Goal: Task Accomplishment & Management: Manage account settings

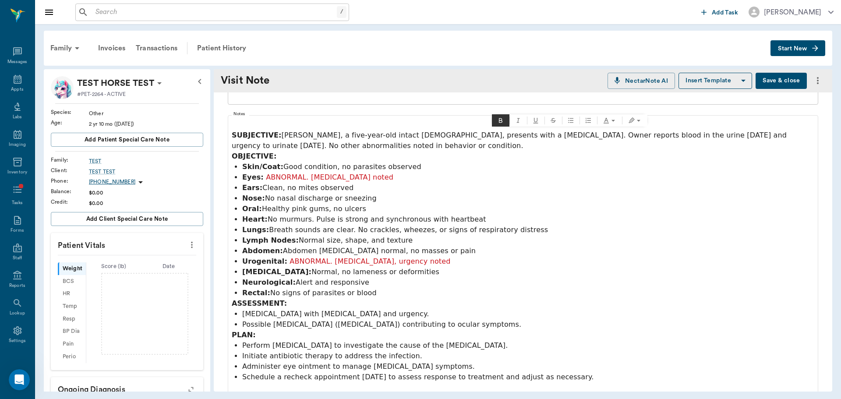
scroll to position [2667, 0]
click at [225, 49] on div "Patient History" at bounding box center [222, 48] width 60 height 21
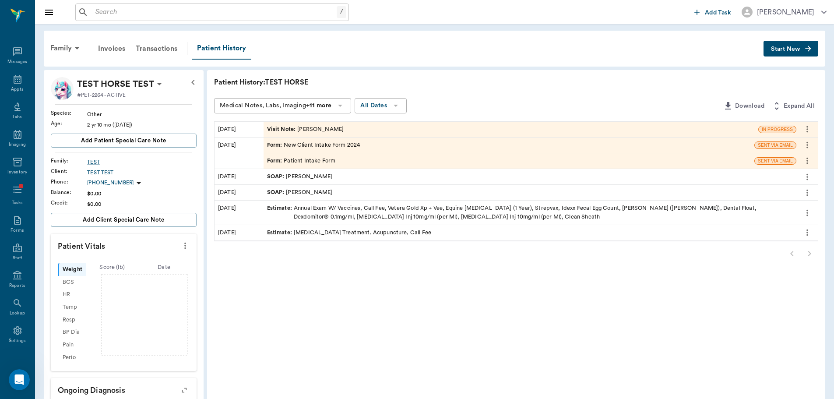
click at [352, 124] on div "Visit Note : Brittany Newsham" at bounding box center [511, 129] width 495 height 15
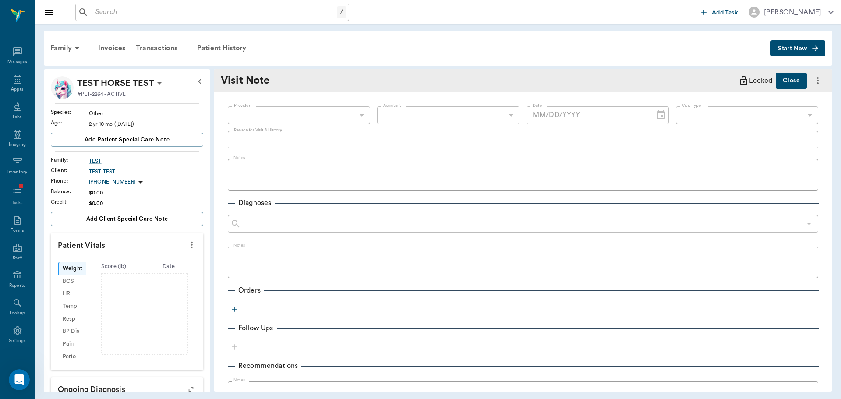
type input "649b3e03b5bc7e03f9326794"
type input "[DATE]"
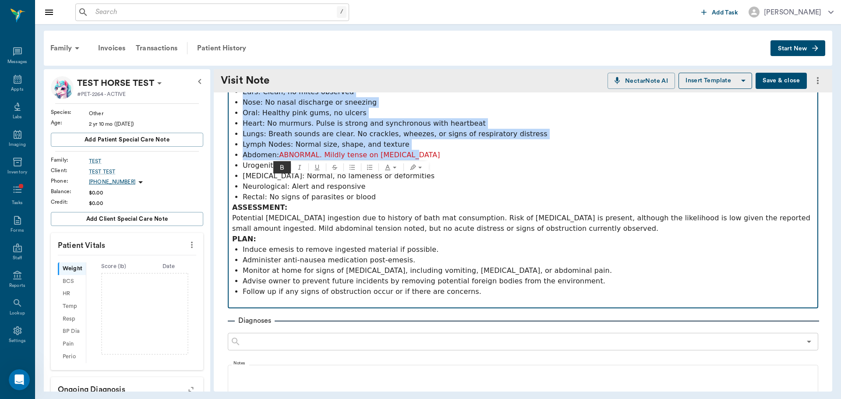
scroll to position [175, 0]
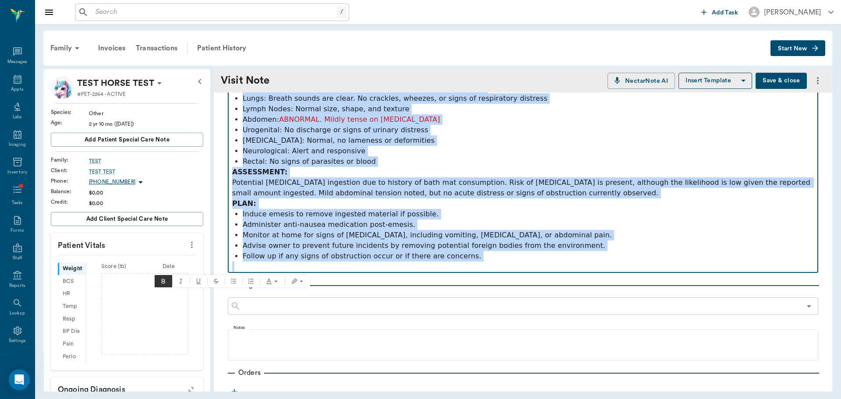
drag, startPoint x: 233, startPoint y: 124, endPoint x: 676, endPoint y: 271, distance: 466.3
click at [676, 271] on div "SUBJECTIVE: Daisy Duke, a two-year-old spayed female mixed-breed rat-terrier, p…" at bounding box center [523, 130] width 582 height 284
copy div "SUBJECTIVE: Daisy Duke, a two-year-old spayed female mixed-breed rat-terrier, p…"
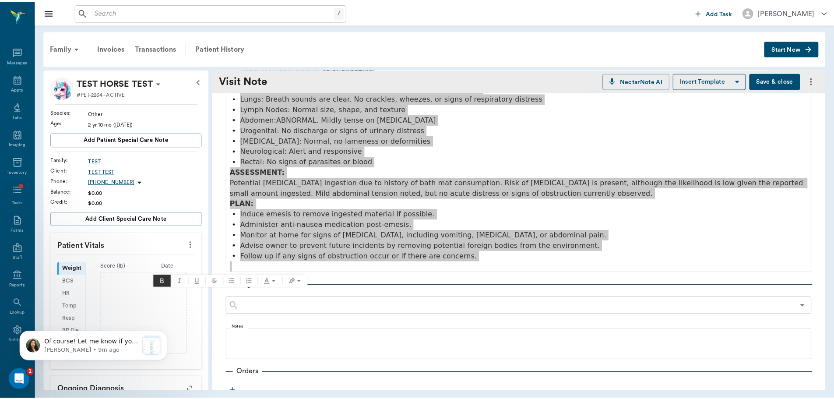
scroll to position [2807, 0]
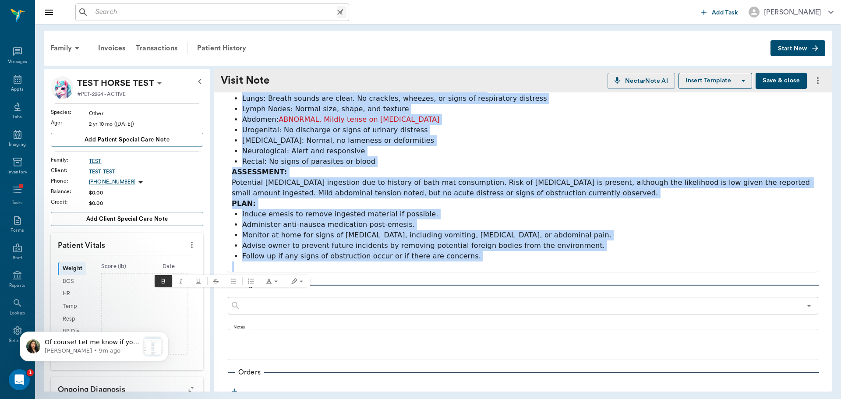
click at [194, 16] on input "text" at bounding box center [214, 12] width 245 height 12
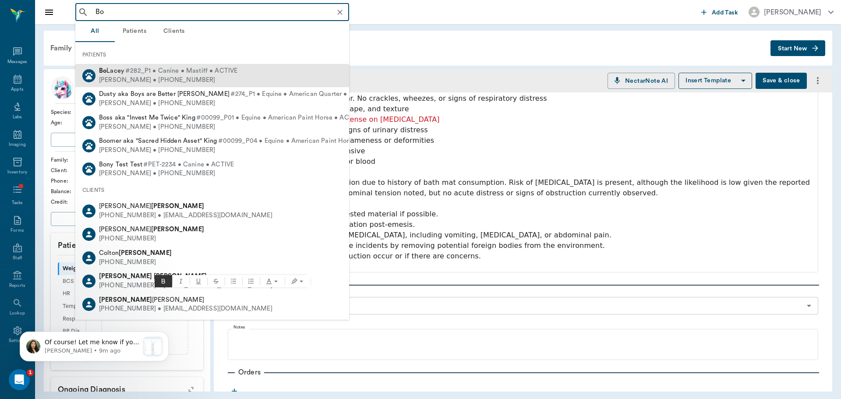
click at [169, 78] on div "Derek Lacey • (830) 333-3831" at bounding box center [168, 80] width 138 height 9
type input "Bo"
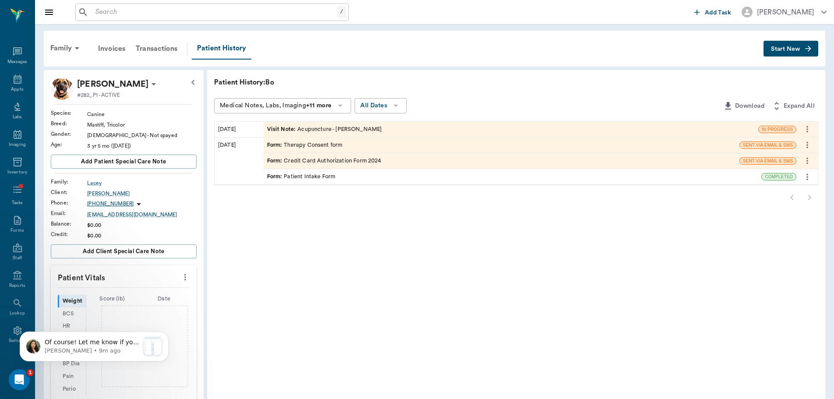
click at [370, 125] on div "Visit Note : Acupuncture - Brittany Newsham" at bounding box center [324, 129] width 115 height 8
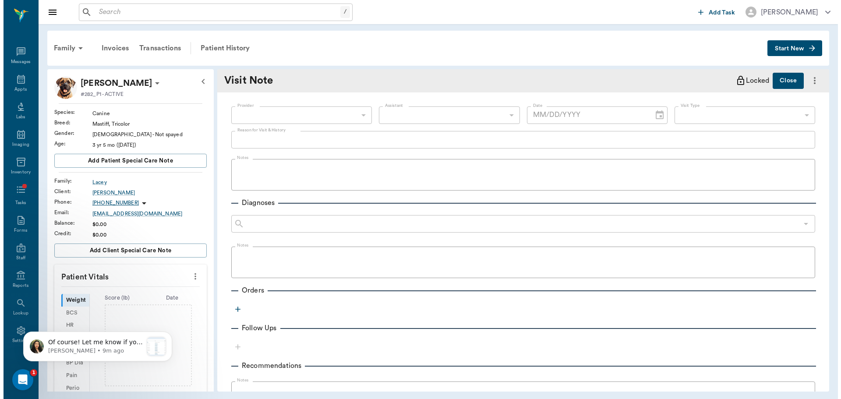
scroll to position [2807, 0]
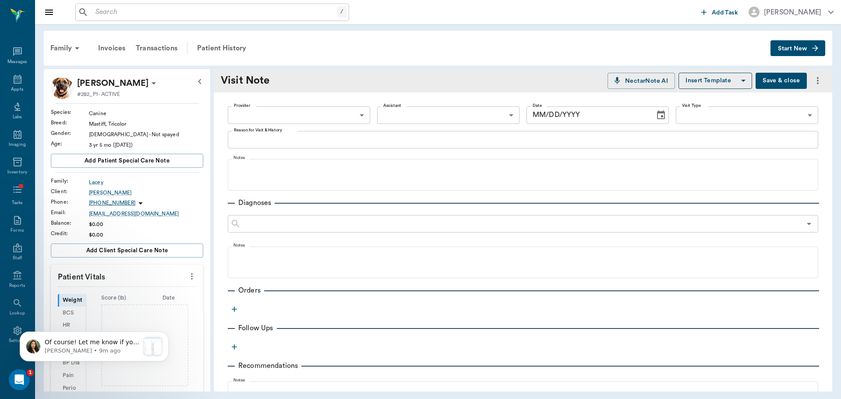
type input "649b3e03b5bc7e03f9326794"
type input "65d2c202a8044d23520120cf"
type textarea "P seen for acute onset paraplegia (hind limbs) - incident occurred approx. 14 d…"
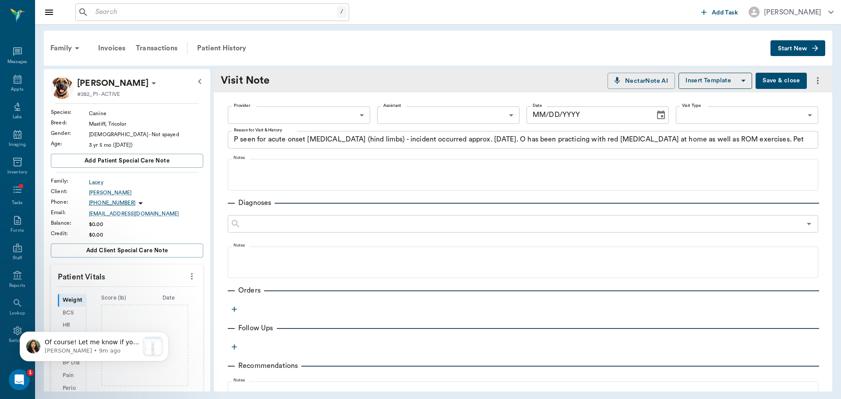
type input "[DATE]"
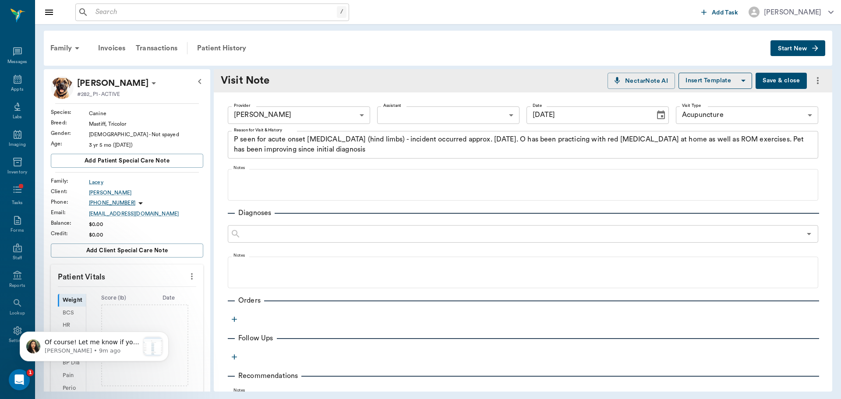
scroll to position [0, 0]
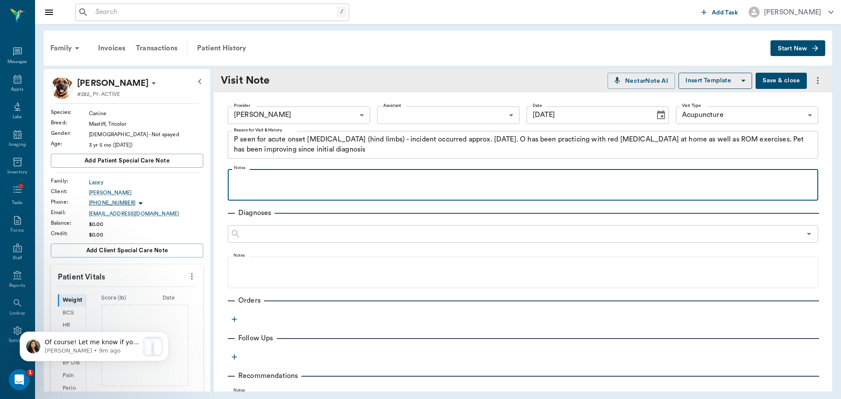
click at [393, 186] on div at bounding box center [523, 184] width 582 height 22
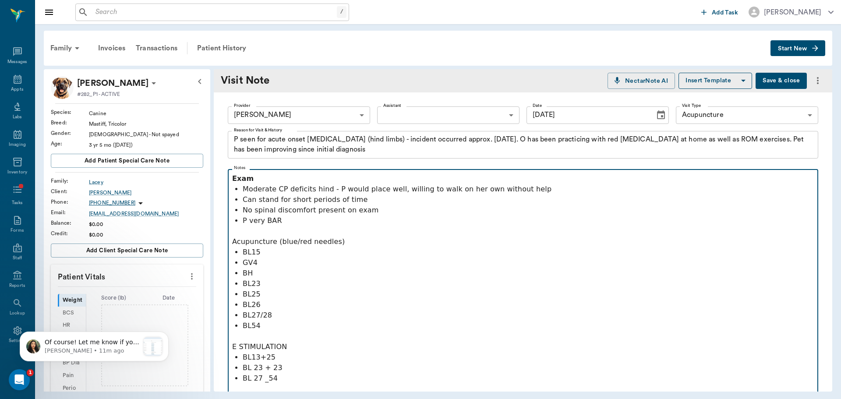
scroll to position [131, 0]
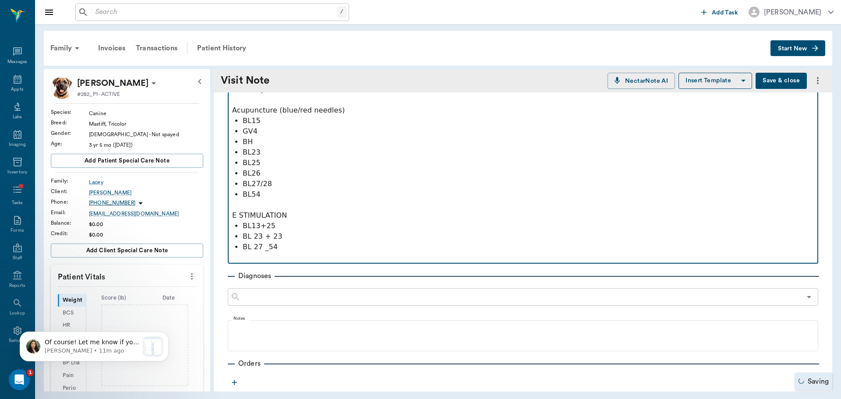
click at [265, 251] on p "BL 27 _54" at bounding box center [528, 247] width 571 height 11
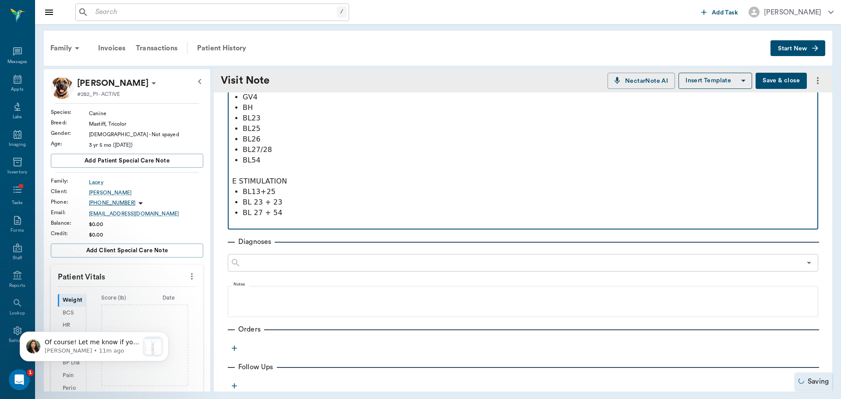
scroll to position [263, 0]
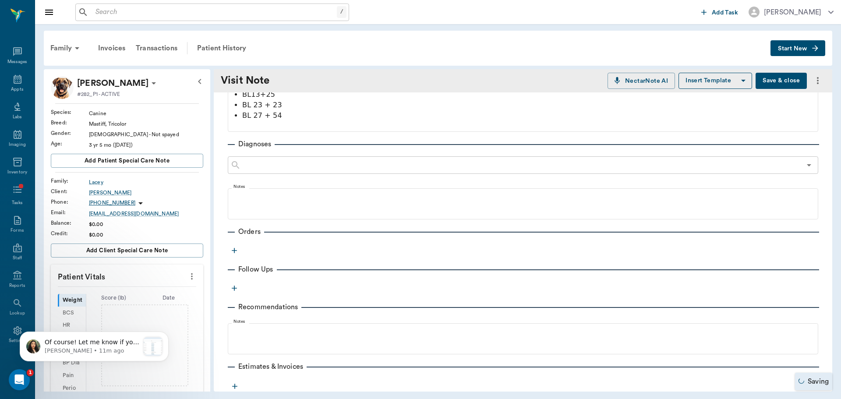
click at [233, 254] on icon "button" at bounding box center [234, 250] width 9 height 9
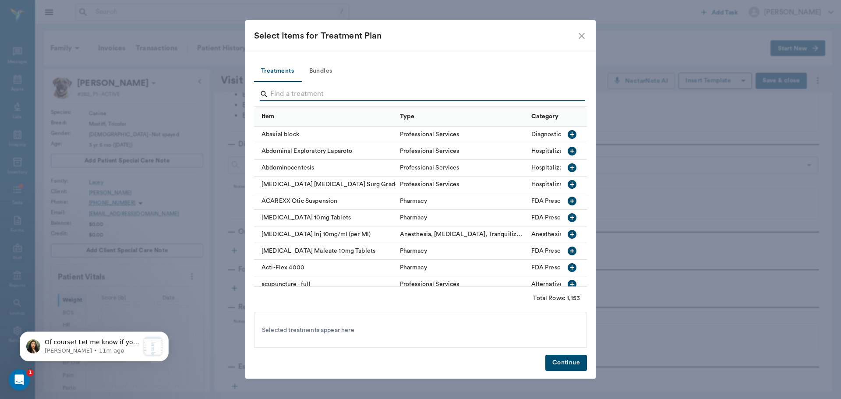
click at [305, 96] on input "Search" at bounding box center [421, 94] width 302 height 14
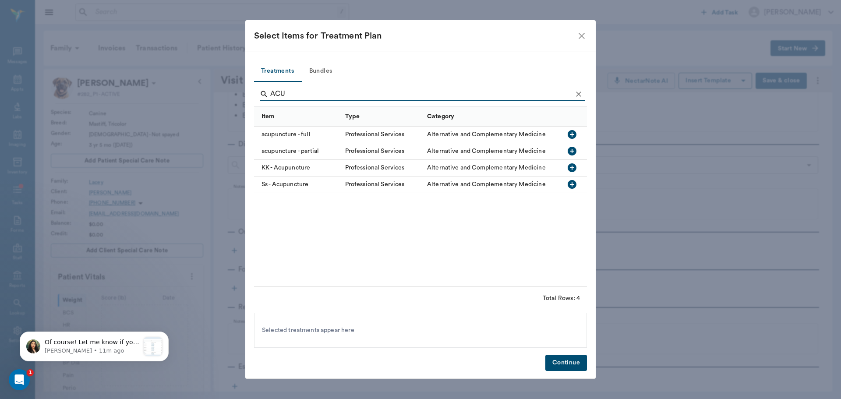
type input "ACU"
click at [311, 132] on div "acupuncture - full" at bounding box center [297, 135] width 87 height 17
click at [568, 364] on button "Continue" at bounding box center [566, 363] width 42 height 16
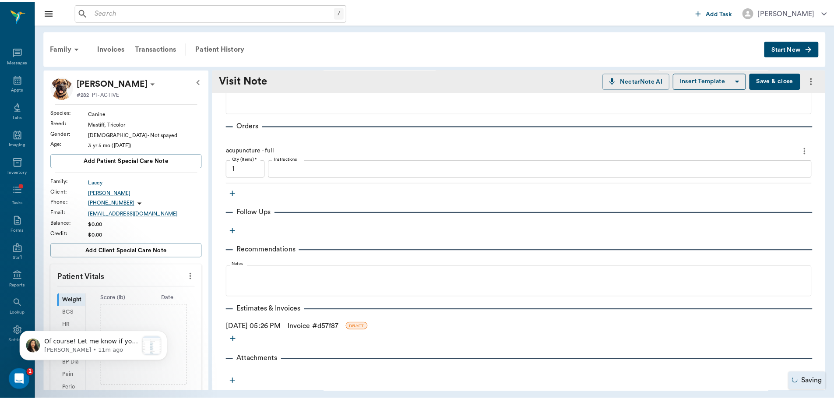
scroll to position [2807, 0]
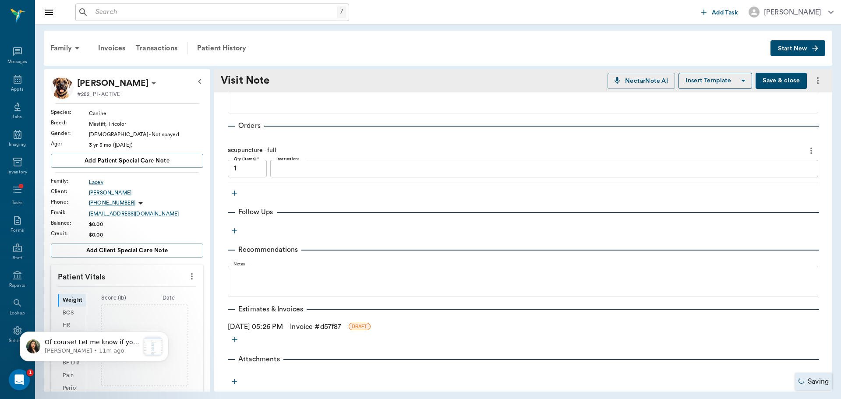
click at [311, 328] on link "Invoice # d57f87" at bounding box center [315, 326] width 51 height 11
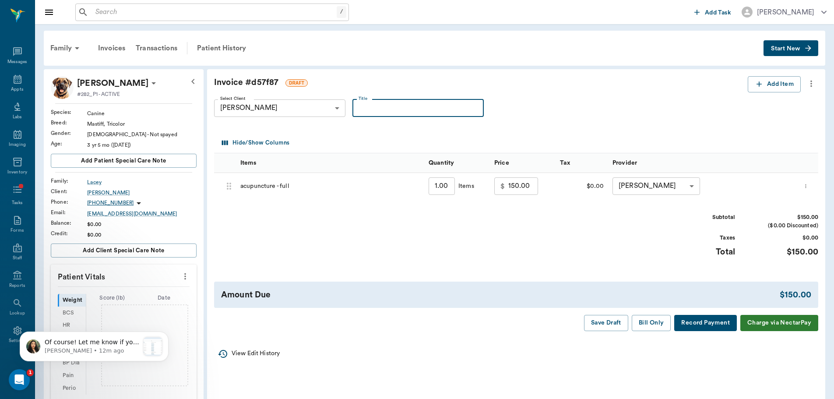
click at [420, 109] on input "Title" at bounding box center [418, 108] width 131 height 18
type input "EXAM 8/18"
click at [656, 323] on button "Bill Only" at bounding box center [651, 323] width 39 height 16
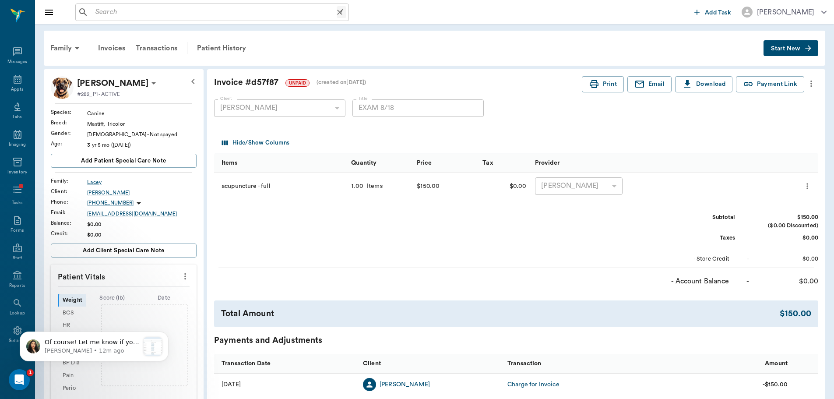
click at [129, 13] on input "text" at bounding box center [214, 12] width 245 height 12
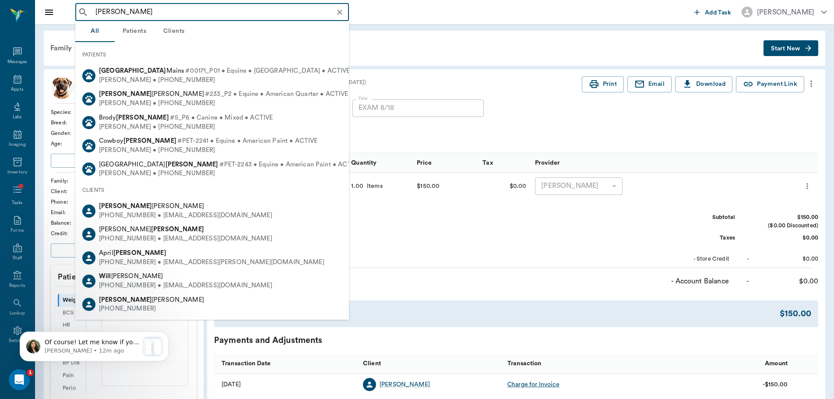
type input "WENDEL"
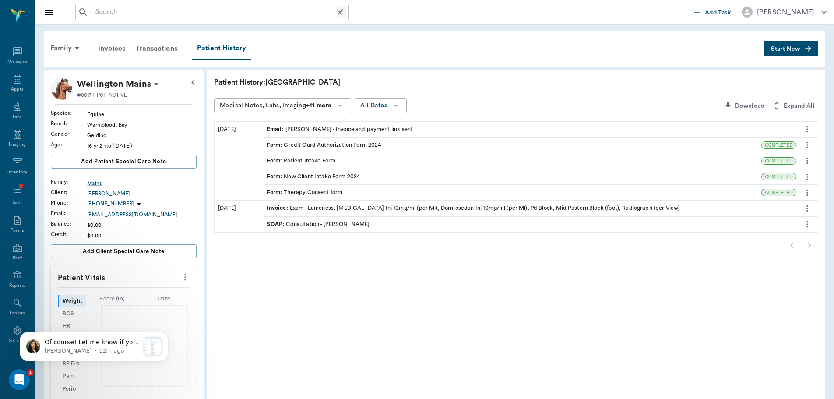
click at [98, 9] on input "text" at bounding box center [214, 12] width 245 height 12
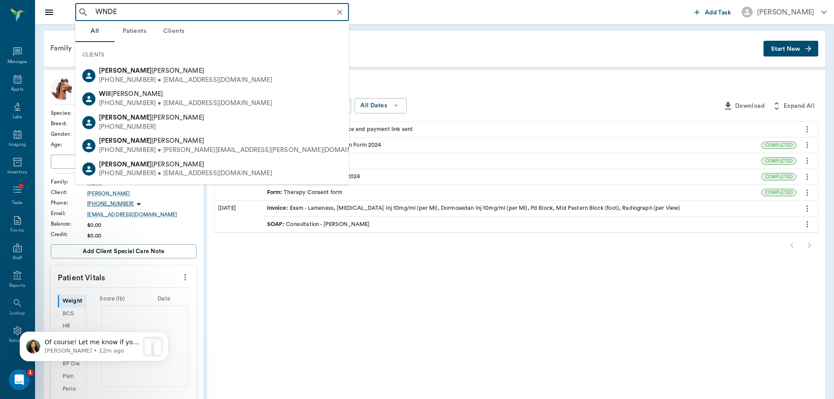
scroll to position [2807, 0]
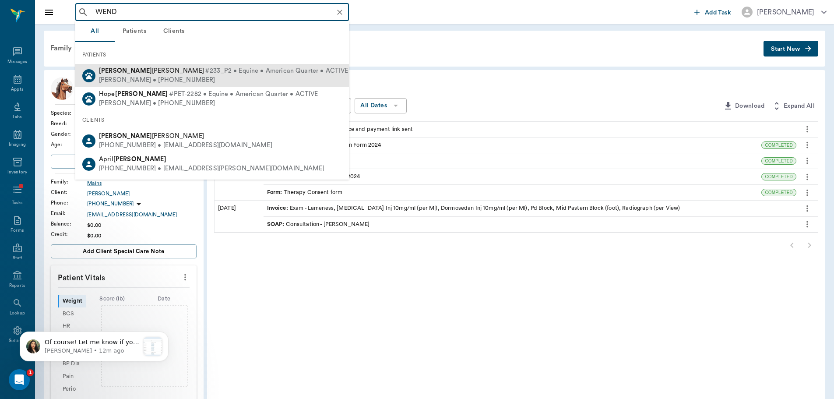
click at [205, 72] on span "#233_P2 • Equine • American Quarter • ACTIVE" at bounding box center [277, 71] width 144 height 9
type input "WEND"
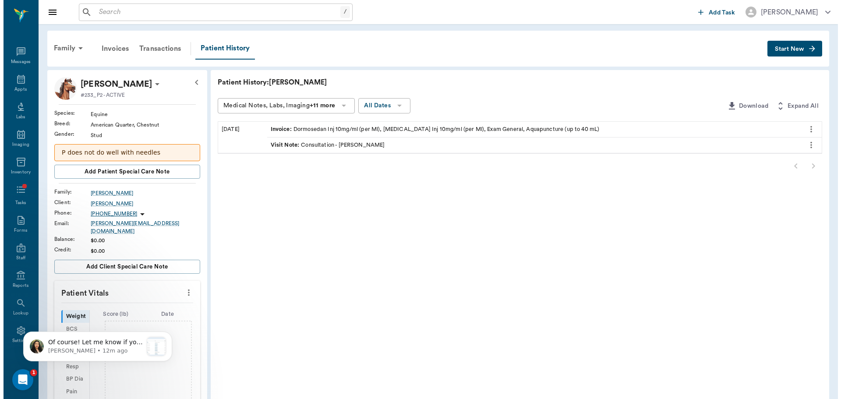
scroll to position [2807, 0]
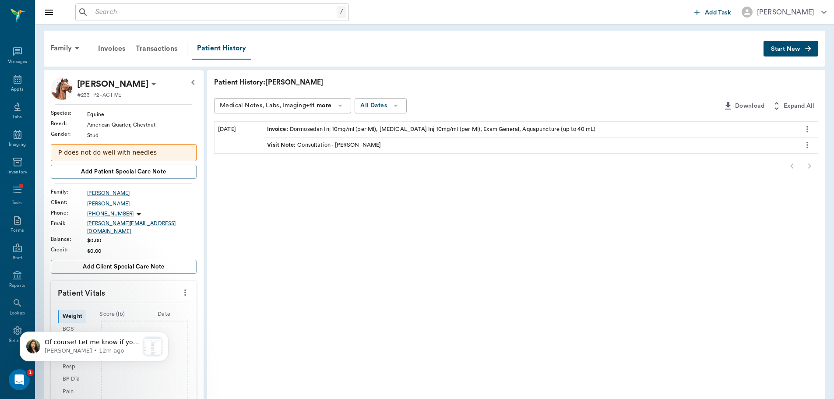
click at [802, 50] on button "Start New" at bounding box center [791, 49] width 55 height 16
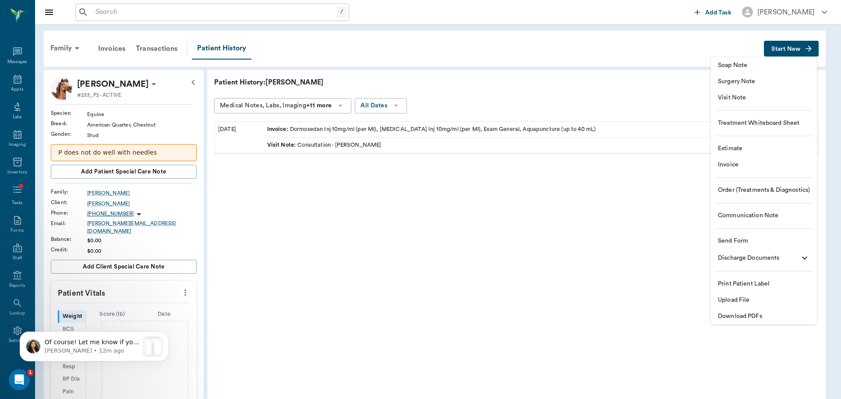
click at [763, 93] on li "Visit Note" at bounding box center [764, 98] width 106 height 16
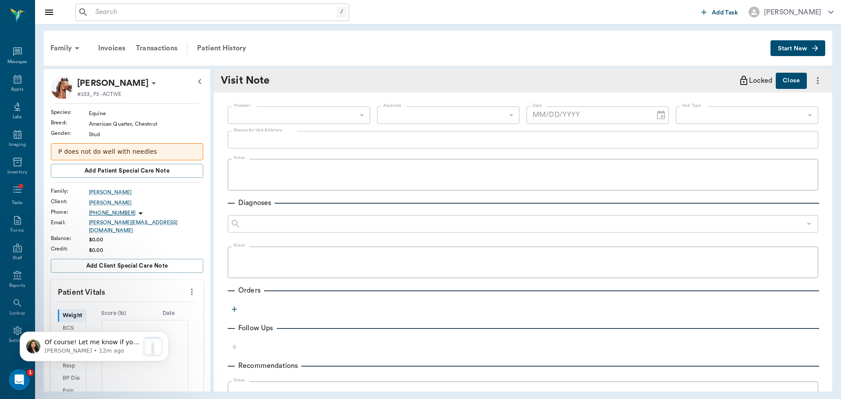
type input "[DATE]"
click at [292, 114] on body "/ ​ Add Task Brittany Newsham Nectar Messages Appts Labs Imaging Inventory Task…" at bounding box center [420, 199] width 841 height 399
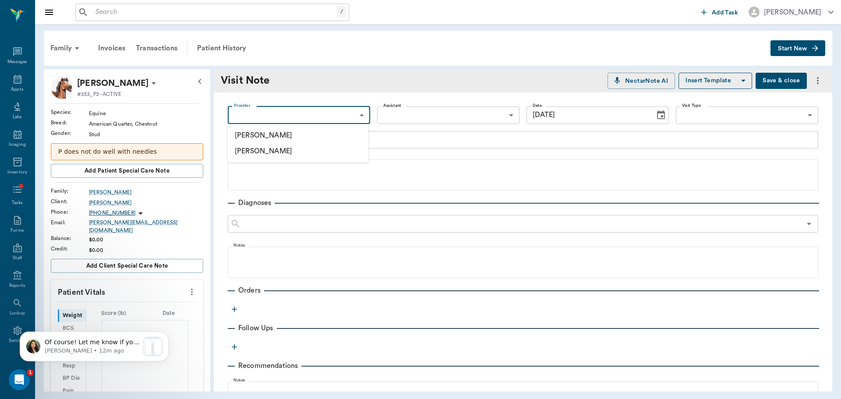
click at [308, 134] on li "[PERSON_NAME]" at bounding box center [298, 135] width 141 height 16
type input "649b3e03b5bc7e03f9326794"
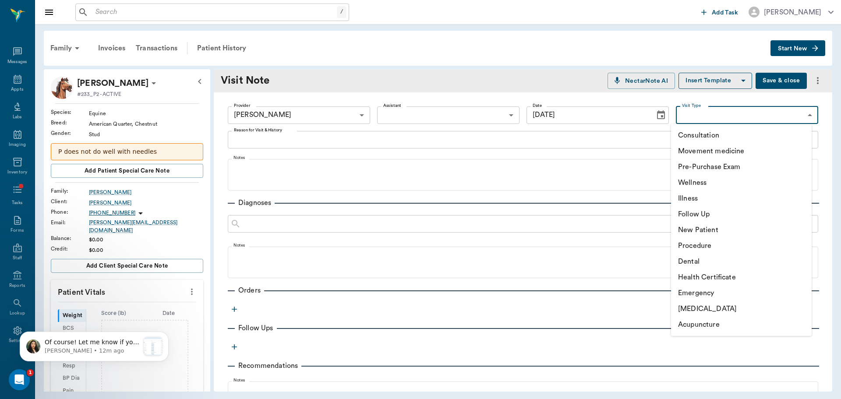
drag, startPoint x: 789, startPoint y: 118, endPoint x: 788, endPoint y: 123, distance: 4.9
click at [788, 119] on body "/ ​ Add Task Brittany Newsham Nectar Messages Appts Labs Imaging Inventory Task…" at bounding box center [420, 199] width 841 height 399
click at [764, 141] on li "Consultation" at bounding box center [741, 135] width 141 height 16
type input "66193437c5bf6463a0ac76eb"
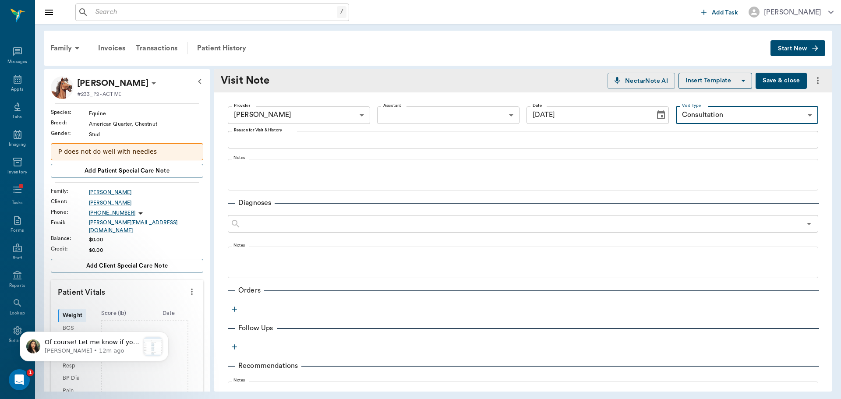
scroll to position [2807, 0]
click at [455, 152] on div "Provider Brittany Newsham 649b3e03b5bc7e03f9326794 Provider Assistant ​ Assista…" at bounding box center [523, 292] width 618 height 401
click at [448, 140] on textarea "Reason for Visit & History" at bounding box center [523, 139] width 578 height 10
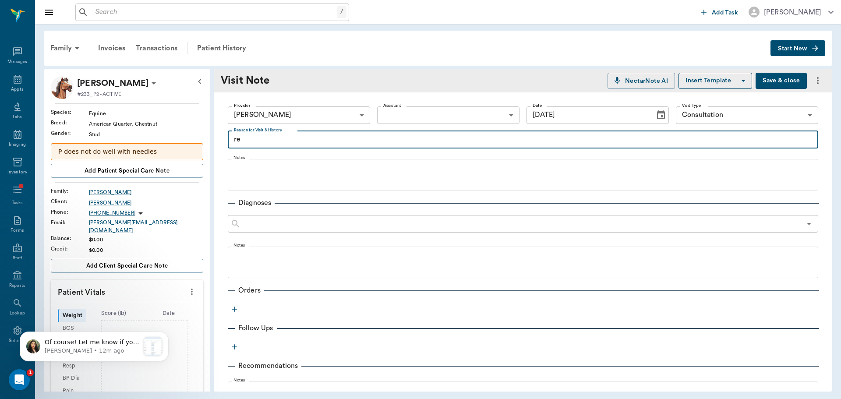
type textarea "r"
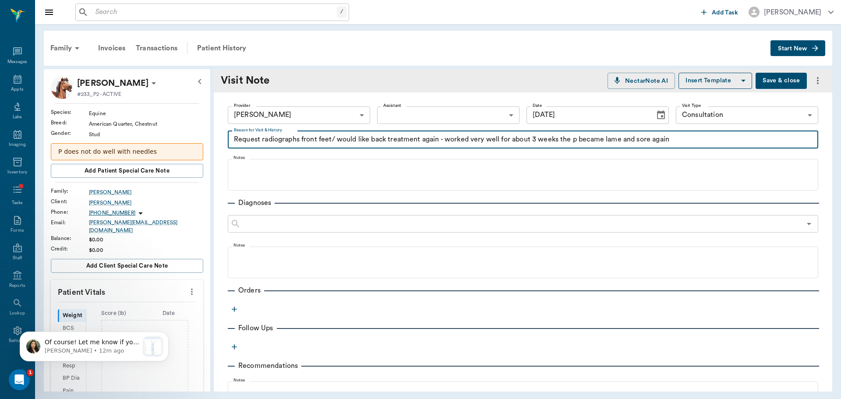
type textarea "Request radiographs front feet/ would like back treatment again - worked very w…"
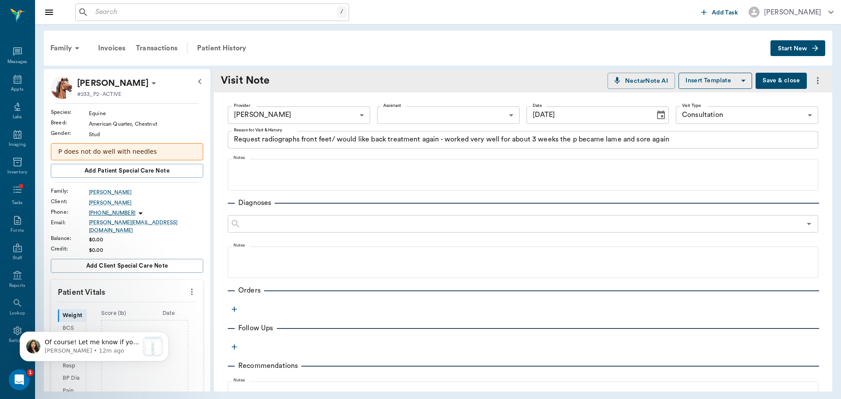
click at [230, 309] on button "button" at bounding box center [234, 309] width 13 height 13
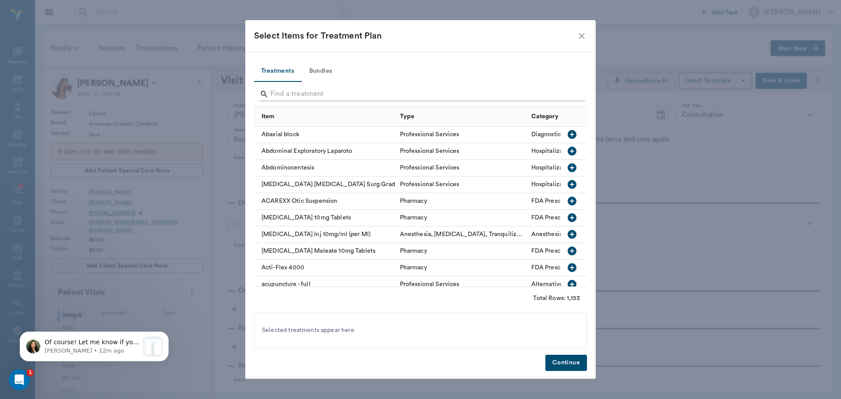
click at [285, 94] on input "Search" at bounding box center [421, 94] width 302 height 14
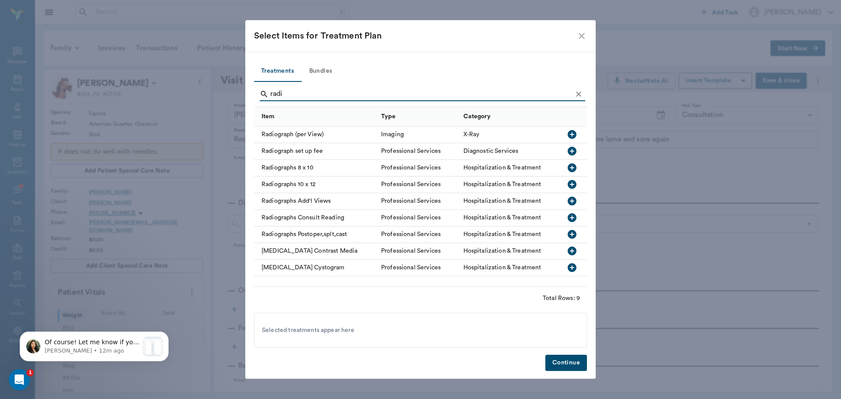
click at [300, 135] on div "Radiograph (per View)" at bounding box center [315, 135] width 123 height 17
click at [305, 95] on input "radi" at bounding box center [421, 94] width 302 height 14
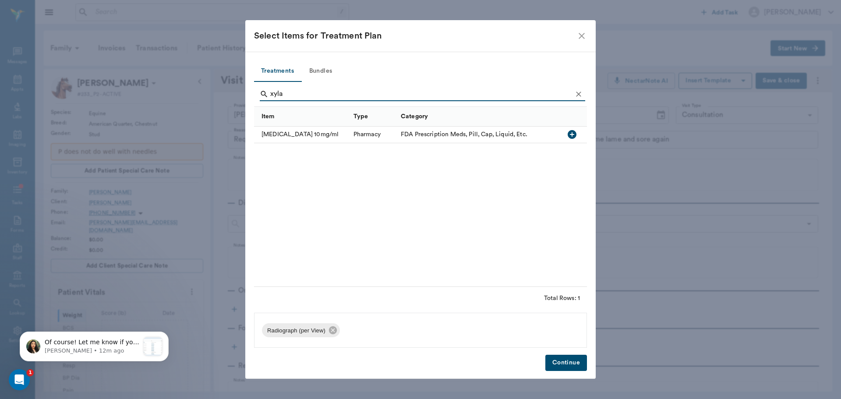
click at [315, 134] on div "Xylazine 10mg/ml" at bounding box center [301, 135] width 95 height 17
click at [299, 93] on input "xyla" at bounding box center [421, 94] width 302 height 14
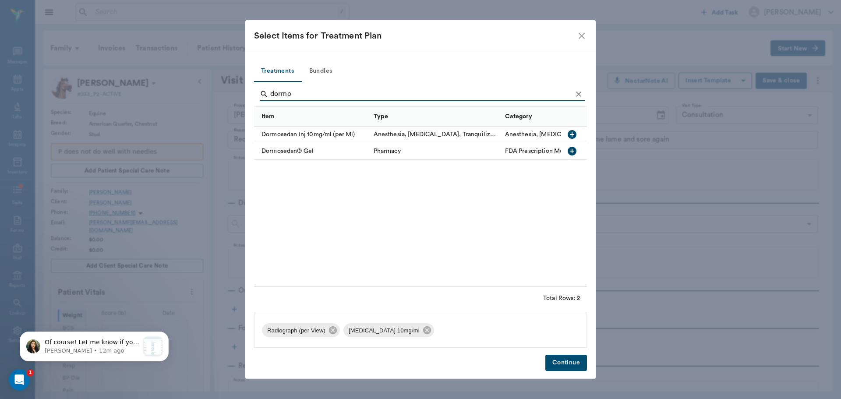
click at [286, 135] on div "Dormosedan Inj 10mg/ml (per Ml)" at bounding box center [311, 135] width 115 height 17
click at [300, 86] on div "dormo" at bounding box center [422, 95] width 325 height 23
click at [321, 97] on input "dormo" at bounding box center [421, 94] width 302 height 14
click at [320, 97] on input "dormo" at bounding box center [421, 94] width 302 height 14
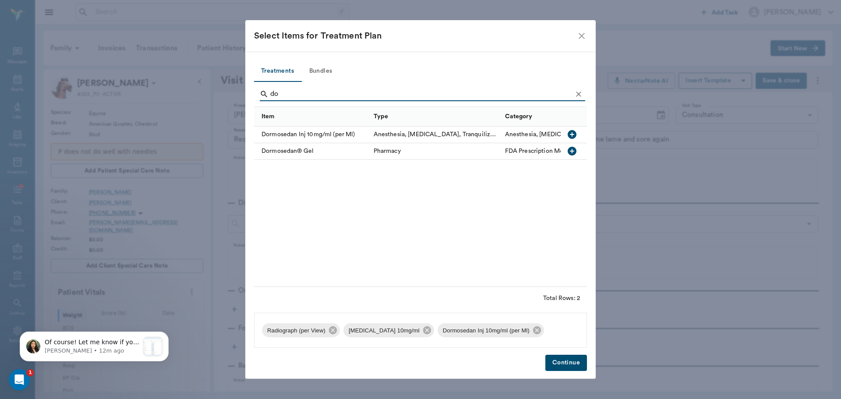
type input "d"
click at [304, 131] on div "Butorphanol Inj 10mg/ml (per Ml)" at bounding box center [313, 135] width 118 height 17
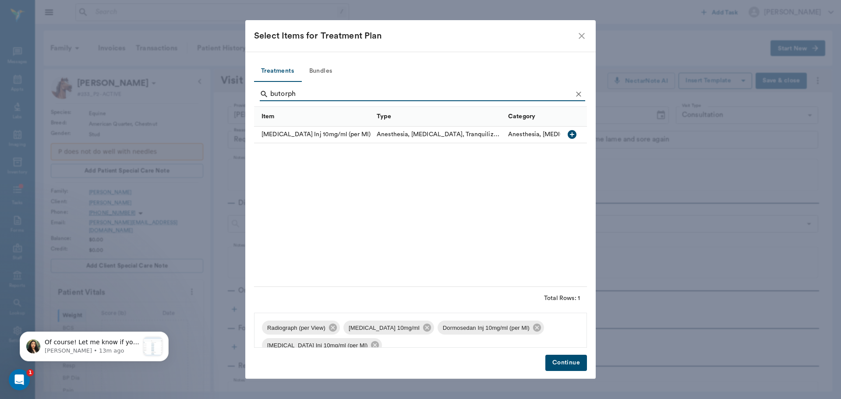
click at [301, 93] on input "butorph" at bounding box center [421, 94] width 302 height 14
type input "aqua"
click at [315, 141] on div "Aquapuncture (up to 40 mL)" at bounding box center [315, 135] width 123 height 17
click at [560, 358] on button "Continue" at bounding box center [566, 363] width 42 height 16
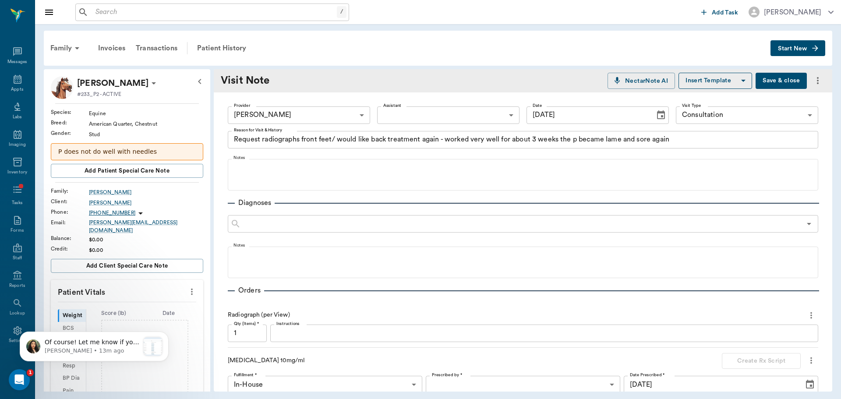
scroll to position [131, 0]
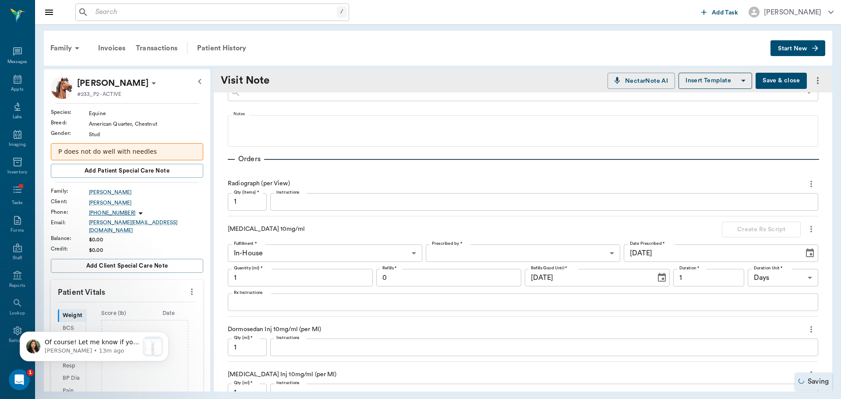
click at [248, 207] on input "1" at bounding box center [247, 202] width 39 height 18
type input "7"
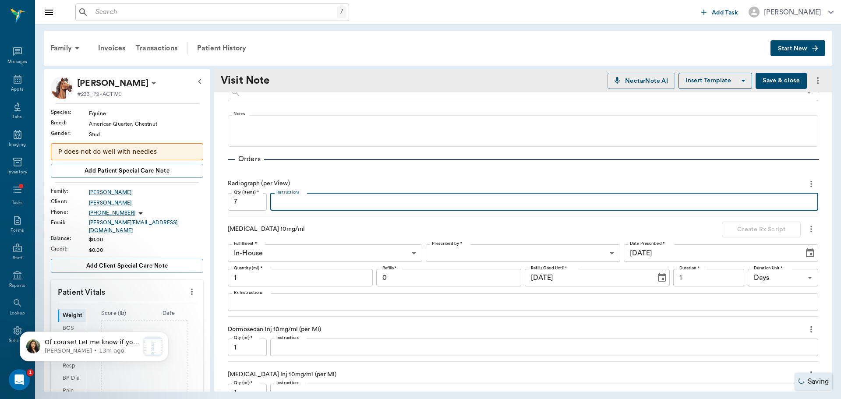
click at [288, 205] on textarea "Instructions" at bounding box center [544, 202] width 536 height 10
type textarea "front feet/back"
click at [382, 263] on div "Fulfillment * In-House In-House Fulfillment * Prescribed by * ​ Prescribed by *…" at bounding box center [523, 277] width 590 height 67
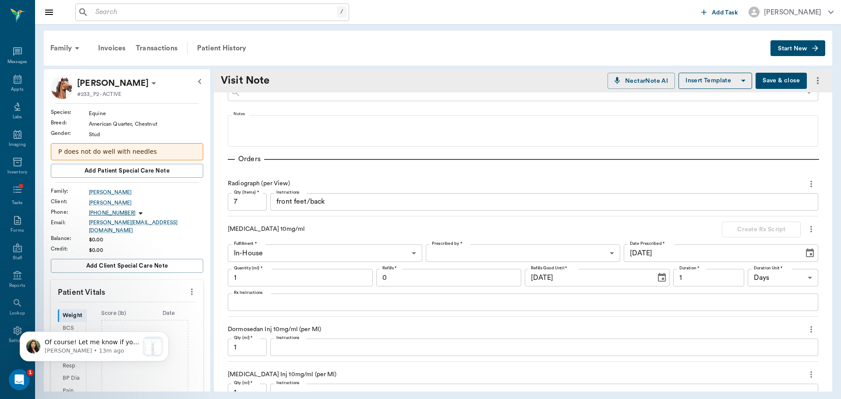
click at [461, 256] on body "/ ​ Add Task Brittany Newsham Nectar Messages Appts Labs Imaging Inventory Task…" at bounding box center [420, 199] width 841 height 399
click at [471, 270] on li "[PERSON_NAME]" at bounding box center [520, 273] width 192 height 16
type input "649b3e03b5bc7e03f9326794"
click at [308, 303] on textarea "Rx Instructions" at bounding box center [523, 302] width 578 height 10
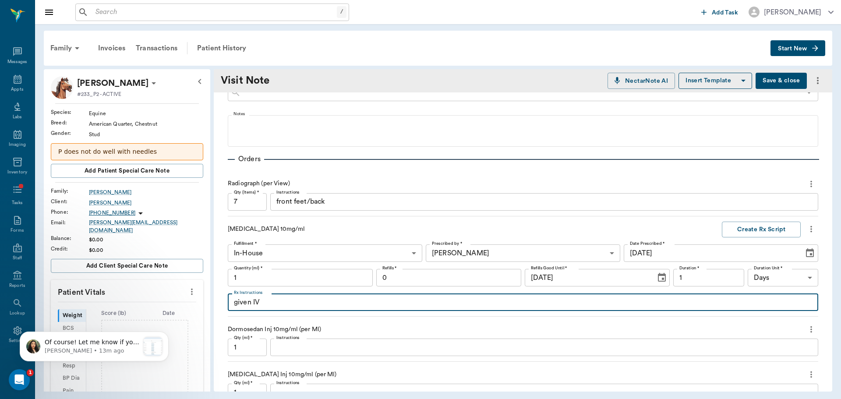
type textarea "given IV"
click at [271, 282] on input "1" at bounding box center [300, 278] width 145 height 18
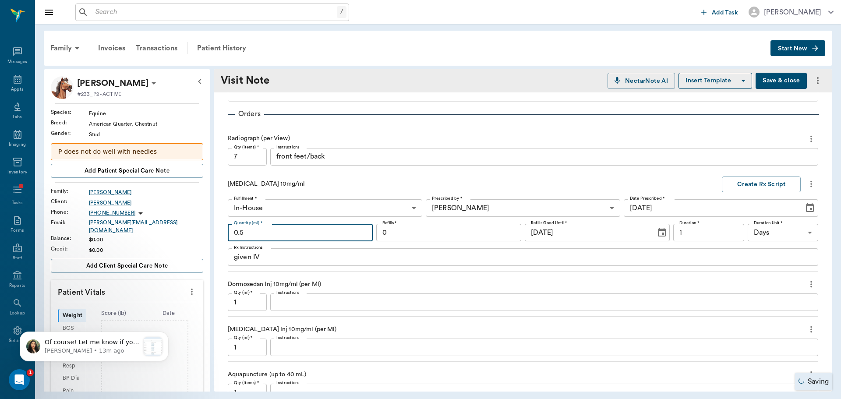
scroll to position [219, 0]
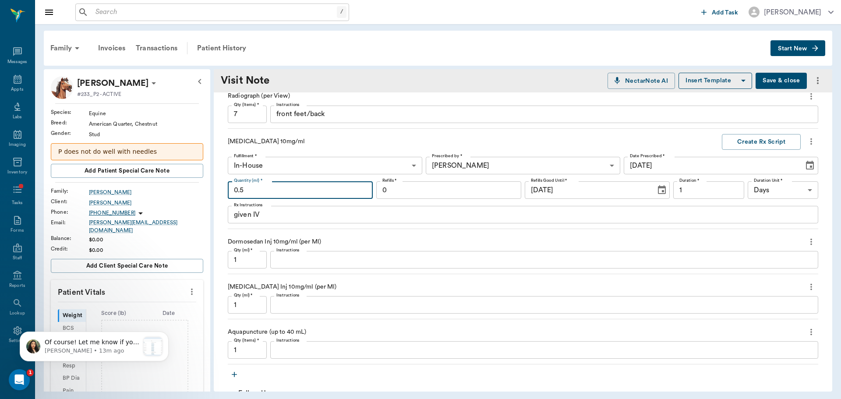
type input "0.5"
click at [241, 256] on input "1" at bounding box center [247, 260] width 39 height 18
type input "0.7"
click at [269, 270] on div "Dormosedan Inj 10mg/ml (per Ml) Qty (ml) * 0.7 Qty (ml) * Instructions x Instru…" at bounding box center [523, 254] width 590 height 40
click at [281, 264] on textarea "Instructions" at bounding box center [544, 260] width 536 height 10
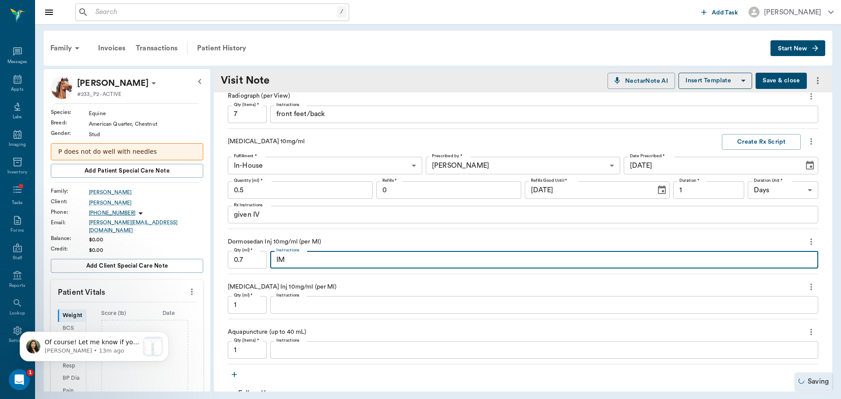
type textarea "IM"
click at [254, 300] on input "1" at bounding box center [247, 305] width 39 height 18
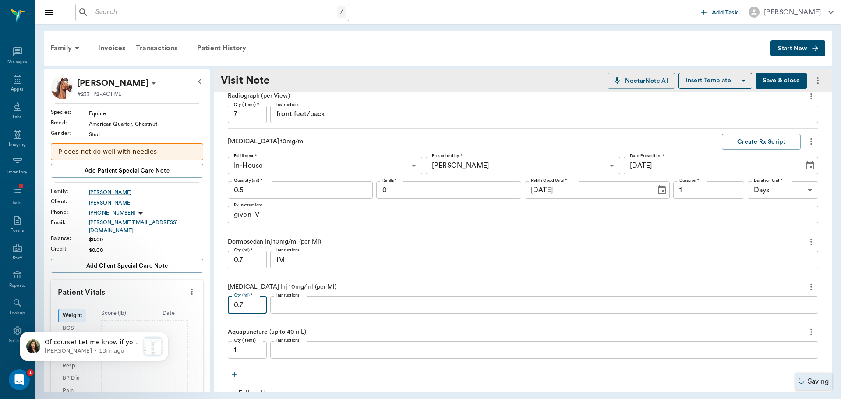
type input "0.7"
click at [289, 307] on textarea "Instructions" at bounding box center [544, 305] width 536 height 10
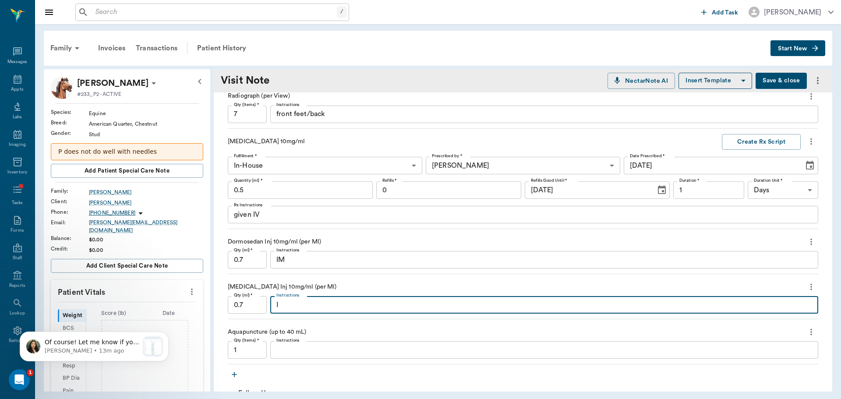
type textarea "IM"
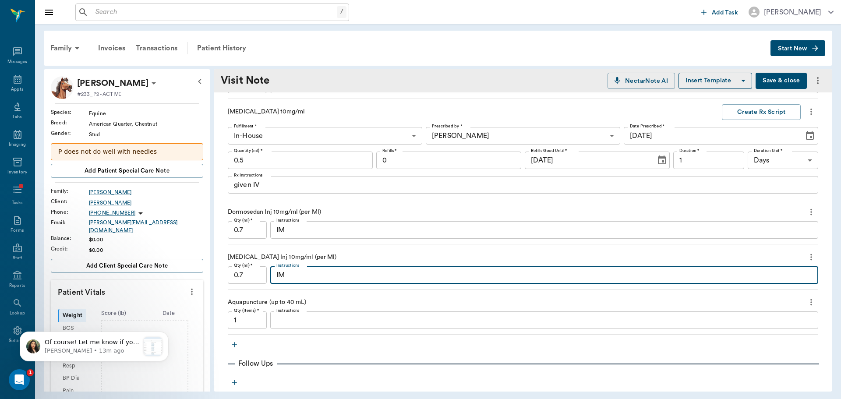
scroll to position [263, 0]
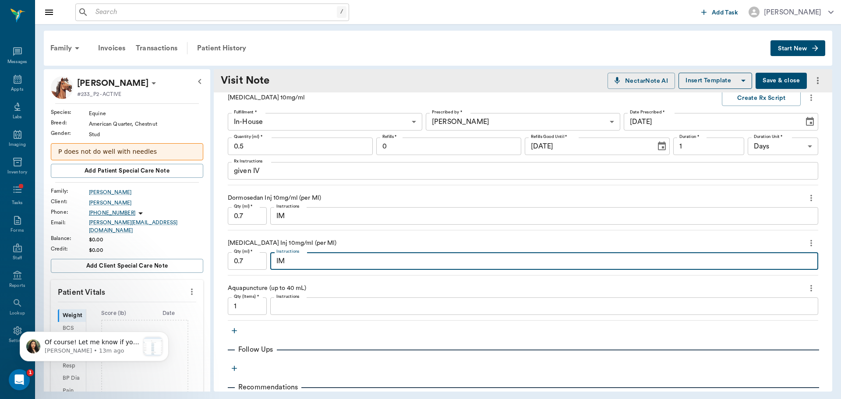
type input "1"
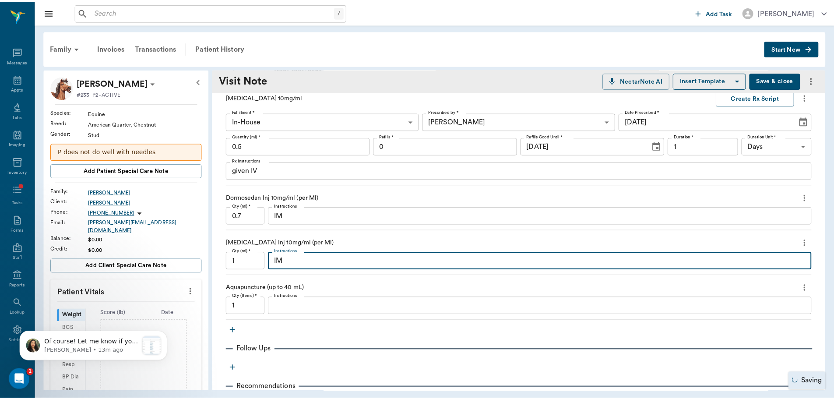
scroll to position [394, 0]
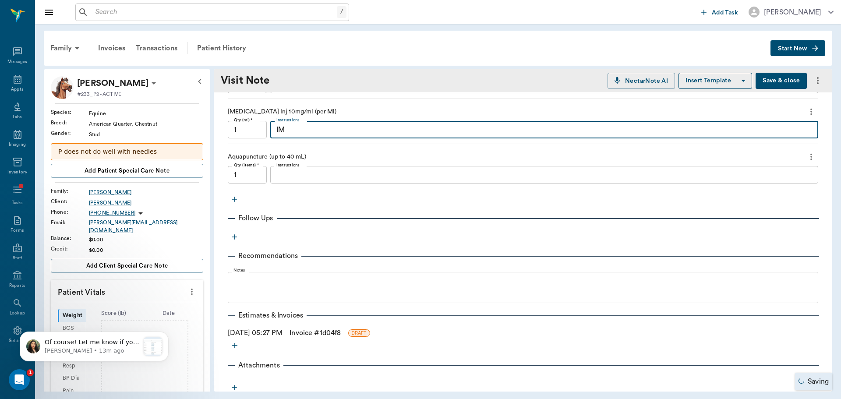
type textarea "IM"
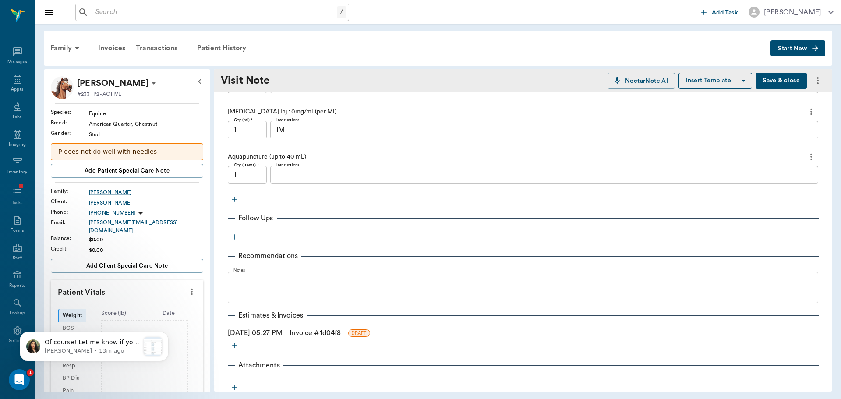
click at [306, 335] on link "Invoice # 1d04f8" at bounding box center [314, 333] width 51 height 11
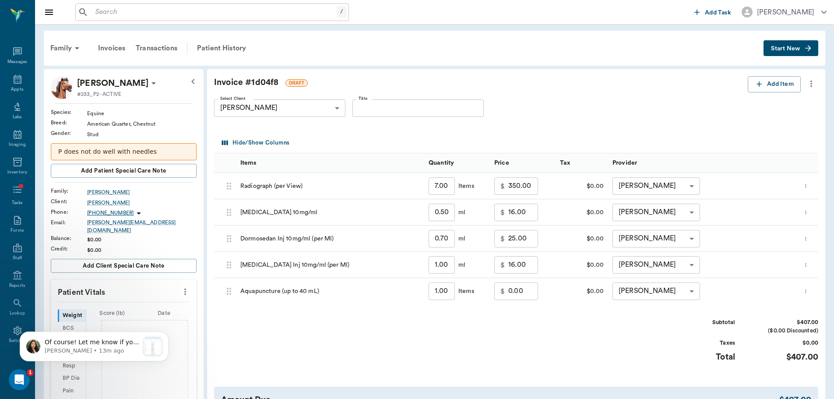
click at [529, 293] on input "0.00" at bounding box center [523, 291] width 30 height 18
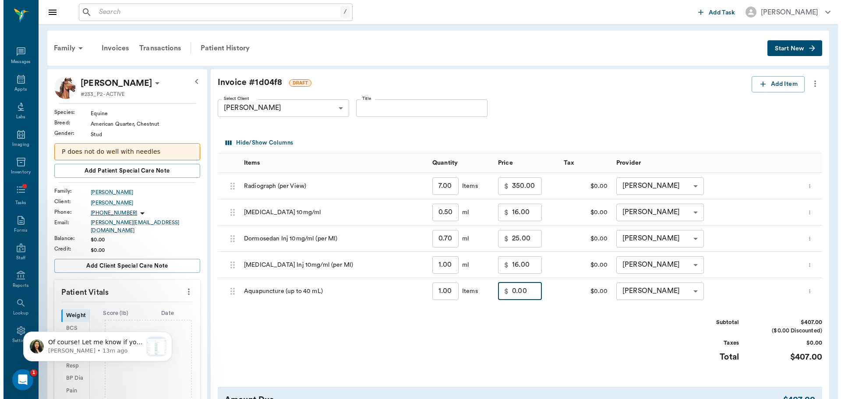
scroll to position [2807, 0]
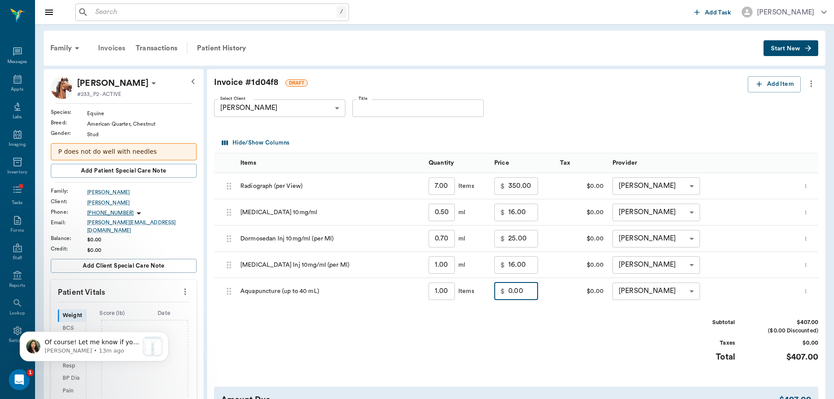
click at [121, 51] on div "Invoices" at bounding box center [112, 48] width 38 height 21
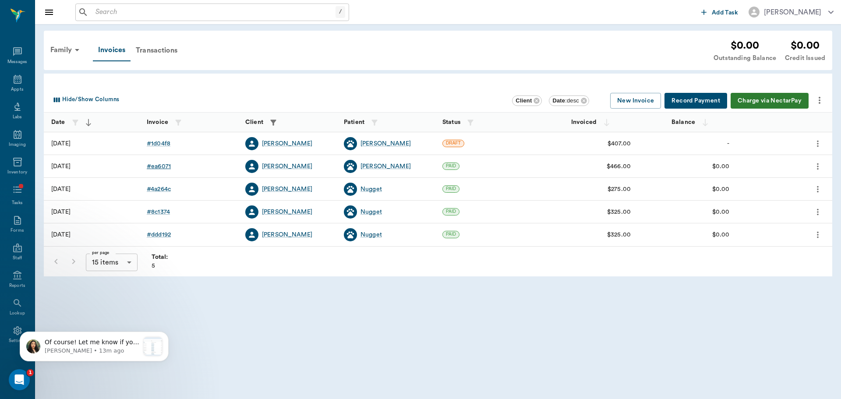
click at [162, 168] on div "# ea6071" at bounding box center [159, 166] width 24 height 9
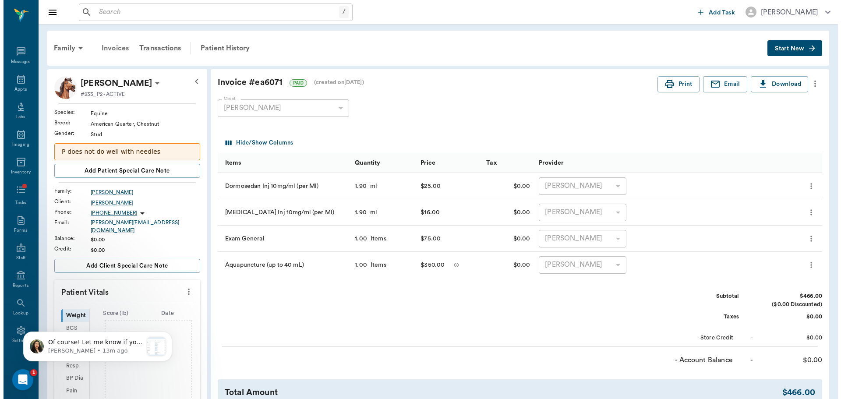
scroll to position [2807, 0]
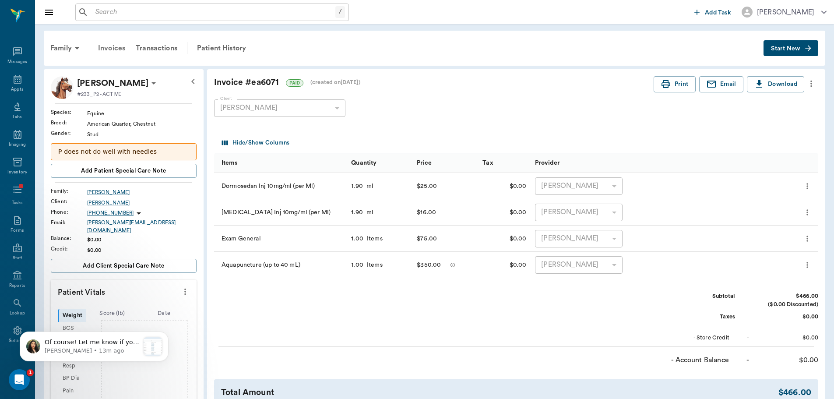
click at [108, 51] on div "Invoices" at bounding box center [112, 48] width 38 height 21
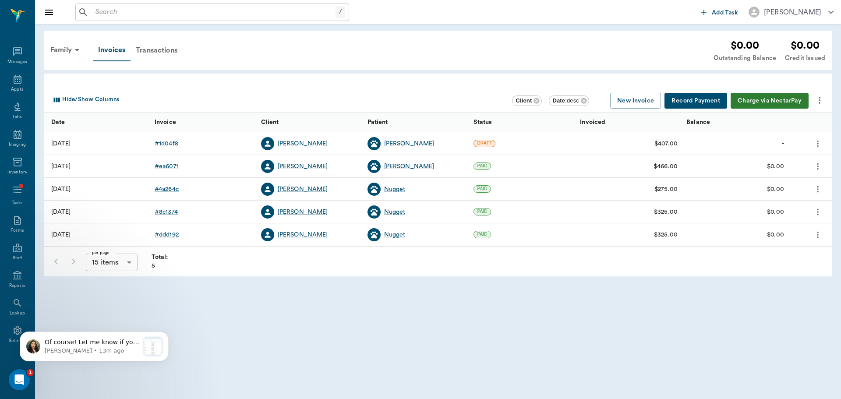
click at [163, 145] on div "# 1d04f8" at bounding box center [167, 143] width 24 height 9
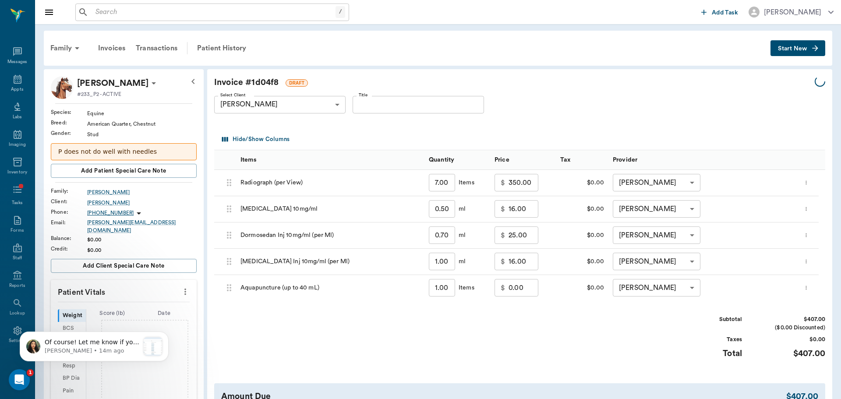
click at [525, 293] on input "0.00" at bounding box center [523, 288] width 30 height 18
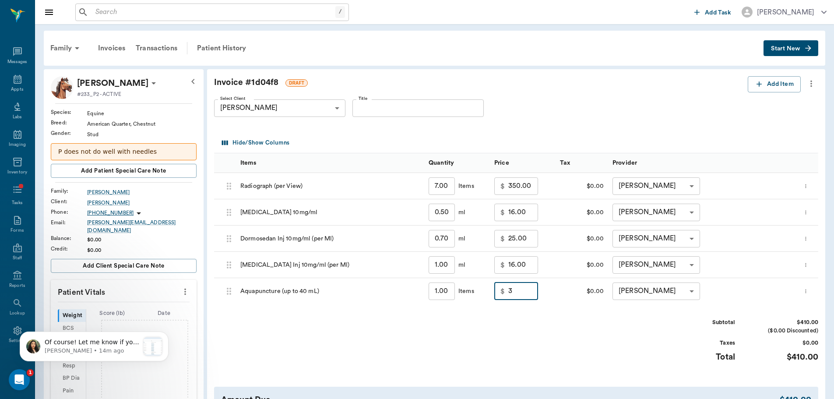
scroll to position [2807, 0]
type input "350.00"
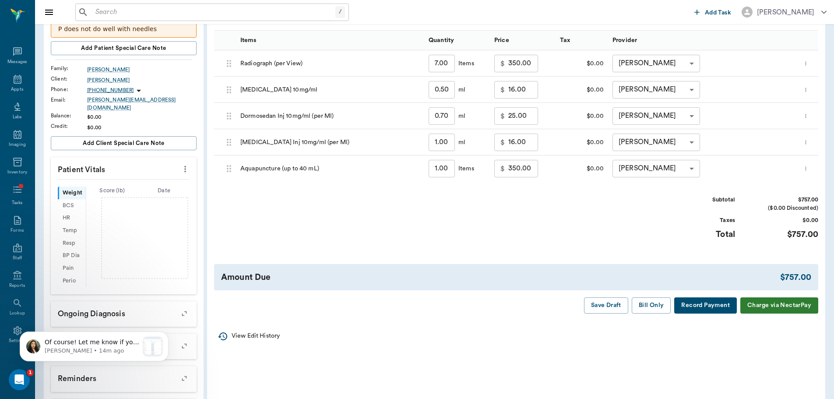
scroll to position [175, 0]
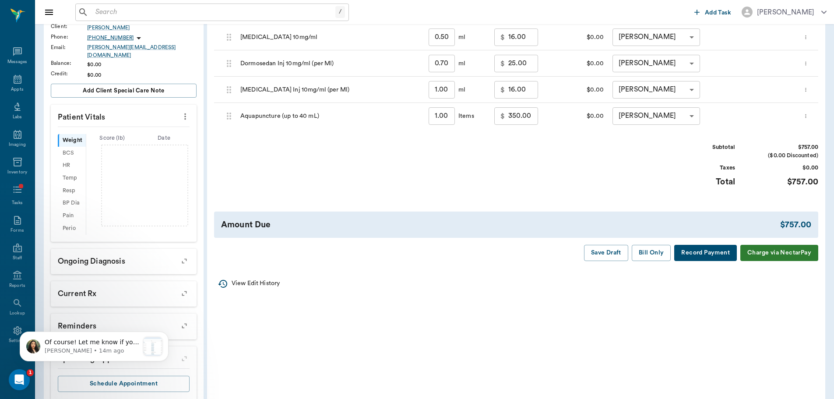
click at [653, 248] on button "Bill Only" at bounding box center [651, 253] width 39 height 16
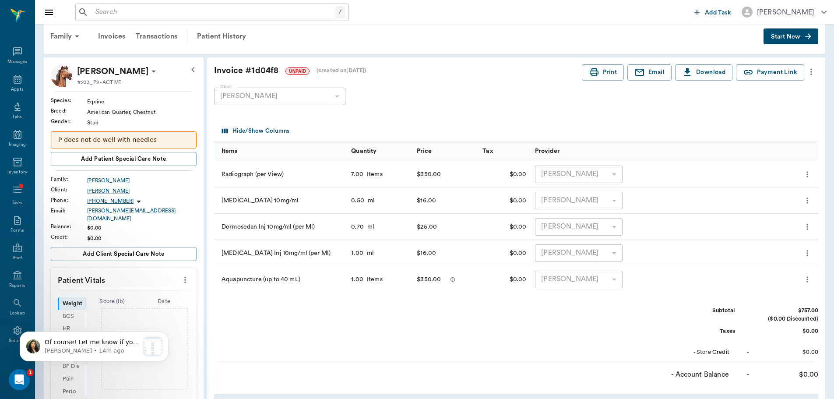
scroll to position [0, 0]
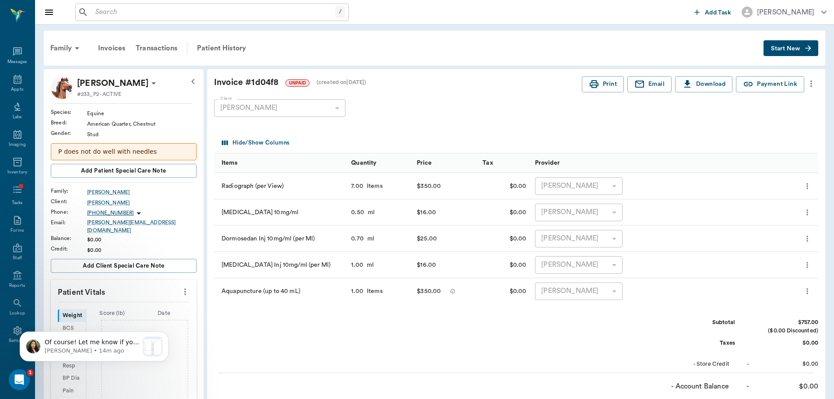
drag, startPoint x: 153, startPoint y: 18, endPoint x: 168, endPoint y: 9, distance: 17.5
click at [154, 18] on input "text" at bounding box center [214, 12] width 244 height 12
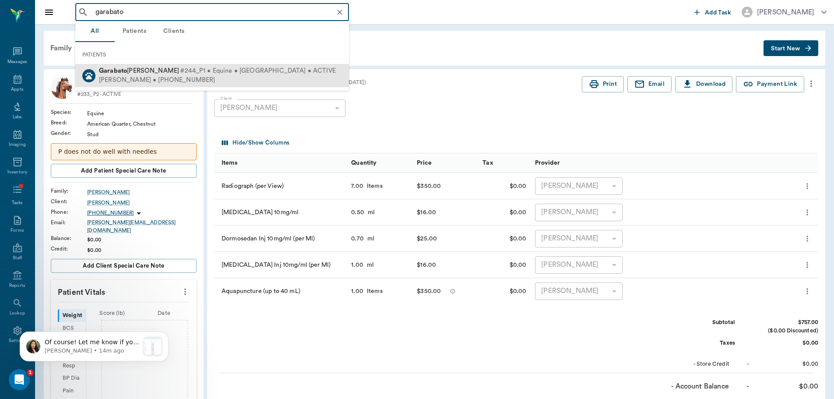
click at [180, 71] on span "#244_P1 • Equine • Andalusian • ACTIVE" at bounding box center [258, 71] width 156 height 9
type input "garabato"
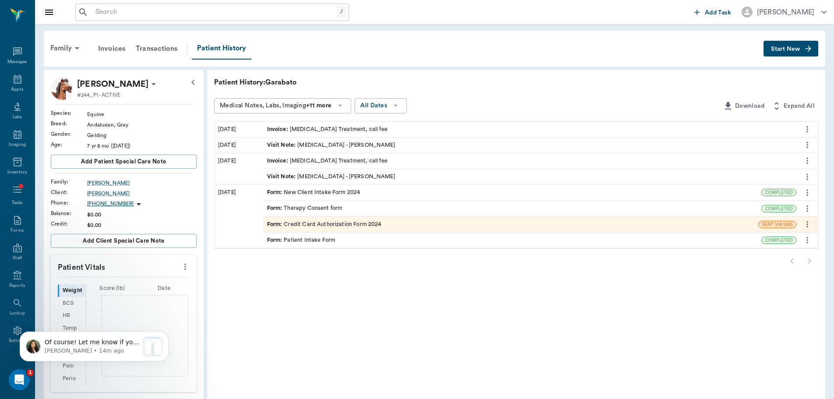
click at [805, 57] on div "Family Invoices Transactions Patient History Start New" at bounding box center [435, 49] width 782 height 36
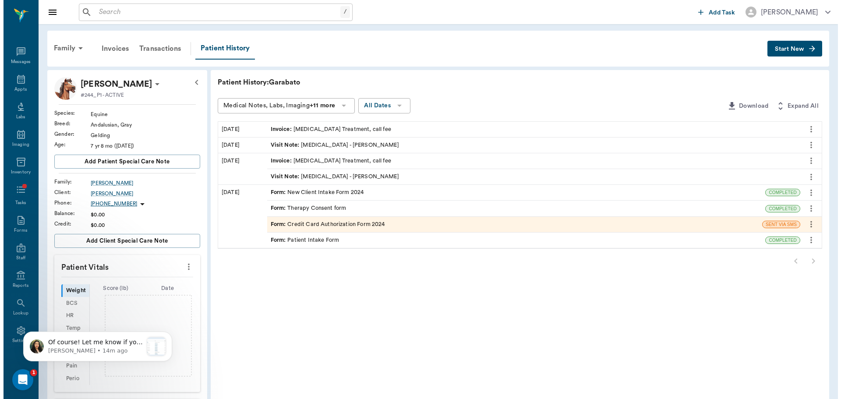
scroll to position [2807, 0]
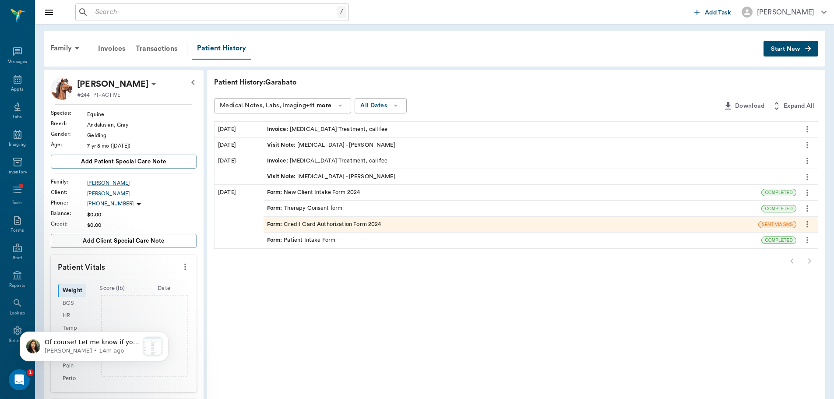
click at [812, 50] on icon "button" at bounding box center [808, 48] width 9 height 9
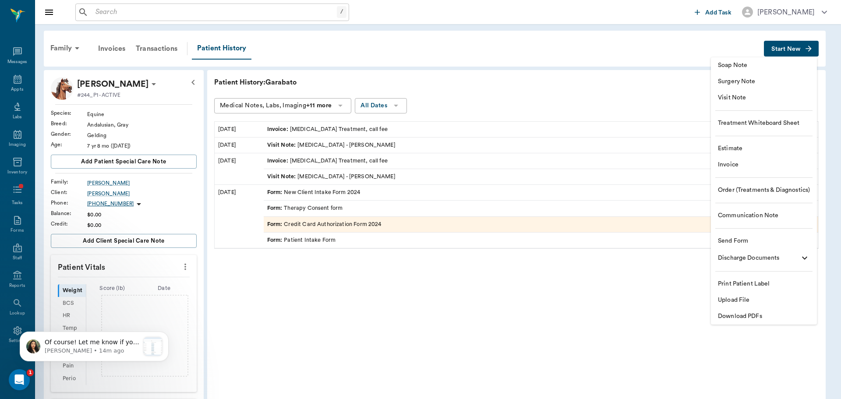
click at [741, 99] on span "Visit Note" at bounding box center [764, 97] width 92 height 9
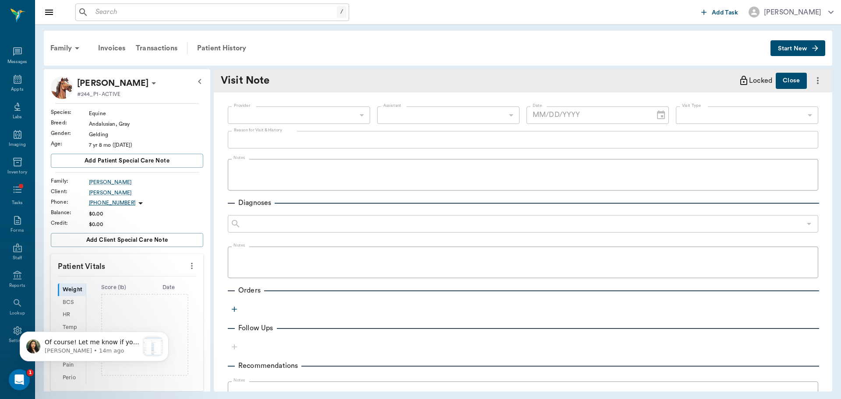
type input "[DATE]"
click at [331, 114] on body "/ ​ Add Task Brittany Newsham Nectar Messages Appts Labs Imaging Inventory Task…" at bounding box center [420, 199] width 841 height 399
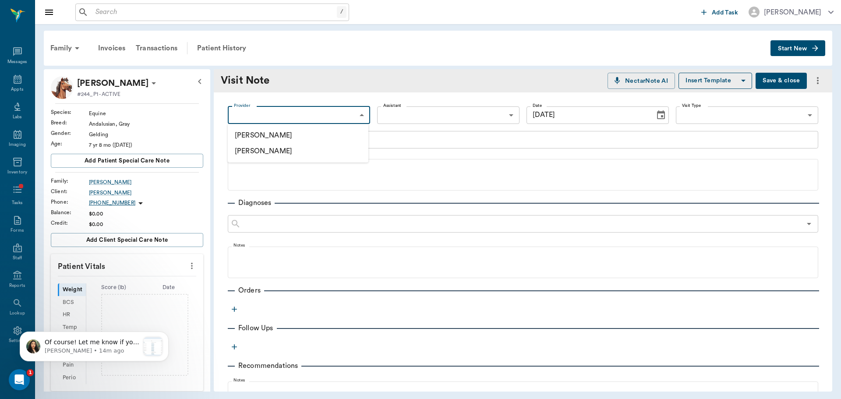
click at [342, 133] on li "[PERSON_NAME]" at bounding box center [298, 135] width 141 height 16
type input "649b3e03b5bc7e03f9326794"
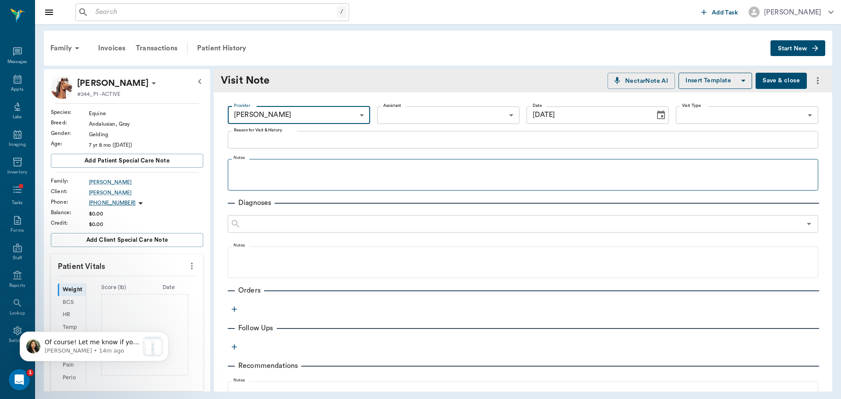
click at [551, 158] on fieldset "Notes" at bounding box center [523, 172] width 590 height 35
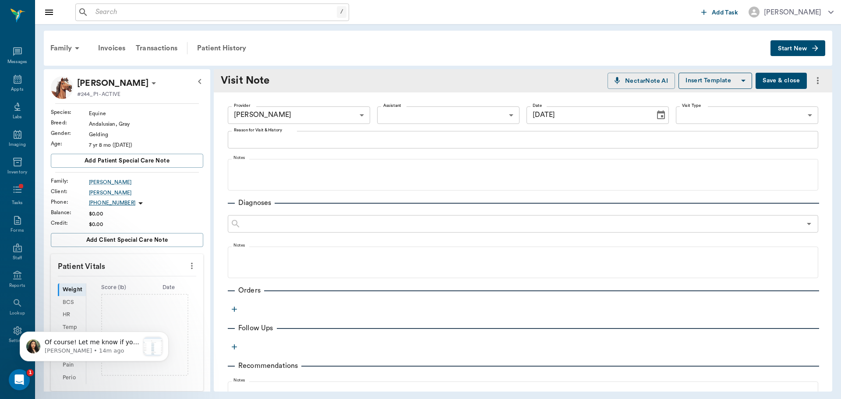
drag, startPoint x: 547, startPoint y: 142, endPoint x: 544, endPoint y: 131, distance: 12.0
click at [546, 142] on textarea "Reason for Visit & History" at bounding box center [523, 139] width 578 height 10
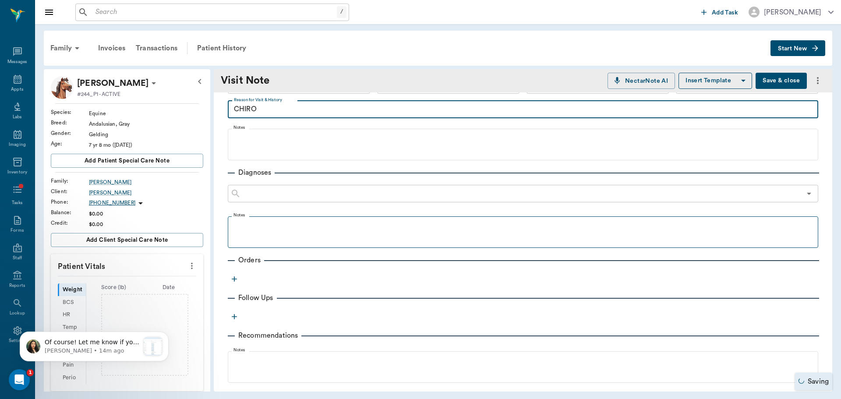
scroll to position [44, 0]
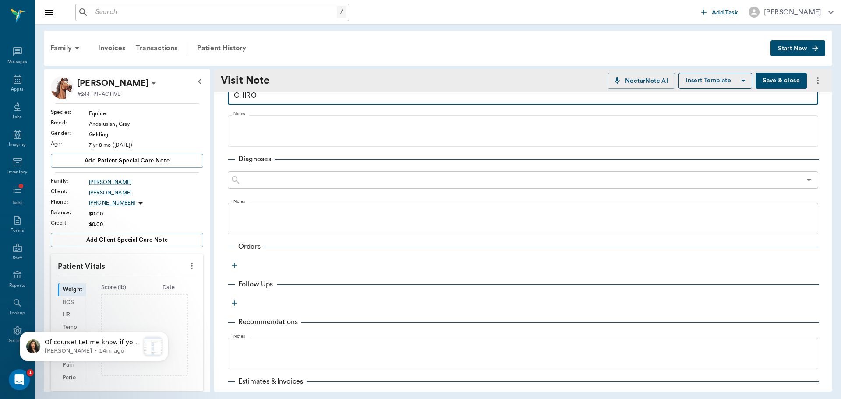
type textarea "CHIRO"
click at [242, 266] on div "Provider Brittany Newsham 649b3e03b5bc7e03f9326794 Provider Assistant ​ Assista…" at bounding box center [523, 249] width 618 height 401
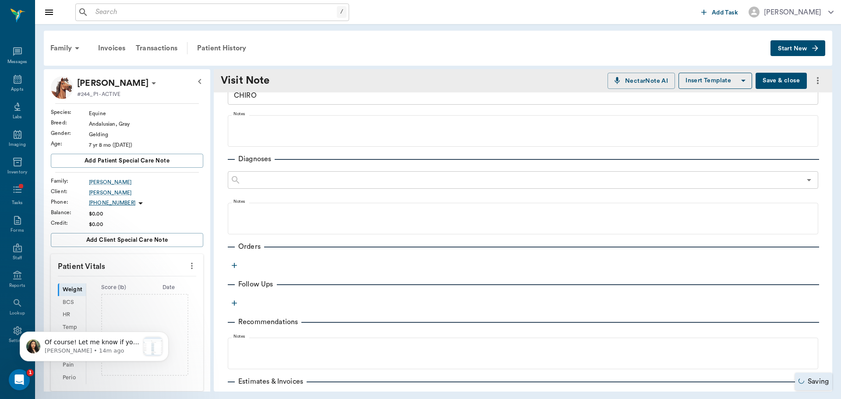
click at [236, 265] on icon "button" at bounding box center [234, 265] width 5 height 5
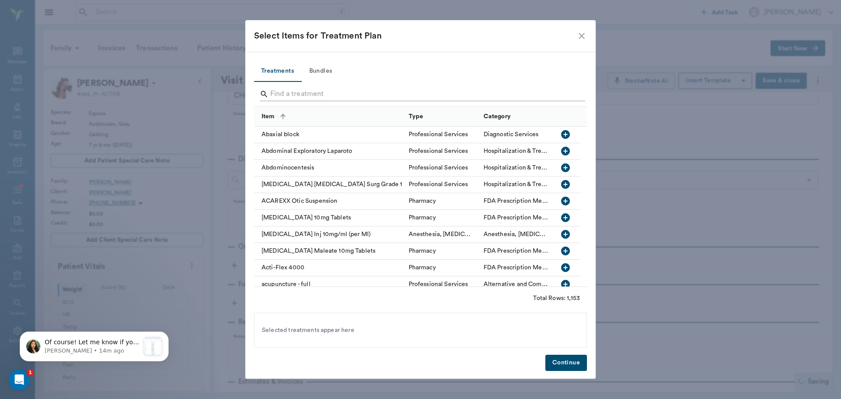
click at [338, 88] on input "Search" at bounding box center [421, 94] width 302 height 14
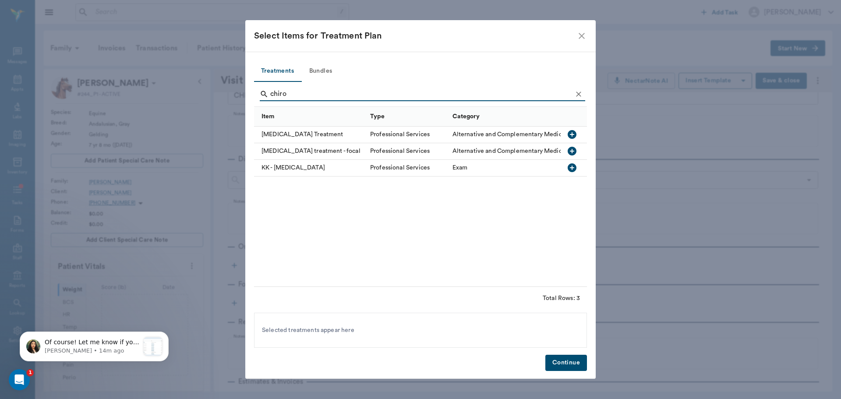
type input "chiro"
click at [326, 135] on div "[MEDICAL_DATA] Treatment" at bounding box center [310, 135] width 112 height 17
click at [566, 363] on button "Continue" at bounding box center [566, 363] width 42 height 16
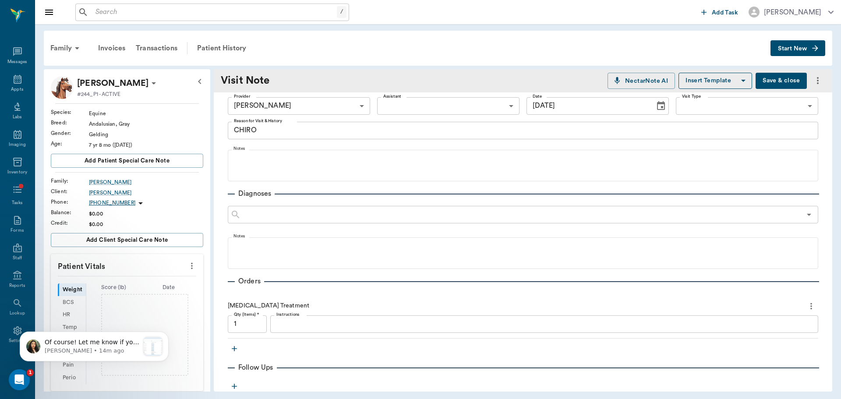
scroll to position [0, 0]
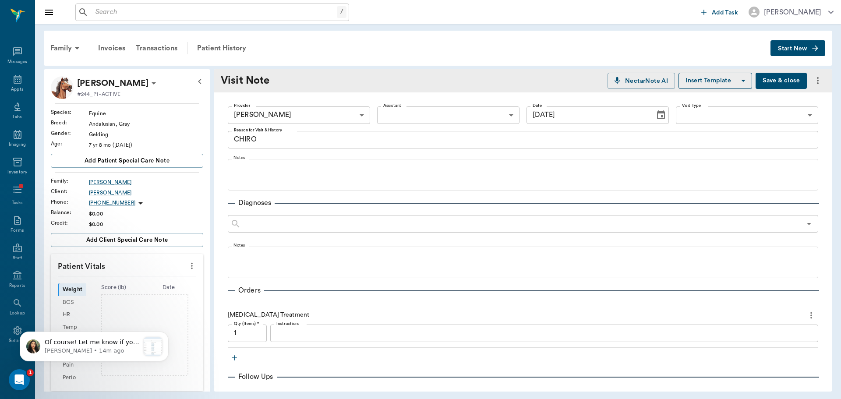
click at [646, 116] on div "08/29/2025 Date" at bounding box center [597, 115] width 142 height 18
click at [656, 115] on icon "Choose date, selected date is Aug 29, 2025" at bounding box center [661, 115] width 11 height 11
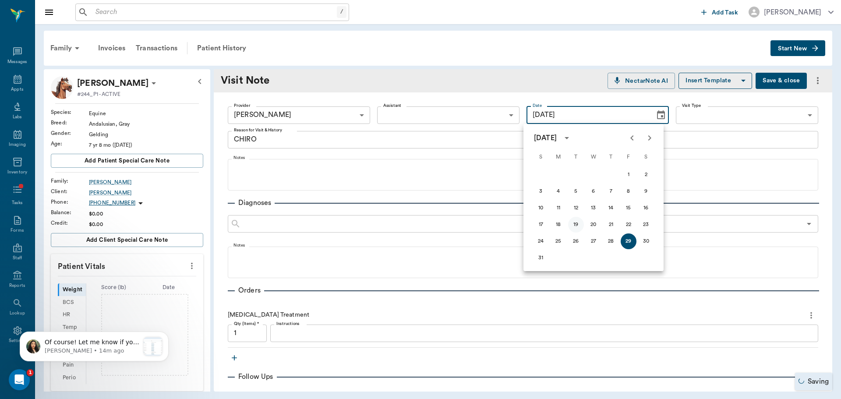
click at [576, 226] on button "19" at bounding box center [576, 225] width 16 height 16
type input "[DATE]"
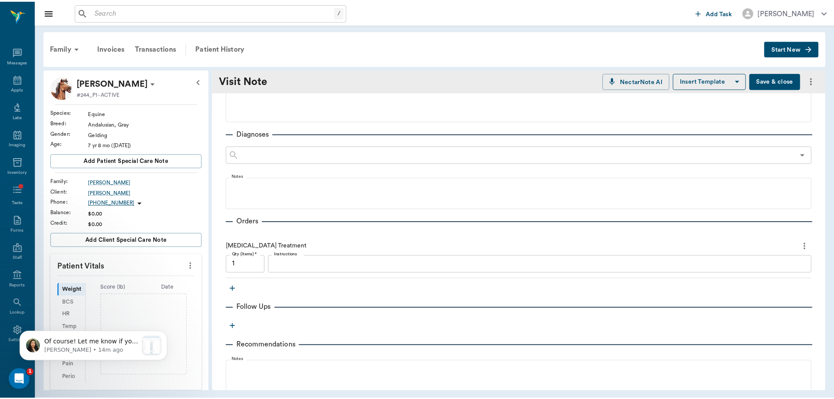
scroll to position [131, 0]
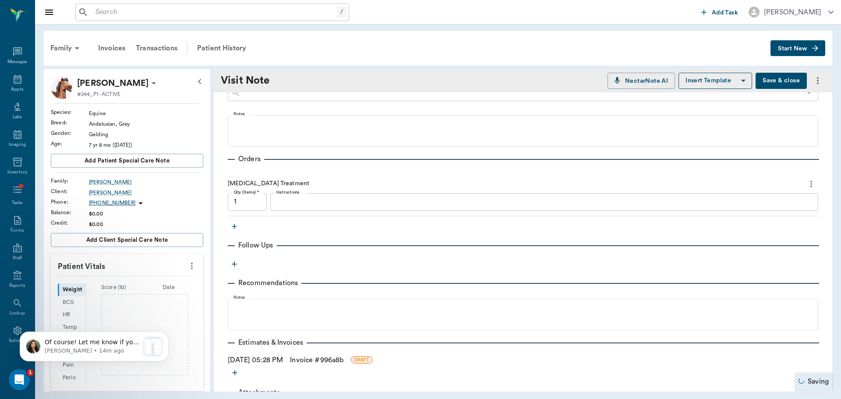
click at [316, 360] on link "Invoice # 996a8b" at bounding box center [316, 360] width 53 height 11
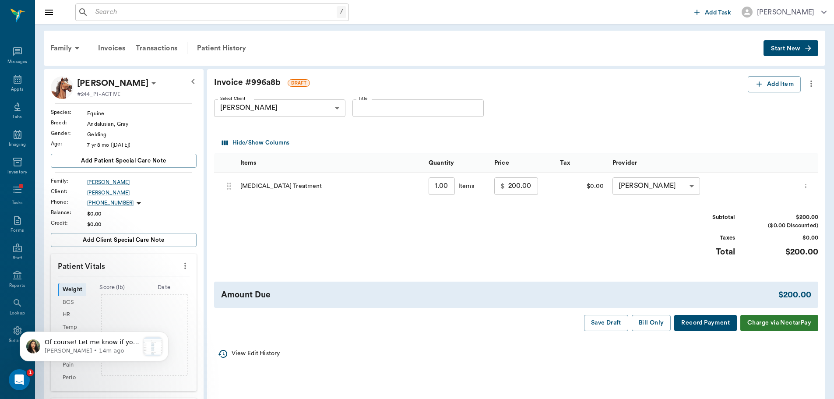
click at [422, 106] on input "Title" at bounding box center [418, 108] width 131 height 18
type input "Exam 8/18"
click at [688, 323] on button "Record Payment" at bounding box center [705, 323] width 63 height 16
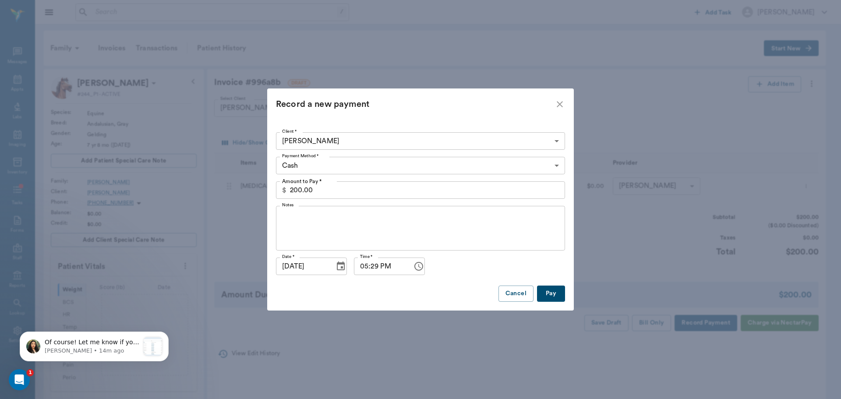
click at [352, 135] on body "/ ​ Add Task Brittany Newsham Nectar Messages Appts Labs Imaging Inventory Task…" at bounding box center [420, 284] width 841 height 569
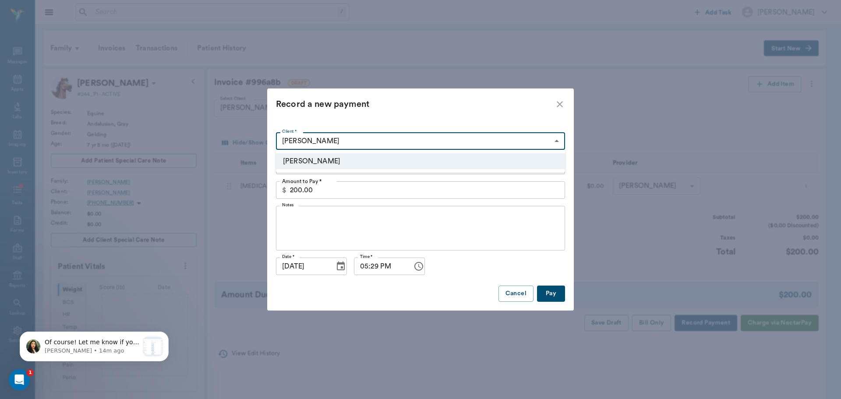
click at [354, 141] on div at bounding box center [420, 199] width 841 height 399
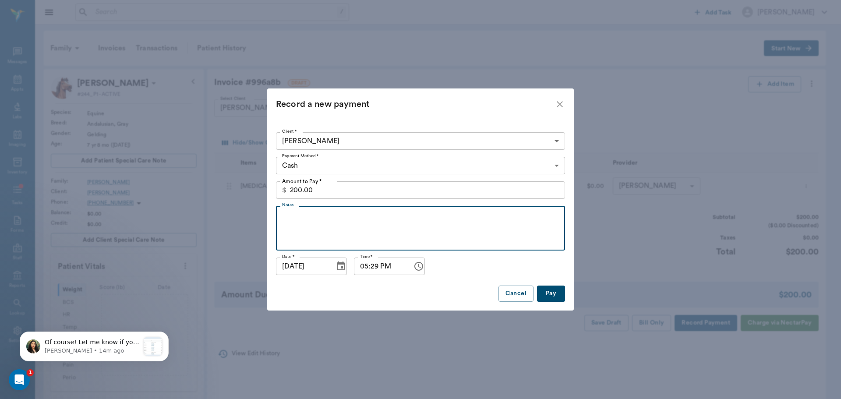
click at [335, 236] on textarea "Notes" at bounding box center [420, 228] width 277 height 30
type textarea "at time of visit"
click at [551, 294] on button "Pay" at bounding box center [551, 294] width 28 height 16
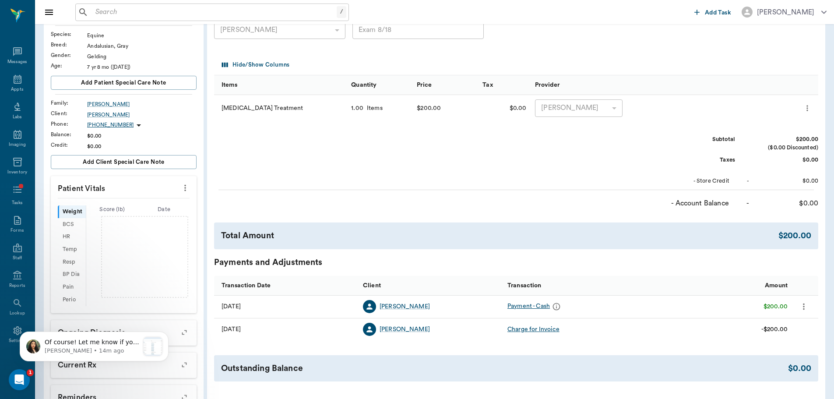
scroll to position [0, 0]
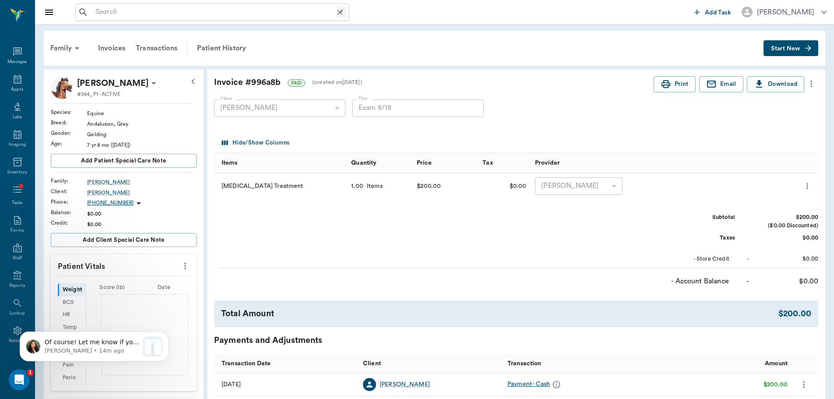
click at [113, 14] on input "text" at bounding box center [214, 12] width 245 height 12
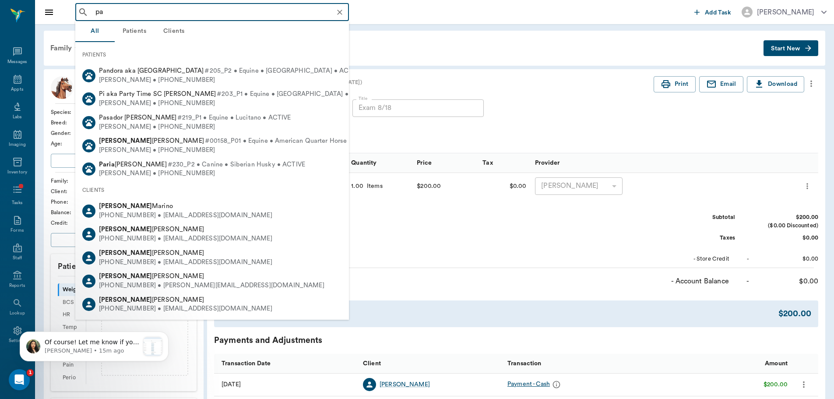
type input "p"
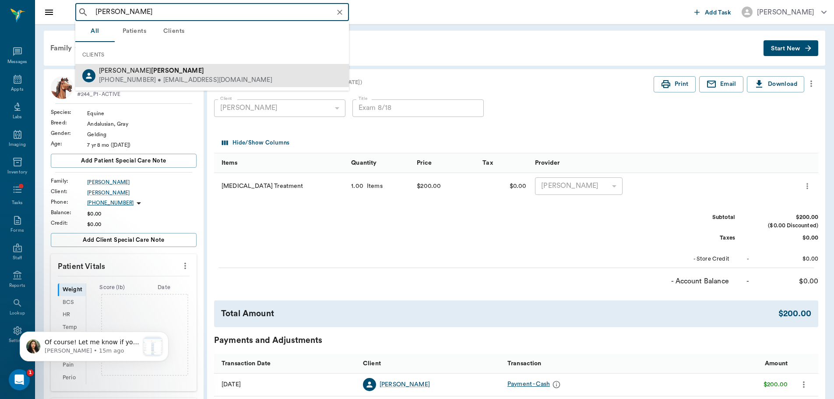
click at [154, 86] on div "Pam Gouger (210) 316-8754 • pamgouger@gmail.com" at bounding box center [212, 75] width 274 height 23
type input "gaug"
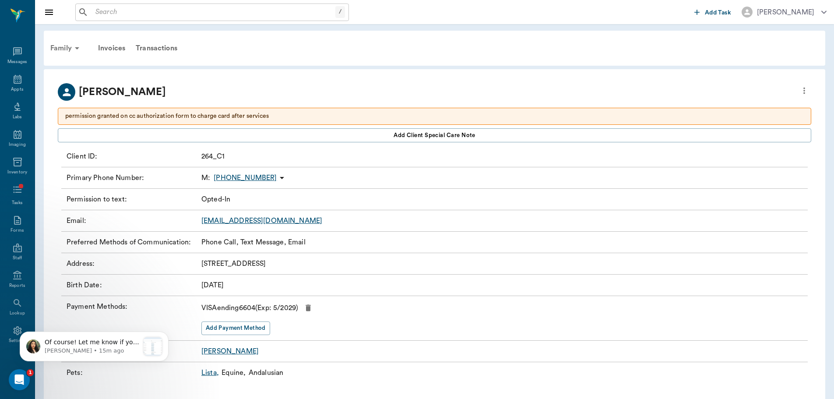
click at [60, 49] on div "Family" at bounding box center [66, 48] width 42 height 21
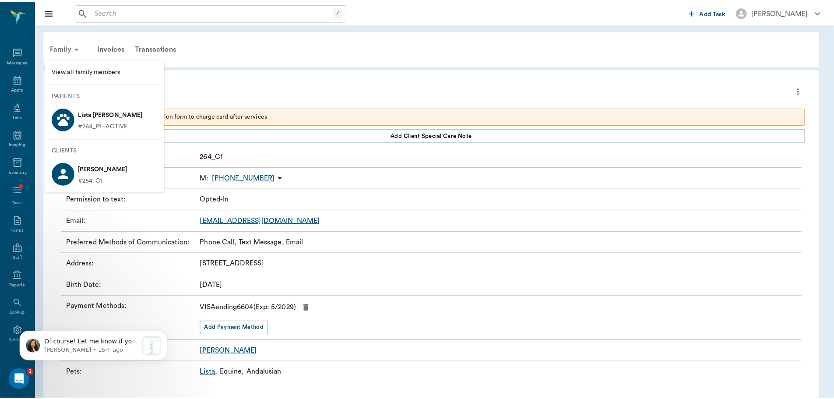
scroll to position [2807, 0]
click at [109, 135] on div "Patients Lista GOUGER #264_P1 - ACTIVE" at bounding box center [105, 115] width 120 height 48
click at [106, 120] on p "Lista GOUGER" at bounding box center [110, 114] width 65 height 14
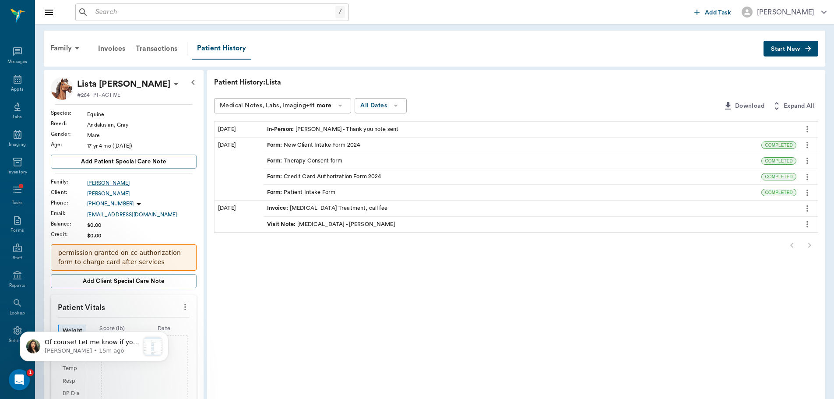
click at [795, 44] on button "Start New" at bounding box center [791, 49] width 55 height 16
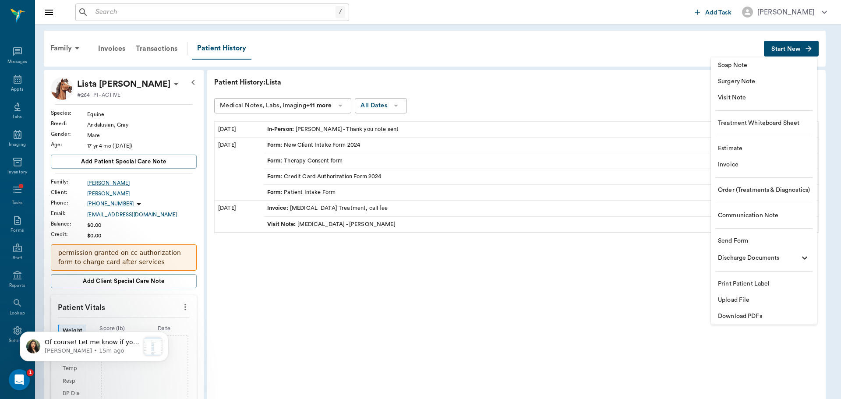
click at [793, 97] on span "Visit Note" at bounding box center [764, 97] width 92 height 9
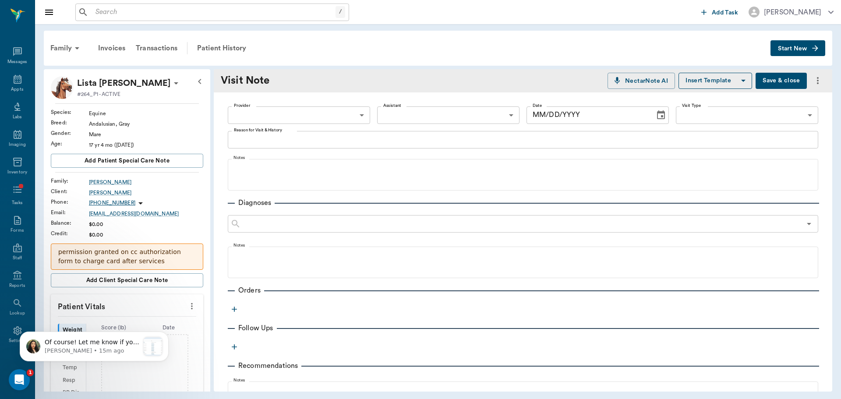
type input "[DATE]"
click at [338, 119] on body "/ ​ Add Task Brittany Newsham Nectar Messages Appts Labs Imaging Inventory Task…" at bounding box center [420, 199] width 841 height 399
click at [333, 140] on li "[PERSON_NAME]" at bounding box center [298, 135] width 141 height 16
type input "649b3e03b5bc7e03f9326794"
click at [652, 120] on button "Choose date, selected date is Aug 29, 2025" at bounding box center [661, 115] width 18 height 18
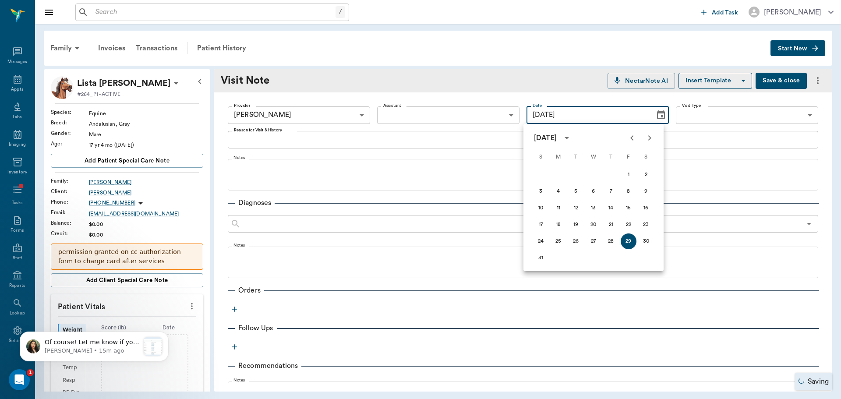
scroll to position [2807, 0]
click at [558, 223] on button "18" at bounding box center [559, 225] width 16 height 16
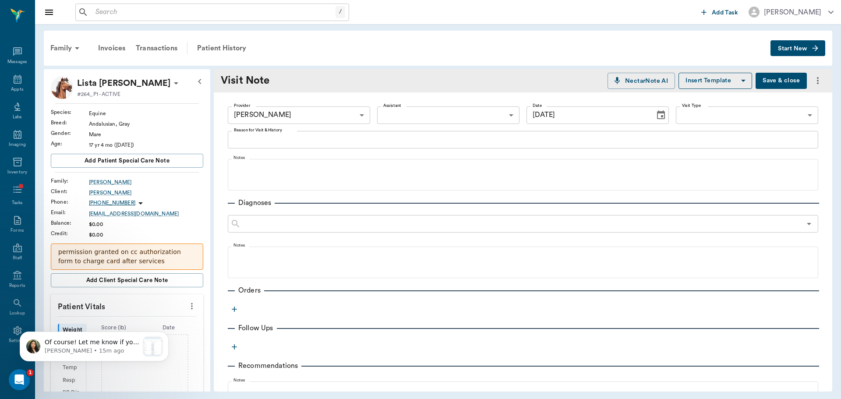
type input "08/18/2025"
click at [393, 146] on div "x Reason for Visit & History" at bounding box center [523, 140] width 590 height 18
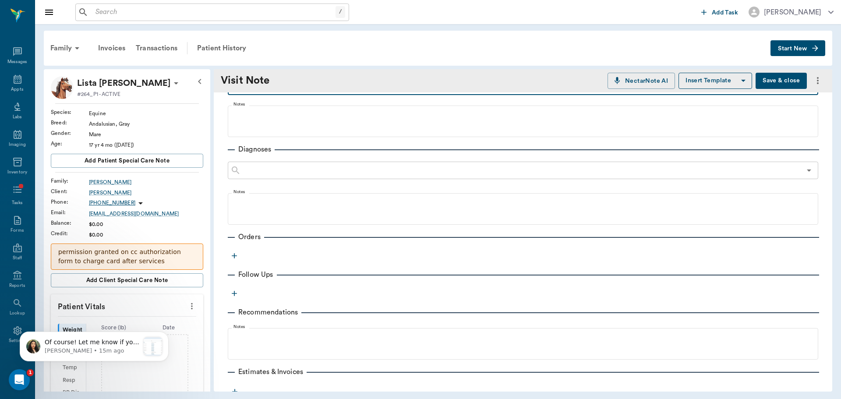
scroll to position [88, 0]
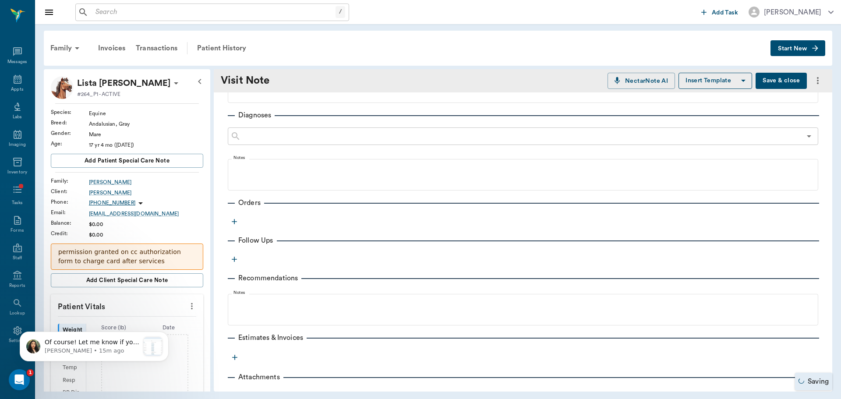
click at [239, 219] on button "button" at bounding box center [234, 221] width 13 height 13
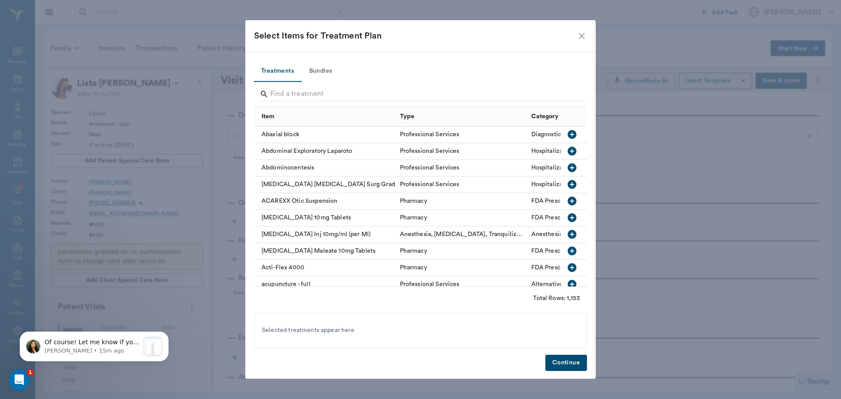
click at [299, 91] on input "Search" at bounding box center [421, 94] width 302 height 14
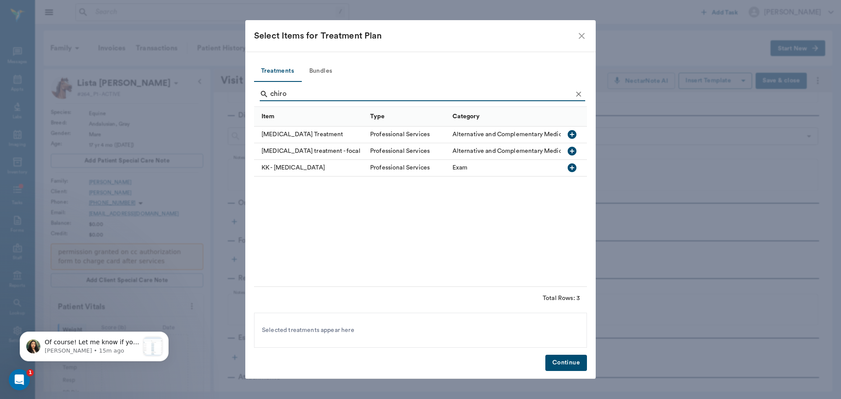
type input "chiro"
click at [318, 131] on div "[MEDICAL_DATA] Treatment" at bounding box center [310, 135] width 112 height 17
click at [559, 362] on button "Continue" at bounding box center [566, 363] width 42 height 16
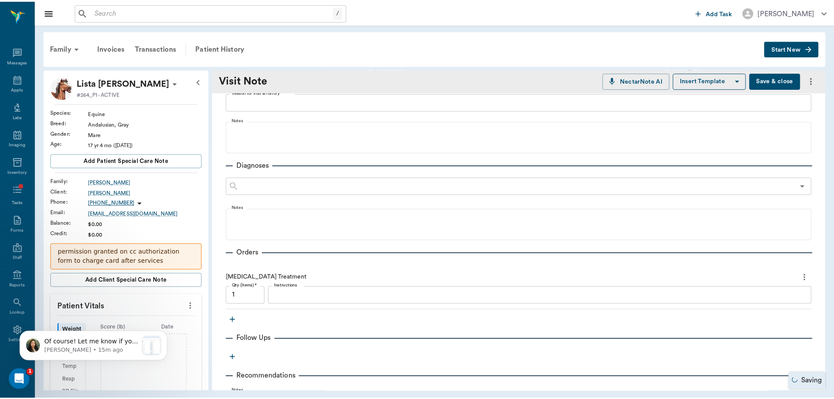
scroll to position [0, 0]
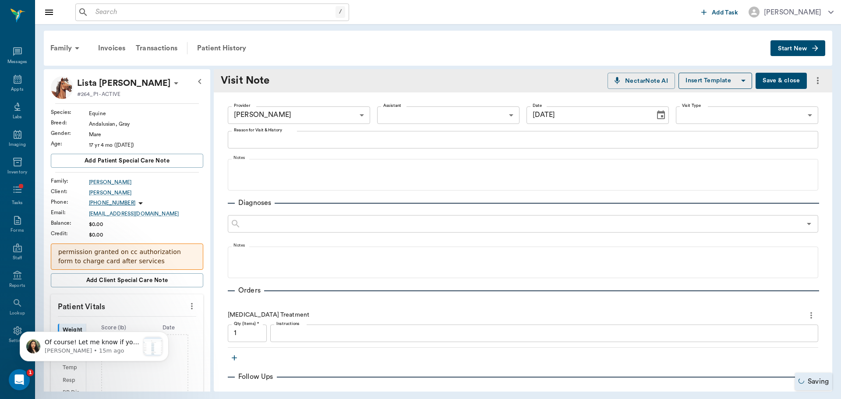
click at [768, 80] on button "Save & close" at bounding box center [780, 81] width 51 height 16
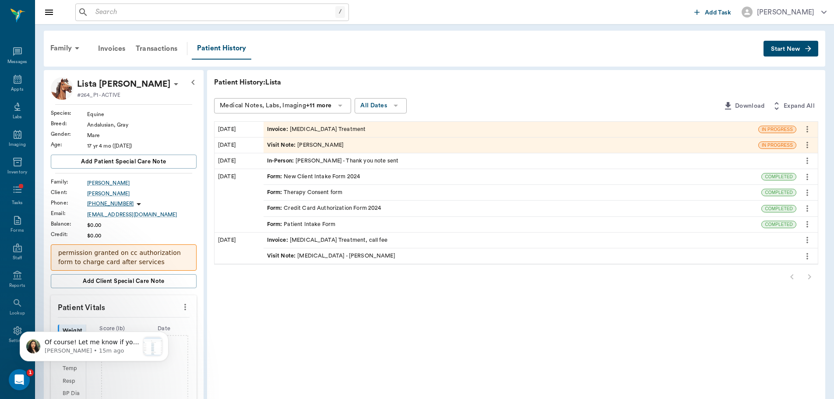
click at [284, 130] on span "Invoice :" at bounding box center [278, 129] width 23 height 8
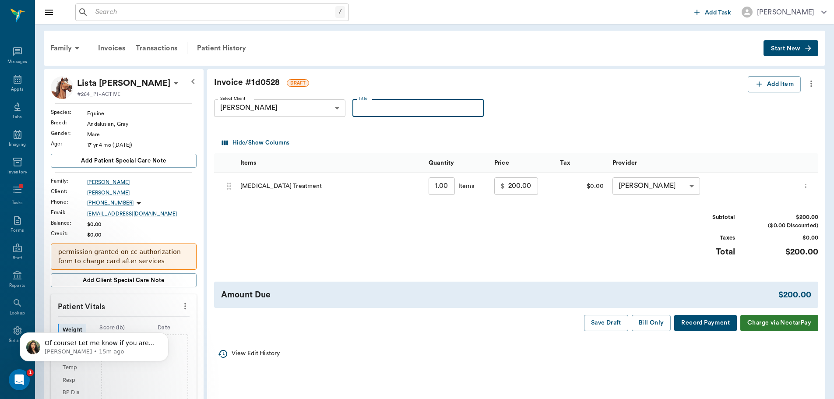
click at [410, 114] on input "Title" at bounding box center [418, 108] width 131 height 18
type input "Exam 8/18"
click at [653, 323] on button "Bill Only" at bounding box center [651, 323] width 39 height 16
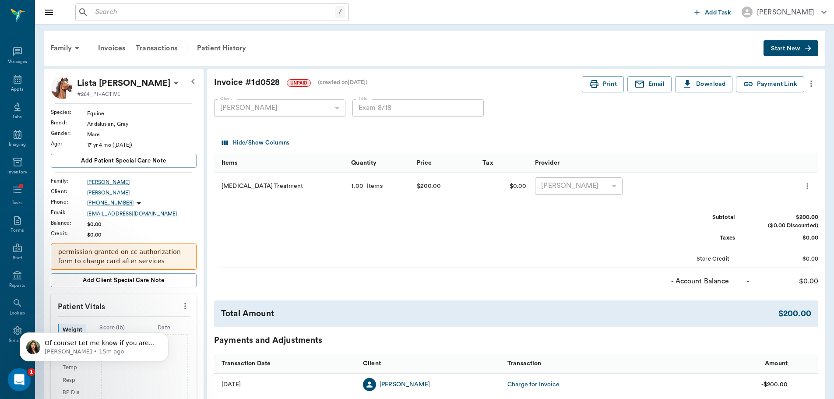
drag, startPoint x: 39, startPoint y: 422, endPoint x: 18, endPoint y: 376, distance: 50.8
click at [18, 375] on icon "Open Intercom Messenger" at bounding box center [18, 378] width 6 height 7
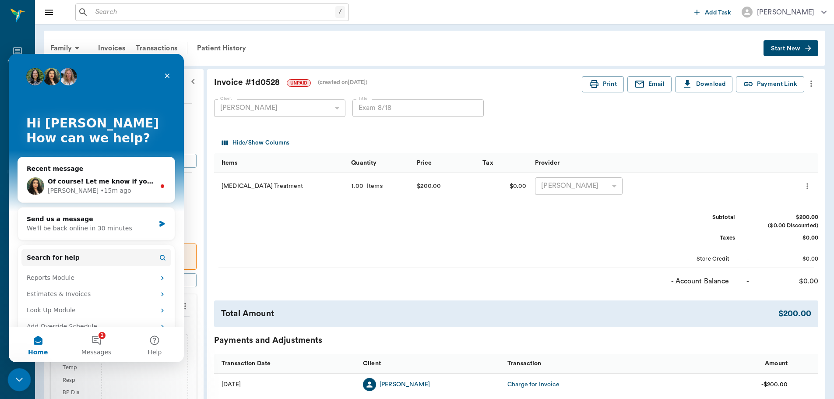
click at [18, 376] on icon "Close Intercom Messenger" at bounding box center [18, 378] width 11 height 11
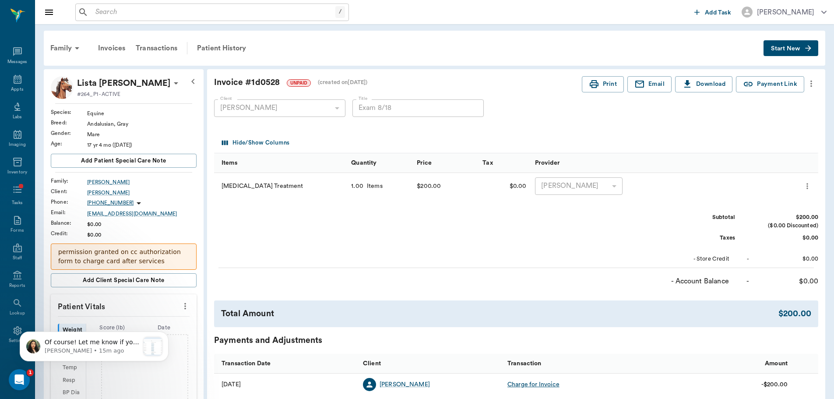
scroll to position [0, 0]
click at [72, 49] on icon at bounding box center [77, 48] width 11 height 11
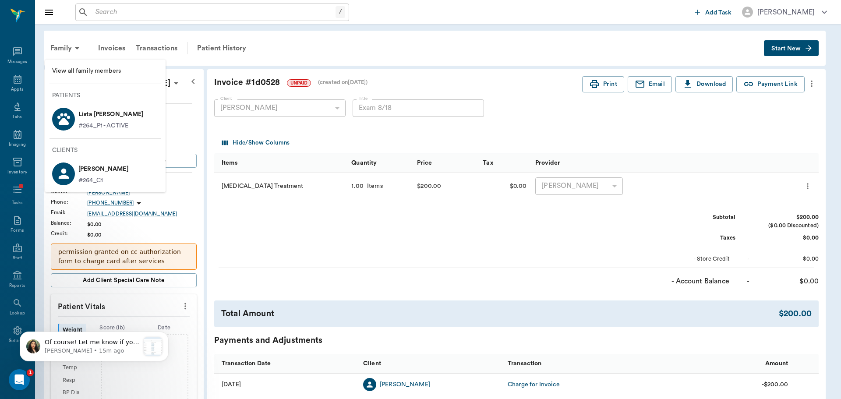
click at [109, 79] on li "View all family members" at bounding box center [105, 71] width 120 height 16
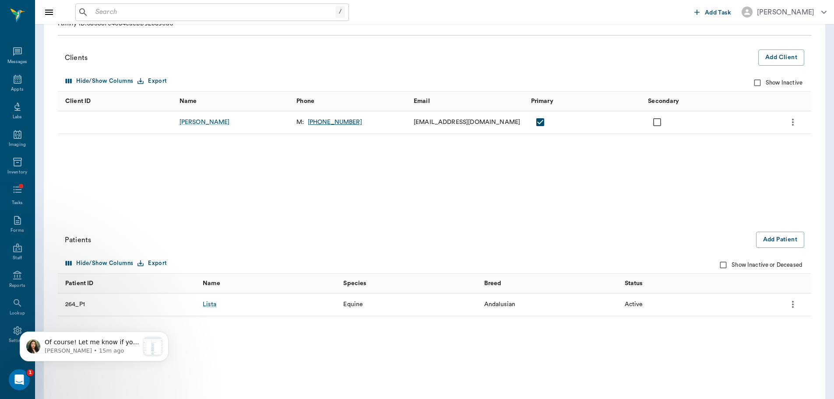
scroll to position [88, 0]
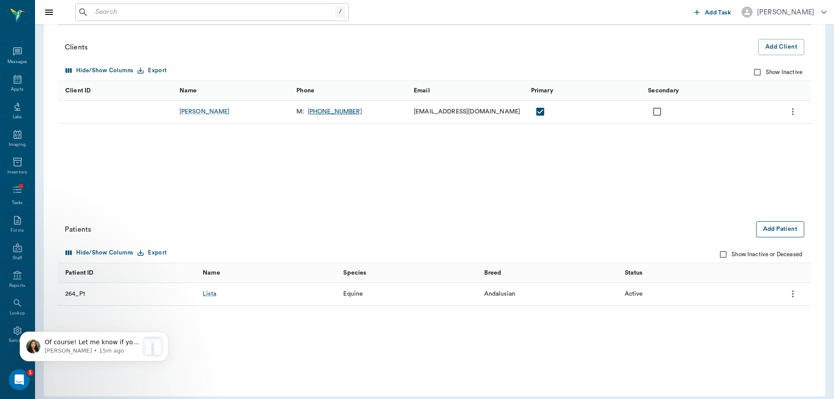
click at [798, 224] on button "Add Patient" at bounding box center [780, 229] width 48 height 16
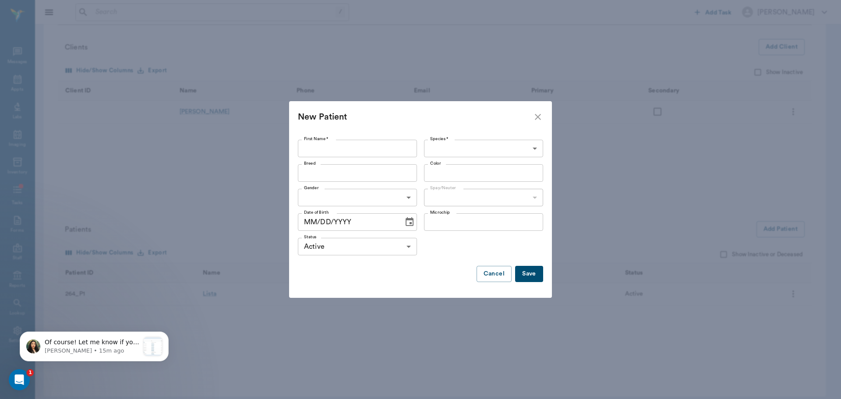
click at [364, 143] on input "First Name *" at bounding box center [357, 149] width 119 height 18
type input "L"
type input "PAZ"
click at [449, 140] on div "Species * ​ Species *" at bounding box center [483, 149] width 119 height 18
click at [470, 152] on body "/ ​ Add Task Brittany Newsham Nectar Messages Appts Labs Imaging Inventory Task…" at bounding box center [420, 159] width 841 height 494
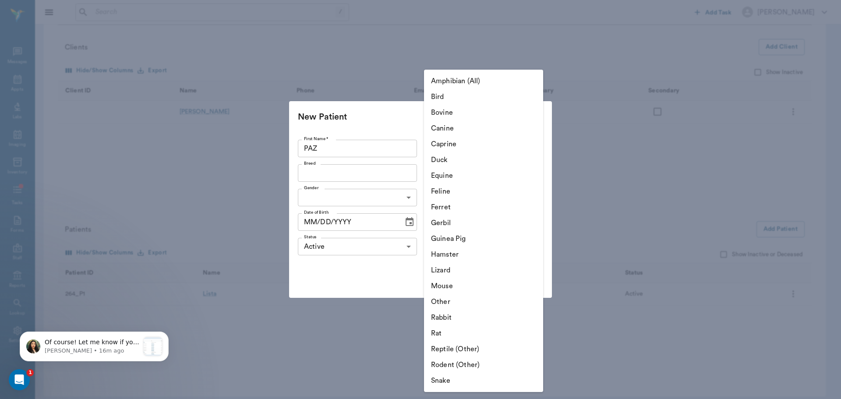
click at [465, 175] on li "Equine" at bounding box center [483, 176] width 119 height 16
type input "Equine"
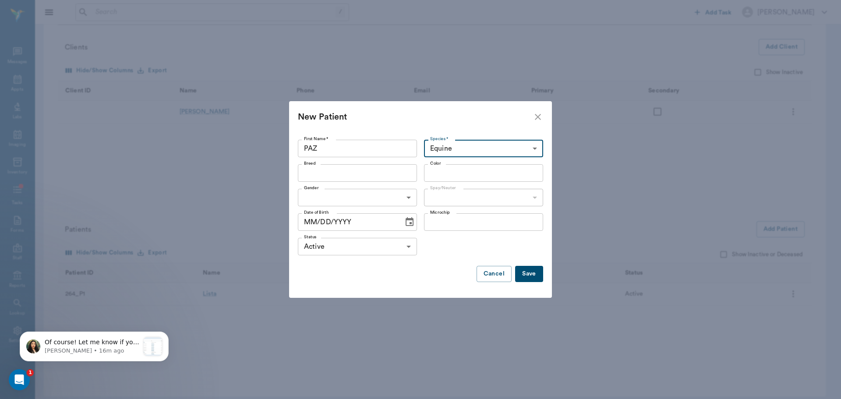
click at [377, 180] on div "Breed" at bounding box center [357, 173] width 119 height 18
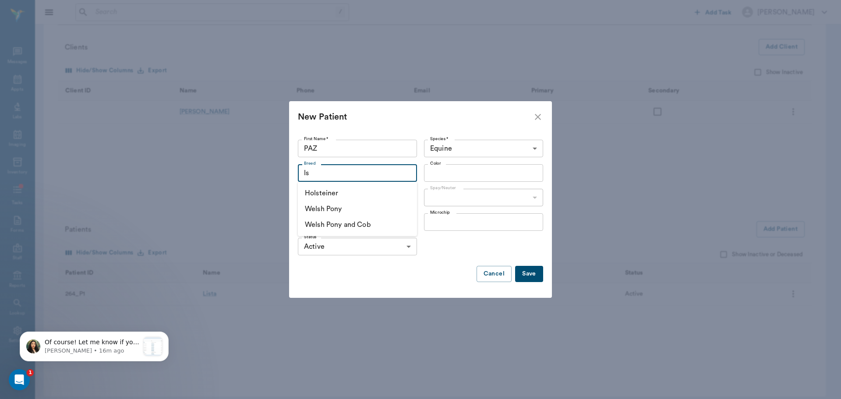
type input "l"
click at [317, 166] on div "and Breed" at bounding box center [357, 173] width 119 height 18
click at [325, 174] on input "and" at bounding box center [349, 173] width 99 height 12
type input "l"
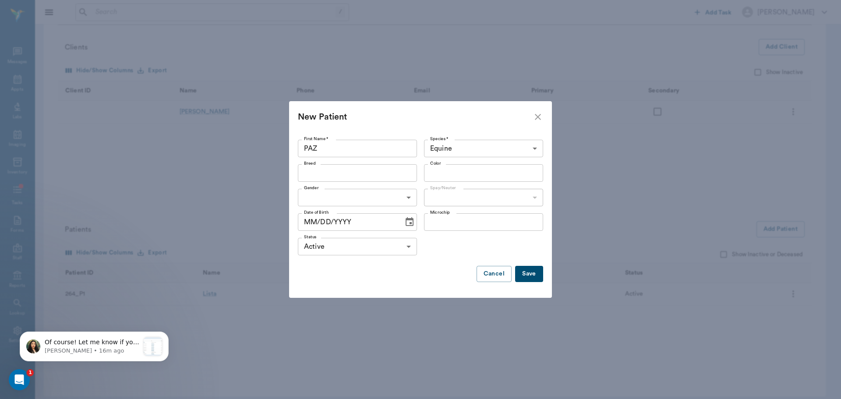
click at [452, 233] on div "Microchip Microchip" at bounding box center [481, 222] width 123 height 25
click at [544, 273] on div "First Name * PAZ First Name * Species * Equine Equine Species * Breed Breed Col…" at bounding box center [420, 215] width 263 height 165
click at [531, 274] on button "Save" at bounding box center [529, 274] width 28 height 16
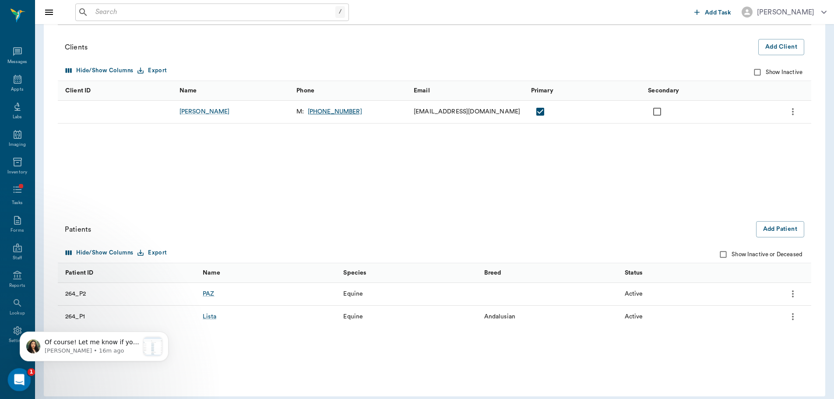
click at [15, 371] on icon "Open Intercom Messenger" at bounding box center [18, 378] width 14 height 14
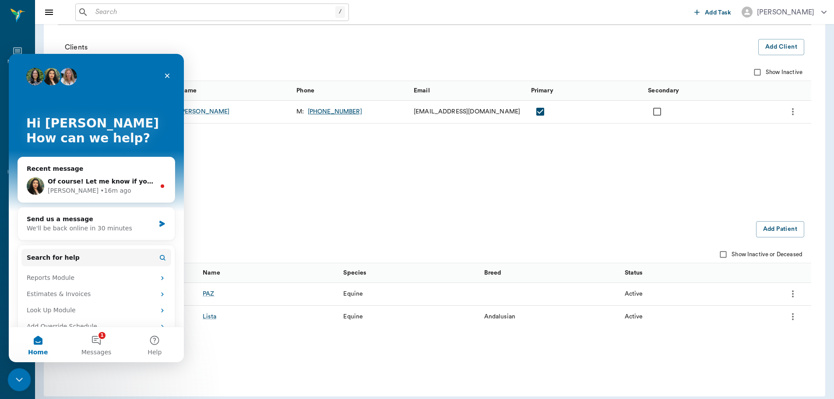
drag, startPoint x: 17, startPoint y: 371, endPoint x: 42, endPoint y: 733, distance: 362.2
click at [16, 371] on div "Close Intercom Messenger" at bounding box center [17, 378] width 21 height 21
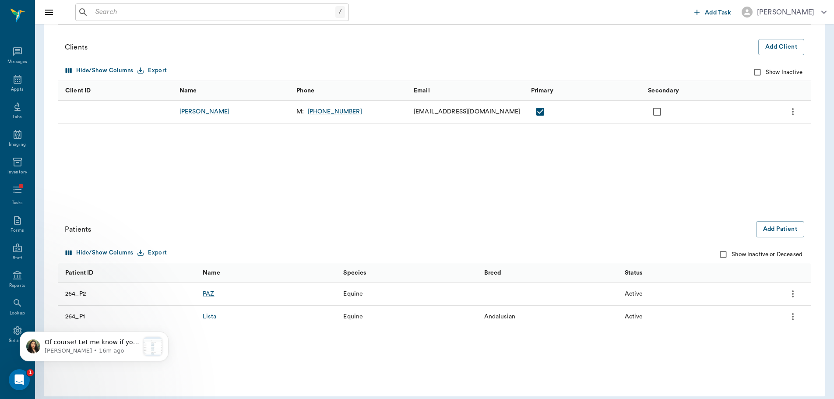
scroll to position [0, 0]
click at [359, 106] on div "M: (210) 316-8754" at bounding box center [350, 112] width 117 height 23
click at [208, 294] on div "PAZ" at bounding box center [208, 293] width 11 height 9
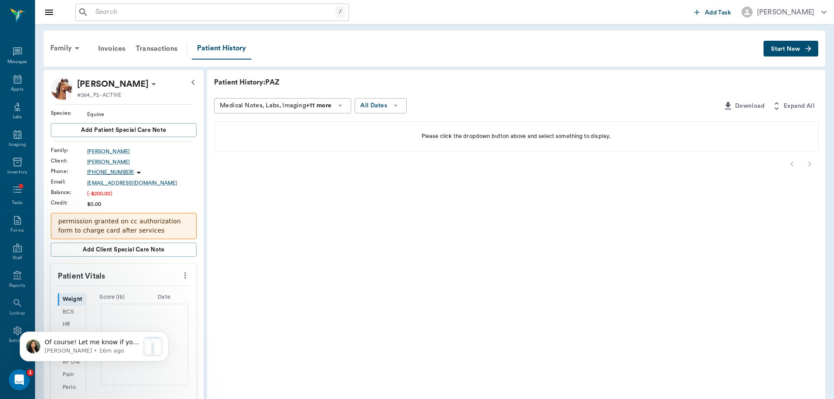
click at [803, 53] on button "Start New" at bounding box center [791, 49] width 55 height 16
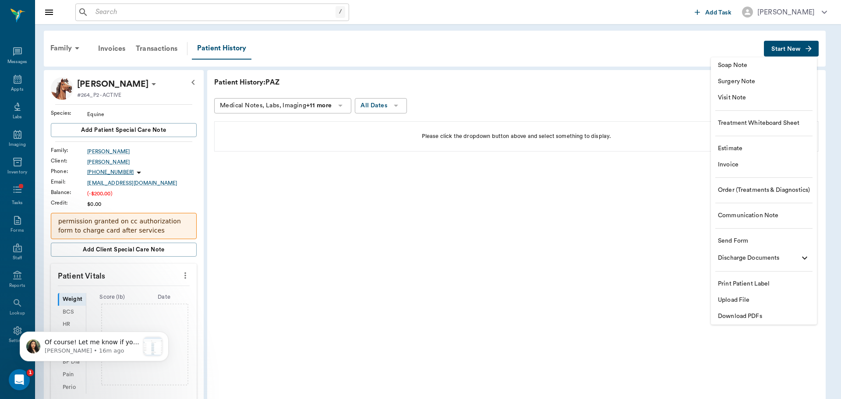
click at [733, 101] on span "Visit Note" at bounding box center [764, 97] width 92 height 9
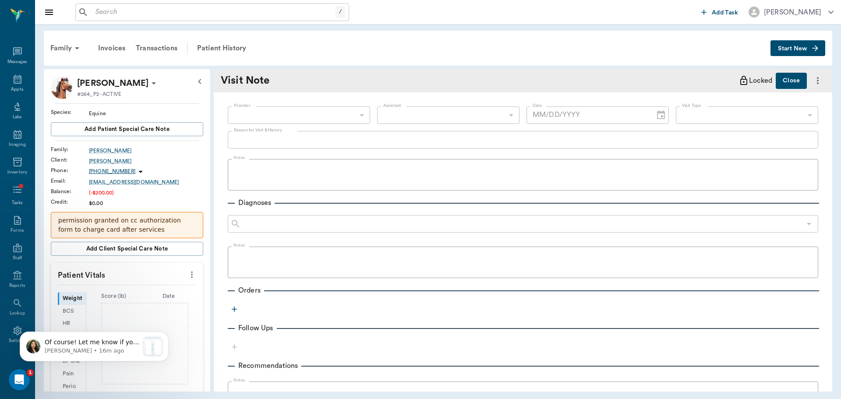
type input "[DATE]"
drag, startPoint x: 350, startPoint y: 96, endPoint x: 348, endPoint y: 128, distance: 32.0
click at [350, 102] on div "Provider ​ Provider Assistant ​ Assistant Date 08/29/2025 Date Visit Type ​ Vis…" at bounding box center [523, 292] width 618 height 401
click at [348, 128] on div "Provider ​ Provider Assistant ​ Assistant Date 08/29/2025 Date Visit Type ​ Vis…" at bounding box center [523, 115] width 590 height 32
click at [348, 126] on div "Provider ​ Provider Assistant ​ Assistant Date 08/29/2025 Date Visit Type ​ Vis…" at bounding box center [523, 115] width 590 height 32
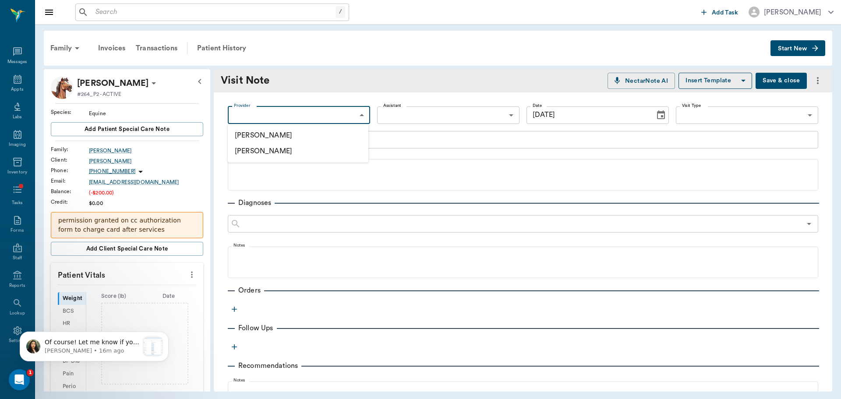
click at [353, 112] on body "/ ​ Add Task Brittany Newsham Nectar Messages Appts Labs Imaging Inventory Task…" at bounding box center [420, 199] width 841 height 399
click at [334, 134] on li "[PERSON_NAME]" at bounding box center [298, 135] width 141 height 16
type input "649b3e03b5bc7e03f9326794"
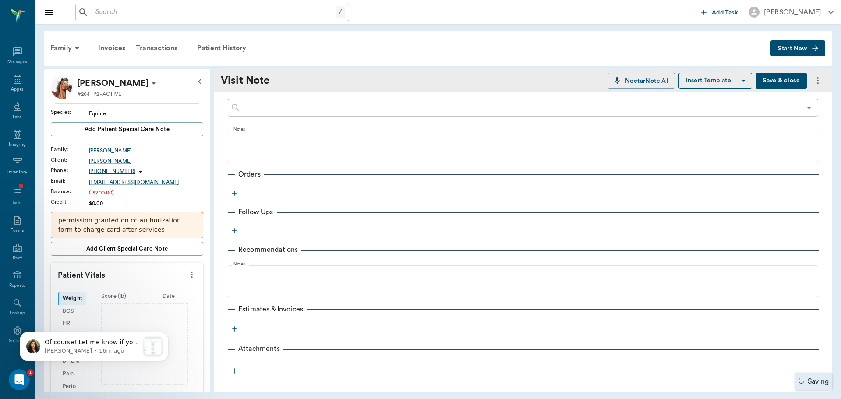
click at [233, 191] on icon "button" at bounding box center [234, 193] width 9 height 9
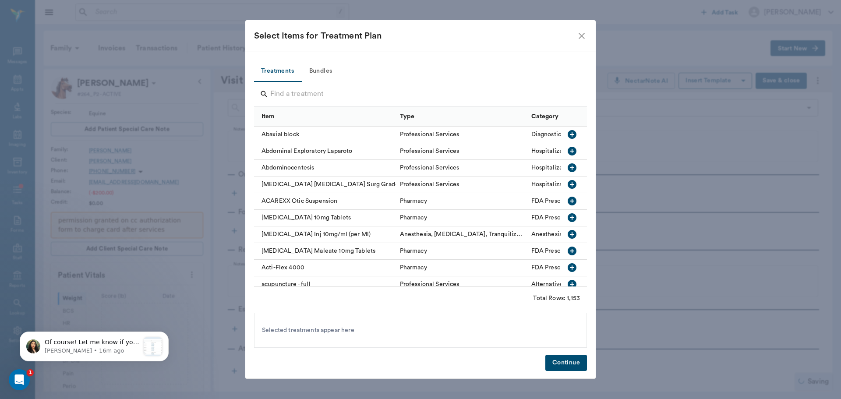
click at [343, 95] on input "Search" at bounding box center [421, 94] width 302 height 14
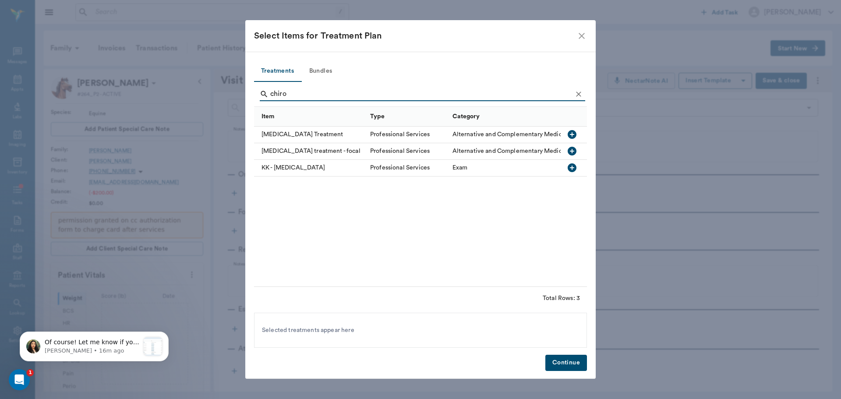
type input "chiro"
click at [318, 133] on div "[MEDICAL_DATA] Treatment" at bounding box center [310, 135] width 112 height 17
click at [565, 365] on button "Continue" at bounding box center [566, 363] width 42 height 16
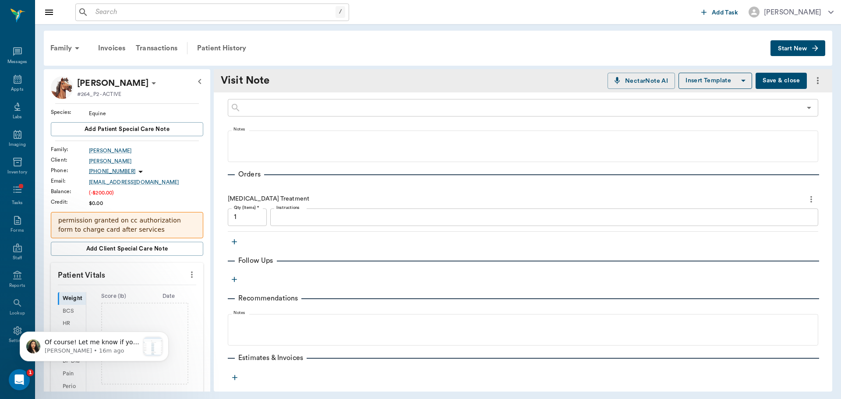
scroll to position [0, 0]
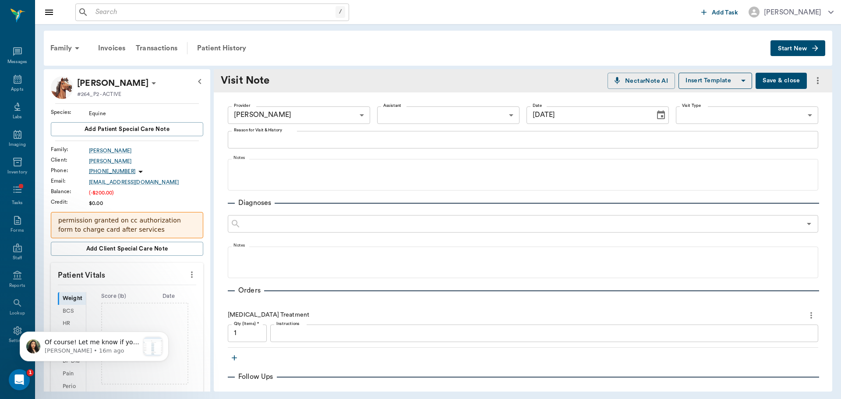
click at [552, 122] on input "[DATE]" at bounding box center [587, 115] width 122 height 18
click at [657, 116] on icon "Choose date, selected date is Aug 29, 2025" at bounding box center [661, 114] width 8 height 9
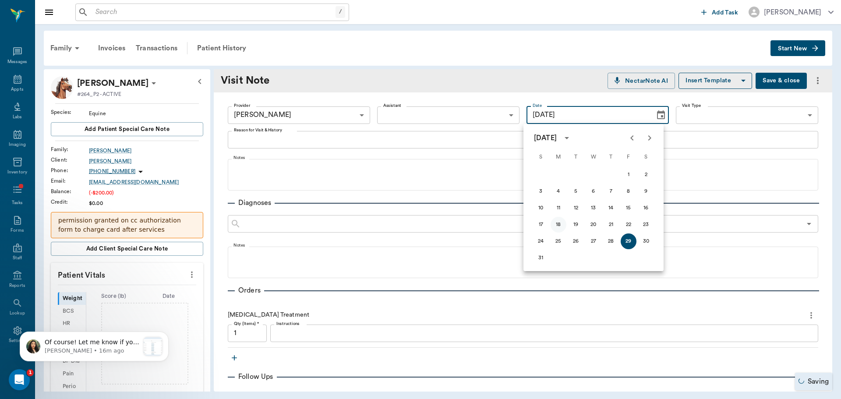
click at [564, 222] on button "18" at bounding box center [559, 225] width 16 height 16
type input "08/18/2025"
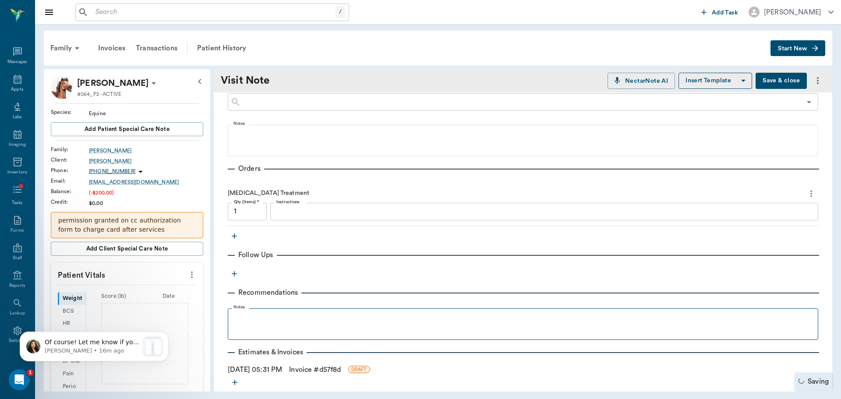
scroll to position [175, 0]
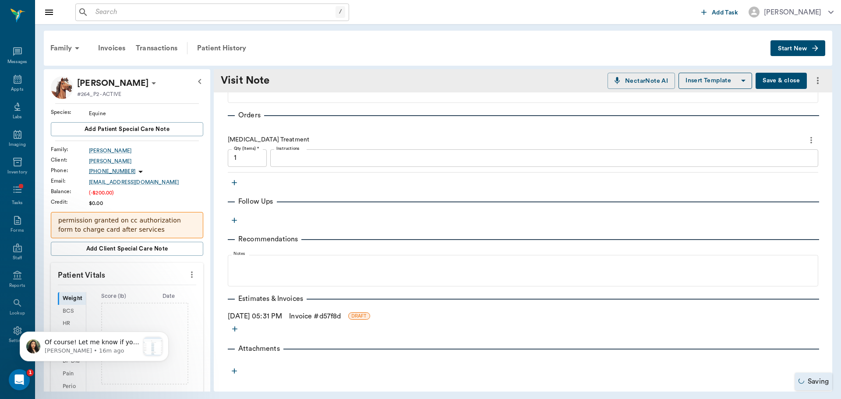
click at [314, 317] on link "Invoice # d57f8d" at bounding box center [315, 316] width 52 height 11
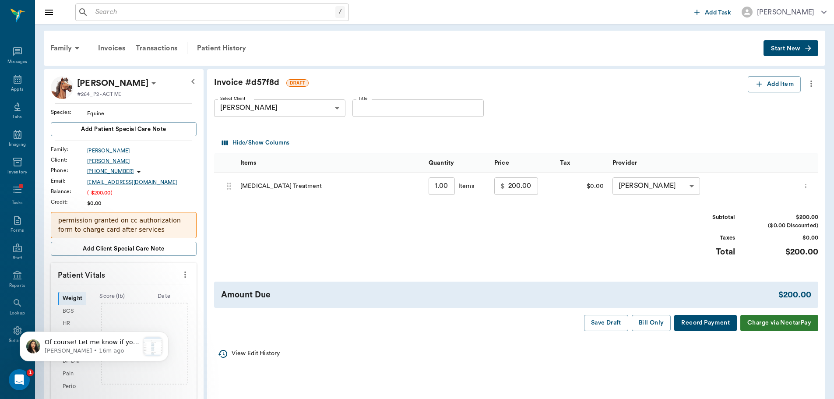
click at [416, 110] on input "Title" at bounding box center [418, 108] width 131 height 18
type input "EXAM 8/18"
click at [648, 316] on button "Bill Only" at bounding box center [651, 323] width 39 height 16
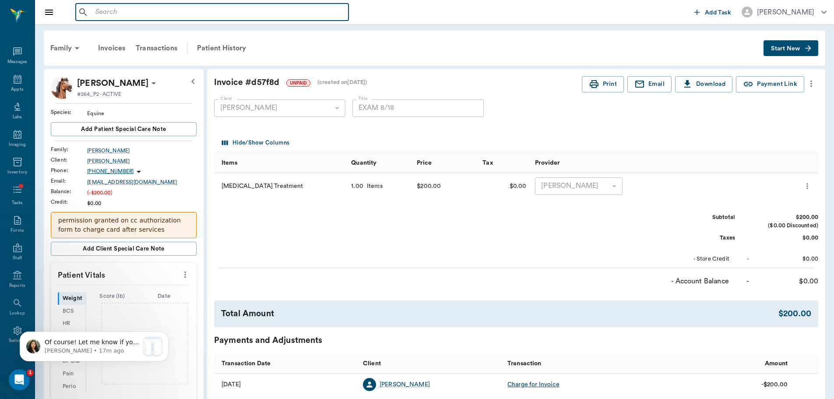
click at [232, 9] on input "text" at bounding box center [218, 12] width 253 height 12
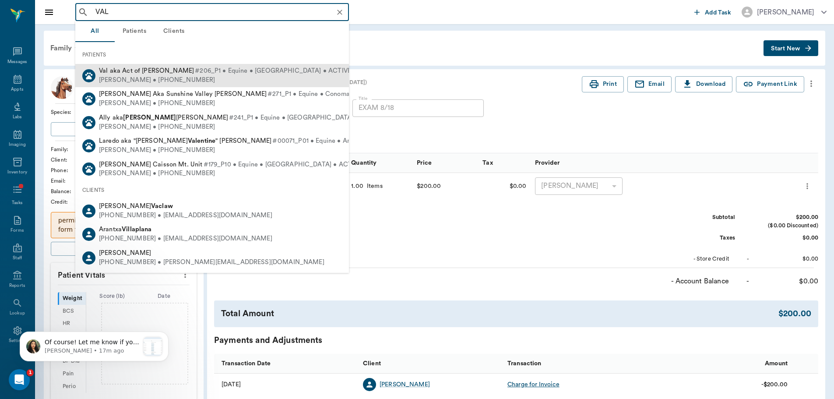
click at [146, 72] on span "Val aka Act of Valor PROCHASKA" at bounding box center [146, 70] width 95 height 7
type input "VAL"
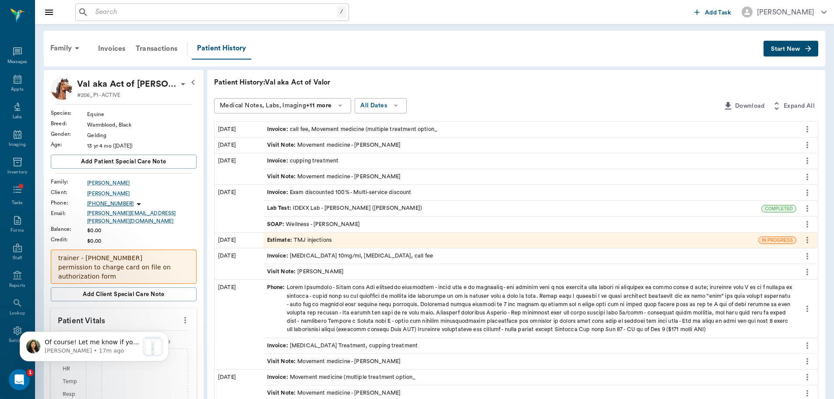
click at [794, 55] on button "Start New" at bounding box center [791, 49] width 55 height 16
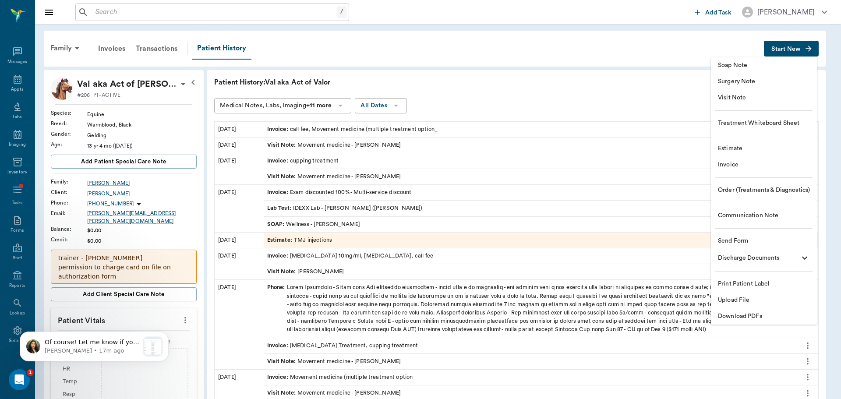
click at [788, 96] on span "Visit Note" at bounding box center [764, 97] width 92 height 9
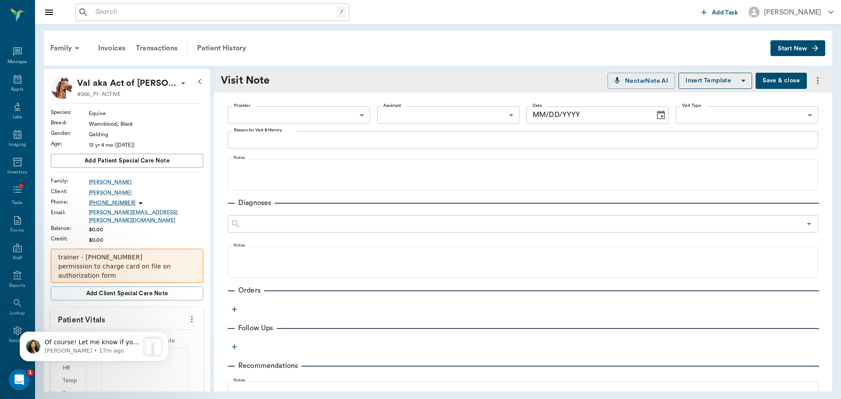
click at [313, 116] on body "/ ​ Add Task Brittany Newsham Nectar Messages Appts Labs Imaging Inventory Task…" at bounding box center [420, 199] width 841 height 399
type input "[DATE]"
click at [313, 130] on li "[PERSON_NAME]" at bounding box center [298, 135] width 141 height 16
type input "649b3e03b5bc7e03f9326794"
click at [652, 113] on button "Choose date, selected date is Aug 29, 2025" at bounding box center [661, 115] width 18 height 18
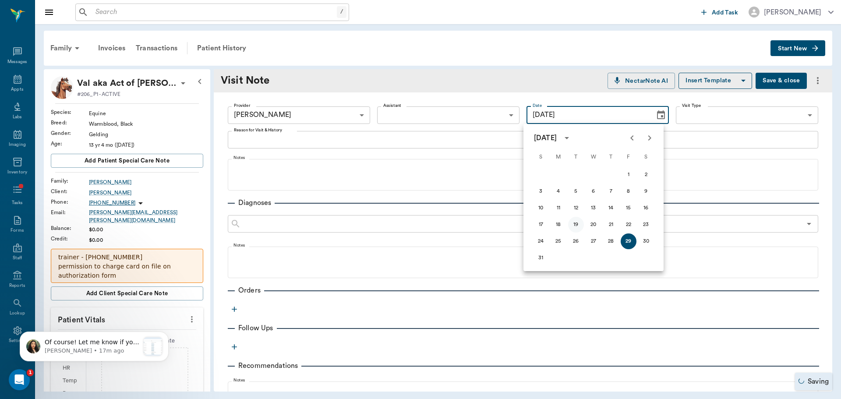
click at [574, 228] on button "19" at bounding box center [576, 225] width 16 height 16
type input "[DATE]"
drag, startPoint x: 623, startPoint y: 106, endPoint x: 623, endPoint y: 113, distance: 7.0
click at [623, 108] on input "[DATE]" at bounding box center [587, 115] width 122 height 18
click at [229, 307] on button "button" at bounding box center [234, 309] width 13 height 13
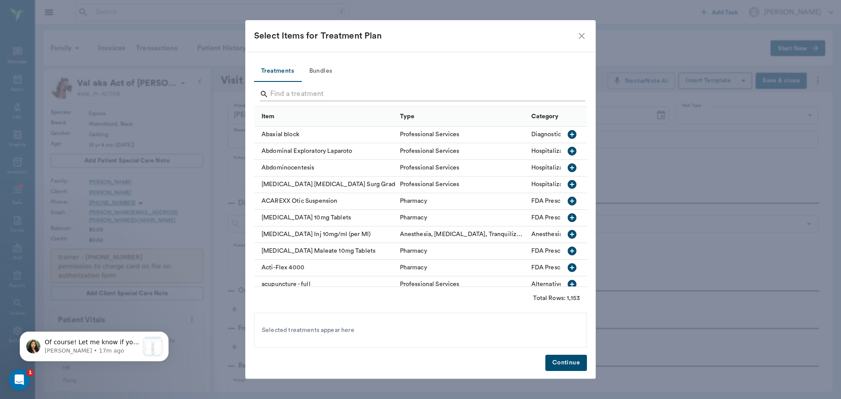
click at [319, 95] on input "Search" at bounding box center [421, 94] width 302 height 14
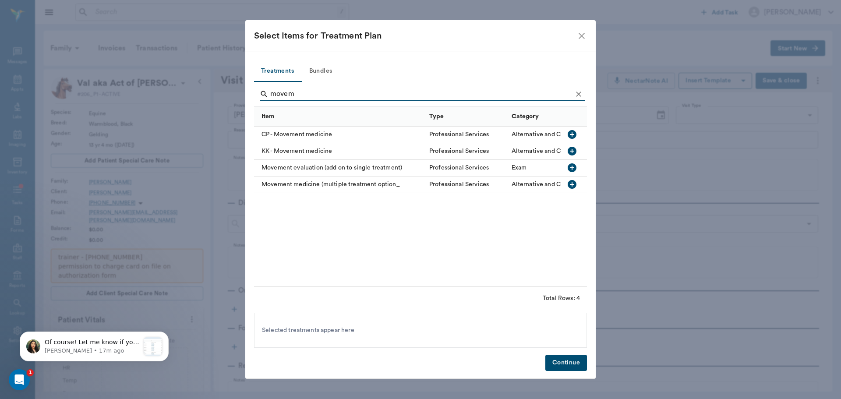
type input "movem"
click at [359, 185] on div "Movement medicine (multiple treatment option_" at bounding box center [339, 184] width 171 height 17
drag, startPoint x: 561, startPoint y: 360, endPoint x: 583, endPoint y: 388, distance: 35.9
click at [561, 360] on button "Continue" at bounding box center [566, 363] width 42 height 16
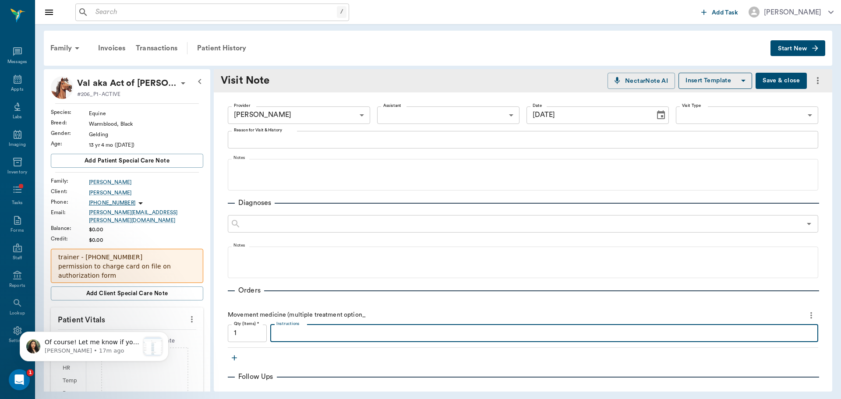
drag, startPoint x: 387, startPoint y: 335, endPoint x: 357, endPoint y: 303, distance: 43.7
click at [386, 335] on textarea "Instructions" at bounding box center [544, 333] width 536 height 10
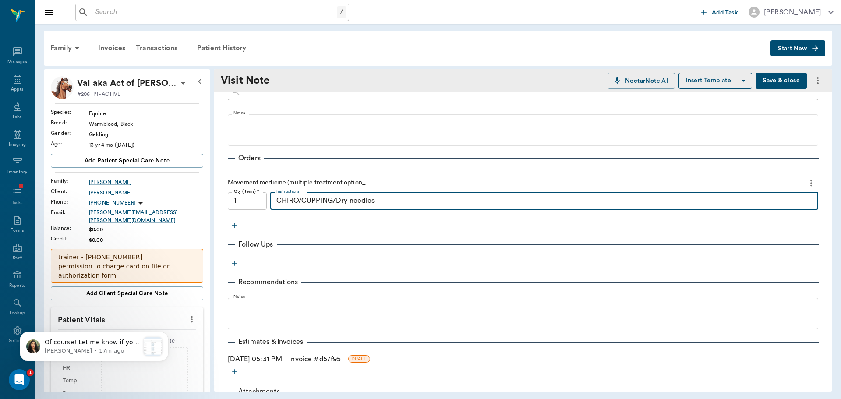
scroll to position [175, 0]
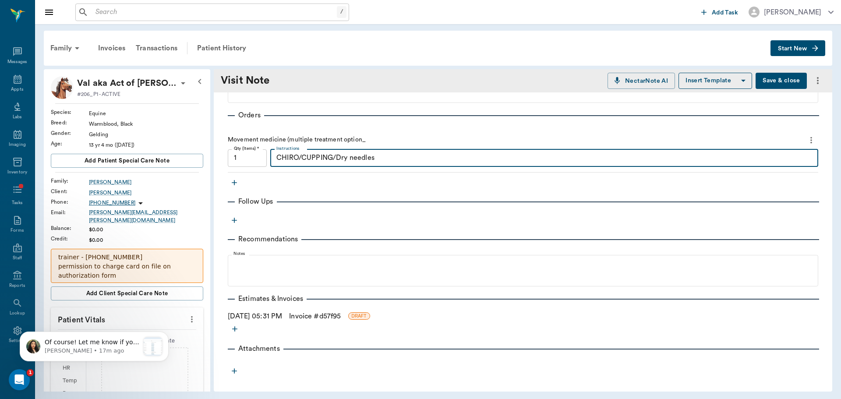
type textarea "CHIRO/CUPPING/Dry needles"
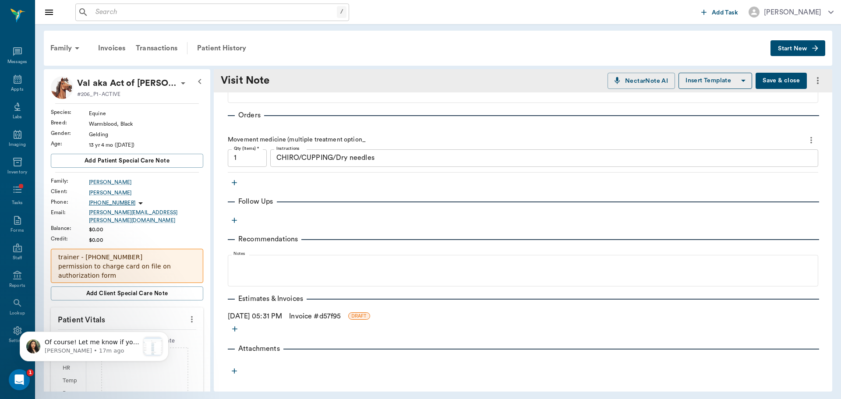
click at [314, 314] on link "Invoice # d57f95" at bounding box center [315, 316] width 52 height 11
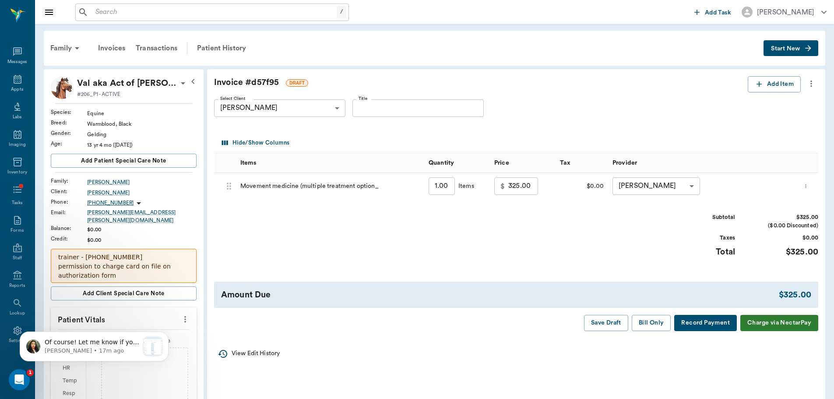
click at [461, 110] on input "Title" at bounding box center [418, 108] width 131 height 18
type input "Exam 8/19"
click at [655, 327] on button "Bill Only" at bounding box center [651, 323] width 39 height 16
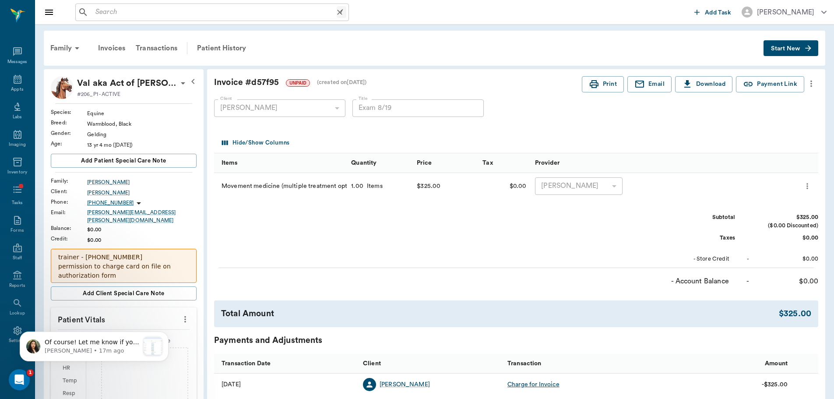
click at [110, 11] on input "text" at bounding box center [214, 12] width 245 height 12
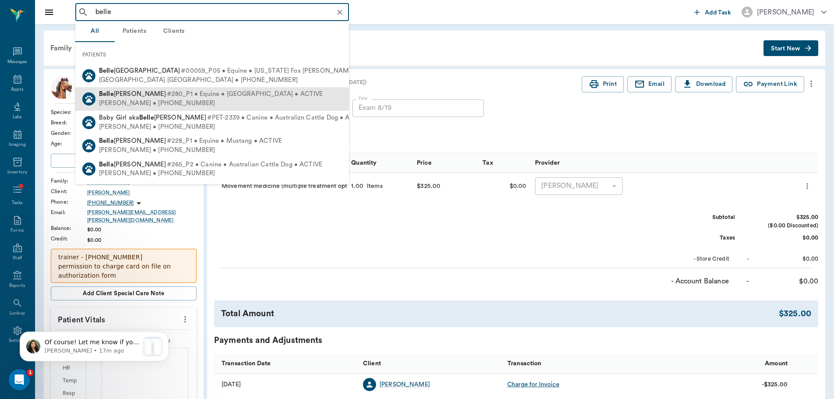
click at [304, 98] on div "Belle Miller #280_P1 • Equine • Holsteiner • ACTIVE Linda Miller • (210) 414-66…" at bounding box center [212, 98] width 274 height 23
type input "belle"
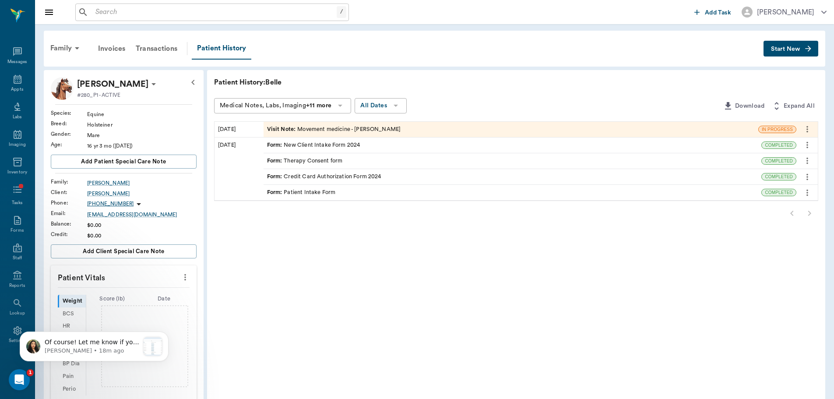
click at [405, 134] on div "Visit Note : Movement medicine - [PERSON_NAME]" at bounding box center [511, 129] width 495 height 15
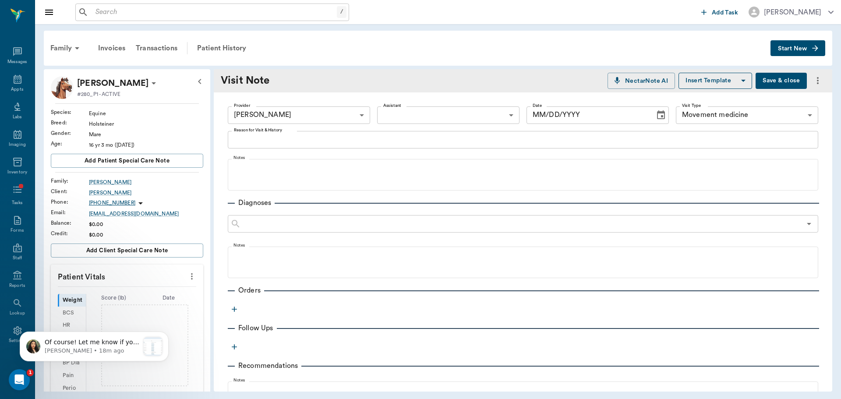
type input "649b3e03b5bc7e03f9326794"
type input "6656c4aef87a612ea34fb244"
type input "[DATE]"
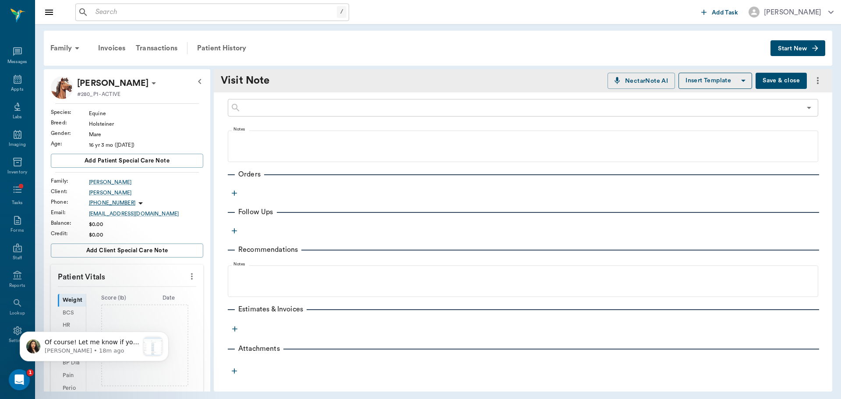
click at [233, 196] on icon "button" at bounding box center [234, 193] width 9 height 9
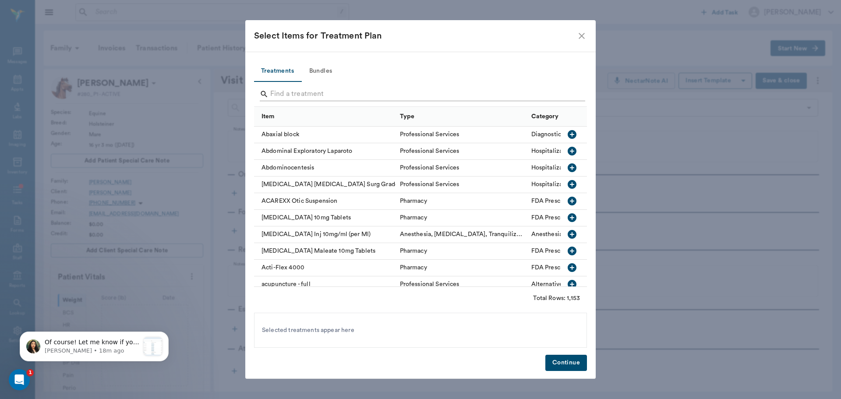
click at [361, 90] on input "Search" at bounding box center [421, 94] width 302 height 14
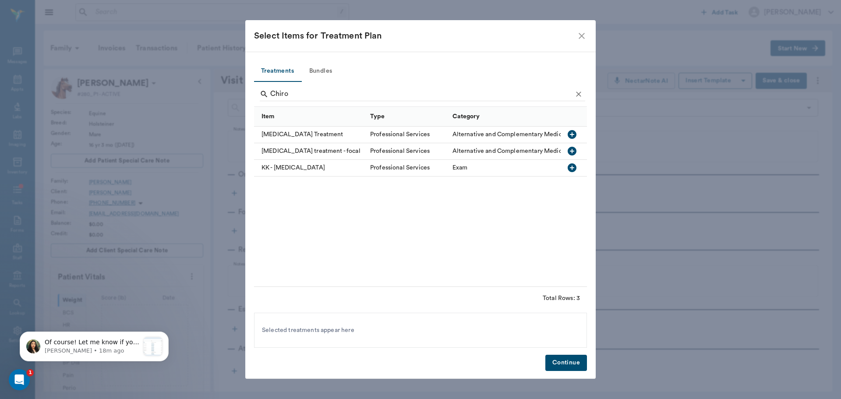
click at [323, 134] on div "[MEDICAL_DATA] Treatment" at bounding box center [310, 135] width 112 height 17
click at [307, 90] on input "Chiro" at bounding box center [421, 94] width 302 height 14
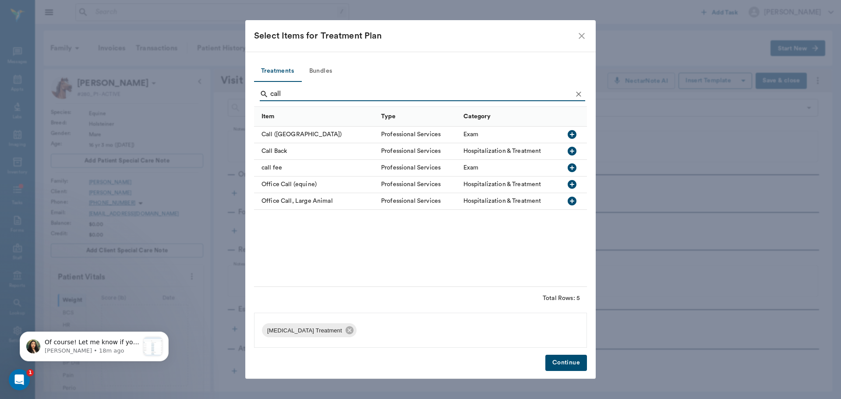
type input "call"
click at [278, 172] on div "call fee" at bounding box center [315, 168] width 123 height 17
click at [565, 365] on button "Continue" at bounding box center [566, 363] width 42 height 16
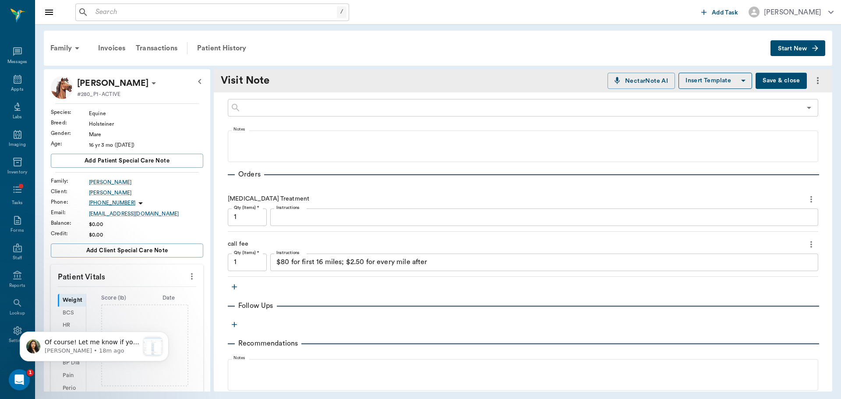
click at [447, 263] on textarea "$80 for first 16 miles; $2.50 for every mile after" at bounding box center [544, 262] width 536 height 10
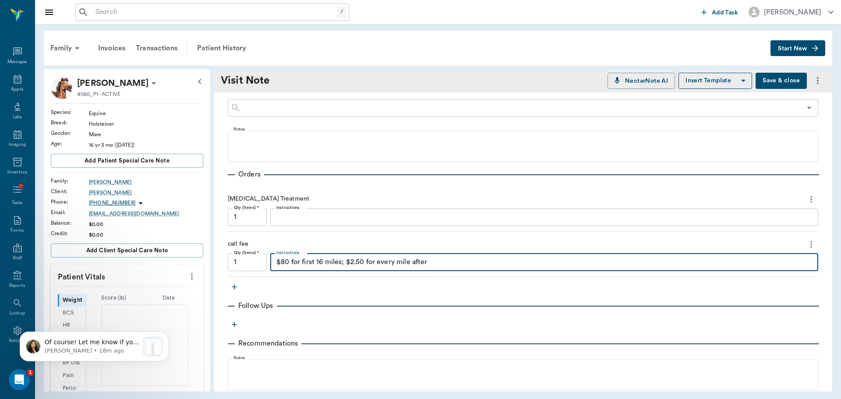
click at [447, 263] on textarea "$80 for first 16 miles; $2.50 for every mile after" at bounding box center [544, 262] width 536 height 10
type textarea "Split 1/4"
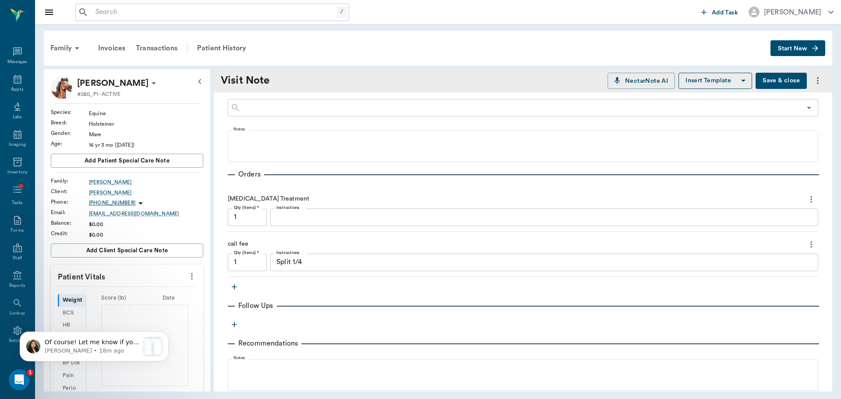
click at [367, 233] on div "Chiropractic Treatment Qty (Items) * 1 Qty (Items) * Instructions x Instruction…" at bounding box center [523, 232] width 590 height 90
click at [790, 87] on button "Save & close" at bounding box center [780, 81] width 51 height 16
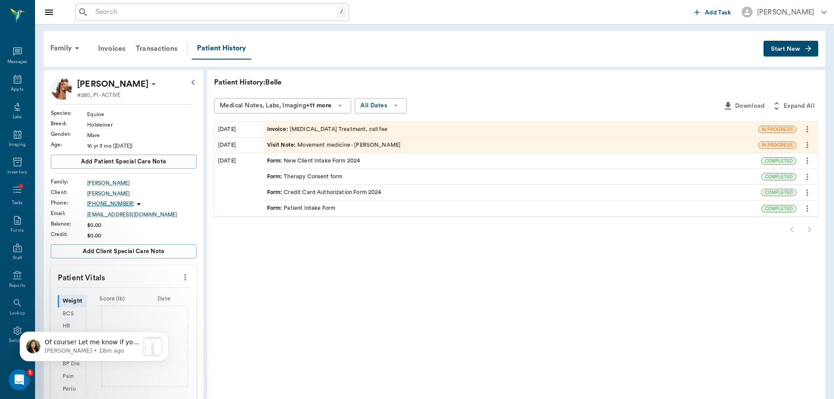
click at [304, 128] on div "Invoice : [MEDICAL_DATA] Treatment, call fee" at bounding box center [327, 129] width 120 height 8
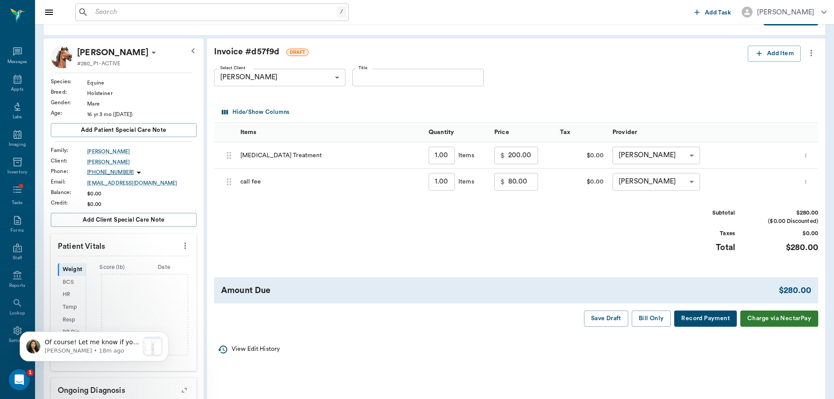
scroll to position [44, 0]
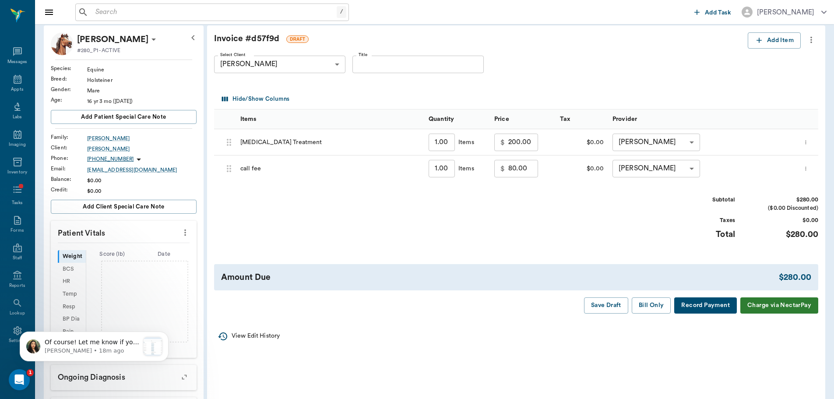
click at [534, 170] on input "80.00" at bounding box center [523, 169] width 30 height 18
type input "20.00"
click at [581, 208] on div "Subtotal $220.00 ($0.00 Discounted) Taxes $0.00 Total $220.00" at bounding box center [516, 223] width 604 height 54
click at [612, 297] on button "Save Draft" at bounding box center [606, 305] width 44 height 16
click at [189, 10] on input "text" at bounding box center [214, 12] width 245 height 12
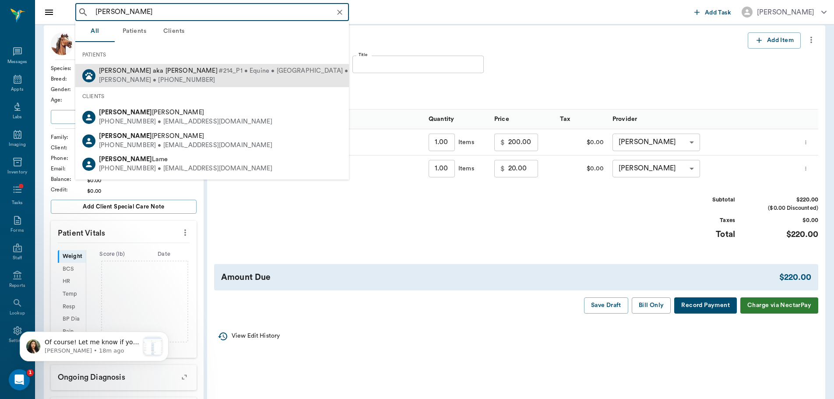
click at [206, 75] on div "[PERSON_NAME] aka [PERSON_NAME] [PERSON_NAME] #214_P1 • Equine • [GEOGRAPHIC_DA…" at bounding box center [236, 71] width 274 height 9
type input "[PERSON_NAME]"
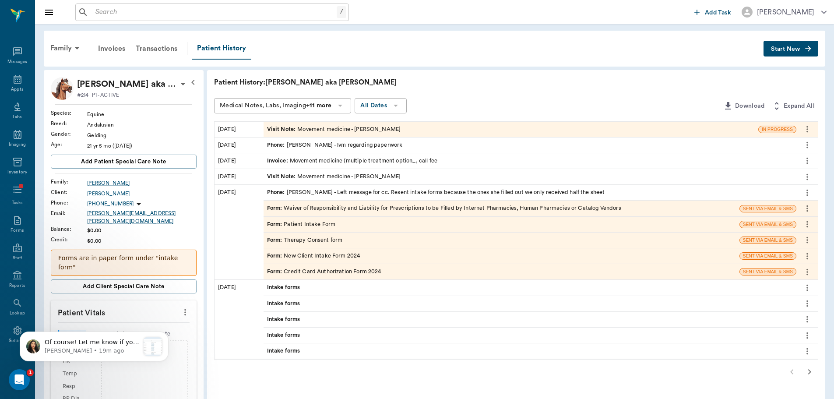
click at [272, 137] on div "Visit Note : Movement medicine - [PERSON_NAME]" at bounding box center [511, 129] width 495 height 15
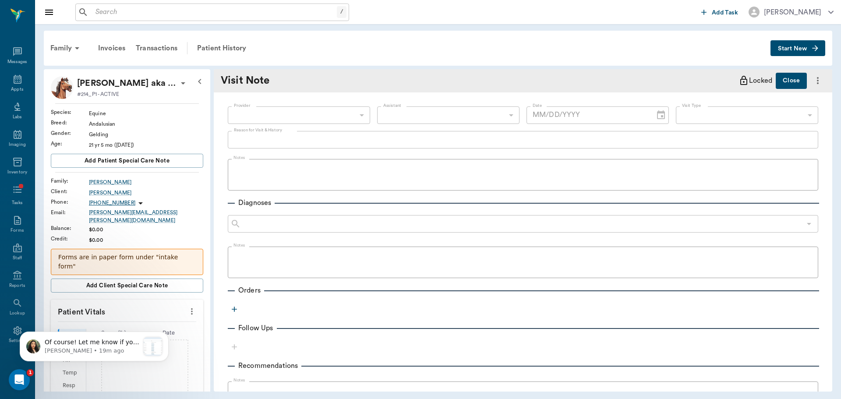
type input "649b3e03b5bc7e03f9326794"
type input "6656c4aef87a612ea34fb244"
type textarea "bodywork check - has been doing well"
type input "[DATE]"
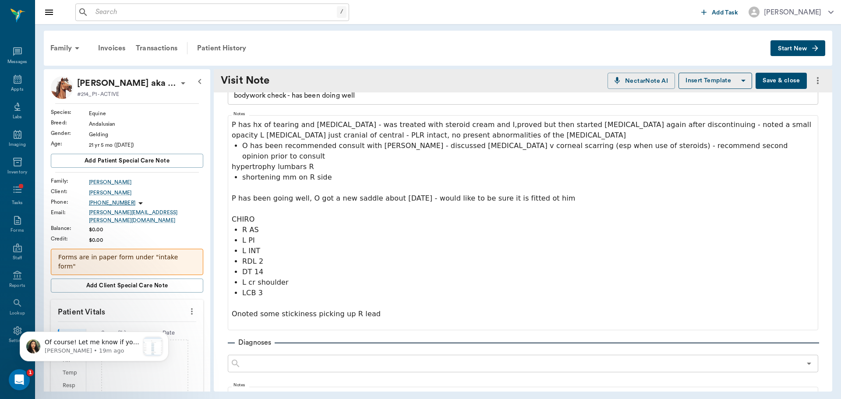
scroll to position [175, 0]
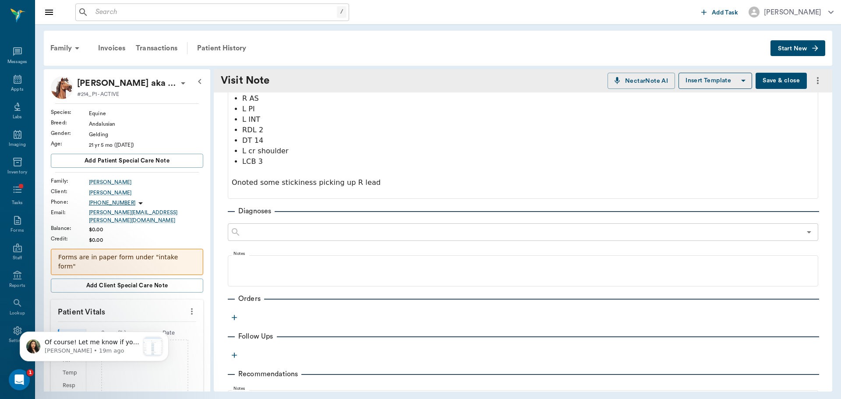
click at [235, 313] on icon "button" at bounding box center [234, 317] width 9 height 9
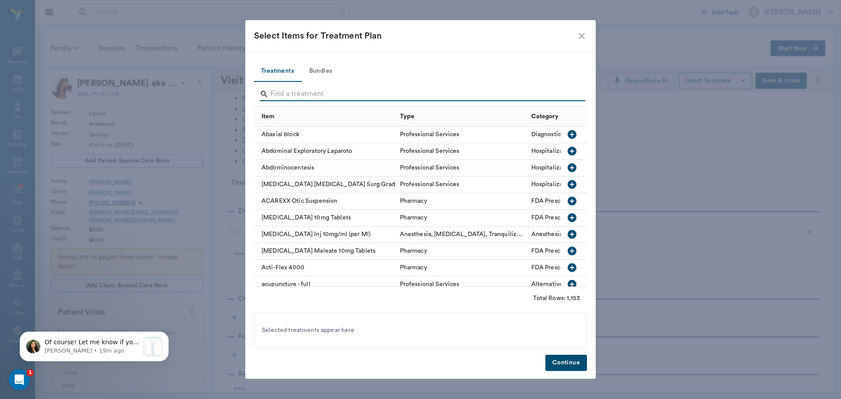
click at [275, 97] on input "Search" at bounding box center [421, 94] width 302 height 14
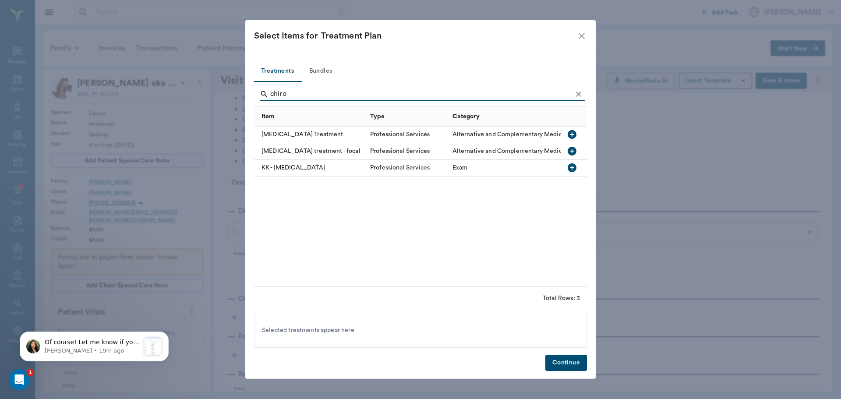
click at [298, 134] on div "[MEDICAL_DATA] Treatment" at bounding box center [310, 135] width 112 height 17
click at [297, 89] on input "chiro" at bounding box center [421, 94] width 302 height 14
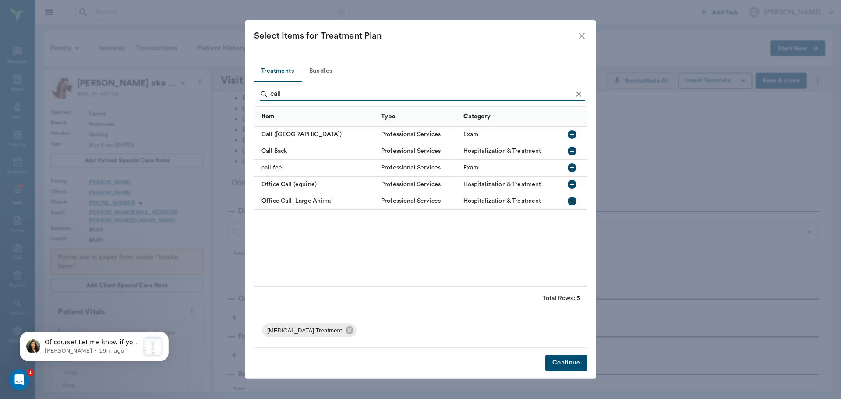
type input "call"
click at [275, 168] on div "call fee" at bounding box center [315, 168] width 123 height 17
click at [563, 361] on button "Continue" at bounding box center [566, 363] width 42 height 16
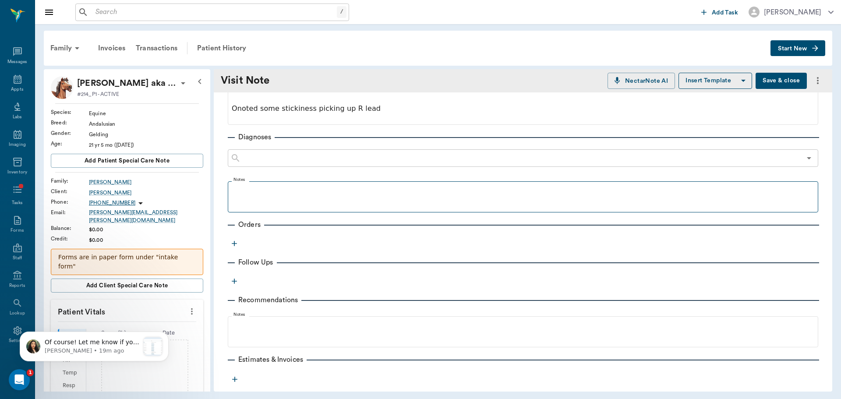
scroll to position [289, 0]
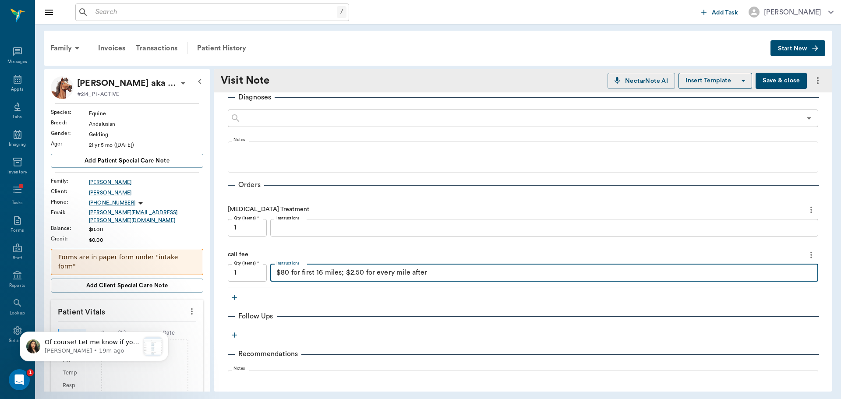
click at [432, 268] on textarea "$80 for first 16 miles; $2.50 for every mile after" at bounding box center [544, 273] width 536 height 10
type textarea "Split 1/4"
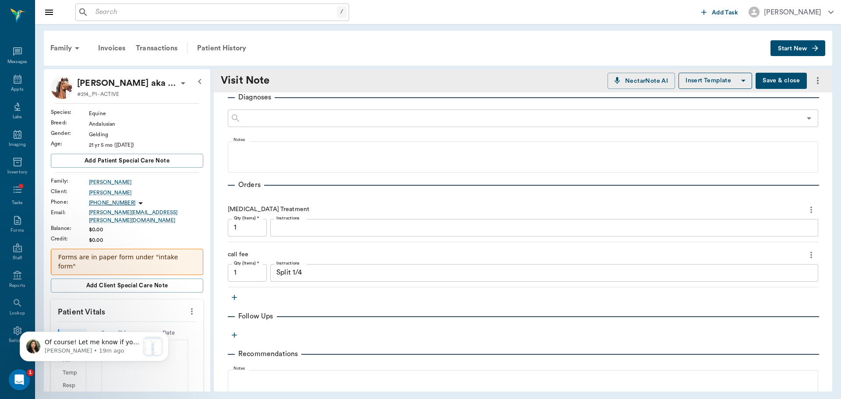
click at [776, 75] on button "Save & close" at bounding box center [780, 81] width 51 height 16
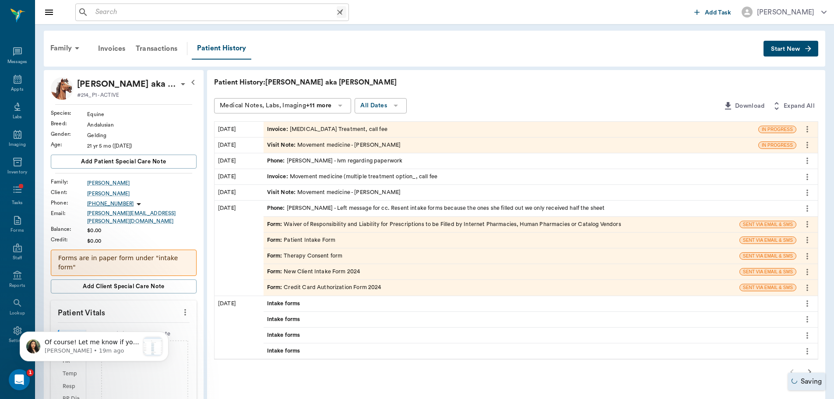
click at [127, 7] on input "text" at bounding box center [214, 12] width 245 height 12
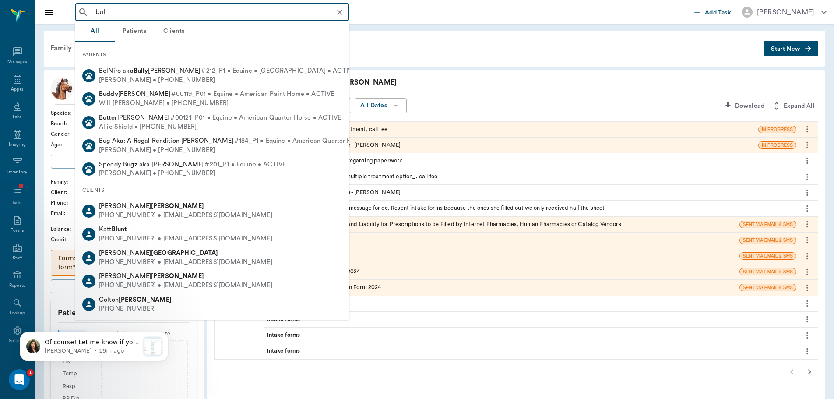
drag, startPoint x: 162, startPoint y: 71, endPoint x: 155, endPoint y: 71, distance: 6.1
click at [161, 71] on span "BelNiro aka Bully Mooney" at bounding box center [149, 70] width 101 height 7
type input "bul"
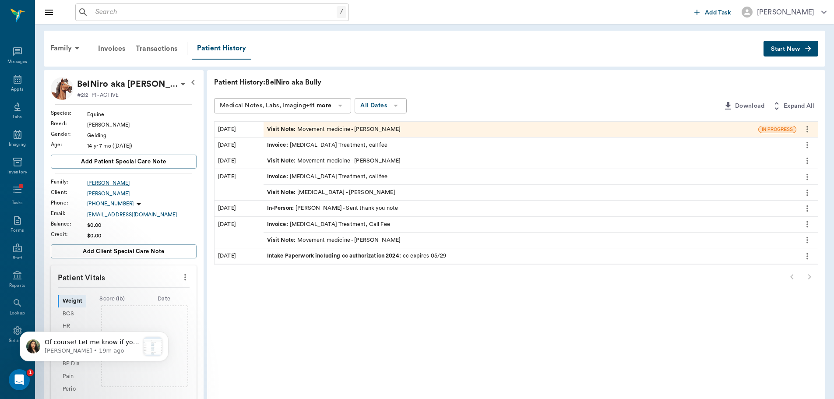
click at [321, 131] on div "Visit Note : Movement medicine - [PERSON_NAME]" at bounding box center [334, 129] width 134 height 8
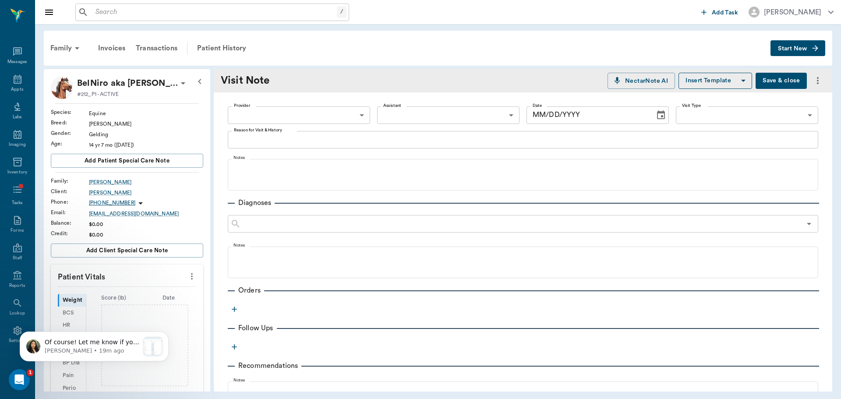
type input "649b3e03b5bc7e03f9326794"
type input "6656c4aef87a612ea34fb244"
type input "[DATE]"
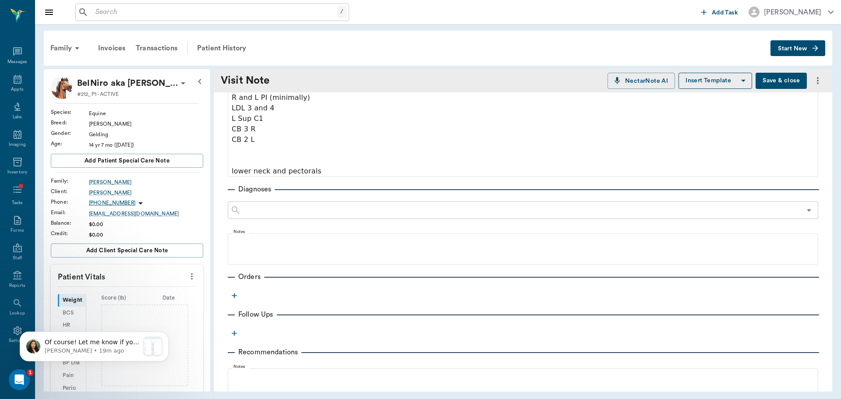
scroll to position [175, 0]
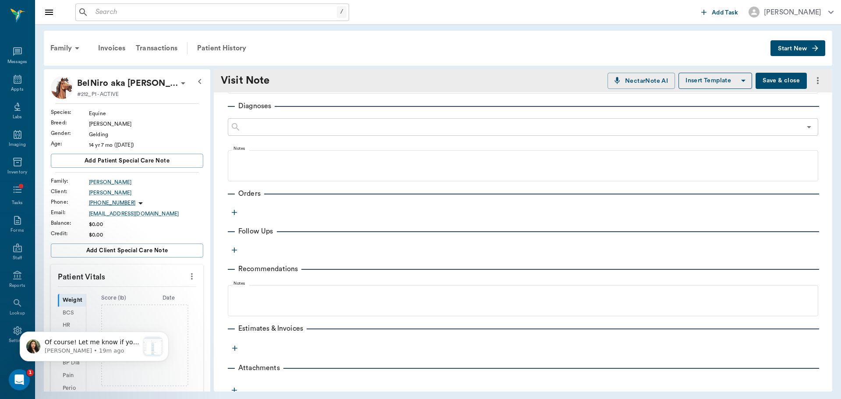
click at [237, 211] on icon "button" at bounding box center [234, 212] width 9 height 9
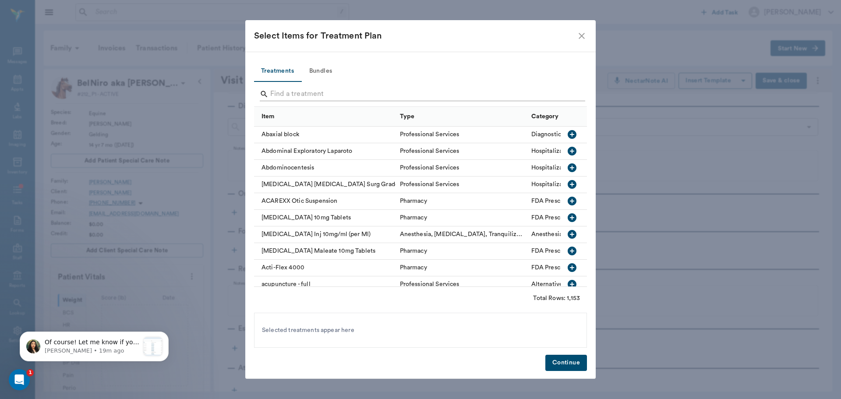
click at [333, 92] on input "Search" at bounding box center [421, 94] width 302 height 14
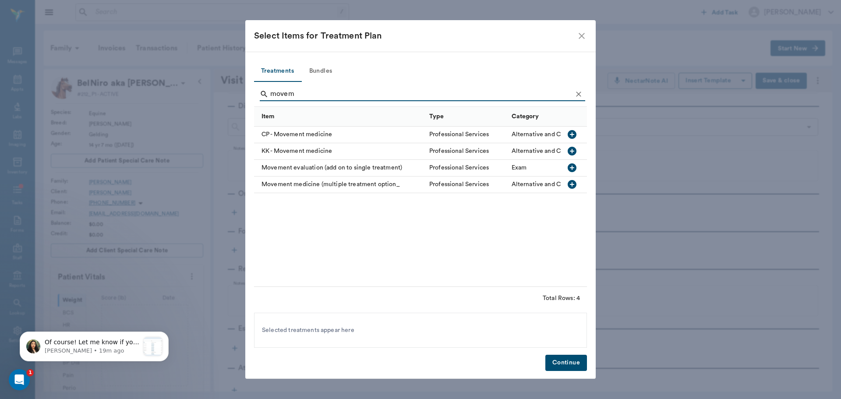
drag, startPoint x: 298, startPoint y: 167, endPoint x: 478, endPoint y: 266, distance: 204.8
click at [300, 167] on div "Movement evaluation (add on to single treatment)" at bounding box center [339, 168] width 171 height 17
click at [343, 180] on div "Movement medicine (multiple treatment option_" at bounding box center [339, 184] width 171 height 17
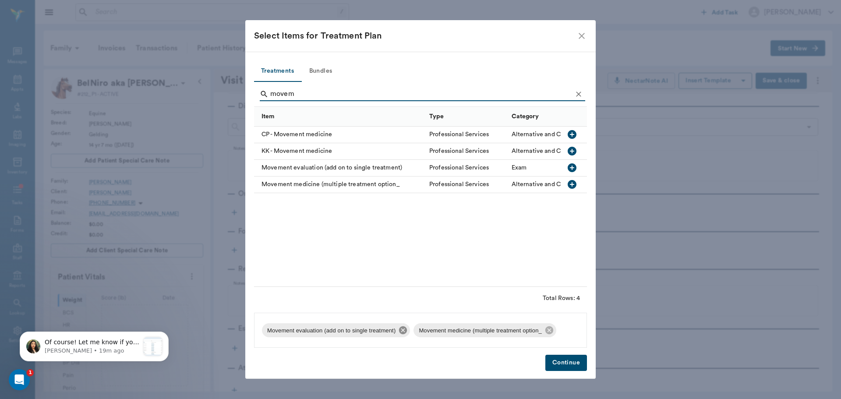
click at [403, 331] on icon at bounding box center [403, 330] width 10 height 10
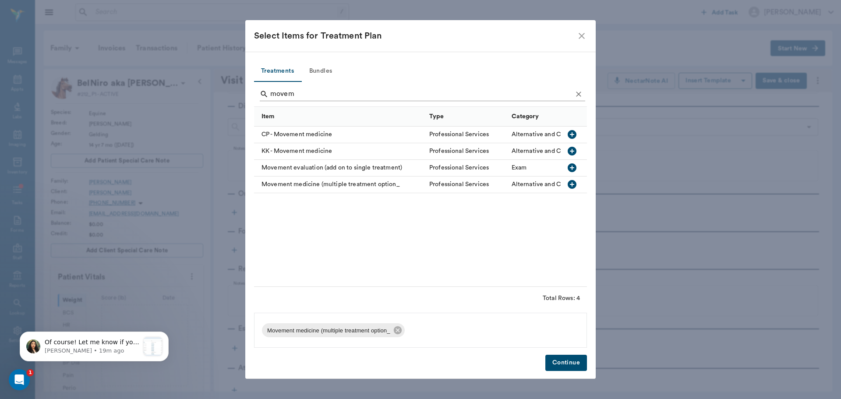
click at [299, 94] on input "movem" at bounding box center [421, 94] width 302 height 14
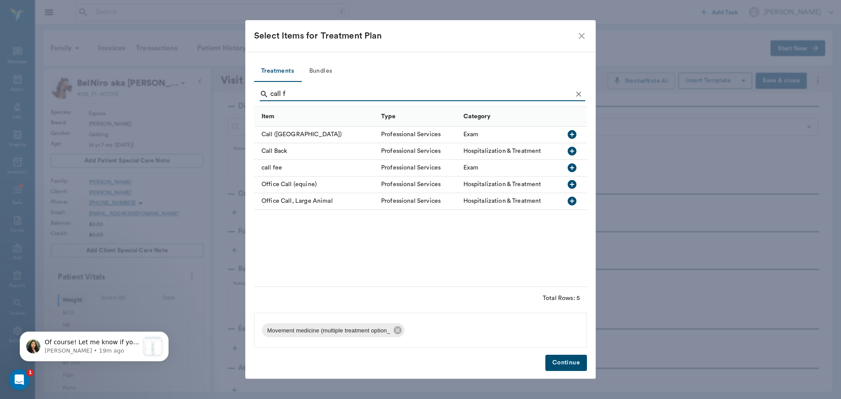
type input "call f"
drag, startPoint x: 271, startPoint y: 166, endPoint x: 331, endPoint y: 200, distance: 69.4
click at [269, 166] on div "call fee" at bounding box center [315, 168] width 123 height 17
click at [555, 364] on button "Continue" at bounding box center [566, 363] width 42 height 16
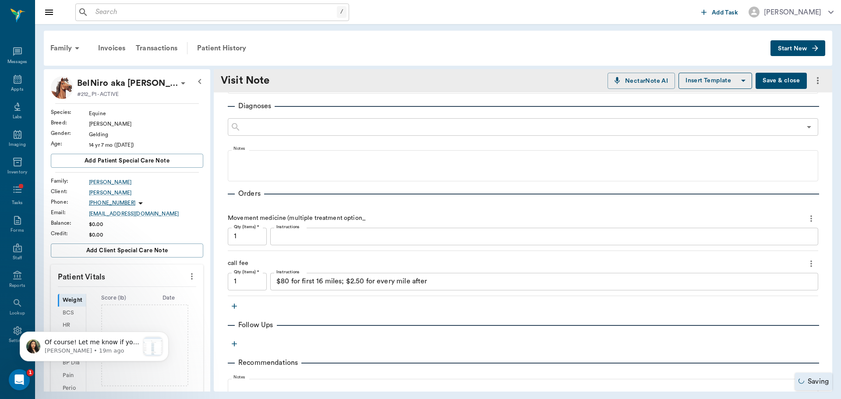
click at [472, 289] on div "$80 for first 16 miles; $2.50 for every mile after x Instructions" at bounding box center [544, 282] width 548 height 18
click at [471, 289] on div "$80 for first 16 miles; $2.50 for every mile after x Instructions" at bounding box center [544, 282] width 548 height 18
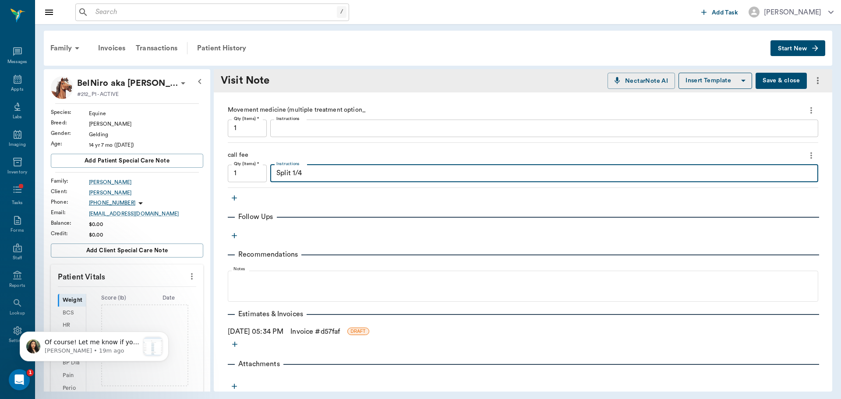
scroll to position [299, 0]
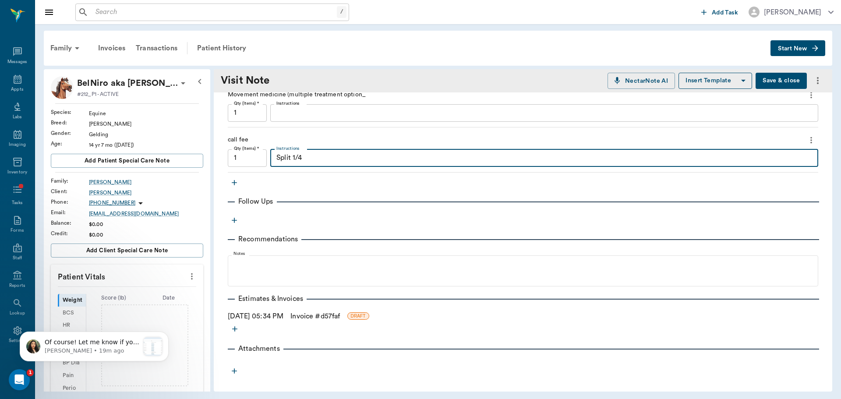
type textarea "Split 1/4"
click at [311, 316] on link "Invoice # d57faf" at bounding box center [314, 316] width 49 height 11
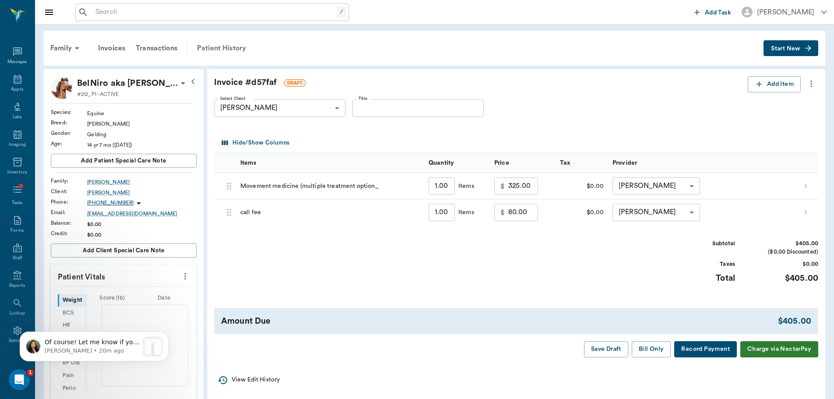
click at [225, 50] on div "Patient History" at bounding box center [222, 48] width 60 height 21
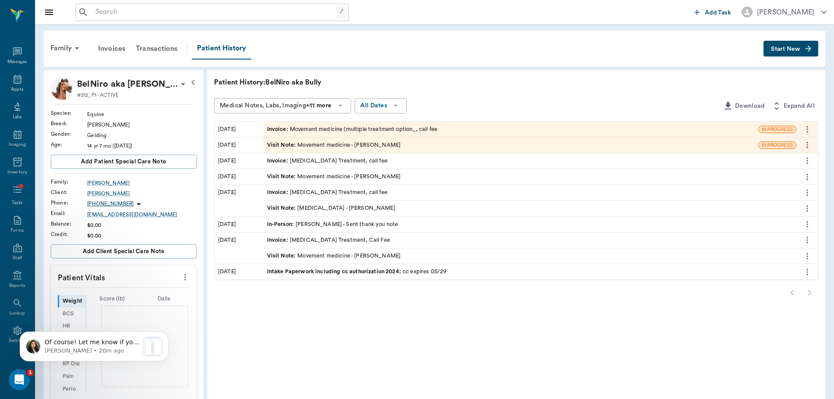
click at [314, 146] on div "Visit Note : Movement medicine - [PERSON_NAME]" at bounding box center [334, 145] width 134 height 8
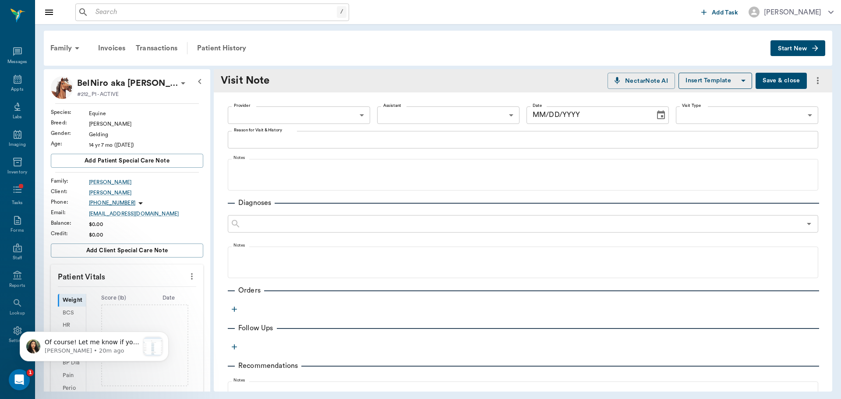
type input "649b3e03b5bc7e03f9326794"
type input "6656c4aef87a612ea34fb244"
type input "[DATE]"
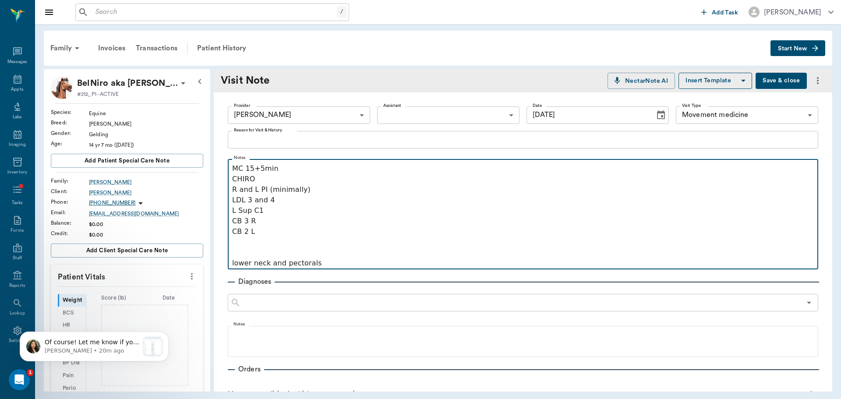
click at [331, 171] on p "MC 15+5min" at bounding box center [523, 168] width 582 height 11
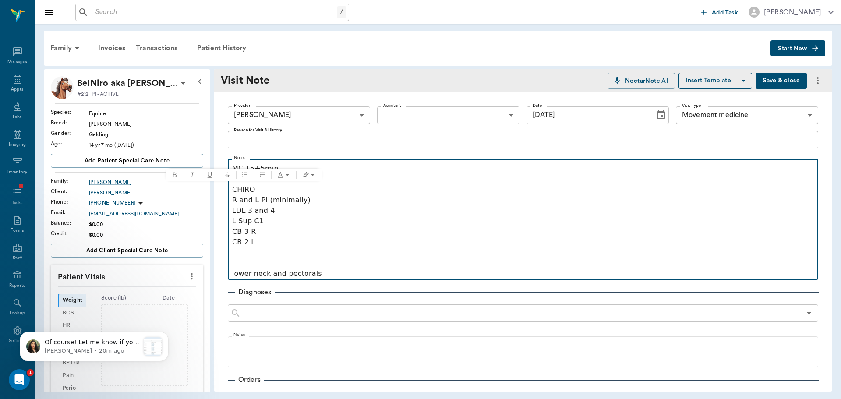
drag, startPoint x: 279, startPoint y: 191, endPoint x: 187, endPoint y: 187, distance: 91.6
click at [189, 187] on div "BelNiro aka Bully Mooney #212_P1 - ACTIVE Species : Equine Breed : Oldenburg Ge…" at bounding box center [438, 230] width 788 height 322
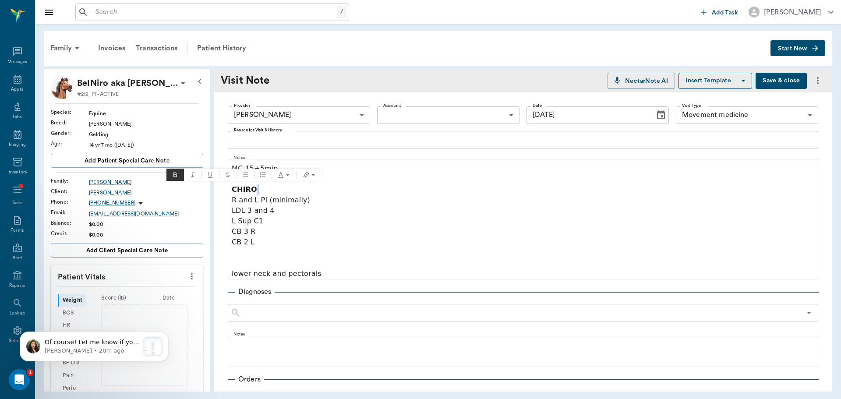
click at [185, 188] on div "Client : Patricia Mooney" at bounding box center [127, 192] width 152 height 11
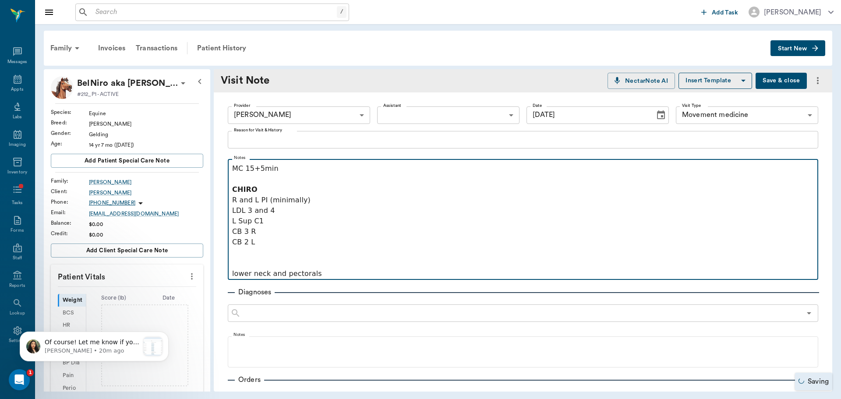
click at [263, 184] on p "CHIRO" at bounding box center [523, 189] width 582 height 11
drag, startPoint x: 243, startPoint y: 169, endPoint x: 209, endPoint y: 172, distance: 34.3
click at [209, 172] on div "BelNiro aka Bully Mooney #212_P1 - ACTIVE Species : Equine Breed : Oldenburg Ge…" at bounding box center [438, 230] width 788 height 322
click at [321, 180] on p at bounding box center [523, 179] width 582 height 11
click at [283, 260] on p at bounding box center [523, 263] width 582 height 11
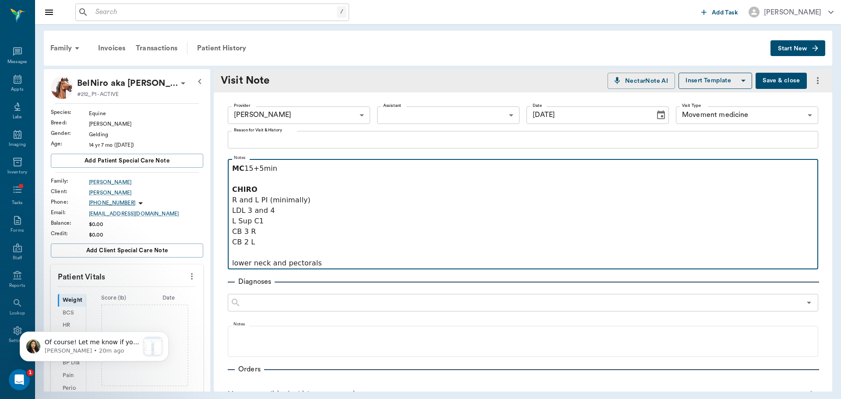
click at [321, 259] on p "lower neck and pectorals" at bounding box center [523, 263] width 582 height 11
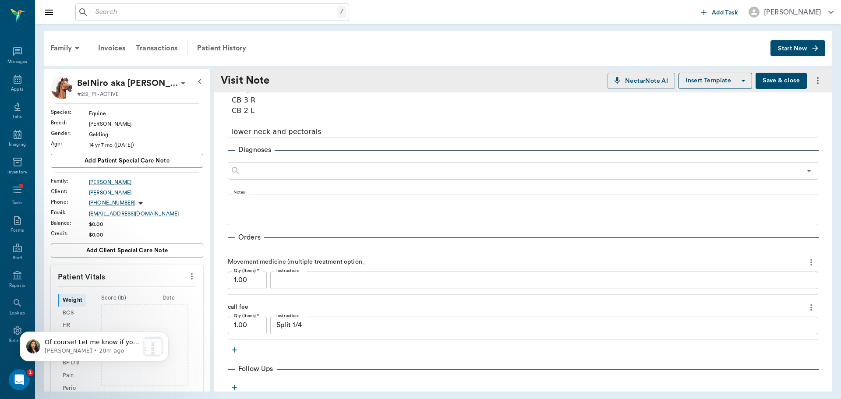
click at [806, 261] on icon "more" at bounding box center [811, 262] width 10 height 11
click at [741, 286] on li "Delete" at bounding box center [768, 294] width 88 height 16
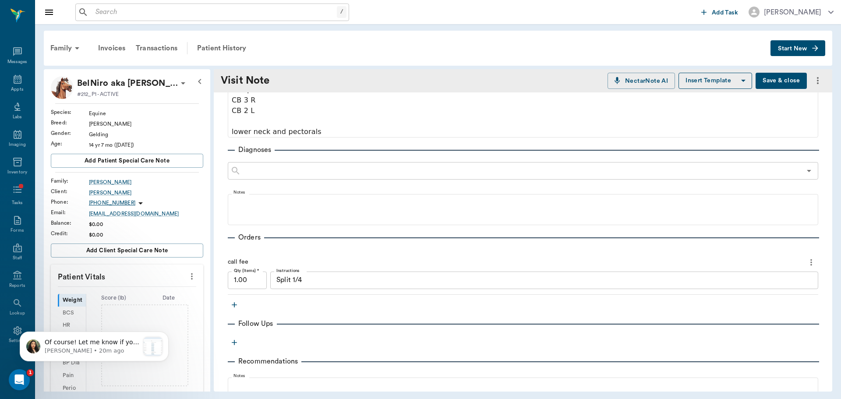
click at [233, 348] on button "button" at bounding box center [234, 342] width 13 height 13
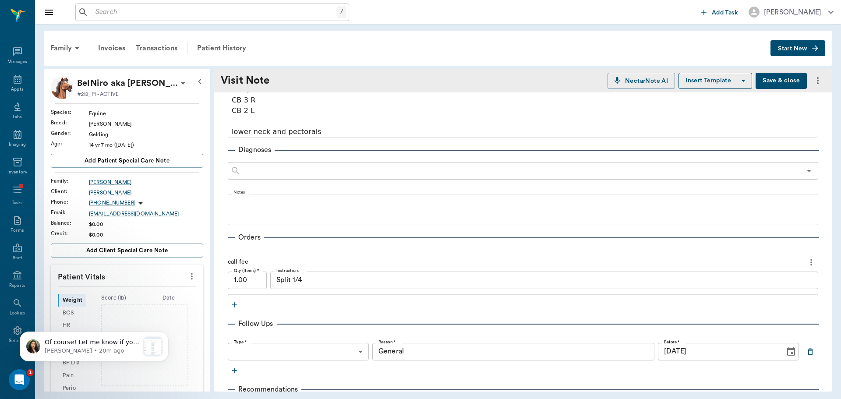
click at [236, 305] on icon "button" at bounding box center [234, 304] width 5 height 5
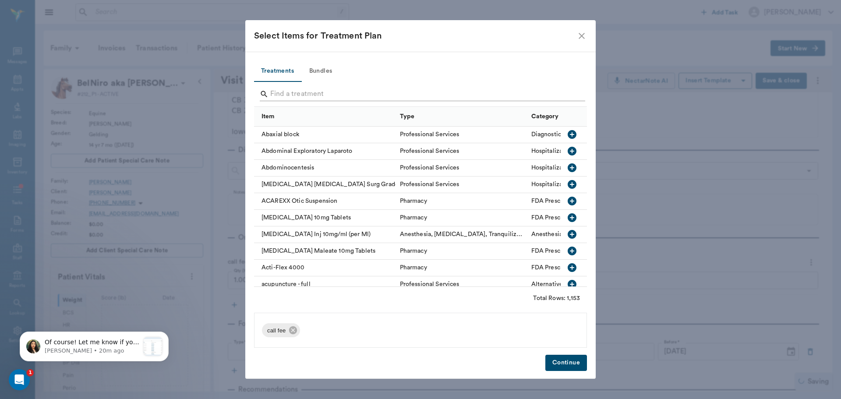
click at [337, 93] on input "Search" at bounding box center [421, 94] width 302 height 14
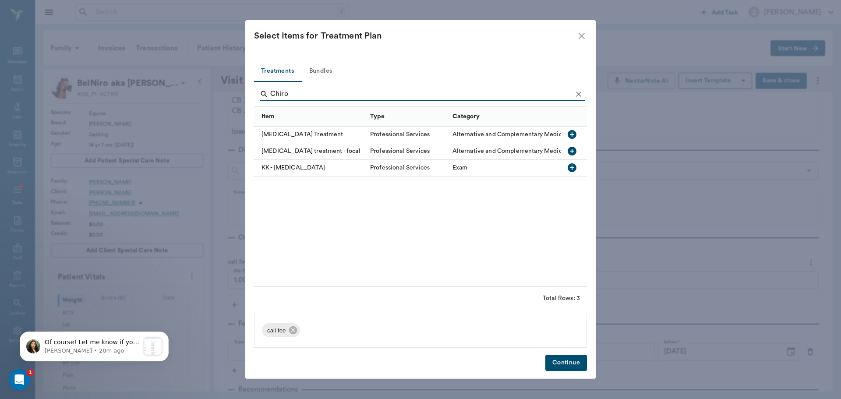
click at [333, 140] on div "[MEDICAL_DATA] Treatment" at bounding box center [310, 135] width 112 height 17
click at [294, 96] on input "Chiro" at bounding box center [421, 94] width 302 height 14
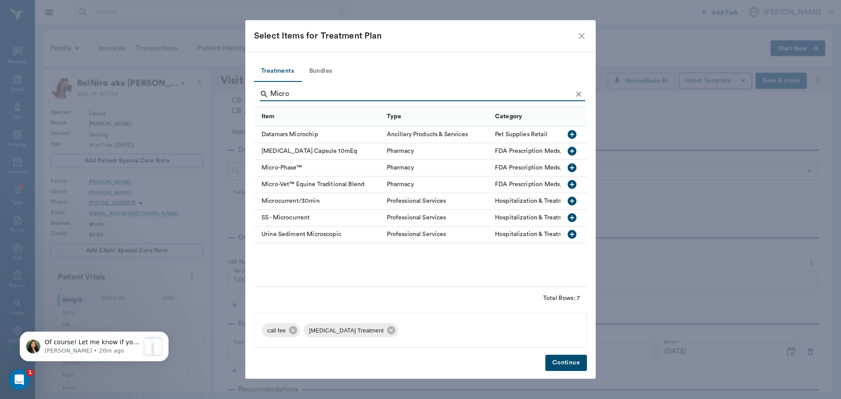
type input "Micro"
click at [300, 201] on div "Microcurrent/30min" at bounding box center [318, 201] width 128 height 17
click at [564, 361] on button "Continue" at bounding box center [566, 363] width 42 height 16
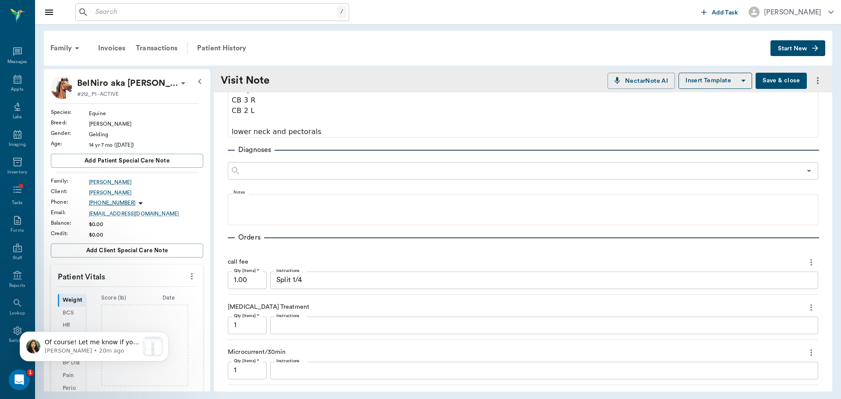
click at [257, 374] on input "1" at bounding box center [247, 371] width 39 height 18
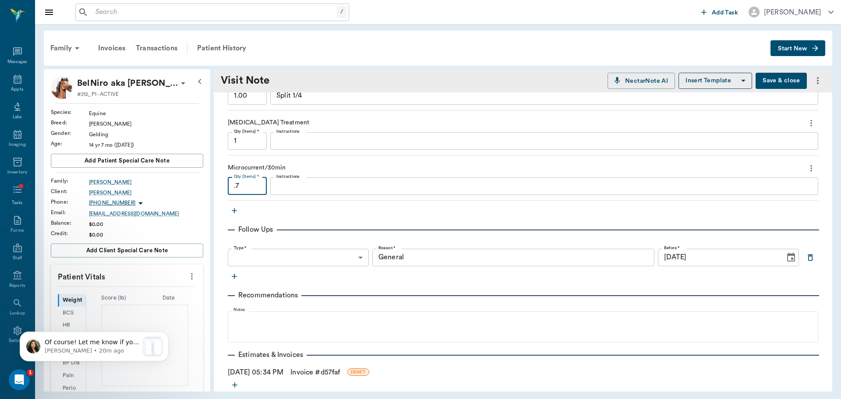
scroll to position [372, 0]
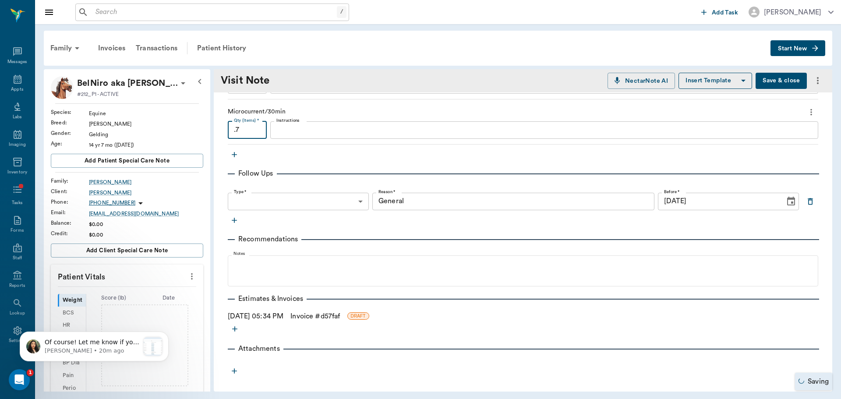
type input ".7"
click at [319, 314] on link "Invoice # d57faf" at bounding box center [314, 316] width 49 height 11
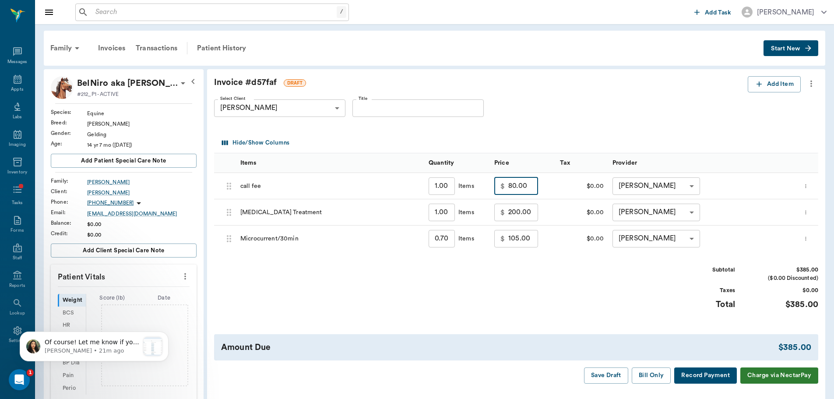
click at [529, 188] on input "80.00" at bounding box center [523, 186] width 30 height 18
type input "20.00"
click at [526, 140] on div "Hide/Show Columns" at bounding box center [518, 143] width 597 height 21
click at [653, 373] on button "Bill Only" at bounding box center [651, 375] width 39 height 16
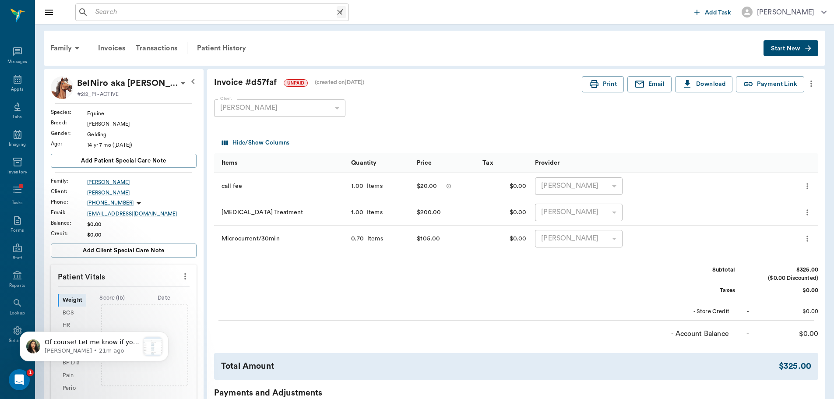
click at [148, 11] on input "text" at bounding box center [214, 12] width 245 height 12
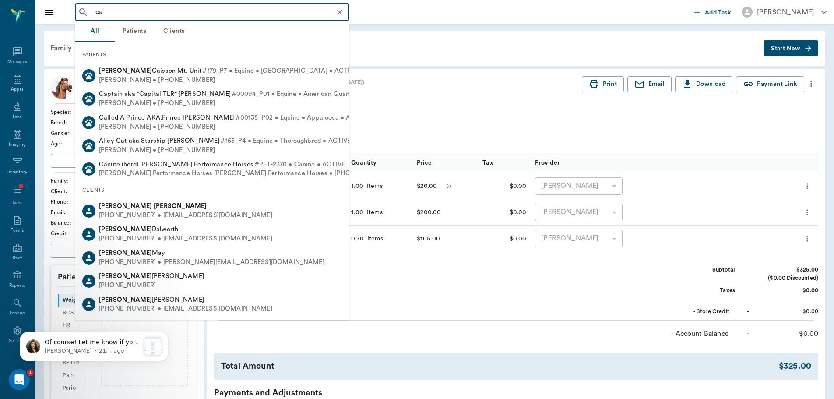
type input "c"
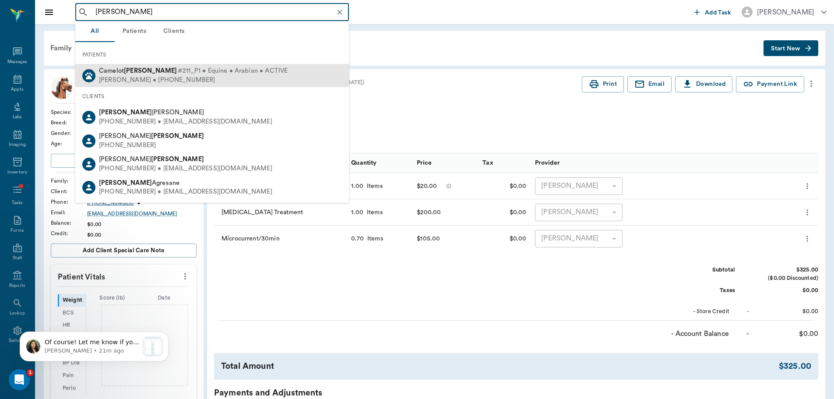
click at [146, 78] on div "Nancy Logan • (210) 410-3696" at bounding box center [193, 80] width 189 height 9
type input "logan"
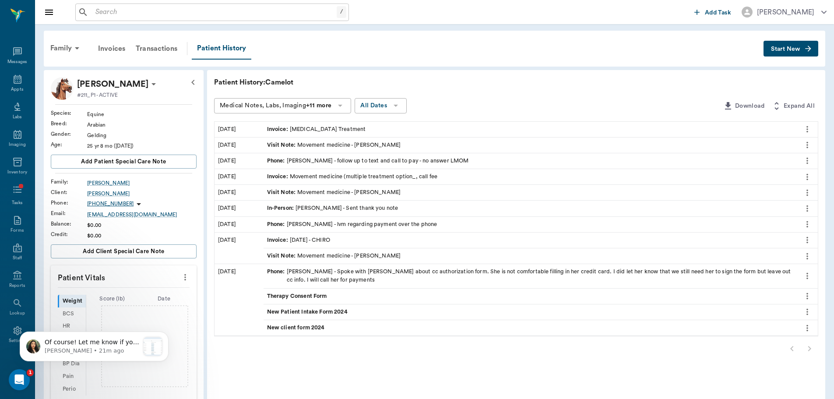
click at [787, 49] on span "Start New" at bounding box center [785, 49] width 29 height 0
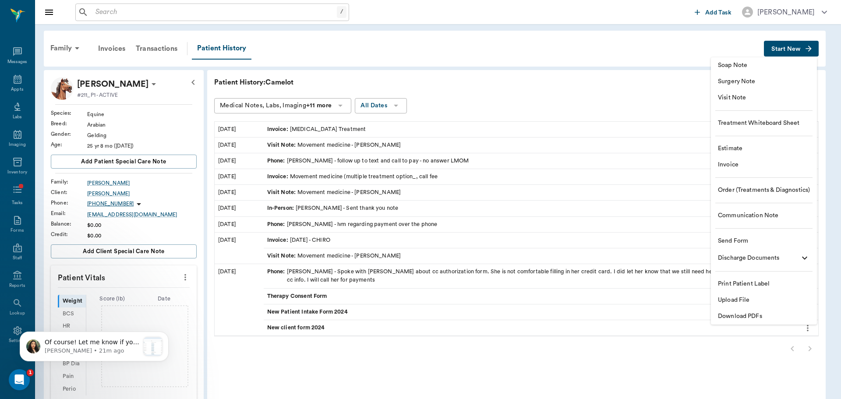
click at [734, 90] on li "Visit Note" at bounding box center [764, 98] width 106 height 16
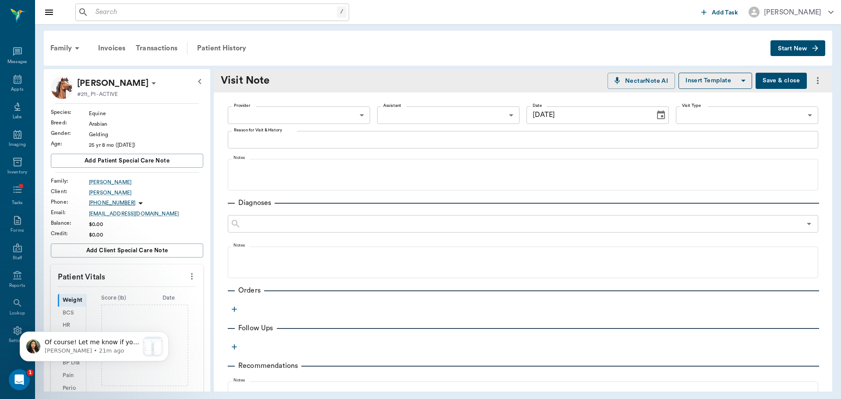
click at [661, 117] on button "Choose date, selected date is Aug 29, 2025" at bounding box center [661, 115] width 18 height 18
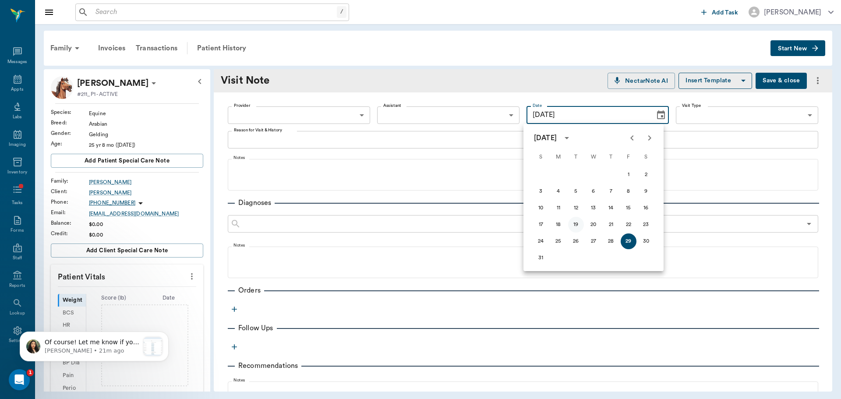
click at [576, 225] on button "19" at bounding box center [576, 225] width 16 height 16
type input "[DATE]"
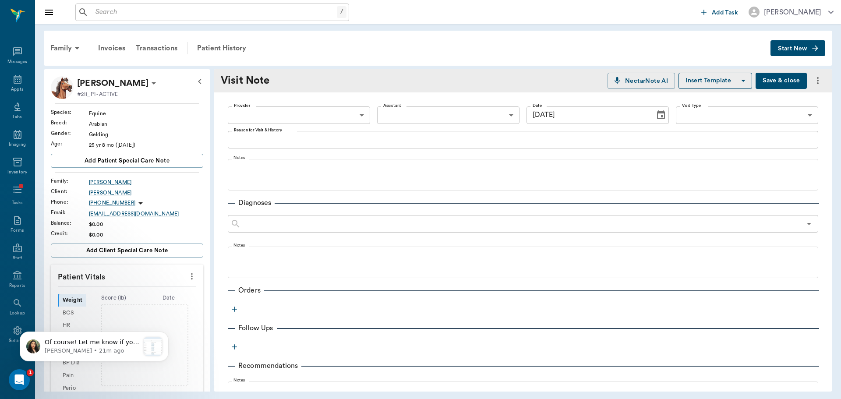
drag, startPoint x: 325, startPoint y: 100, endPoint x: 328, endPoint y: 124, distance: 23.8
click at [325, 103] on div "Provider ​ Provider Assistant ​ Assistant Date 08/19/2025 Date Visit Type ​ Vis…" at bounding box center [523, 115] width 590 height 32
click at [328, 124] on body "/ ​ Add Task Brittany Newsham Nectar Messages Appts Labs Imaging Inventory Task…" at bounding box center [420, 199] width 841 height 399
drag, startPoint x: 331, startPoint y: 127, endPoint x: 337, endPoint y: 135, distance: 9.4
click at [332, 128] on li "[PERSON_NAME]" at bounding box center [298, 135] width 141 height 16
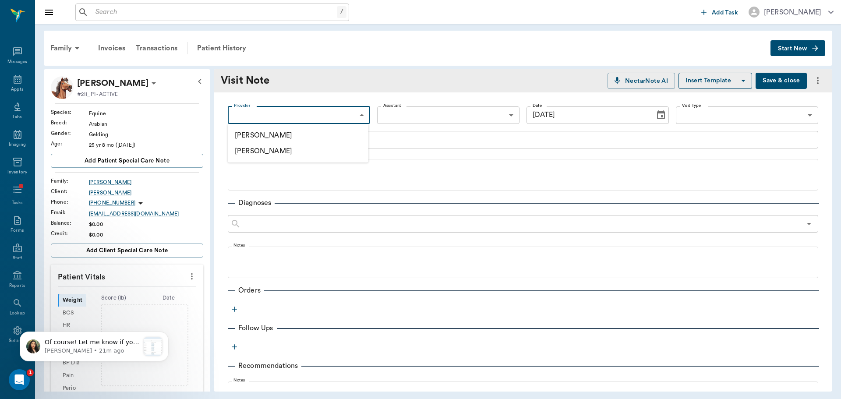
type input "649b3e03b5bc7e03f9326794"
click at [793, 80] on button "Save & close" at bounding box center [780, 81] width 51 height 16
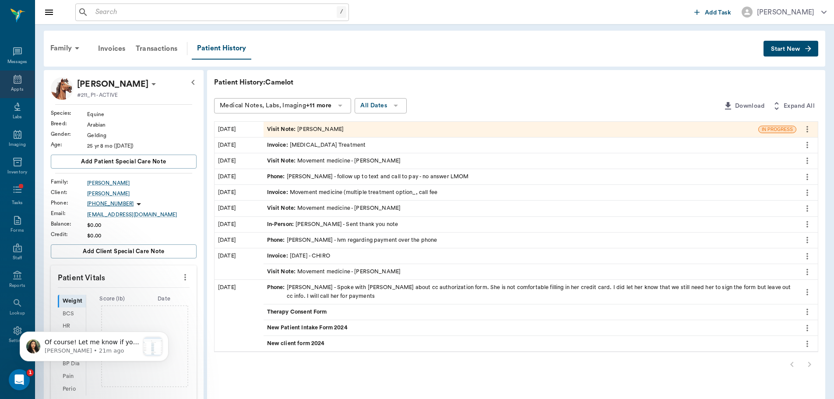
click at [18, 83] on icon at bounding box center [18, 79] width 8 height 9
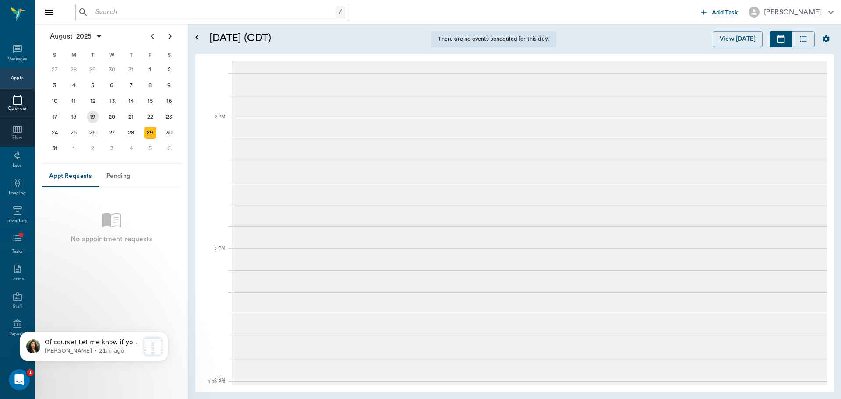
click at [96, 115] on div "19" at bounding box center [93, 117] width 12 height 12
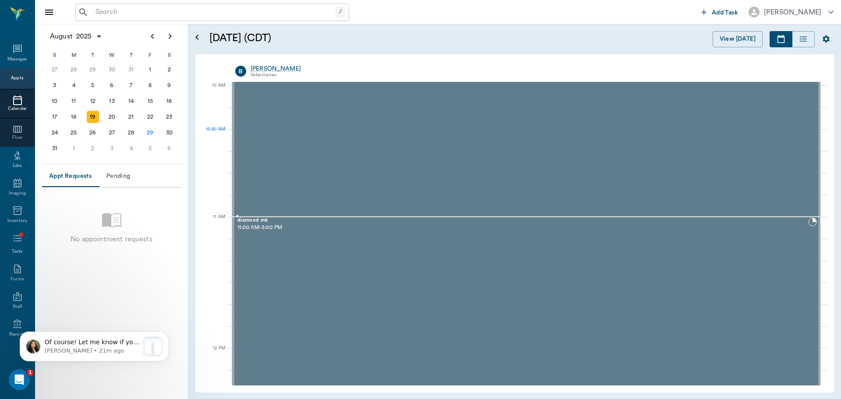
scroll to position [350, 0]
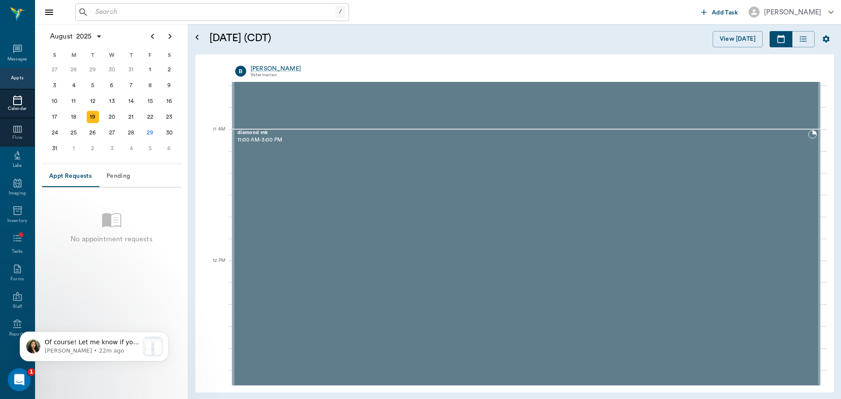
click at [27, 383] on div "Open Intercom Messenger" at bounding box center [17, 378] width 21 height 21
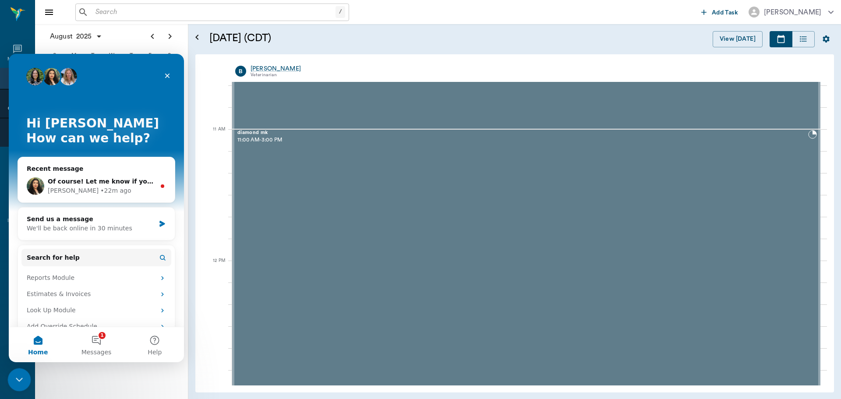
click at [28, 384] on div "Close Intercom Messenger" at bounding box center [17, 378] width 21 height 21
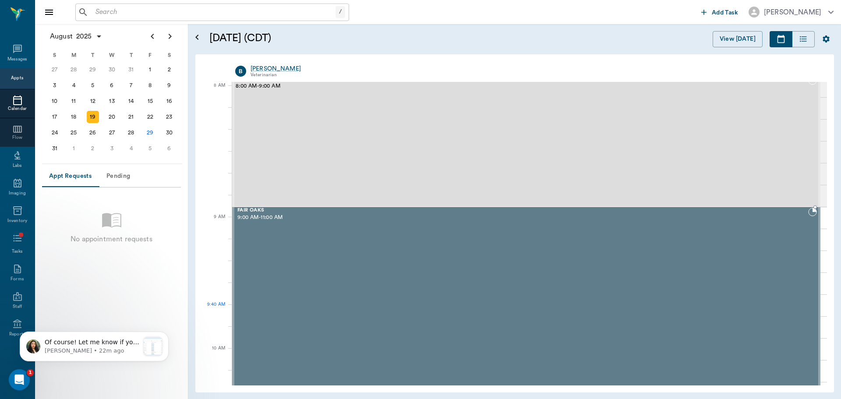
scroll to position [0, 0]
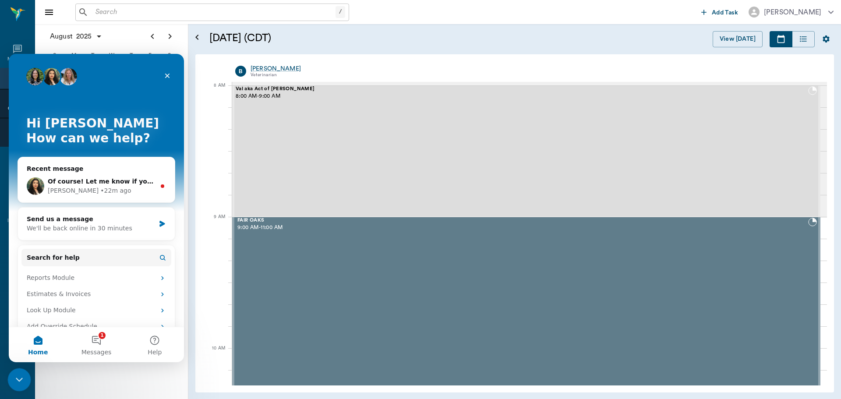
click at [19, 371] on div "Close Intercom Messenger" at bounding box center [17, 378] width 21 height 21
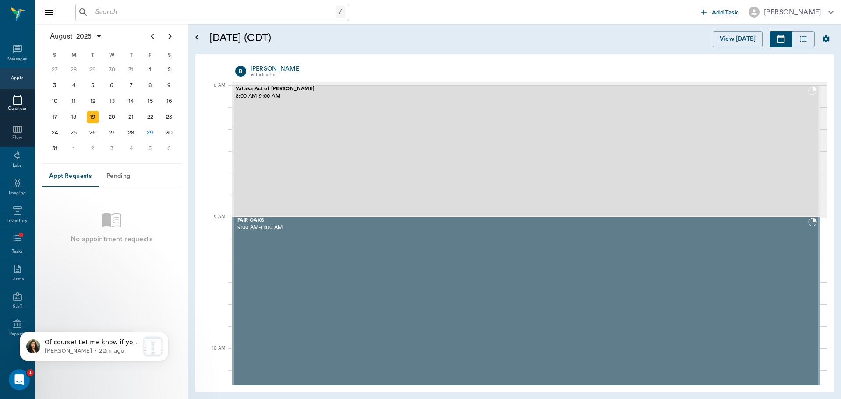
click at [159, 11] on input "text" at bounding box center [214, 12] width 244 height 12
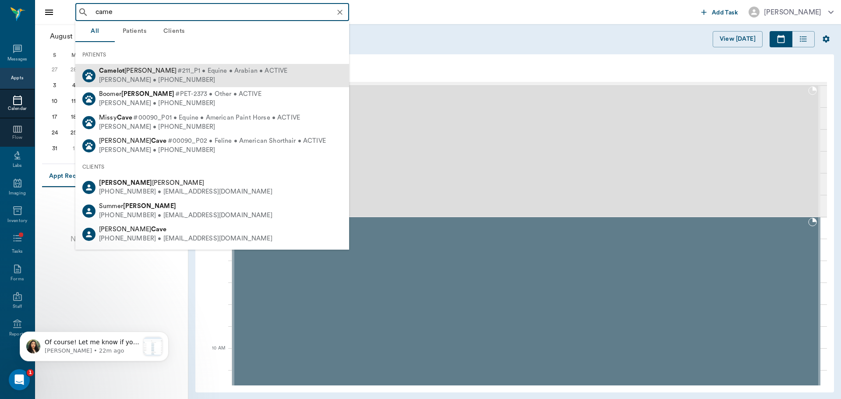
click at [177, 71] on span "#211_P1 • Equine • Arabian • ACTIVE" at bounding box center [232, 71] width 110 height 9
type input "came"
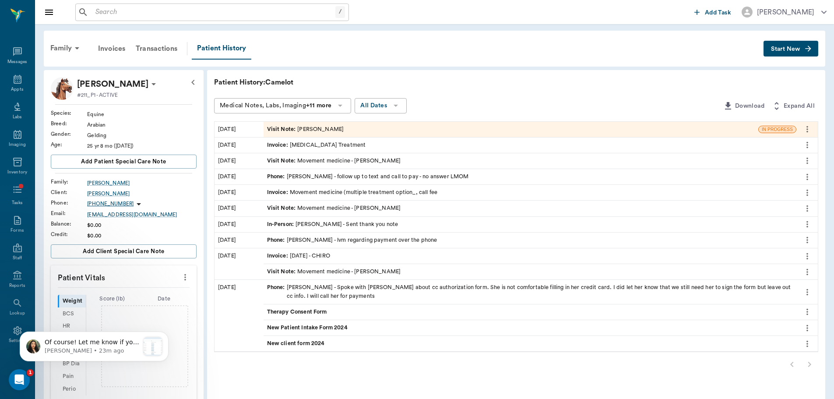
click at [353, 128] on div "Visit Note : Brittany Newsham" at bounding box center [511, 129] width 495 height 15
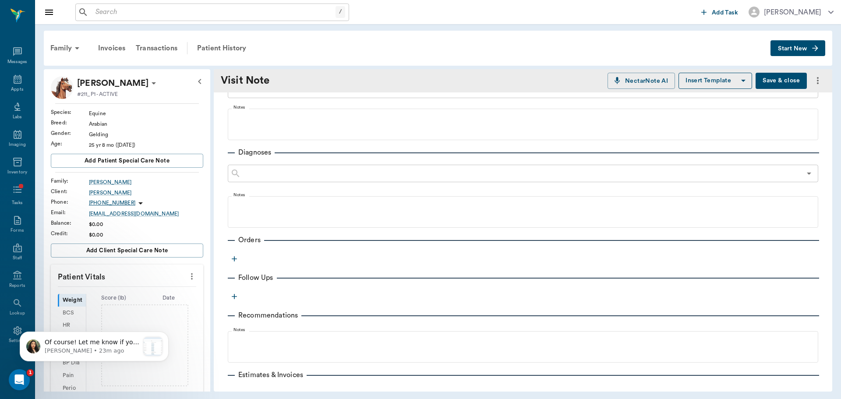
scroll to position [116, 0]
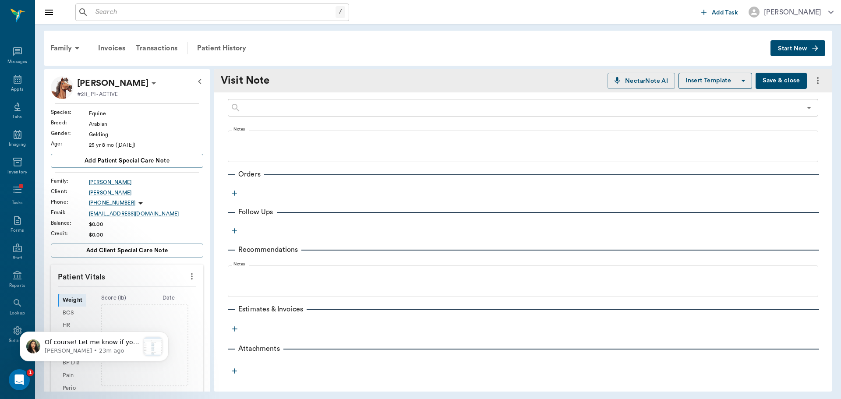
click at [231, 196] on button "button" at bounding box center [234, 193] width 13 height 13
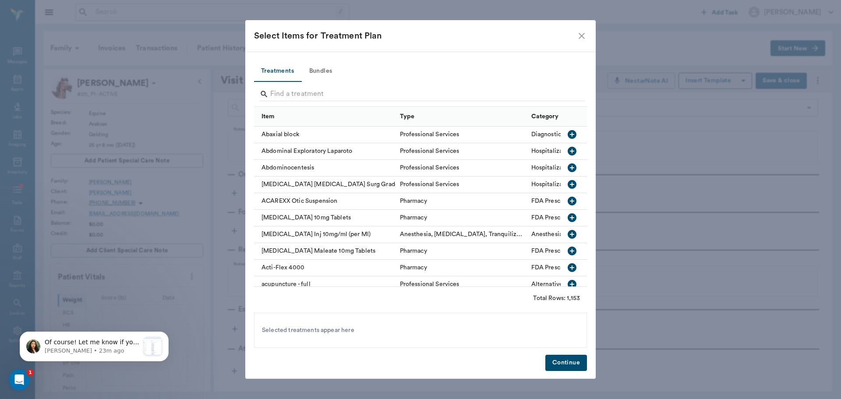
click at [293, 79] on button "Treatments" at bounding box center [277, 71] width 47 height 21
click at [295, 94] on input "Search" at bounding box center [421, 94] width 302 height 14
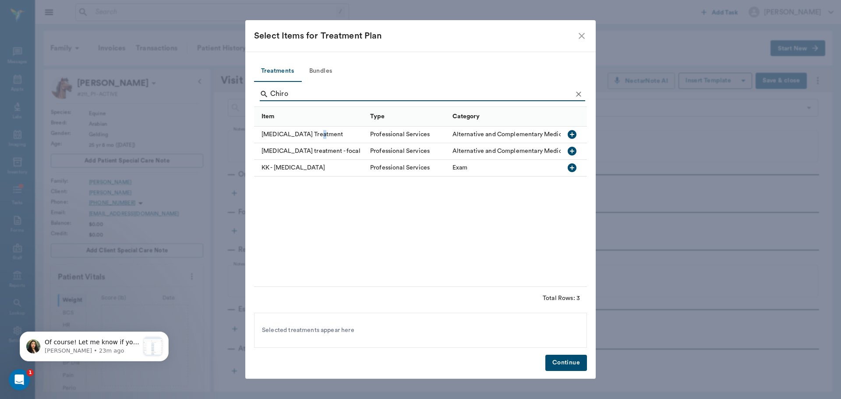
drag, startPoint x: 315, startPoint y: 133, endPoint x: 313, endPoint y: 119, distance: 14.2
click at [316, 132] on div "[MEDICAL_DATA] Treatment" at bounding box center [310, 135] width 112 height 17
click at [300, 91] on input "Chiro" at bounding box center [421, 94] width 302 height 14
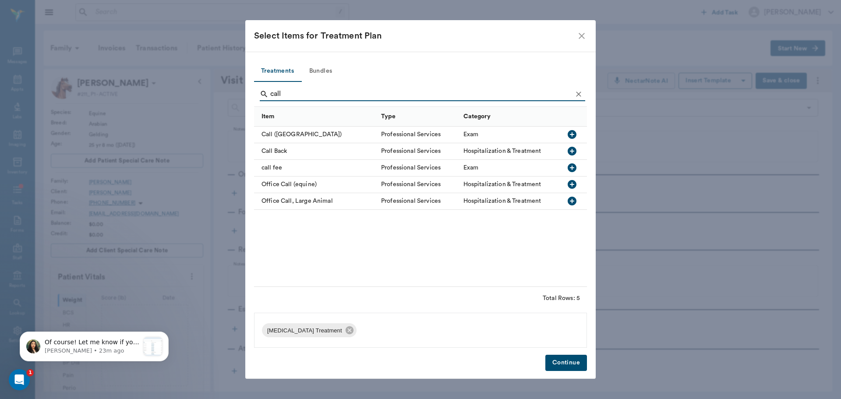
type input "call"
click at [281, 169] on div "call fee" at bounding box center [315, 168] width 123 height 17
drag, startPoint x: 572, startPoint y: 358, endPoint x: 589, endPoint y: 398, distance: 43.4
click at [572, 358] on button "Continue" at bounding box center [566, 363] width 42 height 16
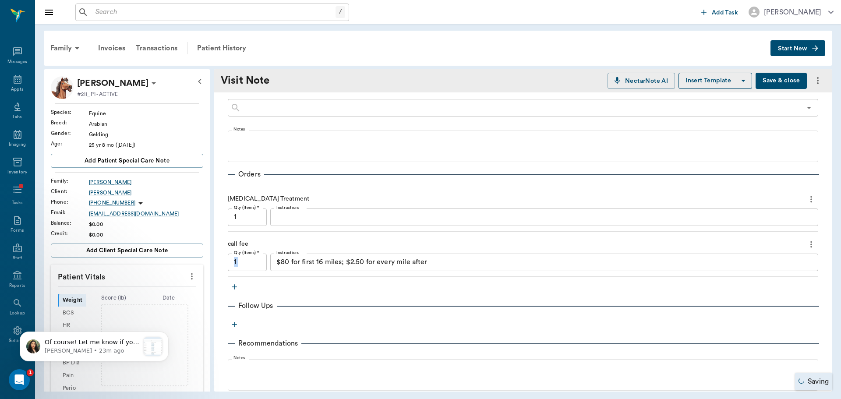
drag, startPoint x: 446, startPoint y: 268, endPoint x: 263, endPoint y: 259, distance: 182.8
click at [263, 259] on div "Qty (Items) * 1 Qty (Items) * Instructions $80 for first 16 miles; $2.50 for ev…" at bounding box center [523, 263] width 590 height 18
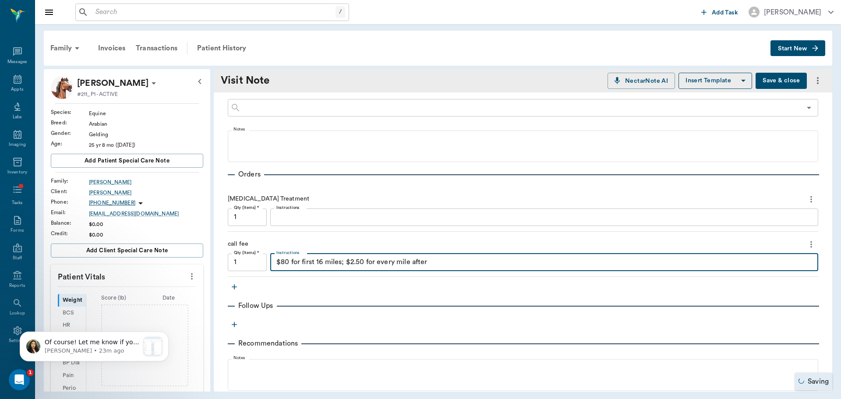
drag, startPoint x: 279, startPoint y: 260, endPoint x: 576, endPoint y: 289, distance: 298.8
click at [576, 289] on div "Provider [PERSON_NAME] 649b3e03b5bc7e03f9326794 Provider Assistant ​ Assistant …" at bounding box center [523, 228] width 618 height 505
type textarea "$"
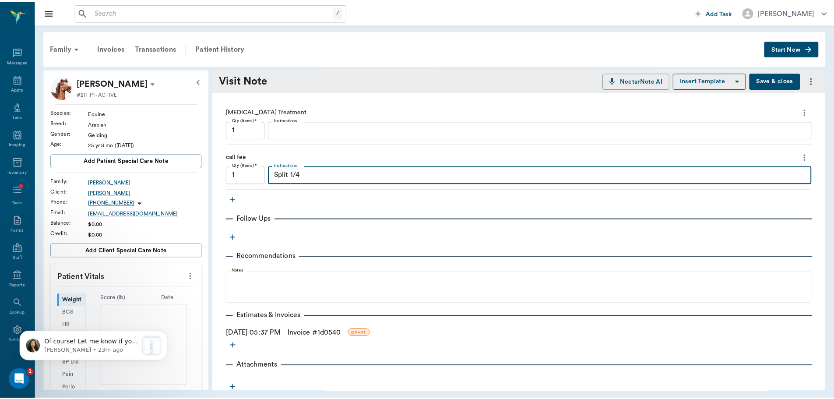
scroll to position [204, 0]
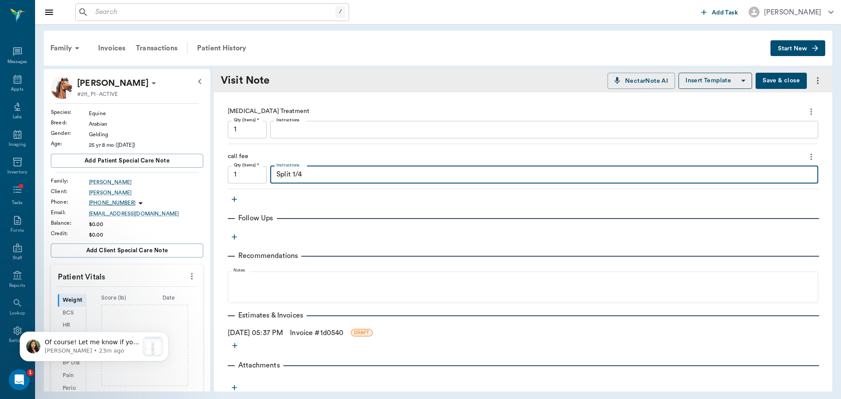
type textarea "Split 1/4"
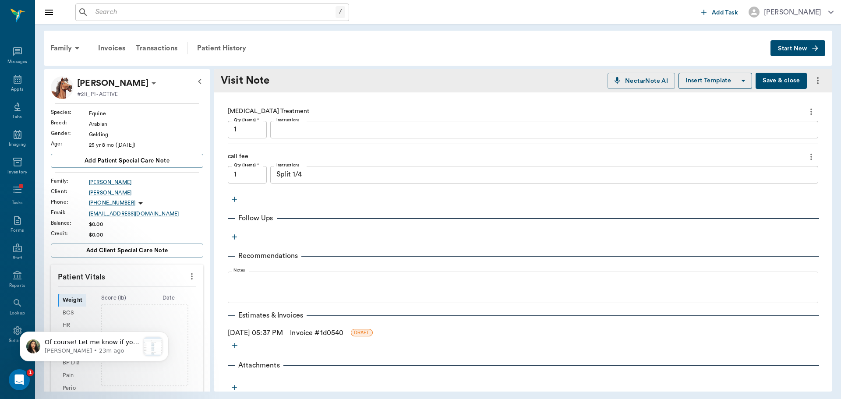
click at [315, 332] on link "Invoice # 1d0540" at bounding box center [316, 333] width 53 height 11
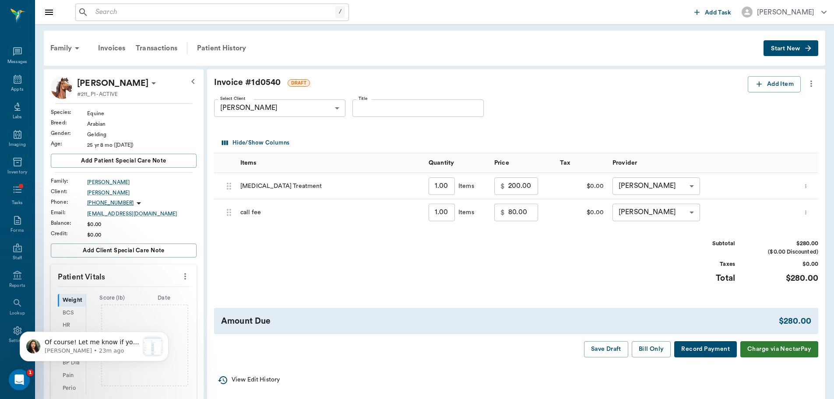
click at [527, 219] on input "80.00" at bounding box center [523, 213] width 30 height 18
type input "20.00"
click at [653, 344] on button "Bill Only" at bounding box center [651, 349] width 39 height 16
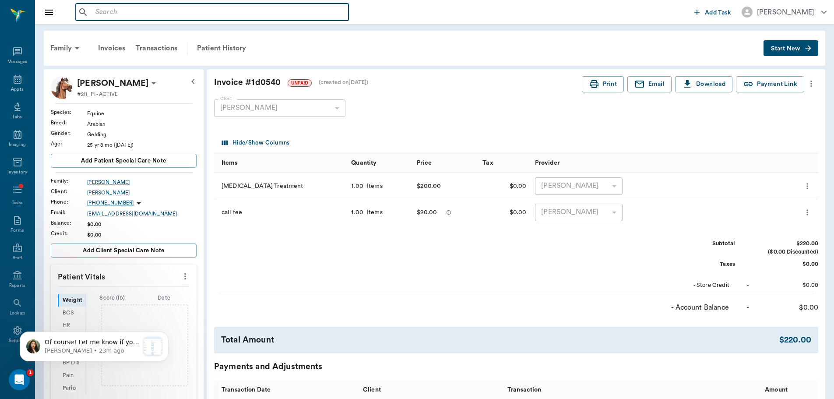
click at [110, 14] on input "text" at bounding box center [218, 12] width 253 height 12
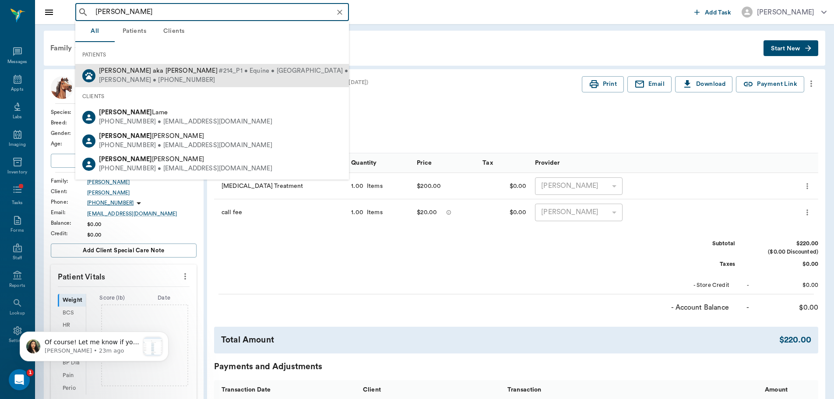
click at [142, 74] on div "[PERSON_NAME] aka [PERSON_NAME] [PERSON_NAME] #214_P1 • Equine • [GEOGRAPHIC_DA…" at bounding box center [236, 71] width 274 height 9
type input "[PERSON_NAME]"
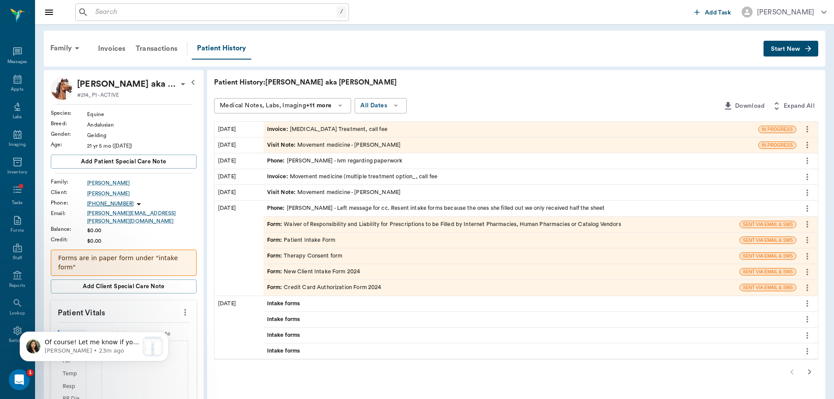
click at [378, 128] on div "Invoice : [MEDICAL_DATA] Treatment, call fee" at bounding box center [511, 129] width 495 height 15
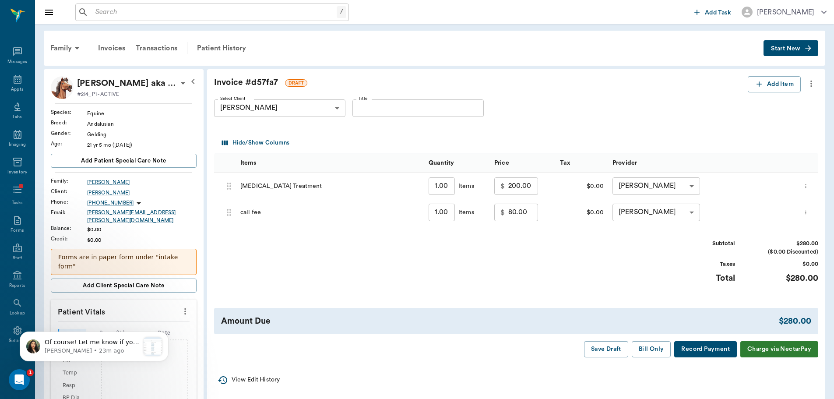
click at [441, 120] on div "Title Title" at bounding box center [418, 108] width 131 height 32
click at [440, 119] on div "Title Title" at bounding box center [418, 108] width 131 height 32
click at [419, 105] on input "Title" at bounding box center [418, 108] width 131 height 18
type input "exam 8/19"
click at [516, 211] on input "80.00" at bounding box center [523, 213] width 30 height 18
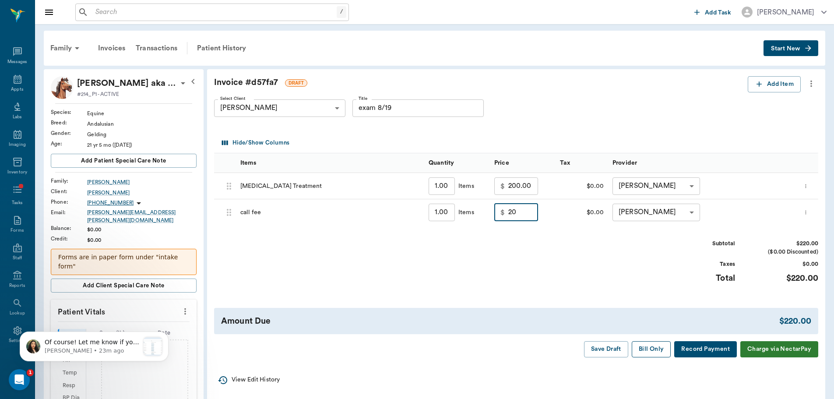
type input "20.00"
click at [662, 352] on button "Bill Only" at bounding box center [651, 349] width 39 height 16
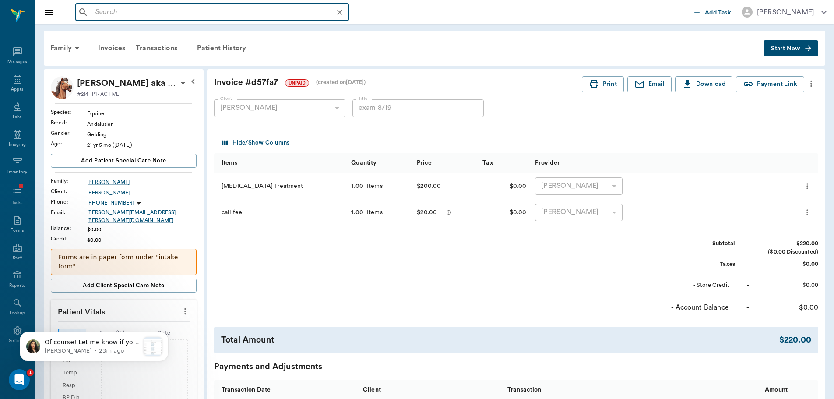
click at [180, 11] on input "text" at bounding box center [219, 12] width 254 height 12
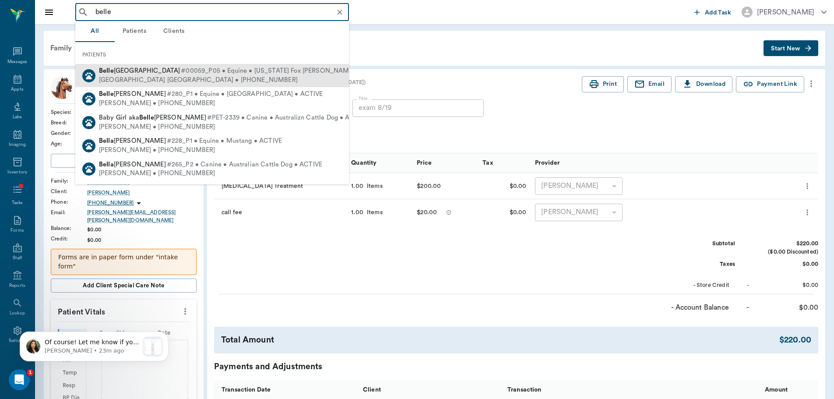
click at [151, 72] on span "[PERSON_NAME][GEOGRAPHIC_DATA]" at bounding box center [139, 70] width 81 height 7
type input "belle"
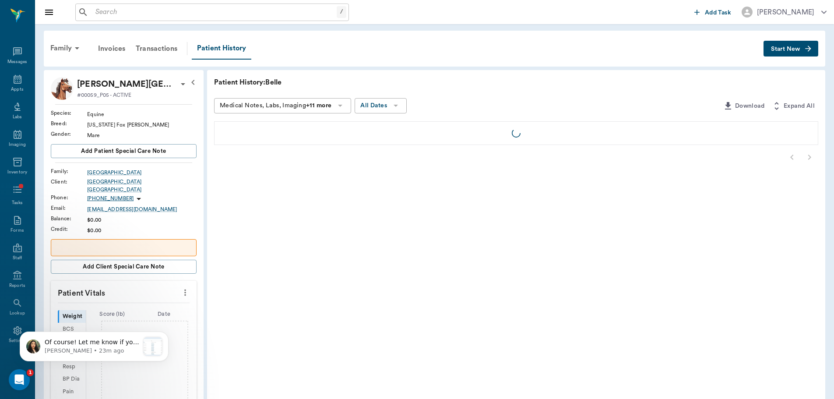
click at [99, 0] on div "/ ​ Add Task [PERSON_NAME]" at bounding box center [434, 12] width 799 height 24
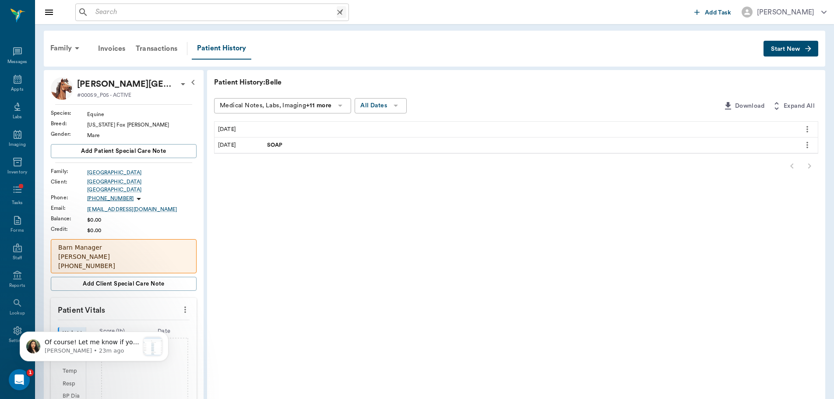
click at [113, 9] on input "text" at bounding box center [214, 12] width 245 height 12
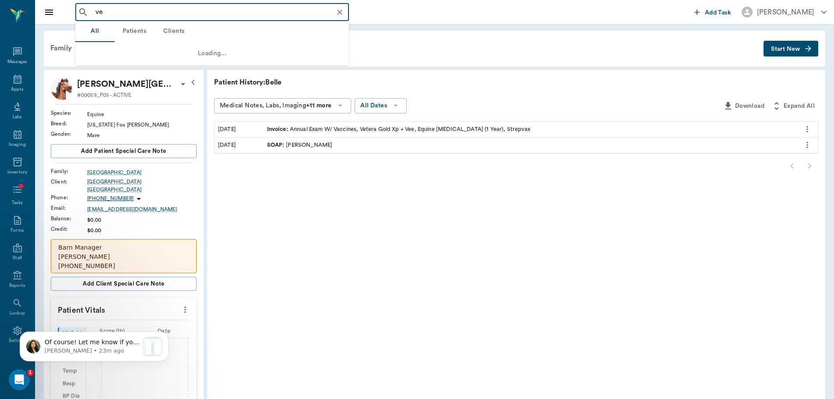
type input "v"
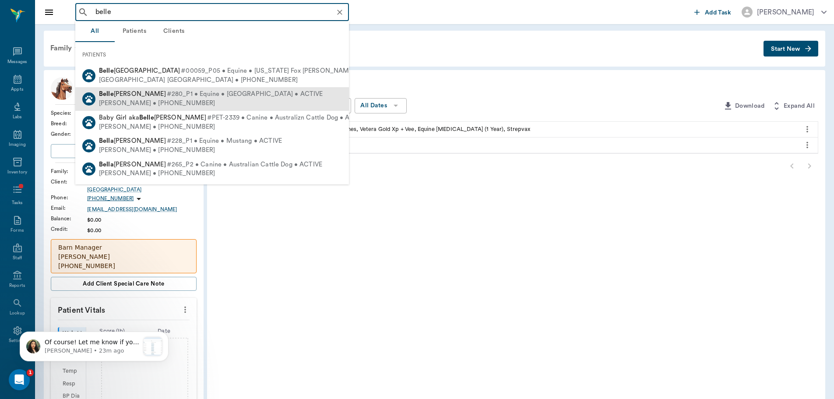
click at [130, 96] on span "[PERSON_NAME]" at bounding box center [132, 94] width 67 height 7
type input "belle"
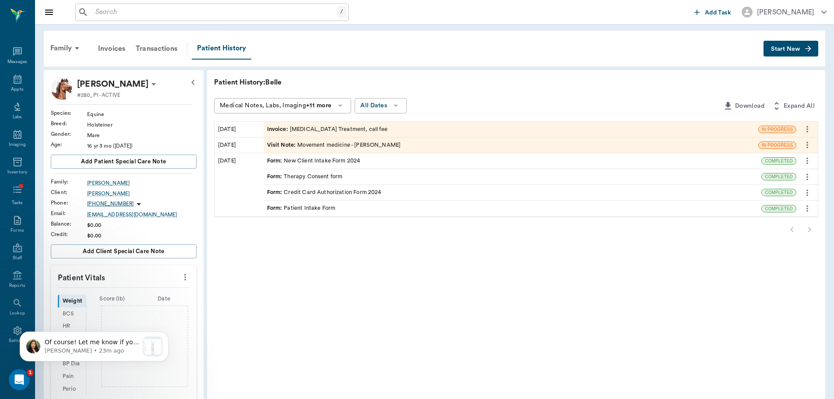
click at [312, 128] on div "Invoice : [MEDICAL_DATA] Treatment, call fee" at bounding box center [327, 129] width 120 height 8
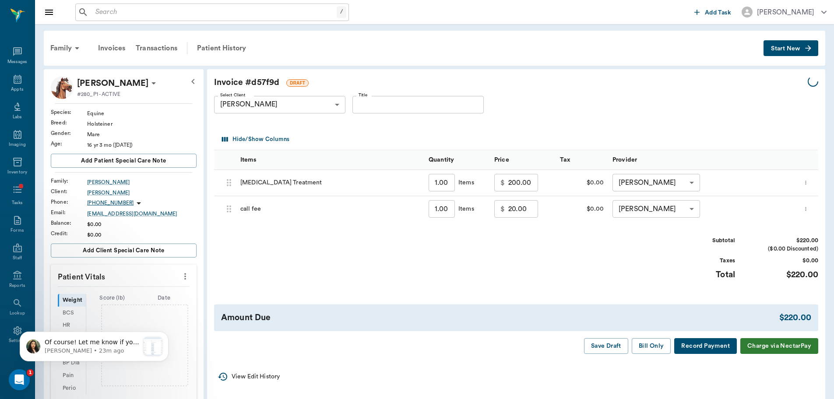
click at [399, 102] on input "Title" at bounding box center [418, 105] width 131 height 18
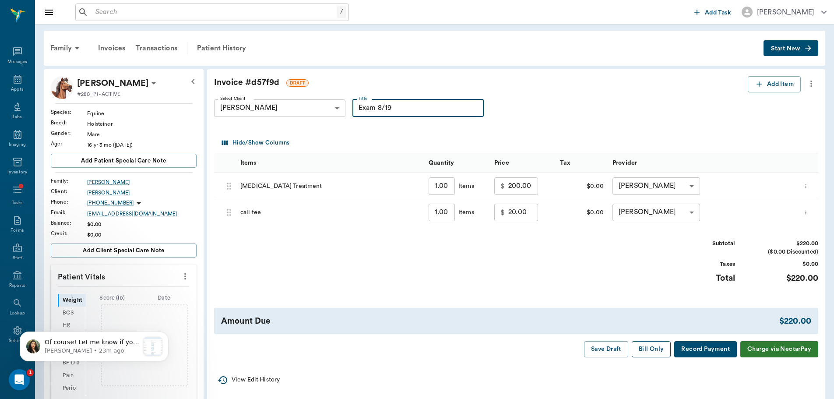
type input "Exam 8/19"
click at [663, 351] on button "Bill Only" at bounding box center [651, 349] width 39 height 16
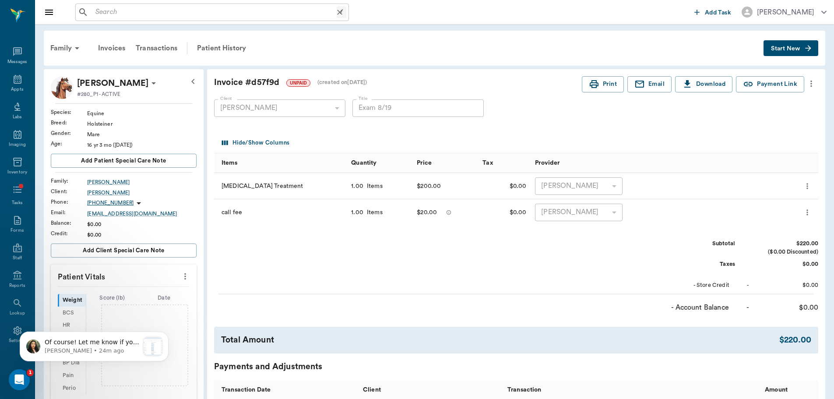
click at [149, 15] on input "text" at bounding box center [214, 12] width 245 height 12
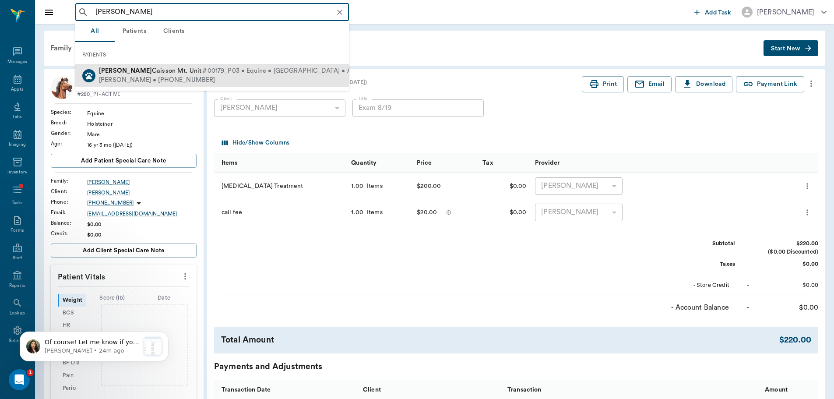
click at [129, 80] on div "[PERSON_NAME] • [PHONE_NUMBER]" at bounding box center [234, 80] width 271 height 9
type input "[PERSON_NAME]"
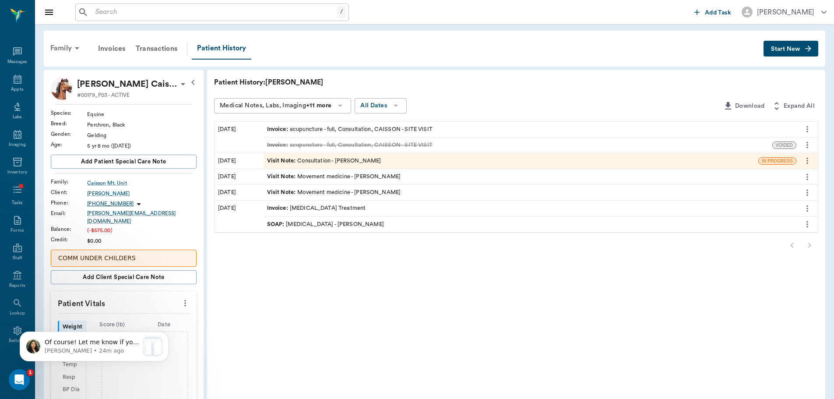
click at [64, 51] on div "Family" at bounding box center [66, 48] width 42 height 21
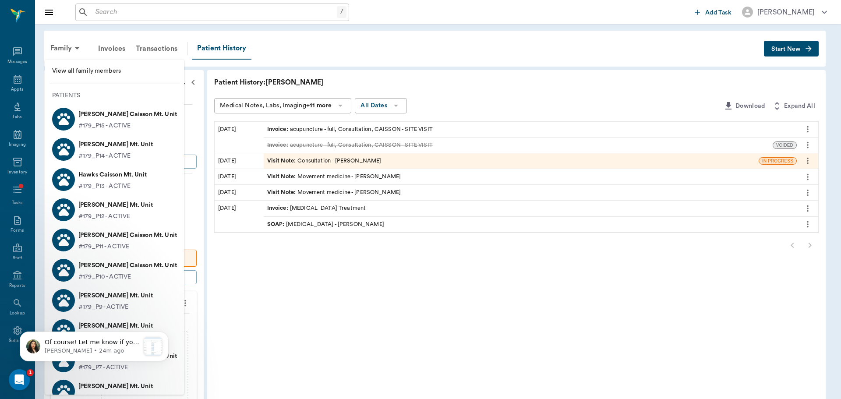
click at [107, 71] on span "View all family members" at bounding box center [114, 71] width 125 height 9
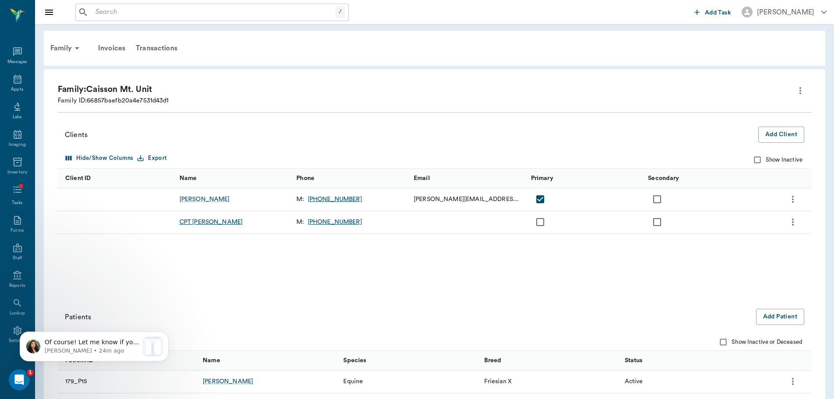
click at [205, 224] on div "CPT [PERSON_NAME]" at bounding box center [212, 222] width 64 height 9
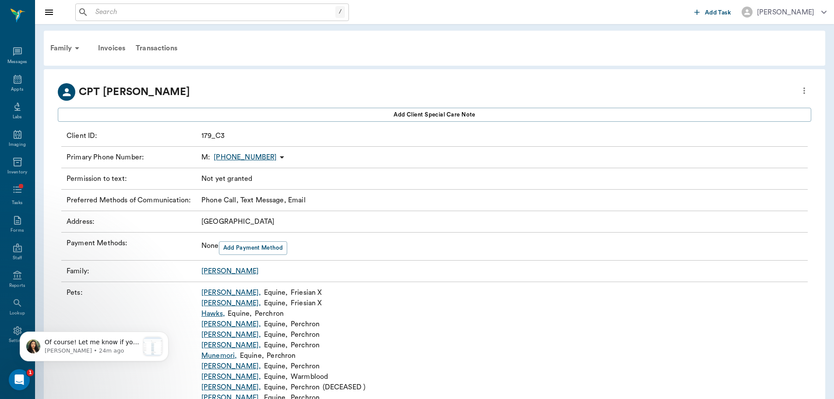
click at [804, 91] on icon "more" at bounding box center [805, 90] width 10 height 11
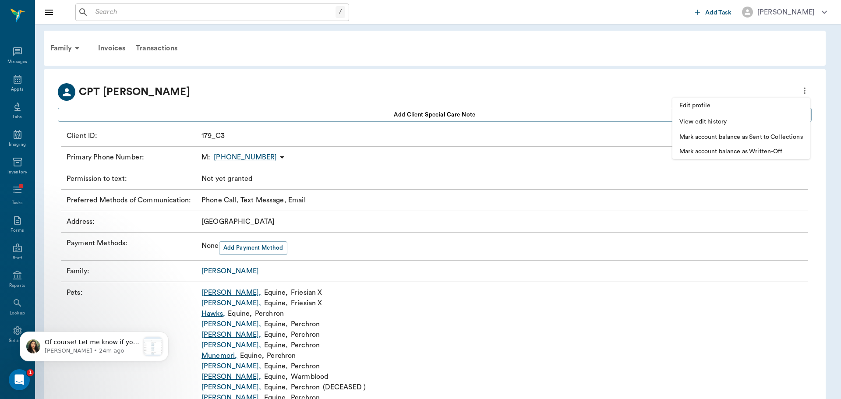
click at [688, 103] on span "Edit profile" at bounding box center [741, 105] width 124 height 9
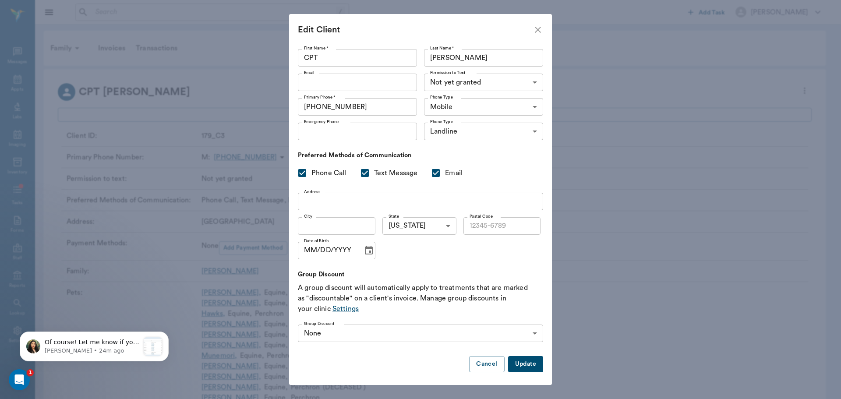
click at [356, 81] on input "Email" at bounding box center [357, 83] width 119 height 18
type input "[PERSON_NAME][DOMAIN_NAME][EMAIL_ADDRESS][PERSON_NAME][DOMAIN_NAME]"
click at [459, 143] on div "Phone Type Landline LANDLINE Phone Type" at bounding box center [481, 131] width 123 height 25
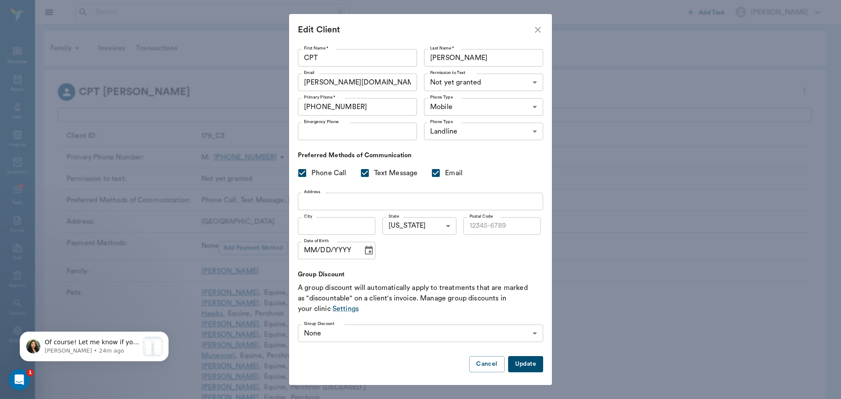
click at [522, 365] on button "Update" at bounding box center [525, 364] width 35 height 16
checkbox input "false"
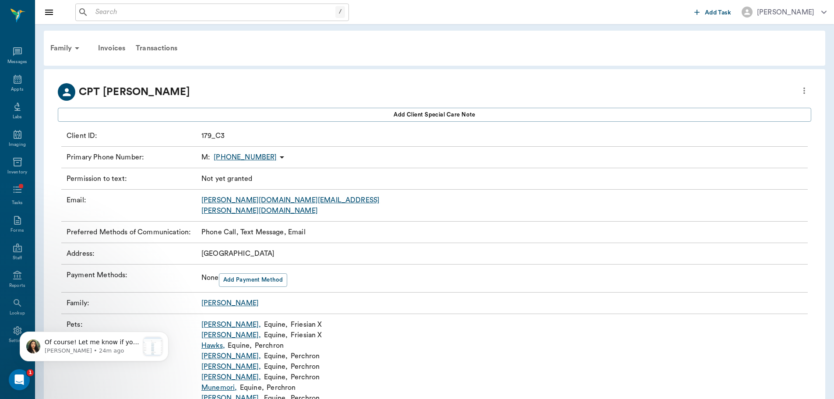
click at [145, 18] on input "text" at bounding box center [214, 12] width 244 height 12
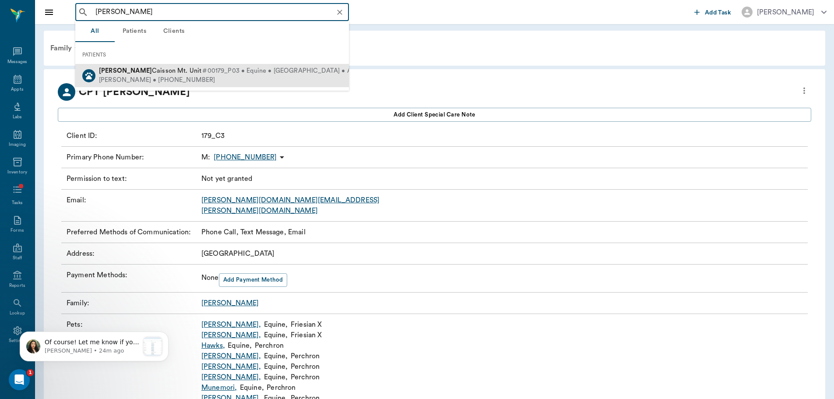
click at [160, 76] on div "[PERSON_NAME] • [PHONE_NUMBER]" at bounding box center [234, 80] width 271 height 9
type input "[PERSON_NAME]"
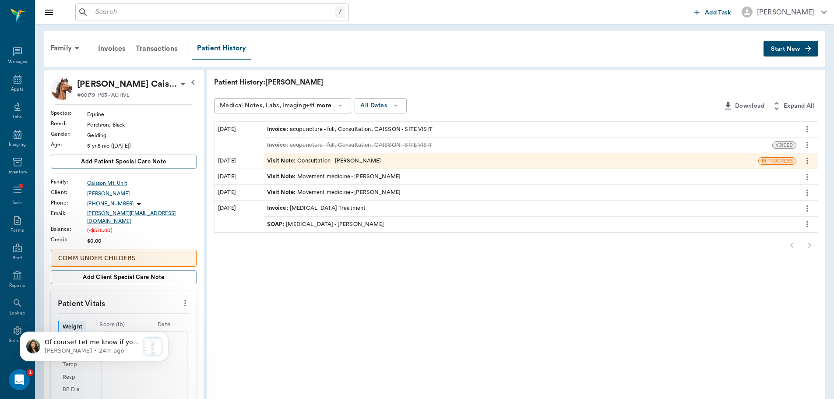
click at [349, 135] on div "Invoice : acupuncture - full, Consultation, CAISSON - SITE VISIT" at bounding box center [530, 129] width 533 height 15
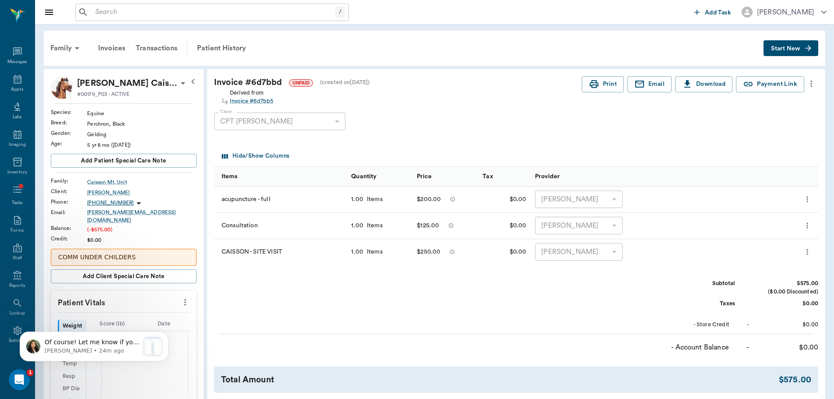
click at [808, 83] on icon "more" at bounding box center [812, 83] width 10 height 11
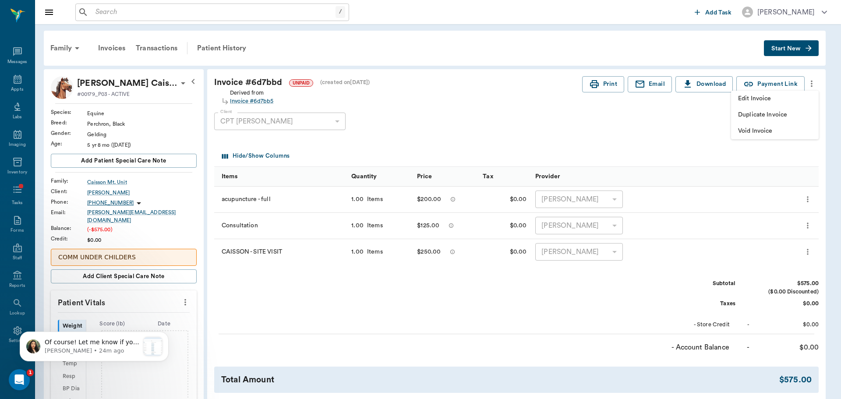
click at [790, 99] on span "Edit Invoice" at bounding box center [775, 98] width 74 height 9
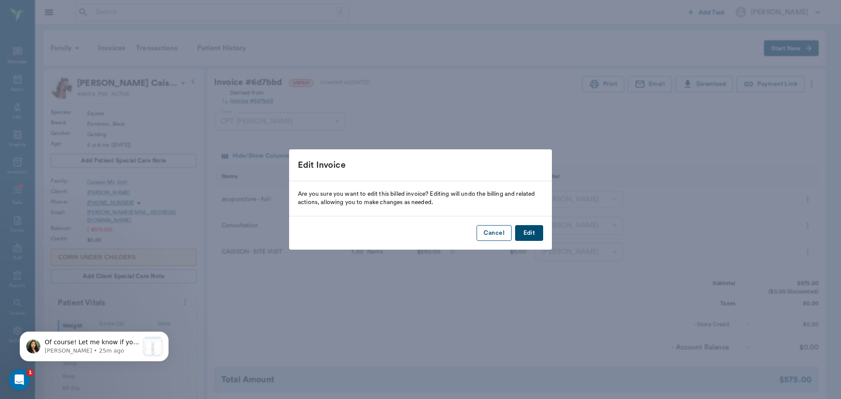
click at [498, 233] on button "Cancel" at bounding box center [493, 233] width 35 height 16
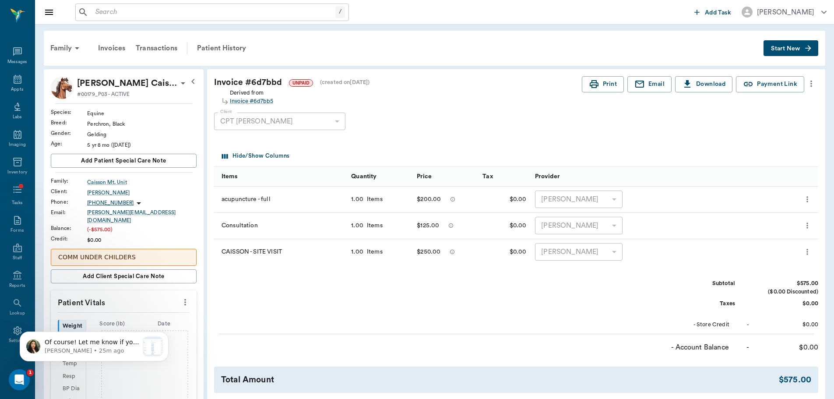
click at [810, 84] on icon "more" at bounding box center [812, 83] width 10 height 11
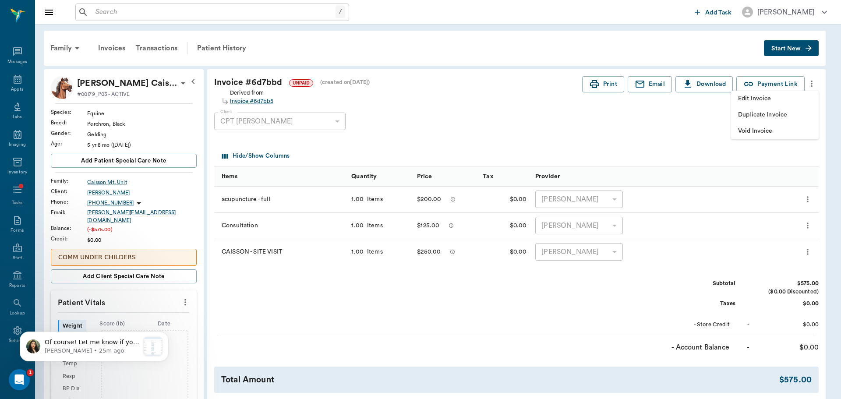
click at [700, 127] on div at bounding box center [420, 199] width 841 height 399
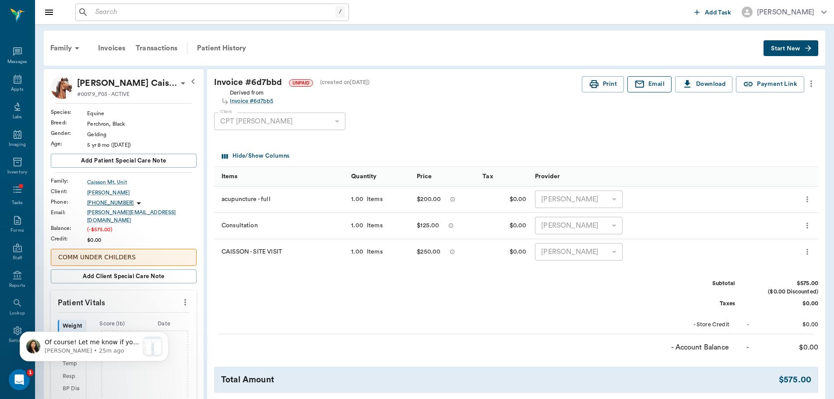
click at [654, 88] on button "Email" at bounding box center [650, 84] width 44 height 16
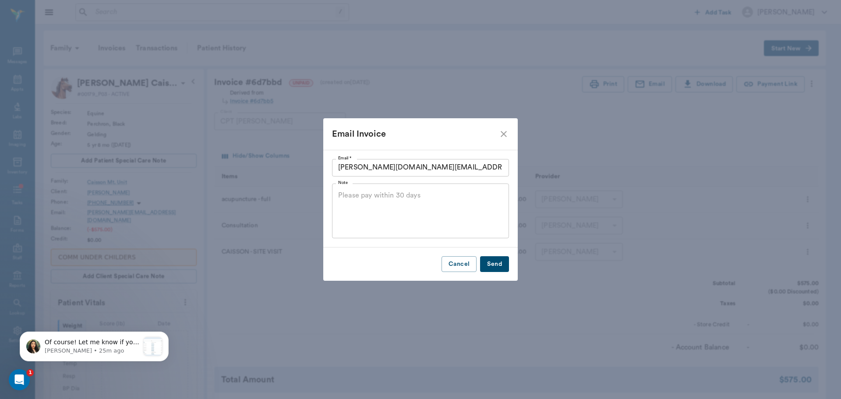
click at [444, 203] on textarea "Note" at bounding box center [420, 211] width 165 height 40
click at [490, 254] on div "Cancel Send" at bounding box center [420, 264] width 194 height 34
click at [494, 265] on button "Send" at bounding box center [494, 264] width 29 height 16
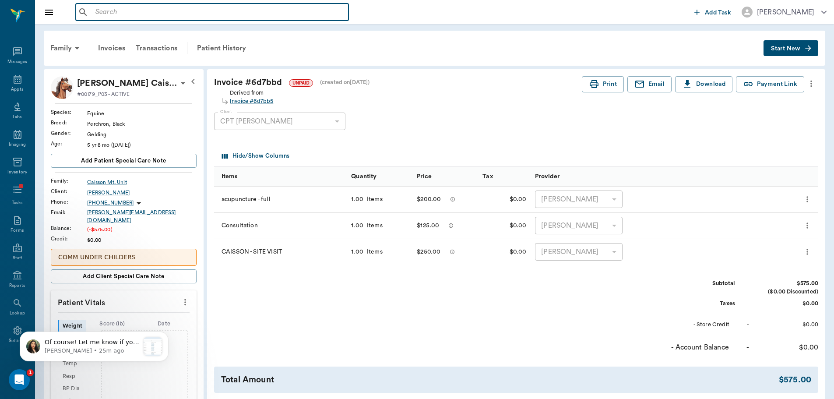
drag, startPoint x: 109, startPoint y: 7, endPoint x: 105, endPoint y: 9, distance: 4.6
click at [107, 8] on input "text" at bounding box center [218, 12] width 253 height 12
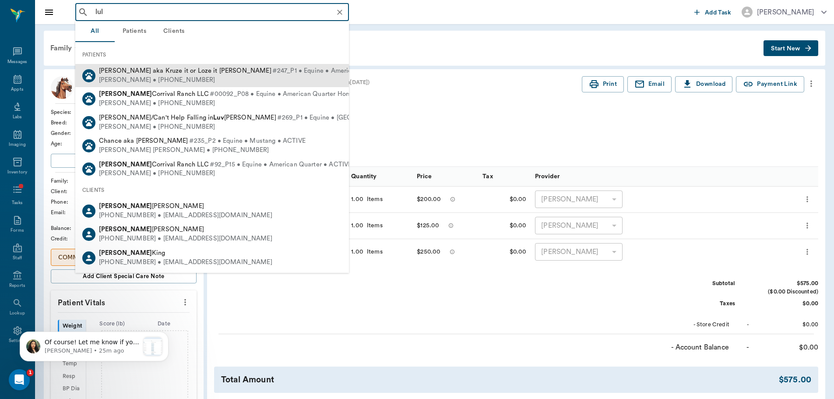
click at [158, 73] on span "[PERSON_NAME] aka Kruze it or Loze it [PERSON_NAME]" at bounding box center [185, 70] width 173 height 7
type input "lul"
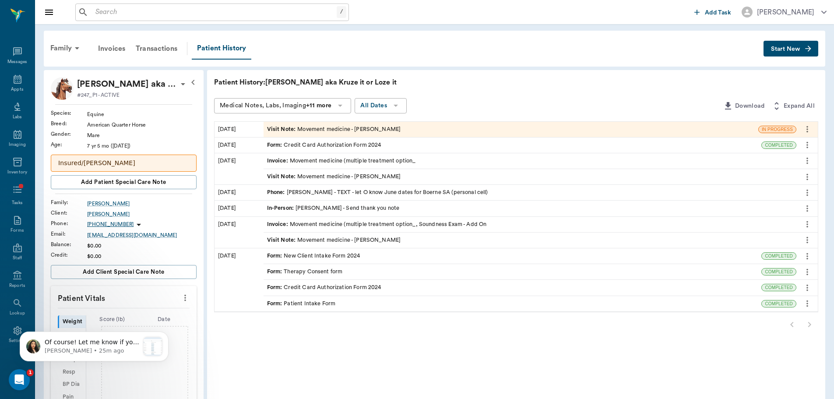
click at [355, 130] on div "Visit Note : Movement medicine - [PERSON_NAME]" at bounding box center [334, 129] width 134 height 8
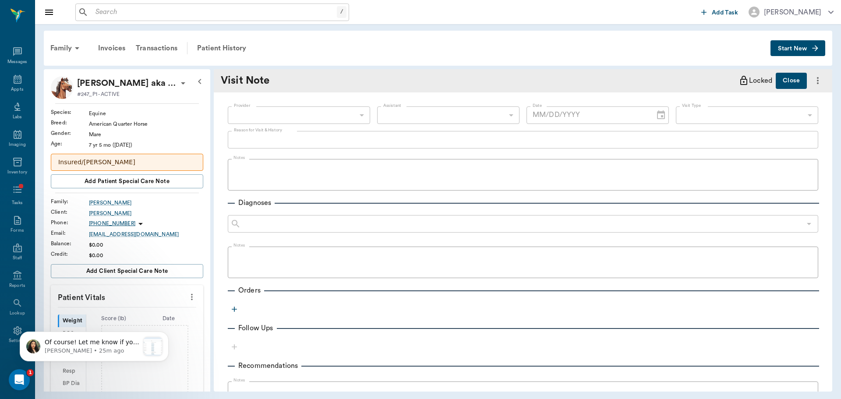
type input "649b3e03b5bc7e03f9326794"
type input "6656c4aef87a612ea34fb244"
type textarea "P has had an incident similar to our initial presentation - previous videos sen…"
type input "[DATE]"
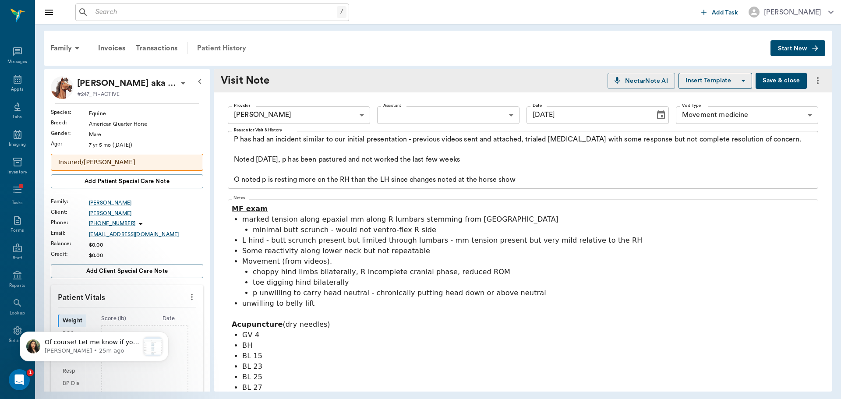
click at [228, 49] on div "Patient History" at bounding box center [222, 48] width 60 height 21
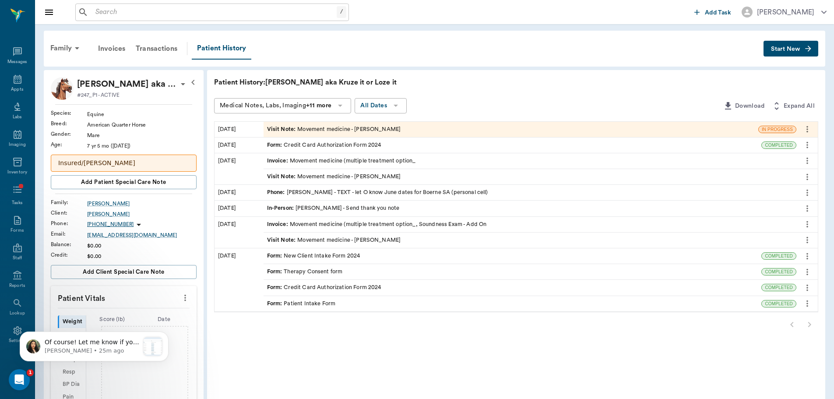
click at [321, 141] on div "Form : Credit Card Authorization Form 2024" at bounding box center [324, 145] width 114 height 8
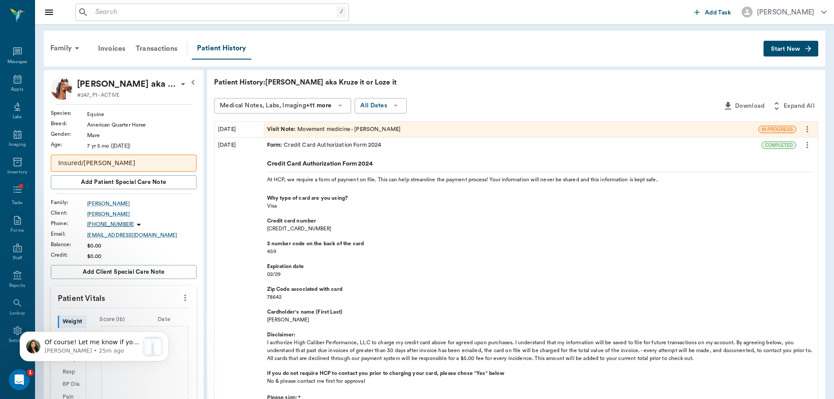
click at [321, 131] on div "Visit Note : Movement medicine - [PERSON_NAME]" at bounding box center [334, 129] width 134 height 8
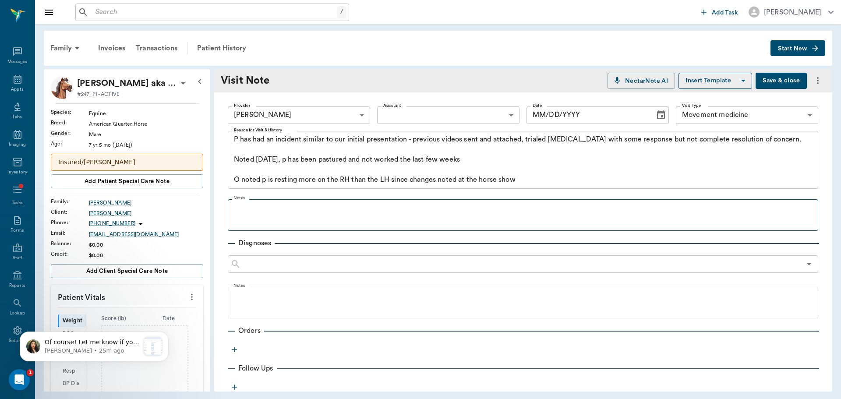
type input "649b3e03b5bc7e03f9326794"
type input "6656c4aef87a612ea34fb244"
type textarea "P has had an incident similar to our initial presentation - previous videos sen…"
type input "[DATE]"
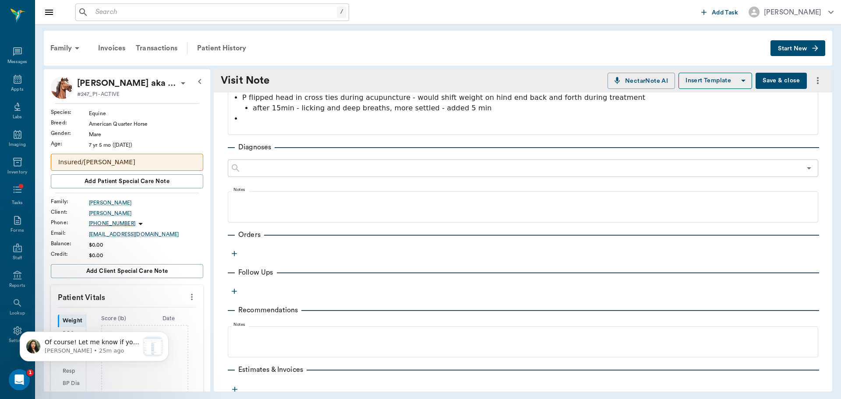
scroll to position [438, 0]
click at [230, 252] on icon "button" at bounding box center [234, 252] width 9 height 9
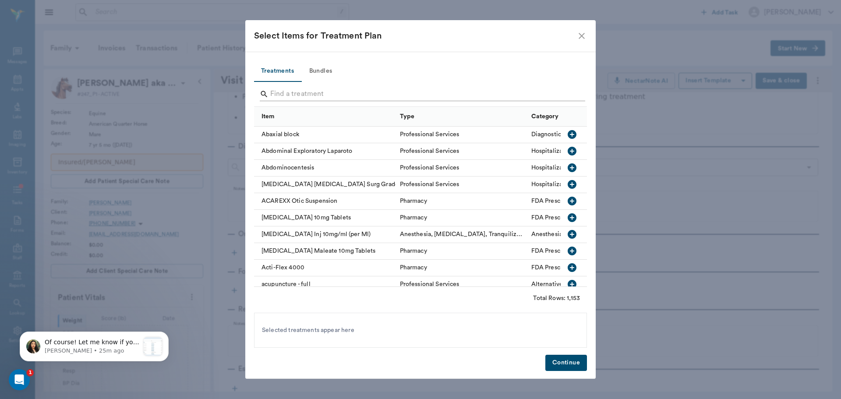
click at [289, 96] on input "Search" at bounding box center [421, 94] width 302 height 14
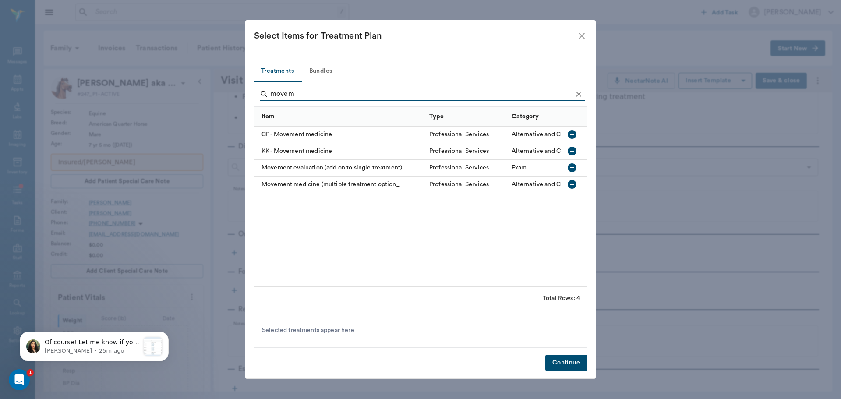
type input "movem"
click at [325, 181] on div "Movement medicine (multiple treatment option_" at bounding box center [339, 184] width 171 height 17
click at [565, 363] on button "Continue" at bounding box center [566, 363] width 42 height 16
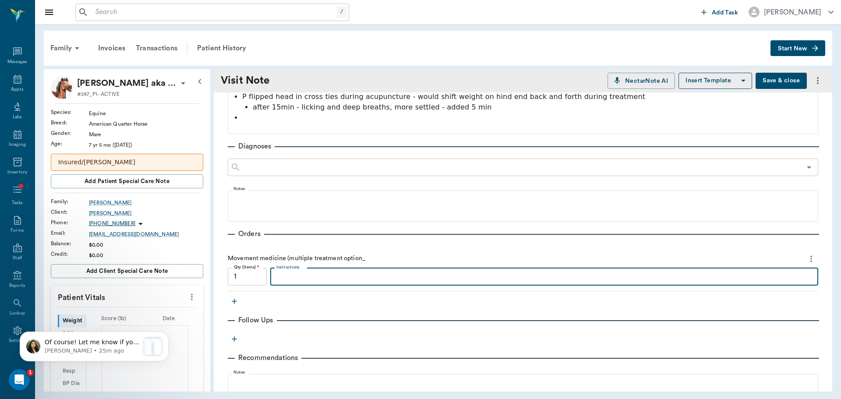
drag, startPoint x: 311, startPoint y: 279, endPoint x: 336, endPoint y: 267, distance: 28.6
click at [311, 279] on textarea "Instructions" at bounding box center [544, 277] width 536 height 10
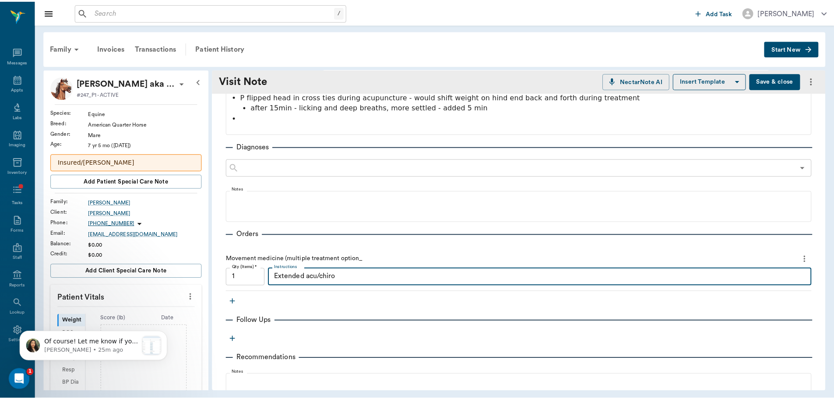
scroll to position [557, 0]
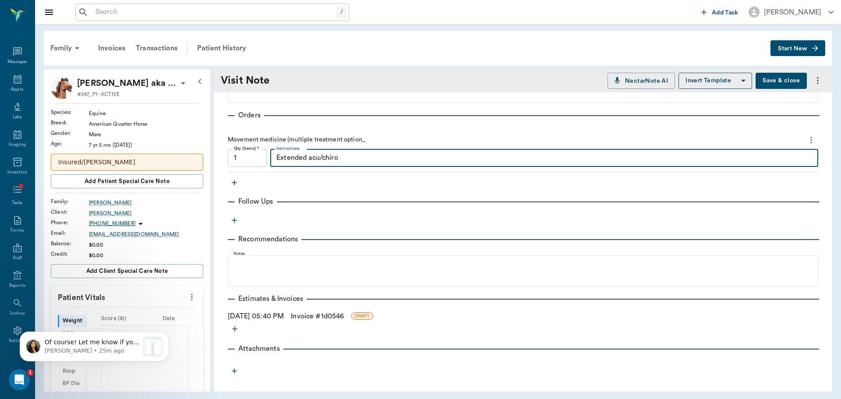
type textarea "Extended acu/chiro"
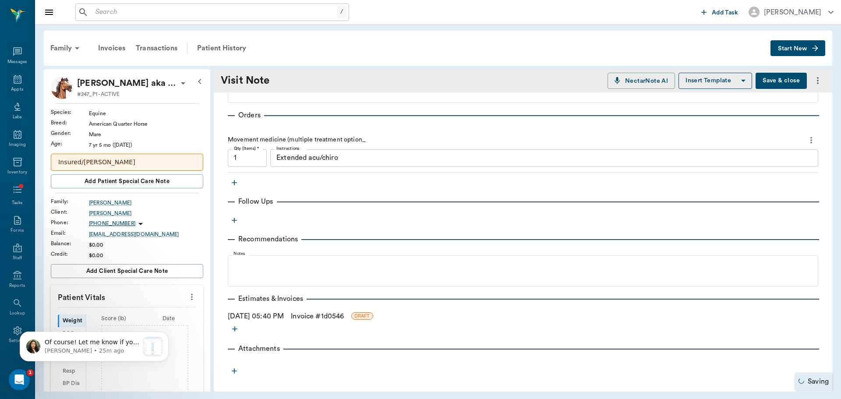
click at [312, 314] on link "Invoice # 1d0546" at bounding box center [317, 316] width 53 height 11
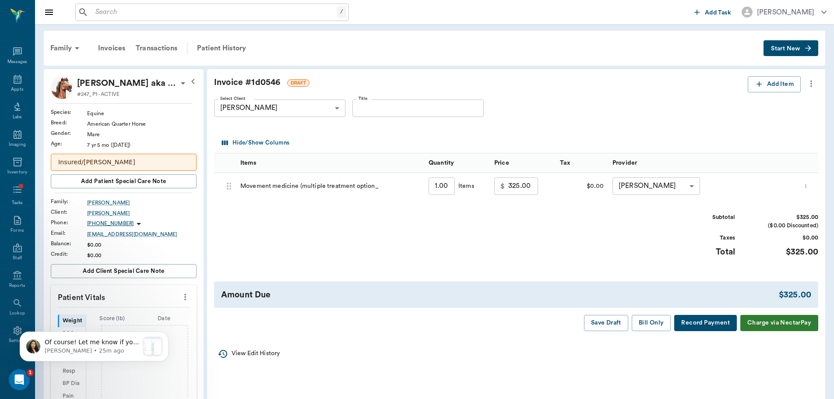
drag, startPoint x: 460, startPoint y: 110, endPoint x: 460, endPoint y: 115, distance: 5.3
click at [460, 110] on input "Title" at bounding box center [418, 108] width 131 height 18
type input "exam 8/19"
click at [654, 318] on button "Bill Only" at bounding box center [651, 323] width 39 height 16
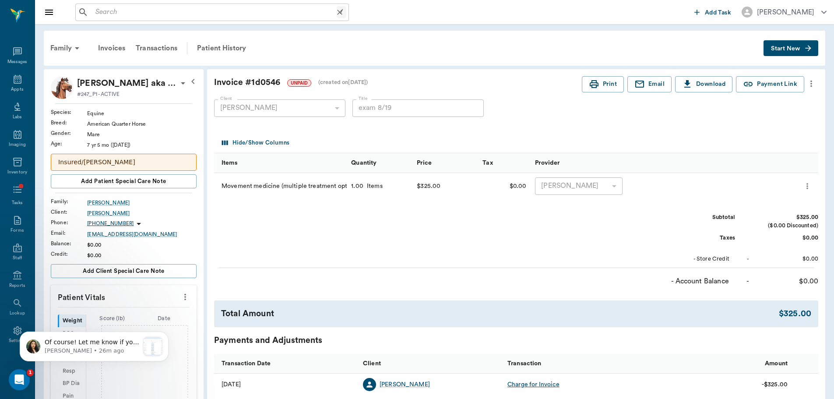
click at [143, 12] on input "text" at bounding box center [214, 12] width 245 height 12
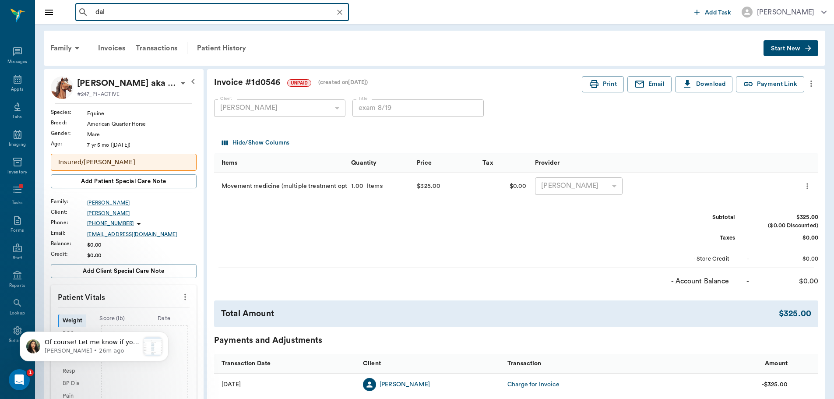
type input "[PERSON_NAME]"
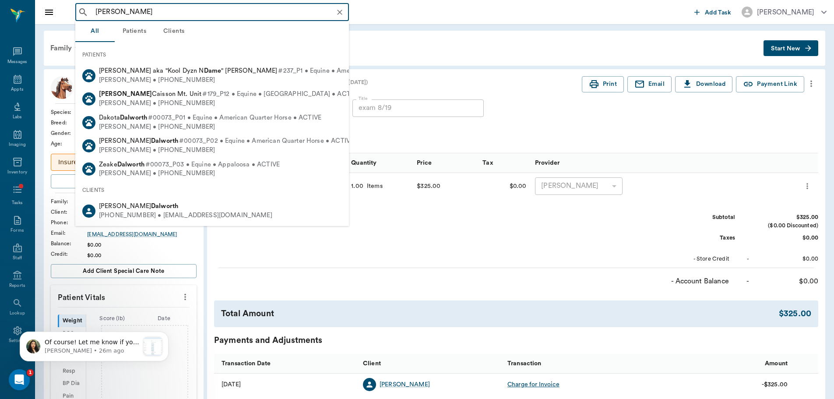
click at [147, 14] on input "[PERSON_NAME]" at bounding box center [219, 12] width 254 height 12
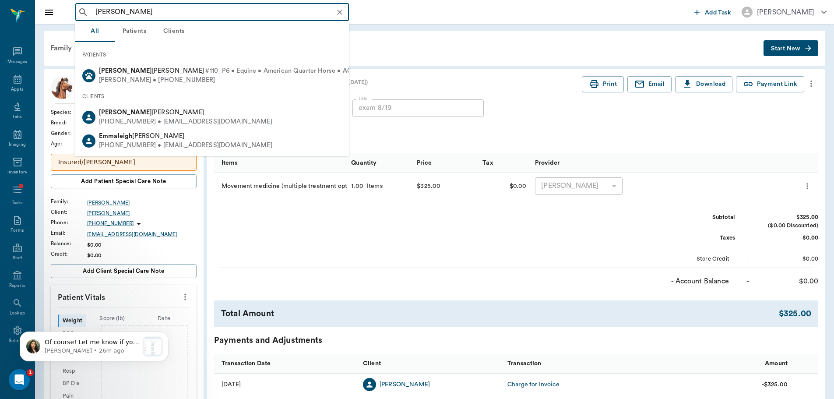
click at [138, 10] on input "[PERSON_NAME]" at bounding box center [219, 12] width 254 height 12
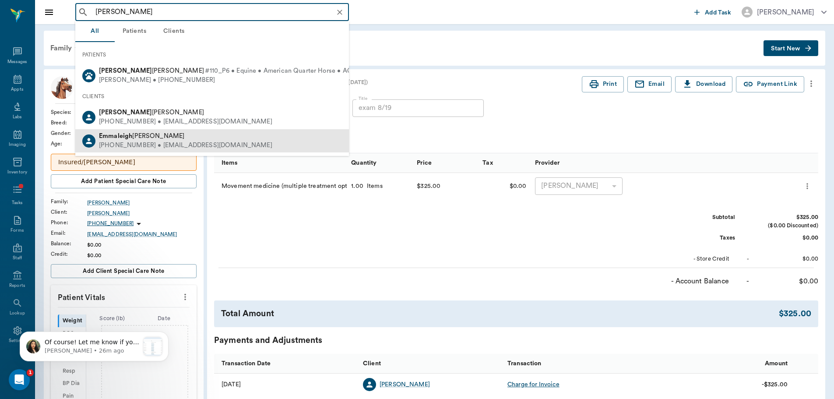
click at [181, 140] on div "[PERSON_NAME]" at bounding box center [185, 136] width 173 height 9
type input "[PERSON_NAME]"
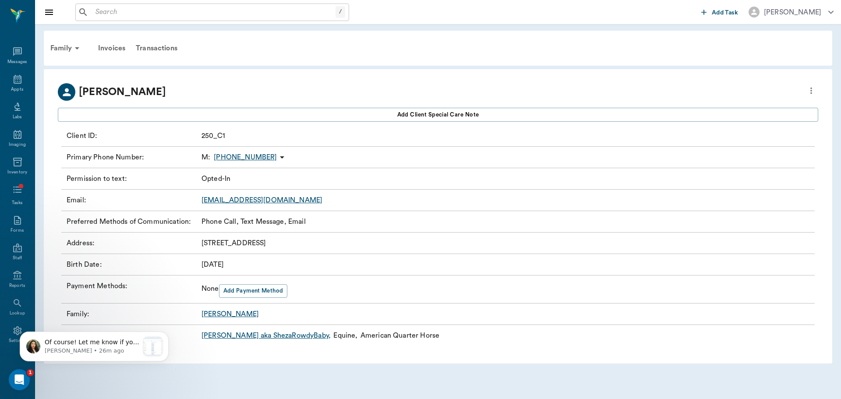
click at [61, 47] on div "Family" at bounding box center [66, 48] width 42 height 21
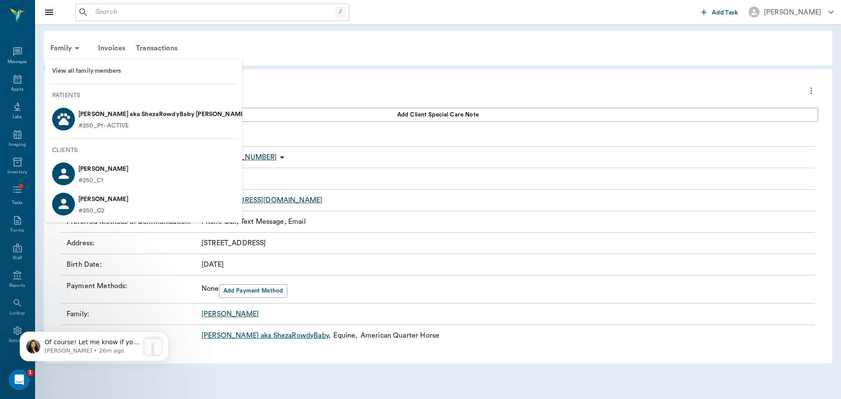
click at [90, 75] on span "View all family members" at bounding box center [143, 71] width 183 height 9
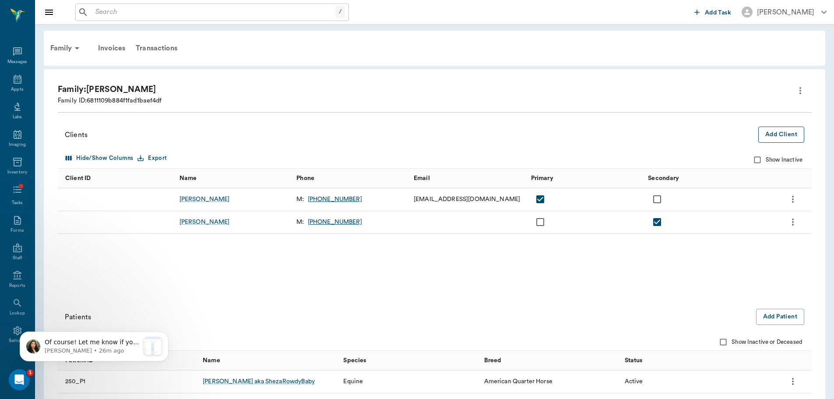
click at [784, 131] on button "Add Client" at bounding box center [782, 135] width 46 height 16
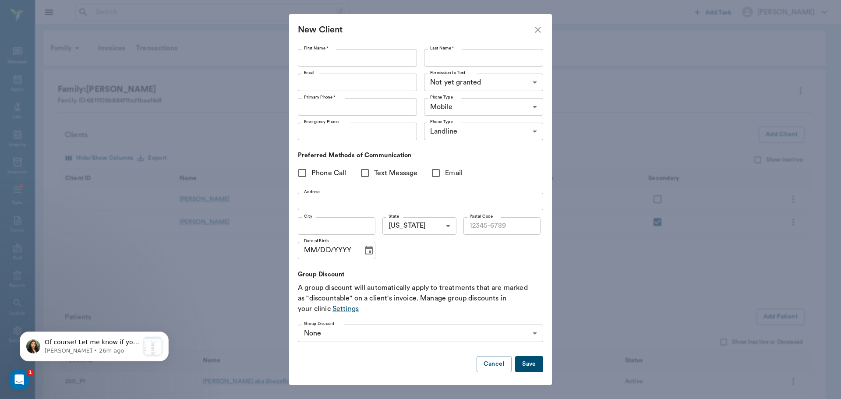
click at [536, 34] on icon "close" at bounding box center [538, 30] width 11 height 11
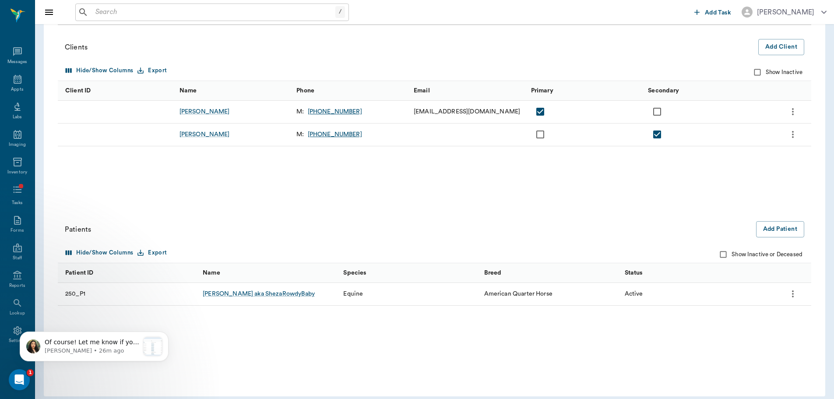
scroll to position [95, 0]
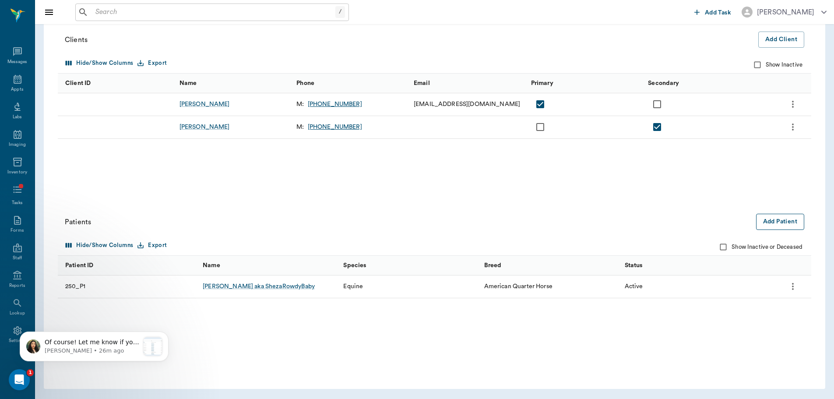
click at [780, 229] on button "Add Patient" at bounding box center [780, 222] width 48 height 16
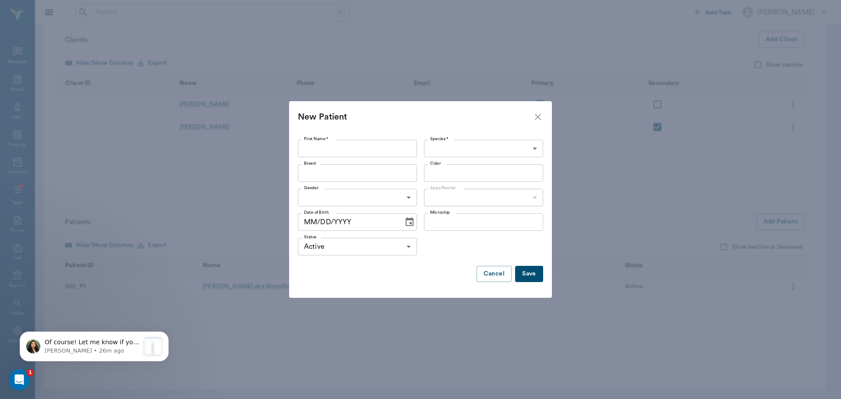
click at [349, 152] on input "First Name *" at bounding box center [357, 149] width 119 height 18
type input "[PERSON_NAME]"
click at [519, 148] on body "/ ​ Add Task [PERSON_NAME] Nectar Messages Appts Labs Imaging Inventory Tasks F…" at bounding box center [420, 152] width 841 height 494
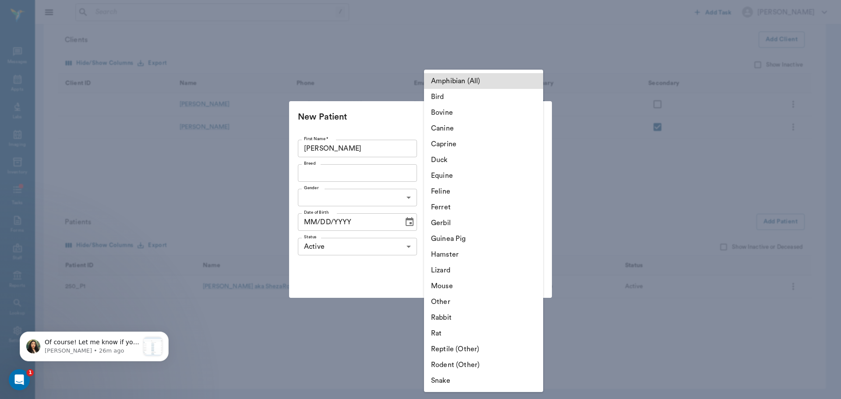
click at [450, 176] on li "Equine" at bounding box center [483, 176] width 119 height 16
type input "Equine"
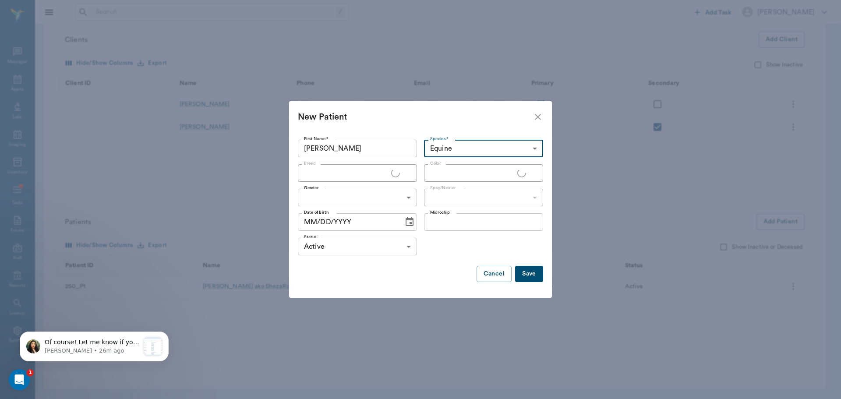
click at [400, 176] on div at bounding box center [420, 199] width 841 height 399
click at [402, 170] on div "Breed" at bounding box center [357, 173] width 119 height 18
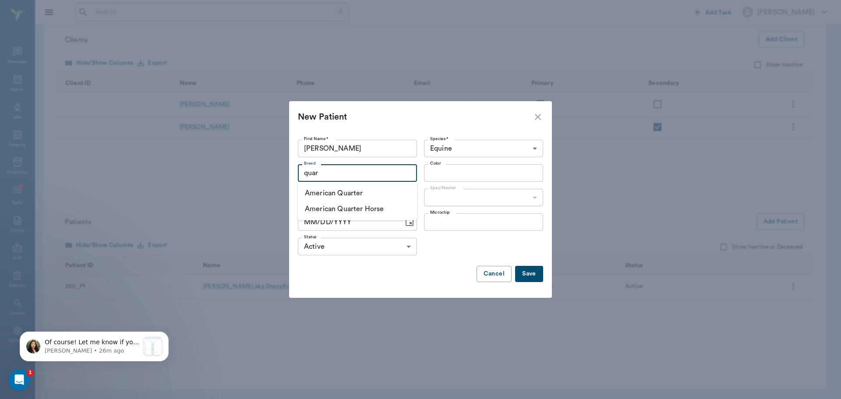
click at [394, 208] on li "American Quarter Horse" at bounding box center [357, 209] width 119 height 16
type input "American Quarter Horse"
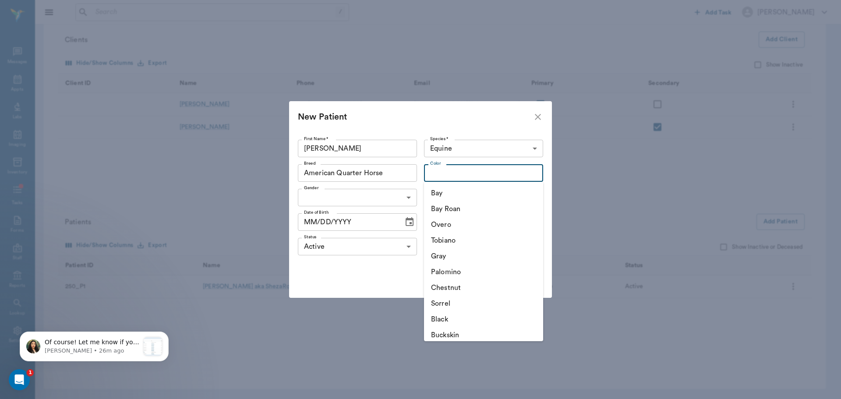
click at [470, 173] on input "Color" at bounding box center [476, 173] width 99 height 12
drag, startPoint x: 462, startPoint y: 192, endPoint x: 437, endPoint y: 204, distance: 28.0
click at [462, 192] on li "Bay" at bounding box center [483, 193] width 119 height 16
type input "Bay"
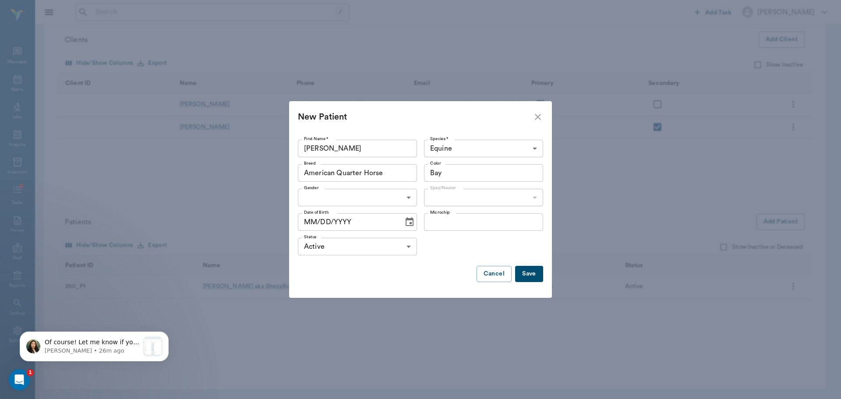
click at [371, 200] on body "/ ​ Add Task [PERSON_NAME] Nectar Messages Appts Labs Imaging Inventory Tasks F…" at bounding box center [420, 152] width 841 height 494
click at [375, 221] on li "[DEMOGRAPHIC_DATA]" at bounding box center [357, 218] width 119 height 16
type input "[DEMOGRAPHIC_DATA]"
click at [449, 196] on body "/ ​ Add Task [PERSON_NAME] Nectar Messages Appts Labs Imaging Inventory Tasks F…" at bounding box center [420, 152] width 841 height 494
click at [452, 208] on ul "Neutered Not neutered" at bounding box center [483, 225] width 119 height 39
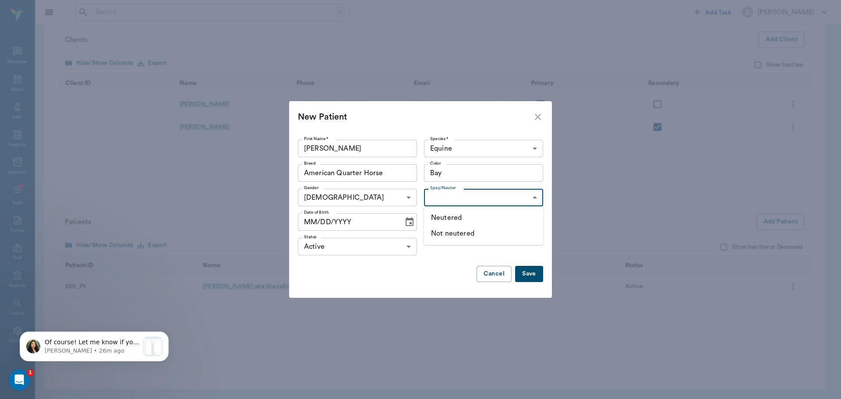
click at [453, 216] on li "Neutered" at bounding box center [483, 218] width 119 height 16
type input "true"
click at [531, 274] on button "Save" at bounding box center [529, 274] width 28 height 16
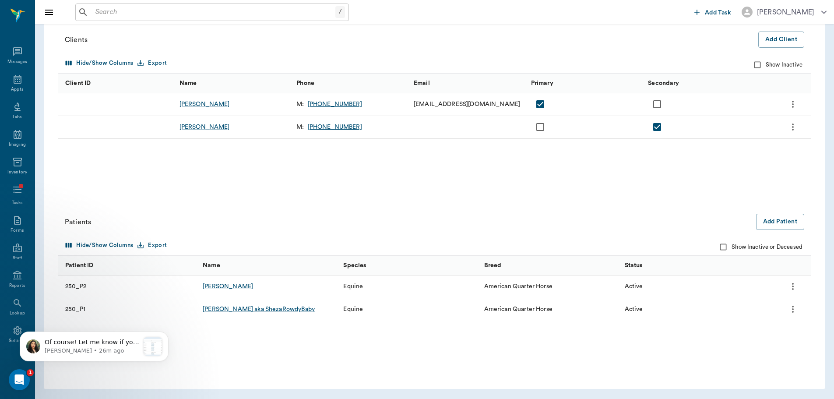
drag, startPoint x: 208, startPoint y: 288, endPoint x: 254, endPoint y: 289, distance: 46.5
click at [208, 288] on div "[PERSON_NAME]" at bounding box center [228, 286] width 50 height 9
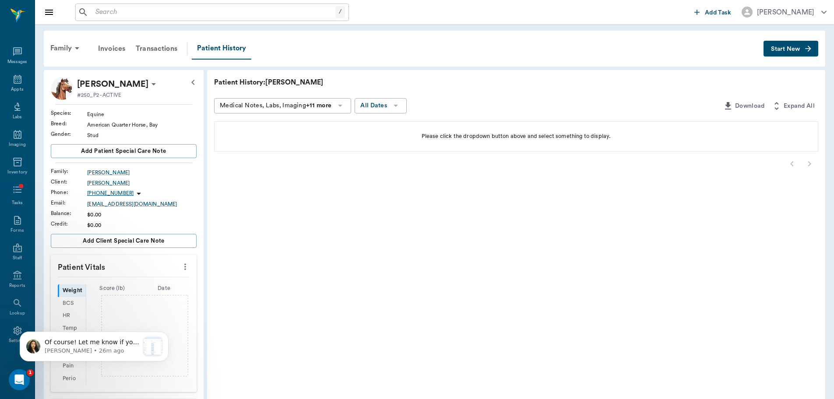
click at [809, 51] on icon "button" at bounding box center [808, 48] width 9 height 9
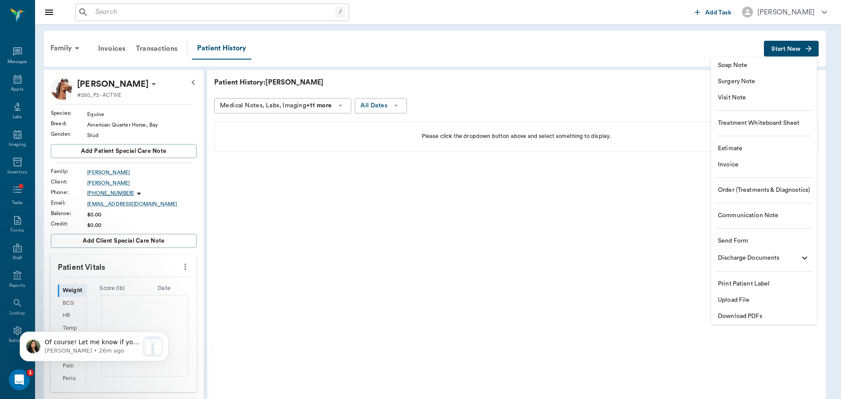
click at [739, 239] on span "Send Form" at bounding box center [764, 240] width 92 height 9
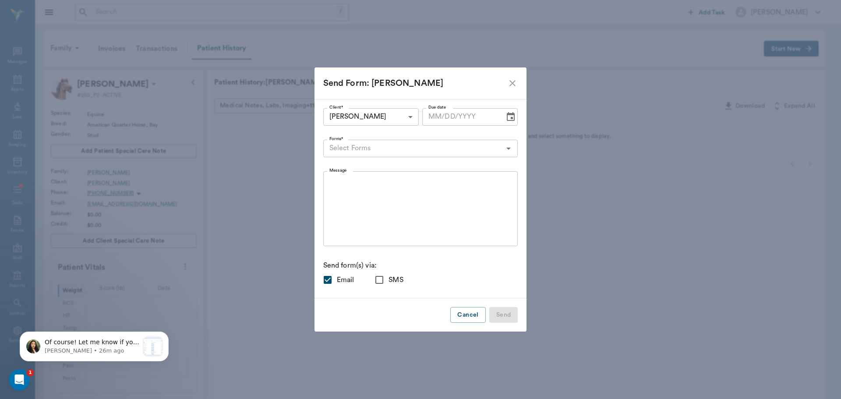
click at [340, 150] on input "Forms*" at bounding box center [413, 148] width 175 height 12
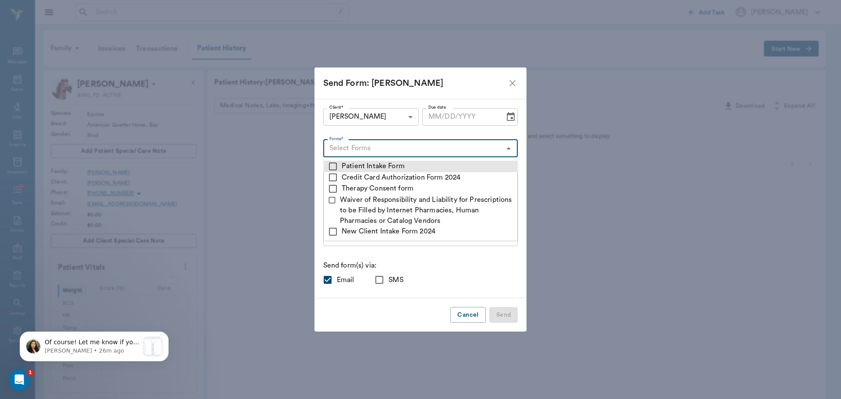
click at [354, 170] on li "Patient Intake Form" at bounding box center [420, 166] width 193 height 11
checkbox input "true"
type textarea "Please complete the following forms before your visit: • Patient Intake Form: […"
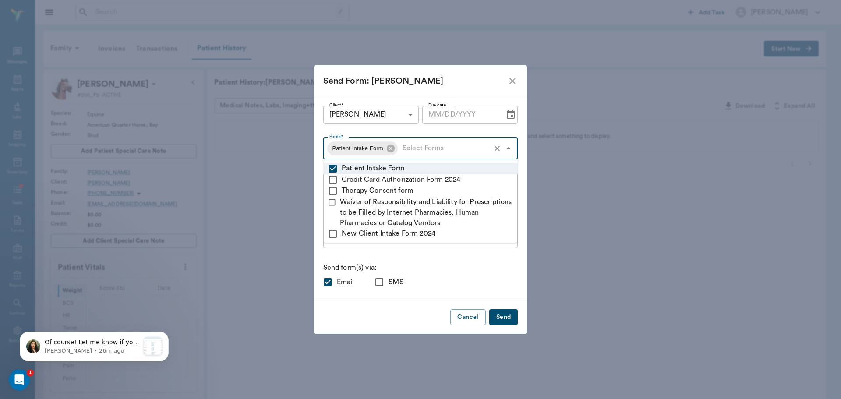
click at [489, 286] on div "Email SMS" at bounding box center [420, 282] width 195 height 18
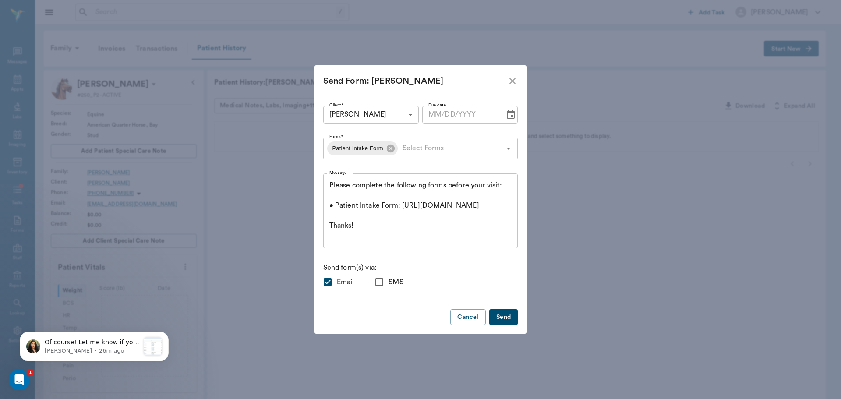
click at [388, 284] on span "SMS" at bounding box center [395, 282] width 14 height 11
click at [371, 284] on input "SMS" at bounding box center [379, 282] width 18 height 18
checkbox input "true"
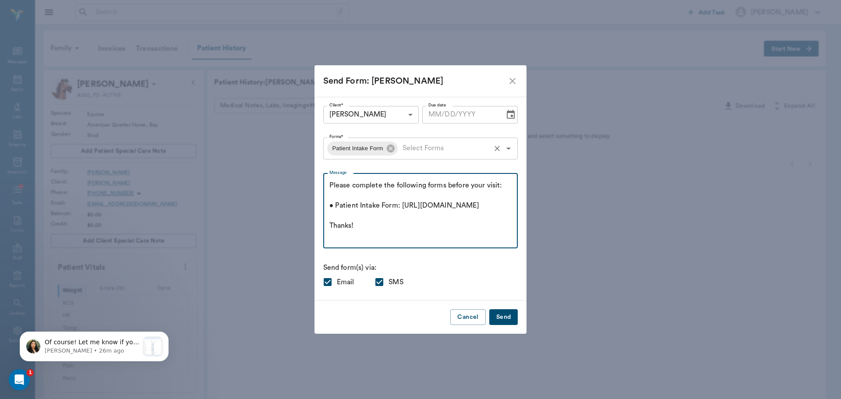
drag, startPoint x: 495, startPoint y: 192, endPoint x: 376, endPoint y: 140, distance: 130.0
click at [314, 184] on div "Client* [PERSON_NAME] 6811109b884f1fad1baef4de Client* Due date Due date Forms*…" at bounding box center [420, 199] width 212 height 204
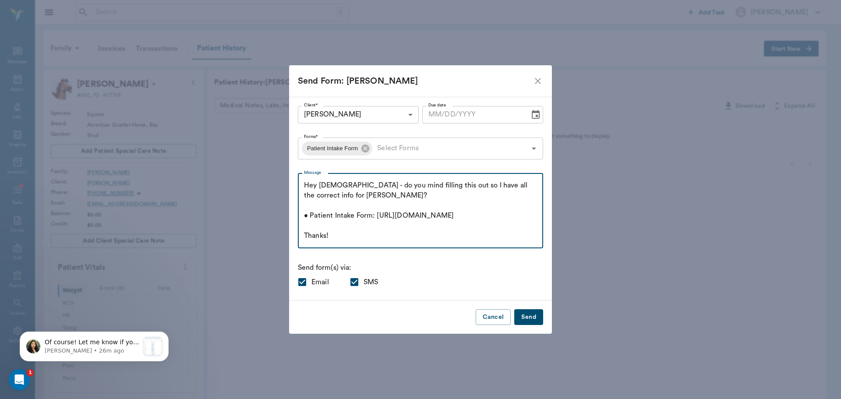
type textarea "Hey [DEMOGRAPHIC_DATA] - do you mind filling this out so I have all the correct…"
click at [301, 283] on input "Email" at bounding box center [302, 282] width 18 height 18
checkbox input "false"
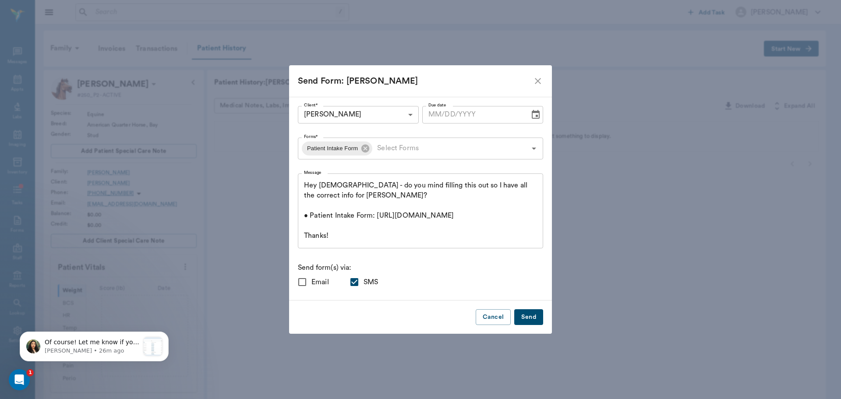
click at [519, 315] on button "Send" at bounding box center [528, 317] width 29 height 16
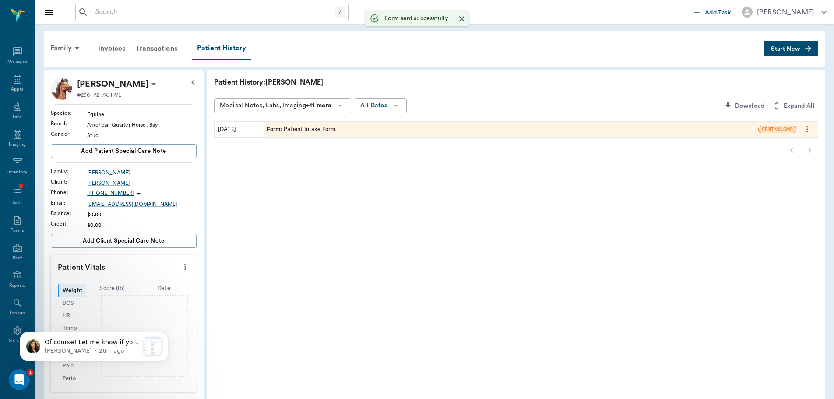
click at [800, 46] on button "Start New" at bounding box center [791, 49] width 55 height 16
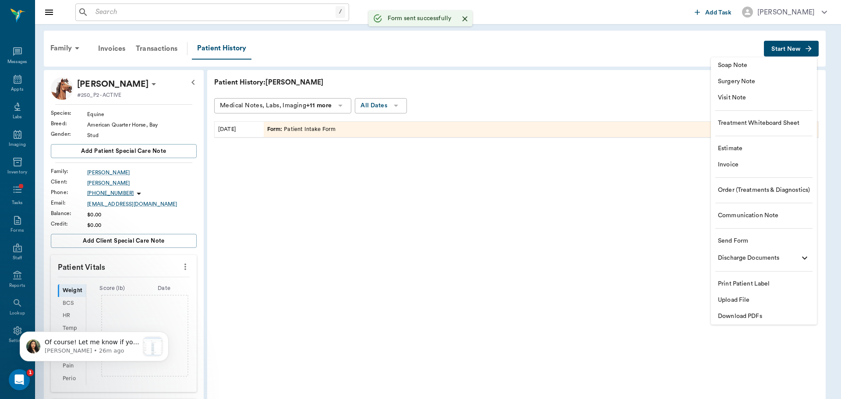
click at [786, 100] on span "Visit Note" at bounding box center [764, 97] width 92 height 9
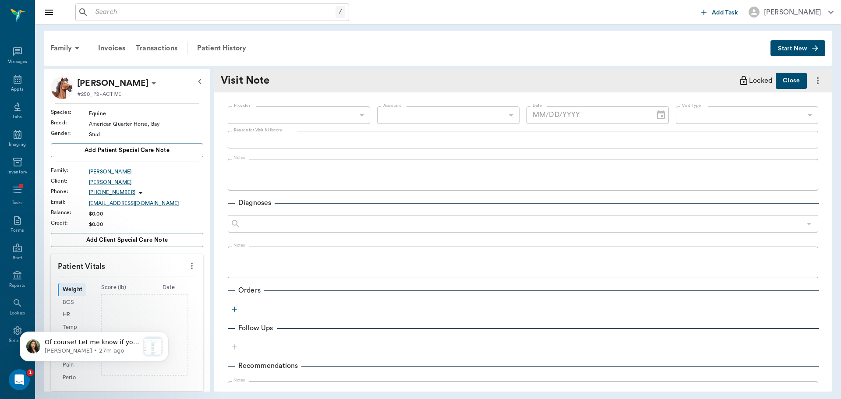
type input "[DATE]"
click at [286, 120] on body "/ ​ Add Task [PERSON_NAME] Nectar Messages Appts Labs Imaging Inventory Tasks F…" at bounding box center [420, 199] width 841 height 399
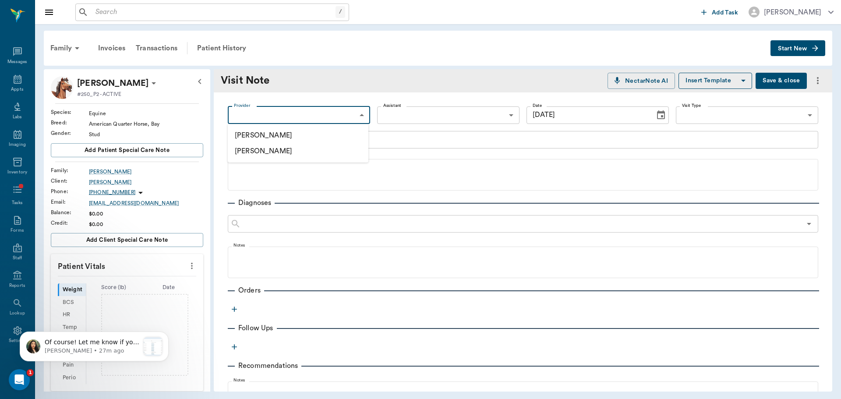
click at [295, 110] on div at bounding box center [420, 199] width 841 height 399
click at [299, 116] on body "/ ​ Add Task [PERSON_NAME] Nectar Messages Appts Labs Imaging Inventory Tasks F…" at bounding box center [420, 199] width 841 height 399
click at [302, 134] on li "[PERSON_NAME]" at bounding box center [298, 135] width 141 height 16
type input "649b3e03b5bc7e03f9326794"
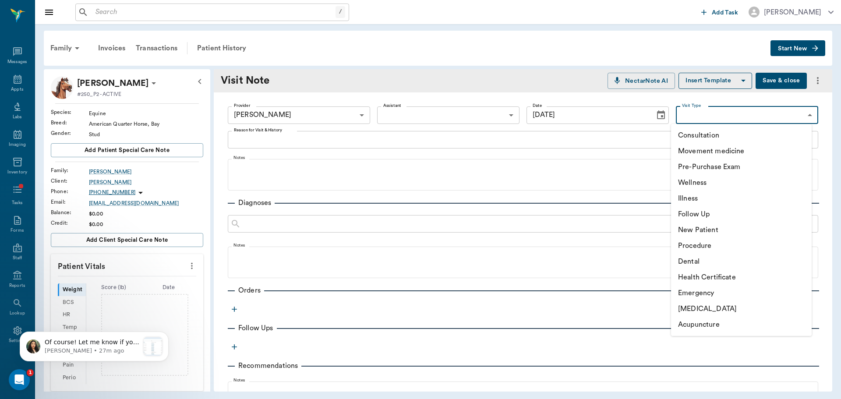
click at [705, 122] on body "/ ​ Add Task [PERSON_NAME] Nectar Messages Appts Labs Imaging Inventory Tasks F…" at bounding box center [420, 199] width 841 height 399
click at [720, 309] on li "[MEDICAL_DATA]" at bounding box center [741, 309] width 141 height 16
type input "65d2c202a8044d23520120ce"
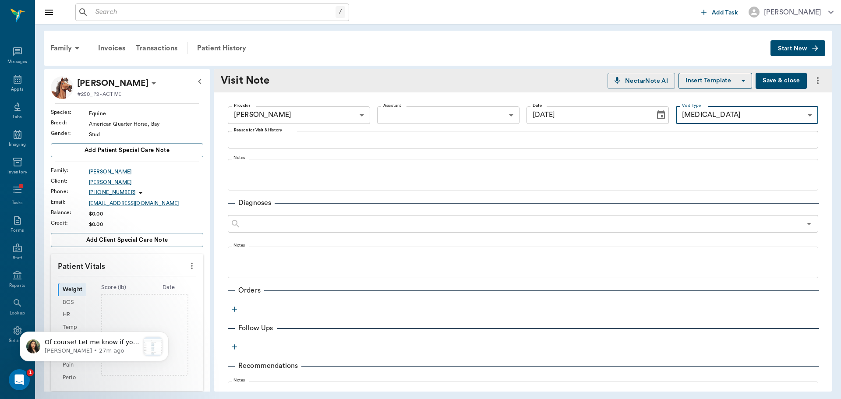
click at [364, 143] on textarea "Reason for Visit & History" at bounding box center [523, 139] width 578 height 10
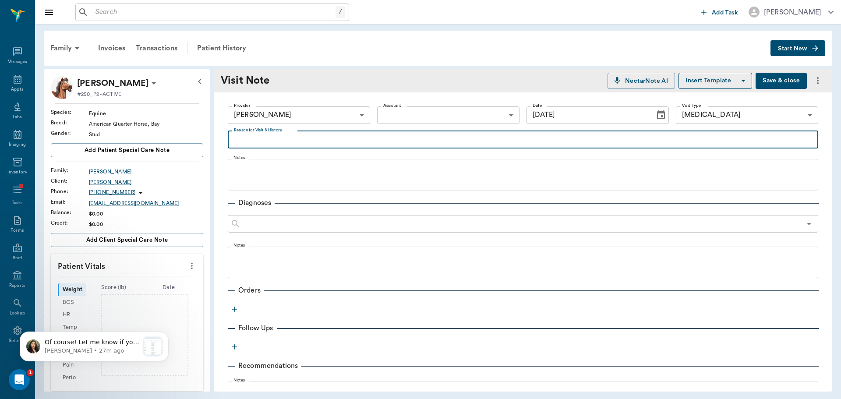
click at [231, 311] on icon "button" at bounding box center [234, 309] width 9 height 9
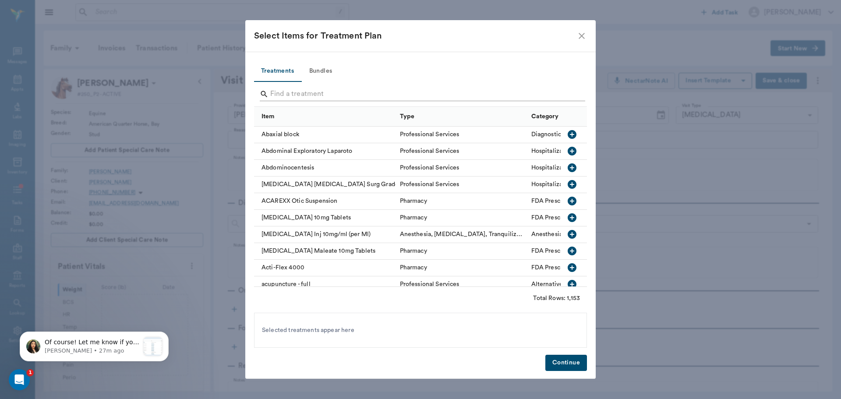
click at [342, 90] on input "Search" at bounding box center [421, 94] width 302 height 14
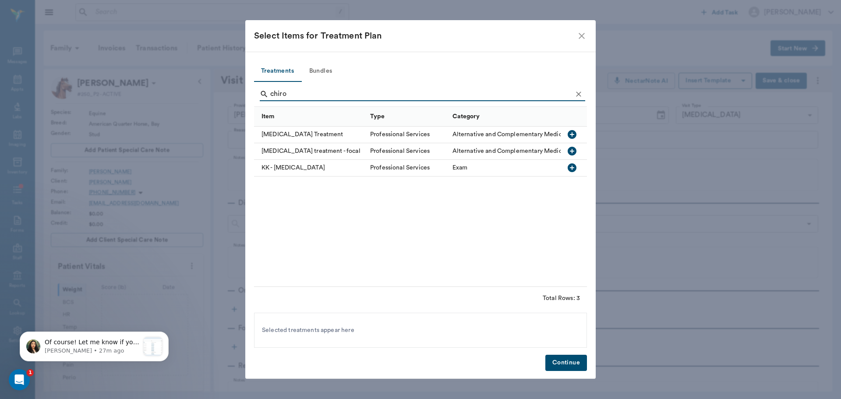
click at [329, 130] on div "[MEDICAL_DATA] Treatment" at bounding box center [310, 135] width 112 height 17
click at [307, 93] on input "chiro" at bounding box center [421, 94] width 302 height 14
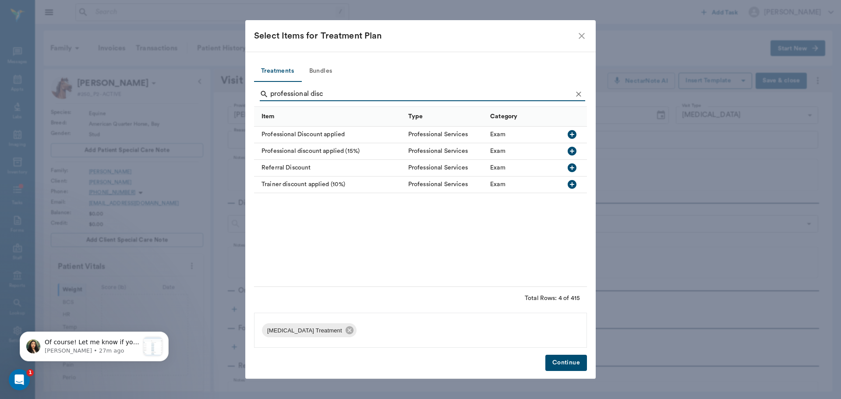
type input "professional disc"
click at [327, 127] on div "Professional Discount applied" at bounding box center [329, 135] width 150 height 17
click at [547, 365] on button "Continue" at bounding box center [566, 363] width 42 height 16
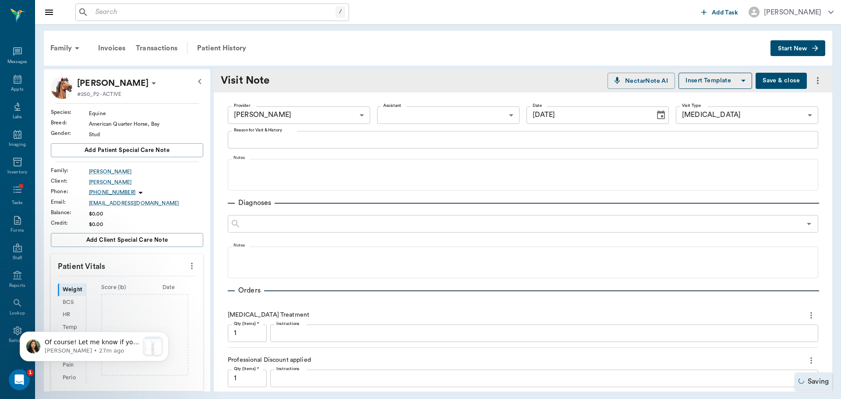
click at [656, 115] on icon "Choose date, selected date is Aug 29, 2025" at bounding box center [661, 115] width 11 height 11
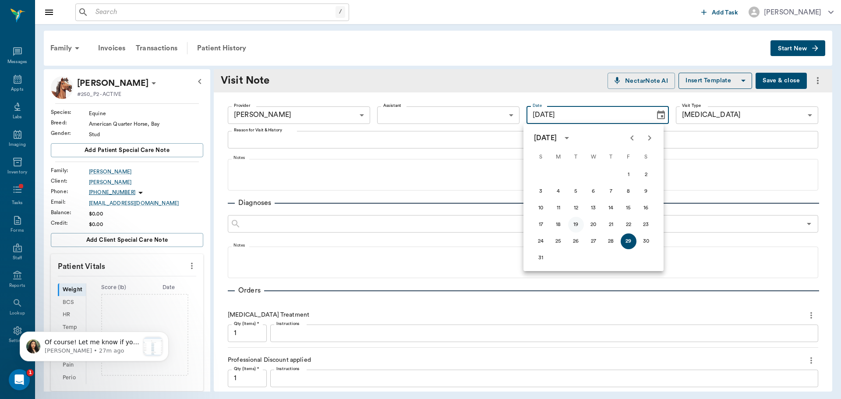
click at [577, 225] on button "19" at bounding box center [576, 225] width 16 height 16
type input "[DATE]"
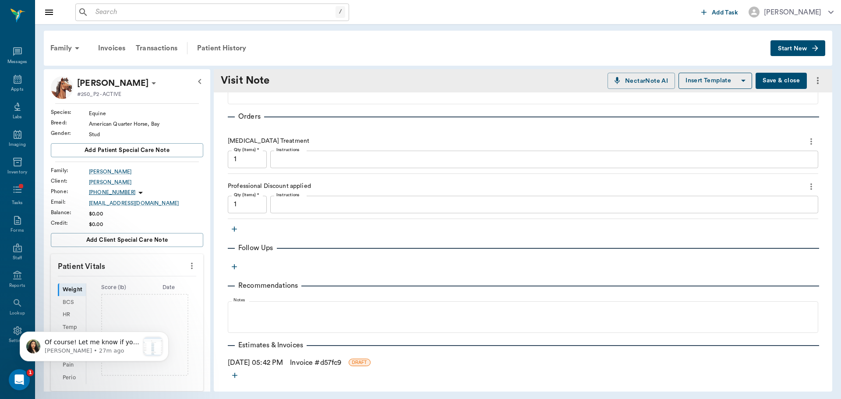
scroll to position [220, 0]
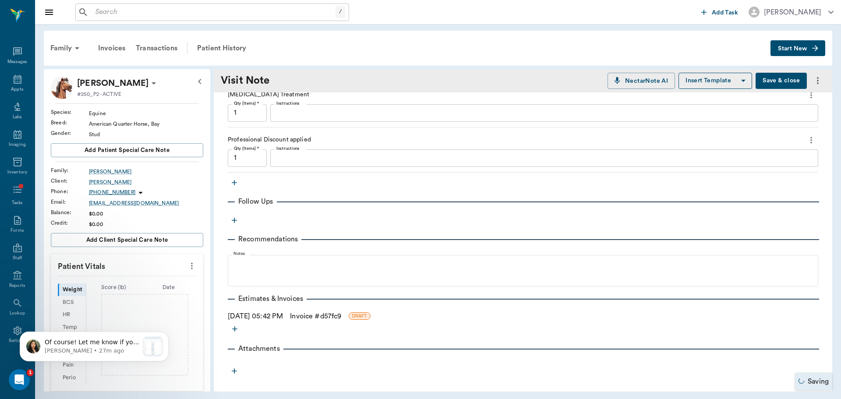
click at [317, 316] on link "Invoice # d57fc9" at bounding box center [315, 316] width 51 height 11
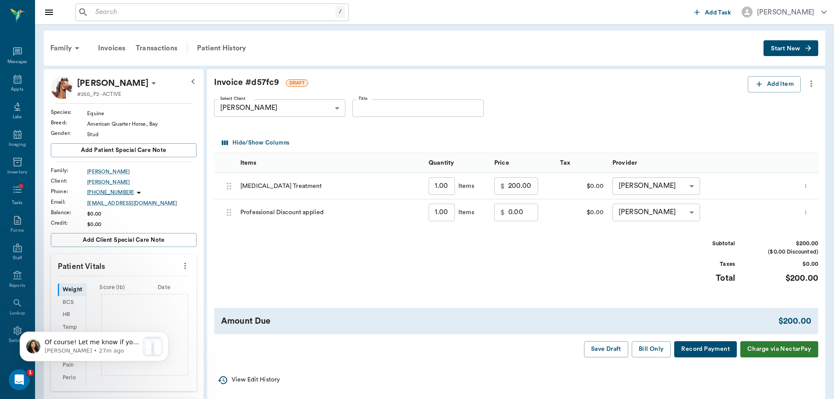
click at [530, 213] on input "0.00" at bounding box center [523, 213] width 30 height 18
type input "-30.00"
drag, startPoint x: 547, startPoint y: 267, endPoint x: 659, endPoint y: 325, distance: 125.8
click at [547, 267] on div "Subtotal $170.00 ($0.00 Discounted) Taxes $0.00 Total $170.00" at bounding box center [516, 267] width 604 height 54
click at [661, 354] on button "Bill Only" at bounding box center [651, 349] width 39 height 16
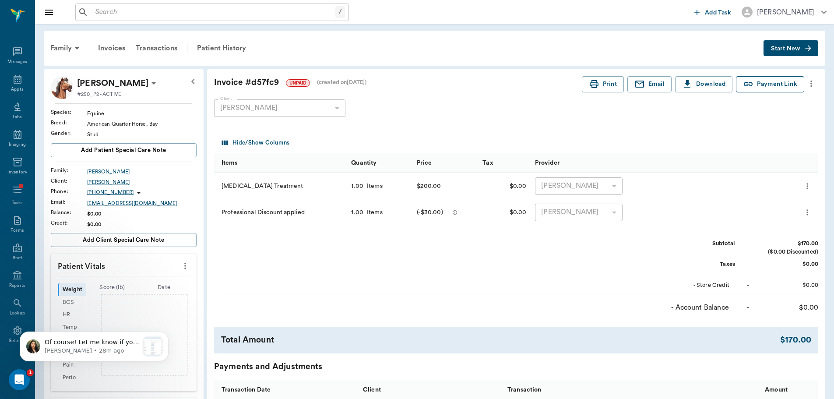
click at [789, 86] on button "Payment Link" at bounding box center [770, 84] width 68 height 16
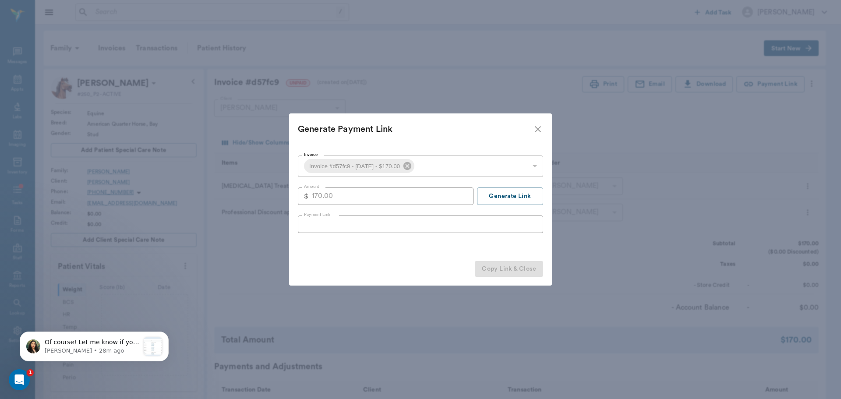
click at [359, 166] on span "Invoice #d57fc9 - [DATE] - $170.00" at bounding box center [354, 166] width 101 height 10
click at [411, 163] on icon at bounding box center [407, 166] width 8 height 8
click at [412, 166] on icon at bounding box center [407, 166] width 10 height 10
click at [522, 167] on div "Invoice #d57fc9 - [DATE] - $170.00" at bounding box center [416, 166] width 225 height 14
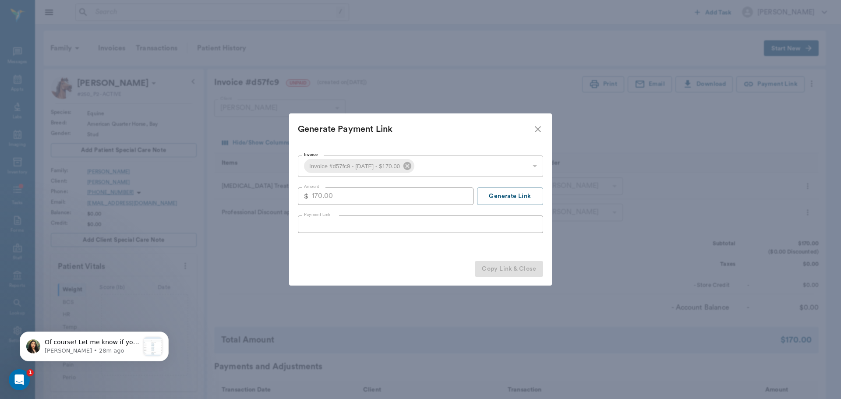
click at [540, 128] on icon "close" at bounding box center [538, 129] width 11 height 11
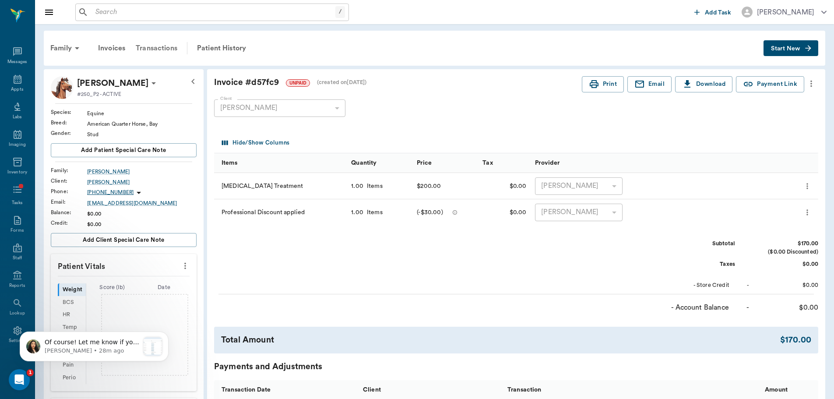
click at [174, 45] on div "Transactions" at bounding box center [157, 48] width 52 height 21
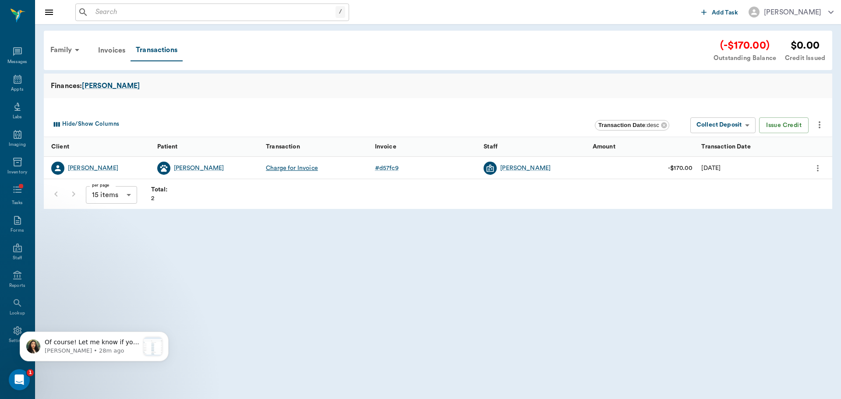
click at [817, 127] on icon "more" at bounding box center [819, 125] width 11 height 11
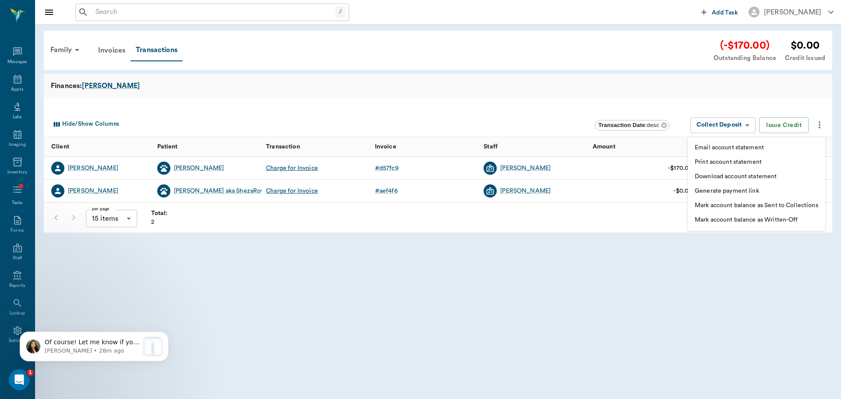
click at [737, 188] on p "Generate payment link" at bounding box center [727, 191] width 64 height 9
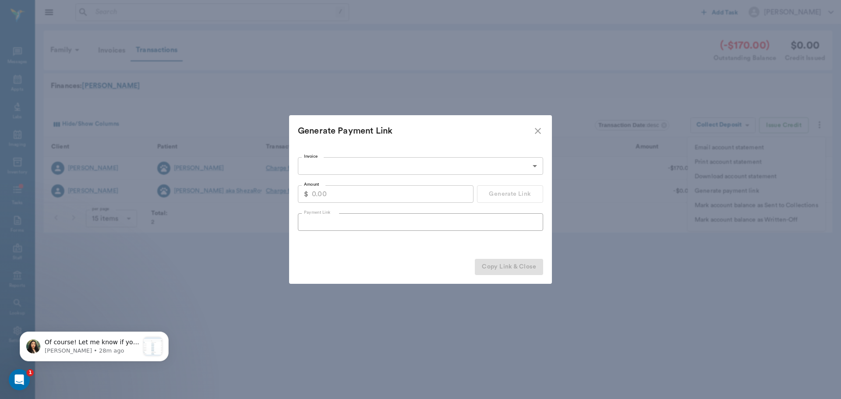
click at [384, 168] on body "/ ​ Add Task [PERSON_NAME] Nectar Messages Appts Labs Imaging Inventory Tasks F…" at bounding box center [420, 199] width 841 height 399
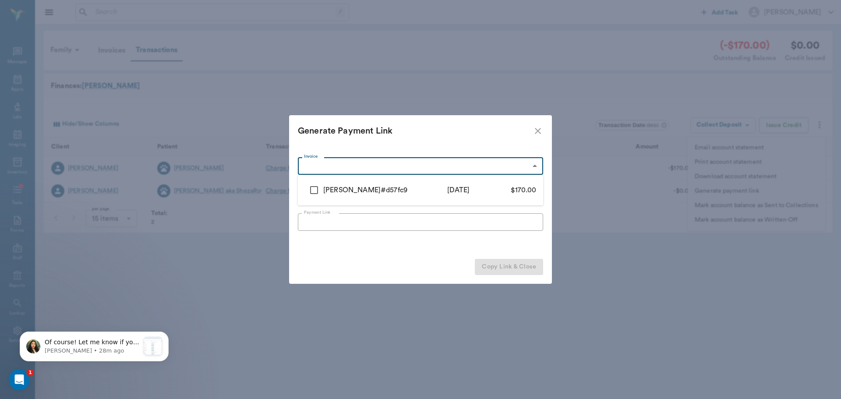
drag, startPoint x: 337, startPoint y: 193, endPoint x: 365, endPoint y: 191, distance: 28.1
click at [335, 193] on div "[PERSON_NAME]" at bounding box center [351, 190] width 57 height 11
type input "68b22cc54ff2a88477d57fc9"
type input "170.00"
checkbox input "true"
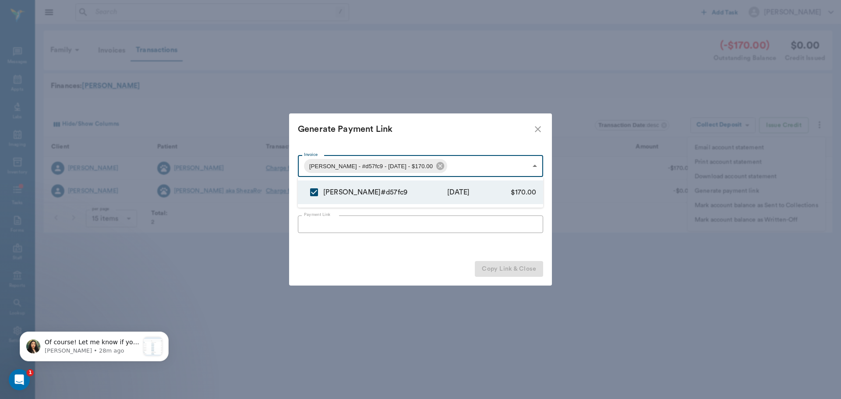
click at [397, 246] on div at bounding box center [420, 199] width 841 height 399
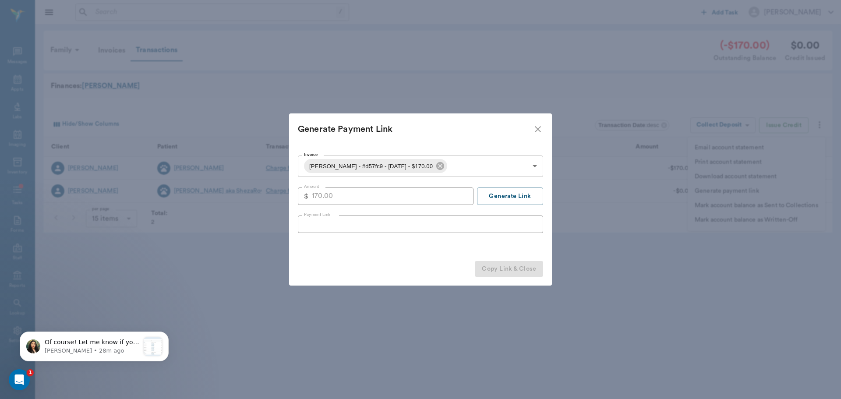
click at [386, 162] on body "/ ​ Add Task [PERSON_NAME] Nectar Messages Appts Labs Imaging Inventory Tasks F…" at bounding box center [420, 199] width 841 height 399
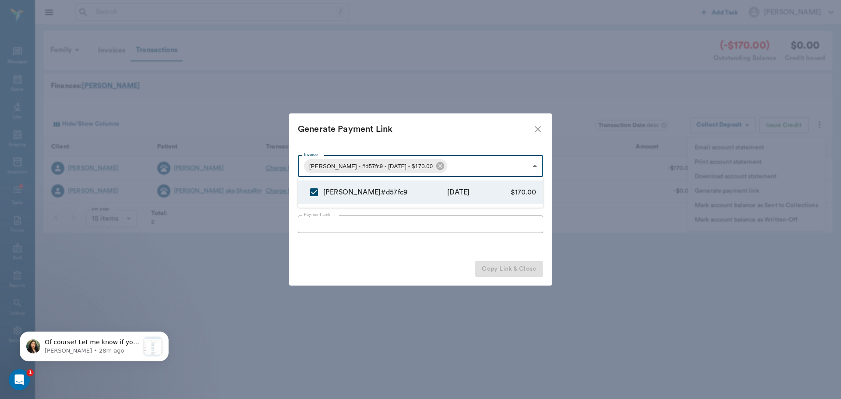
click at [413, 165] on div at bounding box center [420, 199] width 841 height 399
click at [436, 167] on icon at bounding box center [440, 166] width 8 height 8
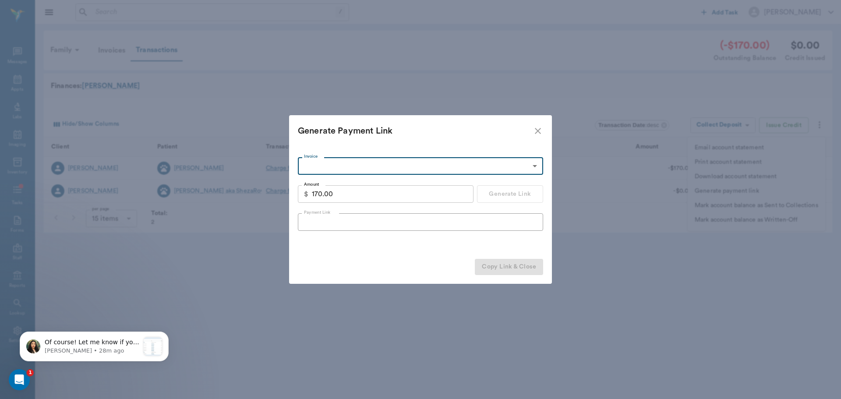
click at [397, 183] on div "Invoice ​ Invoice Amount $ 170.00 Amount Generate Link Payment Link Payment Link" at bounding box center [420, 194] width 245 height 74
click at [397, 184] on div "Invoice ​ Invoice Amount $ 170.00 Amount Generate Link Payment Link Payment Link" at bounding box center [420, 194] width 245 height 74
click at [404, 197] on input "170.00" at bounding box center [393, 194] width 162 height 18
click at [383, 178] on div "Invoice ​ Invoice Amount $ 170.00 Amount Generate Link Payment Link Payment Link" at bounding box center [420, 194] width 245 height 74
click at [386, 197] on input "170.00" at bounding box center [393, 194] width 162 height 18
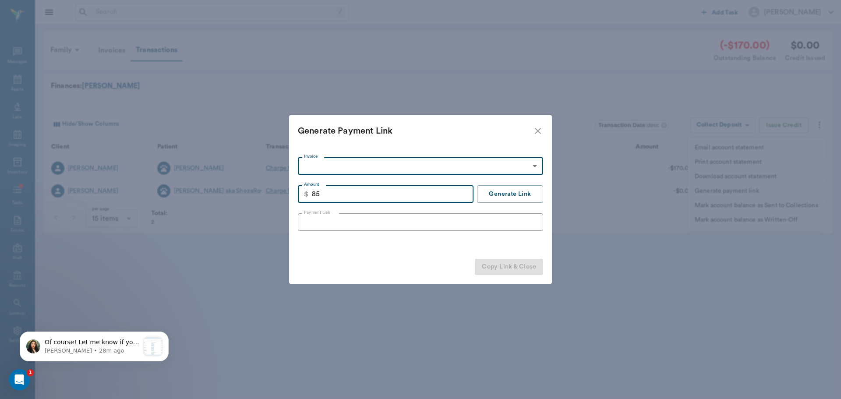
type input "85.00"
click at [534, 205] on div "Invoice ​ Invoice Amount $ 85.00 Amount Generate Link Payment Link Payment Link" at bounding box center [420, 194] width 245 height 74
click at [505, 192] on button "Generate Link" at bounding box center [510, 194] width 66 height 18
type input "[URL][DOMAIN_NAME]"
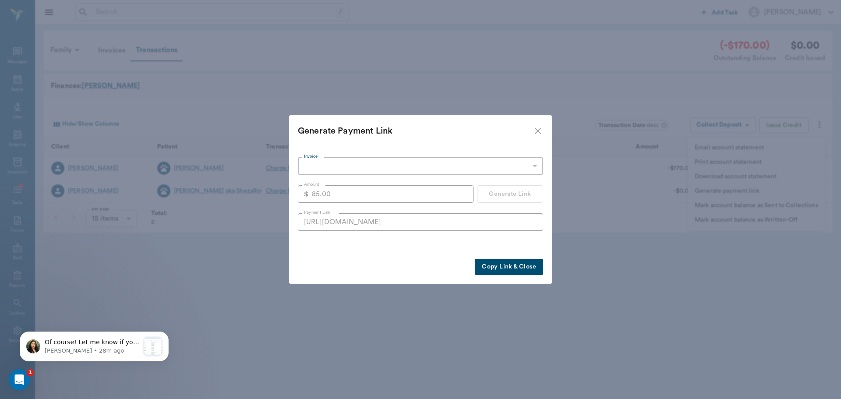
click at [526, 269] on button "Copy Link & Close" at bounding box center [509, 267] width 68 height 16
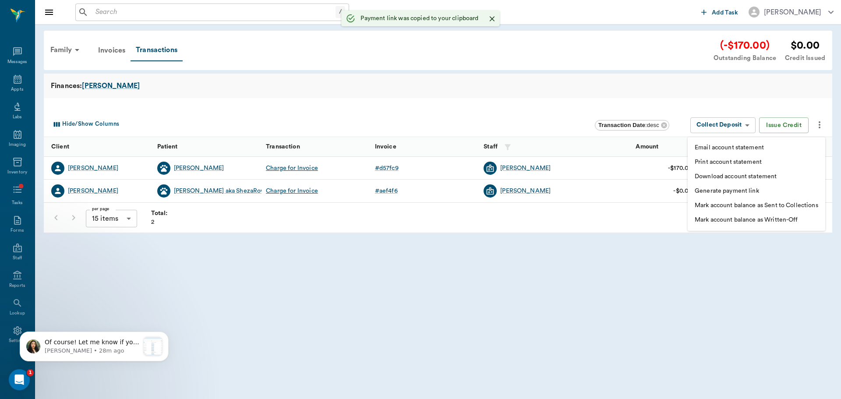
click at [4, 44] on div at bounding box center [420, 199] width 841 height 399
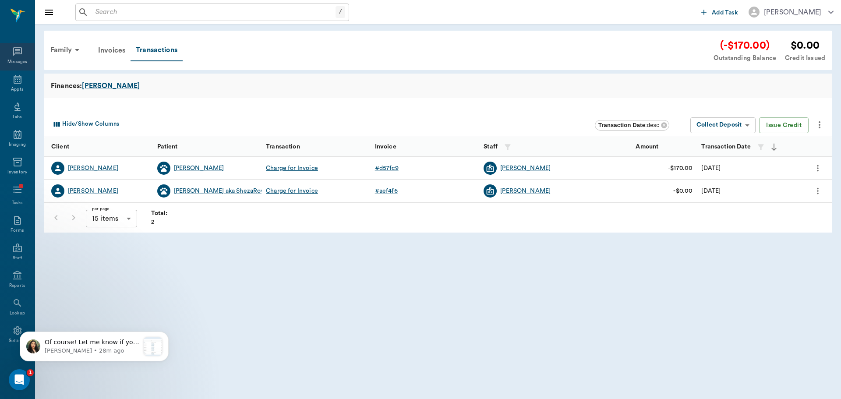
click at [13, 54] on icon at bounding box center [17, 51] width 9 height 9
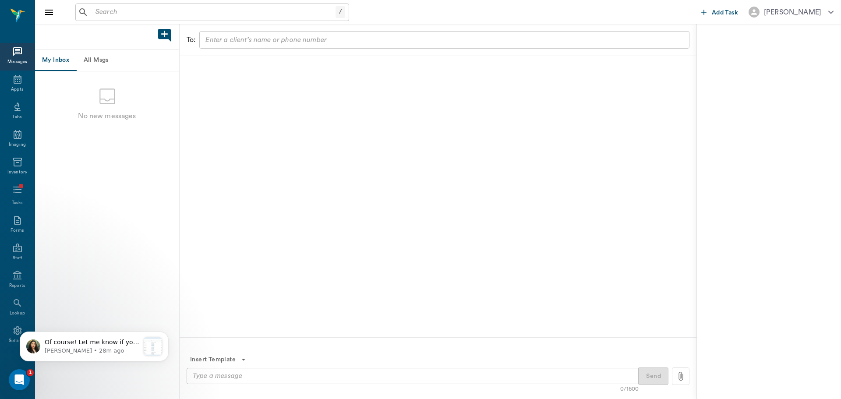
click at [84, 56] on button "All Msgs" at bounding box center [95, 60] width 39 height 21
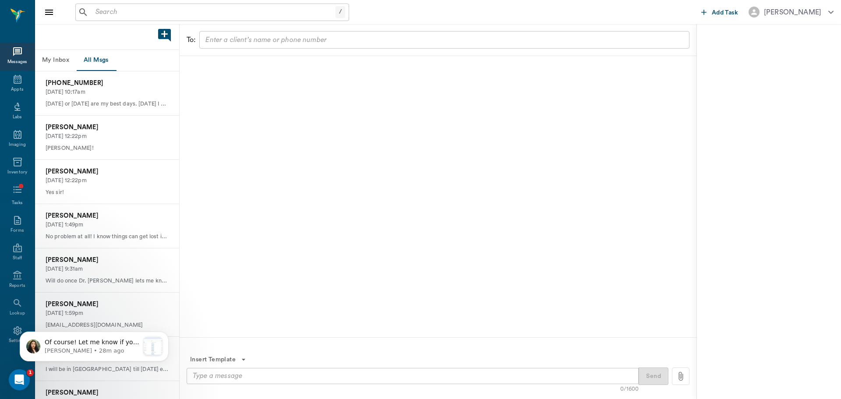
click at [224, 40] on input "text" at bounding box center [444, 40] width 484 height 12
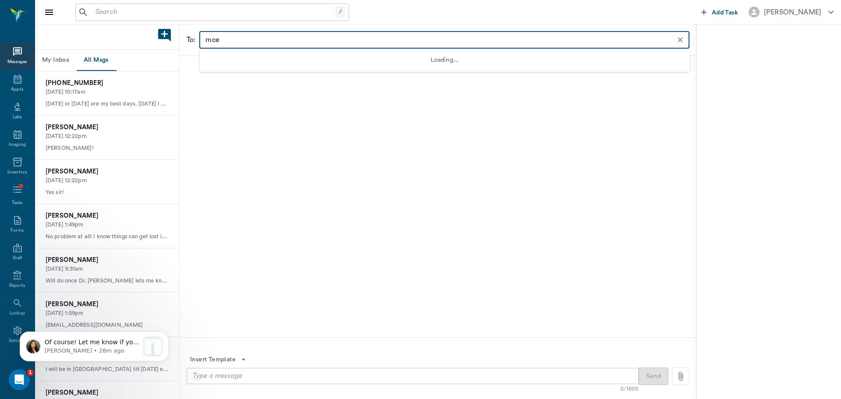
type input "mcel"
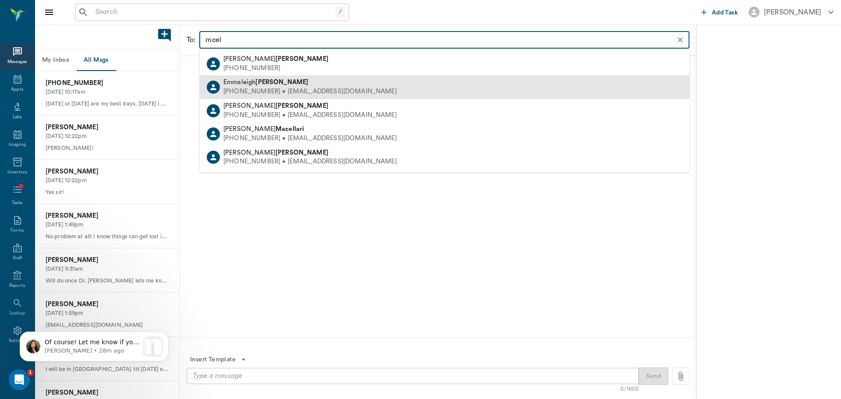
click at [289, 76] on div "[PERSON_NAME] [PHONE_NUMBER] • [EMAIL_ADDRESS][DOMAIN_NAME]" at bounding box center [445, 86] width 490 height 23
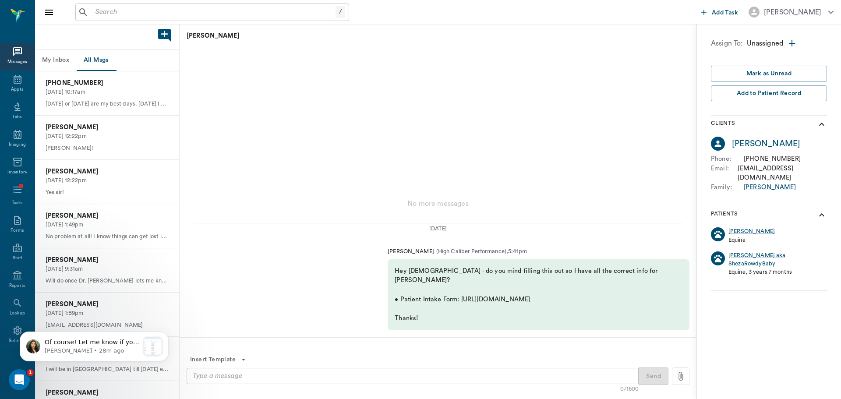
click at [304, 374] on textarea at bounding box center [413, 376] width 440 height 10
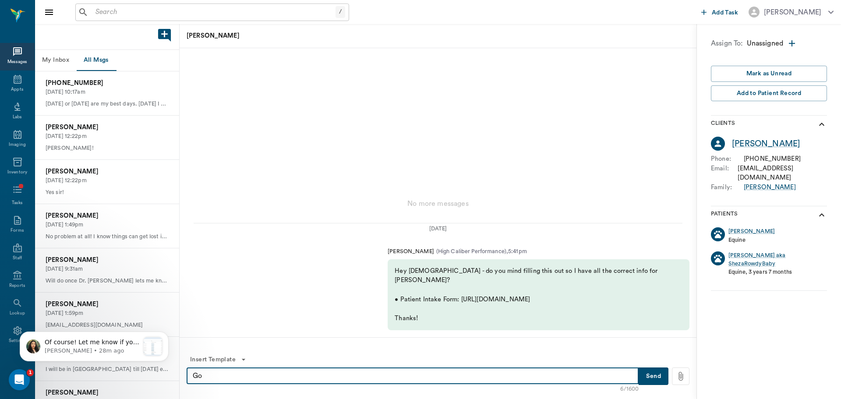
type textarea "G"
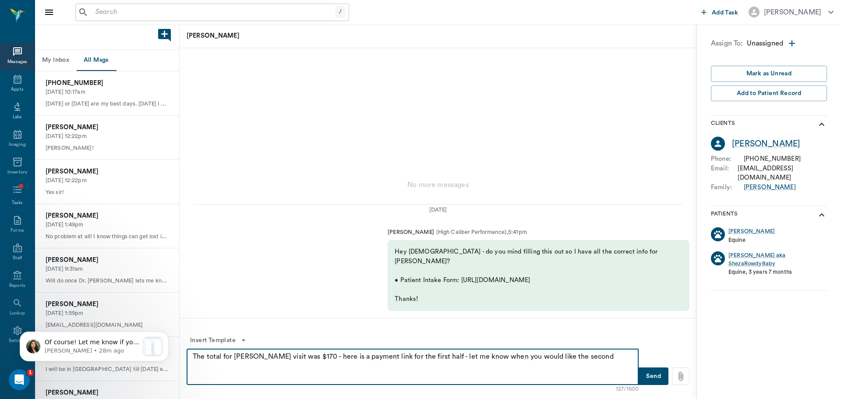
paste textarea "[URL][DOMAIN_NAME]"
drag, startPoint x: 673, startPoint y: 314, endPoint x: 559, endPoint y: 312, distance: 113.9
click at [672, 318] on div "Insert Template 542/1600 The total for [PERSON_NAME] visit was $170 - here is a…" at bounding box center [438, 358] width 517 height 81
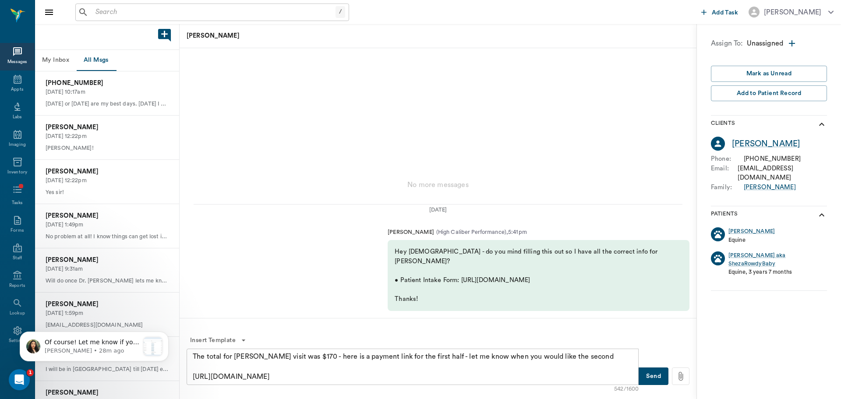
drag, startPoint x: 466, startPoint y: 333, endPoint x: 72, endPoint y: 284, distance: 396.3
click at [180, 318] on div "Insert Template 542/1600 The total for [PERSON_NAME] visit was $170 - here is a…" at bounding box center [438, 358] width 517 height 81
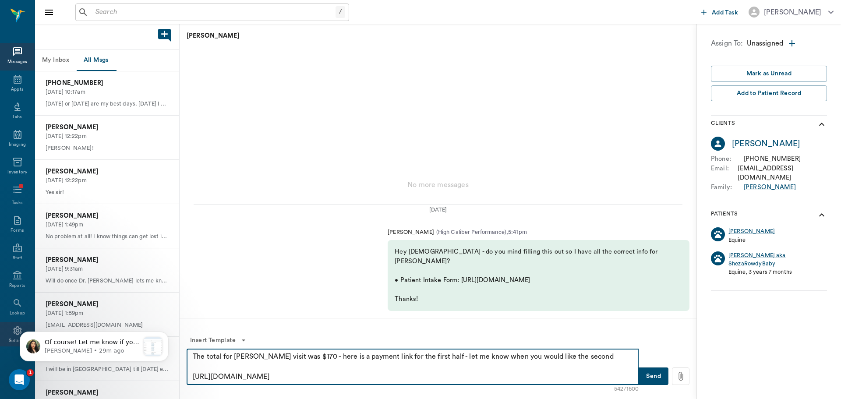
scroll to position [0, 0]
drag, startPoint x: 238, startPoint y: 370, endPoint x: 0, endPoint y: 322, distance: 243.1
click at [0, 322] on div "/ ​ Add Task [PERSON_NAME] Nectar Messages Appts Labs Imaging Inventory Tasks F…" at bounding box center [420, 199] width 841 height 399
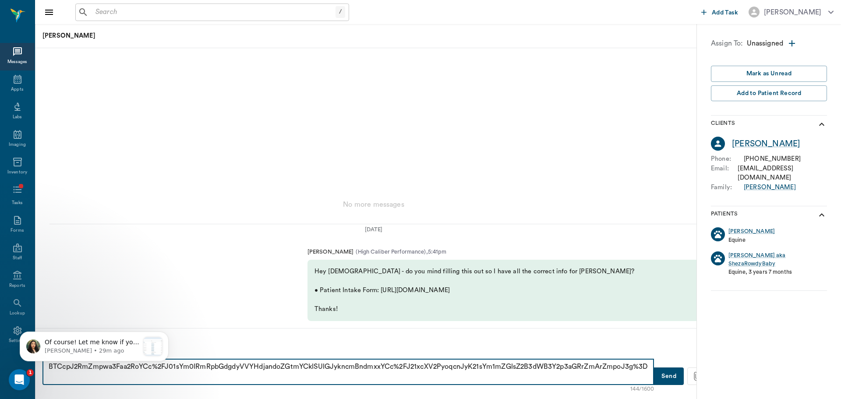
type textarea "BTCcpJ2RmZmpwa3Faa2RoYCc%2FJ01sYm0lRmRpbGdgdyVVYHdjandoZGtmYCklSUlGJykncmBndmxx…"
click at [674, 367] on button "Send" at bounding box center [669, 376] width 30 height 18
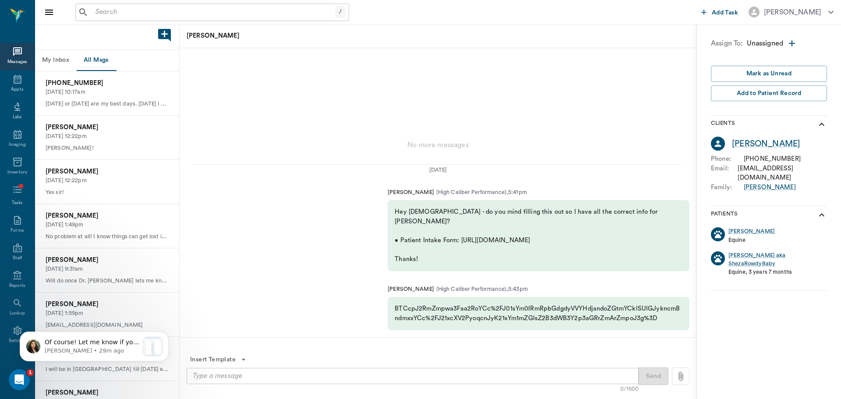
click at [524, 317] on div "BTCcpJ2RmZmpwa3Faa2RoYCc%2FJ01sYm0lRmRpbGdgdyVVYHdjandoZGtmYCklSUlGJykncmBndmxx…" at bounding box center [539, 313] width 302 height 33
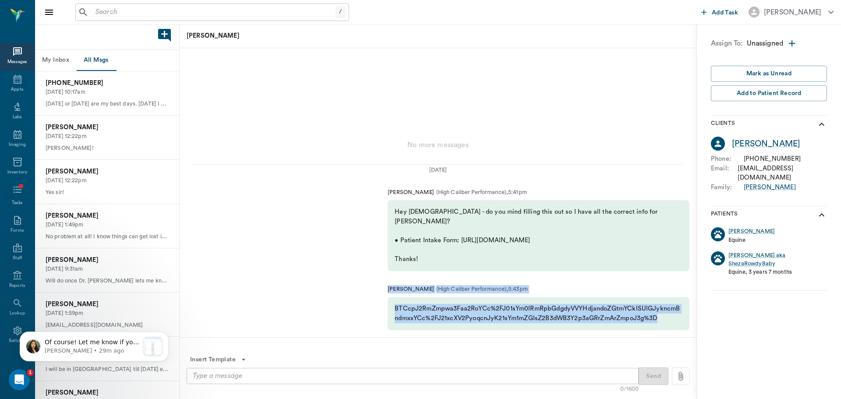
drag, startPoint x: 663, startPoint y: 316, endPoint x: 386, endPoint y: 282, distance: 278.9
click at [386, 282] on div "[PERSON_NAME] ( High Caliber Performance ) , 5:43pm BTCcpJ2RmZmpwa3Faa2RoYCc%2F…" at bounding box center [438, 307] width 517 height 59
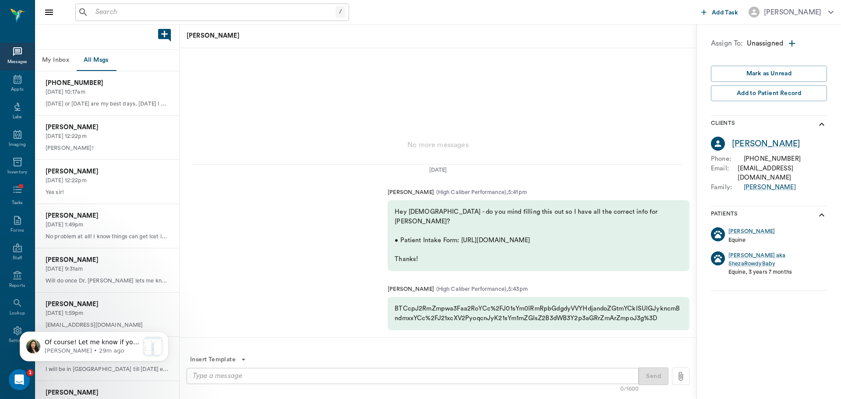
click at [395, 308] on div "BTCcpJ2RmZmpwa3Faa2RoYCc%2FJ01sYm0lRmRpbGdgdyVVYHdjandoZGtmYCklSUlGJykncmBndmxx…" at bounding box center [539, 313] width 302 height 33
click at [261, 376] on textarea at bounding box center [413, 376] width 440 height 10
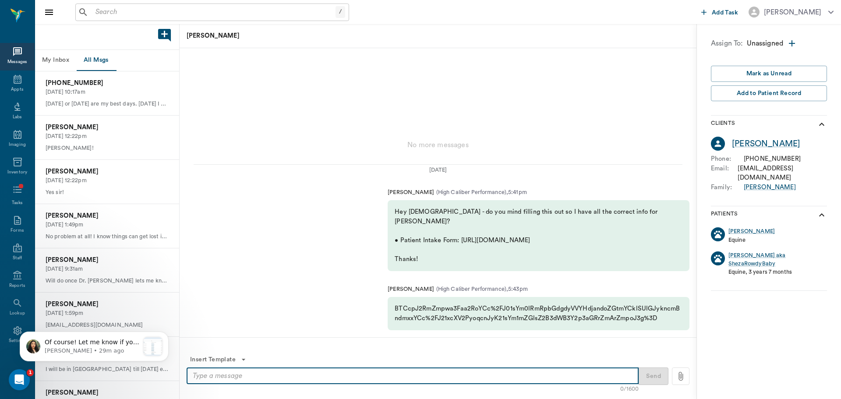
paste textarea "[URL][DOMAIN_NAME]"
type textarea "[URL][DOMAIN_NAME]"
type textarea "I have no idea what that was - I am going to text you from my phone! Dr. B"
click at [656, 373] on button "Send" at bounding box center [654, 376] width 30 height 18
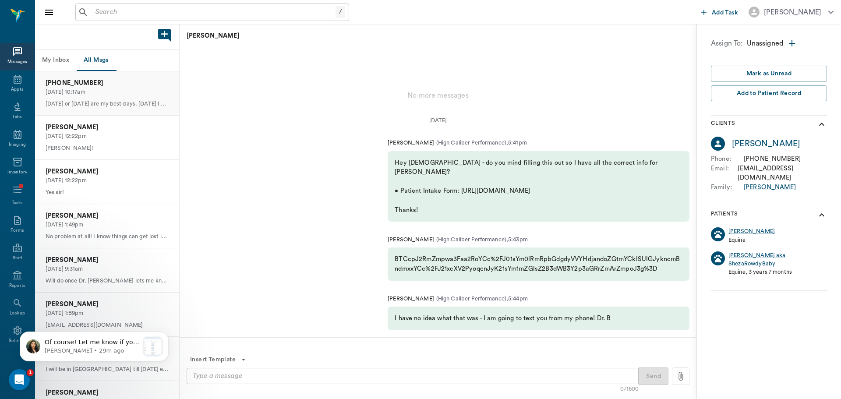
click at [94, 79] on p "[PHONE_NUMBER]" at bounding box center [107, 83] width 123 height 10
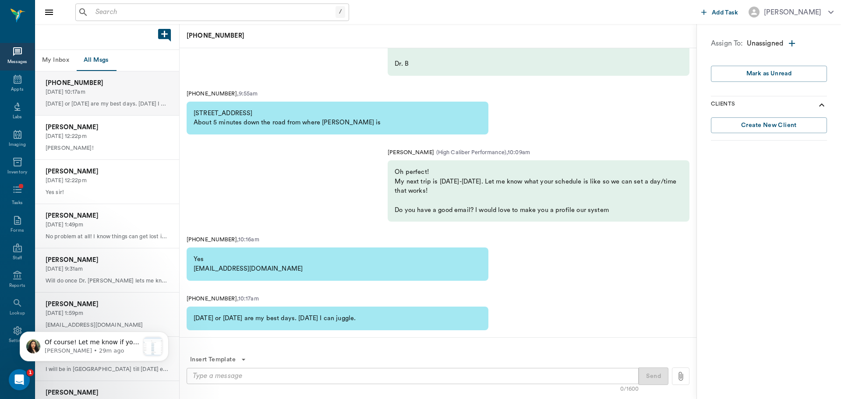
click at [271, 378] on textarea at bounding box center [413, 376] width 440 height 10
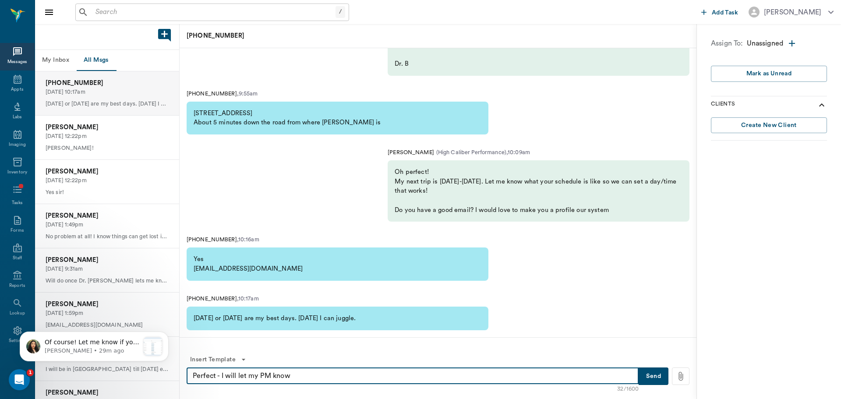
type textarea "Perfect - I will let my PM know"
drag, startPoint x: 668, startPoint y: 371, endPoint x: 659, endPoint y: 371, distance: 9.6
click at [667, 371] on div "Send" at bounding box center [664, 376] width 51 height 18
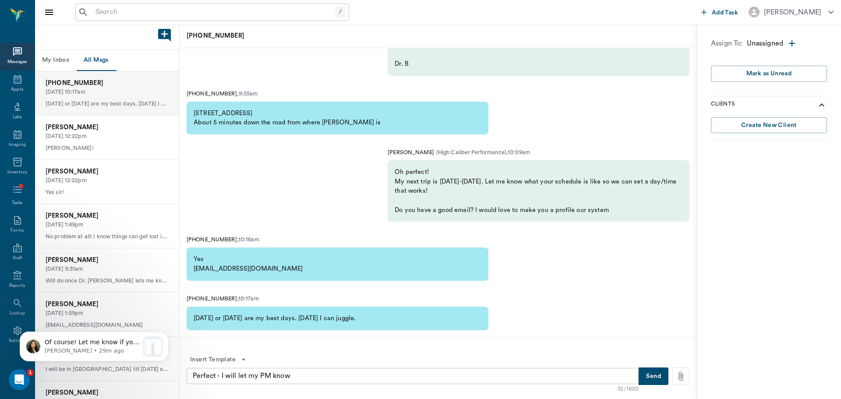
click at [659, 371] on button "Send" at bounding box center [654, 376] width 30 height 18
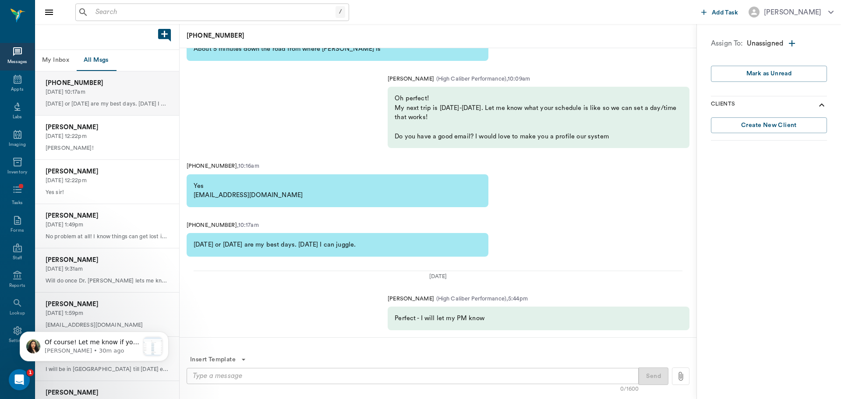
click at [192, 15] on input "text" at bounding box center [214, 12] width 244 height 12
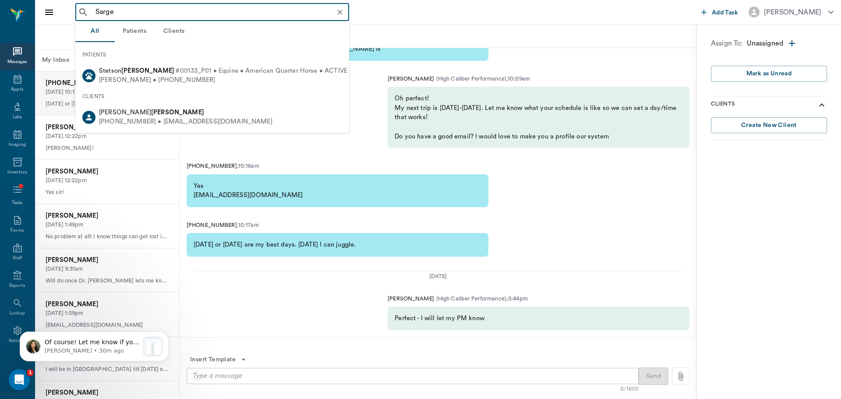
drag, startPoint x: 159, startPoint y: 18, endPoint x: 92, endPoint y: 9, distance: 67.1
click at [92, 9] on input "Sarge" at bounding box center [219, 12] width 254 height 12
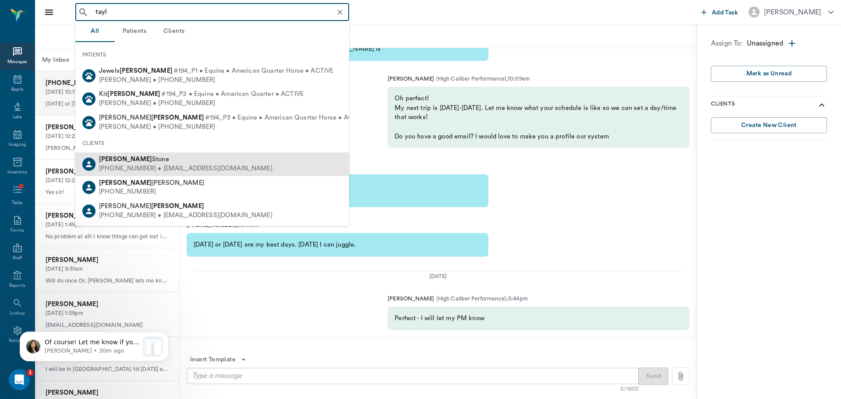
click at [158, 166] on div "[PHONE_NUMBER] • [EMAIL_ADDRESS][DOMAIN_NAME]" at bounding box center [185, 168] width 173 height 9
type input "tayl"
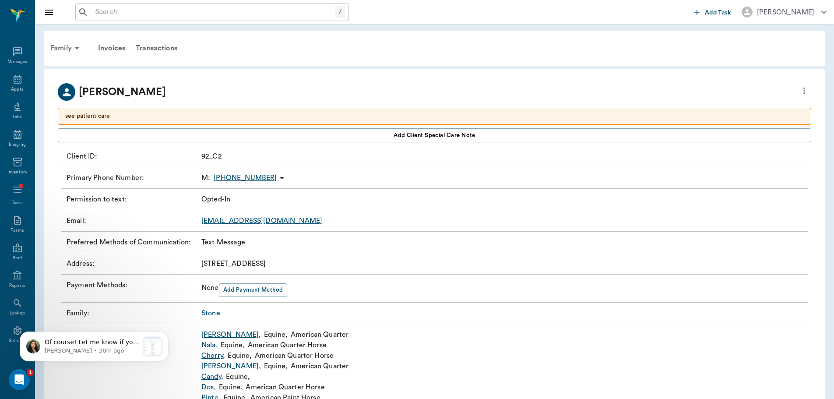
click at [59, 46] on div "Family" at bounding box center [66, 48] width 42 height 21
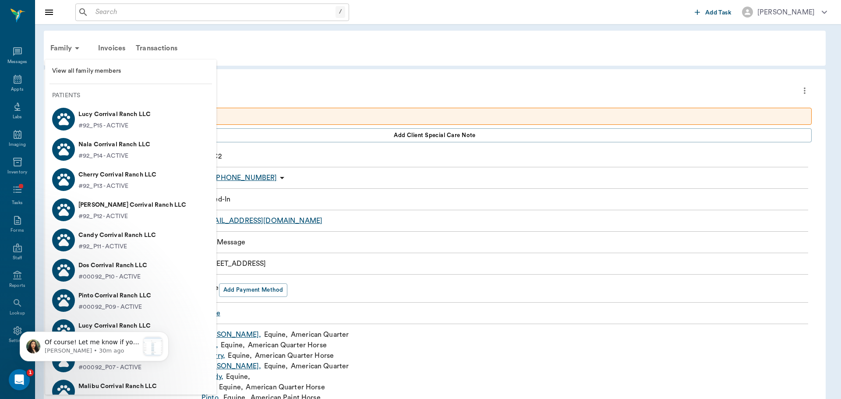
click at [106, 70] on span "View all family members" at bounding box center [130, 71] width 157 height 9
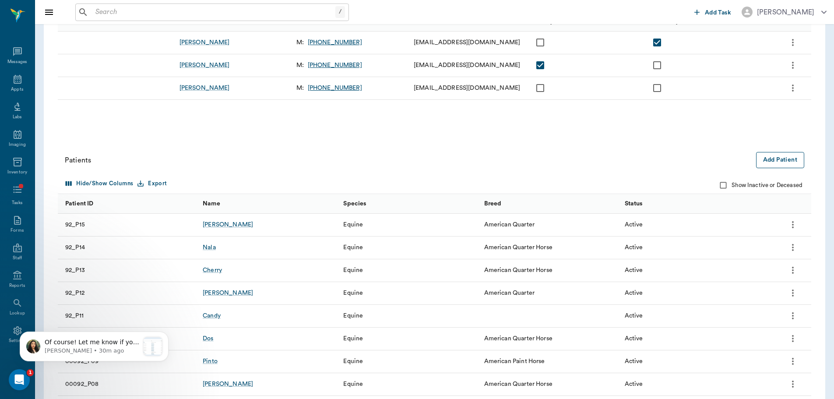
click at [795, 152] on button "Add Patient" at bounding box center [780, 160] width 48 height 16
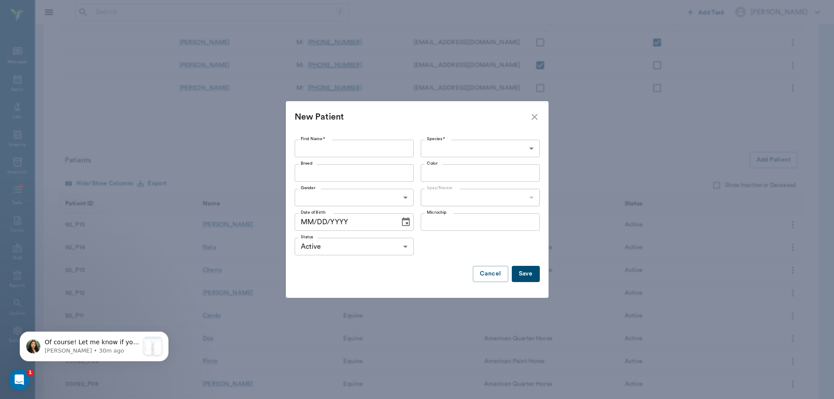
scroll to position [175, 0]
click at [397, 144] on input "First Name *" at bounding box center [357, 149] width 119 height 18
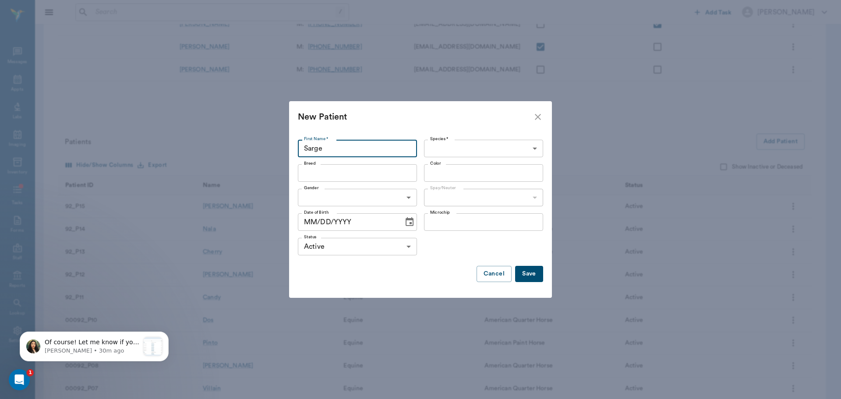
type input "Sarge"
click at [455, 145] on body "/ ​ Add Task [PERSON_NAME] Nectar Messages Appts Labs Imaging Inventory Tasks F…" at bounding box center [420, 178] width 841 height 706
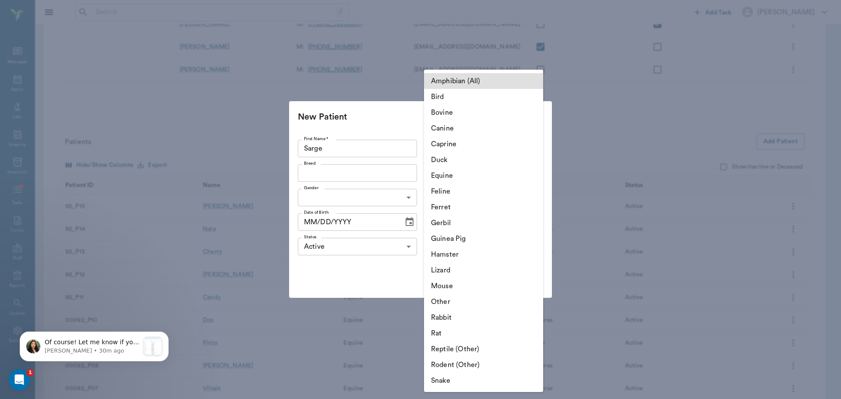
click at [462, 180] on li "Equine" at bounding box center [483, 176] width 119 height 16
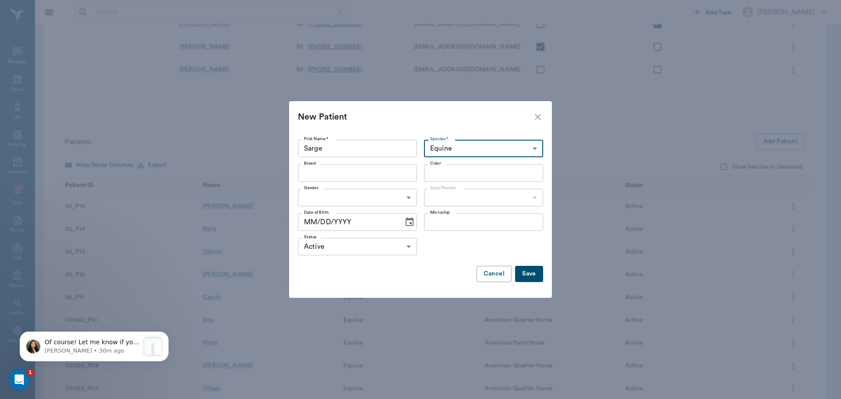
type input "Equine"
click at [393, 169] on div "Amphibian (All) Bird Bovine Canine Caprine Duck Equine Feline Ferret Gerbil Gui…" at bounding box center [420, 199] width 841 height 399
click at [409, 177] on div "Breed" at bounding box center [357, 173] width 119 height 18
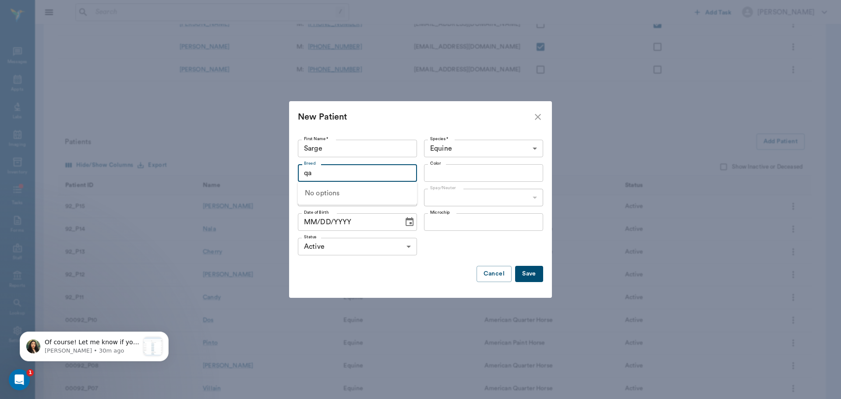
type input "q"
click at [339, 192] on li "Thoroughbred" at bounding box center [357, 193] width 119 height 16
type input "Thoroughbred"
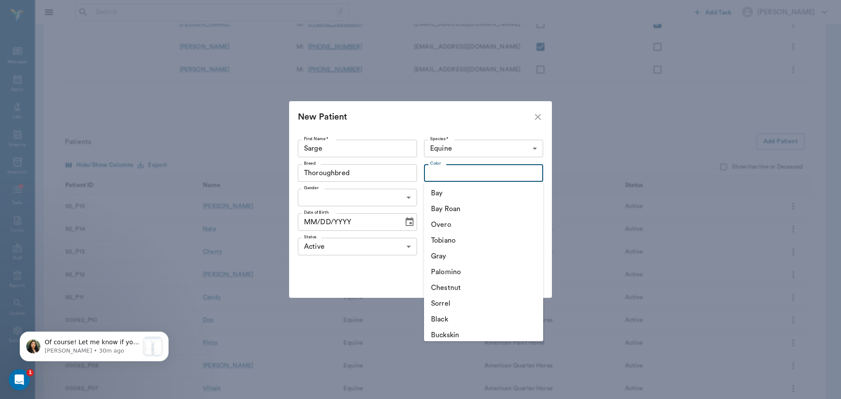
click at [446, 171] on input "Color" at bounding box center [476, 173] width 99 height 12
drag, startPoint x: 448, startPoint y: 195, endPoint x: 443, endPoint y: 197, distance: 6.1
click at [448, 194] on li "Bay" at bounding box center [483, 193] width 119 height 16
type input "Bay"
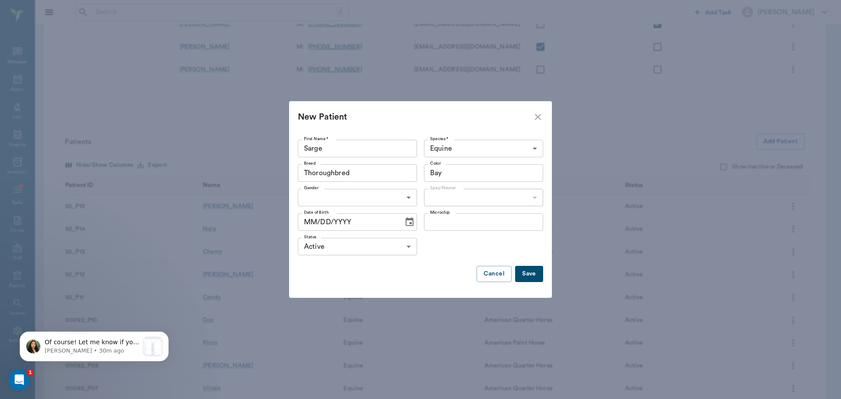
click at [385, 186] on div "Gender ​ Gender" at bounding box center [359, 197] width 123 height 25
click at [392, 200] on body "/ ​ Add Task [PERSON_NAME] Nectar Messages Appts Labs Imaging Inventory Tasks F…" at bounding box center [420, 178] width 841 height 706
click at [364, 215] on li "[DEMOGRAPHIC_DATA]" at bounding box center [357, 218] width 119 height 16
type input "[DEMOGRAPHIC_DATA]"
click at [480, 196] on body "/ ​ Add Task [PERSON_NAME] Nectar Messages Appts Labs Imaging Inventory Tasks F…" at bounding box center [420, 178] width 841 height 706
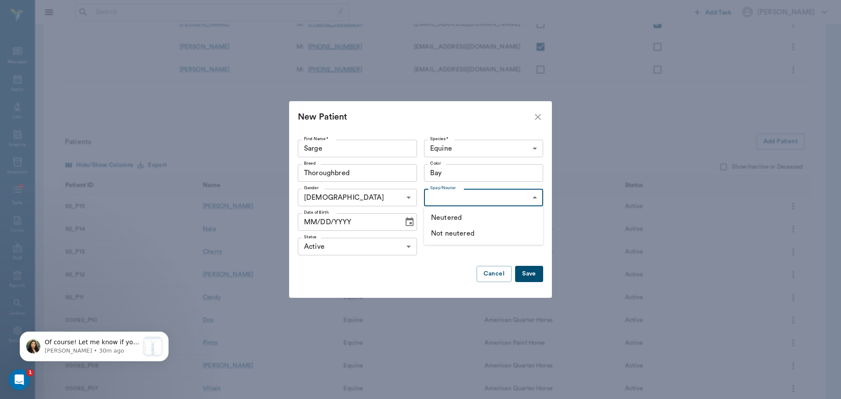
click at [458, 213] on li "Neutered" at bounding box center [483, 218] width 119 height 16
type input "true"
click at [530, 281] on button "Save" at bounding box center [529, 274] width 28 height 16
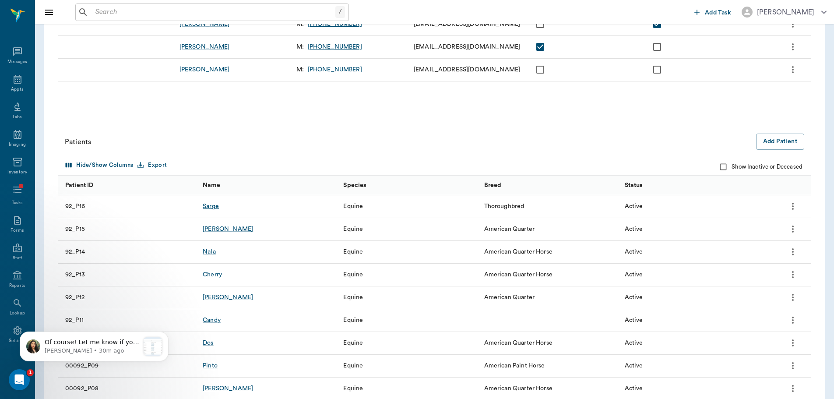
click at [219, 209] on div "Sarge" at bounding box center [211, 206] width 16 height 9
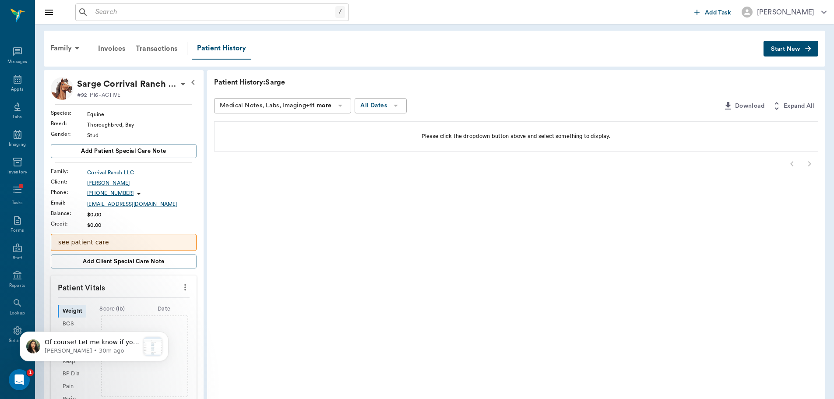
click at [807, 49] on icon "button" at bounding box center [808, 48] width 9 height 9
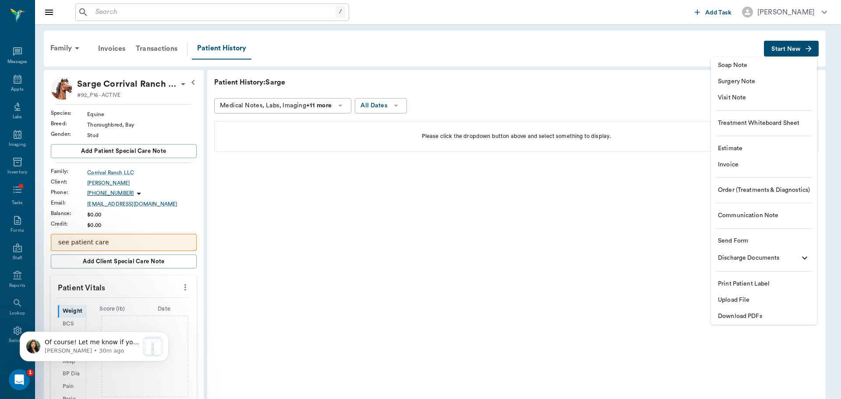
click at [739, 246] on li "Send Form" at bounding box center [764, 241] width 106 height 16
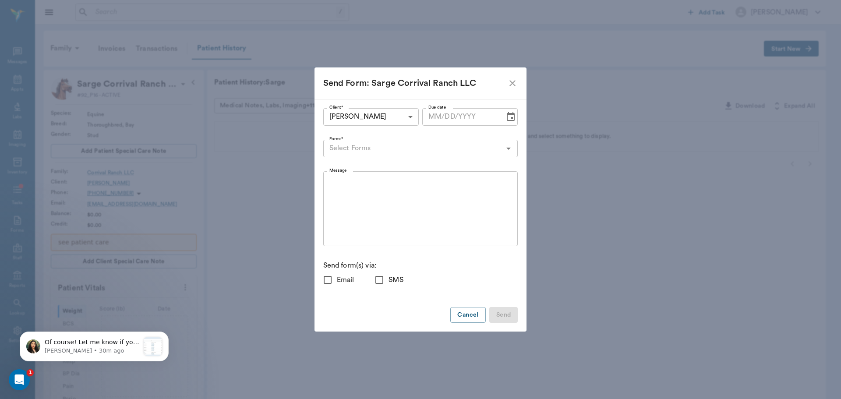
checkbox input "true"
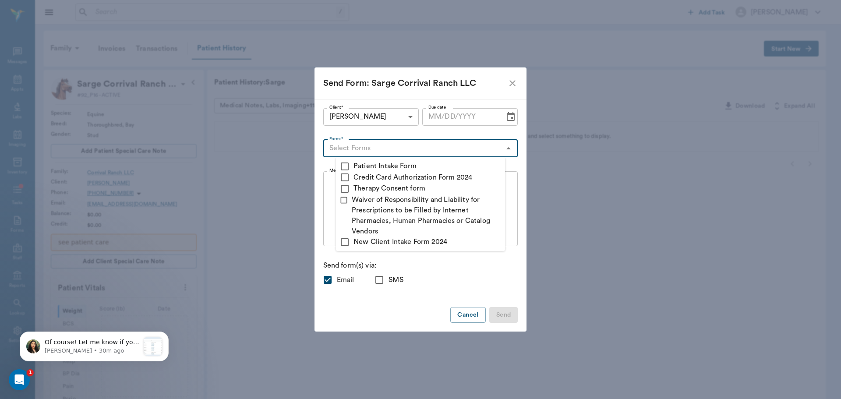
click at [387, 149] on input "Forms*" at bounding box center [413, 148] width 175 height 12
click at [370, 164] on li "Patient Intake Form" at bounding box center [420, 166] width 169 height 11
checkbox input "true"
type textarea "Please complete the following forms before your visit: • Patient Intake Form: […"
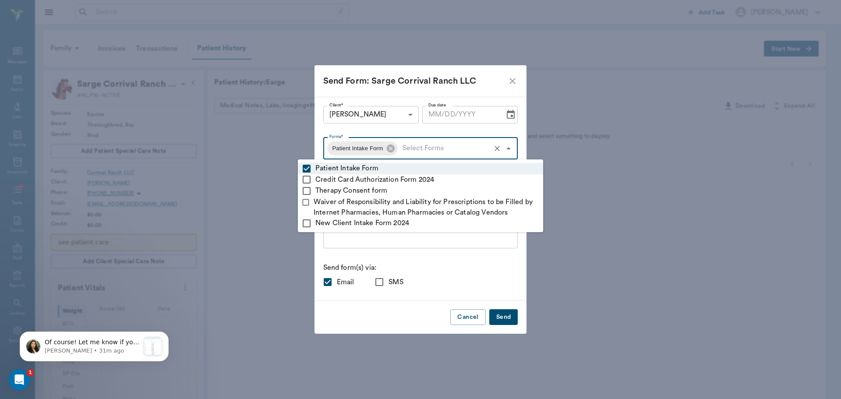
click at [318, 279] on input "Email" at bounding box center [327, 282] width 18 height 18
checkbox input "false"
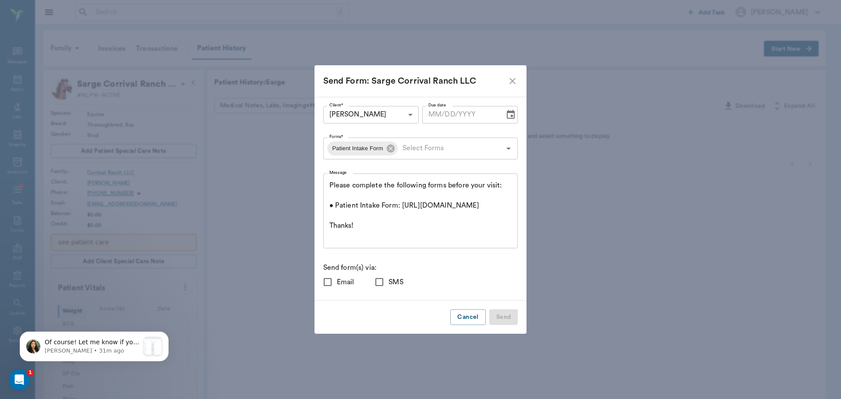
click at [370, 282] on input "SMS" at bounding box center [379, 282] width 18 height 18
checkbox input "true"
click at [518, 316] on button "Send" at bounding box center [503, 317] width 29 height 16
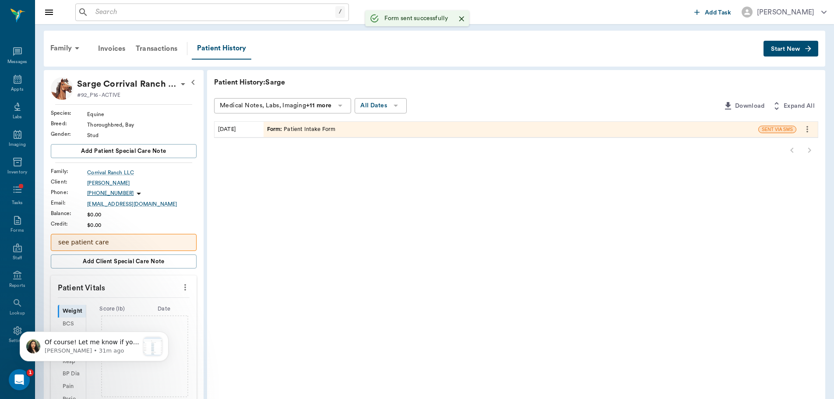
click at [799, 49] on span "Start New" at bounding box center [785, 49] width 29 height 0
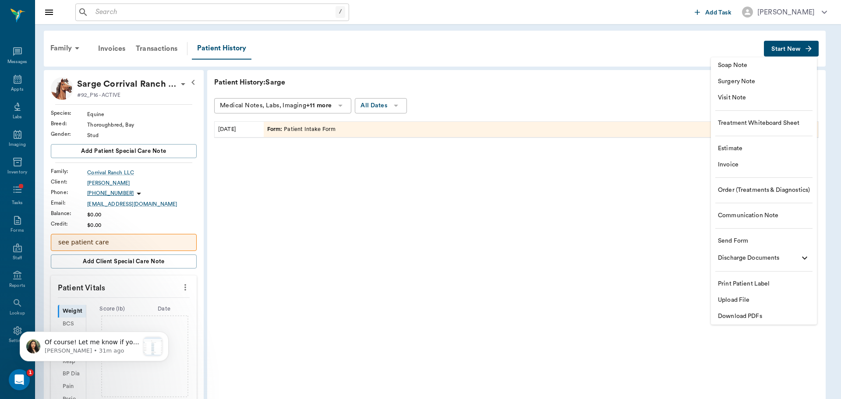
click at [775, 95] on span "Visit Note" at bounding box center [764, 97] width 92 height 9
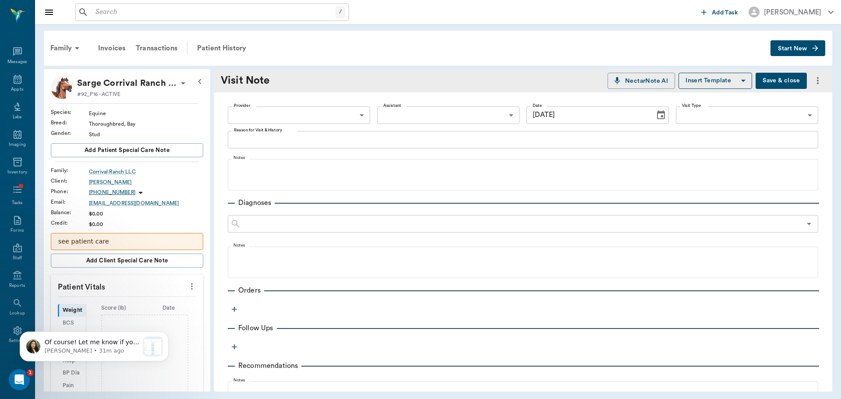
click at [652, 113] on button "Choose date, selected date is Aug 29, 2025" at bounding box center [661, 115] width 18 height 18
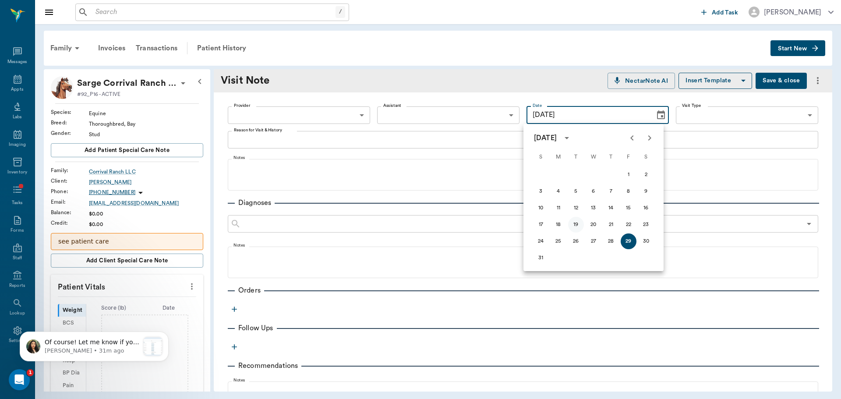
click at [578, 223] on button "19" at bounding box center [576, 225] width 16 height 16
type input "[DATE]"
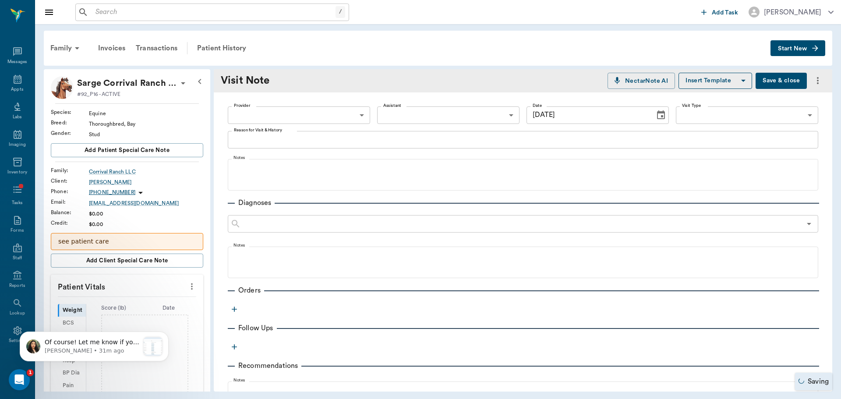
click at [277, 147] on div "x Reason for Visit & History" at bounding box center [523, 140] width 590 height 18
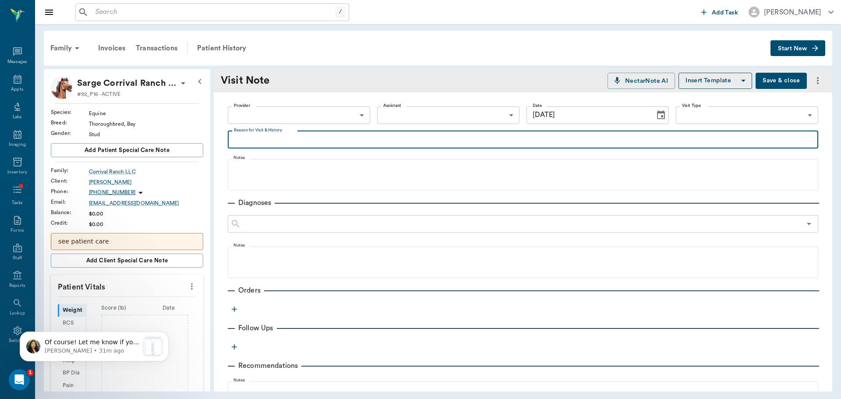
click at [306, 116] on body "/ ​ Add Task [PERSON_NAME] Nectar Messages Appts Labs Imaging Inventory Tasks F…" at bounding box center [420, 199] width 841 height 399
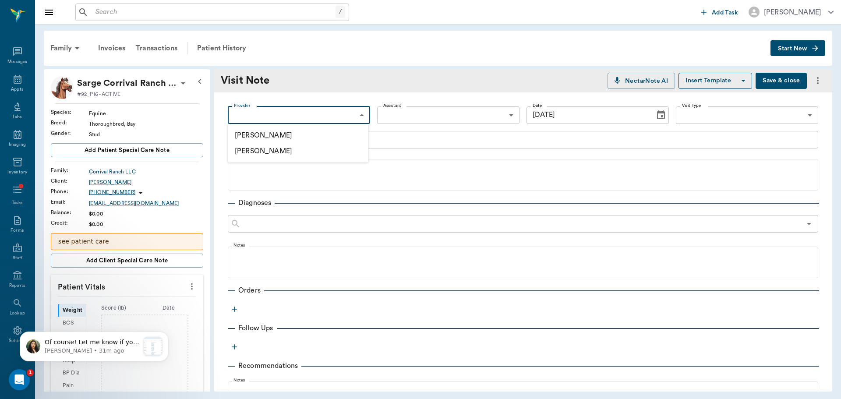
click at [325, 141] on li "[PERSON_NAME]" at bounding box center [298, 135] width 141 height 16
type input "649b3e03b5bc7e03f9326794"
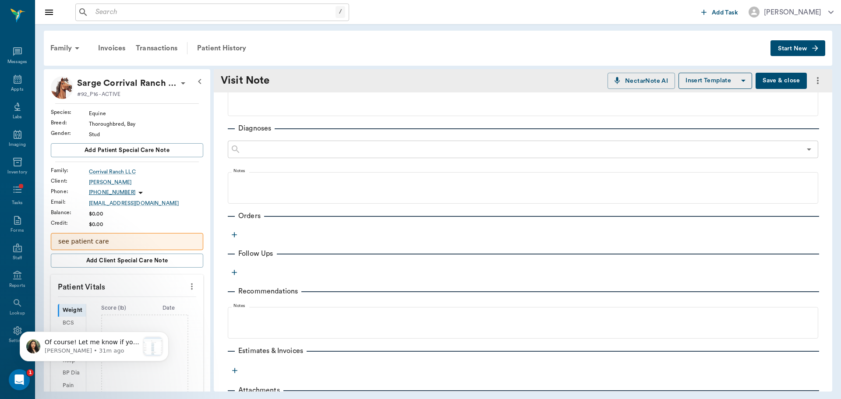
scroll to position [116, 0]
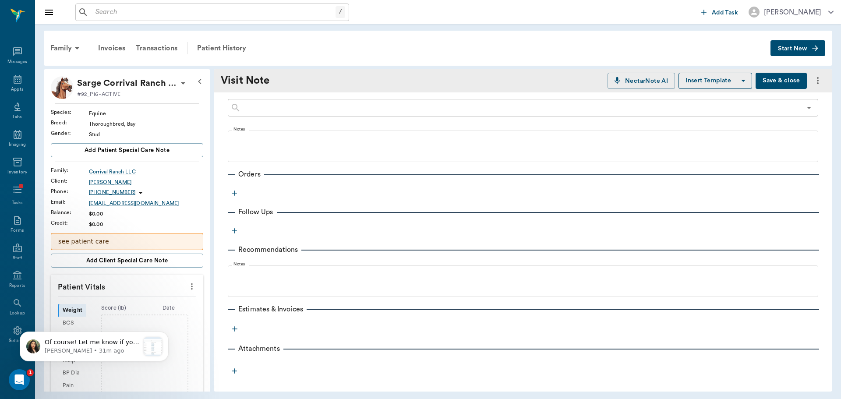
click at [234, 191] on icon "button" at bounding box center [234, 193] width 5 height 5
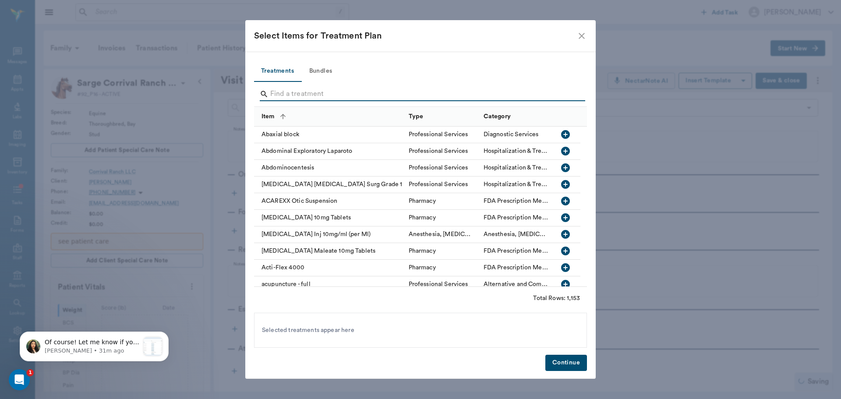
click at [296, 94] on input "Search" at bounding box center [421, 94] width 302 height 14
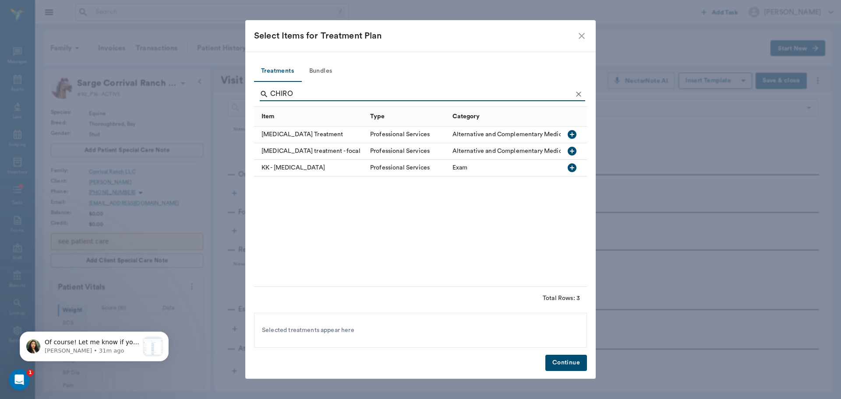
click at [308, 135] on div "[MEDICAL_DATA] Treatment" at bounding box center [310, 135] width 112 height 17
click at [316, 92] on input "CHIRO" at bounding box center [421, 94] width 302 height 14
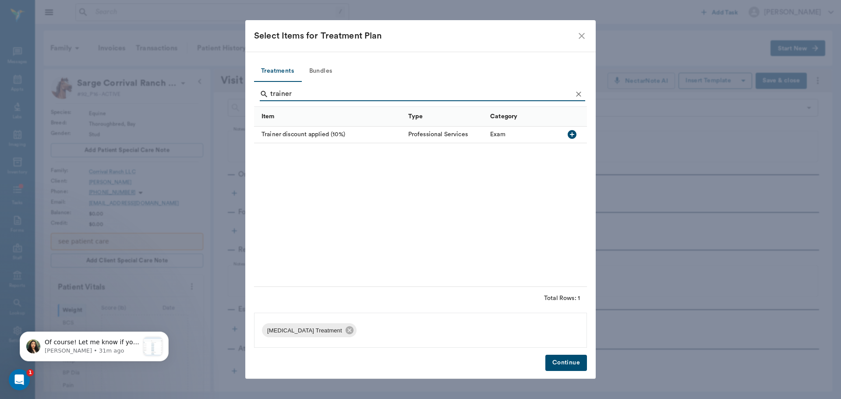
drag, startPoint x: 287, startPoint y: 88, endPoint x: 254, endPoint y: 77, distance: 35.6
click at [251, 80] on div "Treatments Bundles trainer Item Type Category Trainer discount applied (10%) Pr…" at bounding box center [420, 216] width 350 height 328
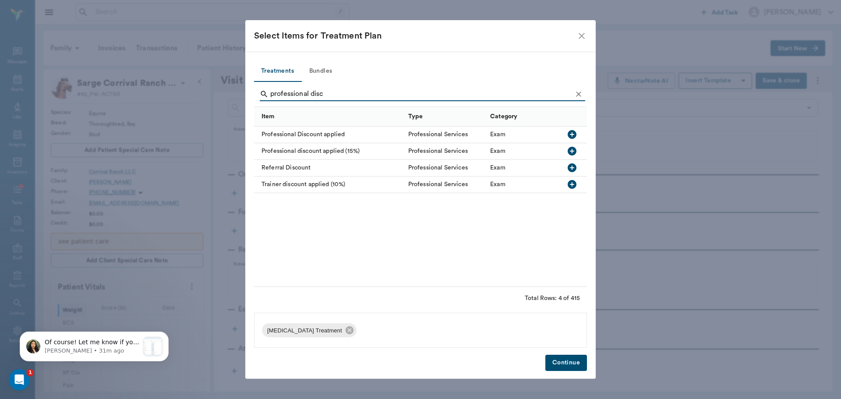
type input "professional disc"
click at [337, 150] on div "Professional discount applied (15%)" at bounding box center [329, 151] width 150 height 17
click at [567, 361] on button "Continue" at bounding box center [566, 363] width 42 height 16
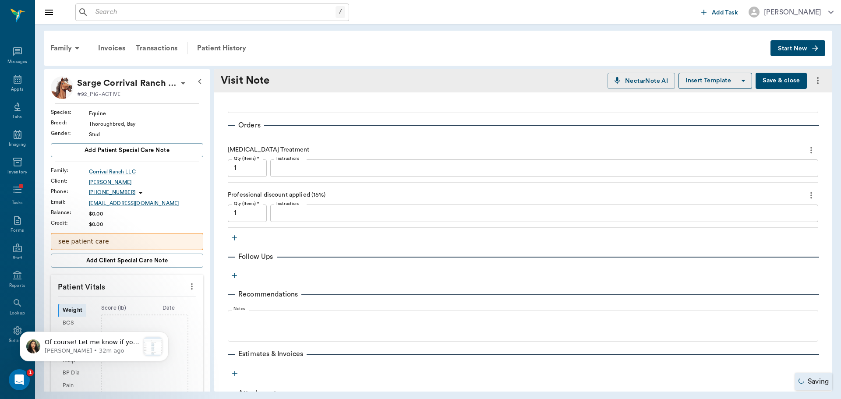
scroll to position [210, 0]
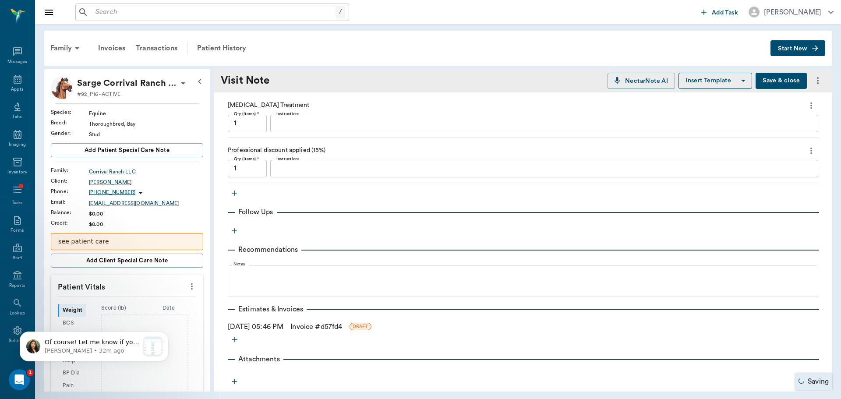
click at [309, 328] on link "Invoice # d57fd4" at bounding box center [316, 326] width 52 height 11
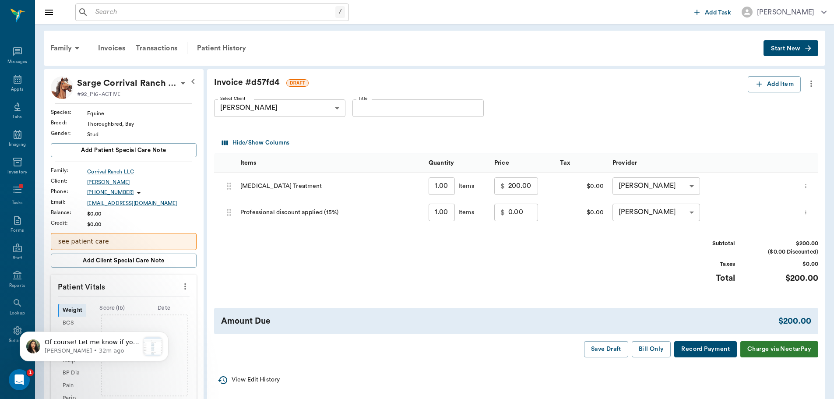
click at [436, 108] on input "Title" at bounding box center [418, 108] width 131 height 18
type input "exam 8/19"
click at [532, 212] on input "0.00" at bounding box center [523, 213] width 30 height 18
type input "-30.00"
click at [656, 353] on button "Bill Only" at bounding box center [651, 349] width 39 height 16
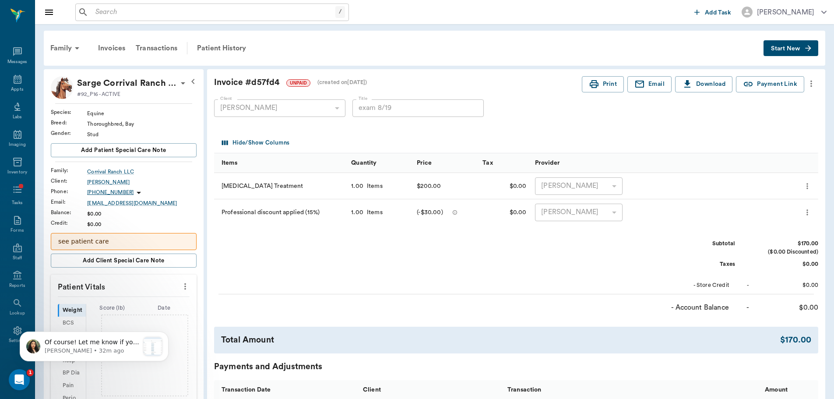
click at [173, 10] on input "text" at bounding box center [214, 12] width 244 height 12
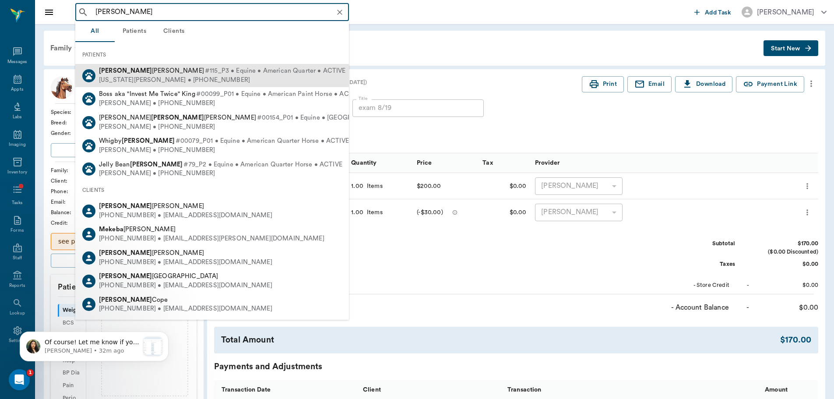
click at [205, 74] on span "#115_P3 • Equine • American Quarter • ACTIVE" at bounding box center [275, 71] width 141 height 9
type input "[PERSON_NAME]"
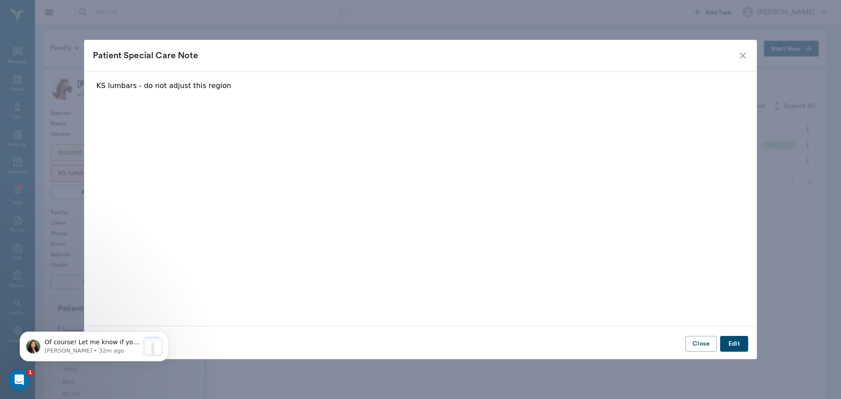
click at [740, 55] on icon "close" at bounding box center [743, 55] width 11 height 11
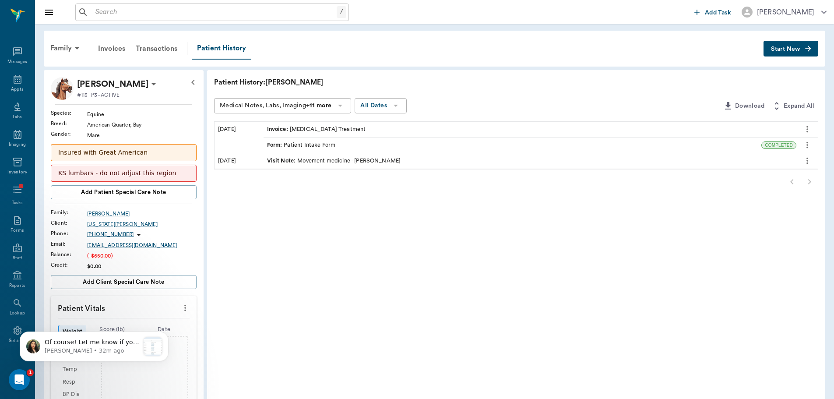
click at [791, 49] on span "Start New" at bounding box center [785, 49] width 29 height 0
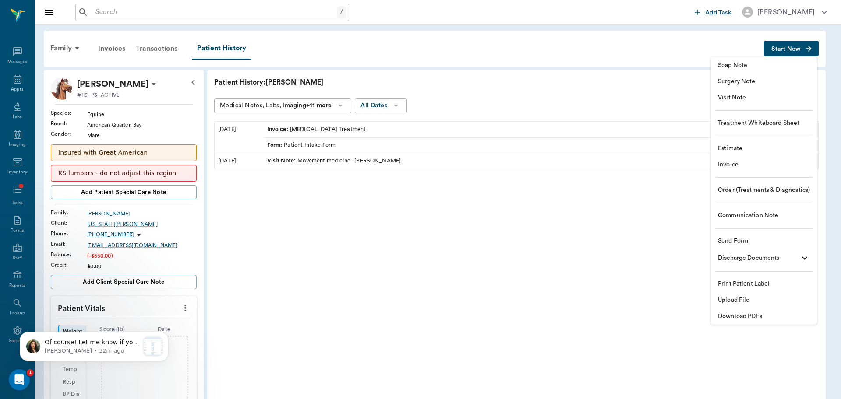
click at [760, 92] on li "Visit Note" at bounding box center [764, 98] width 106 height 16
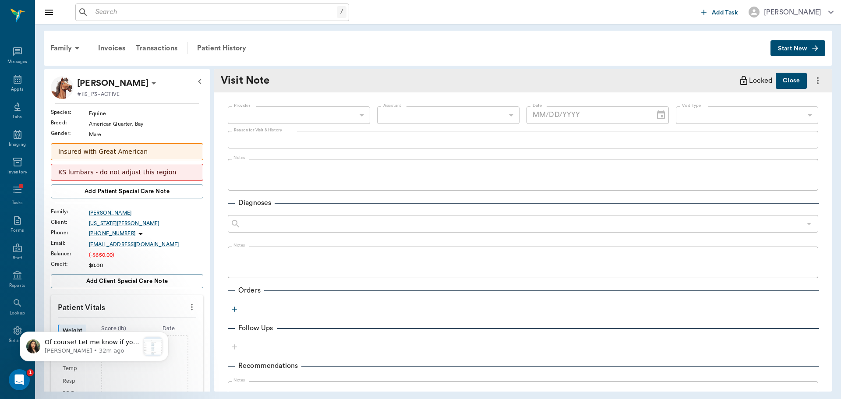
type input "[DATE]"
click at [323, 120] on body "/ ​ Add Task [PERSON_NAME] Nectar Messages Appts Labs Imaging Inventory Tasks F…" at bounding box center [420, 199] width 841 height 399
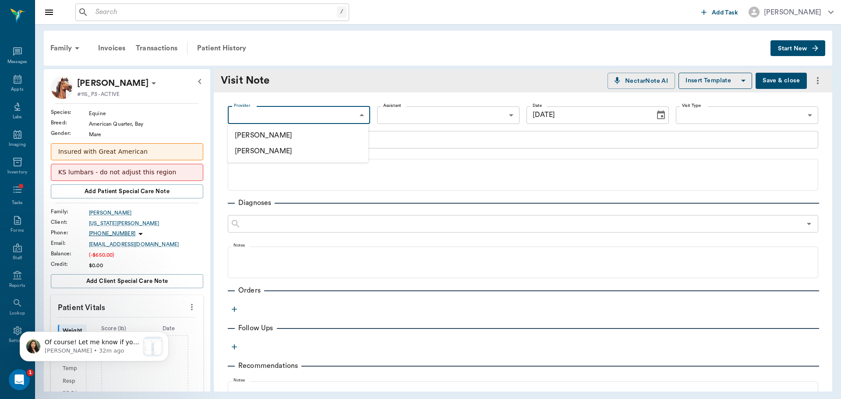
click at [328, 138] on li "[PERSON_NAME]" at bounding box center [298, 135] width 141 height 16
type input "649b3e03b5bc7e03f9326794"
click at [780, 110] on body "/ ​ Add Task [PERSON_NAME] Nectar Messages Appts Labs Imaging Inventory Tasks F…" at bounding box center [420, 199] width 841 height 399
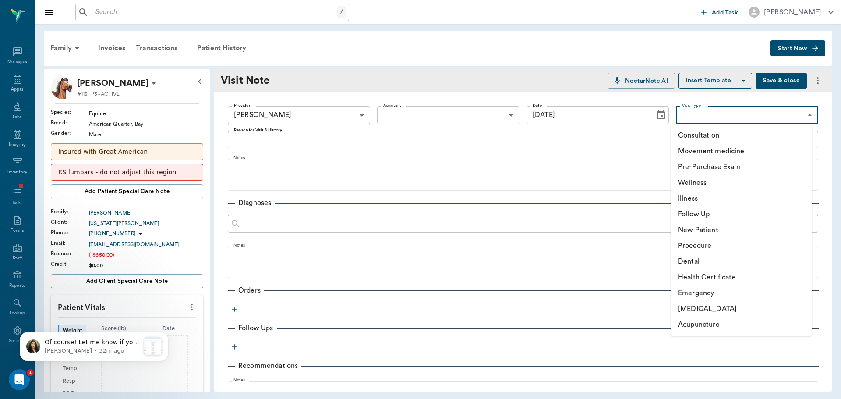
click at [729, 149] on li "Movement medicine" at bounding box center [741, 151] width 141 height 16
type input "6656c4aef87a612ea34fb244"
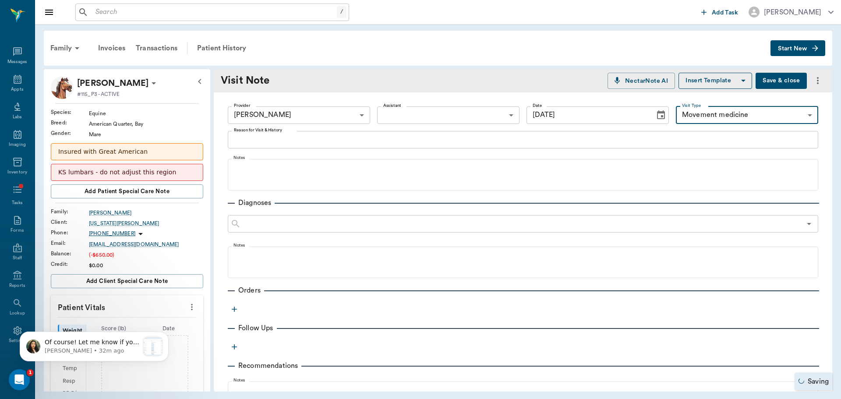
click at [656, 116] on icon "Choose date, selected date is Aug 29, 2025" at bounding box center [661, 115] width 11 height 11
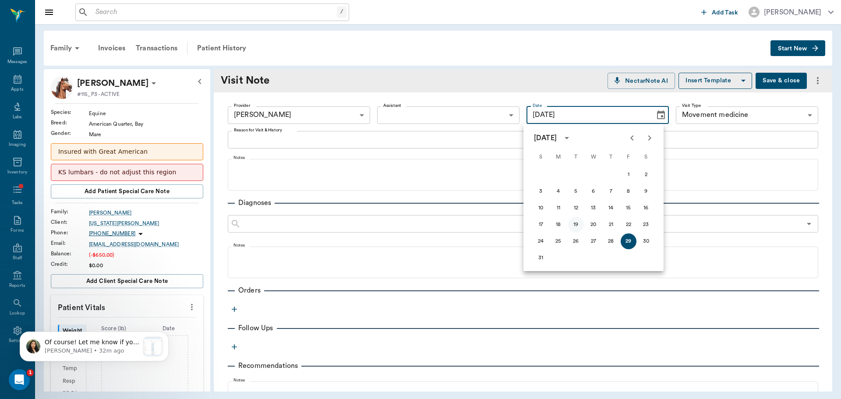
click at [577, 223] on button "19" at bounding box center [576, 225] width 16 height 16
type input "[DATE]"
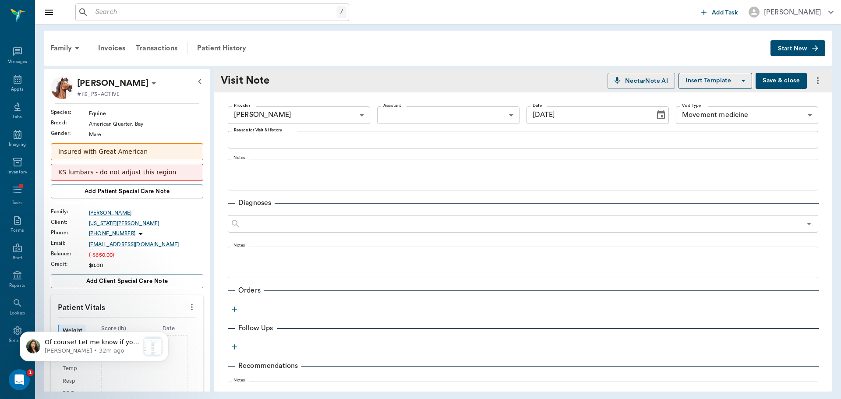
click at [239, 308] on button "button" at bounding box center [234, 309] width 13 height 13
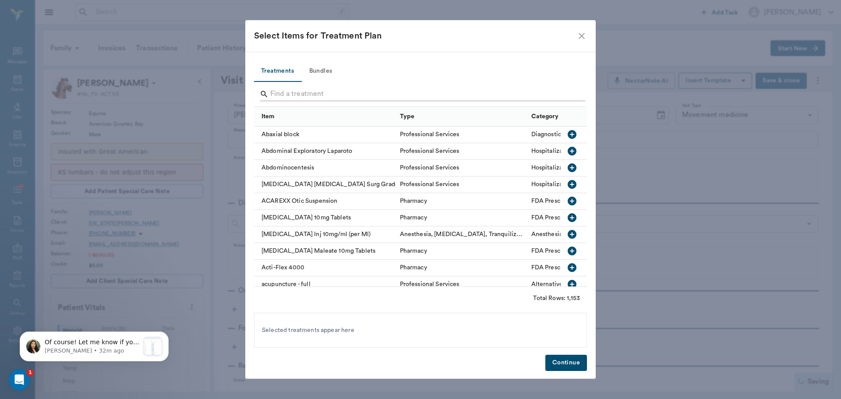
click at [335, 87] on input "Search" at bounding box center [421, 94] width 302 height 14
type input "movem"
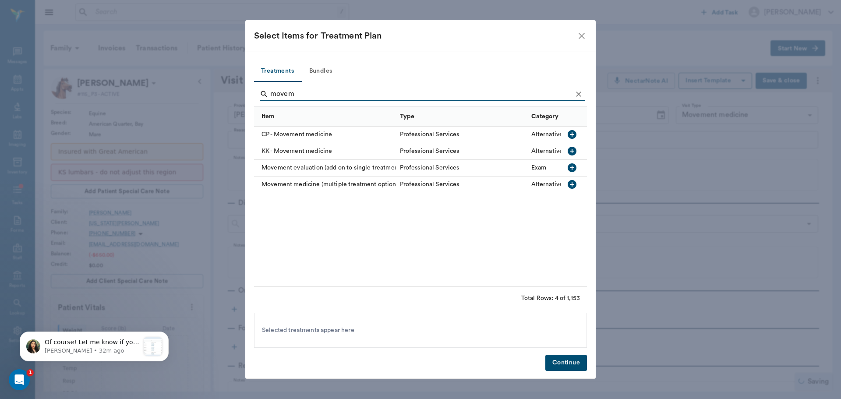
click at [561, 363] on button "Continue" at bounding box center [566, 363] width 42 height 16
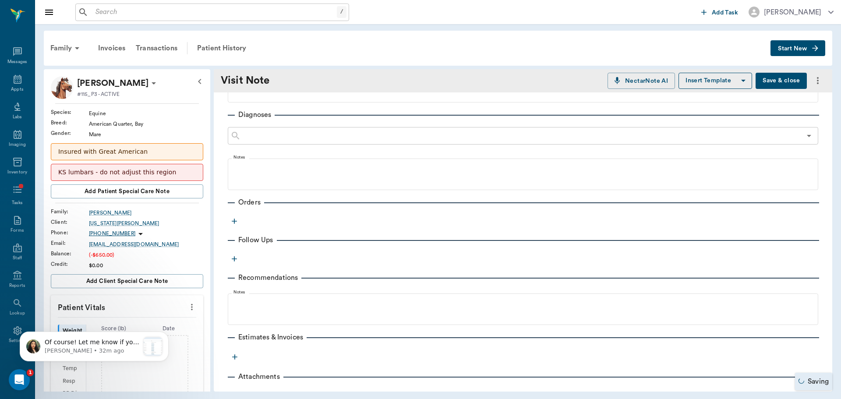
scroll to position [116, 0]
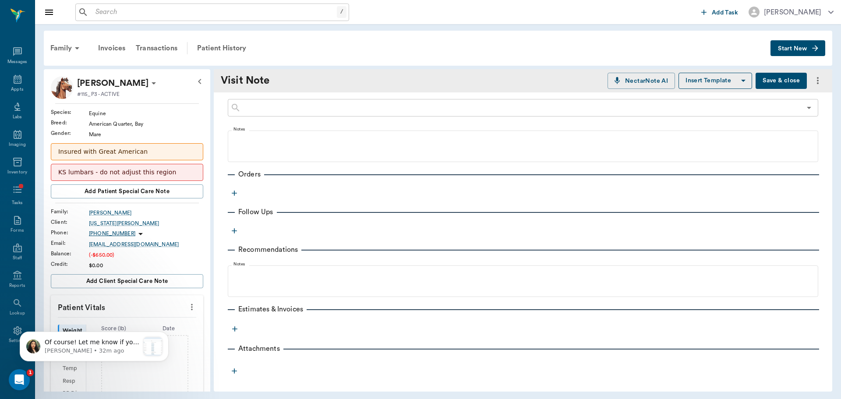
click at [233, 187] on button "button" at bounding box center [234, 193] width 13 height 13
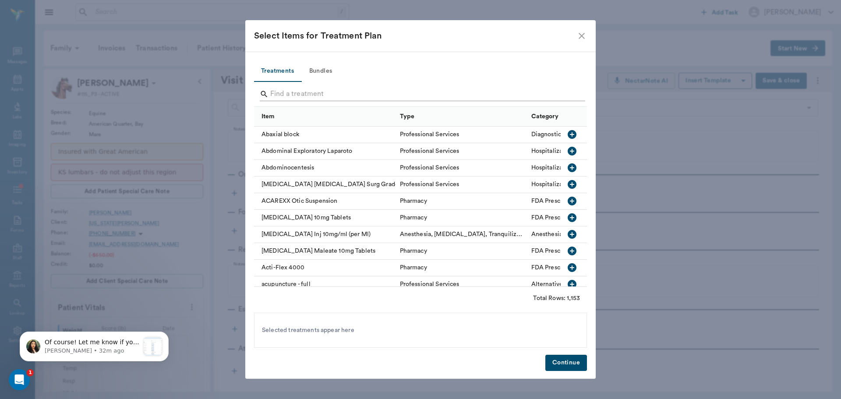
click at [296, 93] on input "Search" at bounding box center [421, 94] width 302 height 14
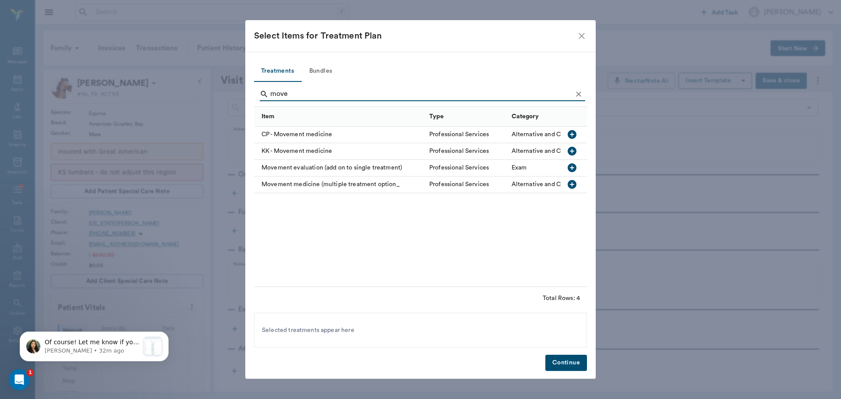
type input "move"
drag, startPoint x: 310, startPoint y: 190, endPoint x: 325, endPoint y: 192, distance: 15.5
click at [311, 190] on div "Movement medicine (multiple treatment option_" at bounding box center [339, 184] width 171 height 17
click at [565, 364] on button "Continue" at bounding box center [566, 363] width 42 height 16
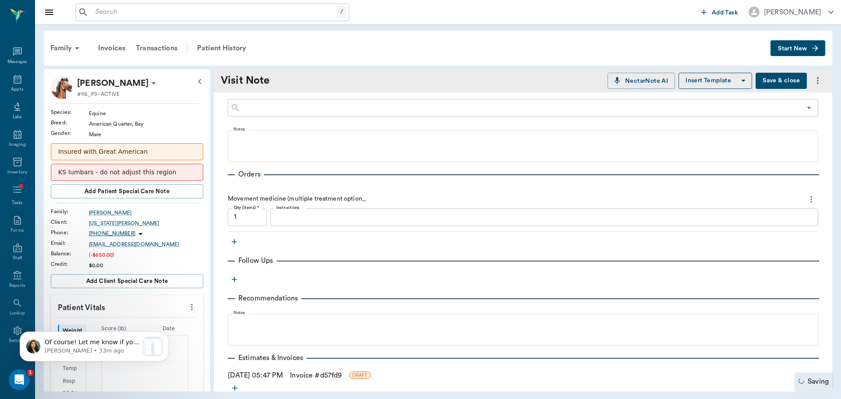
click at [320, 374] on link "Invoice # d57fd9" at bounding box center [316, 375] width 52 height 11
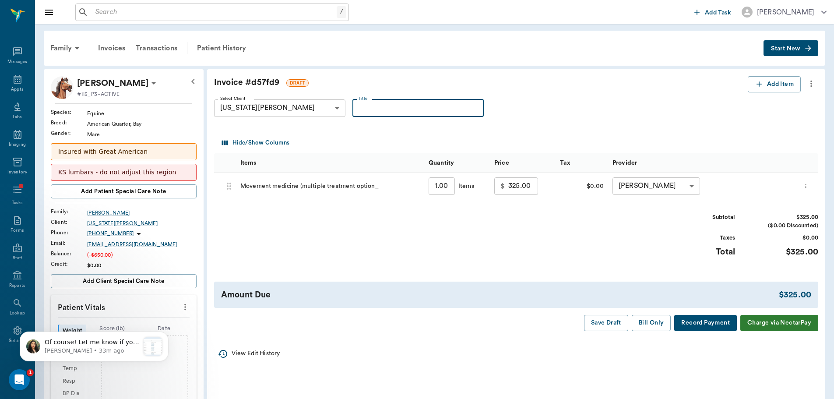
drag, startPoint x: 387, startPoint y: 104, endPoint x: 372, endPoint y: 94, distance: 18.0
click at [386, 104] on input "Title" at bounding box center [418, 108] width 131 height 18
type input "exam 8/19"
click at [655, 325] on button "Bill Only" at bounding box center [651, 323] width 39 height 16
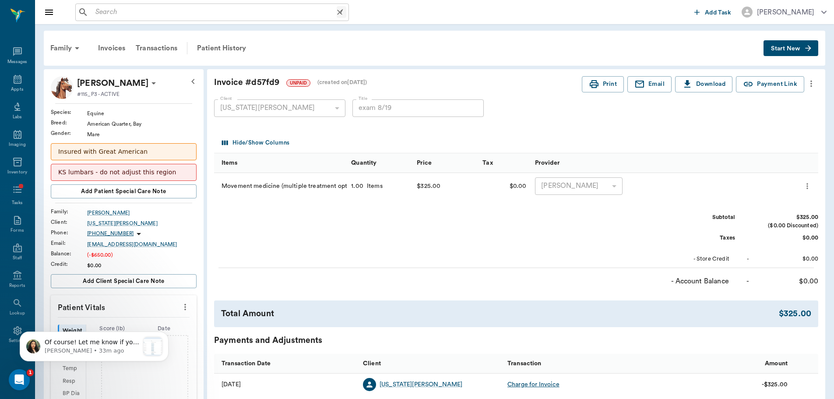
click at [122, 12] on input "text" at bounding box center [214, 12] width 245 height 12
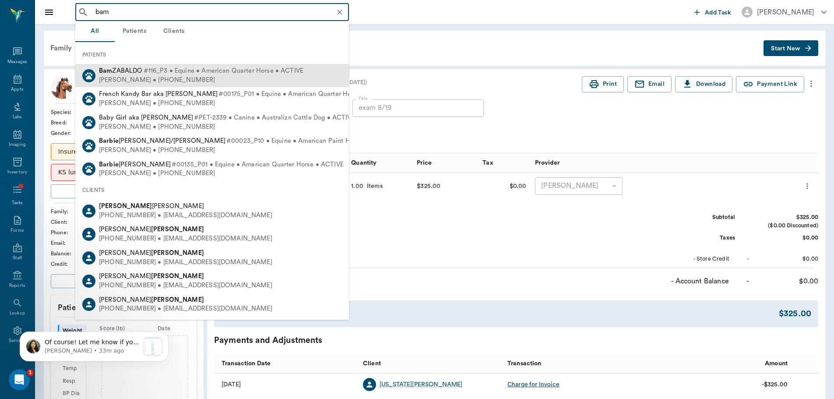
click at [134, 68] on span "Bam ZABALDO" at bounding box center [121, 70] width 44 height 7
type input "bam"
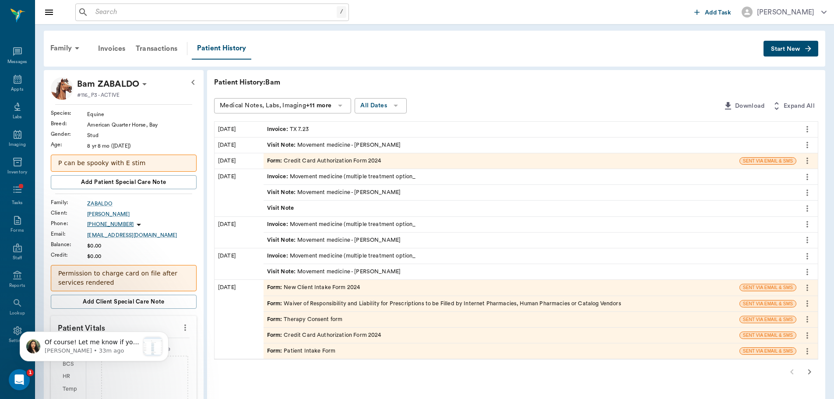
click at [807, 44] on icon "button" at bounding box center [808, 48] width 9 height 9
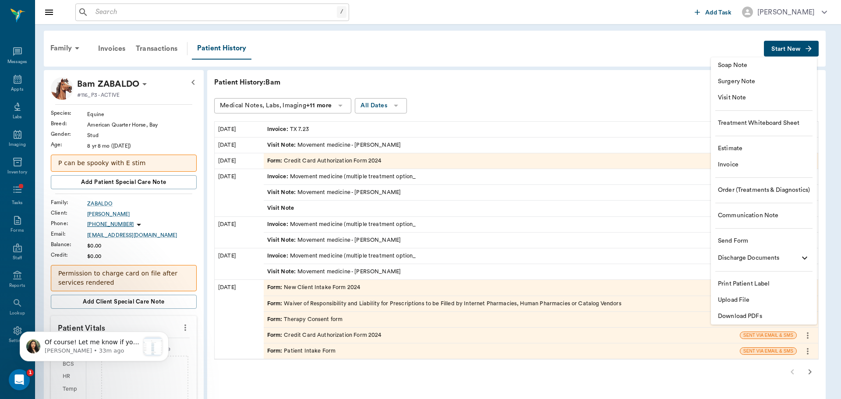
click at [763, 95] on span "Visit Note" at bounding box center [764, 97] width 92 height 9
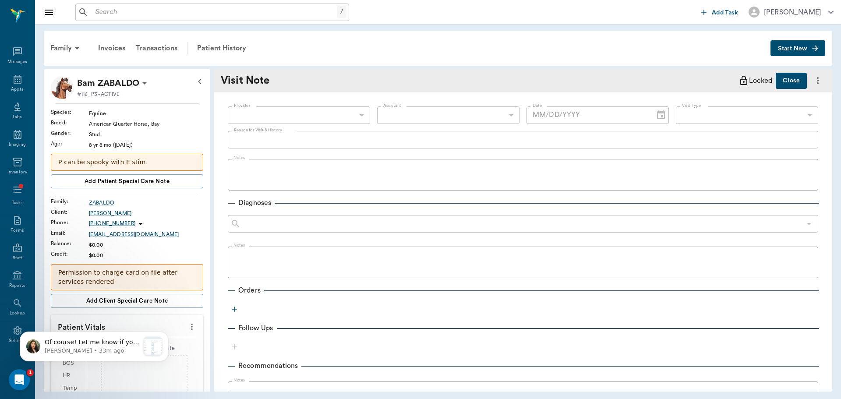
type input "[DATE]"
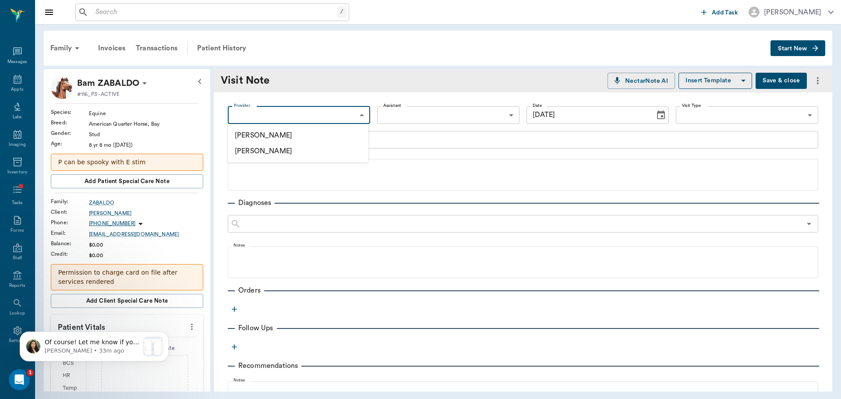
click at [353, 108] on body "/ ​ Add Task [PERSON_NAME] Nectar Messages Appts Labs Imaging Inventory Tasks F…" at bounding box center [420, 199] width 841 height 399
click at [348, 138] on li "[PERSON_NAME]" at bounding box center [298, 135] width 141 height 16
type input "649b3e03b5bc7e03f9326794"
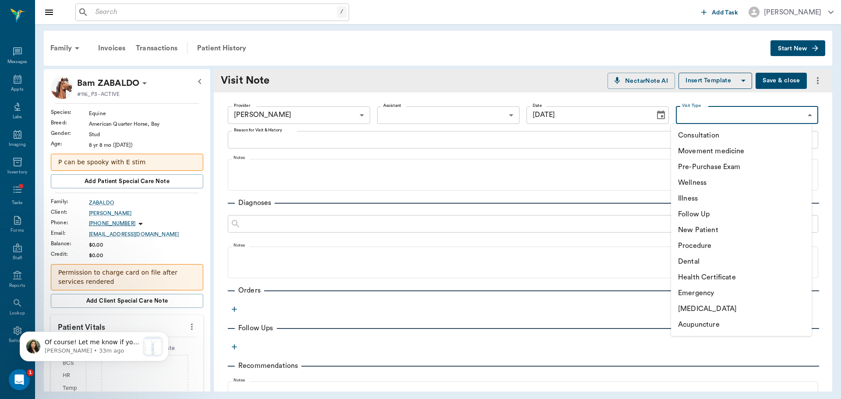
click at [745, 123] on body "/ ​ Add Task [PERSON_NAME] Nectar Messages Appts Labs Imaging Inventory Tasks F…" at bounding box center [420, 199] width 841 height 399
click at [707, 151] on li "Movement medicine" at bounding box center [741, 151] width 141 height 16
type input "6656c4aef87a612ea34fb244"
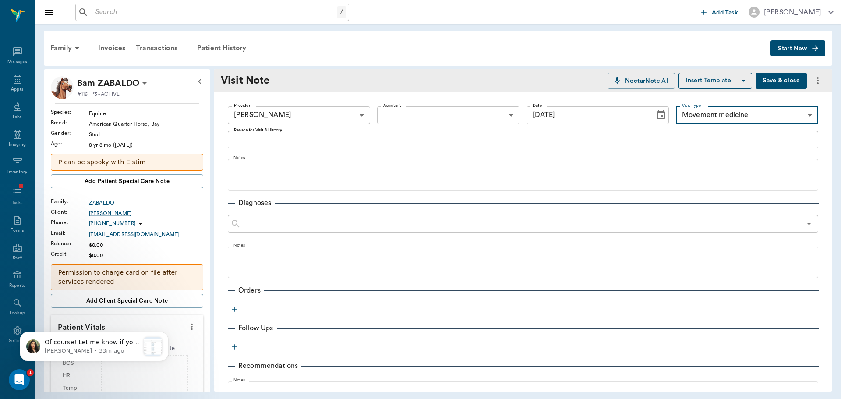
click at [656, 115] on icon "Choose date, selected date is Aug 29, 2025" at bounding box center [661, 115] width 11 height 11
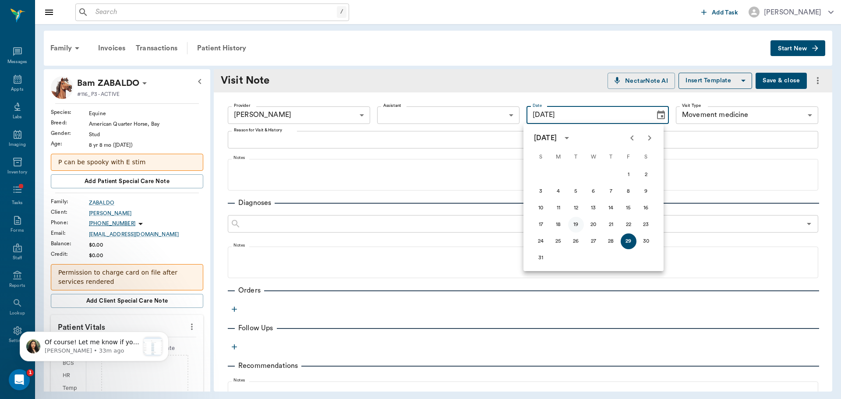
click at [579, 218] on button "19" at bounding box center [576, 225] width 16 height 16
type input "[DATE]"
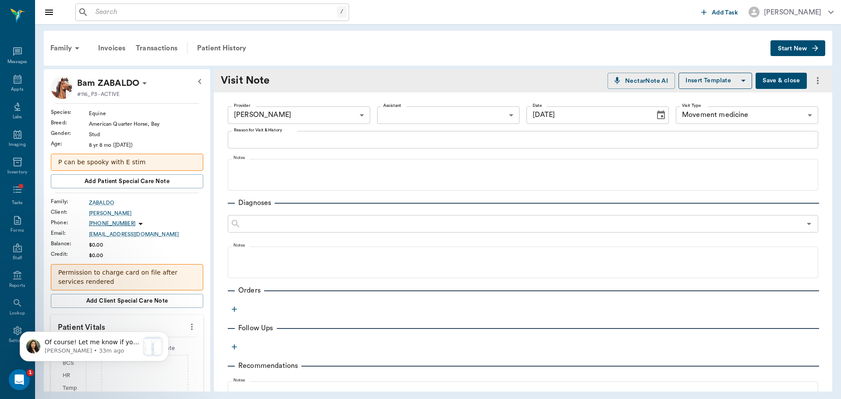
click at [233, 310] on icon "button" at bounding box center [234, 309] width 9 height 9
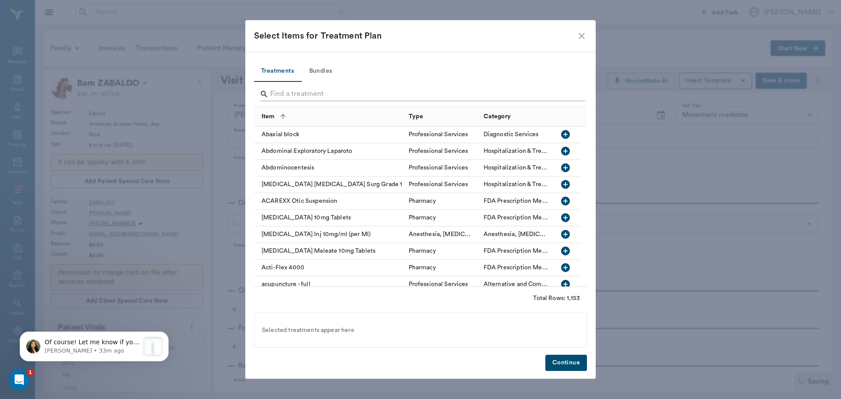
click at [334, 87] on input "Search" at bounding box center [421, 94] width 302 height 14
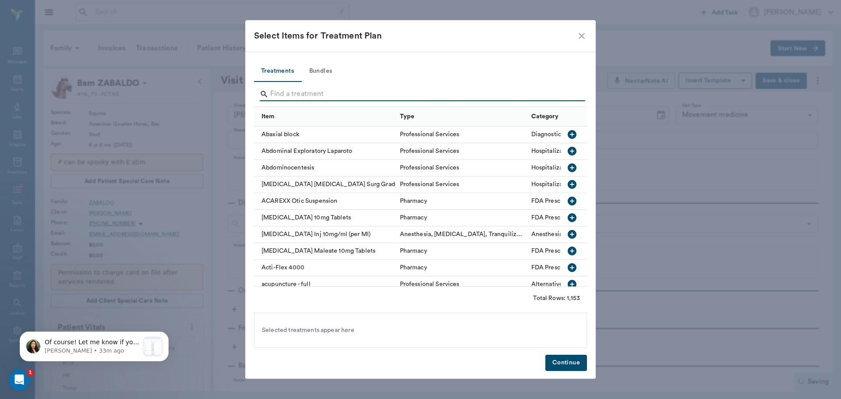
click at [337, 93] on input "Search" at bounding box center [421, 94] width 302 height 14
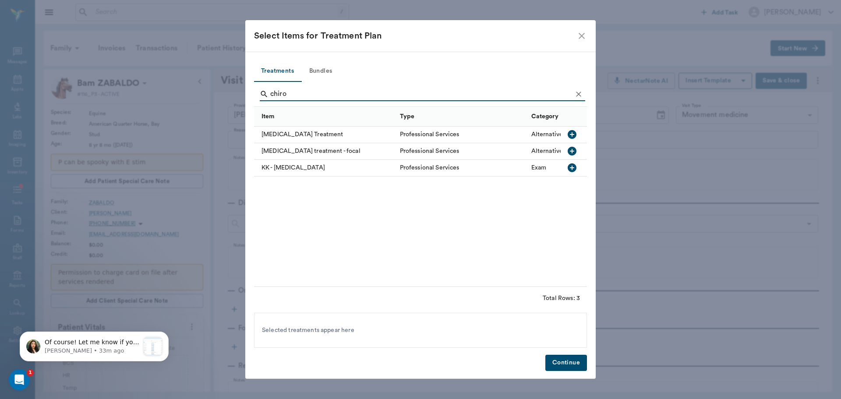
type input "chiro"
click at [283, 136] on div "[MEDICAL_DATA] Treatment" at bounding box center [324, 135] width 141 height 17
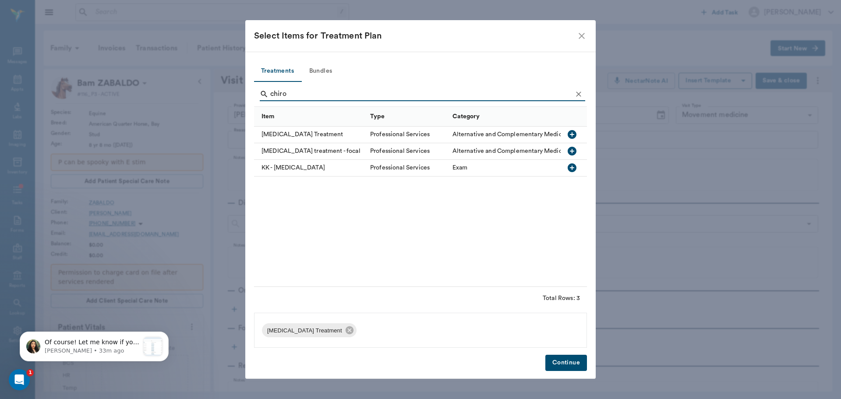
click at [577, 363] on button "Continue" at bounding box center [566, 363] width 42 height 16
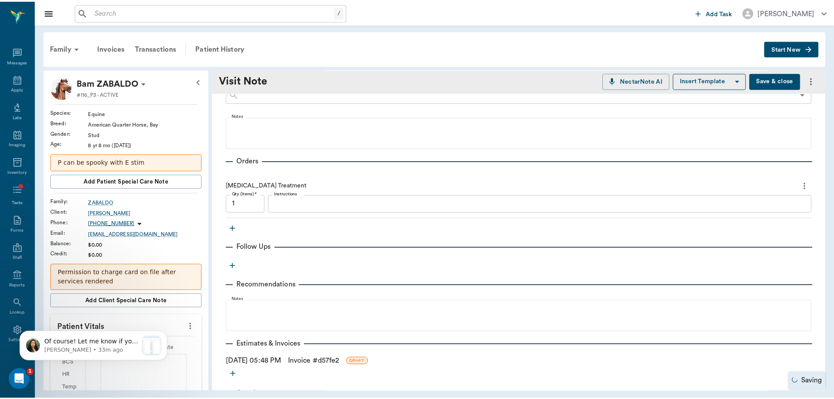
scroll to position [175, 0]
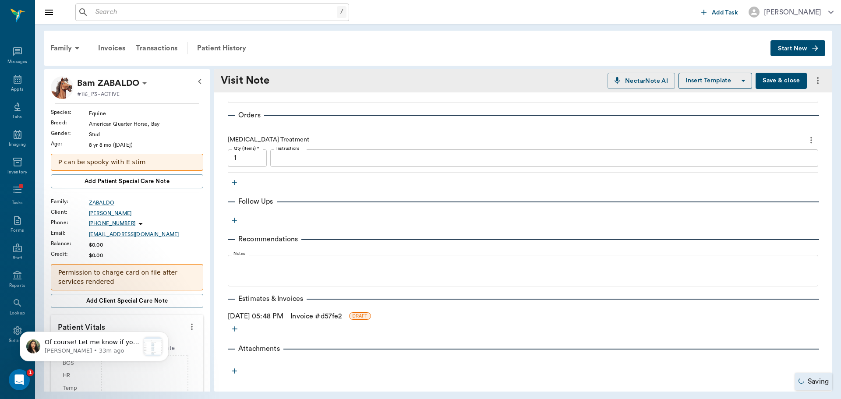
click at [312, 316] on link "Invoice # d57fe2" at bounding box center [315, 316] width 51 height 11
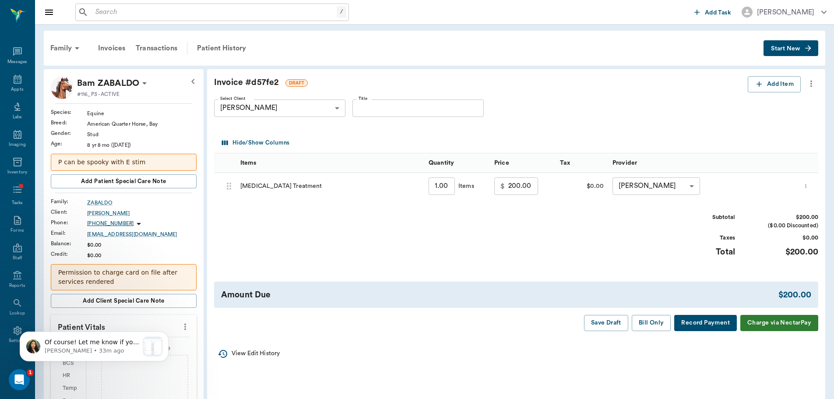
click at [395, 109] on input "Title" at bounding box center [418, 108] width 131 height 18
type input "exam 8/19"
click at [660, 317] on button "Bill Only" at bounding box center [651, 323] width 39 height 16
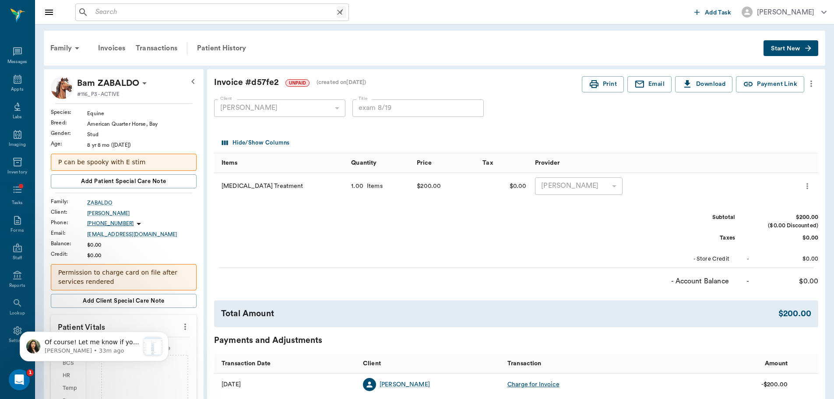
click at [109, 11] on input "text" at bounding box center [214, 12] width 245 height 12
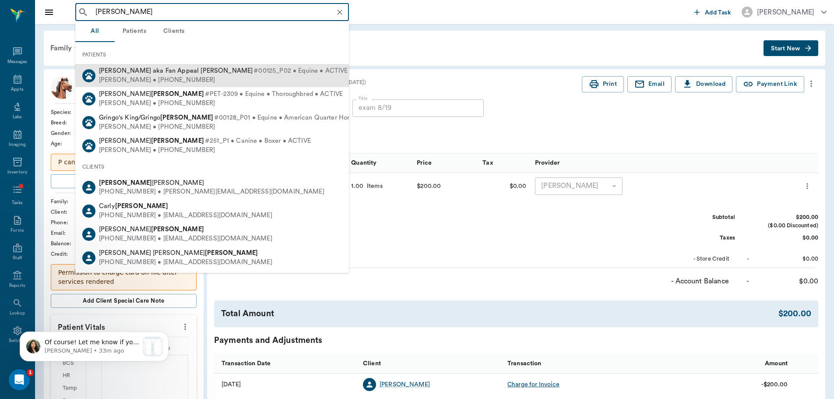
click at [254, 73] on span "#00125_P02 • Equine • ACTIVE" at bounding box center [301, 71] width 94 height 9
type input "[PERSON_NAME]"
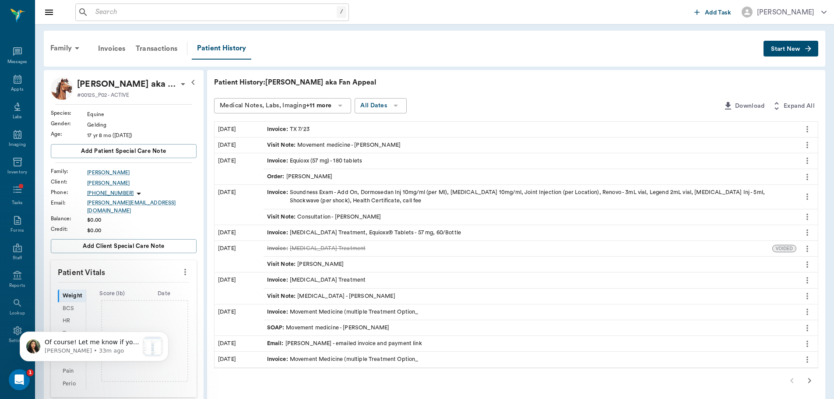
click at [812, 46] on icon "button" at bounding box center [808, 48] width 9 height 9
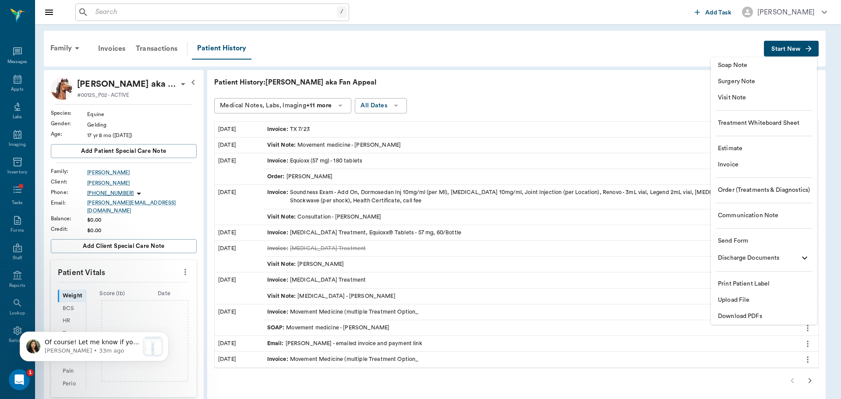
click at [741, 97] on span "Visit Note" at bounding box center [764, 97] width 92 height 9
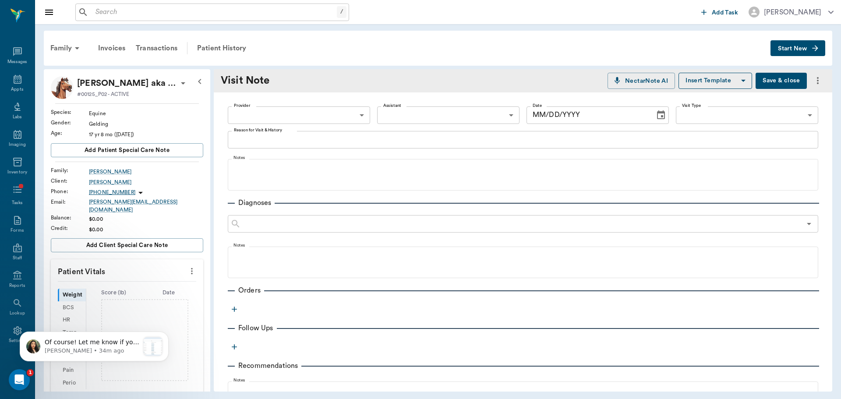
type input "[DATE]"
click at [357, 113] on body "/ ​ Add Task [PERSON_NAME] Nectar Messages Appts Labs Imaging Inventory Tasks F…" at bounding box center [420, 199] width 841 height 399
click at [350, 134] on li "[PERSON_NAME]" at bounding box center [298, 135] width 141 height 16
type input "649b3e03b5bc7e03f9326794"
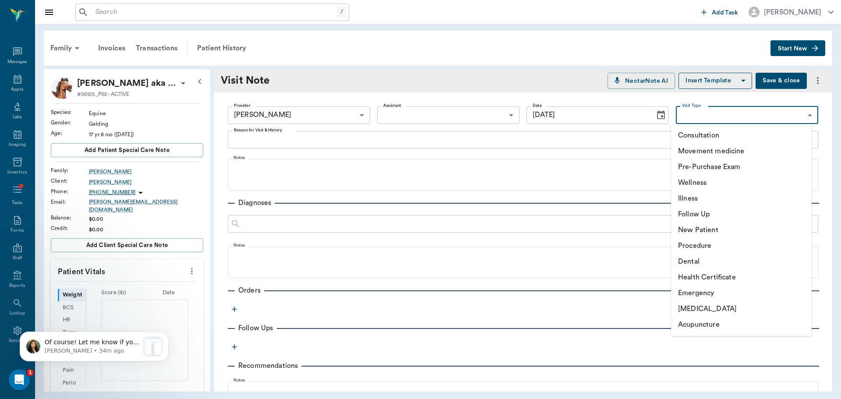
click at [779, 109] on body "/ ​ Add Task [PERSON_NAME] Nectar Messages Appts Labs Imaging Inventory Tasks F…" at bounding box center [420, 199] width 841 height 399
click at [706, 309] on li "[MEDICAL_DATA]" at bounding box center [741, 309] width 141 height 16
type input "65d2c202a8044d23520120ce"
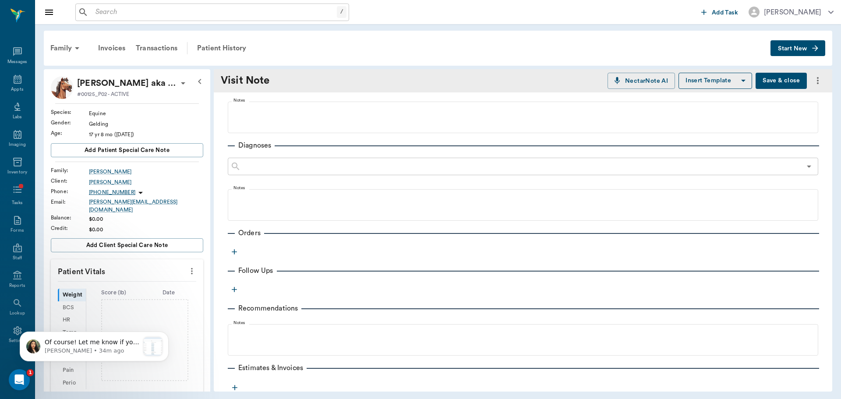
scroll to position [116, 0]
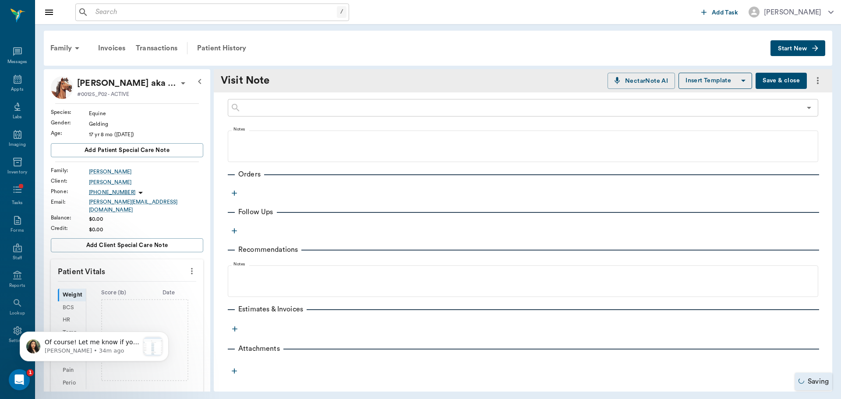
click at [235, 194] on icon "button" at bounding box center [234, 193] width 9 height 9
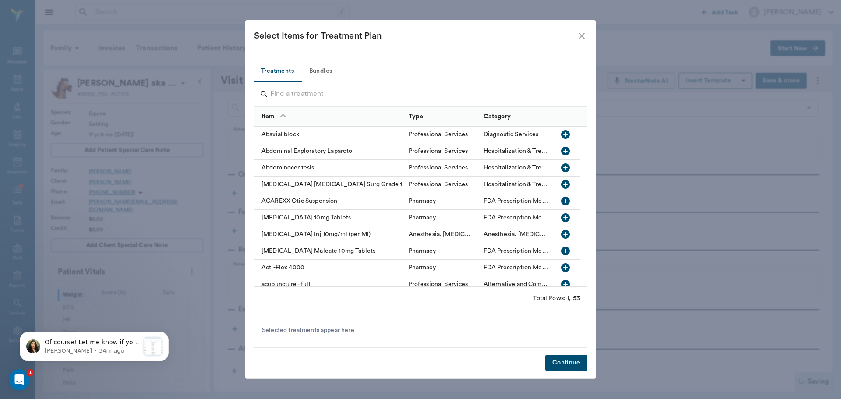
click at [311, 93] on input "Search" at bounding box center [421, 94] width 302 height 14
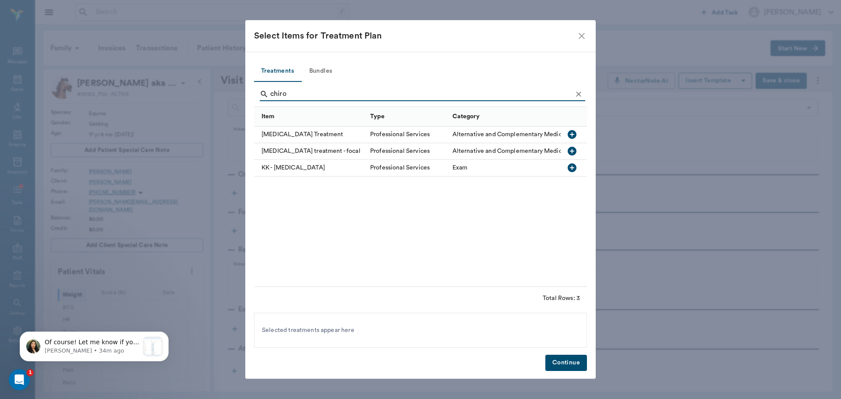
type input "chiro"
click at [304, 135] on div "[MEDICAL_DATA] Treatment" at bounding box center [310, 135] width 112 height 17
click at [573, 363] on button "Continue" at bounding box center [566, 363] width 42 height 16
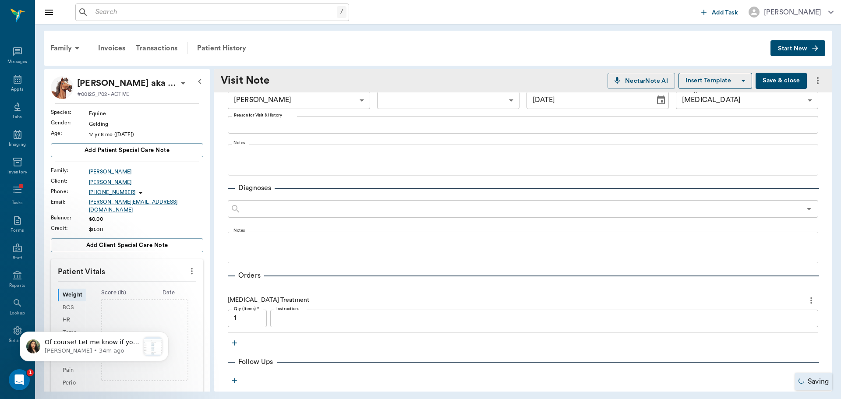
scroll to position [0, 0]
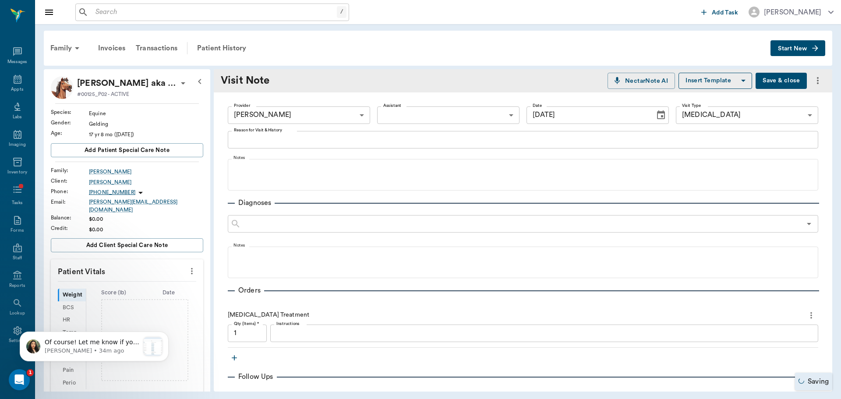
click at [657, 116] on icon "Choose date, selected date is Aug 29, 2025" at bounding box center [661, 115] width 11 height 11
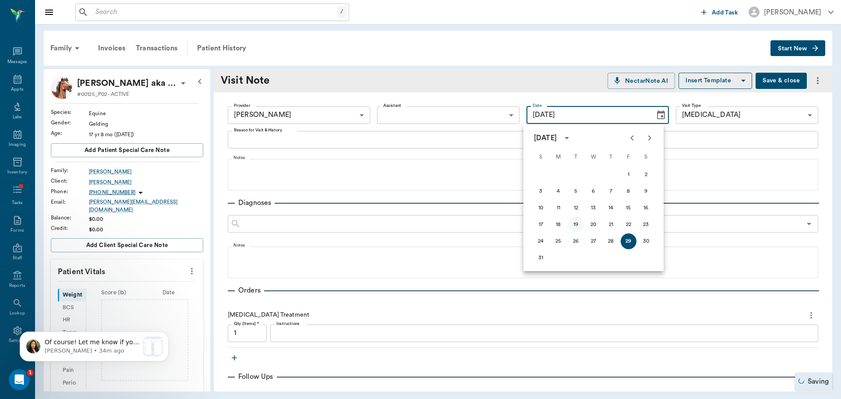
click at [580, 222] on button "19" at bounding box center [576, 225] width 16 height 16
type input "[DATE]"
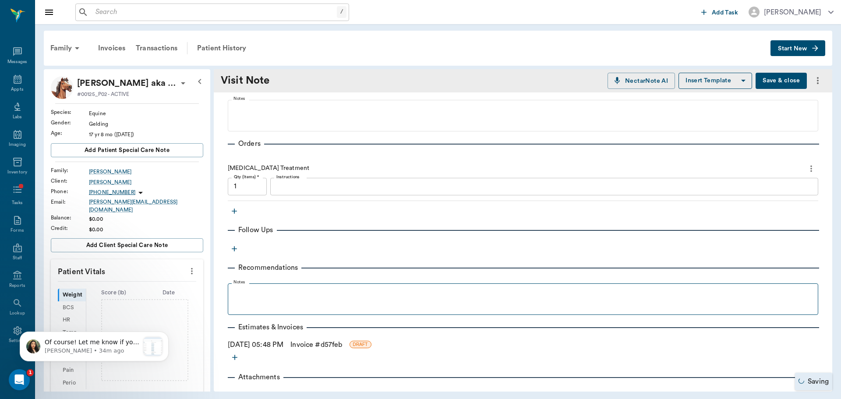
scroll to position [175, 0]
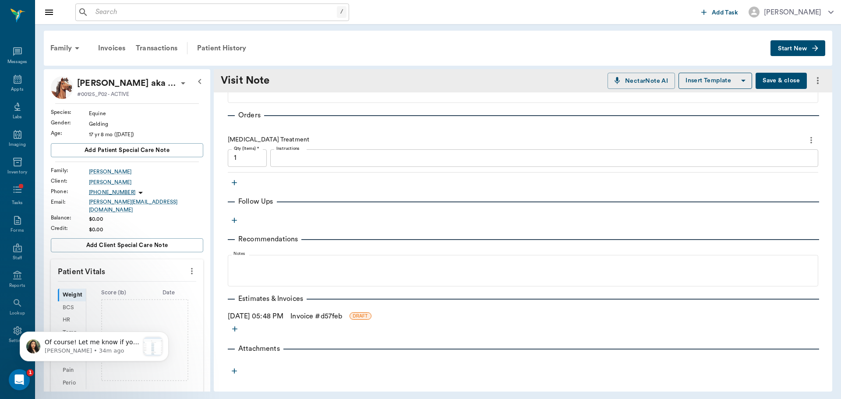
click at [317, 319] on link "Invoice # d57feb" at bounding box center [316, 316] width 52 height 11
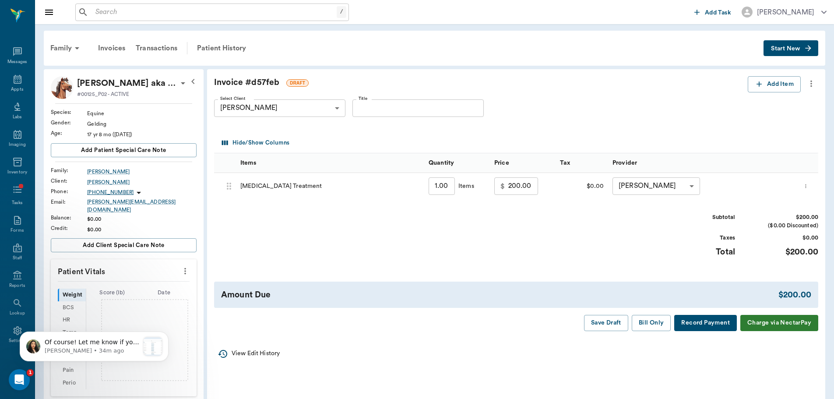
click at [431, 110] on input "Title" at bounding box center [418, 108] width 131 height 18
type input "exam 8/19"
click at [650, 325] on button "Bill Only" at bounding box center [651, 323] width 39 height 16
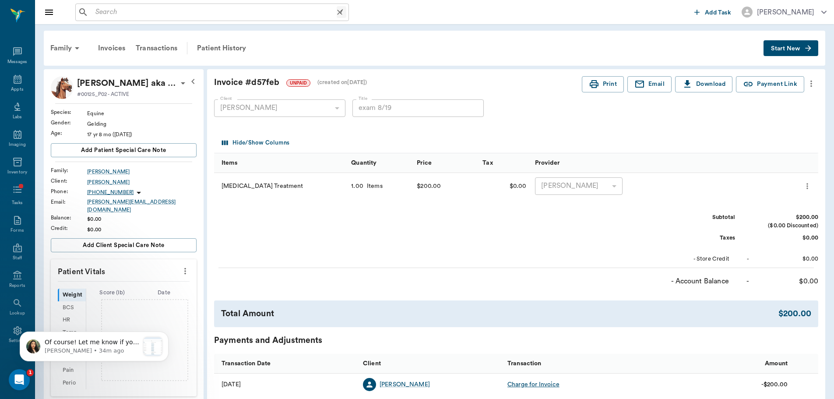
click at [268, 12] on input "text" at bounding box center [214, 12] width 245 height 12
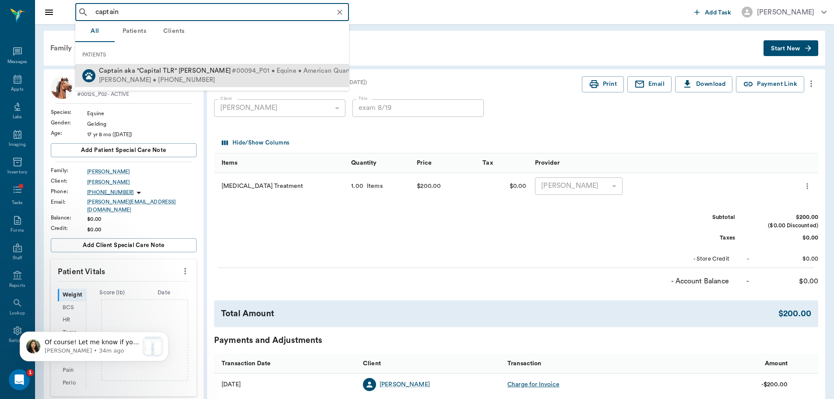
click at [216, 78] on div "[PERSON_NAME] • [PHONE_NUMBER]" at bounding box center [252, 80] width 307 height 9
type input "captain"
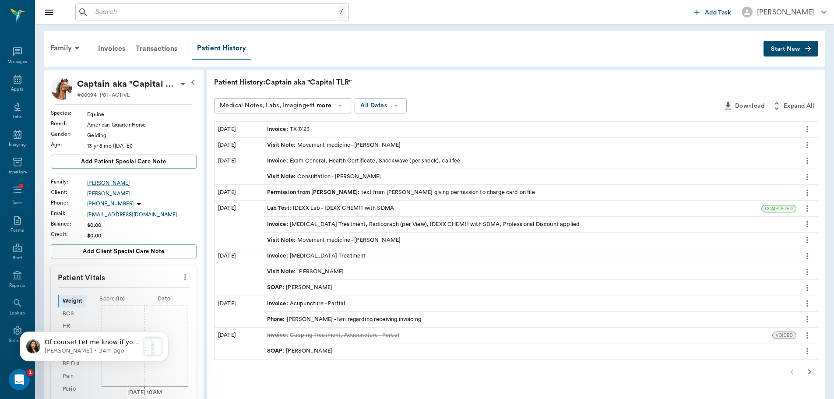
click at [793, 49] on span "Start New" at bounding box center [785, 49] width 29 height 0
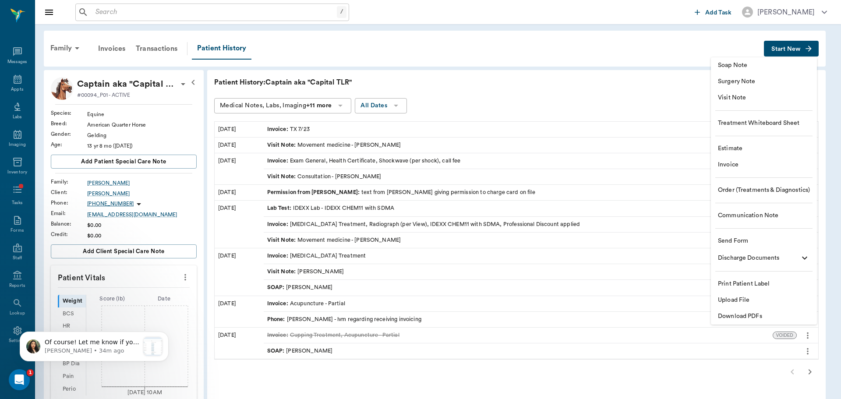
click at [758, 101] on span "Visit Note" at bounding box center [764, 97] width 92 height 9
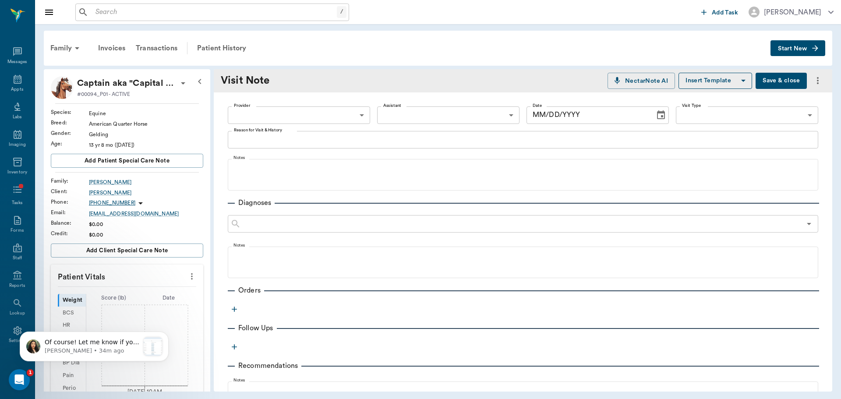
type input "[DATE]"
click at [17, 378] on icon "Open Intercom Messenger" at bounding box center [18, 378] width 14 height 14
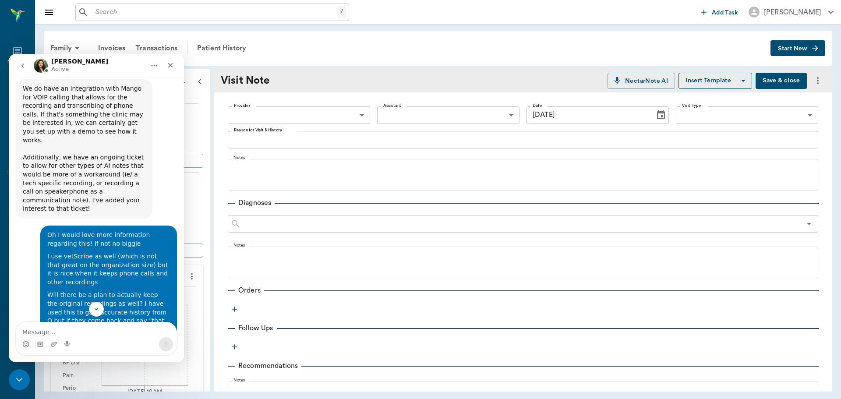
scroll to position [2821, 0]
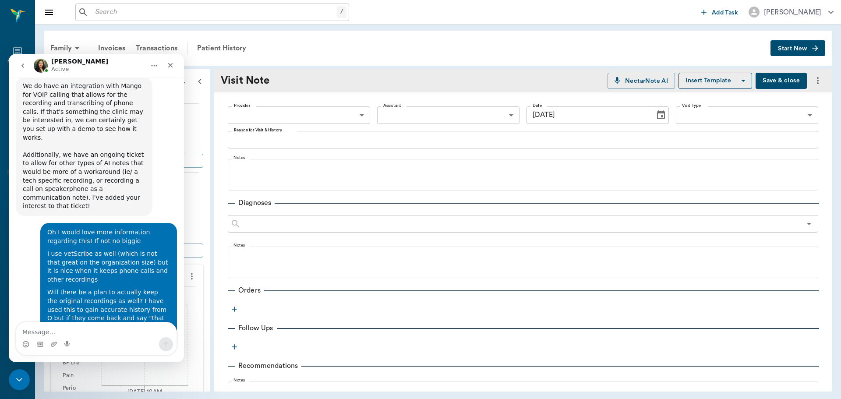
click at [118, 330] on textarea "Message…" at bounding box center [96, 329] width 160 height 15
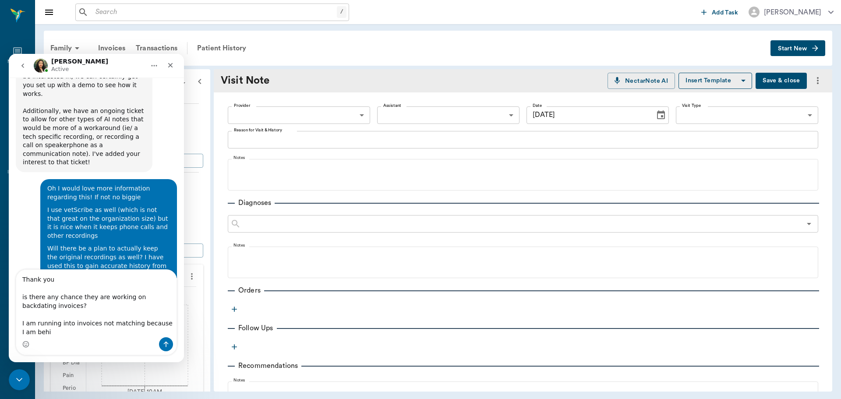
scroll to position [2868, 0]
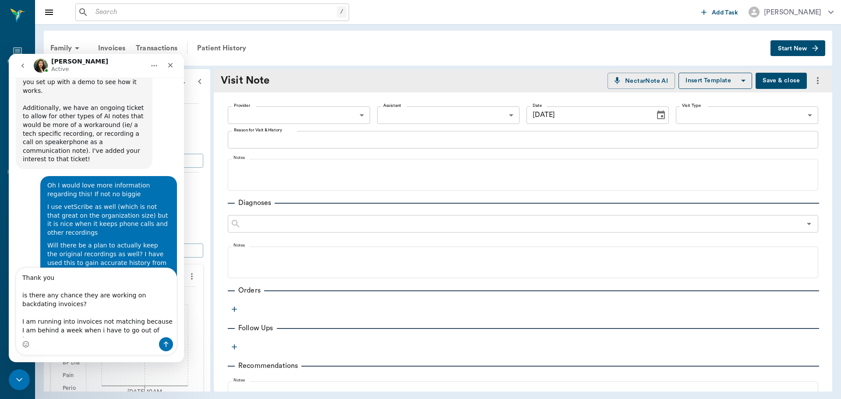
type textarea "Thank you is there any chance they are working on backdating invoices? I am run…"
drag, startPoint x: 168, startPoint y: 349, endPoint x: 173, endPoint y: 354, distance: 7.1
click at [168, 349] on button "Send a message…" at bounding box center [166, 344] width 14 height 14
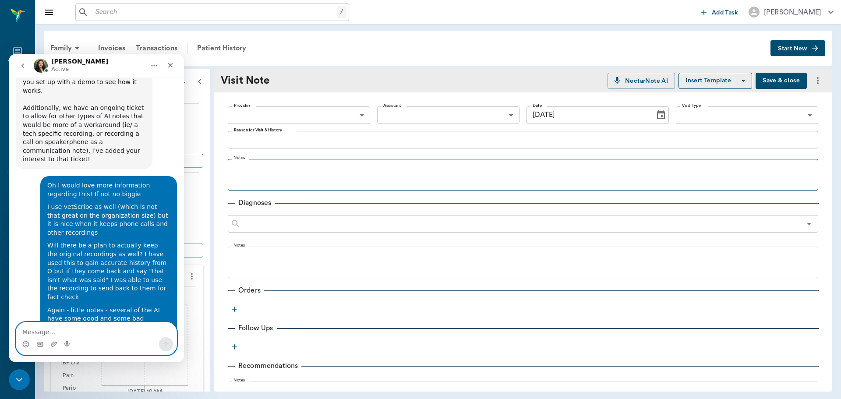
scroll to position [2885, 0]
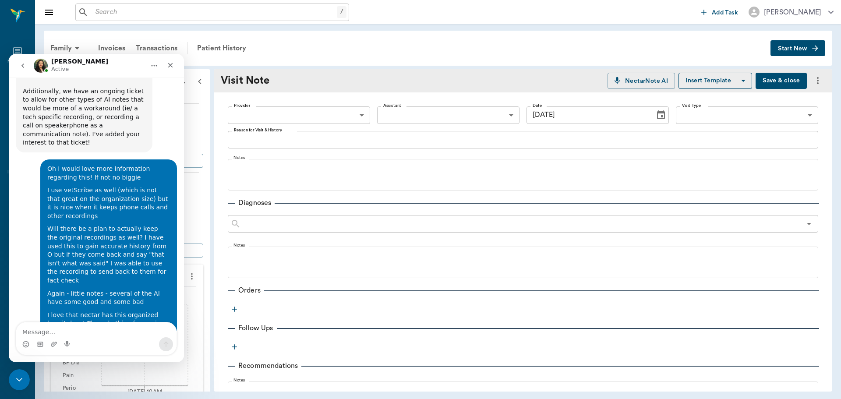
drag, startPoint x: 649, startPoint y: 116, endPoint x: 646, endPoint y: 123, distance: 7.6
click at [652, 115] on button "Choose date, selected date is Aug 29, 2025" at bounding box center [661, 115] width 18 height 18
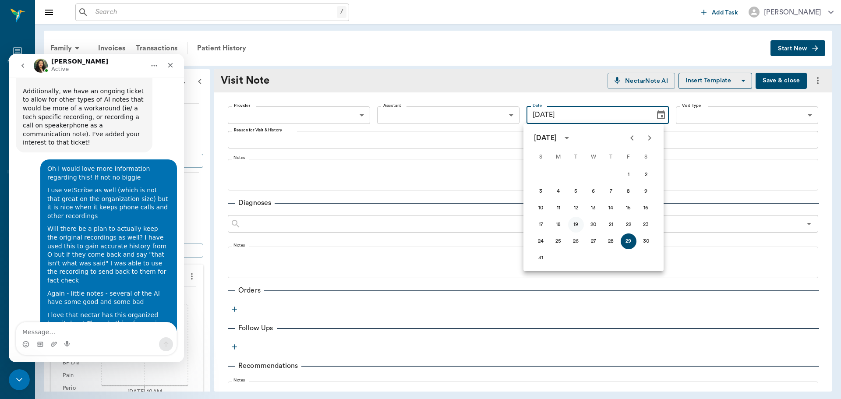
click at [581, 223] on button "19" at bounding box center [576, 225] width 16 height 16
type input "[DATE]"
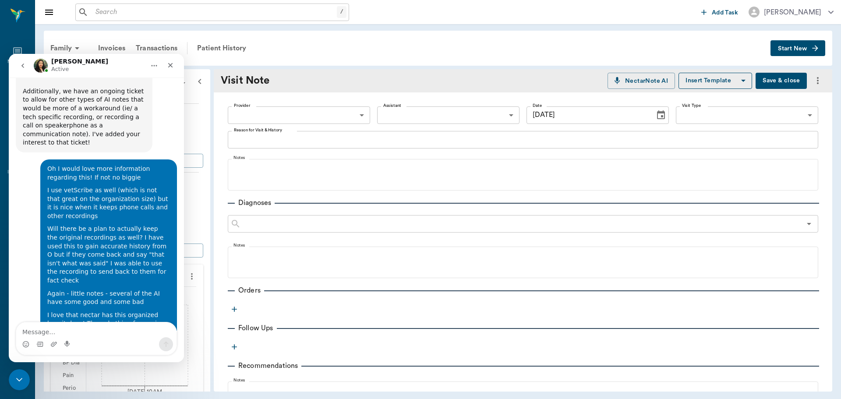
click at [343, 108] on body "/ ​ Add Task [PERSON_NAME] Nectar Messages Appts Labs Imaging Inventory Tasks F…" at bounding box center [420, 199] width 841 height 399
click at [346, 129] on li "[PERSON_NAME]" at bounding box center [298, 135] width 141 height 16
type input "649b3e03b5bc7e03f9326794"
click at [25, 379] on div "Close Intercom Messenger" at bounding box center [17, 378] width 21 height 21
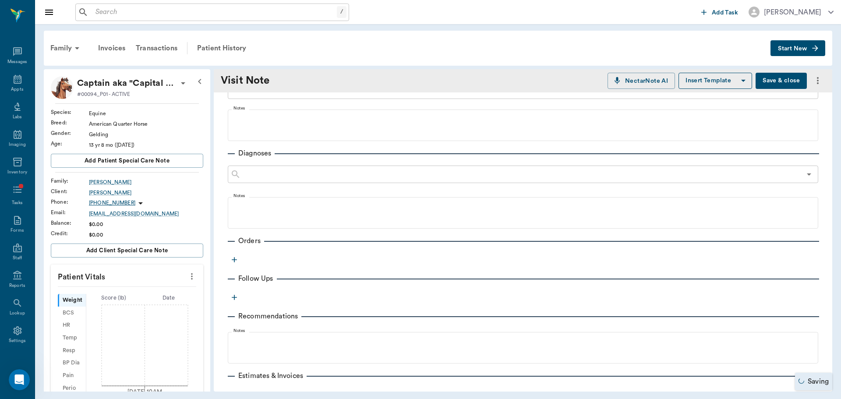
scroll to position [88, 0]
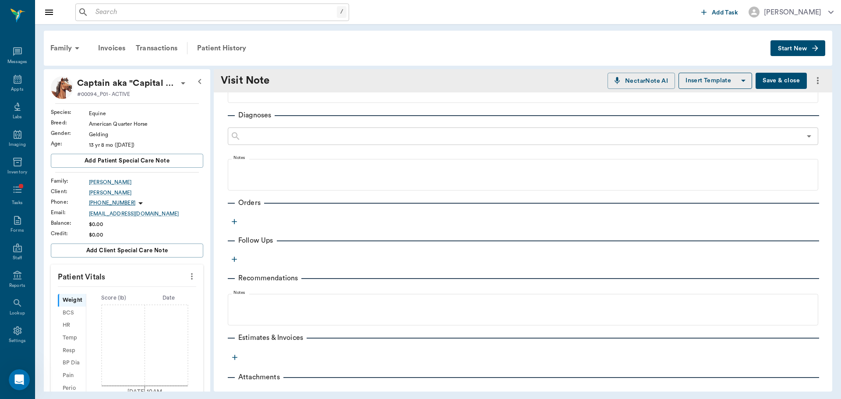
click at [231, 222] on icon "button" at bounding box center [234, 221] width 9 height 9
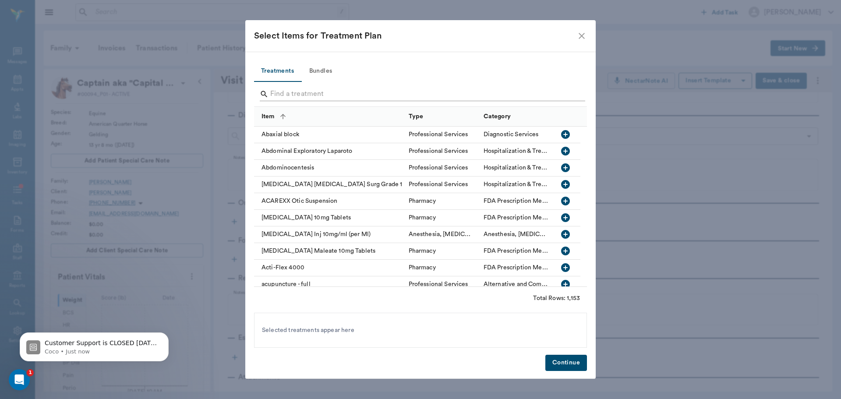
click at [293, 93] on input "Search" at bounding box center [421, 94] width 302 height 14
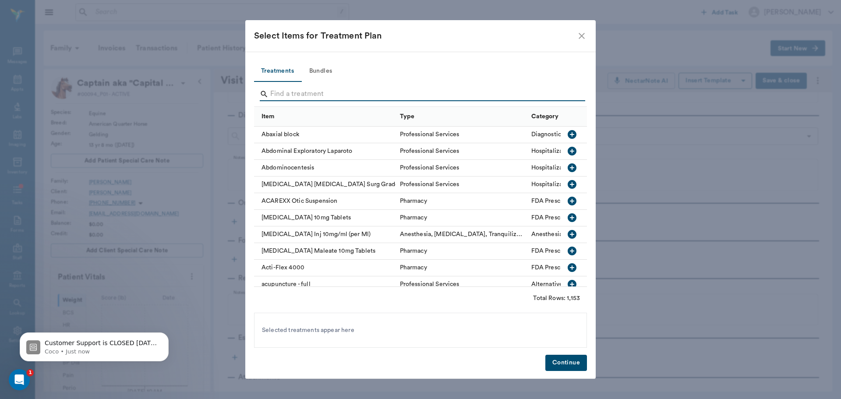
scroll to position [3085, 0]
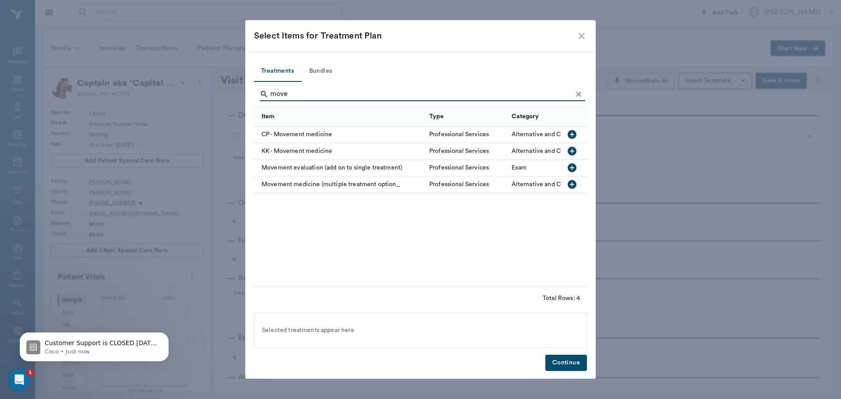
type input "move"
click at [327, 186] on div "Movement medicine (multiple treatment option_" at bounding box center [339, 184] width 171 height 17
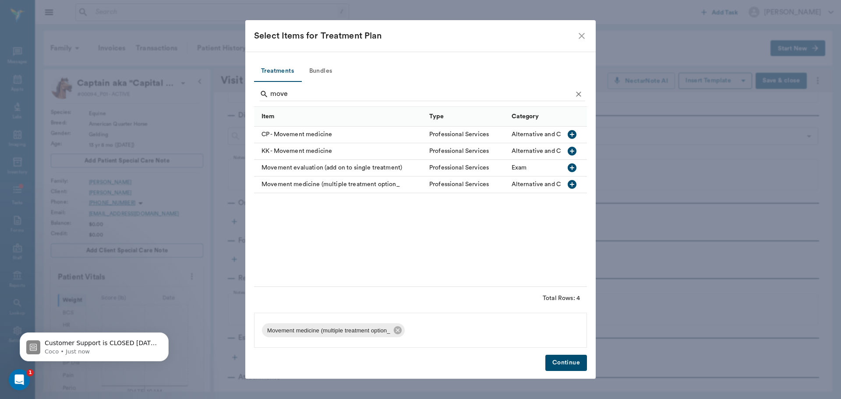
click at [568, 362] on button "Continue" at bounding box center [566, 363] width 42 height 16
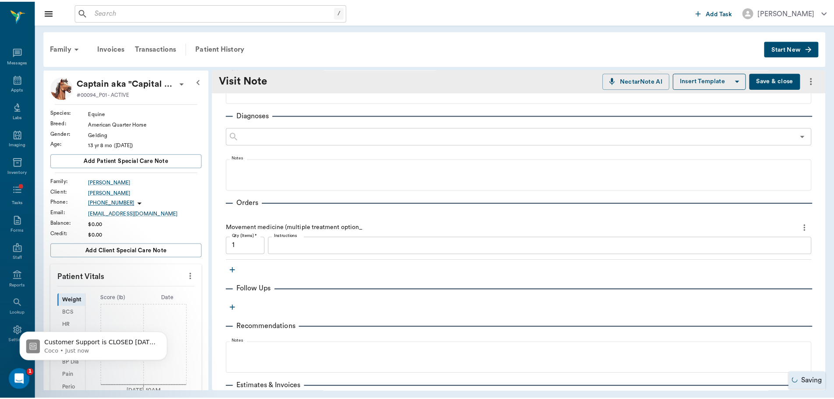
scroll to position [175, 0]
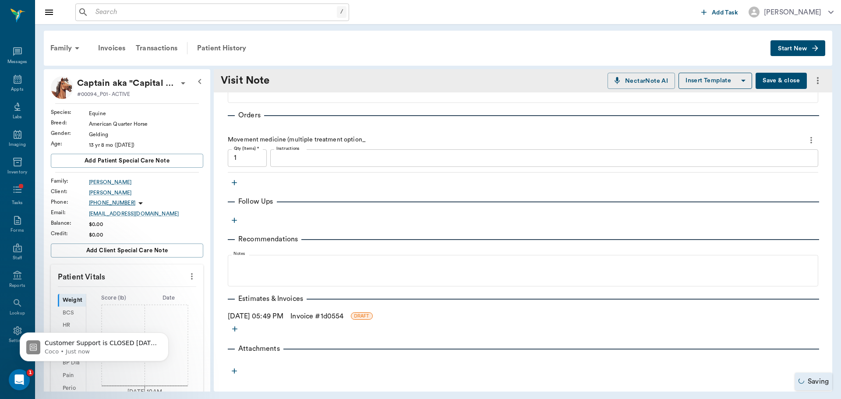
click at [308, 318] on link "Invoice # 1d0554" at bounding box center [316, 316] width 53 height 11
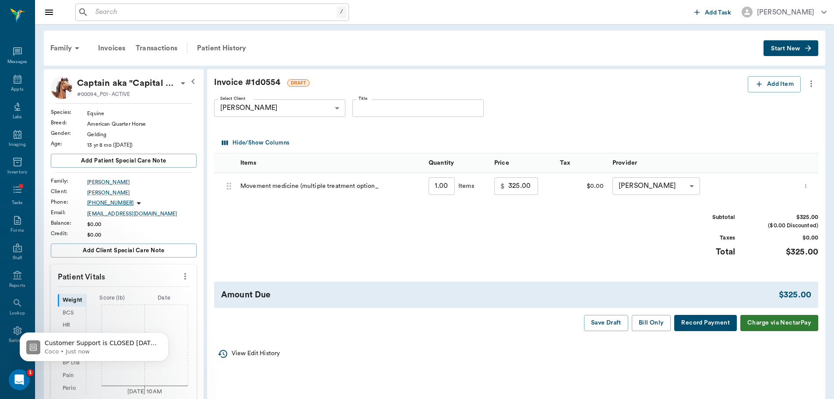
scroll to position [3085, 0]
click at [449, 107] on input "Title" at bounding box center [418, 108] width 131 height 18
type input "exam 8/19"
click at [654, 328] on button "Bill Only" at bounding box center [651, 323] width 39 height 16
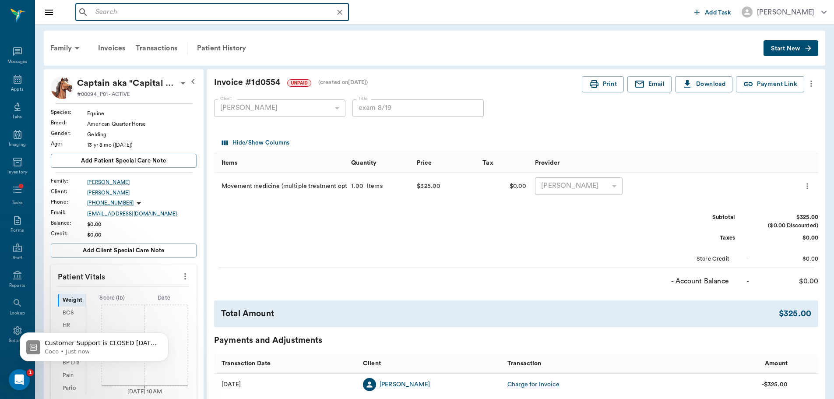
click at [160, 10] on input "text" at bounding box center [219, 12] width 254 height 12
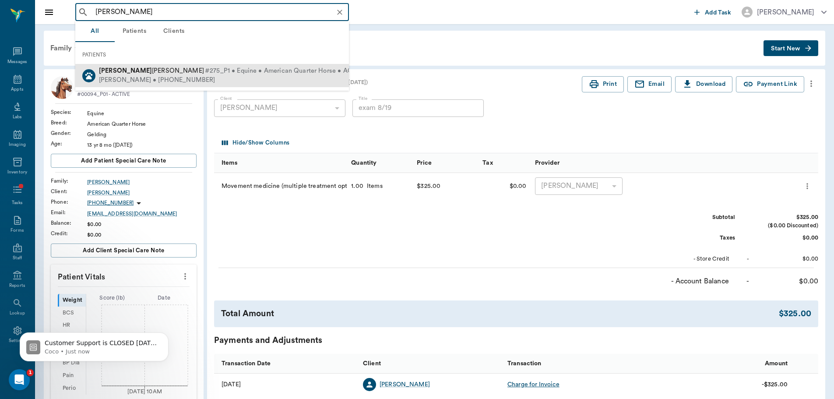
click at [205, 71] on span "#275_P1 • Equine • American Quarter Horse • ACTIVE" at bounding box center [285, 71] width 161 height 9
type input "[PERSON_NAME]"
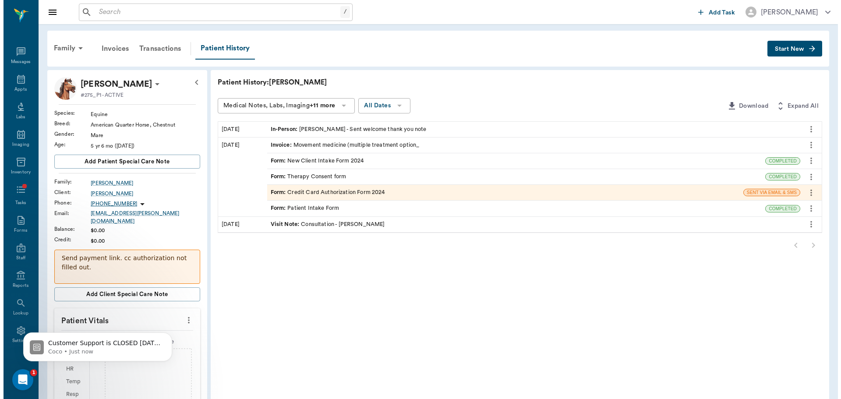
scroll to position [3085, 0]
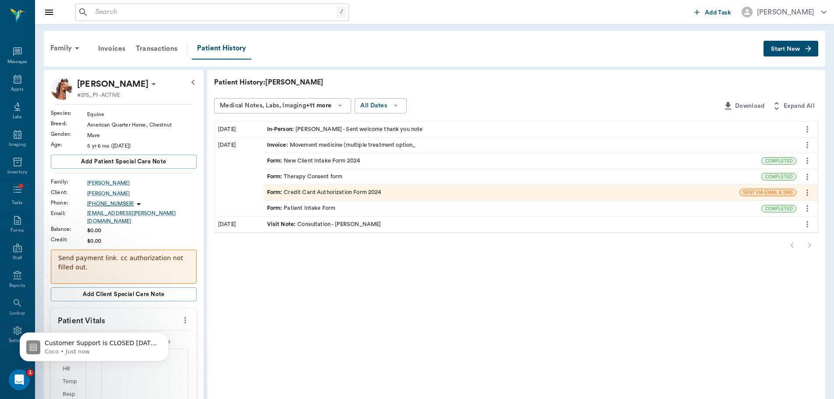
click at [812, 49] on icon "button" at bounding box center [808, 48] width 9 height 9
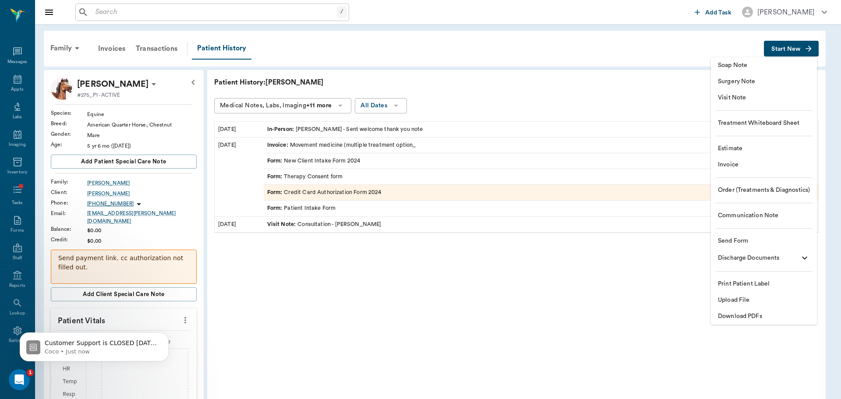
click at [732, 93] on span "Visit Note" at bounding box center [764, 97] width 92 height 9
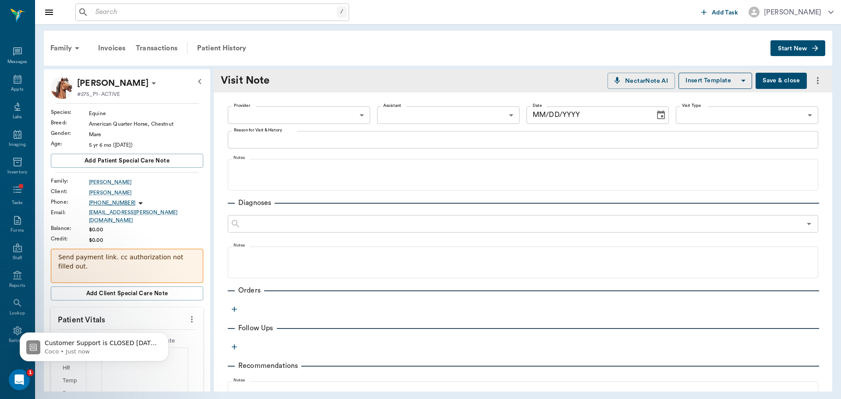
type input "[DATE]"
click at [341, 111] on body "/ ​ Add Task [PERSON_NAME] Nectar Messages Appts Labs Imaging Inventory Tasks F…" at bounding box center [420, 199] width 841 height 399
click at [341, 132] on li "[PERSON_NAME]" at bounding box center [298, 135] width 141 height 16
type input "649b3e03b5bc7e03f9326794"
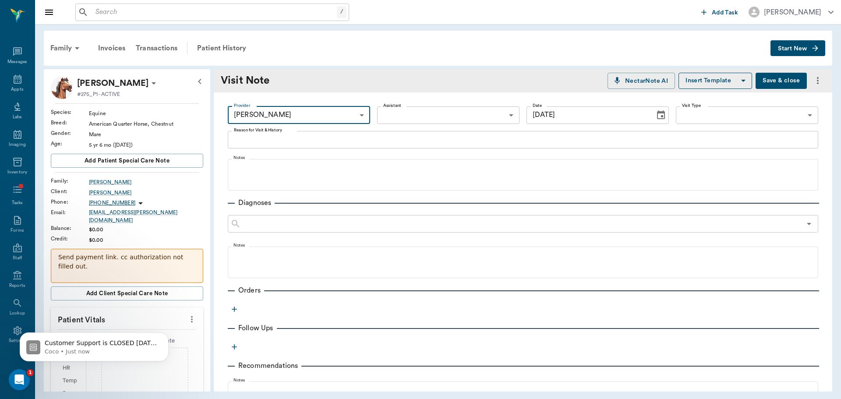
click at [787, 122] on body "/ ​ Add Task [PERSON_NAME] Nectar Messages Appts Labs Imaging Inventory Tasks F…" at bounding box center [420, 199] width 841 height 399
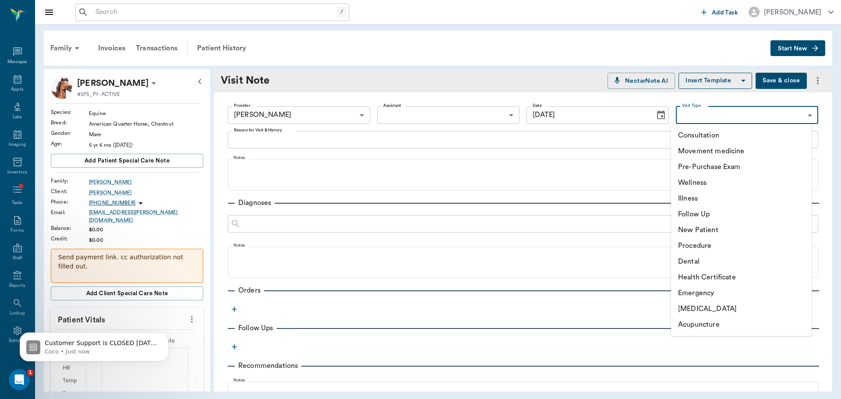
click at [740, 148] on li "Movement medicine" at bounding box center [741, 151] width 141 height 16
type input "6656c4aef87a612ea34fb244"
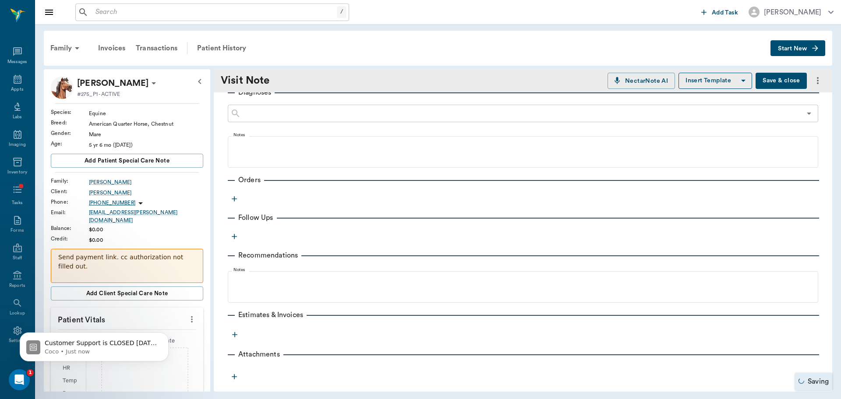
scroll to position [116, 0]
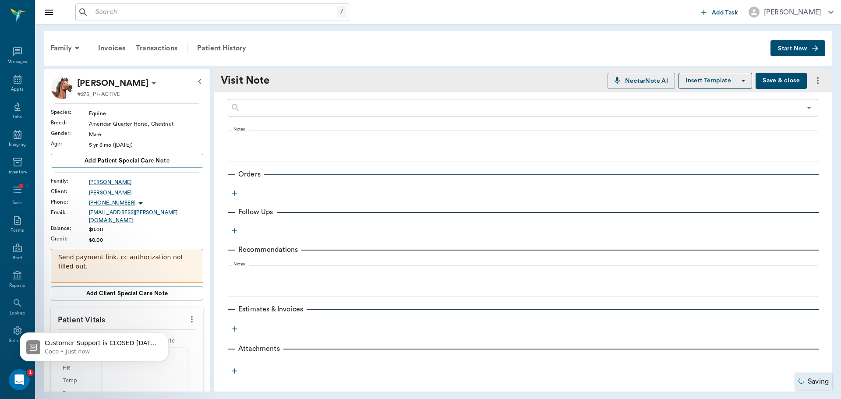
click at [234, 194] on icon "button" at bounding box center [234, 193] width 9 height 9
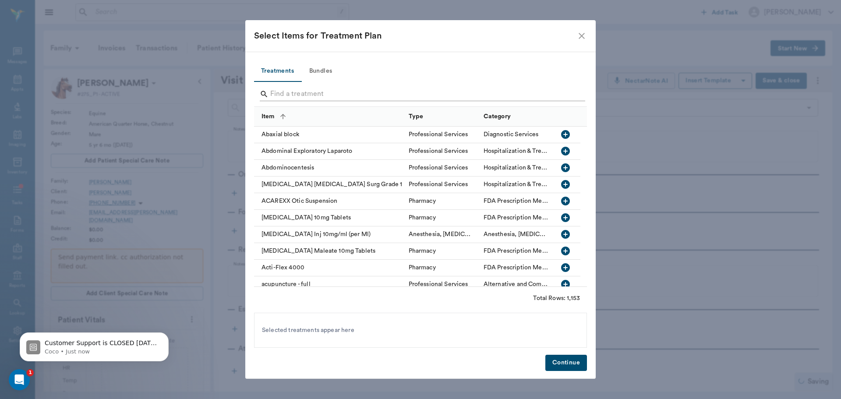
click at [294, 97] on input "Search" at bounding box center [421, 94] width 302 height 14
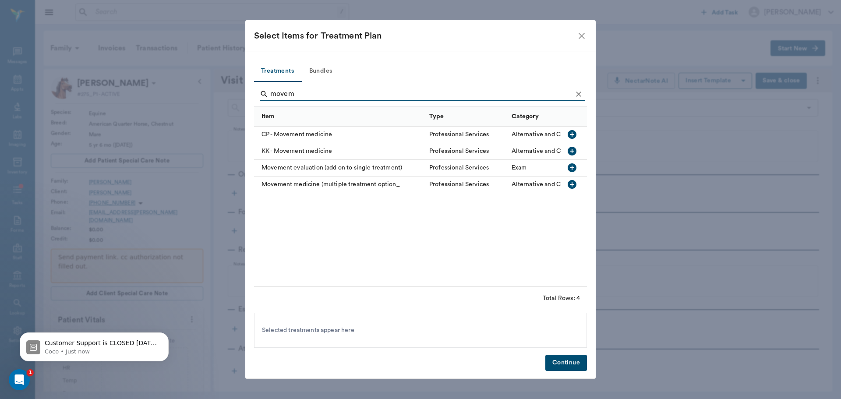
type input "movem"
click at [325, 184] on div "Movement medicine (multiple treatment option_" at bounding box center [339, 184] width 171 height 17
click at [566, 360] on button "Continue" at bounding box center [566, 363] width 42 height 16
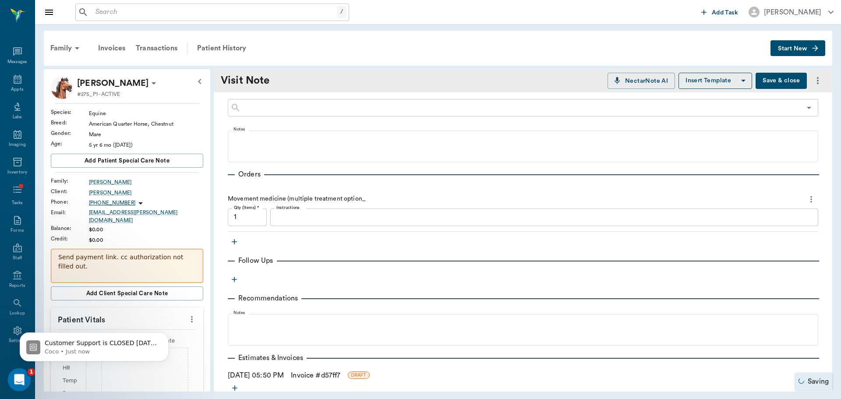
click at [25, 369] on div "Open Intercom Messenger" at bounding box center [17, 378] width 21 height 21
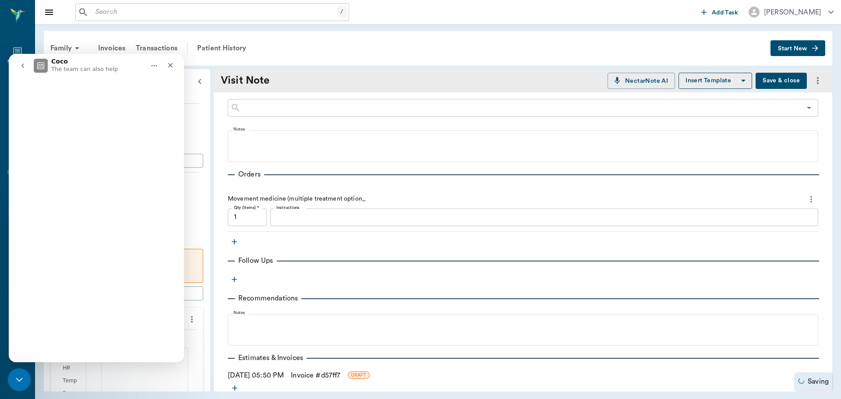
click at [23, 374] on div "Close Intercom Messenger" at bounding box center [17, 378] width 21 height 21
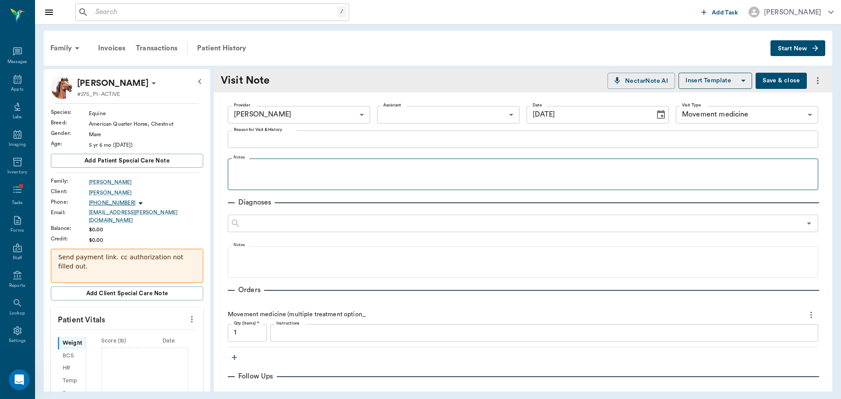
scroll to position [0, 0]
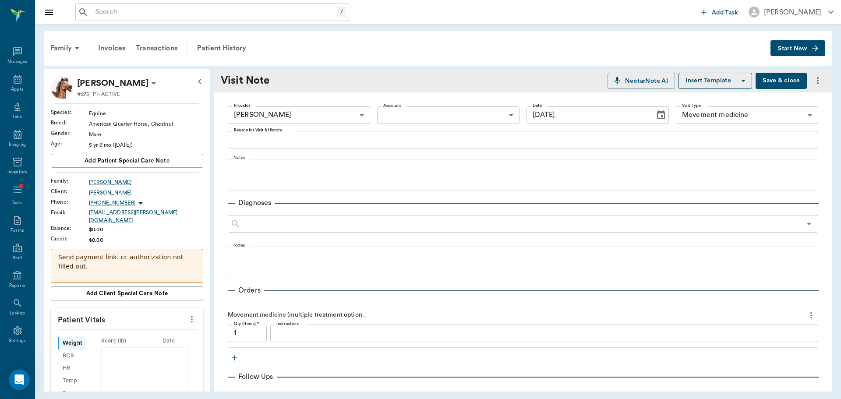
click at [656, 113] on icon "Choose date, selected date is Aug 29, 2025" at bounding box center [661, 115] width 11 height 11
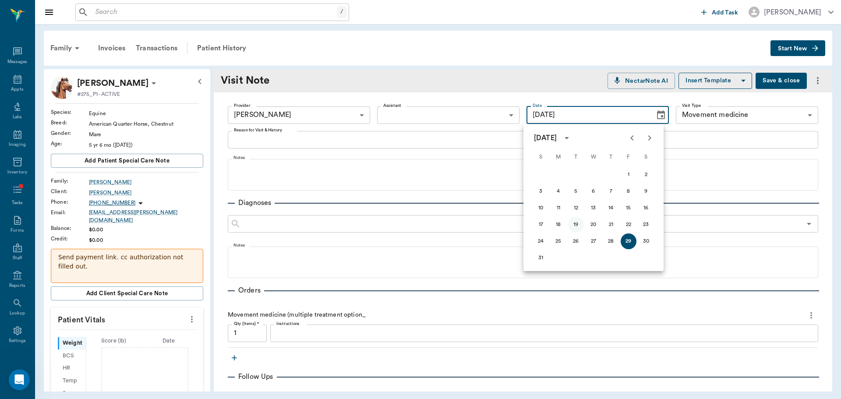
click at [576, 227] on button "19" at bounding box center [576, 225] width 16 height 16
type input "[DATE]"
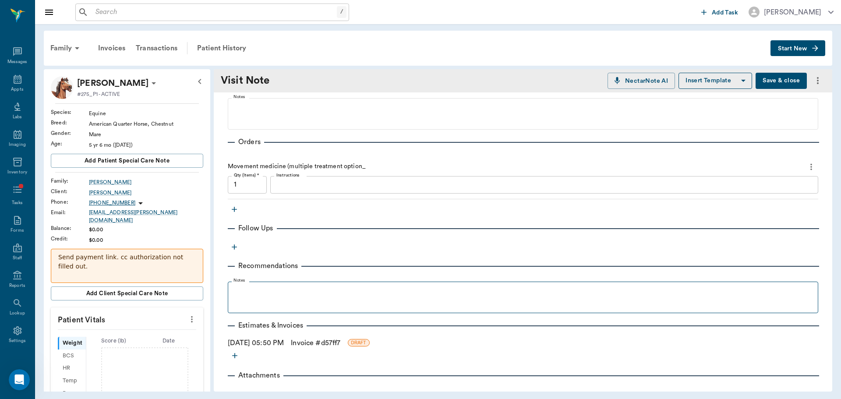
scroll to position [175, 0]
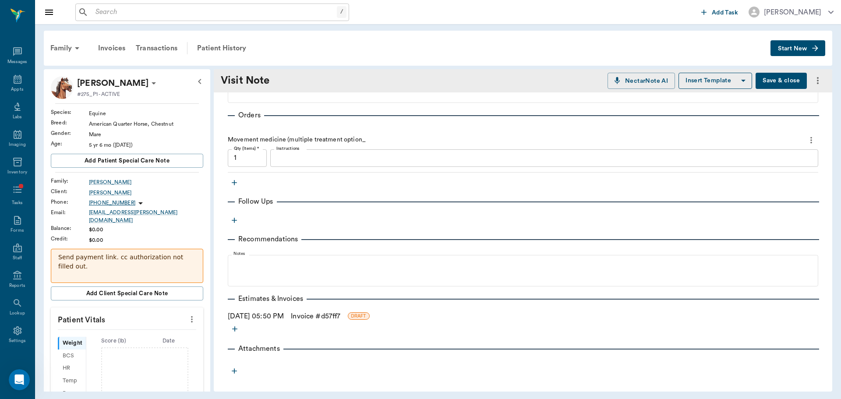
click at [321, 318] on link "Invoice # d57ff7" at bounding box center [315, 316] width 49 height 11
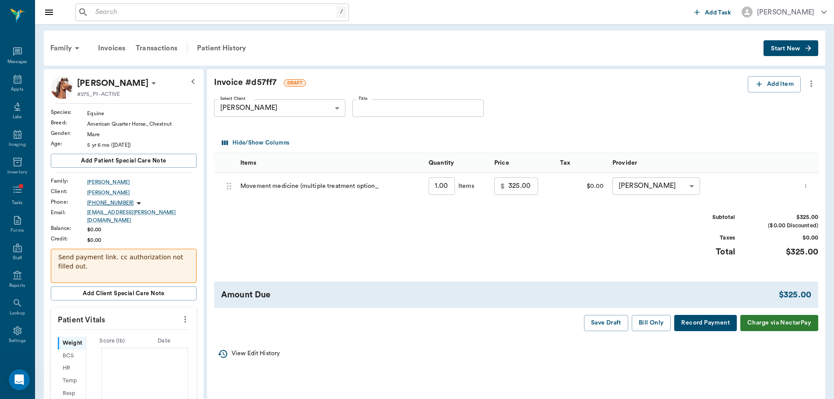
click at [443, 112] on input "Title" at bounding box center [418, 108] width 131 height 18
type input "exam 8/19"
click at [649, 326] on button "Bill Only" at bounding box center [651, 323] width 39 height 16
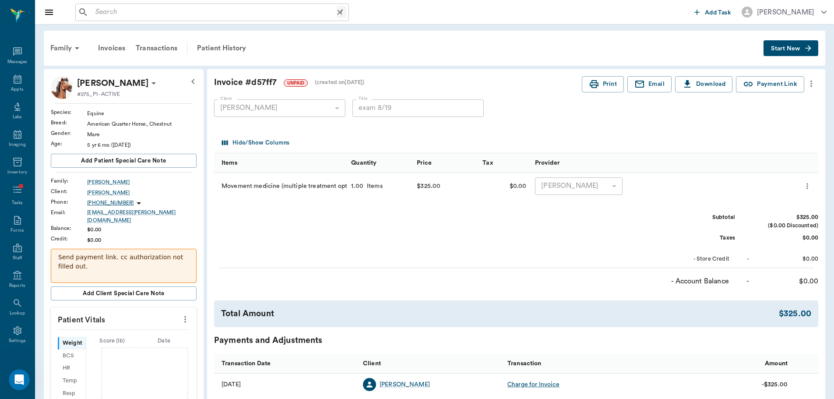
click at [117, 7] on input "text" at bounding box center [214, 12] width 245 height 12
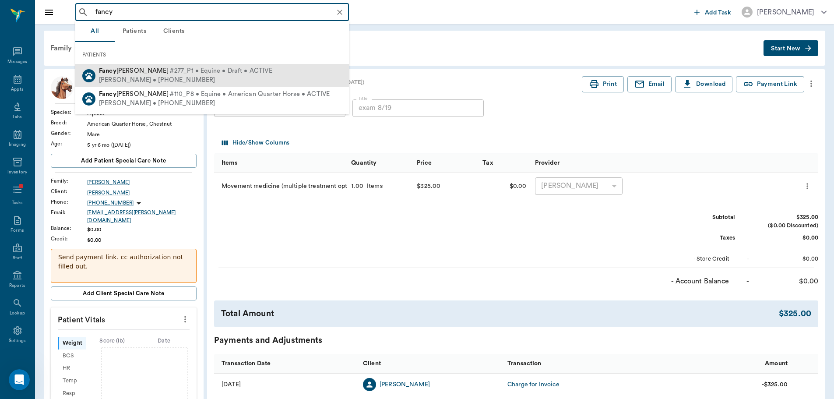
click at [176, 72] on span "#277_P1 • Equine • Draft • ACTIVE" at bounding box center [220, 71] width 103 height 9
type input "fancy"
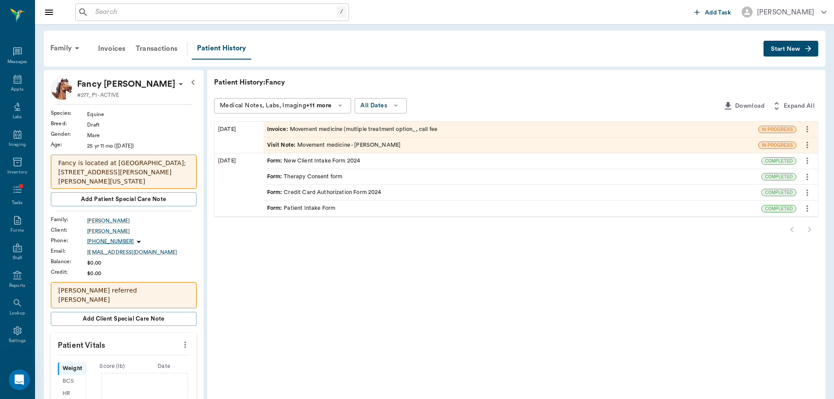
click at [380, 132] on div "Invoice : Movement medicine (multiple treatment option_, call fee" at bounding box center [352, 129] width 170 height 8
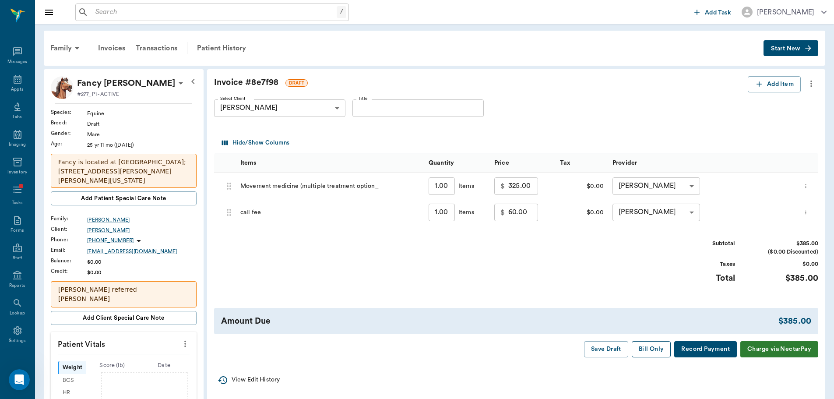
click at [651, 351] on button "Bill Only" at bounding box center [651, 349] width 39 height 16
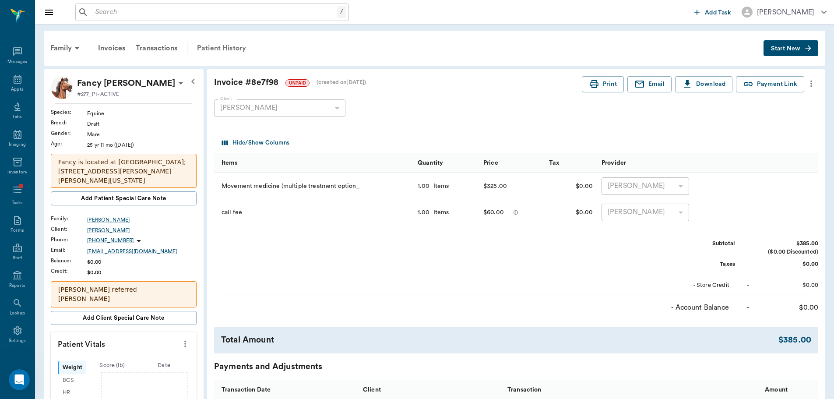
click at [215, 50] on div "Patient History" at bounding box center [222, 48] width 60 height 21
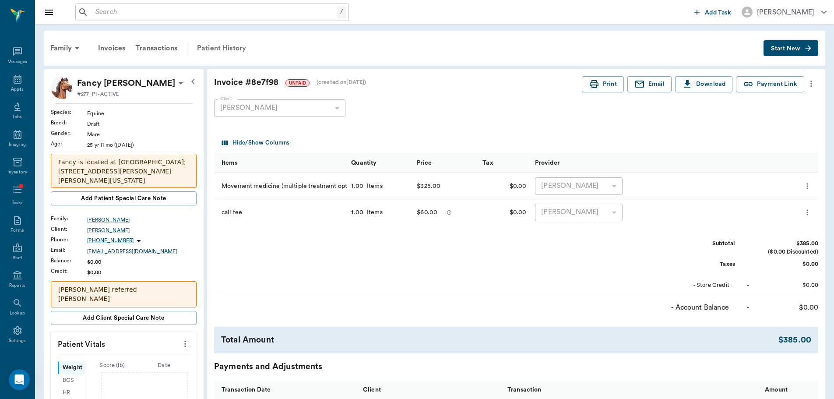
click at [233, 48] on div "Patient History" at bounding box center [222, 48] width 60 height 21
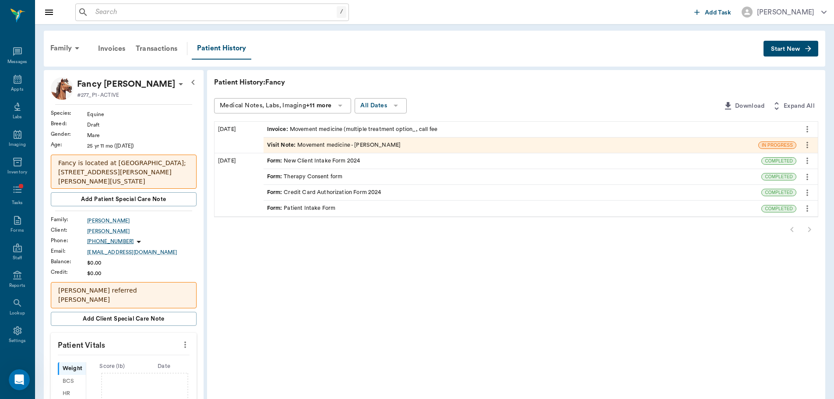
click at [352, 145] on div "Visit Note : Movement medicine - [PERSON_NAME]" at bounding box center [334, 145] width 134 height 8
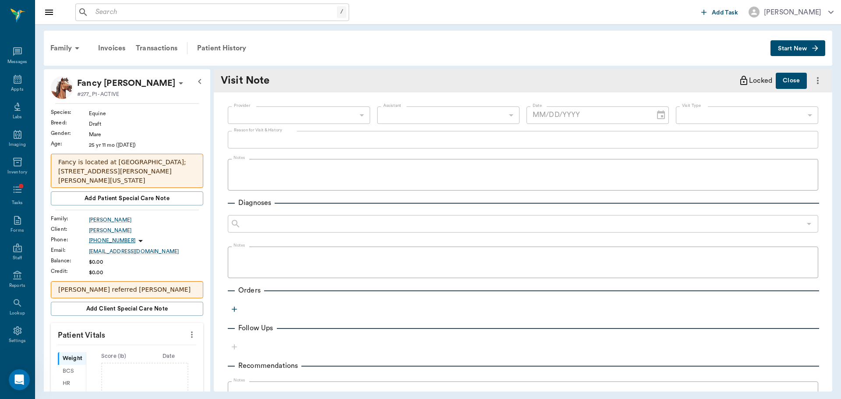
type input "649b3e03b5bc7e03f9326794"
type input "6656c4aef87a612ea34fb244"
type textarea "O noted that she has had Fancy bout 1 year - had come from an [DEMOGRAPHIC_DATA…"
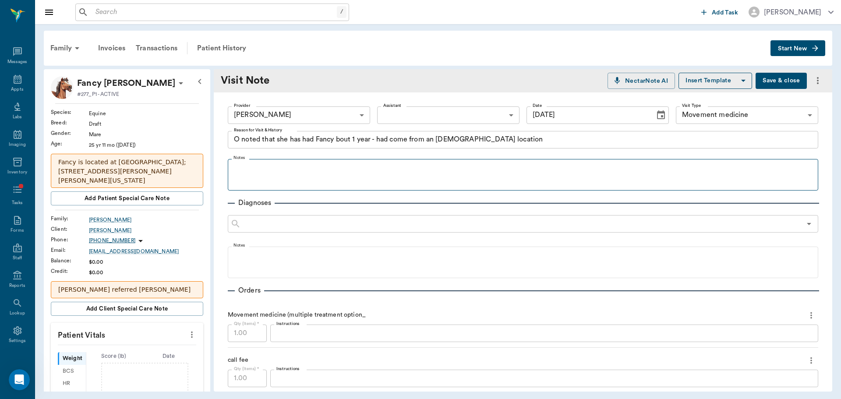
type input "[DATE]"
click at [327, 162] on fieldset "Notes" at bounding box center [523, 172] width 590 height 35
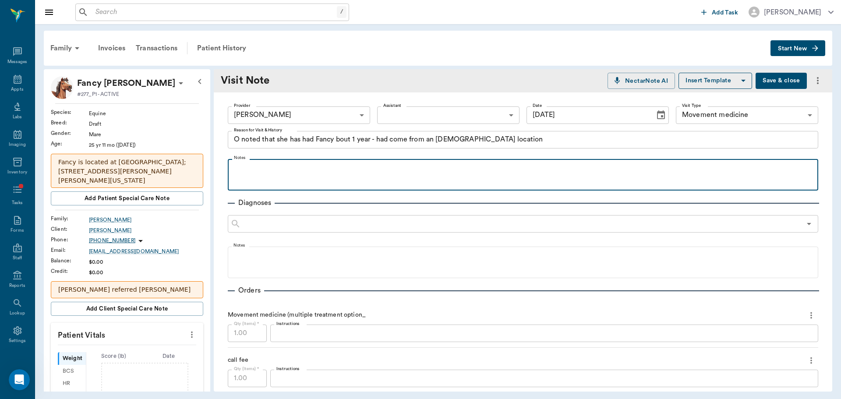
click at [257, 175] on div at bounding box center [523, 174] width 582 height 22
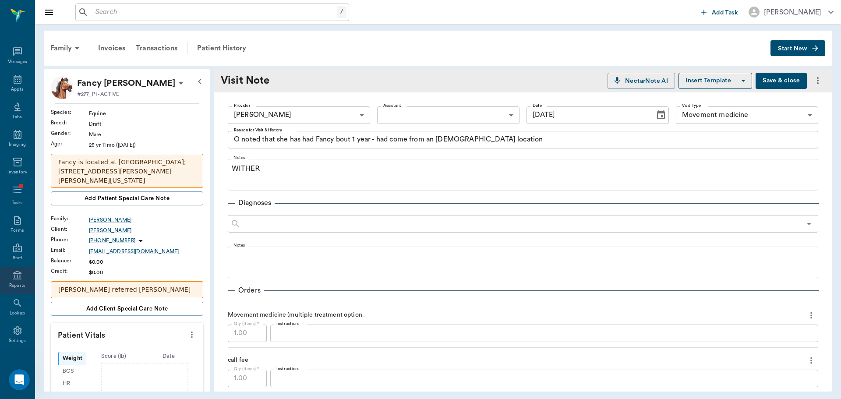
click at [13, 279] on icon at bounding box center [17, 275] width 8 height 9
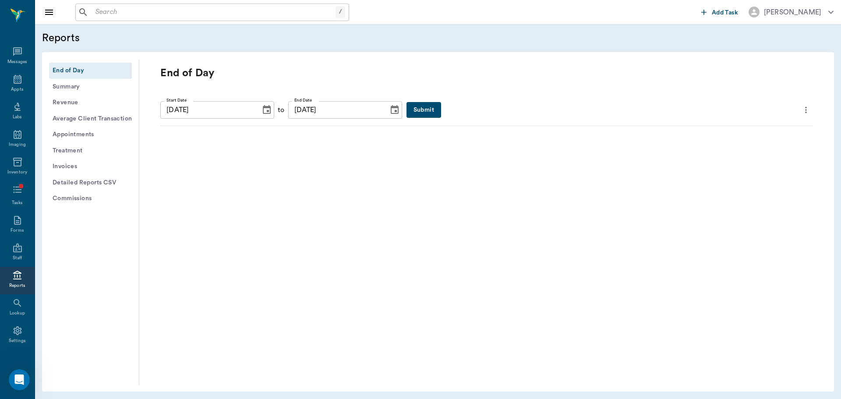
click at [261, 112] on icon "Choose date, selected date is Aug 29, 2025" at bounding box center [266, 110] width 11 height 11
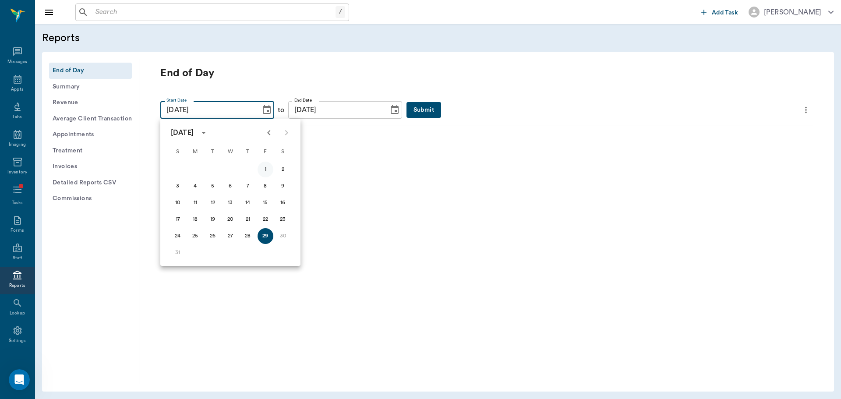
click at [263, 169] on button "1" at bounding box center [266, 170] width 16 height 16
type input "[DATE]"
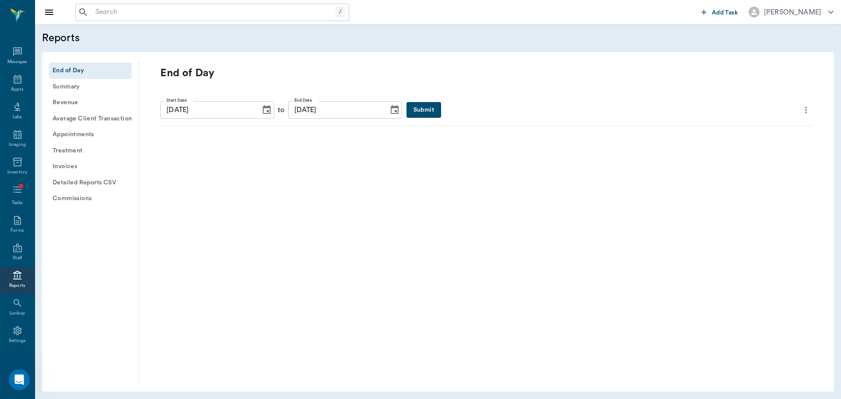
click at [420, 118] on div "Start Date [DATE] Start Date to End Date [DATE] End Date Submit" at bounding box center [486, 110] width 653 height 18
click at [417, 107] on button "Submit" at bounding box center [423, 110] width 35 height 16
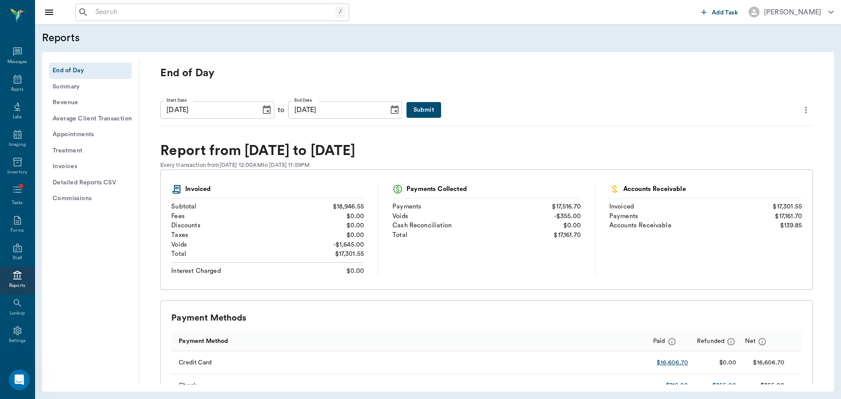
click at [261, 109] on icon "Choose date, selected date is Aug 1, 2025" at bounding box center [266, 110] width 11 height 11
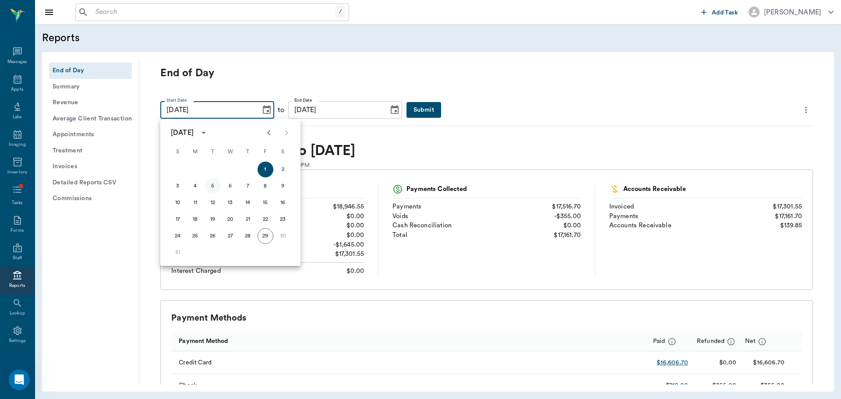
click at [212, 186] on button "5" at bounding box center [213, 186] width 16 height 16
type input "[DATE]"
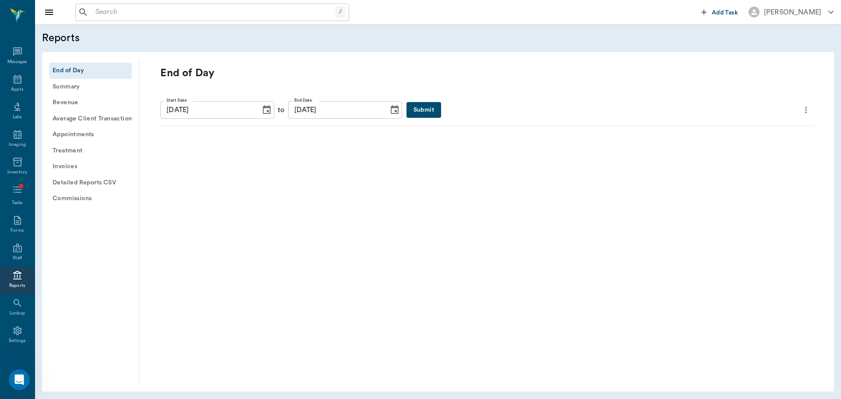
click at [407, 109] on button "Submit" at bounding box center [423, 110] width 35 height 16
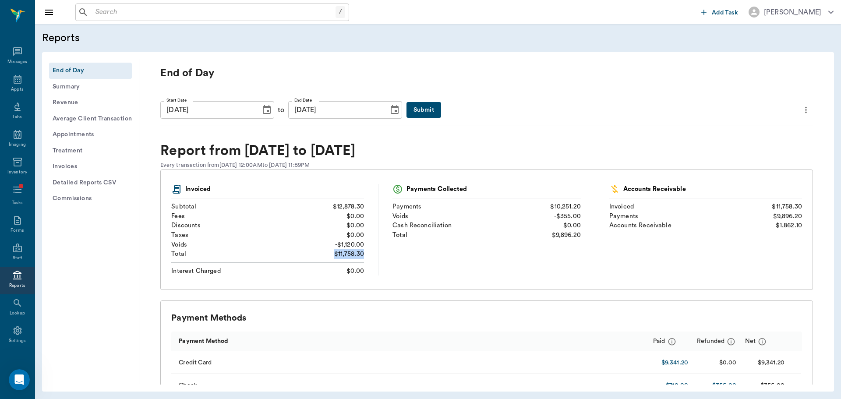
drag, startPoint x: 331, startPoint y: 252, endPoint x: 371, endPoint y: 252, distance: 40.7
click at [371, 252] on div "Invoiced Subtotal $12,878.30 Fees $0.00 Discounts $0.00 Taxes $0.00 Voids - $1,…" at bounding box center [274, 230] width 207 height 92
click at [261, 113] on icon "Choose date, selected date is Aug 5, 2025" at bounding box center [266, 110] width 11 height 11
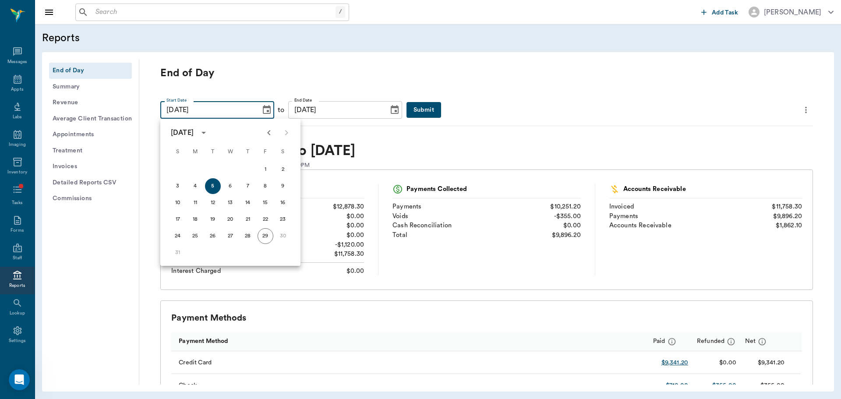
click at [274, 133] on icon "Previous month" at bounding box center [269, 132] width 11 height 11
click at [212, 169] on button "1" at bounding box center [213, 170] width 16 height 16
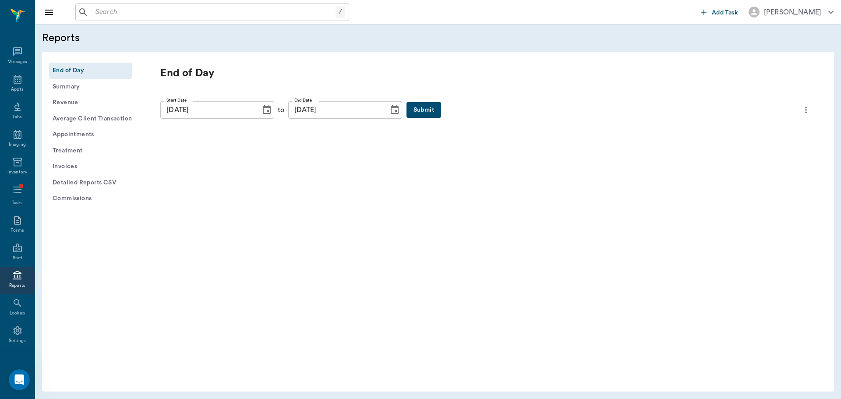
type input "[DATE]"
click at [406, 110] on button "Submit" at bounding box center [423, 110] width 35 height 16
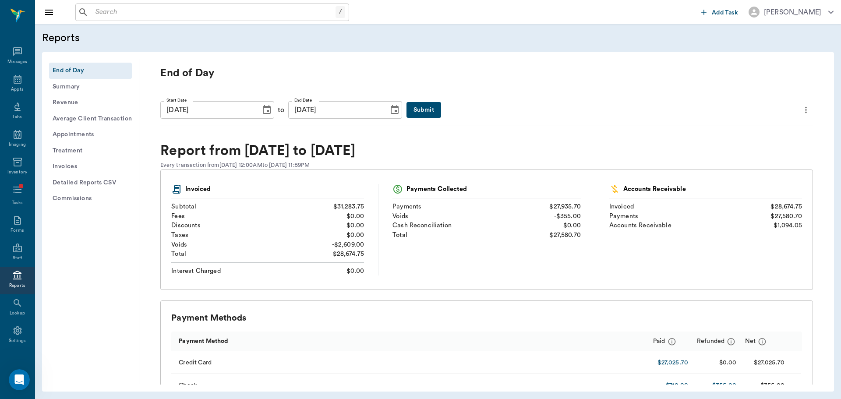
click at [389, 109] on icon "Choose date, selected date is Aug 29, 2025" at bounding box center [394, 110] width 11 height 11
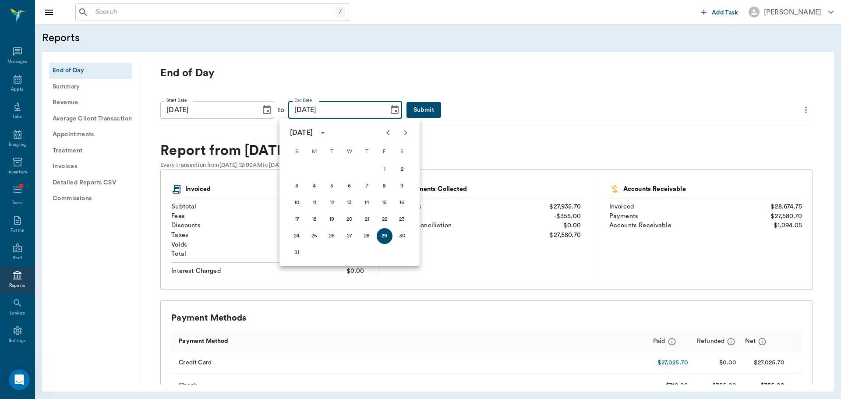
click at [388, 132] on icon "Previous month" at bounding box center [388, 132] width 11 height 11
click at [373, 236] on button "31" at bounding box center [367, 236] width 16 height 16
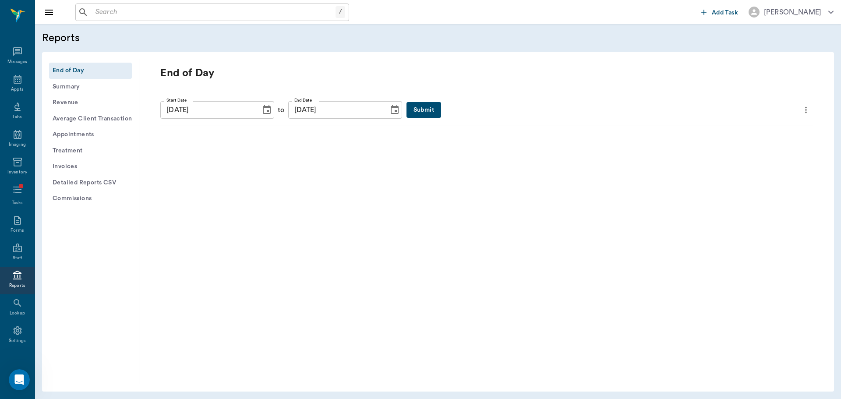
type input "[DATE]"
click at [411, 106] on button "Submit" at bounding box center [423, 110] width 35 height 16
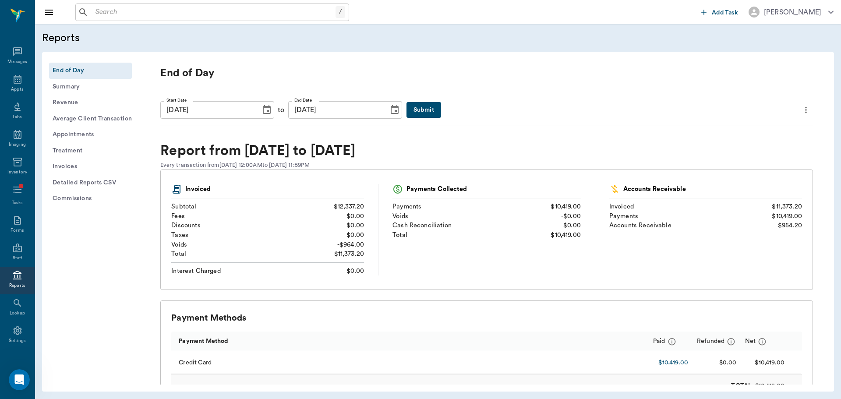
click at [263, 106] on icon "Choose date, selected date is Jul 1, 2025" at bounding box center [267, 109] width 8 height 9
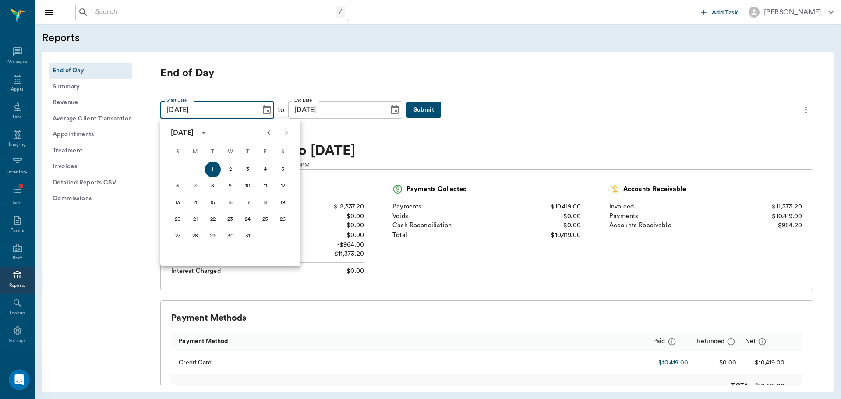
click at [269, 135] on icon "Previous month" at bounding box center [268, 132] width 3 height 5
click at [286, 134] on icon "Next month" at bounding box center [286, 132] width 3 height 5
click at [391, 111] on icon "Choose date, selected date is Jul 31, 2025" at bounding box center [395, 109] width 8 height 9
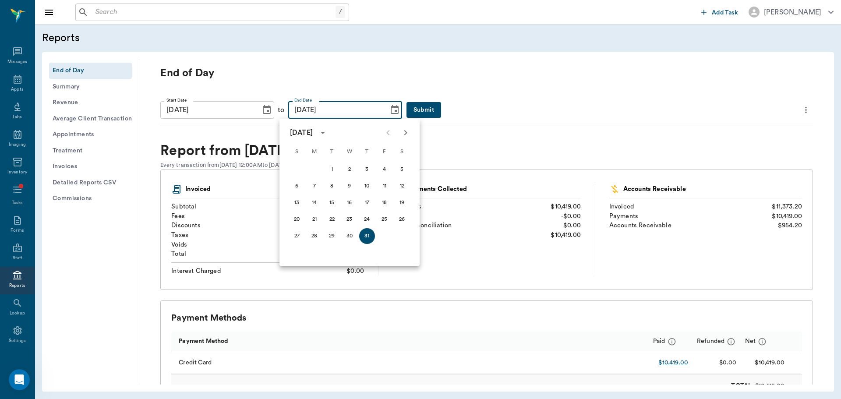
click at [403, 127] on button "Next month" at bounding box center [406, 133] width 18 height 18
click at [385, 233] on button "29" at bounding box center [385, 236] width 16 height 16
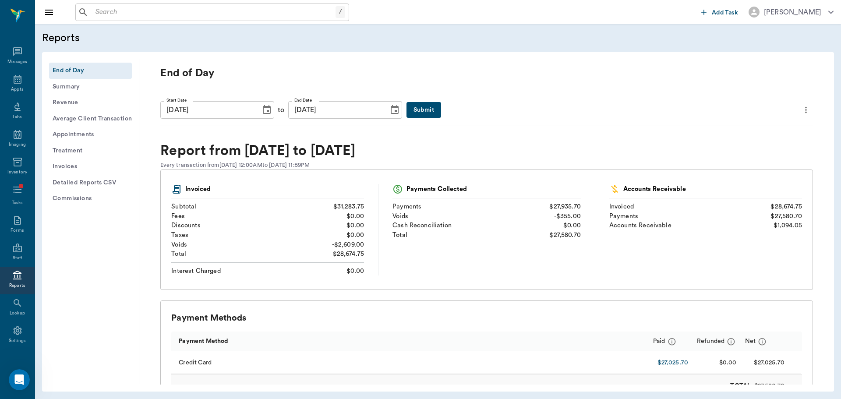
type input "[DATE]"
click at [417, 109] on button "Submit" at bounding box center [423, 110] width 35 height 16
click at [420, 106] on button "Submit" at bounding box center [423, 110] width 35 height 16
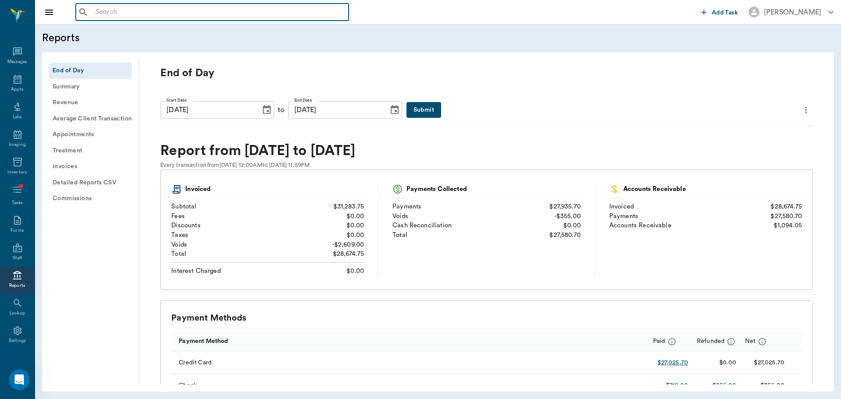
click at [145, 18] on input "text" at bounding box center [218, 12] width 253 height 12
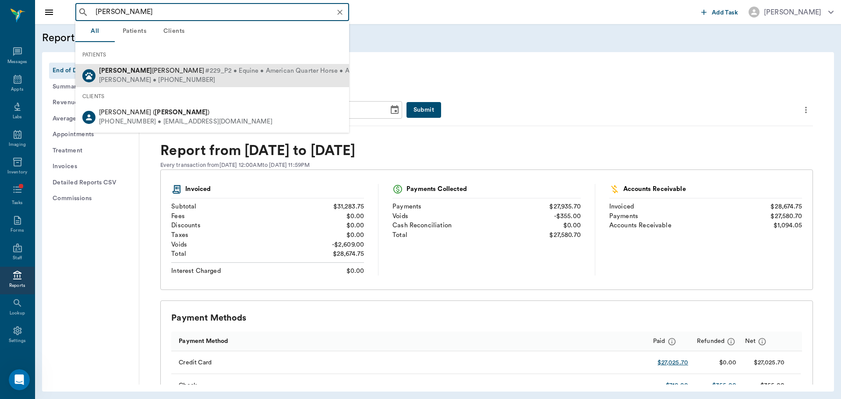
click at [205, 72] on span "#229_P2 • Equine • American Quarter Horse • ACTIVE" at bounding box center [286, 71] width 163 height 9
type input "[PERSON_NAME]"
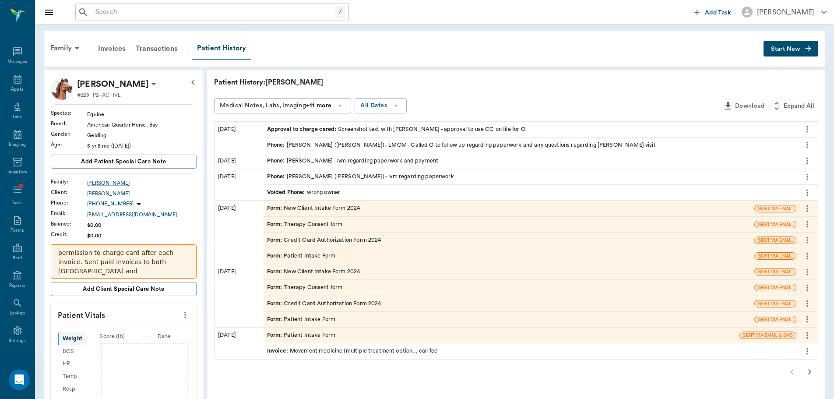
click at [795, 49] on span "Start New" at bounding box center [785, 49] width 29 height 0
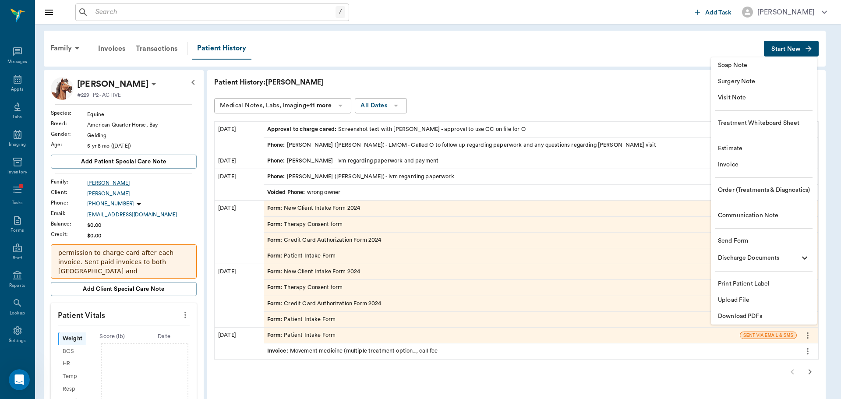
click at [770, 98] on span "Visit Note" at bounding box center [764, 97] width 92 height 9
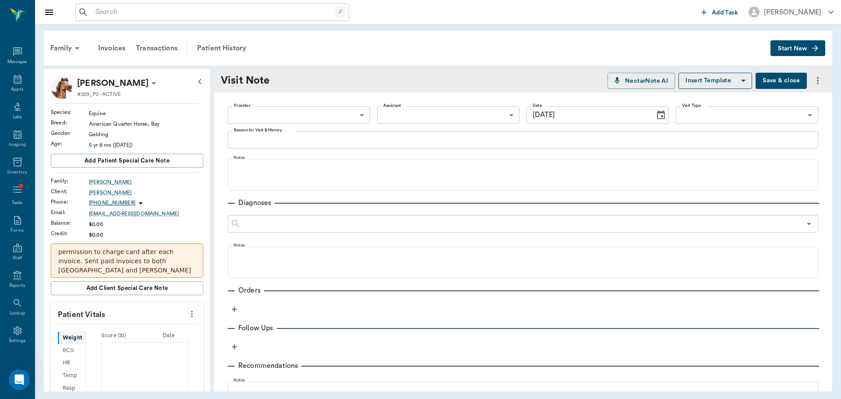
type input "[DATE]"
click at [306, 113] on body "/ ​ Add Task [PERSON_NAME] Nectar Messages Appts Labs Imaging Inventory Tasks F…" at bounding box center [420, 199] width 841 height 399
click at [303, 132] on li "[PERSON_NAME]" at bounding box center [298, 135] width 141 height 16
type input "649b3e03b5bc7e03f9326794"
click at [709, 112] on body "/ ​ Add Task [PERSON_NAME] Nectar Messages Appts Labs Imaging Inventory Tasks F…" at bounding box center [420, 199] width 841 height 399
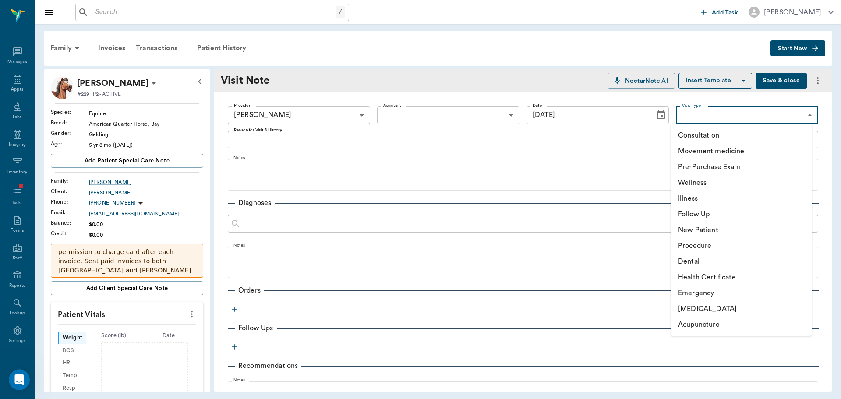
scroll to position [3099, 0]
click at [707, 150] on li "Movement medicine" at bounding box center [741, 151] width 141 height 16
type input "6656c4aef87a612ea34fb244"
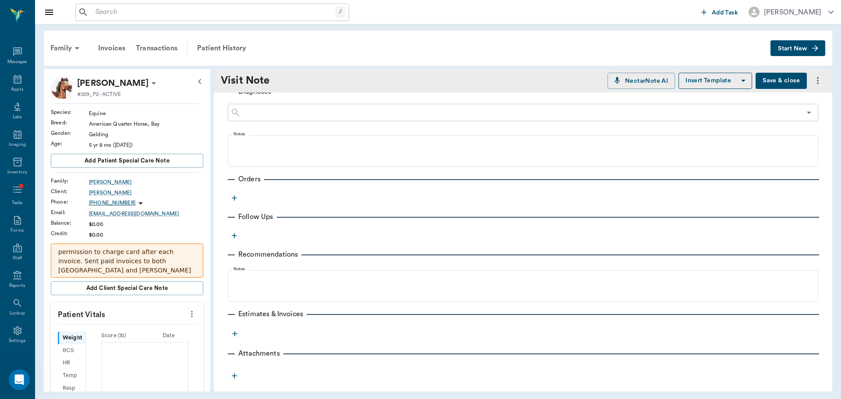
scroll to position [116, 0]
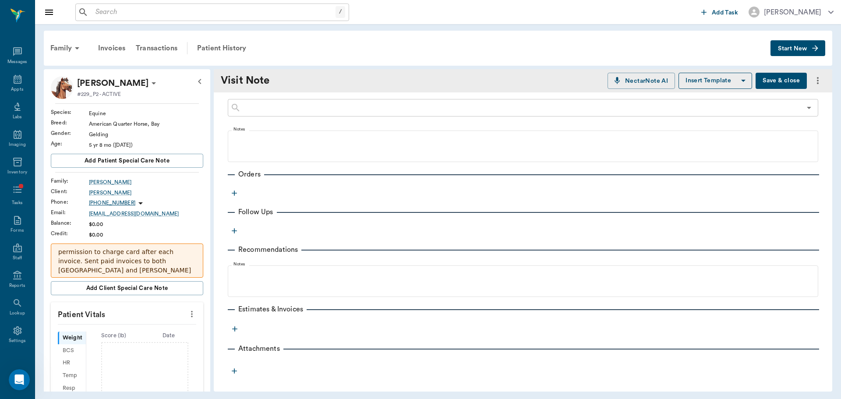
click at [236, 190] on icon "button" at bounding box center [234, 193] width 9 height 9
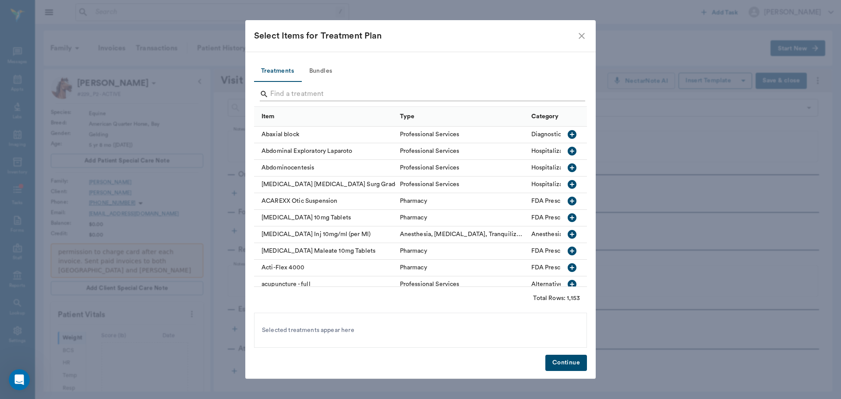
click at [301, 94] on input "Search" at bounding box center [421, 94] width 302 height 14
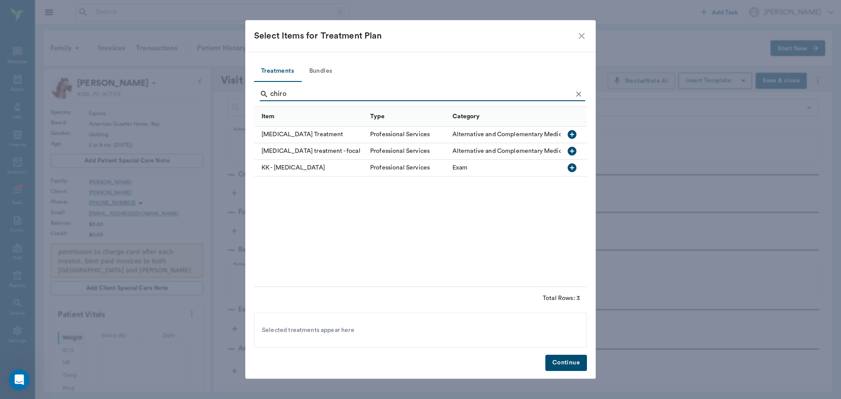
scroll to position [3120, 0]
type input "chiro"
click at [322, 132] on div "[MEDICAL_DATA] Treatment" at bounding box center [310, 135] width 112 height 17
click at [569, 364] on button "Continue" at bounding box center [566, 363] width 42 height 16
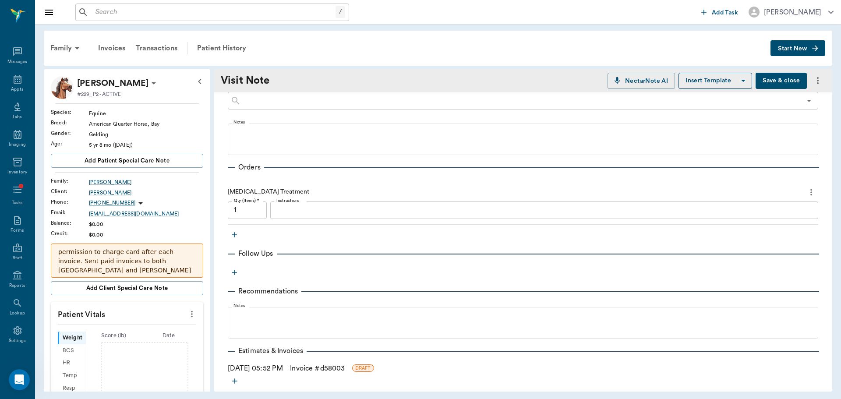
scroll to position [175, 0]
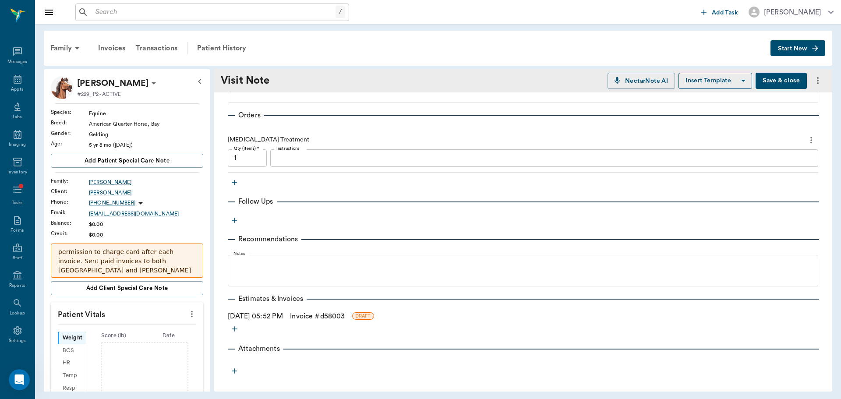
click at [317, 316] on link "Invoice # d58003" at bounding box center [317, 316] width 55 height 11
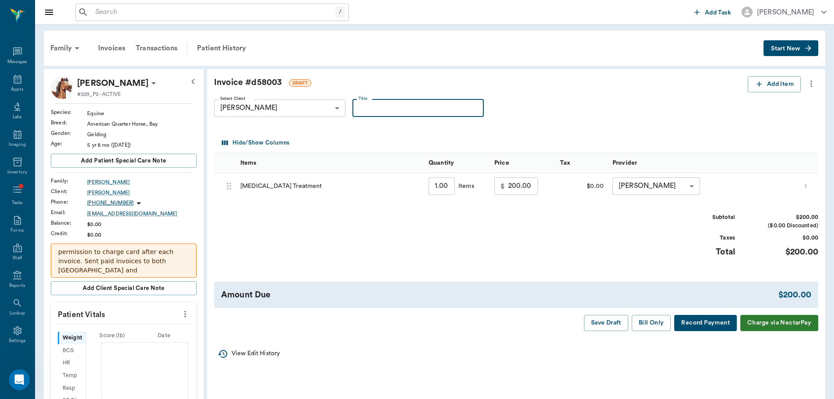
click at [425, 107] on input "Title" at bounding box center [418, 108] width 131 height 18
type input "Exam 8/25"
click at [237, 47] on div "Patient History" at bounding box center [222, 48] width 60 height 21
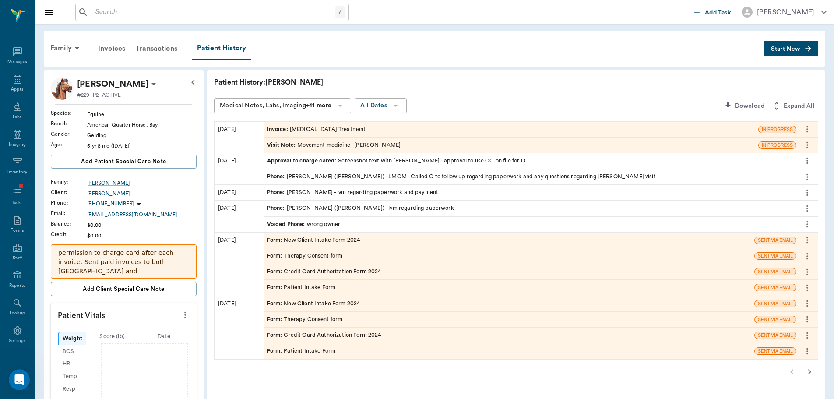
click at [312, 148] on div "Visit Note : Movement medicine - [PERSON_NAME]" at bounding box center [334, 145] width 134 height 8
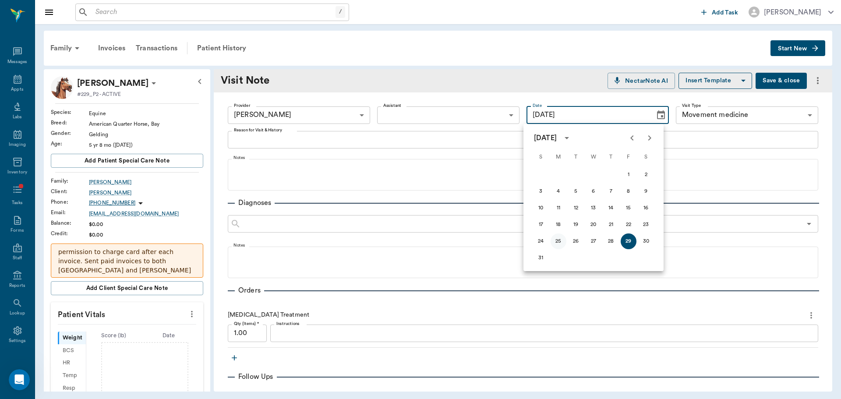
scroll to position [1, 0]
click at [560, 237] on button "25" at bounding box center [559, 241] width 16 height 16
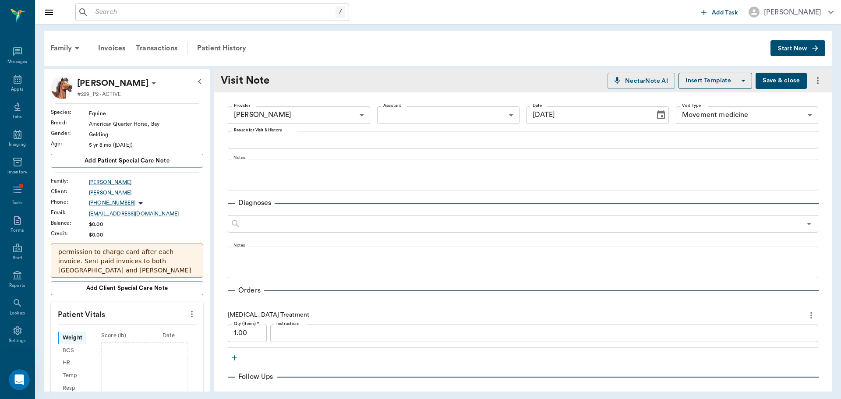
type input "[DATE]"
click at [810, 315] on icon "more" at bounding box center [811, 315] width 2 height 7
click at [772, 347] on span "Delete" at bounding box center [768, 346] width 74 height 9
click at [233, 355] on icon "button" at bounding box center [234, 357] width 9 height 9
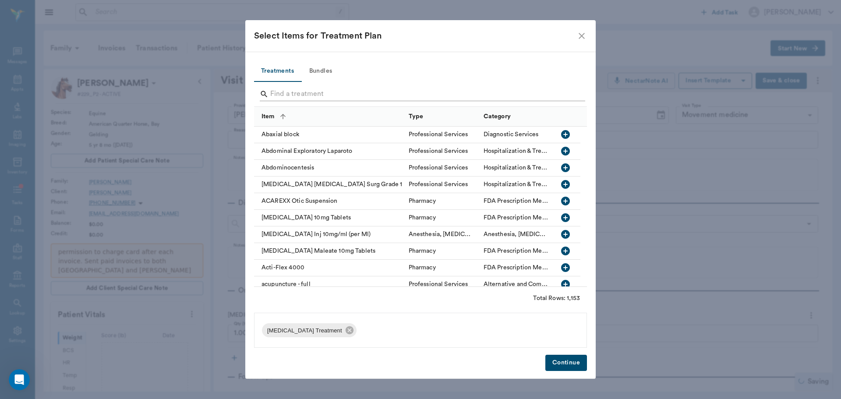
click at [320, 92] on input "Search" at bounding box center [421, 94] width 302 height 14
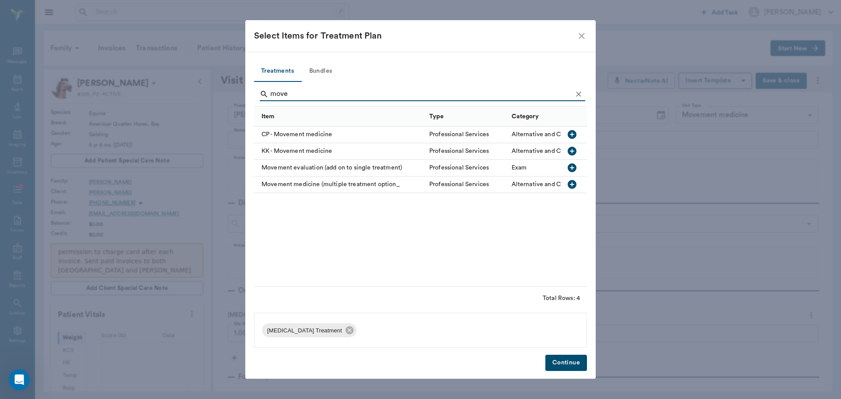
type input "move"
click at [327, 185] on div "Movement medicine (multiple treatment option_" at bounding box center [339, 184] width 171 height 17
click at [346, 330] on icon at bounding box center [350, 330] width 8 height 8
click at [572, 367] on button "Continue" at bounding box center [566, 363] width 42 height 16
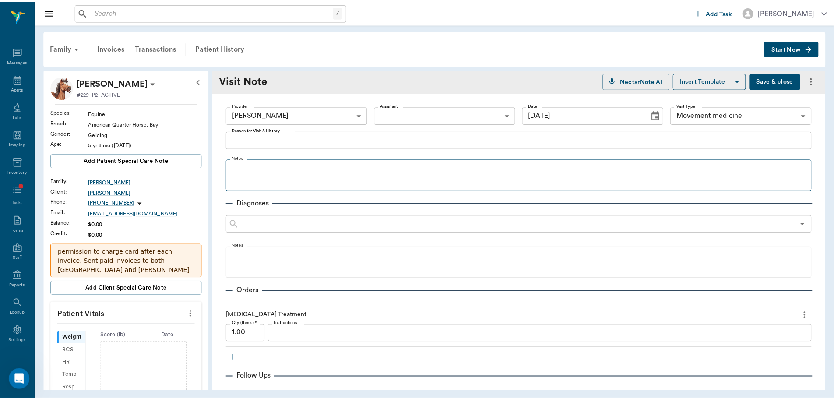
scroll to position [131, 0]
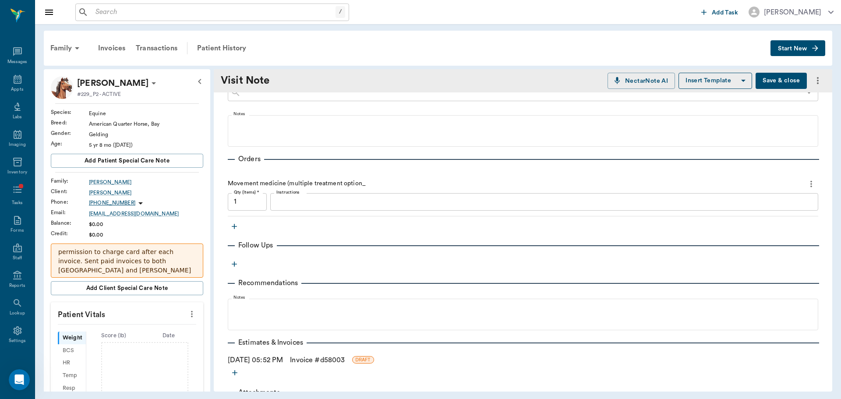
drag, startPoint x: 316, startPoint y: 357, endPoint x: 338, endPoint y: 372, distance: 26.5
click at [316, 357] on link "Invoice # d58003" at bounding box center [317, 360] width 55 height 11
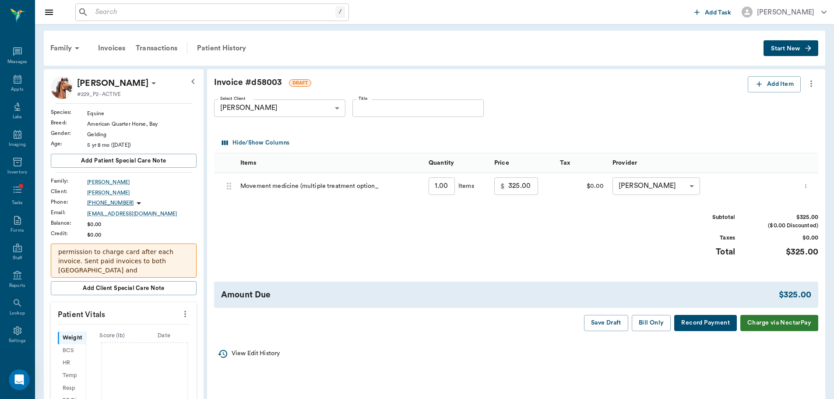
click at [407, 110] on input "Title" at bounding box center [418, 108] width 131 height 18
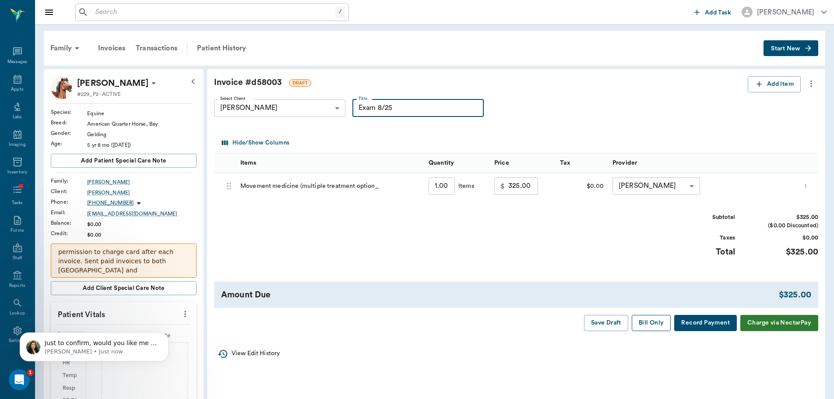
type input "Exam 8/25"
click at [640, 326] on button "Bill Only" at bounding box center [651, 323] width 39 height 16
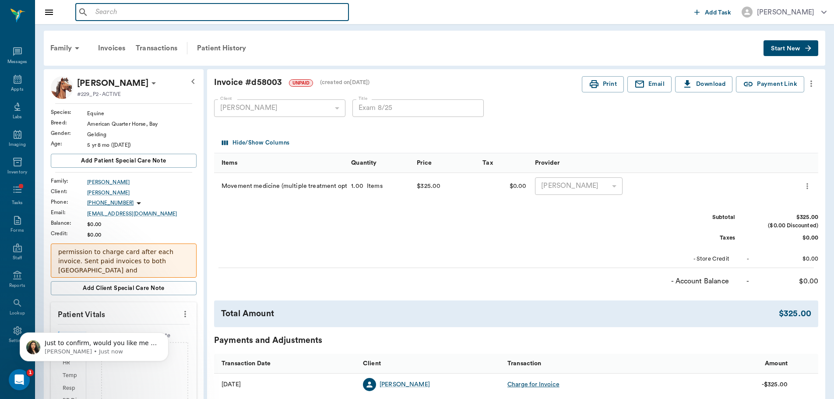
click at [166, 17] on input "text" at bounding box center [218, 12] width 253 height 12
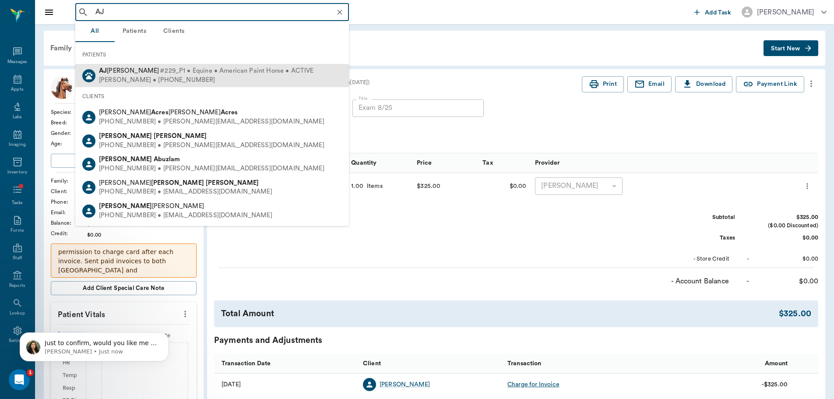
click at [257, 70] on span "#229_P1 • Equine • American Paint Horse • ACTIVE" at bounding box center [237, 71] width 154 height 9
type input "AJ"
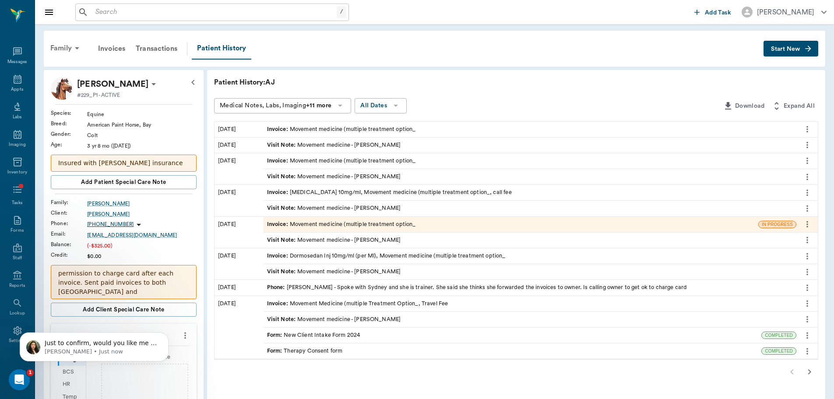
click at [80, 50] on icon at bounding box center [77, 48] width 11 height 11
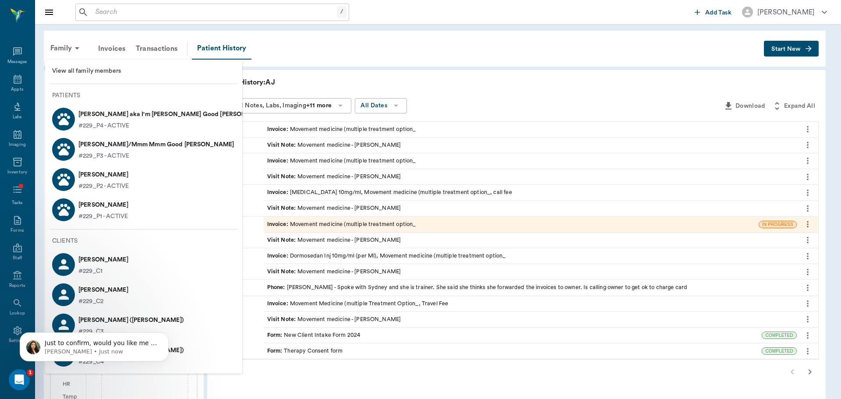
drag, startPoint x: 372, startPoint y: 82, endPoint x: 377, endPoint y: 89, distance: 8.1
click at [372, 82] on div at bounding box center [420, 199] width 841 height 399
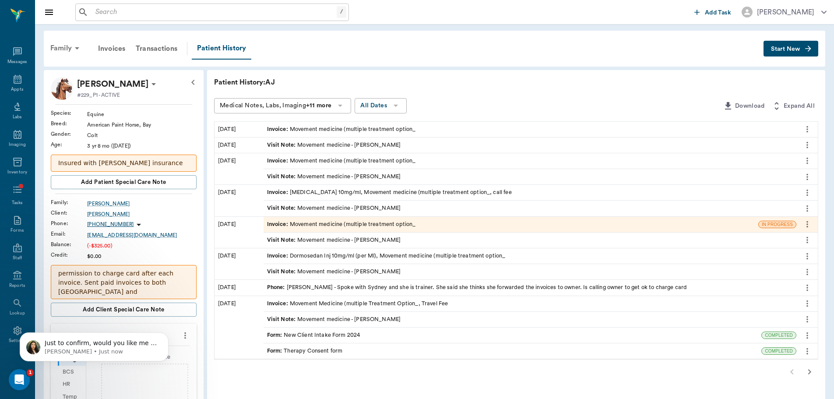
click at [58, 48] on div "Family" at bounding box center [66, 48] width 42 height 21
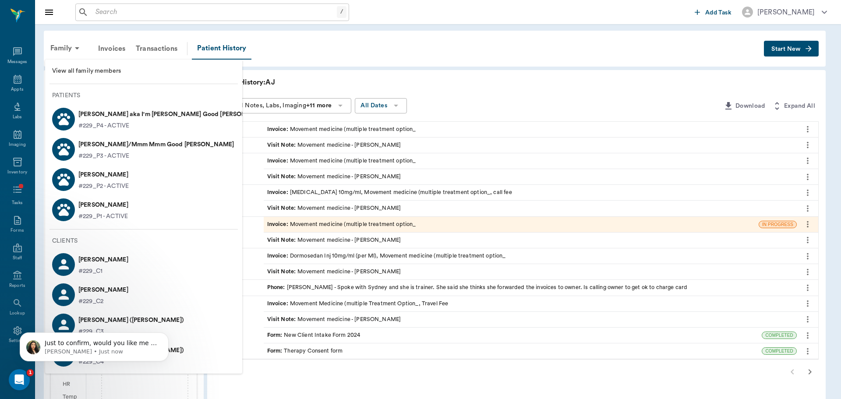
click at [109, 179] on p "[PERSON_NAME]" at bounding box center [103, 175] width 50 height 14
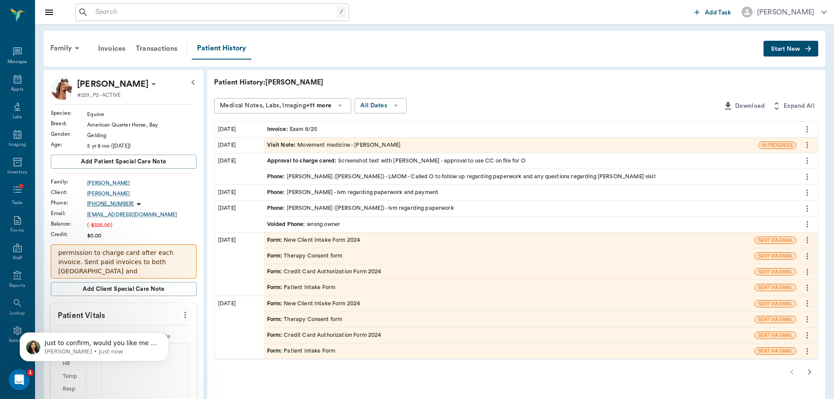
click at [808, 127] on icon "more" at bounding box center [808, 129] width 2 height 7
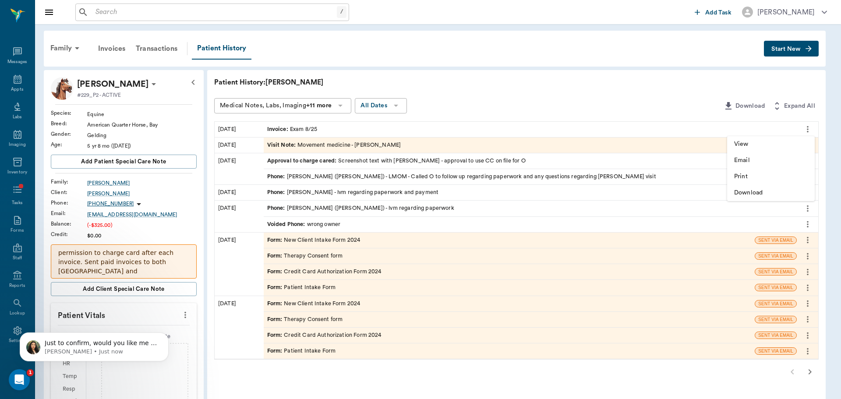
click at [299, 128] on div at bounding box center [420, 199] width 841 height 399
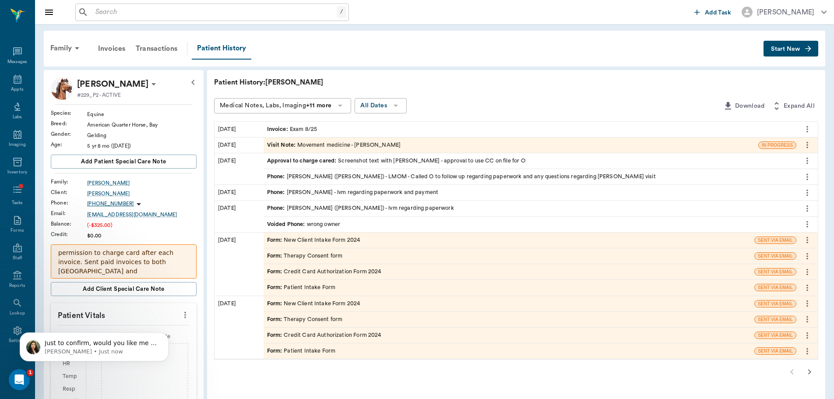
click at [311, 131] on div "Invoice : Exam 8/25" at bounding box center [292, 129] width 50 height 8
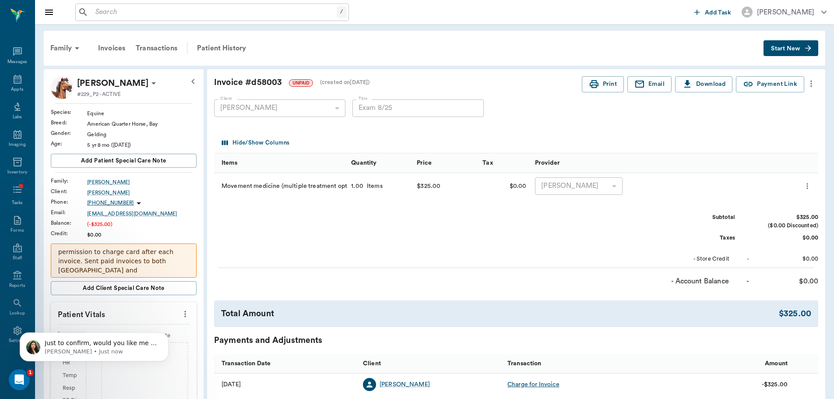
click at [811, 179] on button "more" at bounding box center [807, 186] width 13 height 15
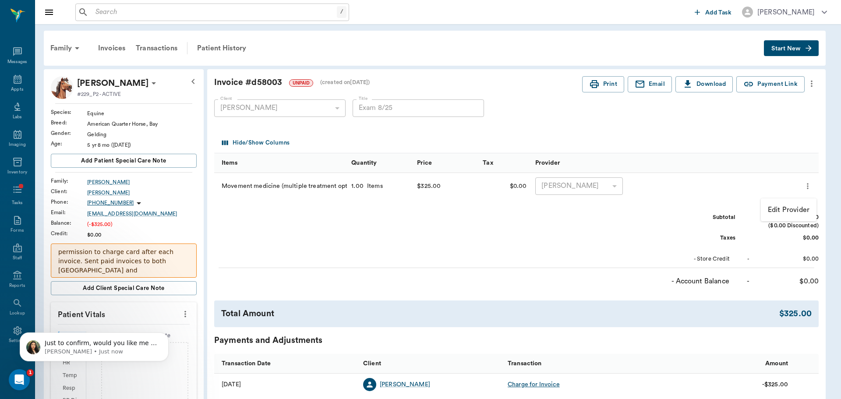
click at [801, 208] on p "Edit Provider" at bounding box center [789, 210] width 42 height 11
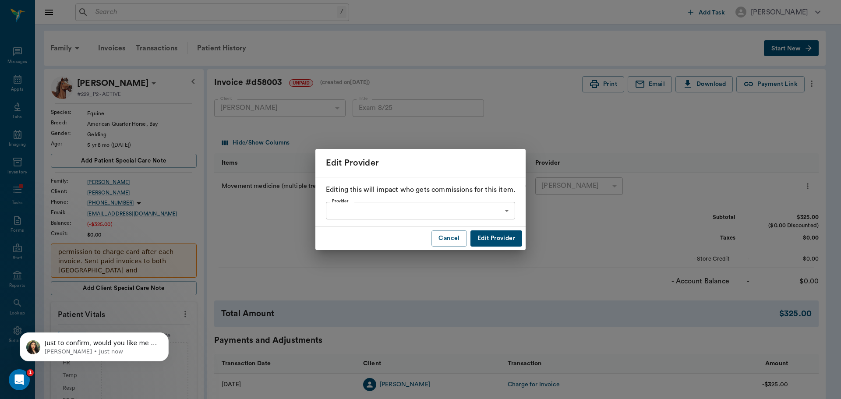
drag, startPoint x: 444, startPoint y: 239, endPoint x: 727, endPoint y: 157, distance: 294.5
click at [445, 239] on button "Cancel" at bounding box center [448, 238] width 35 height 16
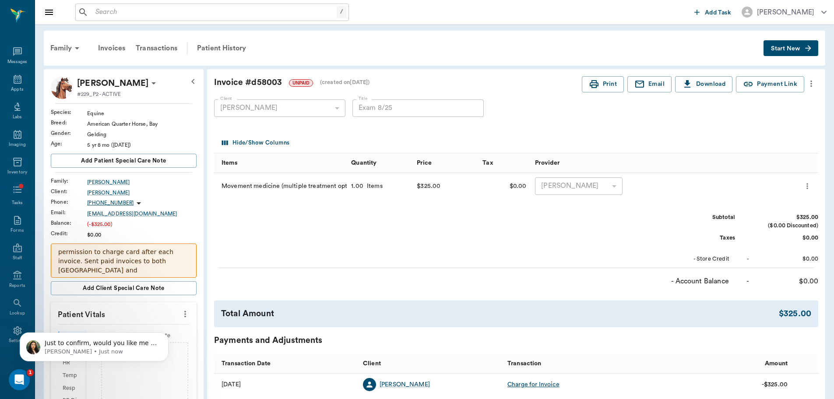
click at [812, 87] on icon "more" at bounding box center [812, 84] width 2 height 7
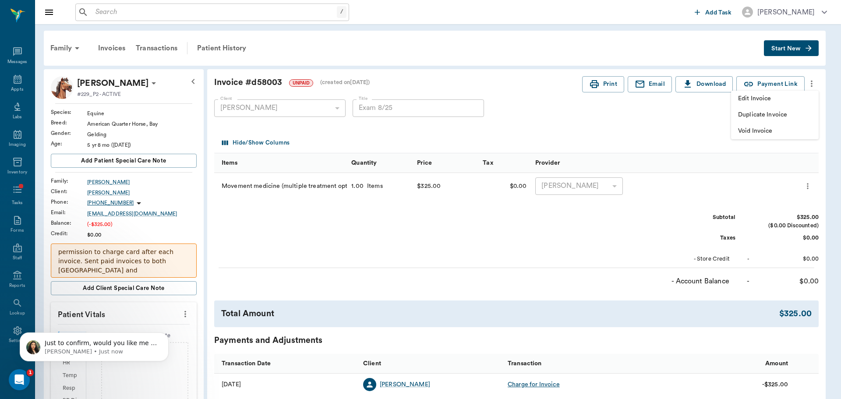
click at [751, 102] on span "Edit Invoice" at bounding box center [775, 98] width 74 height 9
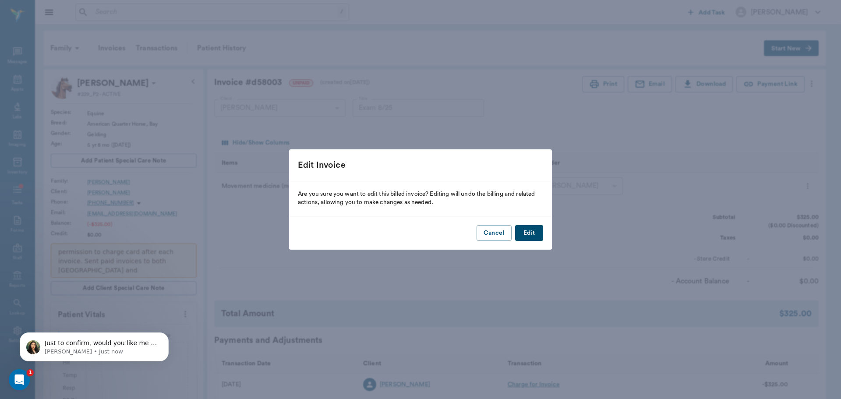
drag, startPoint x: 527, startPoint y: 230, endPoint x: 693, endPoint y: 255, distance: 167.4
click at [528, 230] on button "Edit" at bounding box center [529, 233] width 28 height 16
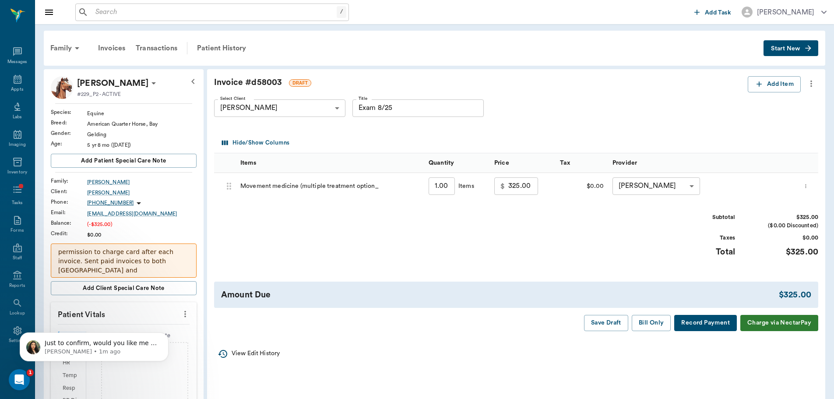
click at [333, 218] on div "Subtotal $325.00 ($0.00 Discounted) Taxes $0.00 Total $325.00" at bounding box center [516, 240] width 604 height 54
click at [769, 85] on button "Add Item" at bounding box center [774, 84] width 53 height 16
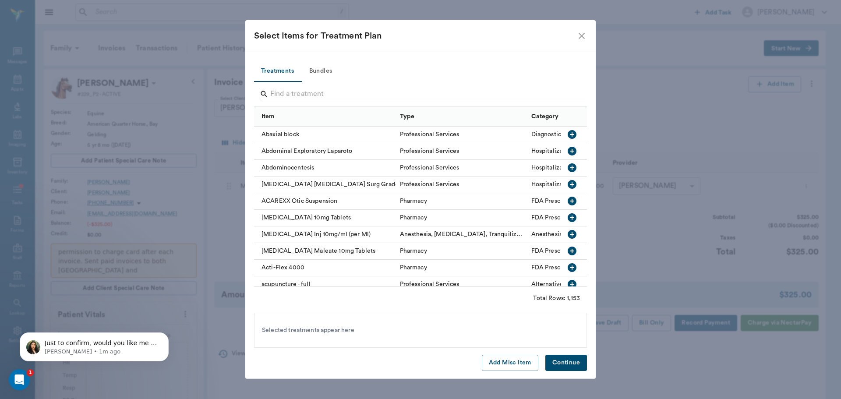
click at [374, 93] on input "Search" at bounding box center [421, 94] width 302 height 14
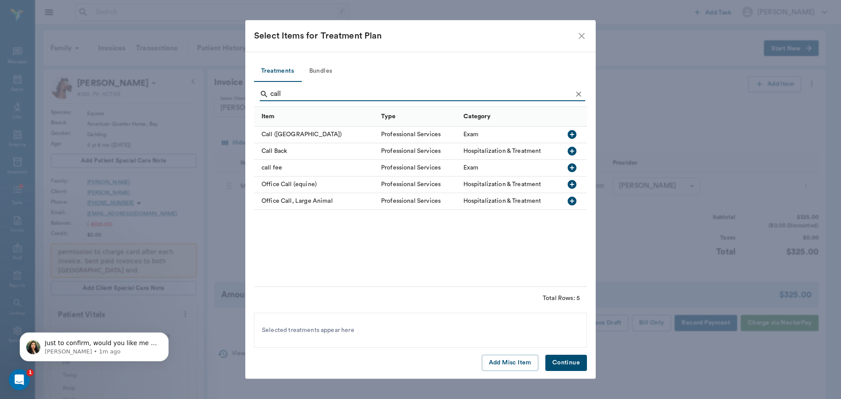
type input "call"
click at [279, 158] on div "Call Back" at bounding box center [315, 151] width 123 height 17
click at [278, 168] on div "call fee" at bounding box center [315, 168] width 123 height 17
click at [296, 327] on icon at bounding box center [299, 330] width 10 height 10
click at [565, 359] on button "Continue" at bounding box center [566, 363] width 42 height 16
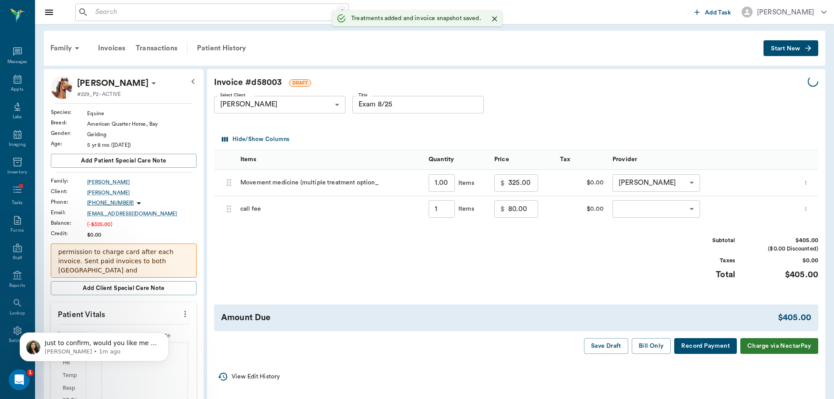
click at [526, 211] on input "80.00" at bounding box center [523, 209] width 30 height 18
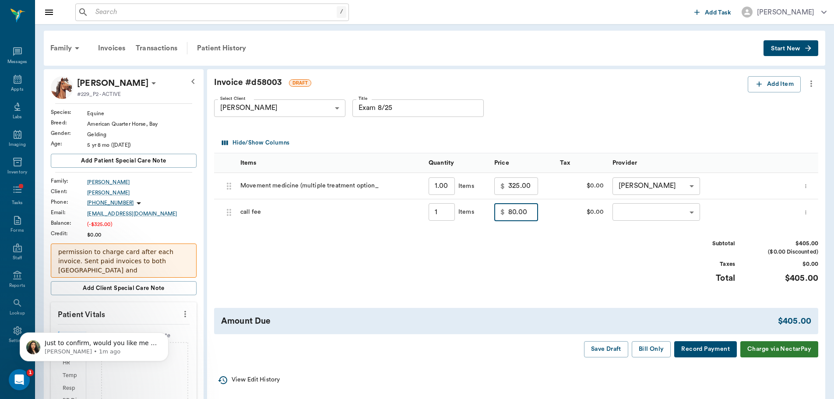
type input "1.00"
type input "90.00"
click at [651, 223] on div "​ ​" at bounding box center [702, 212] width 188 height 26
click at [649, 211] on body "/ ​ Add Task Brittany Newsham Nectar Messages Appts Labs Imaging Inventory Task…" at bounding box center [420, 308] width 841 height 617
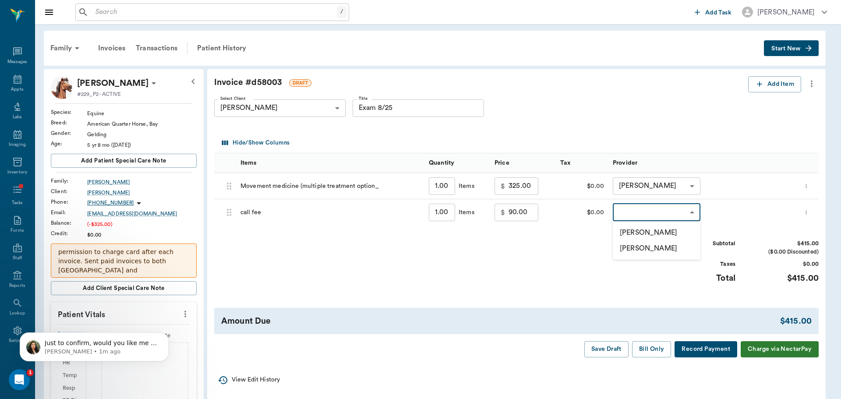
click at [650, 232] on li "[PERSON_NAME]" at bounding box center [657, 233] width 88 height 16
type input "none-649b3e03b5bc7e03f9326794"
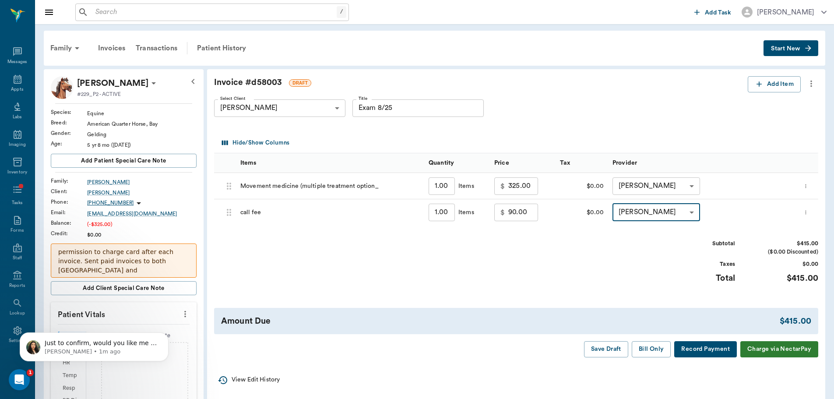
drag, startPoint x: 600, startPoint y: 304, endPoint x: 629, endPoint y: 321, distance: 33.4
click at [603, 304] on div "Invoice # d58003 DRAFT Add Item Select Client Sydney Miller 6799987297c203a2573…" at bounding box center [516, 216] width 618 height 295
click at [657, 344] on button "Bill Only" at bounding box center [651, 349] width 39 height 16
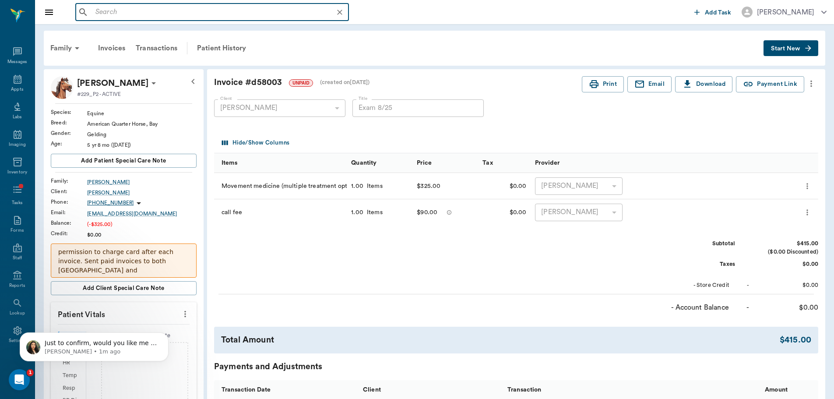
click at [187, 14] on input "text" at bounding box center [219, 12] width 254 height 12
click at [813, 80] on icon "more" at bounding box center [812, 83] width 10 height 11
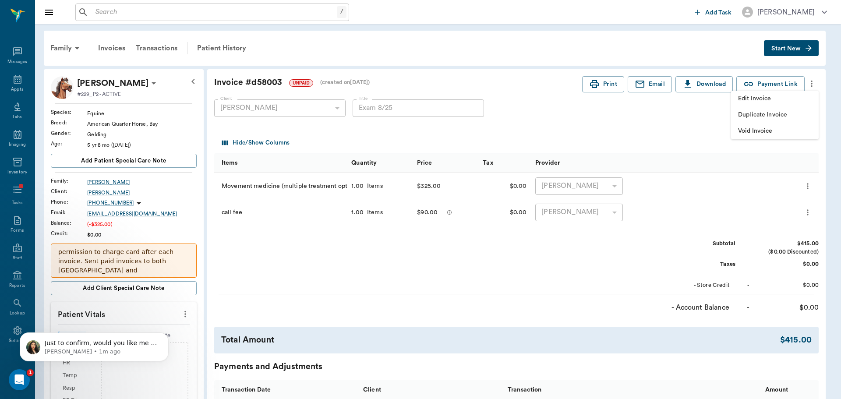
click at [752, 99] on span "Edit Invoice" at bounding box center [775, 98] width 74 height 9
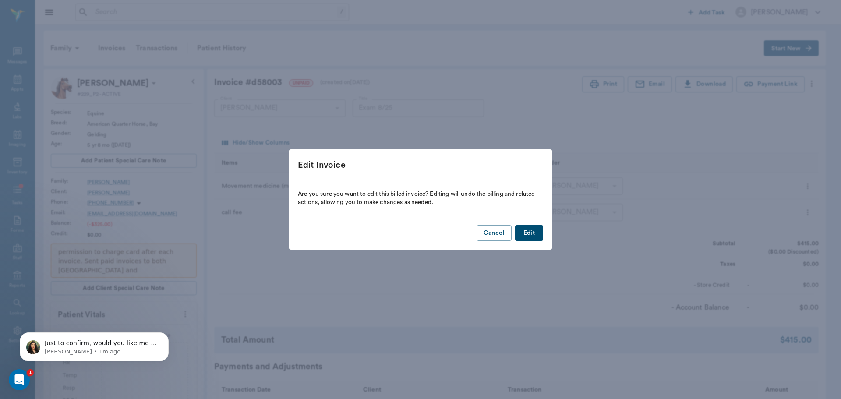
click at [531, 232] on button "Edit" at bounding box center [529, 233] width 28 height 16
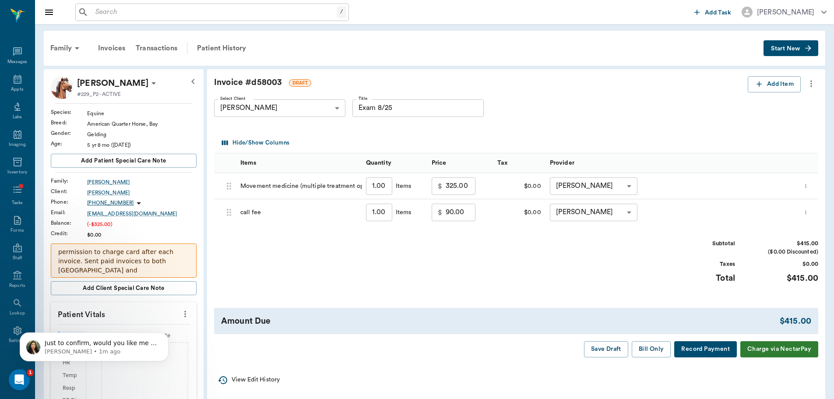
click at [331, 106] on body "/ ​ Add Task Brittany Newsham Nectar Messages Appts Labs Imaging Inventory Task…" at bounding box center [417, 308] width 834 height 617
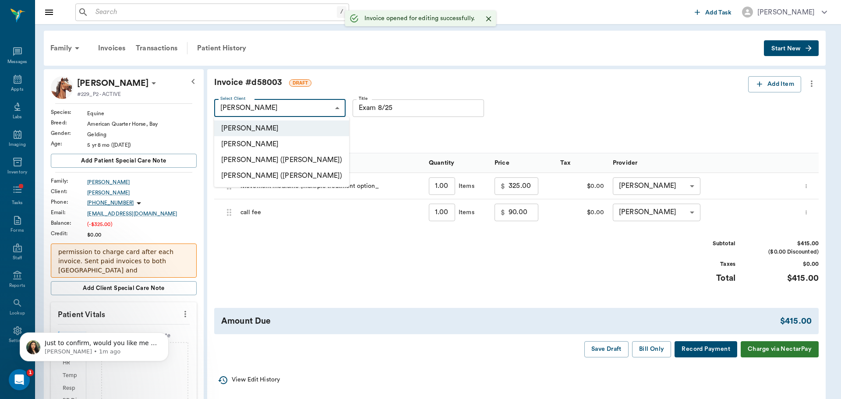
click at [305, 163] on li "[PERSON_NAME] ([PERSON_NAME])" at bounding box center [281, 160] width 135 height 16
type input "68287fdcc9f8e052e02a507b"
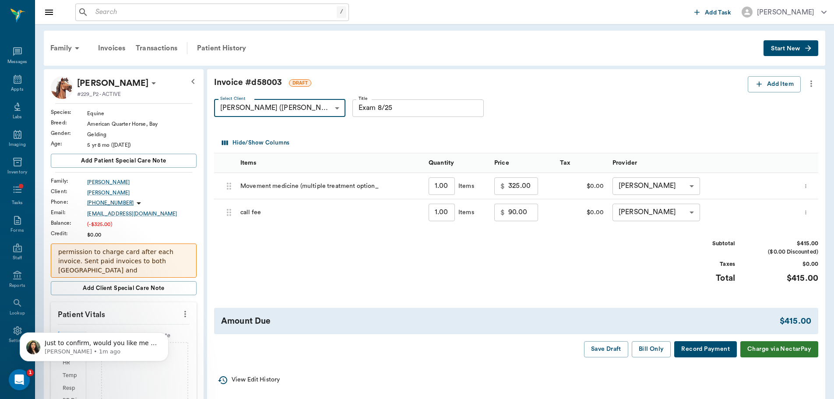
click at [649, 351] on button "Bill Only" at bounding box center [651, 349] width 39 height 16
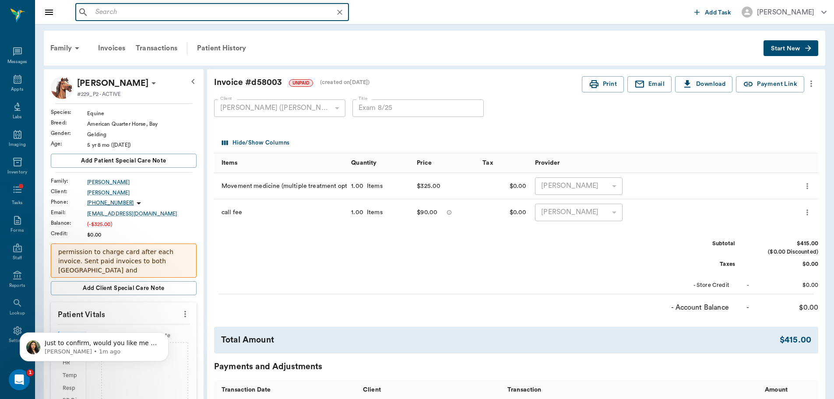
click at [134, 14] on input "text" at bounding box center [219, 12] width 254 height 12
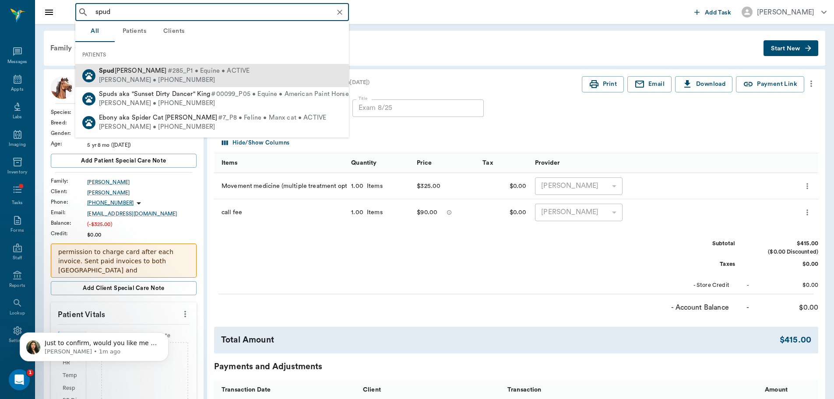
click at [189, 78] on div "Lizy Alexander • (210) 216-3538" at bounding box center [174, 80] width 151 height 9
type input "spud"
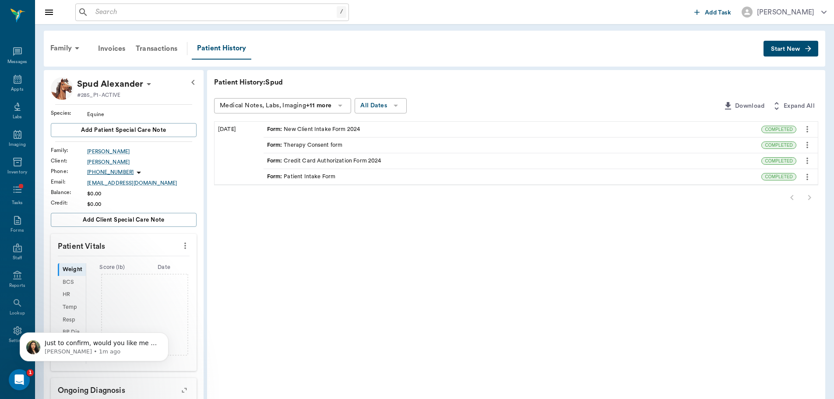
click at [805, 55] on button "Start New" at bounding box center [791, 49] width 55 height 16
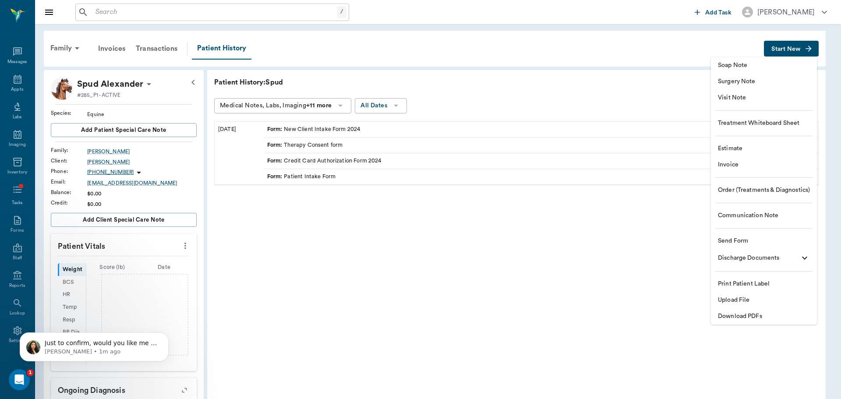
click at [750, 99] on span "Visit Note" at bounding box center [764, 97] width 92 height 9
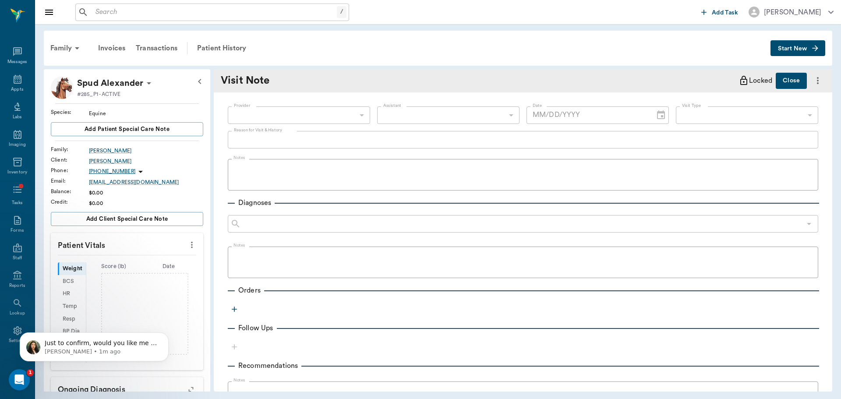
type input "[DATE]"
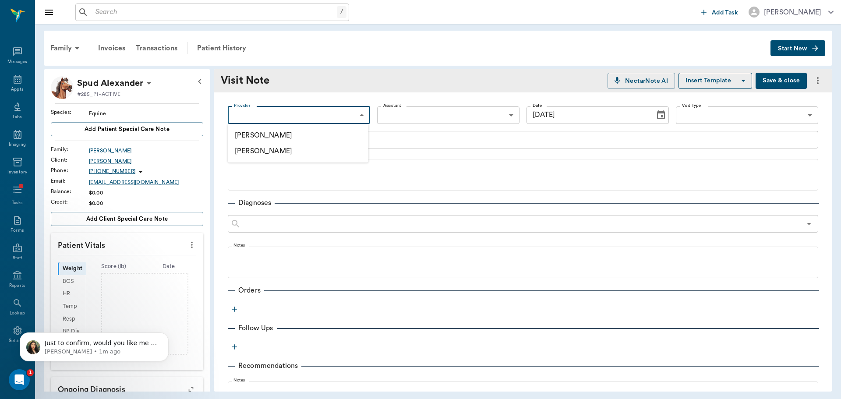
click at [339, 109] on body "/ ​ Add Task Brittany Newsham Nectar Messages Appts Labs Imaging Inventory Task…" at bounding box center [420, 199] width 841 height 399
click at [339, 134] on li "[PERSON_NAME]" at bounding box center [298, 135] width 141 height 16
type input "649b3e03b5bc7e03f9326794"
click at [656, 115] on icon "Choose date, selected date is Aug 29, 2025" at bounding box center [661, 115] width 11 height 11
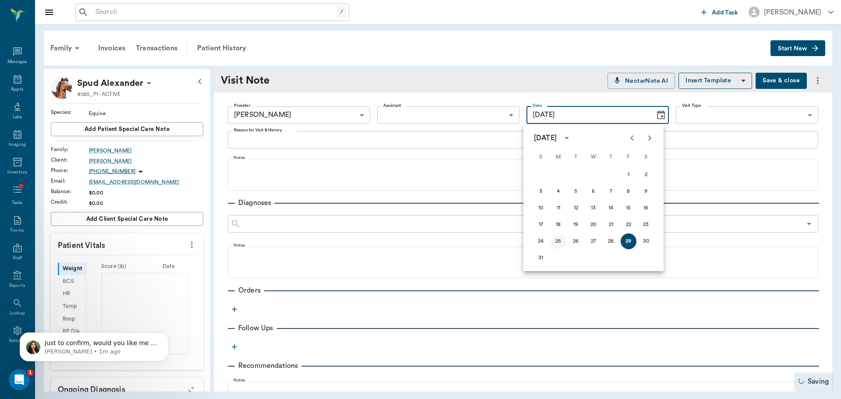
click at [551, 240] on button "25" at bounding box center [559, 241] width 16 height 16
type input "[DATE]"
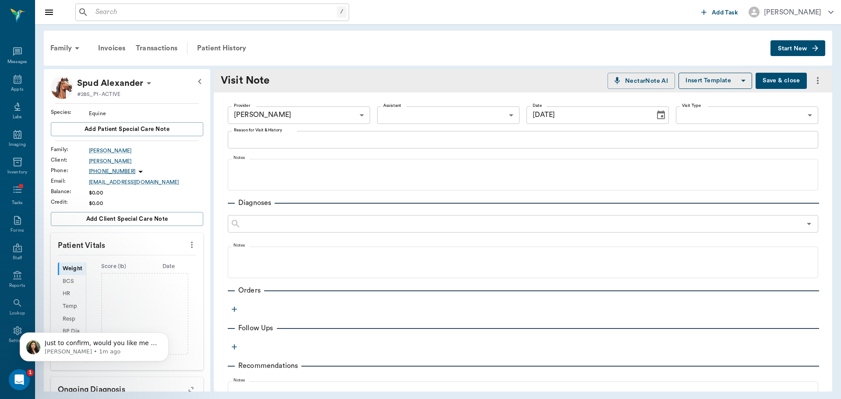
click at [704, 115] on body "/ ​ Add Task Brittany Newsham Nectar Messages Appts Labs Imaging Inventory Task…" at bounding box center [420, 199] width 841 height 399
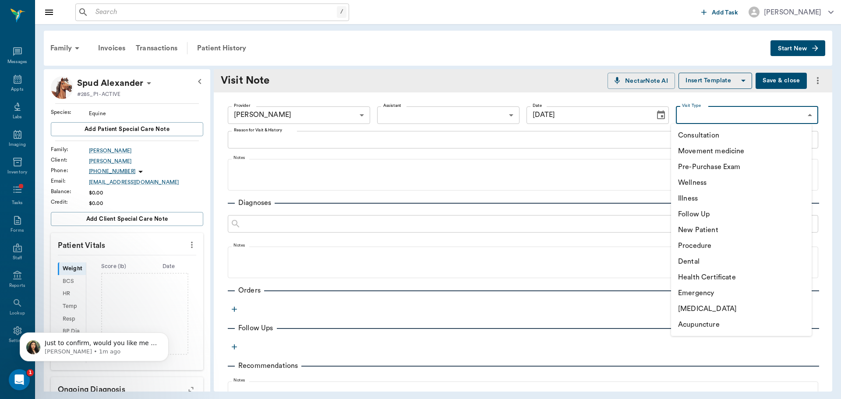
click at [706, 157] on li "Movement medicine" at bounding box center [741, 151] width 141 height 16
type input "6656c4aef87a612ea34fb244"
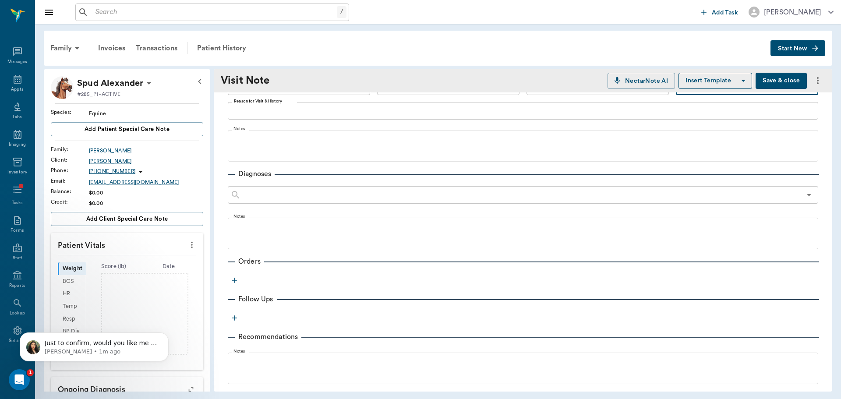
scroll to position [88, 0]
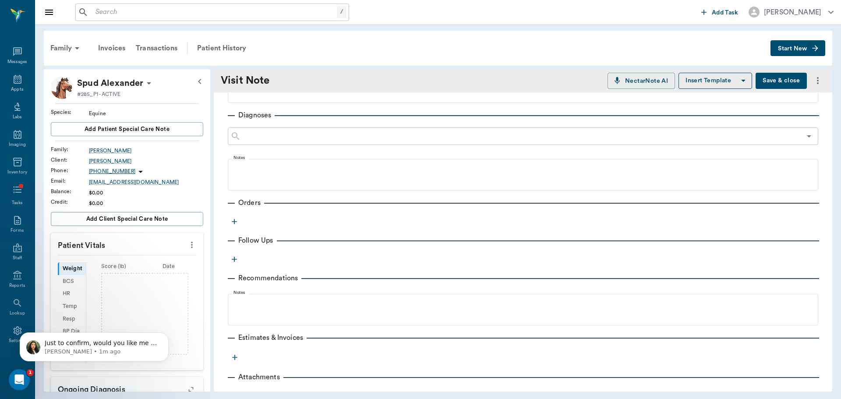
click at [236, 227] on button "button" at bounding box center [234, 221] width 13 height 13
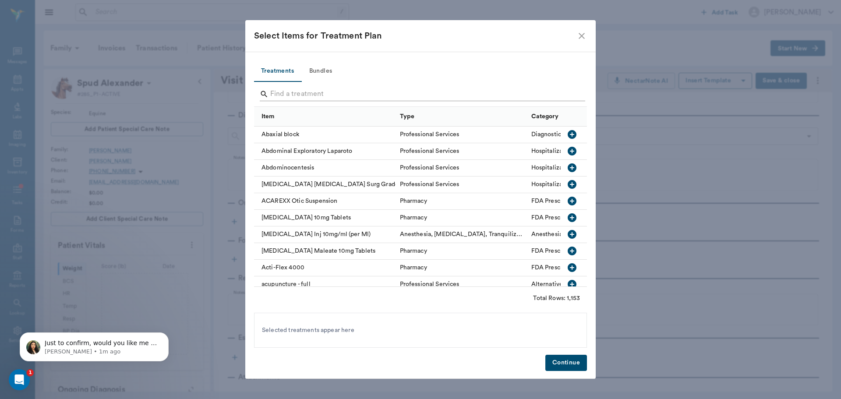
click at [295, 95] on input "Search" at bounding box center [421, 94] width 302 height 14
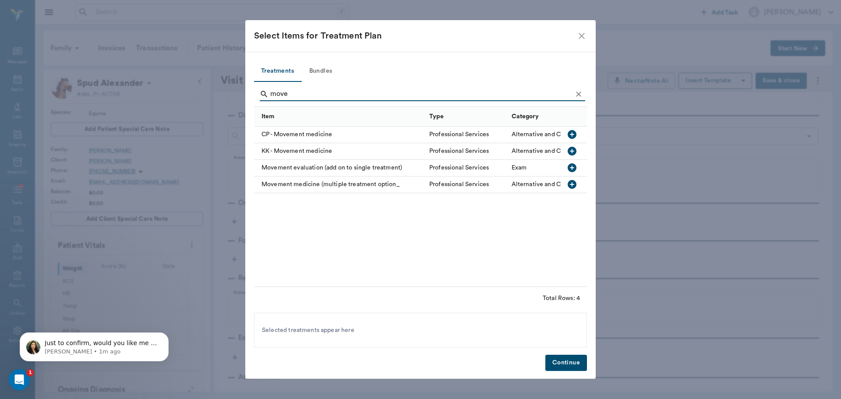
click at [337, 187] on div "Movement medicine (multiple treatment option_" at bounding box center [339, 184] width 171 height 17
click at [283, 85] on div "move" at bounding box center [422, 95] width 325 height 23
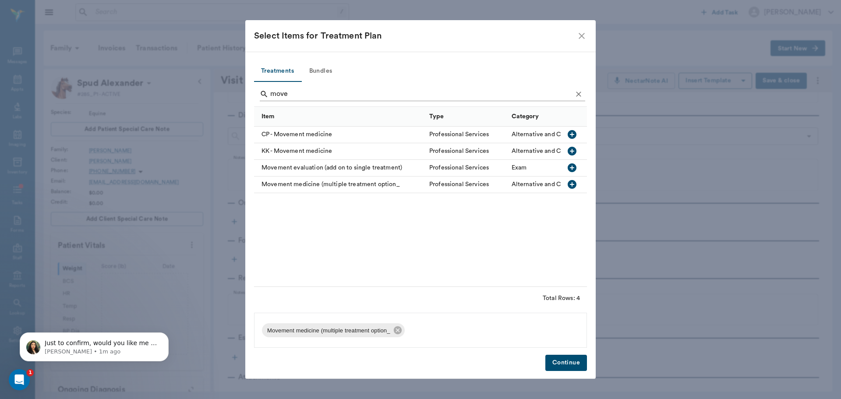
click at [311, 97] on input "move" at bounding box center [421, 94] width 302 height 14
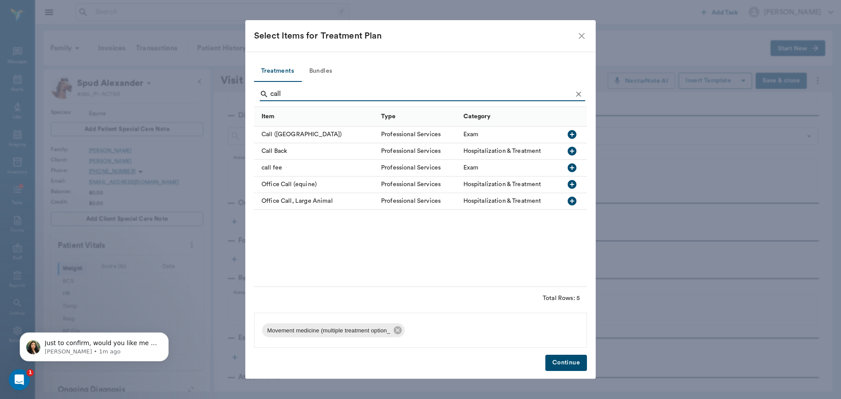
type input "call"
click at [294, 165] on div "call fee" at bounding box center [315, 168] width 123 height 17
click at [556, 364] on button "Continue" at bounding box center [566, 363] width 42 height 16
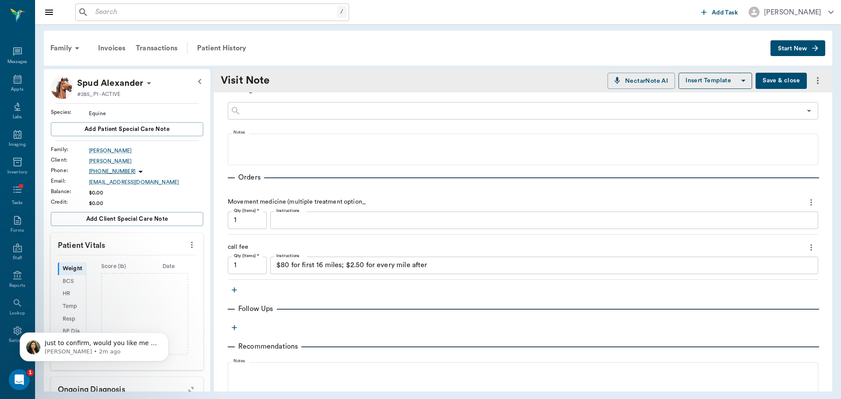
scroll to position [116, 0]
click at [339, 260] on textarea "$80 for first 16 miles; $2.50 for every mile after" at bounding box center [544, 262] width 536 height 10
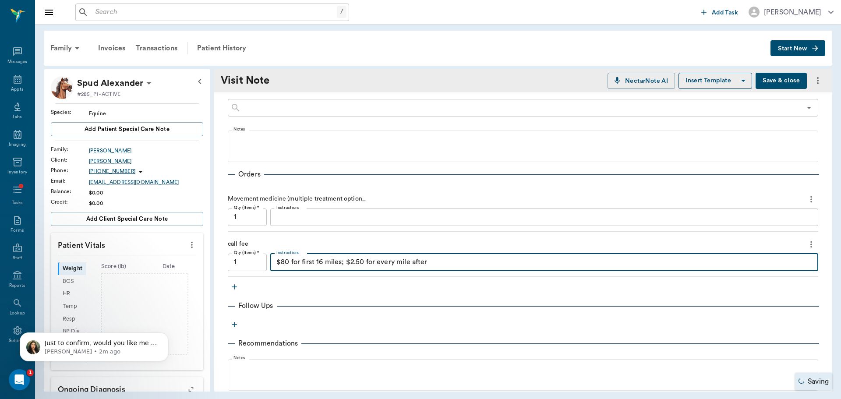
click at [339, 260] on textarea "$80 for first 16 miles; $2.50 for every mile after" at bounding box center [544, 262] width 536 height 10
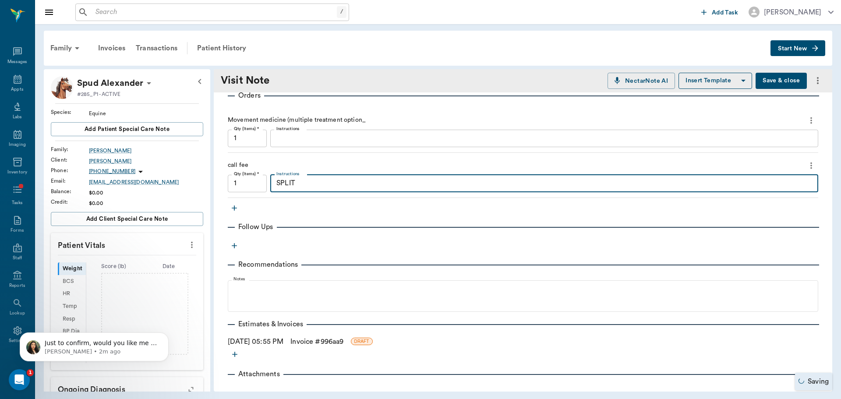
scroll to position [220, 0]
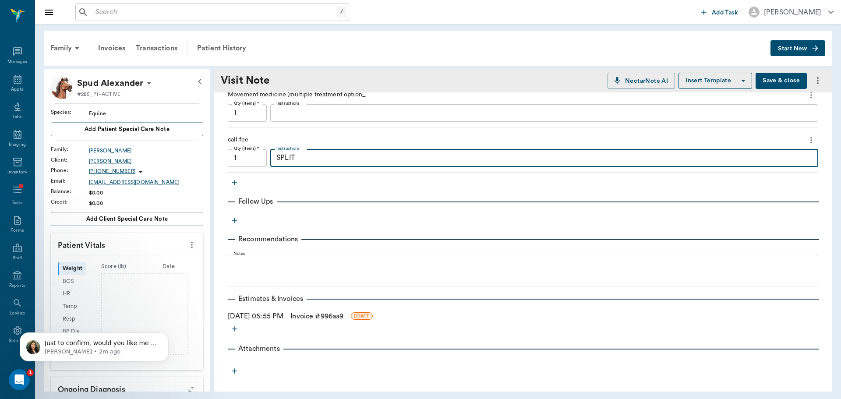
type textarea "SPLIT"
click at [316, 315] on link "Invoice # 996aa9" at bounding box center [316, 316] width 53 height 11
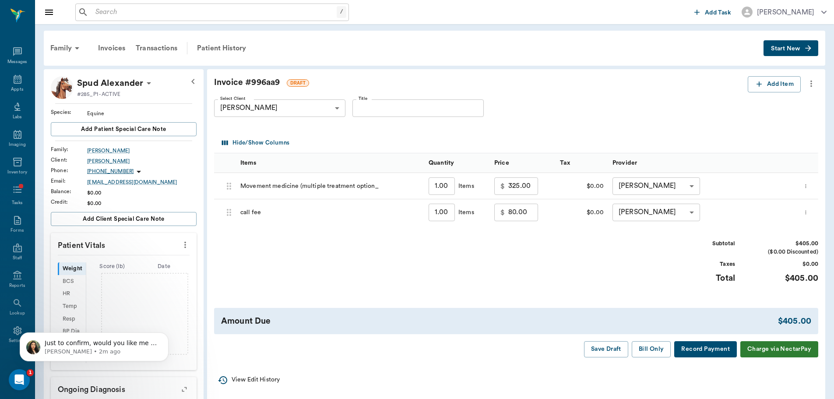
click at [526, 212] on input "80.00" at bounding box center [523, 213] width 30 height 18
type input "90.00"
click at [400, 106] on input "Title" at bounding box center [418, 108] width 131 height 18
type input "exam 8/25"
click at [658, 348] on button "Bill Only" at bounding box center [651, 349] width 39 height 16
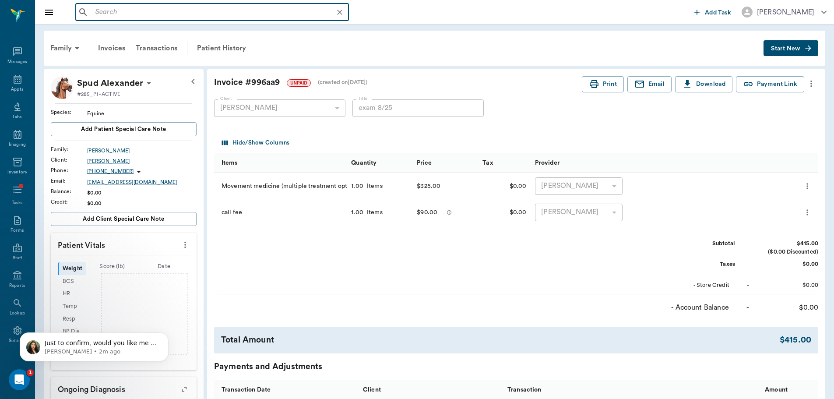
click at [157, 11] on input "text" at bounding box center [219, 12] width 254 height 12
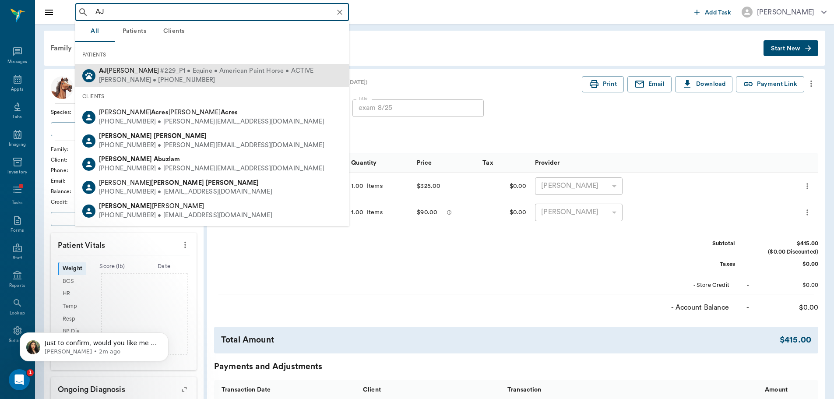
click at [202, 77] on div "[PERSON_NAME] • [PHONE_NUMBER]" at bounding box center [206, 80] width 215 height 9
type input "AJ"
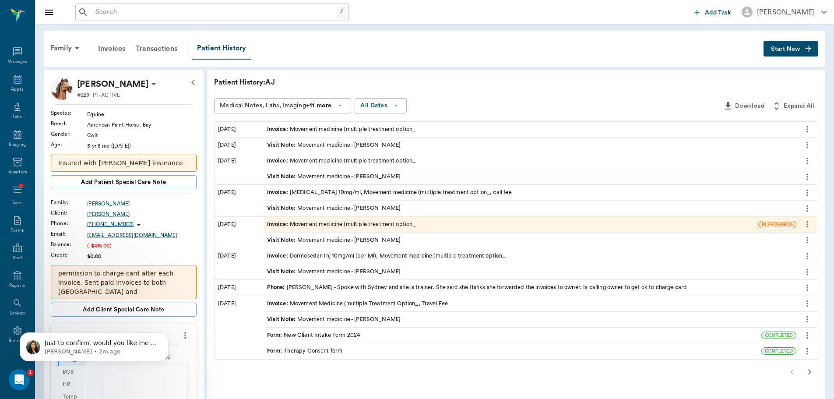
click at [808, 52] on icon "button" at bounding box center [808, 48] width 9 height 9
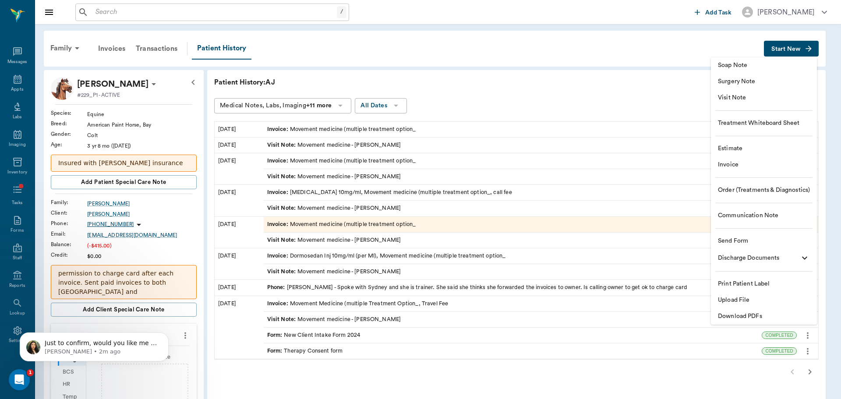
click at [785, 110] on hr at bounding box center [763, 110] width 97 height 0
click at [767, 100] on span "Visit Note" at bounding box center [764, 97] width 92 height 9
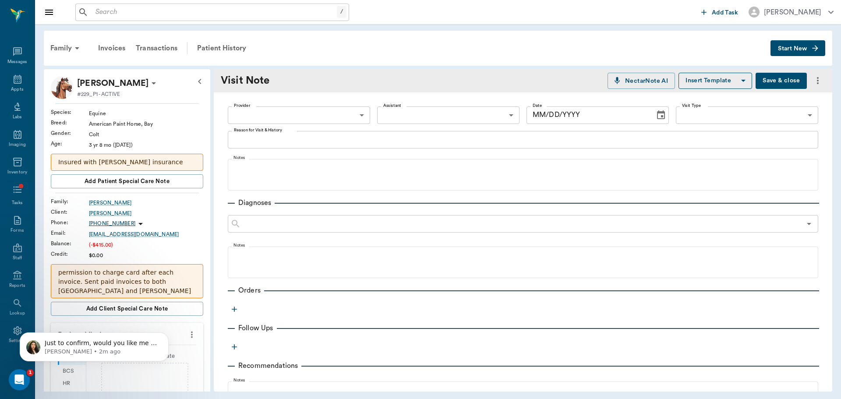
type input "[DATE]"
click at [318, 111] on body "/ ​ Add Task Brittany Newsham Nectar Messages Appts Labs Imaging Inventory Task…" at bounding box center [420, 199] width 841 height 399
click at [319, 136] on li "[PERSON_NAME]" at bounding box center [298, 135] width 141 height 16
type input "649b3e03b5bc7e03f9326794"
click at [759, 107] on body "/ ​ Add Task Brittany Newsham Nectar Messages Appts Labs Imaging Inventory Task…" at bounding box center [420, 199] width 841 height 399
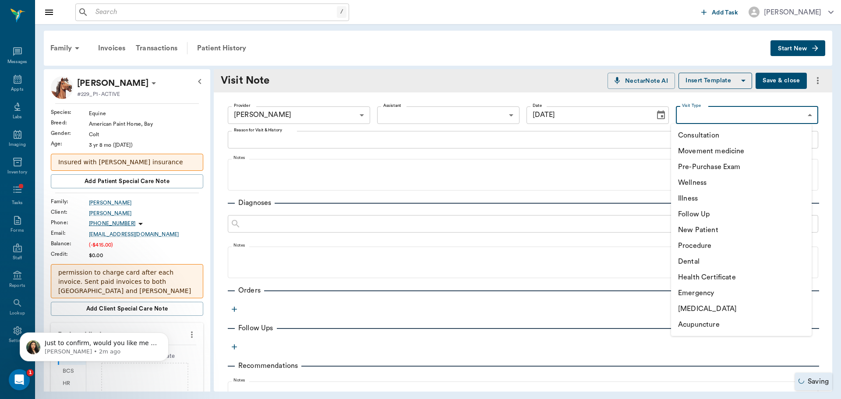
click at [743, 150] on li "Movement medicine" at bounding box center [741, 151] width 141 height 16
type input "6656c4aef87a612ea34fb244"
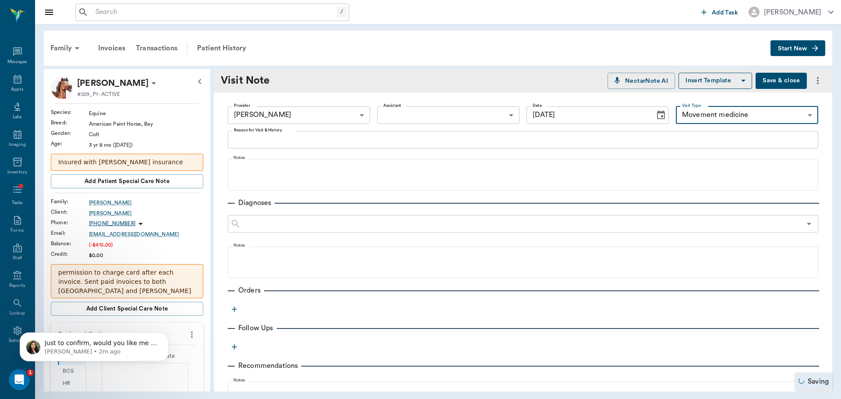
click at [350, 144] on textarea "Reason for Visit & History" at bounding box center [523, 139] width 578 height 10
drag, startPoint x: 240, startPoint y: 304, endPoint x: 236, endPoint y: 306, distance: 4.5
click at [238, 305] on div "Provider Brittany Newsham 649b3e03b5bc7e03f9326794 Provider Assistant ​ Assista…" at bounding box center [523, 292] width 618 height 401
click at [236, 306] on icon "button" at bounding box center [234, 309] width 9 height 9
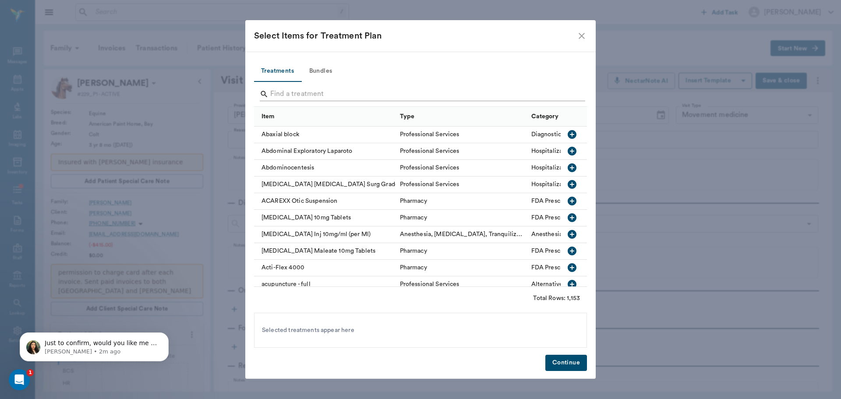
click at [339, 88] on input "Search" at bounding box center [421, 94] width 302 height 14
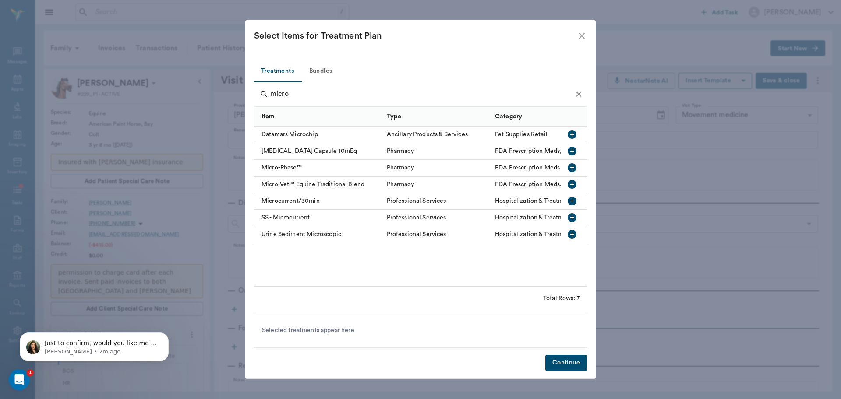
click at [299, 200] on div "Microcurrent/30min" at bounding box center [318, 201] width 128 height 17
click at [298, 88] on input "micro" at bounding box center [421, 94] width 302 height 14
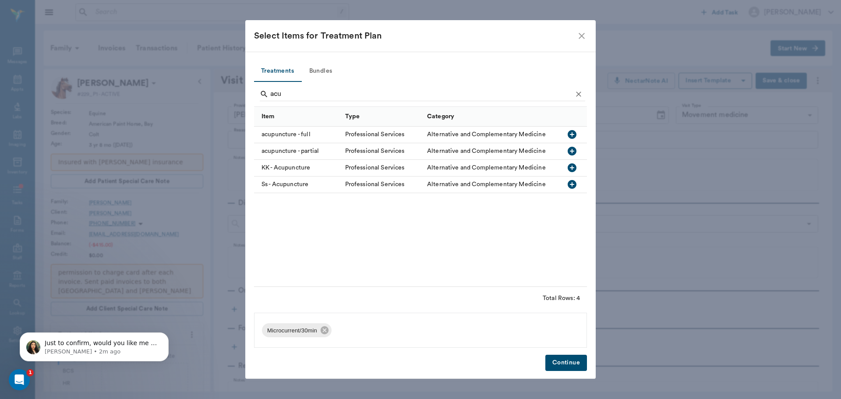
click at [280, 135] on div "acupuncture - full" at bounding box center [297, 135] width 87 height 17
click at [291, 86] on div "acu" at bounding box center [422, 95] width 325 height 23
click at [291, 85] on div "acu" at bounding box center [422, 95] width 325 height 23
click at [302, 100] on input "acu" at bounding box center [421, 94] width 302 height 14
click at [301, 98] on input "acu" at bounding box center [421, 94] width 302 height 14
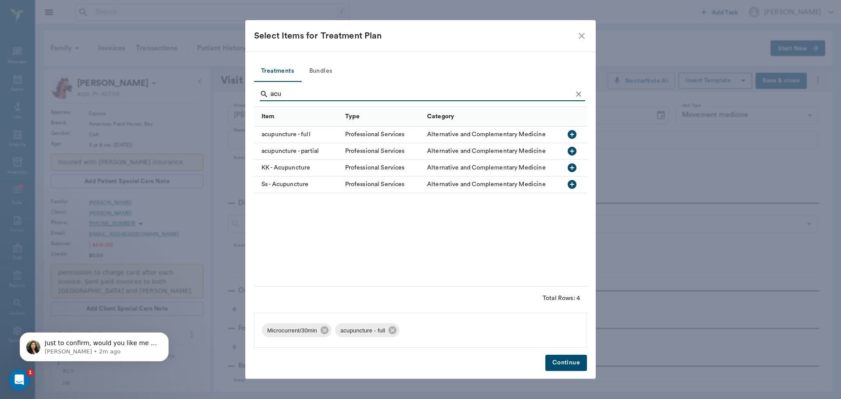
click at [301, 98] on input "acu" at bounding box center [421, 94] width 302 height 14
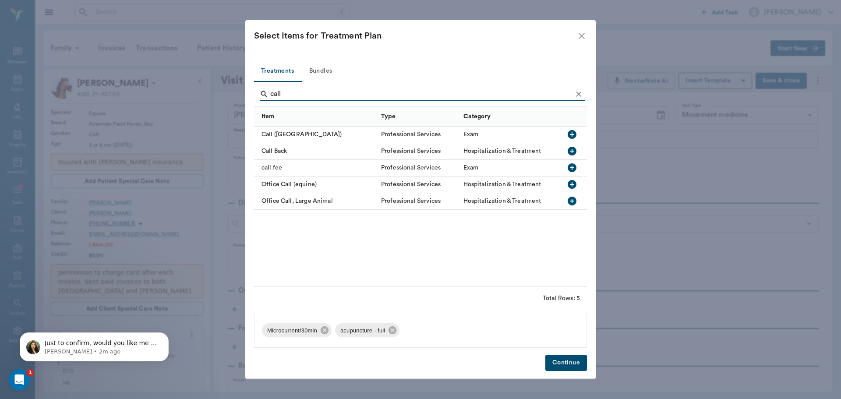
click at [278, 165] on div "call fee" at bounding box center [315, 168] width 123 height 17
click at [288, 92] on input "call" at bounding box center [421, 94] width 302 height 14
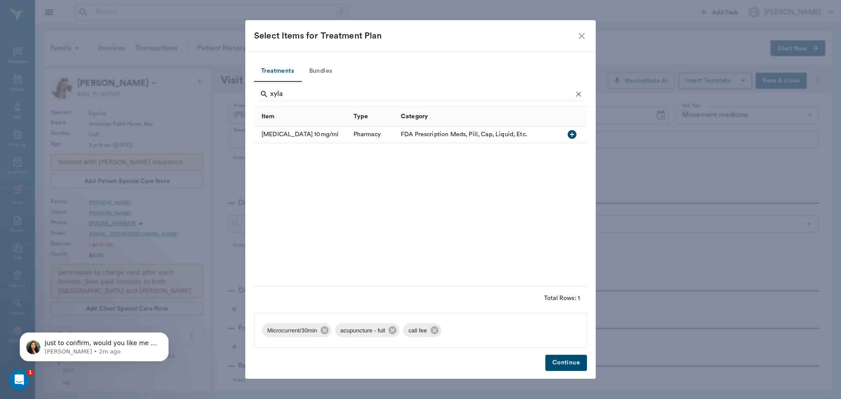
click at [295, 129] on div "Xylazine 10mg/ml" at bounding box center [301, 135] width 95 height 17
click at [292, 92] on input "xyla" at bounding box center [421, 94] width 302 height 14
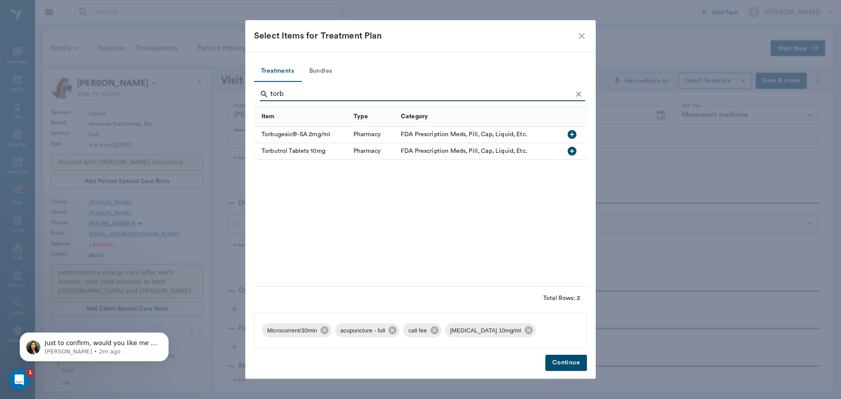
drag, startPoint x: 290, startPoint y: 88, endPoint x: 243, endPoint y: 81, distance: 48.2
click at [243, 81] on div "Select Items for Treatment Plan Treatments Bundles torb Item Type Category Torb…" at bounding box center [420, 199] width 841 height 399
type input "butor"
click at [293, 132] on div "Butorphanol Inj 10mg/ml (per Ml)" at bounding box center [313, 135] width 118 height 17
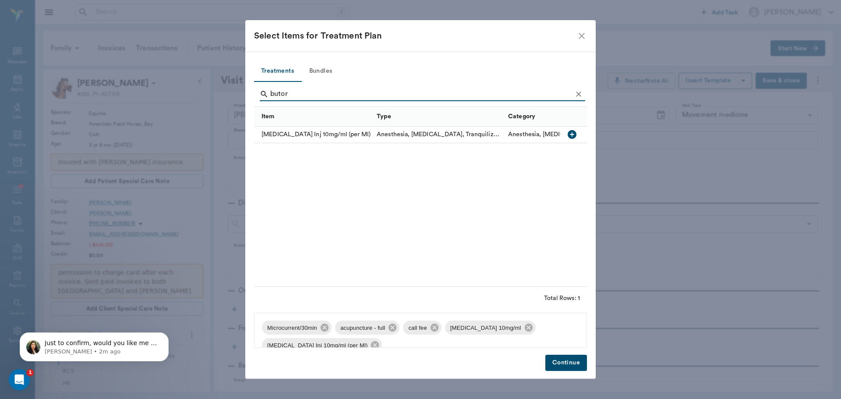
click at [571, 361] on button "Continue" at bounding box center [566, 363] width 42 height 16
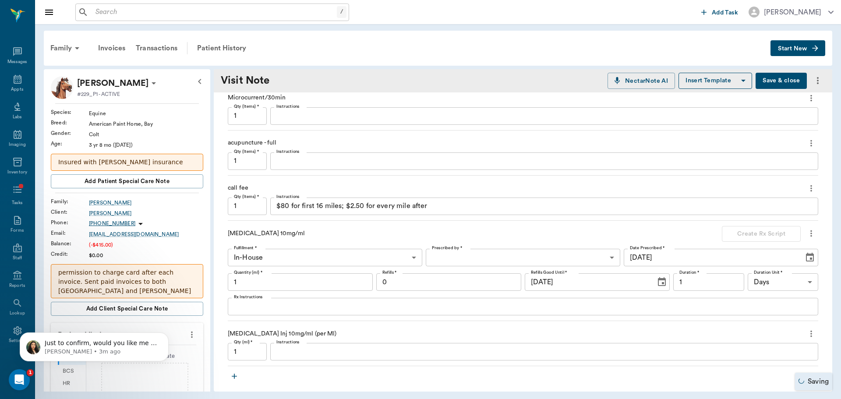
scroll to position [219, 0]
click at [346, 283] on input "1" at bounding box center [300, 281] width 145 height 18
type input "1.5"
click at [244, 353] on input "1" at bounding box center [247, 350] width 39 height 18
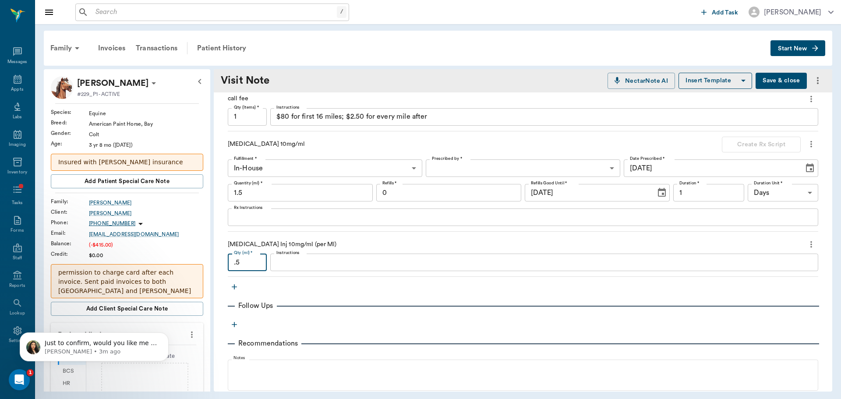
scroll to position [131, 0]
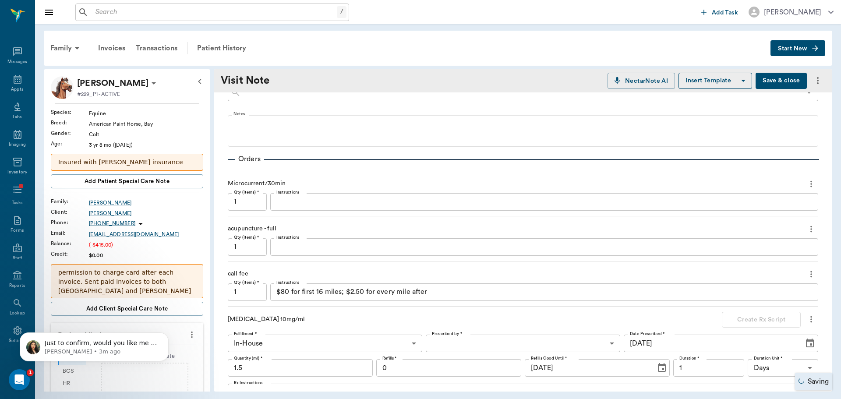
type input ".5"
click at [387, 293] on textarea "$80 for first 16 miles; $2.50 for every mile after" at bounding box center [544, 292] width 536 height 10
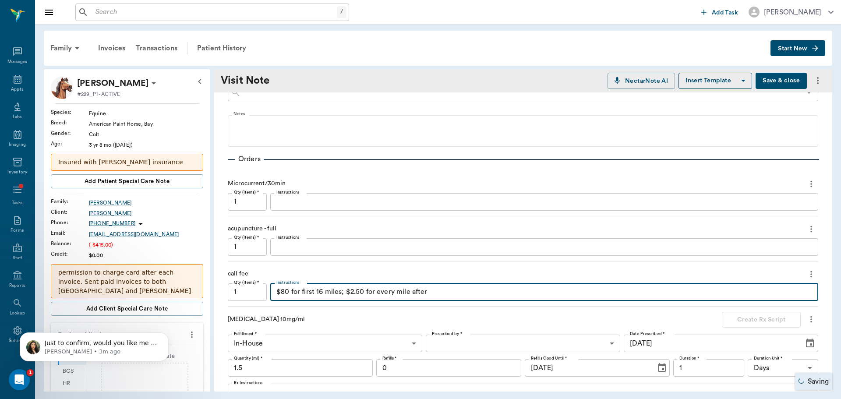
click at [387, 293] on textarea "$80 for first 16 miles; $2.50 for every mile after" at bounding box center [544, 292] width 536 height 10
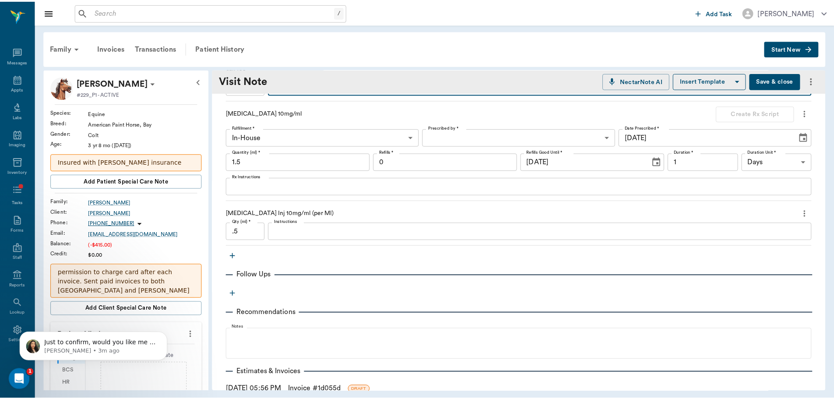
scroll to position [350, 0]
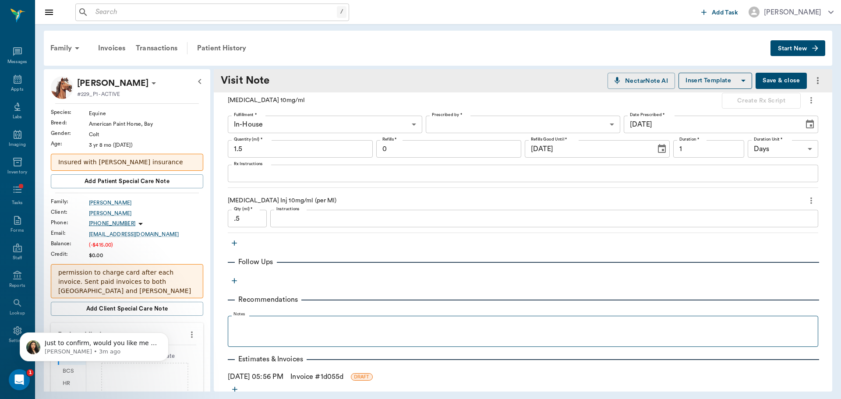
type textarea "SPLIT"
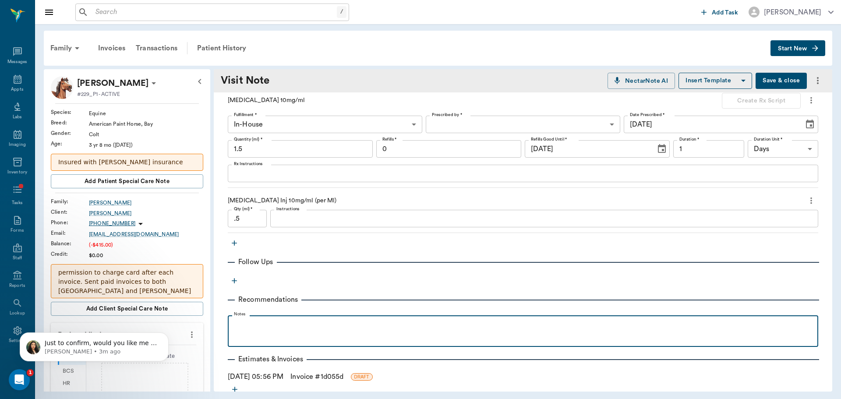
drag, startPoint x: 249, startPoint y: 323, endPoint x: 296, endPoint y: 342, distance: 50.8
click at [289, 343] on fieldset "Notes" at bounding box center [523, 329] width 590 height 35
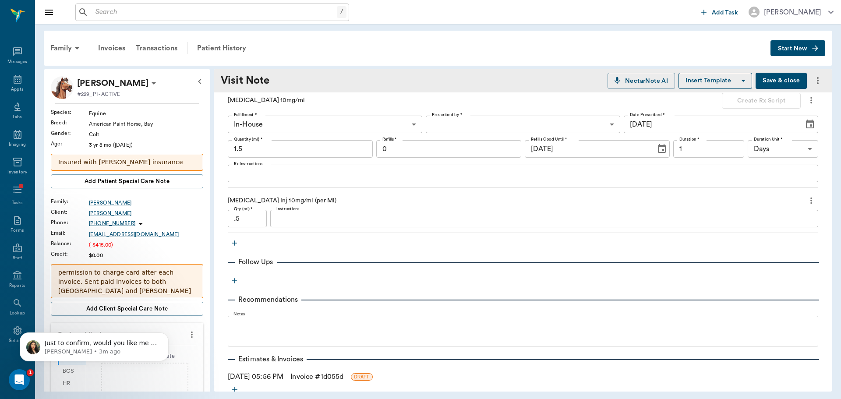
click at [320, 379] on link "Invoice # 1d055d" at bounding box center [316, 376] width 53 height 11
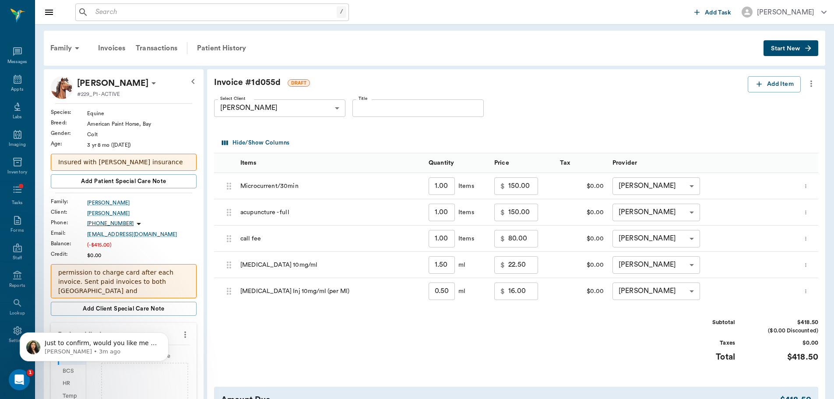
click at [293, 110] on body "/ ​ Add Task Brittany Newsham Nectar Messages Appts Labs Imaging Inventory Task…" at bounding box center [417, 319] width 834 height 638
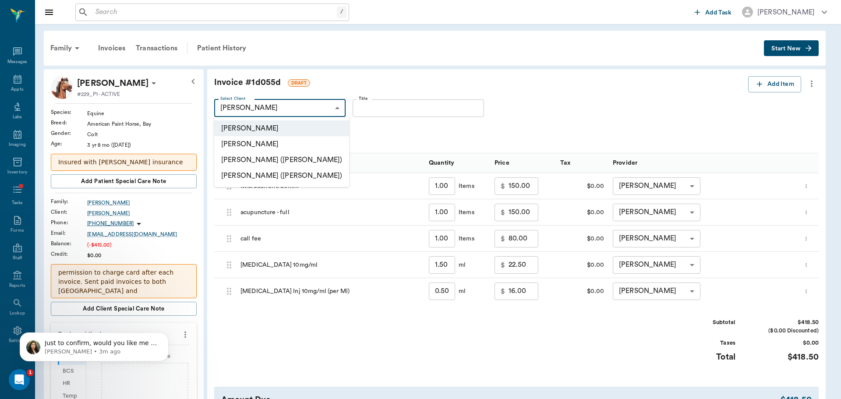
click at [303, 146] on li "[PERSON_NAME]" at bounding box center [281, 144] width 135 height 16
type input "67a51e632f73ac6c908eee8f"
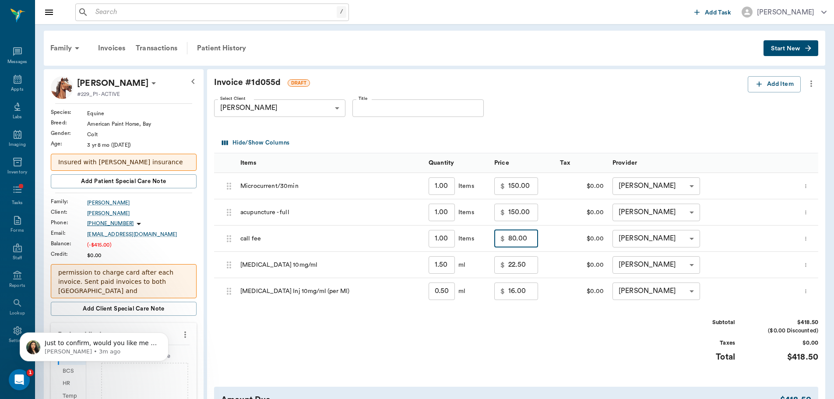
click at [535, 232] on input "80.00" at bounding box center [523, 239] width 30 height 18
type input "90.00"
click at [525, 348] on div "Subtotal $428.50 ($0.00 Discounted) Taxes $0.00 Total $428.50" at bounding box center [516, 345] width 604 height 54
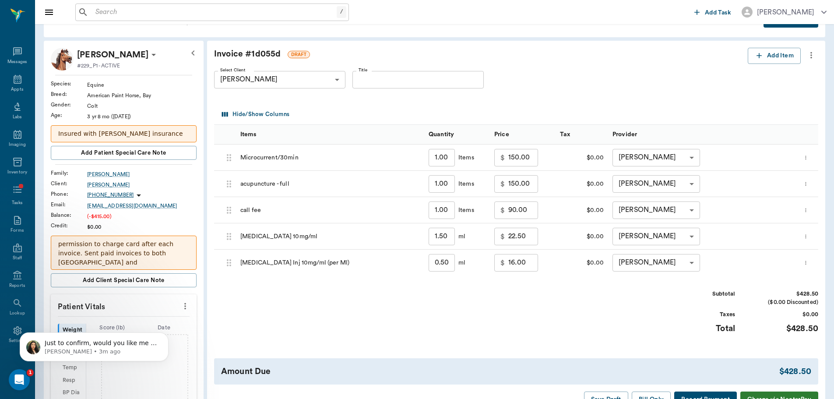
scroll to position [44, 0]
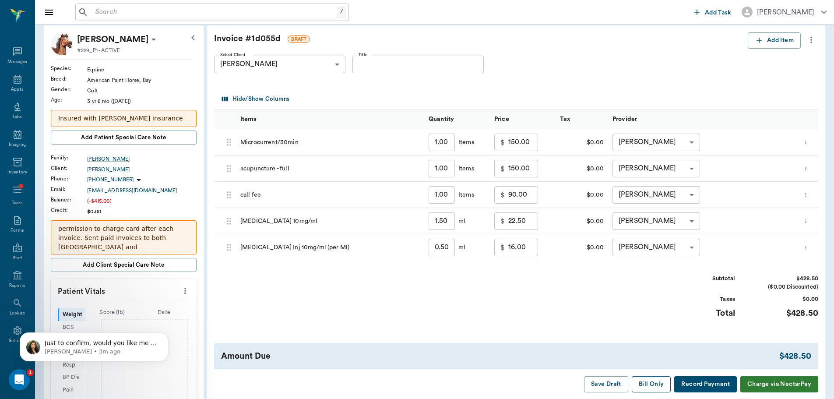
click at [661, 382] on button "Bill Only" at bounding box center [651, 384] width 39 height 16
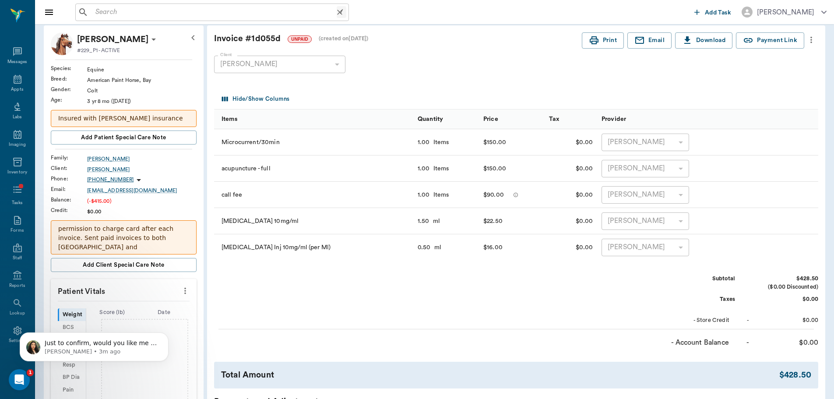
click at [180, 10] on input "text" at bounding box center [214, 12] width 245 height 12
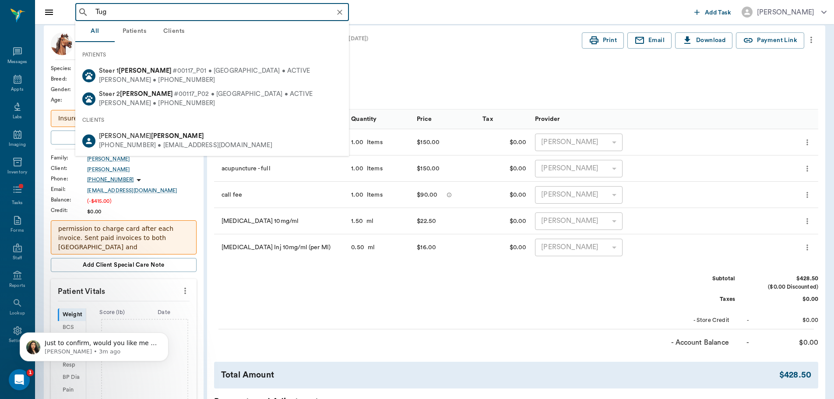
type input "Tug"
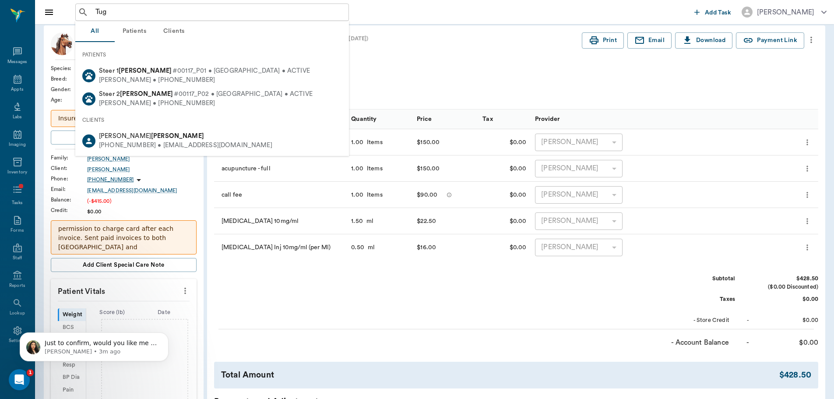
click at [143, 23] on button "Patients" at bounding box center [134, 31] width 39 height 21
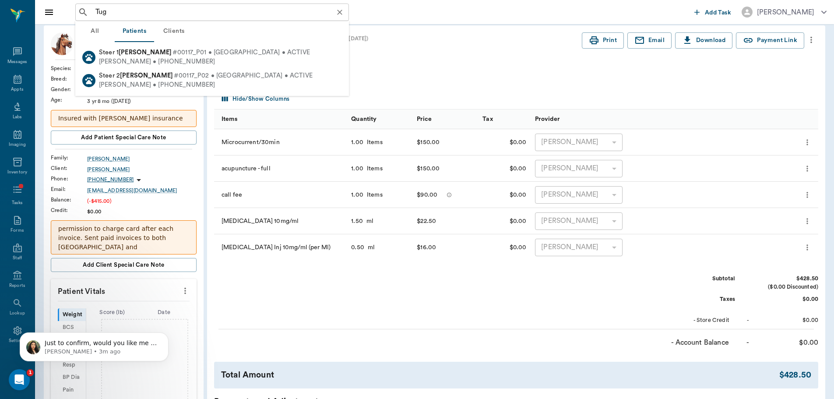
click at [137, 17] on input "Tug" at bounding box center [219, 12] width 254 height 12
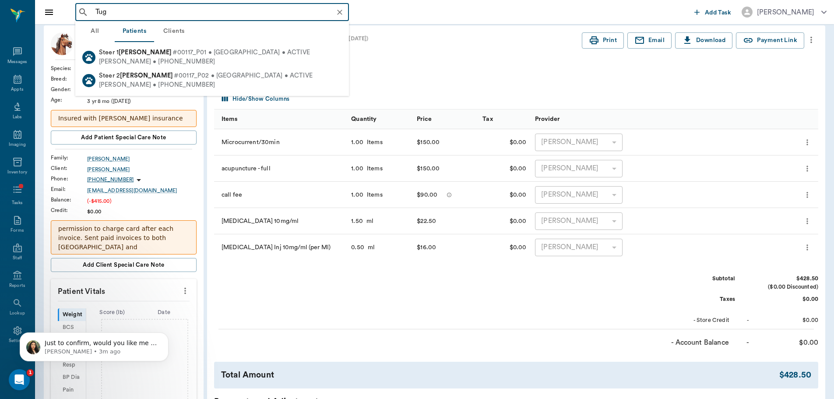
click at [137, 17] on input "Tug" at bounding box center [219, 12] width 254 height 12
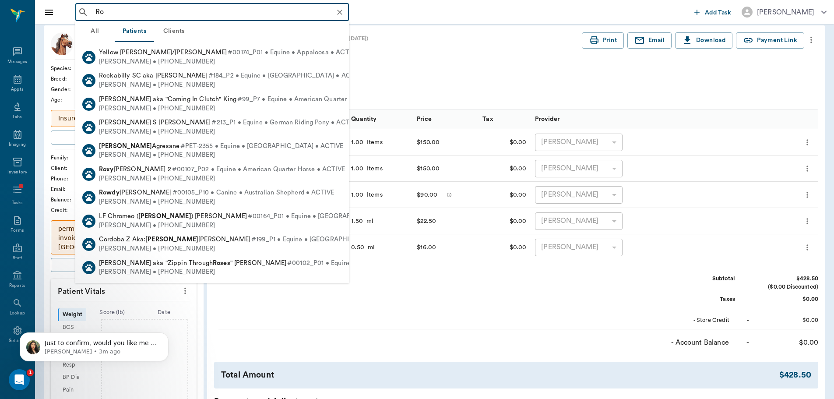
type input "R"
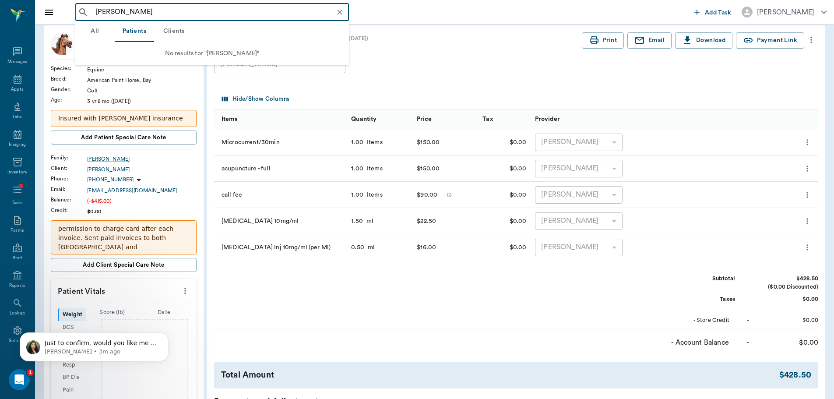
type input "bayless"
click at [43, 44] on div "Family Invoices Transactions Patient History Start New AJ MILLER #229_P1 - ACTI…" at bounding box center [434, 285] width 799 height 610
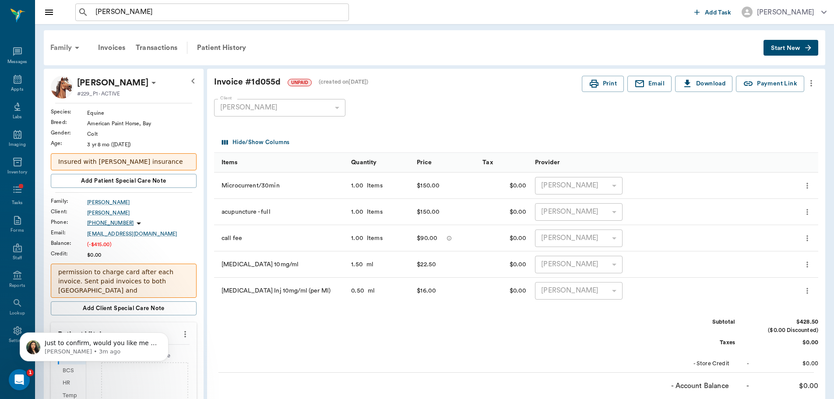
scroll to position [0, 0]
click at [73, 47] on icon at bounding box center [77, 48] width 11 height 11
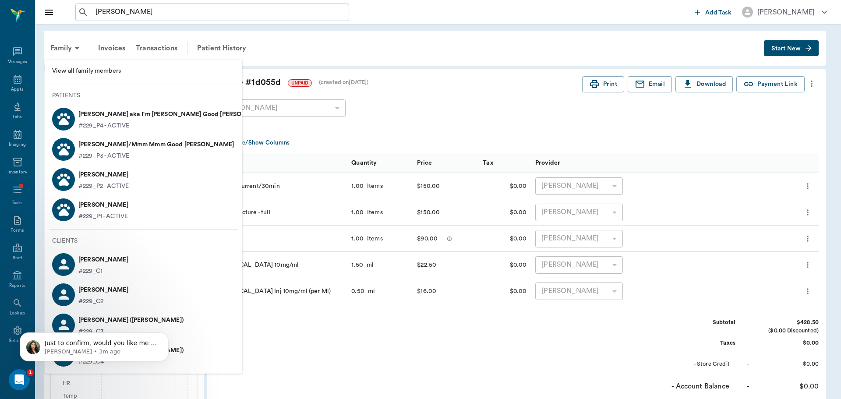
click at [83, 71] on span "View all family members" at bounding box center [143, 71] width 183 height 9
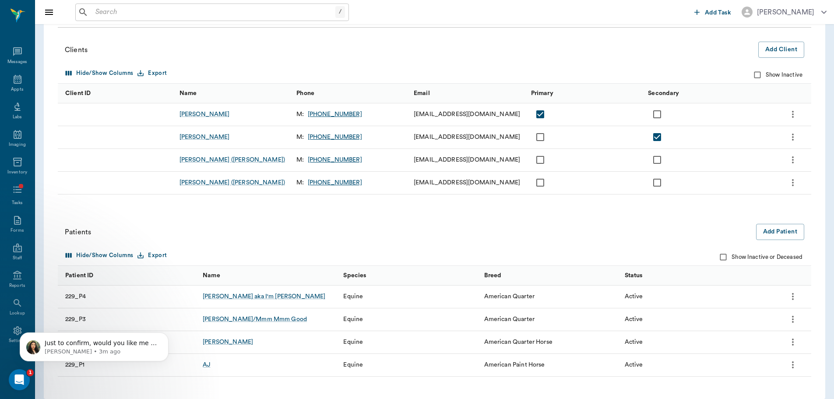
scroll to position [95, 0]
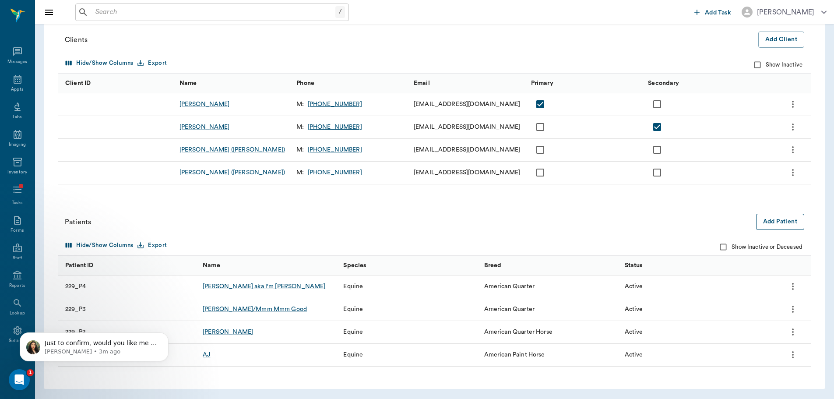
click at [794, 215] on button "Add Patient" at bounding box center [780, 222] width 48 height 16
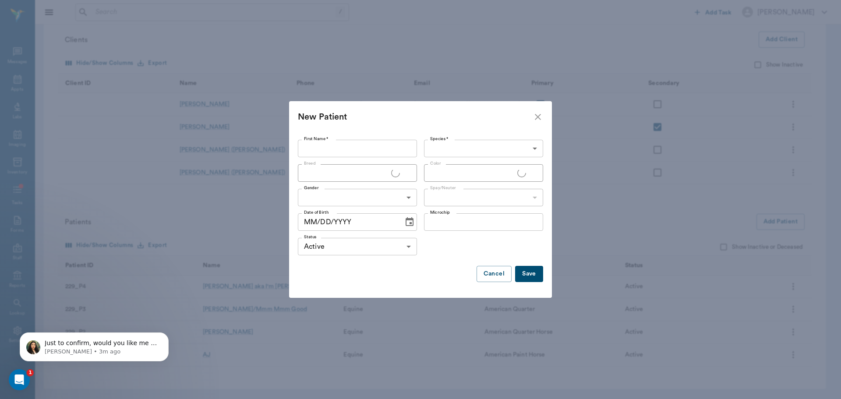
click at [383, 144] on input "First Name *" at bounding box center [357, 149] width 119 height 18
type input "Roc"
click at [439, 141] on label "Species *" at bounding box center [439, 139] width 18 height 6
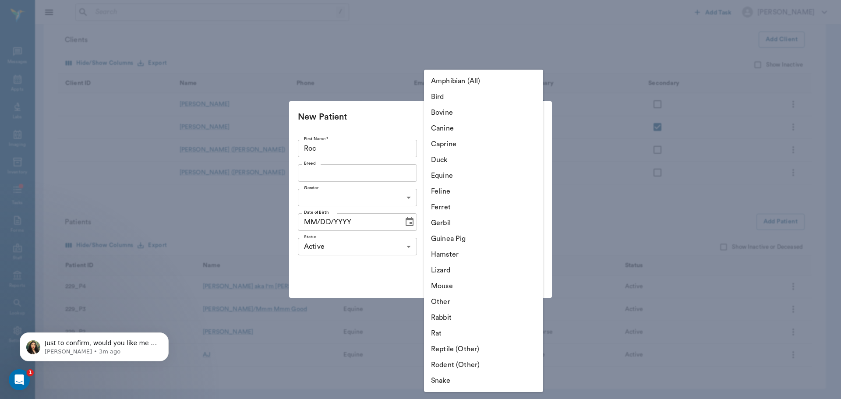
click at [458, 153] on body "/ ​ Add Task Brittany Newsham Nectar Messages Appts Labs Imaging Inventory Task…" at bounding box center [420, 152] width 841 height 494
click at [455, 174] on li "Equine" at bounding box center [483, 176] width 119 height 16
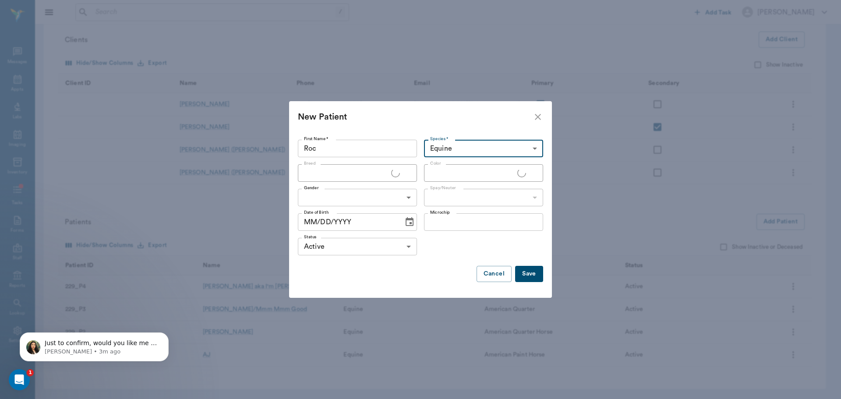
type input "Equine"
click at [388, 173] on input "Breed" at bounding box center [349, 173] width 99 height 12
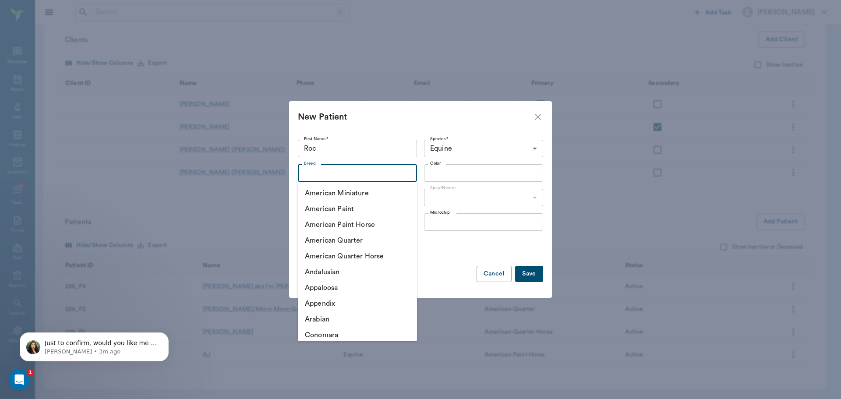
type input "q"
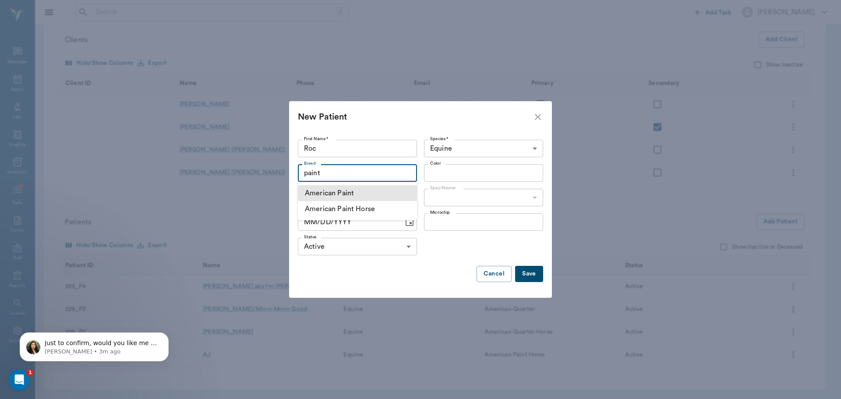
click at [364, 192] on li "American Paint" at bounding box center [357, 193] width 119 height 16
type input "American Paint"
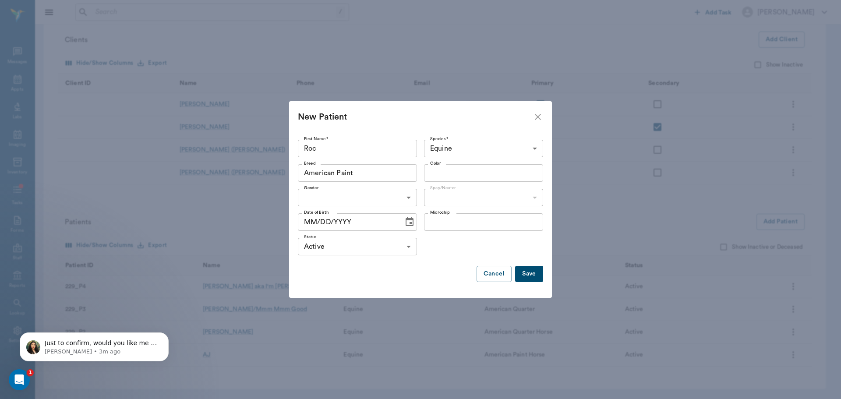
click at [448, 179] on input "Color" at bounding box center [476, 173] width 99 height 12
click at [445, 196] on li "Chestnut" at bounding box center [483, 193] width 119 height 16
type input "Chestnut"
click at [365, 194] on body "/ ​ Add Task Brittany Newsham Nectar Messages Appts Labs Imaging Inventory Task…" at bounding box center [420, 152] width 841 height 494
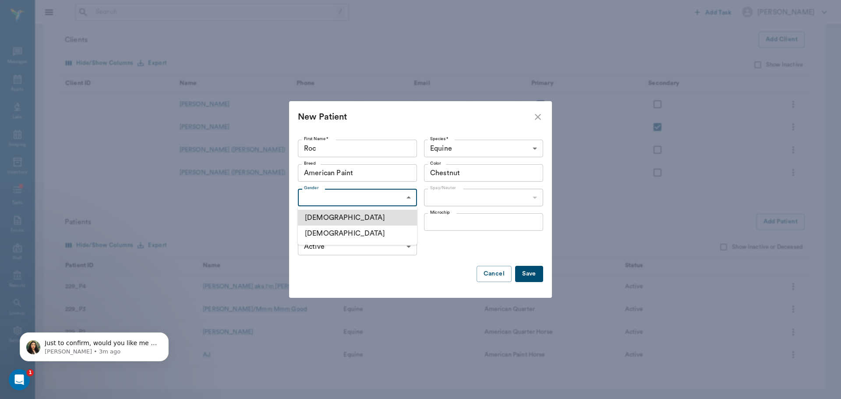
click at [390, 220] on li "[DEMOGRAPHIC_DATA]" at bounding box center [357, 218] width 119 height 16
type input "[DEMOGRAPHIC_DATA]"
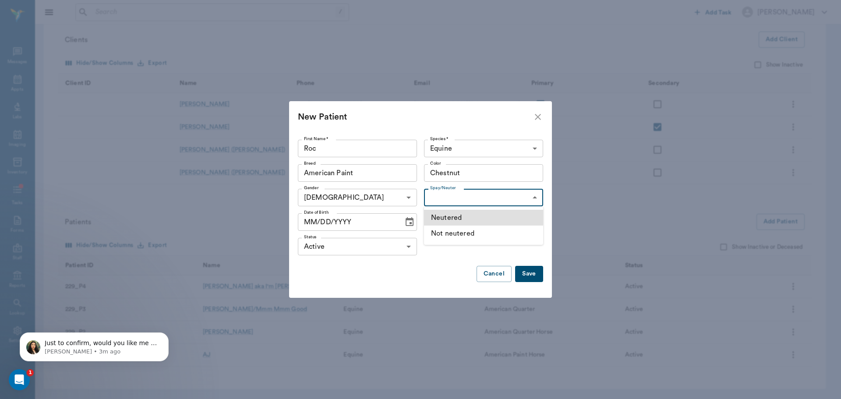
click at [450, 201] on body "/ ​ Add Task Brittany Newsham Nectar Messages Appts Labs Imaging Inventory Task…" at bounding box center [420, 152] width 841 height 494
click at [457, 222] on li "Neutered" at bounding box center [483, 218] width 119 height 16
type input "true"
click at [462, 244] on div "Status Active ACTIVE Status" at bounding box center [420, 246] width 245 height 25
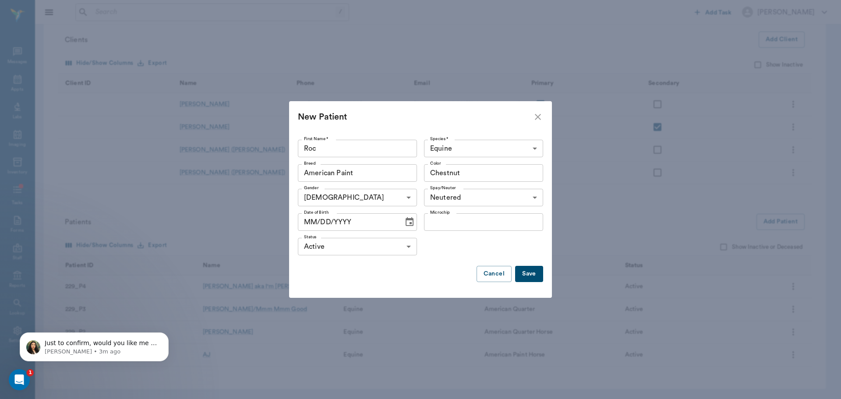
click at [522, 272] on button "Save" at bounding box center [529, 274] width 28 height 16
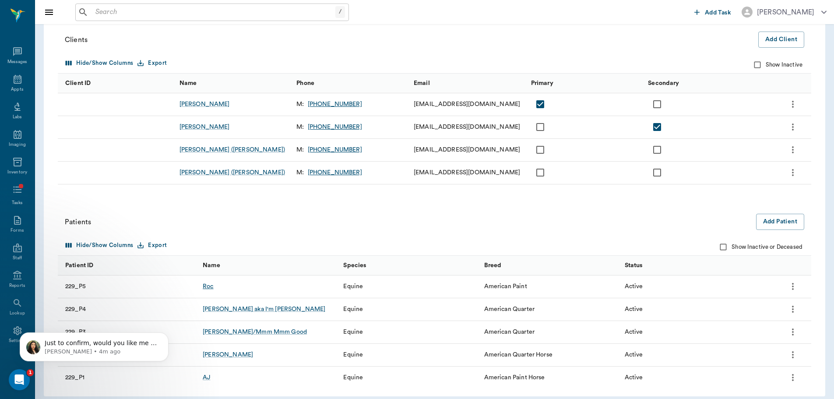
click at [211, 287] on div "Roc" at bounding box center [208, 286] width 11 height 9
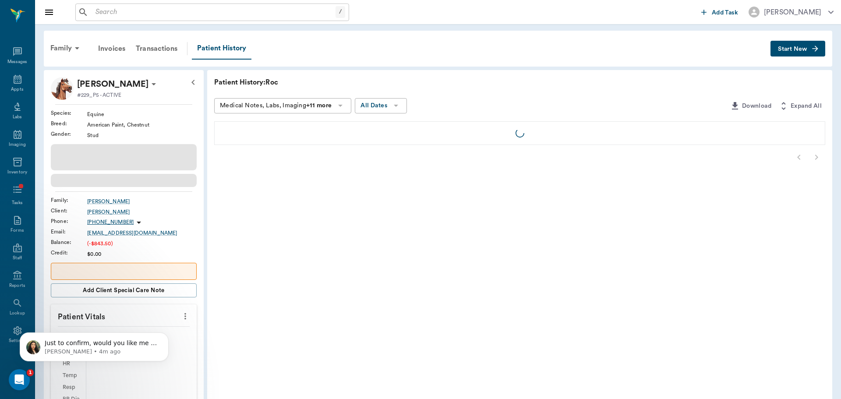
click at [811, 44] on icon "button" at bounding box center [815, 48] width 9 height 9
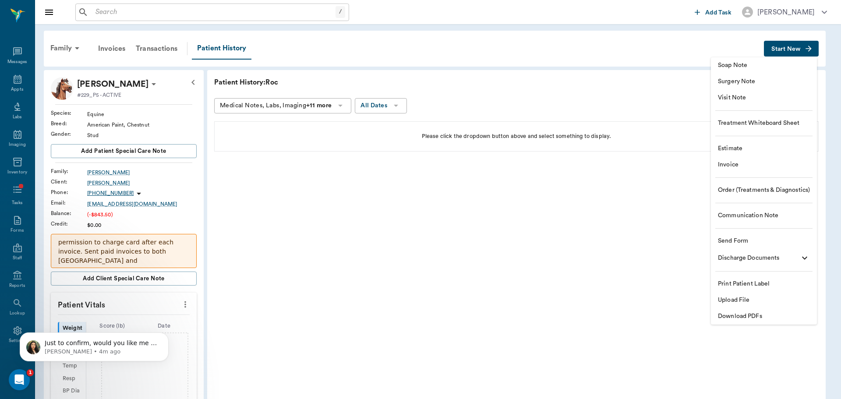
click at [620, 267] on div at bounding box center [420, 199] width 841 height 399
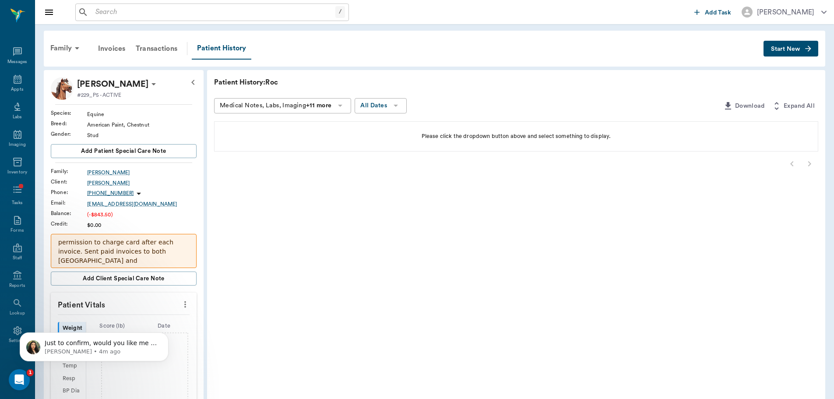
drag, startPoint x: 818, startPoint y: 48, endPoint x: 813, endPoint y: 48, distance: 4.8
click at [816, 48] on button "Start New" at bounding box center [791, 49] width 55 height 16
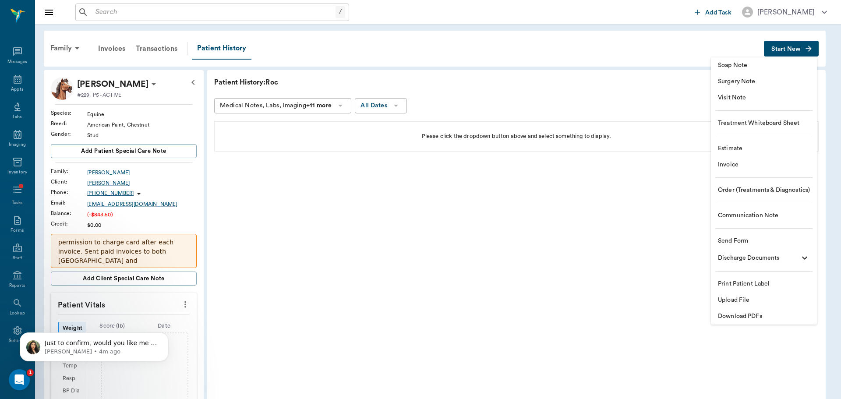
click at [752, 101] on span "Visit Note" at bounding box center [764, 97] width 92 height 9
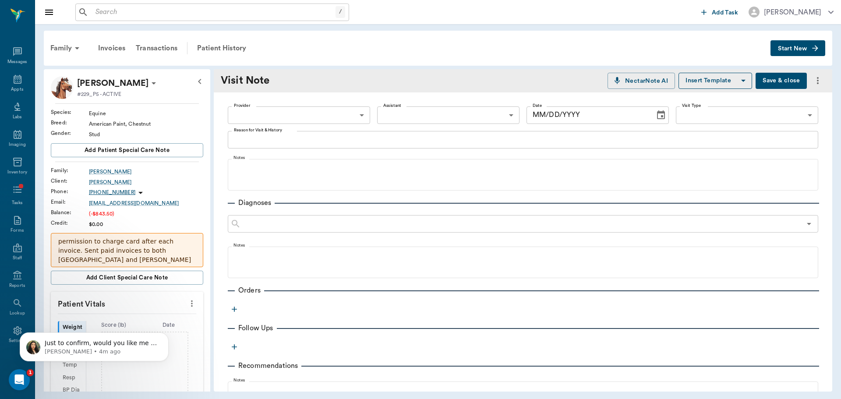
type input "[DATE]"
click at [353, 113] on body "/ ​ Add Task Brittany Newsham Nectar Messages Appts Labs Imaging Inventory Task…" at bounding box center [420, 199] width 841 height 399
click at [349, 133] on li "[PERSON_NAME]" at bounding box center [298, 135] width 141 height 16
type input "649b3e03b5bc7e03f9326794"
click at [750, 116] on body "/ ​ Add Task Brittany Newsham Nectar Messages Appts Labs Imaging Inventory Task…" at bounding box center [420, 199] width 841 height 399
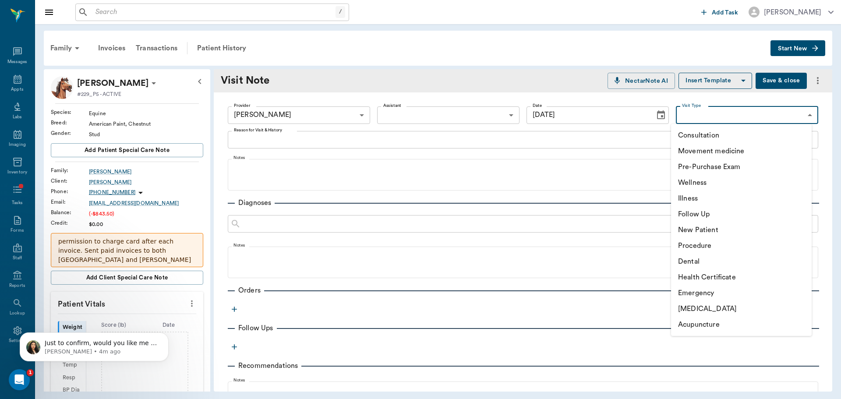
drag, startPoint x: 715, startPoint y: 307, endPoint x: 675, endPoint y: 279, distance: 48.9
click at [714, 307] on li "[MEDICAL_DATA]" at bounding box center [741, 309] width 141 height 16
type input "65d2c202a8044d23520120ce"
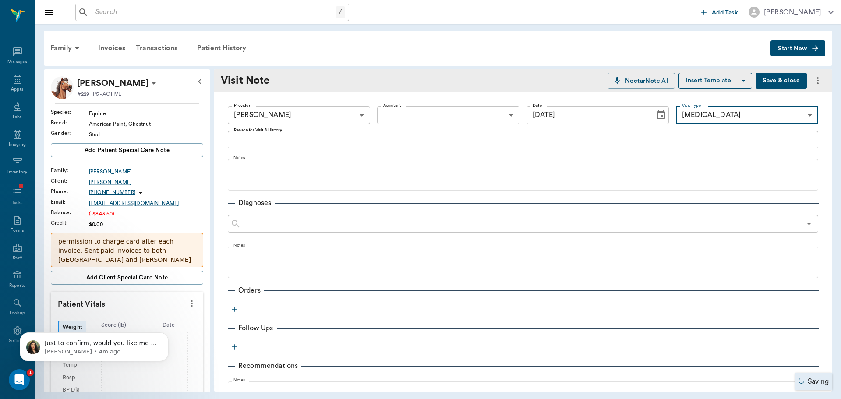
click at [236, 308] on icon "button" at bounding box center [234, 309] width 9 height 9
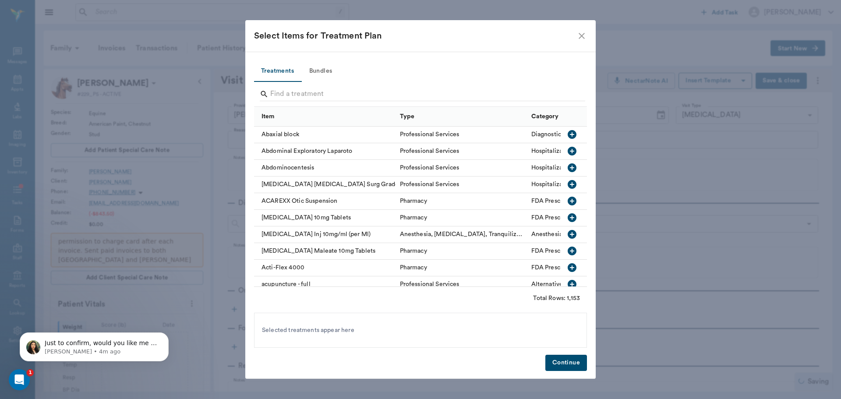
click at [306, 85] on div at bounding box center [422, 95] width 325 height 23
click at [319, 93] on input "Search" at bounding box center [421, 94] width 302 height 14
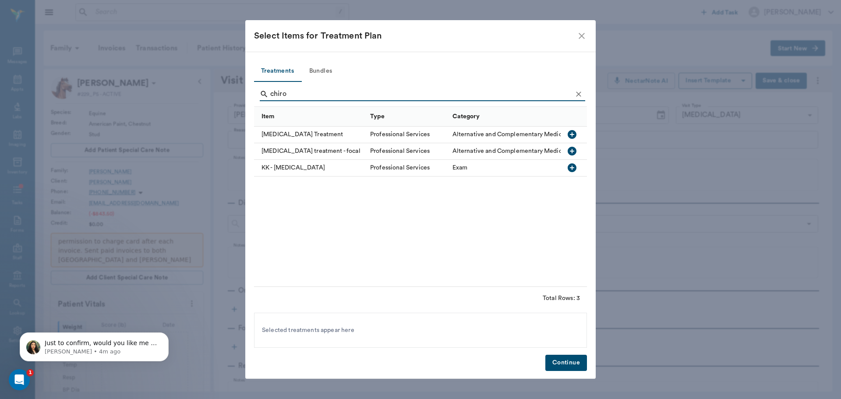
type input "chiro"
click at [302, 147] on div "[MEDICAL_DATA] treatment - focal" at bounding box center [310, 151] width 112 height 17
click at [313, 138] on div "[MEDICAL_DATA] Treatment" at bounding box center [310, 135] width 112 height 17
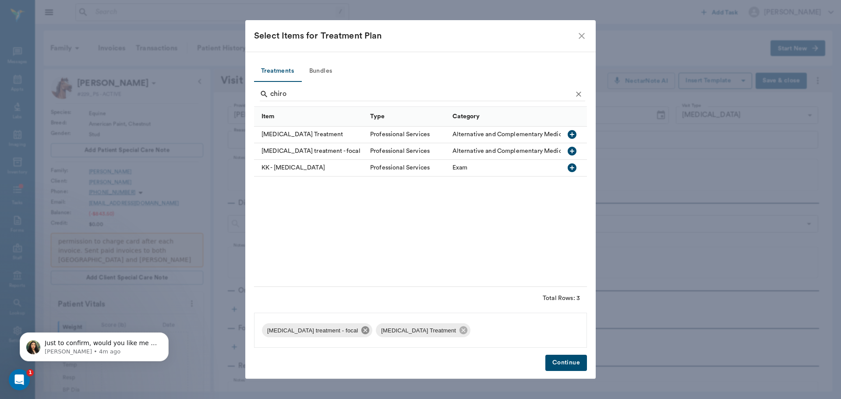
click at [360, 327] on icon at bounding box center [365, 330] width 10 height 10
click at [575, 367] on button "Continue" at bounding box center [566, 363] width 42 height 16
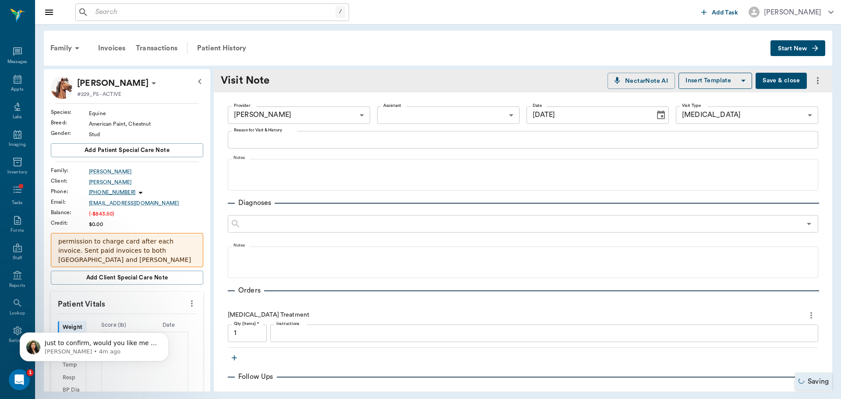
click at [657, 111] on icon "Choose date, selected date is Aug 29, 2025" at bounding box center [661, 115] width 11 height 11
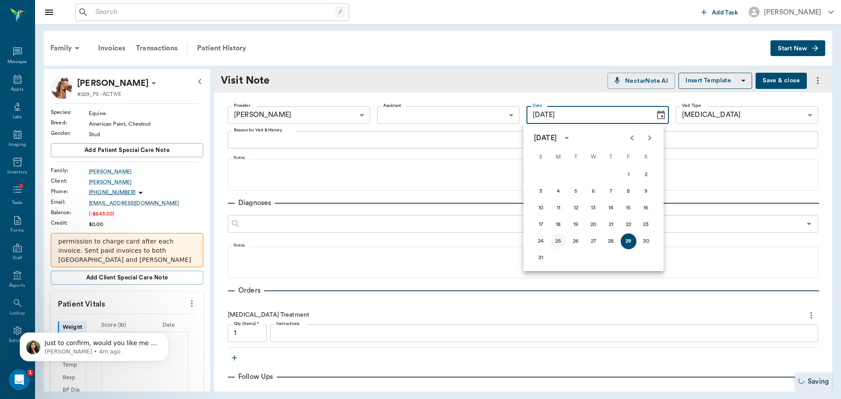
click at [561, 234] on button "25" at bounding box center [559, 241] width 16 height 16
type input "[DATE]"
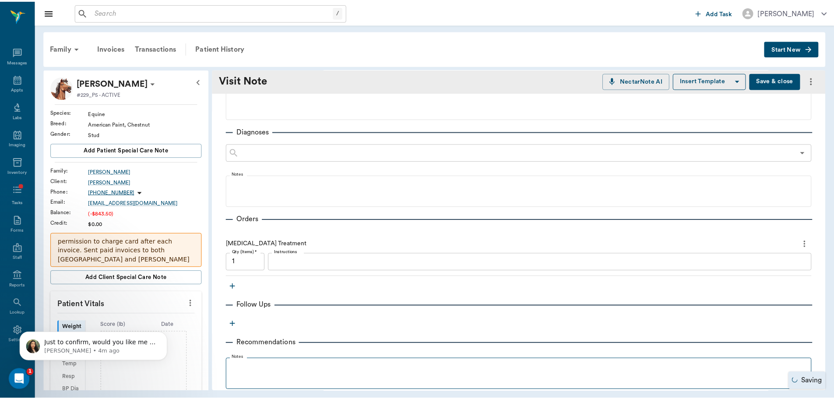
scroll to position [131, 0]
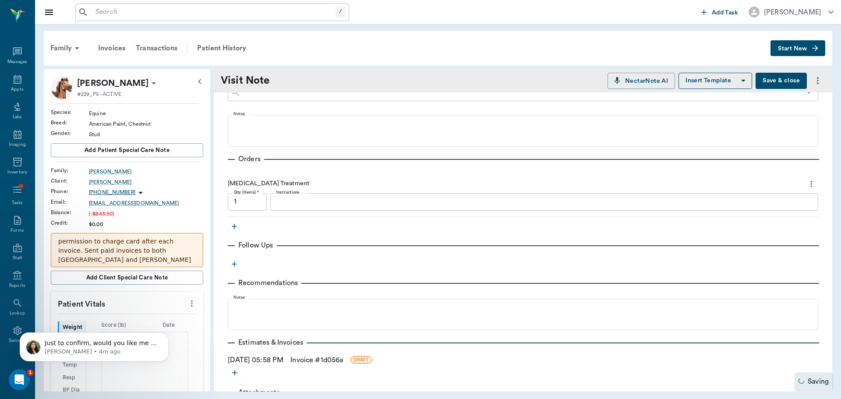
drag, startPoint x: 323, startPoint y: 359, endPoint x: 335, endPoint y: 370, distance: 16.1
click at [322, 359] on link "Invoice # 1d056a" at bounding box center [316, 360] width 53 height 11
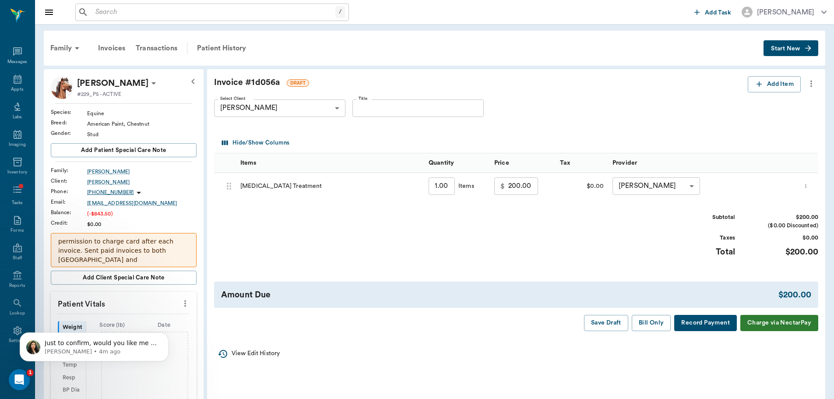
drag, startPoint x: 97, startPoint y: 323, endPoint x: 97, endPoint y: 330, distance: 7.4
click at [94, 361] on div "Just to confirm, would you like me to pass along your information to the Mango …" at bounding box center [94, 361] width 0 height 0
click at [92, 345] on p "Just to confirm, would you like me to pass along your information to the Mango …" at bounding box center [101, 343] width 113 height 9
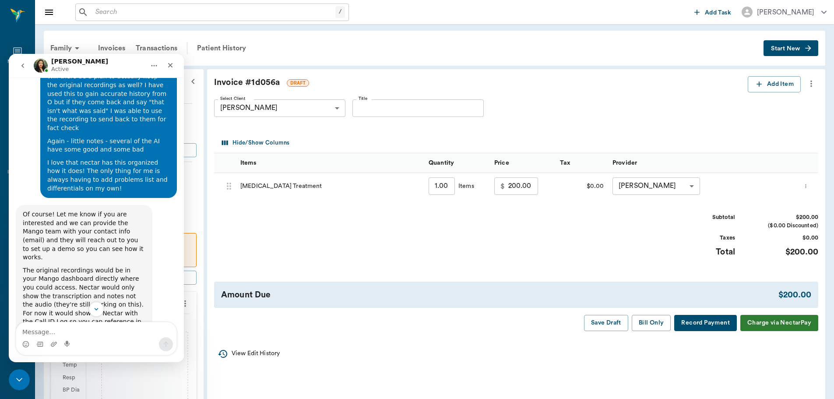
scroll to position [3212, 0]
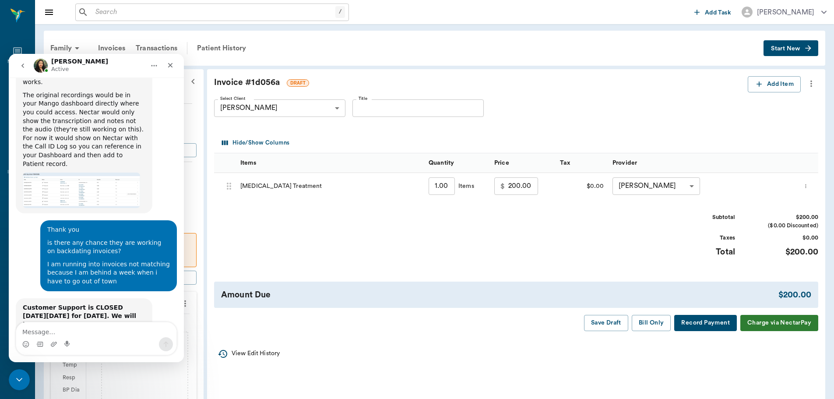
click at [95, 322] on div "Intercom messenger" at bounding box center [96, 338] width 161 height 33
type textarea "yes!"
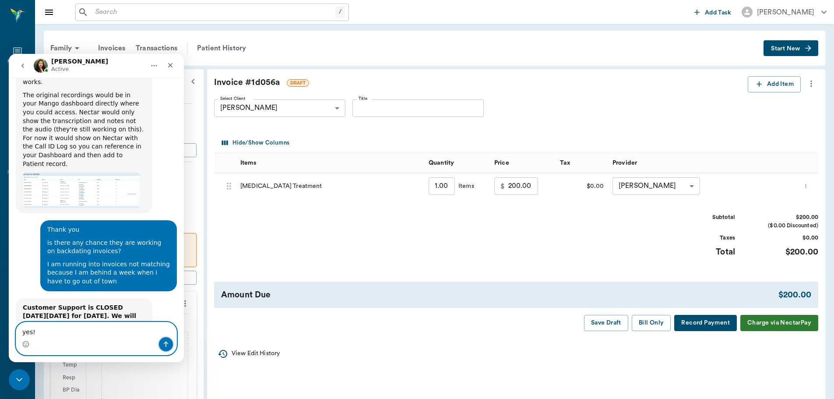
click at [164, 342] on icon "Send a message…" at bounding box center [165, 344] width 7 height 7
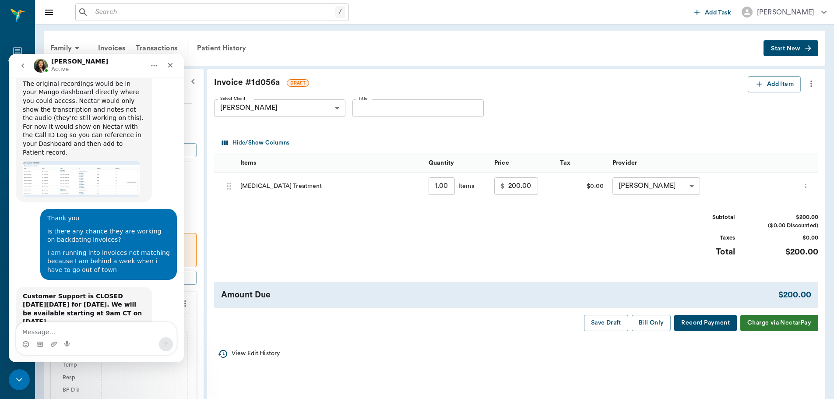
click at [440, 114] on input "Title" at bounding box center [418, 108] width 131 height 18
type input "exam 8/25"
drag, startPoint x: 651, startPoint y: 322, endPoint x: 656, endPoint y: 331, distance: 10.8
click at [650, 322] on button "Bill Only" at bounding box center [651, 323] width 39 height 16
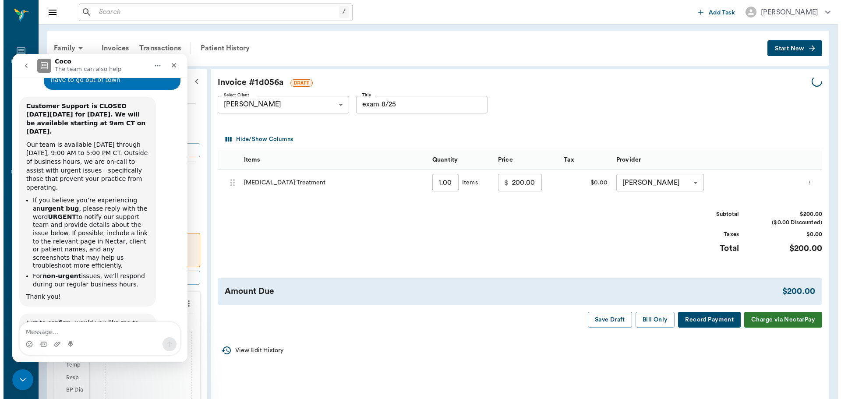
scroll to position [3424, 0]
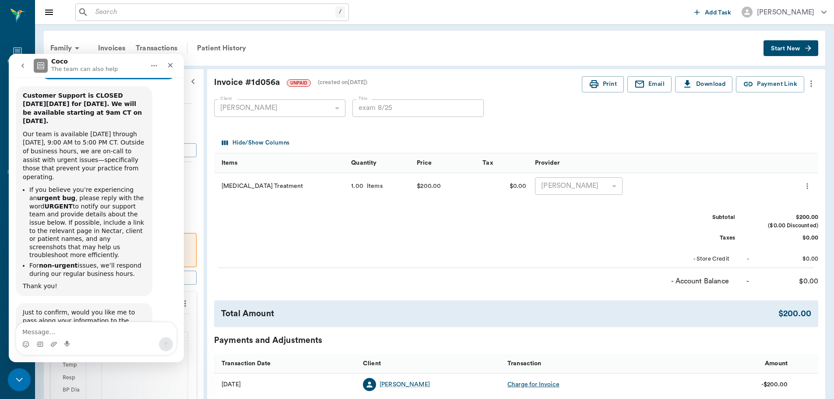
click at [21, 374] on icon "Close Intercom Messenger" at bounding box center [18, 378] width 11 height 11
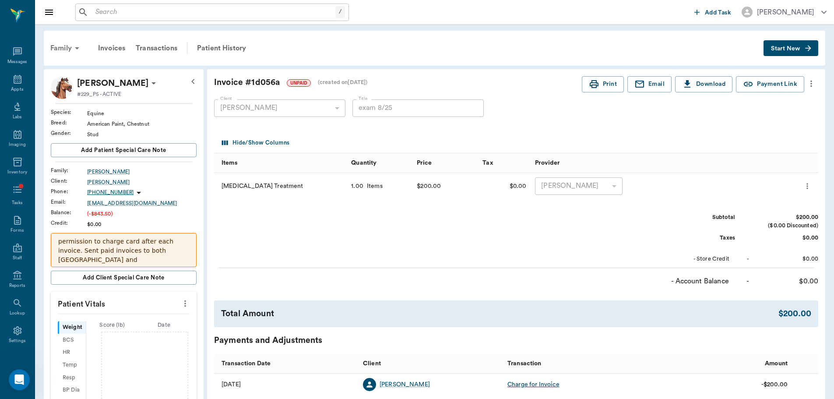
click at [74, 48] on icon at bounding box center [77, 48] width 11 height 11
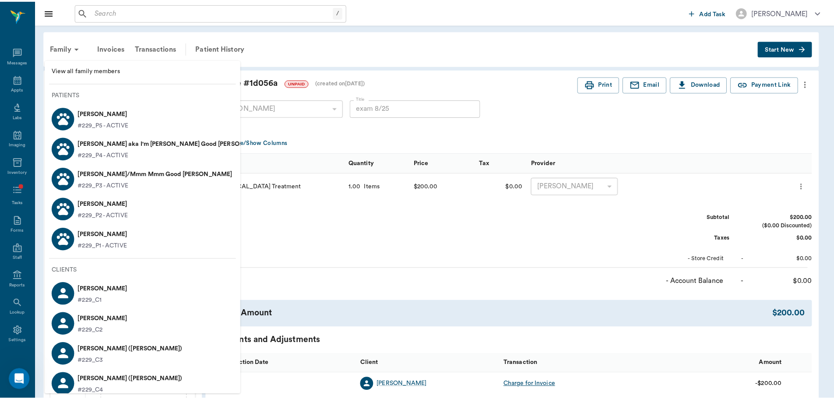
scroll to position [0, 0]
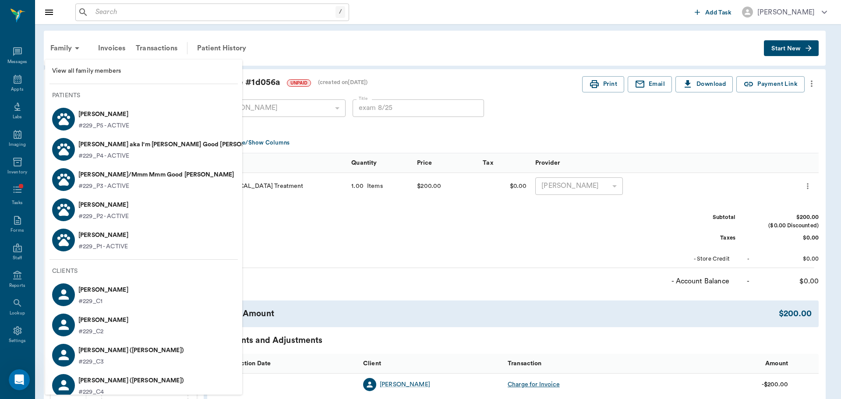
click at [225, 71] on div at bounding box center [420, 199] width 841 height 399
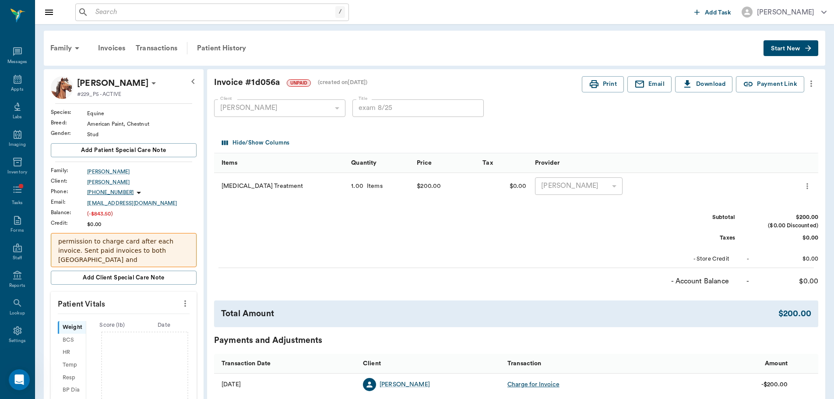
click at [191, 10] on input "text" at bounding box center [214, 12] width 244 height 12
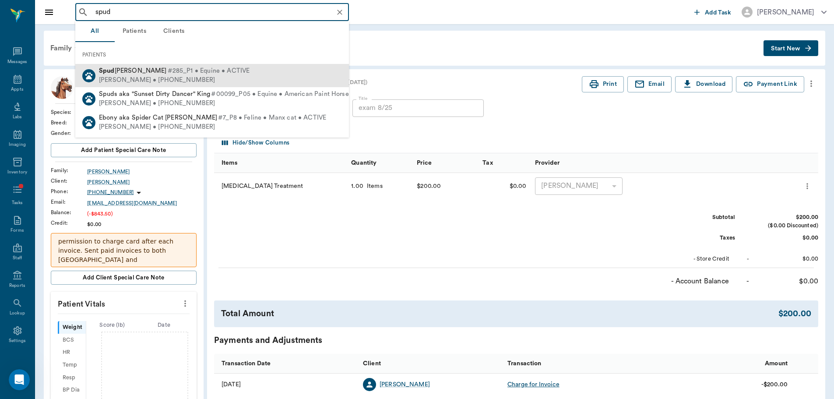
click at [272, 78] on div "Spud Alexander #285_P1 • Equine • ACTIVE Lizy Alexander • (210) 216-3538" at bounding box center [212, 75] width 274 height 23
type input "spud"
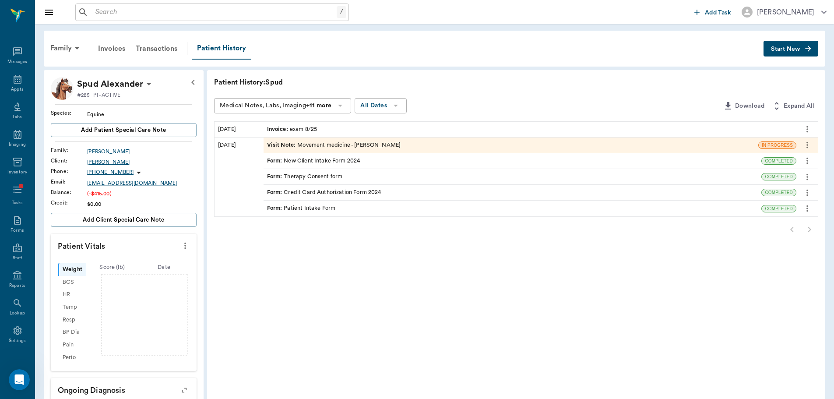
click at [110, 164] on div "Lizy Alexander" at bounding box center [141, 162] width 109 height 8
click at [316, 212] on div "Form : Patient Intake Form" at bounding box center [301, 208] width 69 height 8
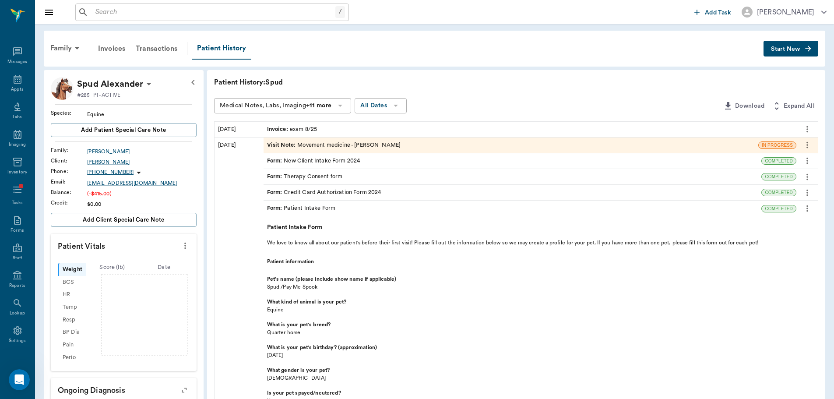
click at [320, 145] on div "Visit Note : Movement medicine - [PERSON_NAME]" at bounding box center [334, 145] width 134 height 8
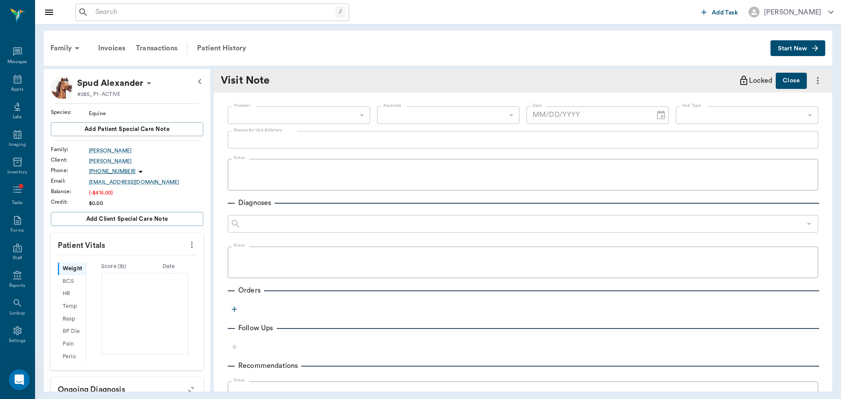
type input "649b3e03b5bc7e03f9326794"
type input "6656c4aef87a612ea34fb244"
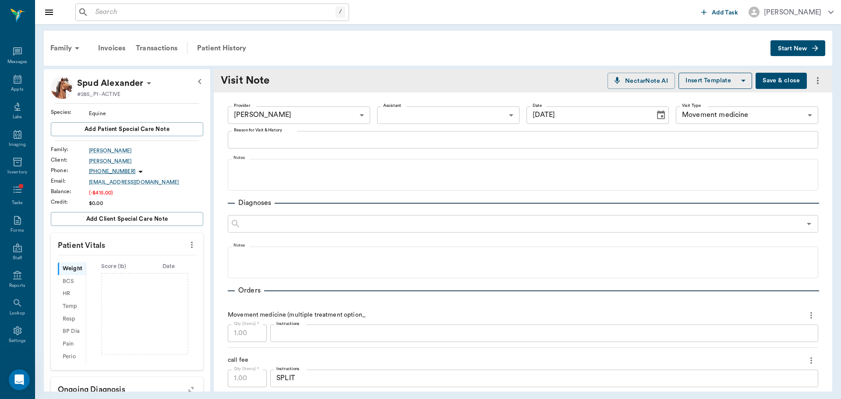
type input "[DATE]"
click at [213, 57] on div "Patient History" at bounding box center [222, 48] width 60 height 21
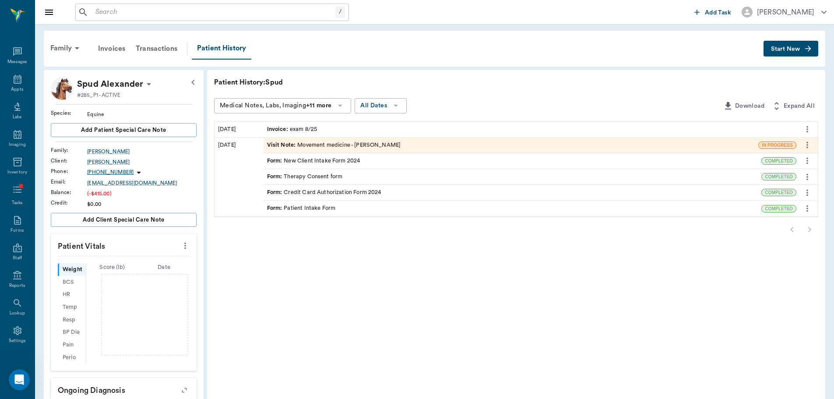
click at [102, 11] on input "text" at bounding box center [214, 12] width 244 height 12
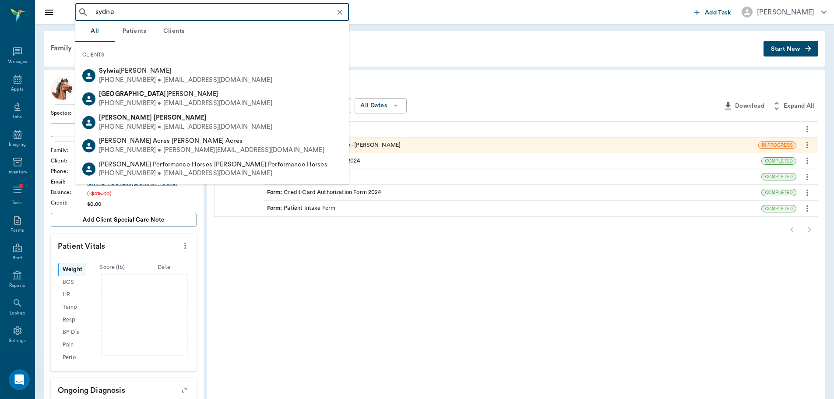
type input "sydney"
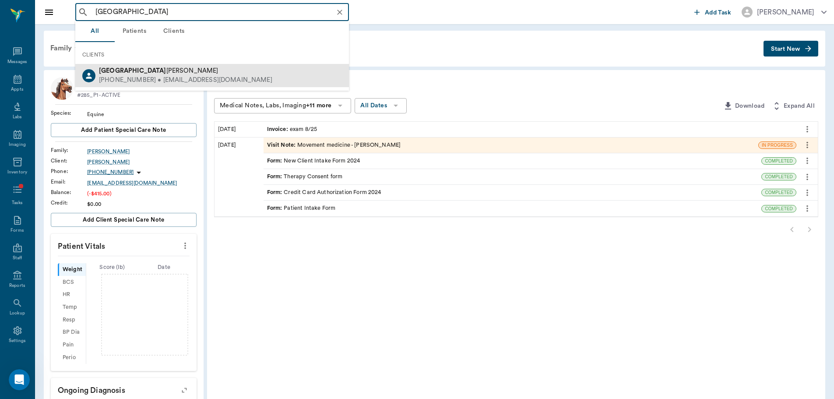
click at [138, 65] on div "Sydney Miller (570) 417-3165 • Sydney823@mac.com" at bounding box center [212, 75] width 274 height 23
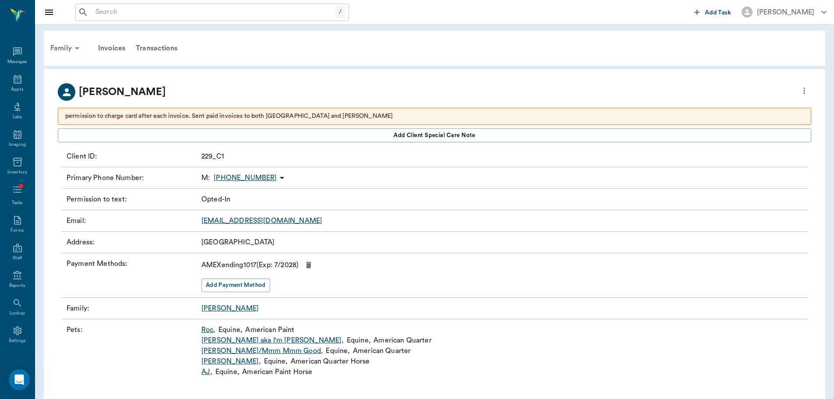
click at [83, 47] on div "Family" at bounding box center [66, 48] width 42 height 21
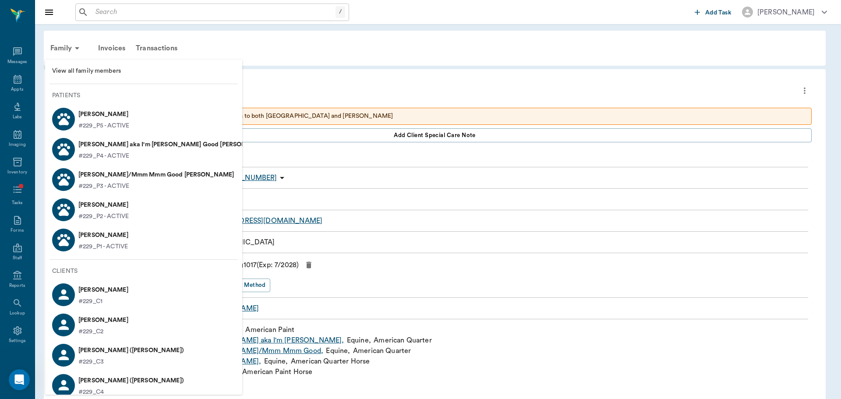
click at [83, 71] on span "View all family members" at bounding box center [143, 71] width 183 height 9
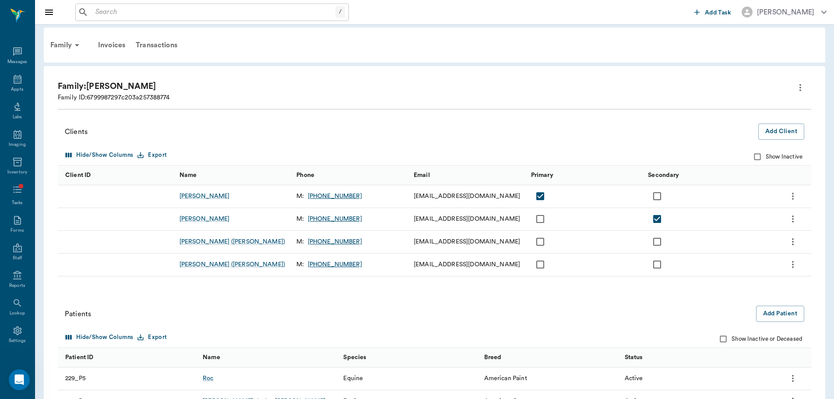
scroll to position [102, 0]
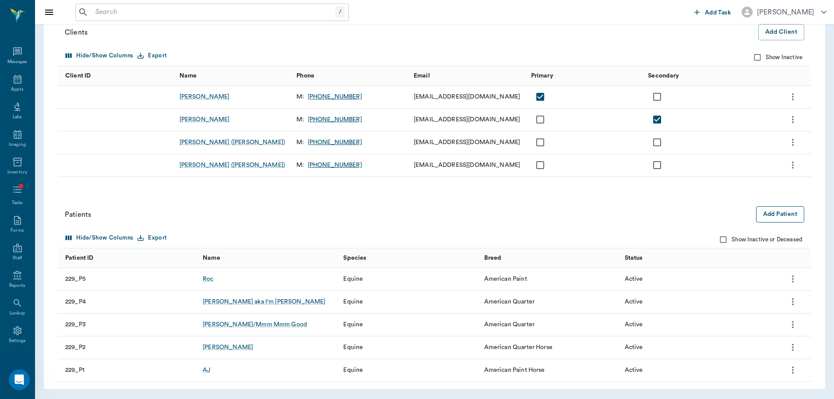
click at [788, 209] on button "Add Patient" at bounding box center [780, 214] width 48 height 16
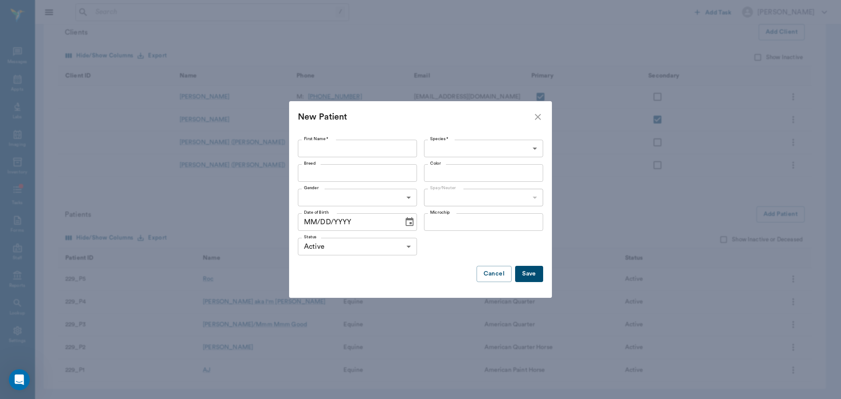
click at [346, 148] on input "First Name *" at bounding box center [357, 149] width 119 height 18
type input "Tug"
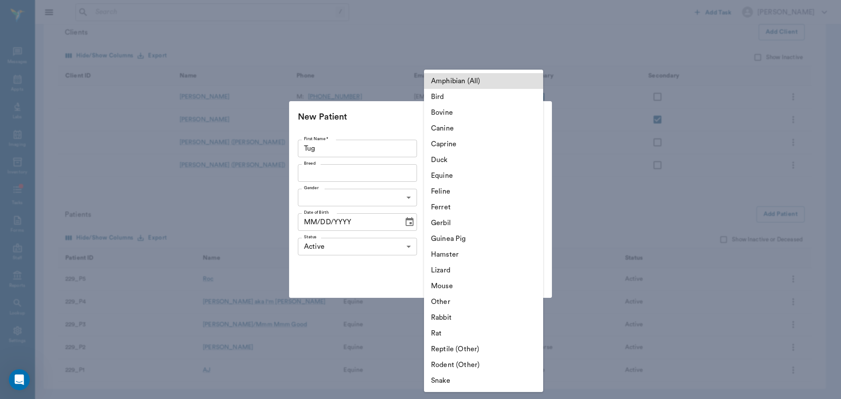
click at [453, 142] on body "/ ​ Add Task Brittany Newsham Nectar Messages Appts Labs Imaging Inventory Task…" at bounding box center [420, 148] width 841 height 501
click at [452, 169] on li "Equine" at bounding box center [483, 176] width 119 height 16
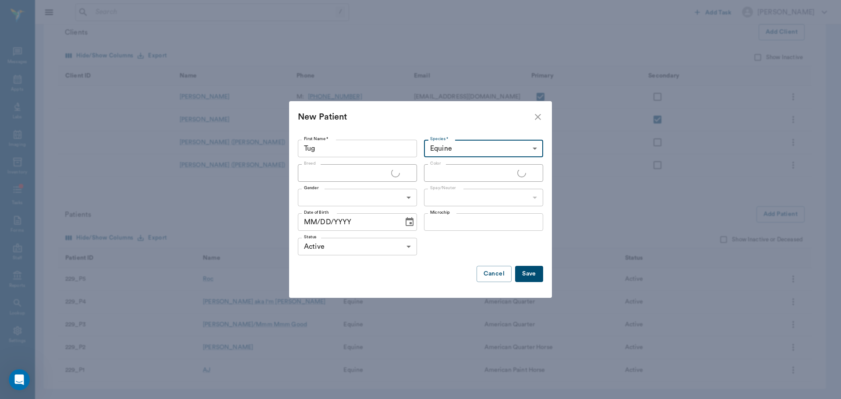
type input "Equine"
click at [386, 177] on div "Amphibian (All) Bird Bovine Canine Caprine Duck Equine Feline Ferret Gerbil Gui…" at bounding box center [420, 199] width 841 height 399
click at [378, 173] on input "Breed" at bounding box center [349, 173] width 99 height 12
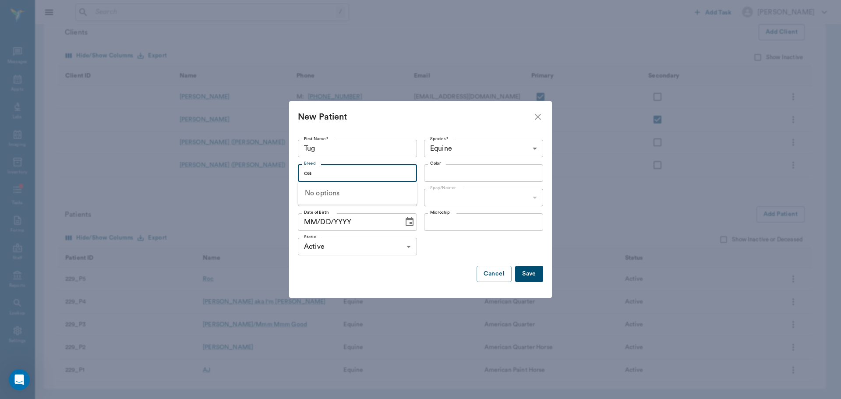
type input "o"
click at [381, 204] on li "American Paint Horse" at bounding box center [357, 209] width 119 height 16
type input "American Paint Horse"
click at [453, 172] on input "Color" at bounding box center [476, 173] width 99 height 12
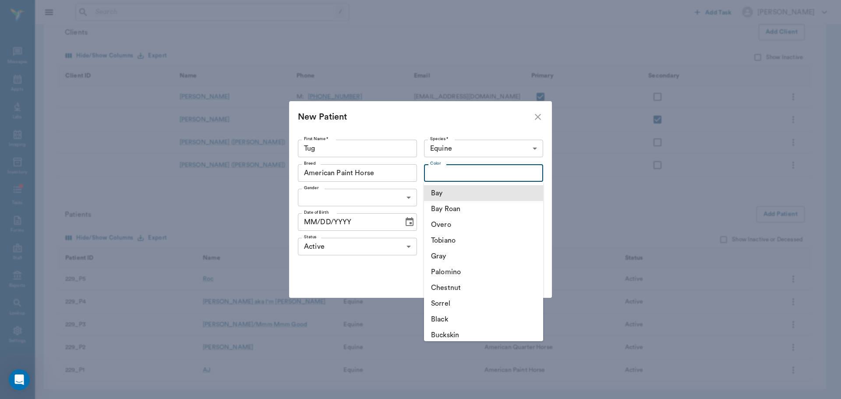
click at [456, 194] on li "Bay" at bounding box center [483, 193] width 119 height 16
type input "Bay"
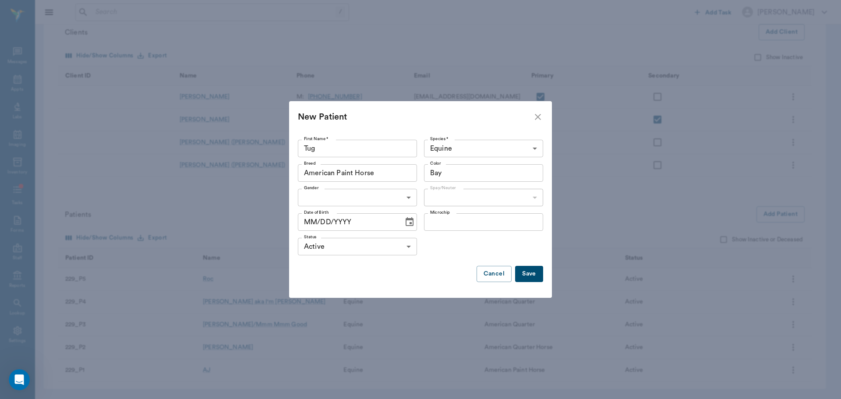
click at [392, 205] on body "/ ​ Add Task Brittany Newsham Nectar Messages Appts Labs Imaging Inventory Task…" at bounding box center [420, 148] width 841 height 501
click at [394, 216] on li "[DEMOGRAPHIC_DATA]" at bounding box center [357, 218] width 119 height 16
type input "[DEMOGRAPHIC_DATA]"
click at [453, 192] on body "/ ​ Add Task Brittany Newsham Nectar Messages Appts Labs Imaging Inventory Task…" at bounding box center [420, 148] width 841 height 501
click at [452, 218] on li "Neutered" at bounding box center [483, 218] width 119 height 16
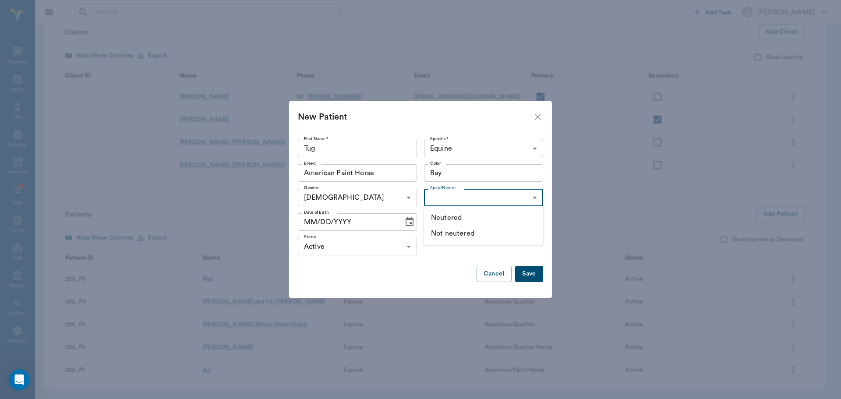
type input "true"
click at [529, 271] on button "Save" at bounding box center [529, 274] width 28 height 16
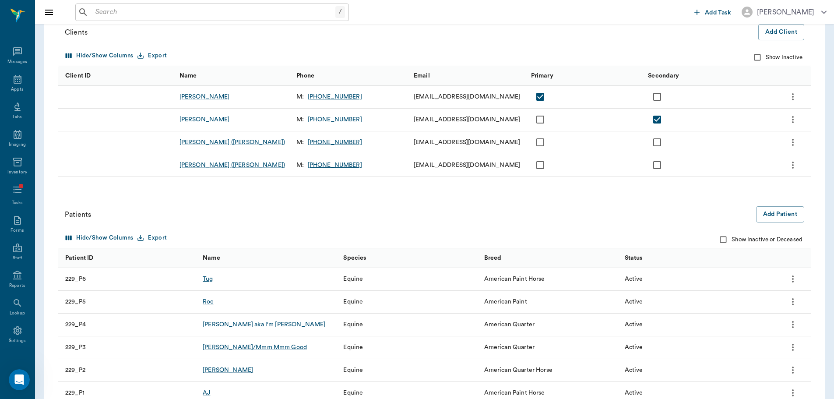
click at [212, 279] on div "Tug" at bounding box center [208, 279] width 10 height 9
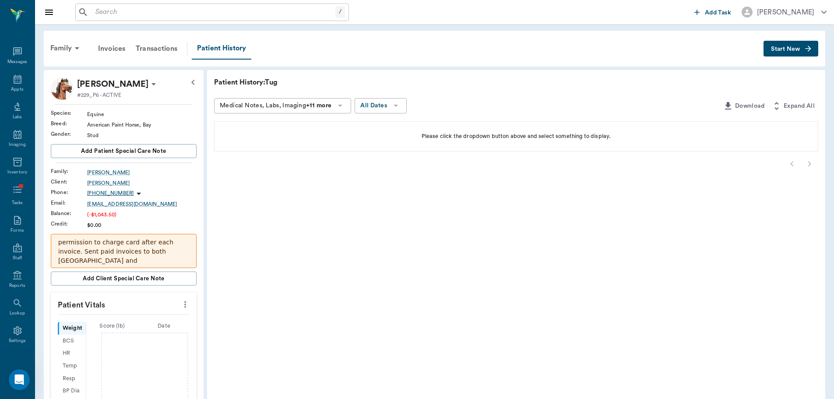
click at [803, 42] on button "Start New" at bounding box center [791, 49] width 55 height 16
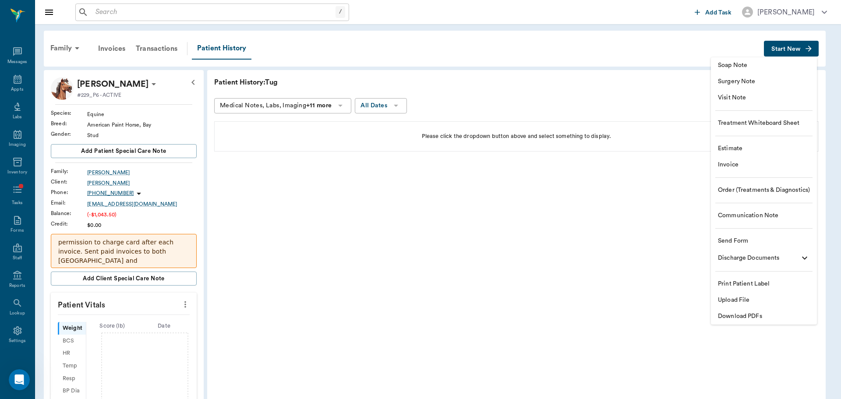
click at [757, 66] on span "Soap Note" at bounding box center [764, 65] width 92 height 9
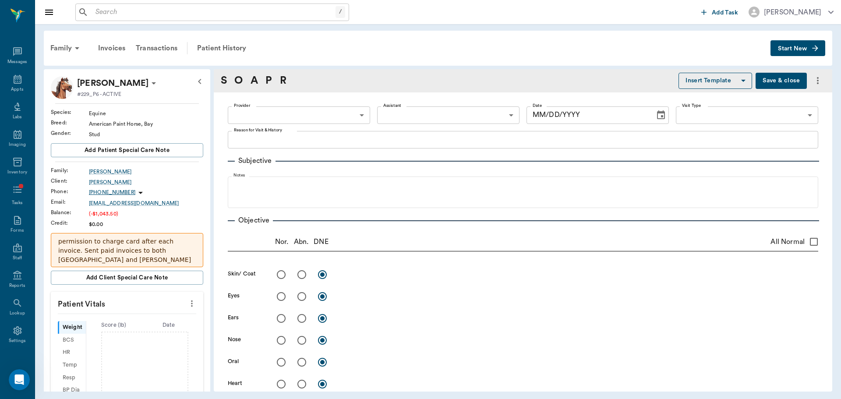
type input "[DATE]"
click at [802, 38] on div "Family Invoices Transactions Patient History Start New" at bounding box center [438, 48] width 788 height 35
click at [812, 53] on button "Start New" at bounding box center [797, 48] width 55 height 16
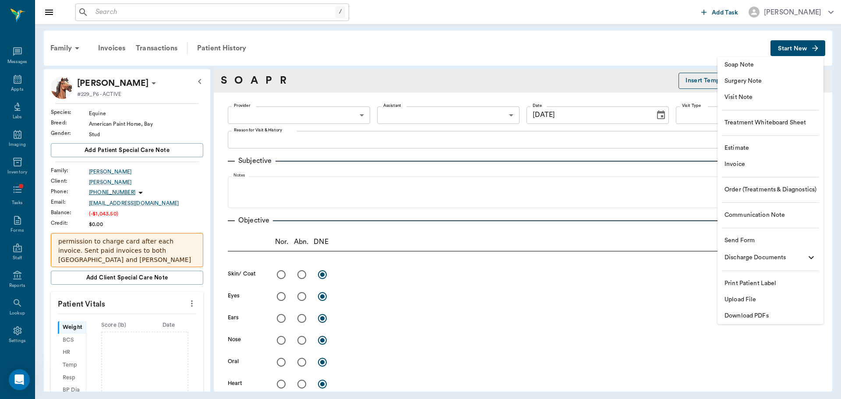
click at [746, 93] on span "Visit Note" at bounding box center [770, 97] width 92 height 9
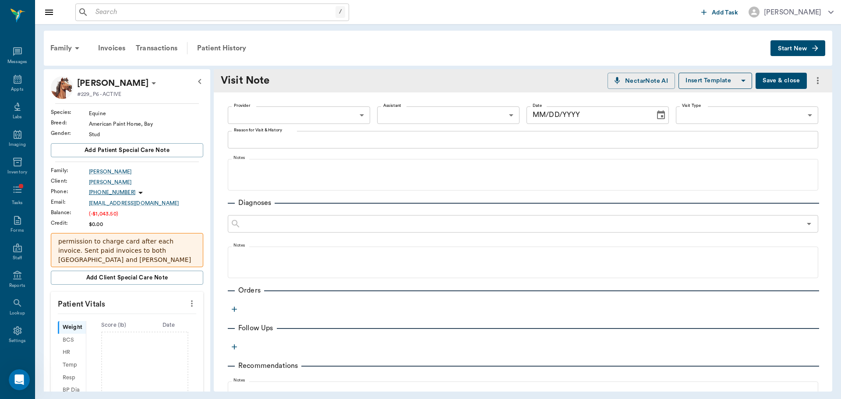
type input "[DATE]"
click at [364, 96] on div "Provider ​ Provider Assistant ​ Assistant Date 08/29/2025 Date Visit Type ​ Vis…" at bounding box center [523, 292] width 618 height 401
click at [351, 108] on body "/ ​ Add Task Brittany Newsham Nectar Messages Appts Labs Imaging Inventory Task…" at bounding box center [420, 199] width 841 height 399
click at [283, 137] on li "[PERSON_NAME]" at bounding box center [298, 135] width 141 height 16
type input "649b3e03b5bc7e03f9326794"
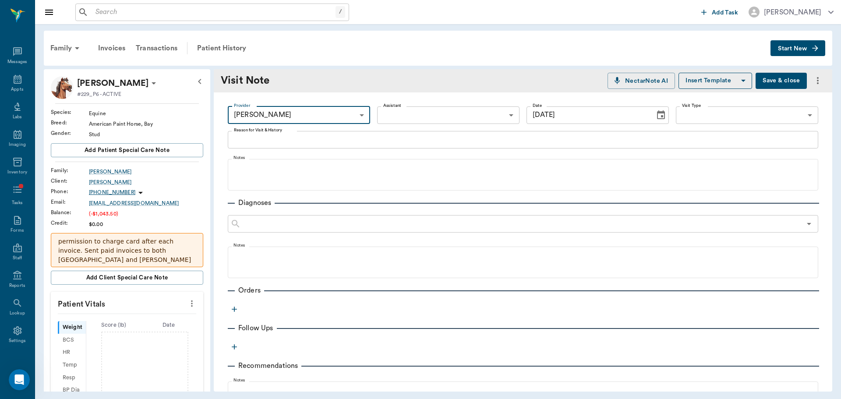
click at [681, 119] on body "/ ​ Add Task Brittany Newsham Nectar Messages Appts Labs Imaging Inventory Task…" at bounding box center [420, 199] width 841 height 399
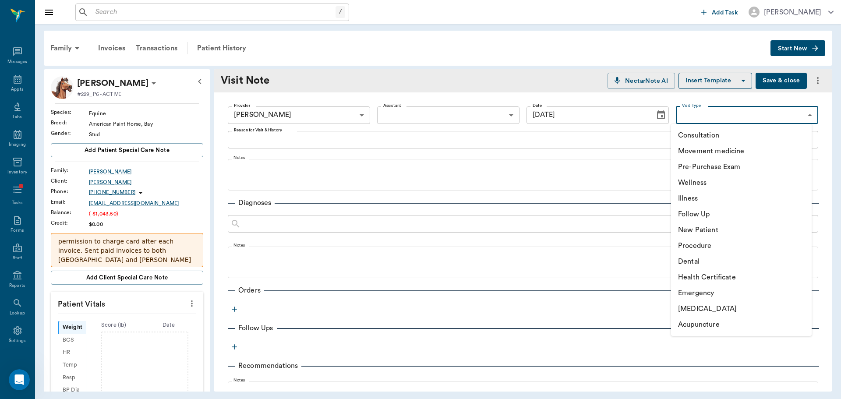
click at [705, 136] on li "Consultation" at bounding box center [741, 135] width 141 height 16
type input "66193437c5bf6463a0ac76eb"
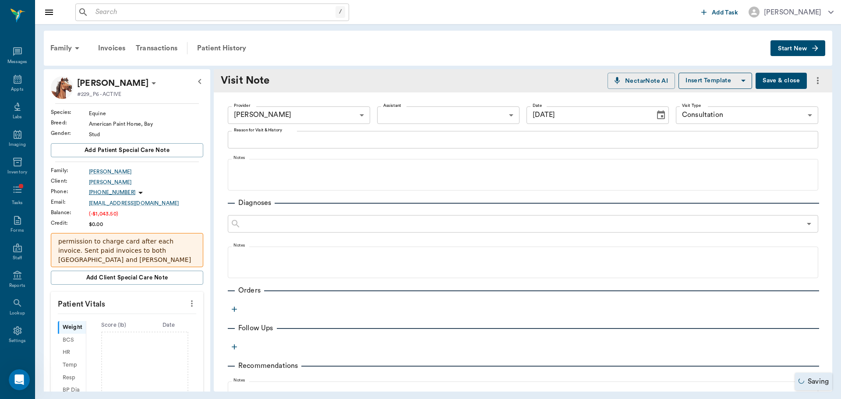
click at [459, 143] on textarea "Reason for Visit & History" at bounding box center [523, 139] width 578 height 10
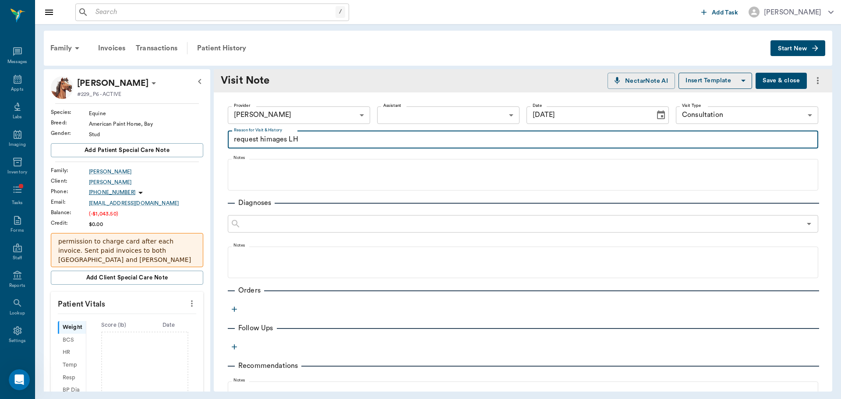
click at [269, 142] on textarea "request himages LH" at bounding box center [523, 139] width 578 height 10
click at [309, 141] on textarea "request images LH" at bounding box center [523, 139] width 578 height 10
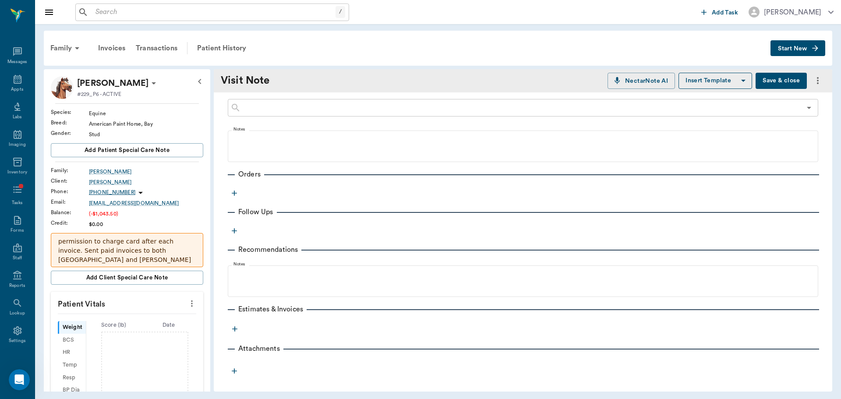
type textarea "request images LH - sale horse"
click at [237, 194] on icon "button" at bounding box center [234, 193] width 9 height 9
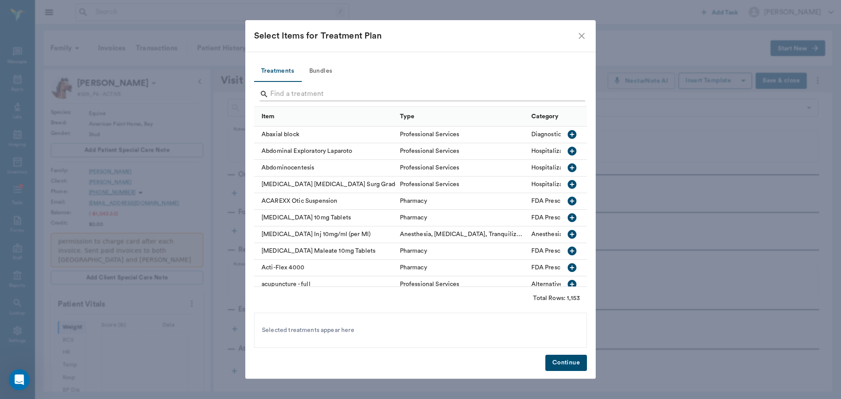
click at [316, 90] on input "Search" at bounding box center [421, 94] width 302 height 14
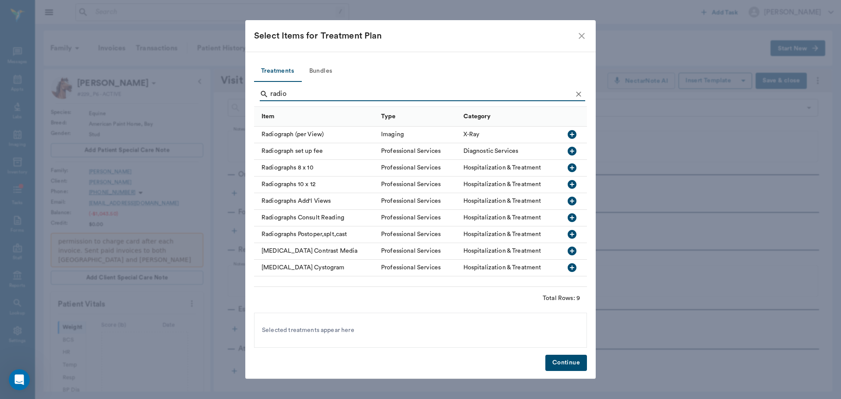
click at [312, 134] on div "Radiograph (per View)" at bounding box center [315, 135] width 123 height 17
click at [312, 95] on input "radio" at bounding box center [421, 94] width 302 height 14
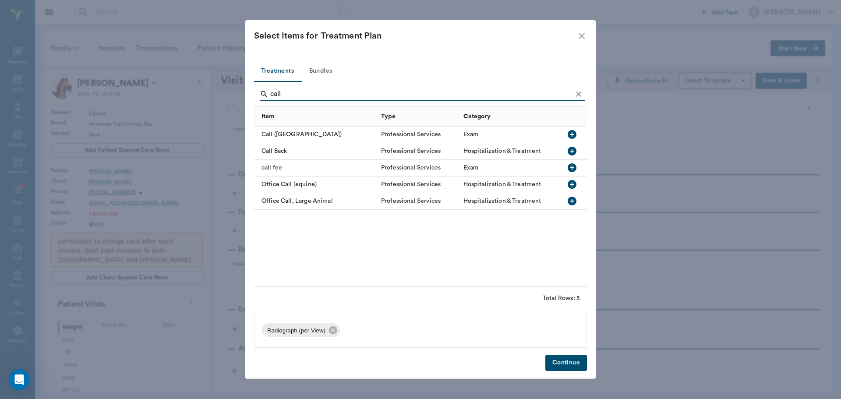
type input "call"
click at [277, 166] on div "call fee" at bounding box center [315, 168] width 123 height 17
click at [570, 363] on button "Continue" at bounding box center [566, 363] width 42 height 16
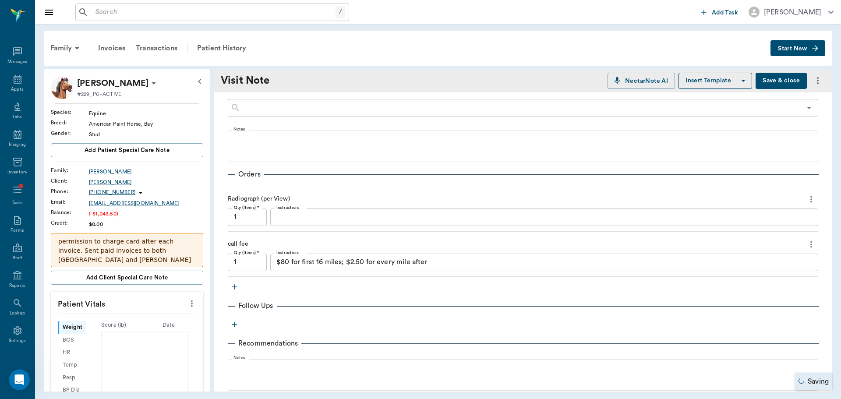
click at [360, 269] on div "$80 for first 16 miles; $2.50 for every mile after x Instructions" at bounding box center [544, 263] width 548 height 18
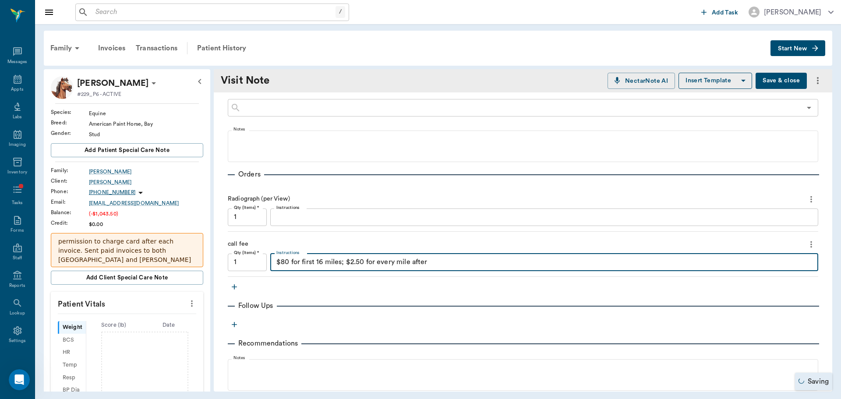
click at [360, 269] on div "$80 for first 16 miles; $2.50 for every mile after x Instructions" at bounding box center [544, 263] width 548 height 18
drag, startPoint x: 337, startPoint y: 248, endPoint x: 252, endPoint y: 251, distance: 85.4
click at [252, 254] on div "Qty (Items) * 1 Qty (Items) * Instructions $80 for first 16 miles; $2.50 for ev…" at bounding box center [523, 263] width 590 height 18
type textarea "split"
click at [287, 217] on textarea "Instructions" at bounding box center [544, 217] width 536 height 10
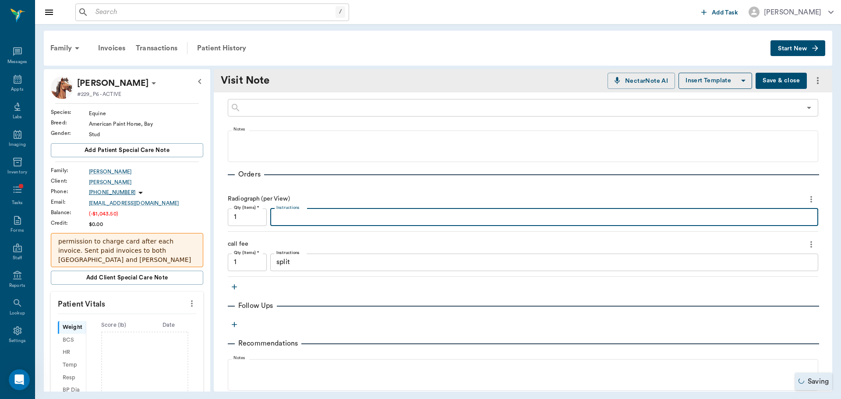
click at [257, 217] on input "1" at bounding box center [247, 217] width 39 height 18
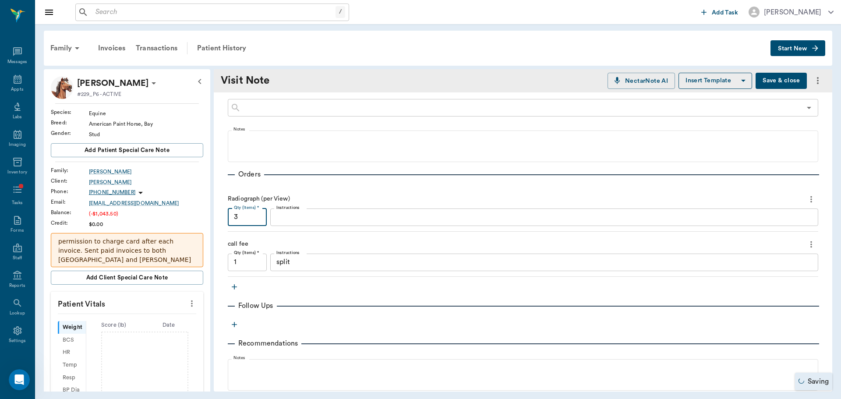
type input "3"
click at [301, 201] on div "Radiograph (per View)" at bounding box center [523, 199] width 590 height 15
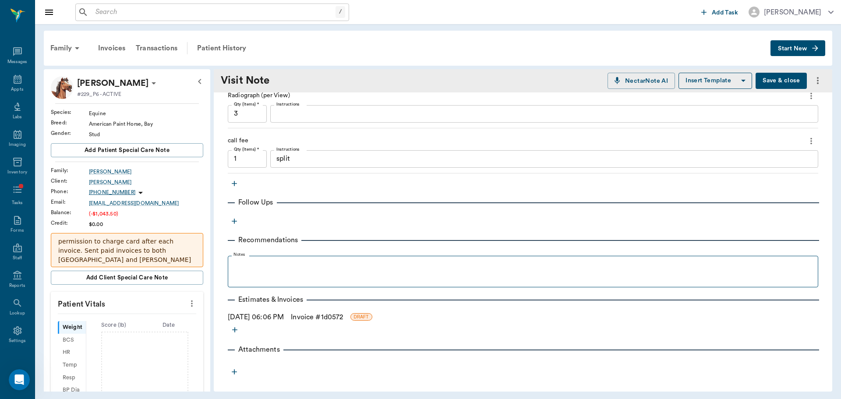
scroll to position [220, 0]
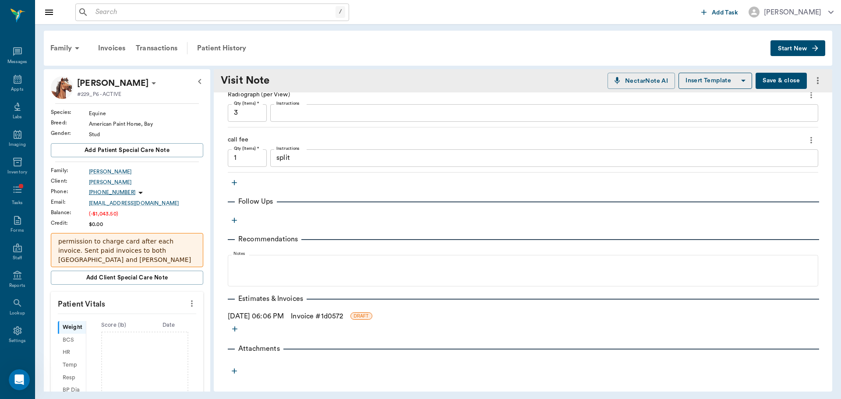
click at [314, 317] on link "Invoice # 1d0572" at bounding box center [317, 316] width 52 height 11
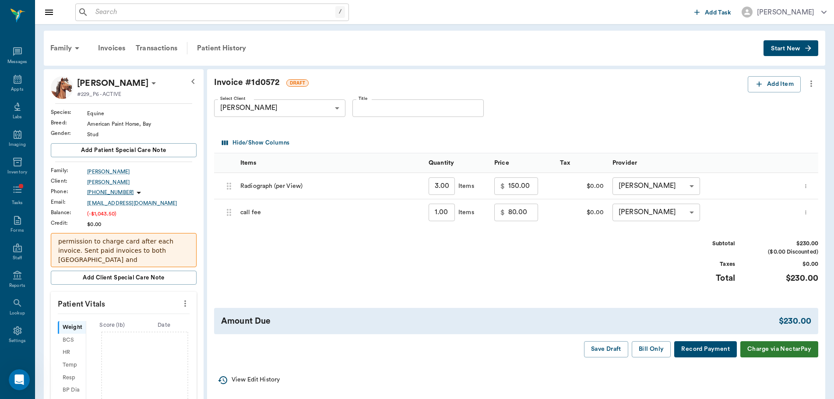
click at [533, 212] on input "80.00" at bounding box center [523, 213] width 30 height 18
type input "90.00"
drag, startPoint x: 440, startPoint y: 117, endPoint x: 427, endPoint y: 106, distance: 17.4
click at [432, 109] on div "Title Title" at bounding box center [418, 108] width 131 height 32
click at [426, 104] on input "Title" at bounding box center [418, 108] width 131 height 18
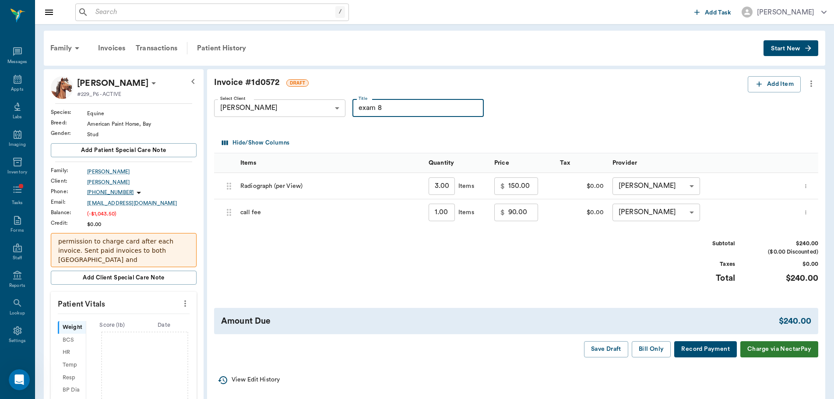
click at [424, 105] on input "exam 8" at bounding box center [418, 108] width 131 height 18
type input "exam 8/25"
click at [656, 349] on button "Bill Only" at bounding box center [651, 349] width 39 height 16
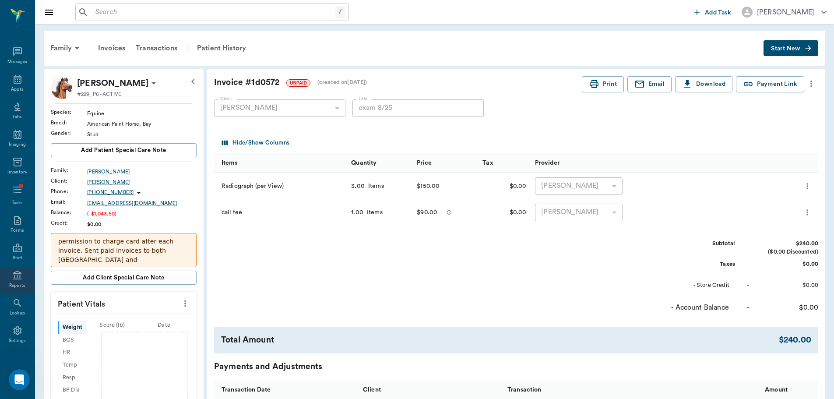
click at [15, 286] on div "Reports" at bounding box center [17, 285] width 16 height 7
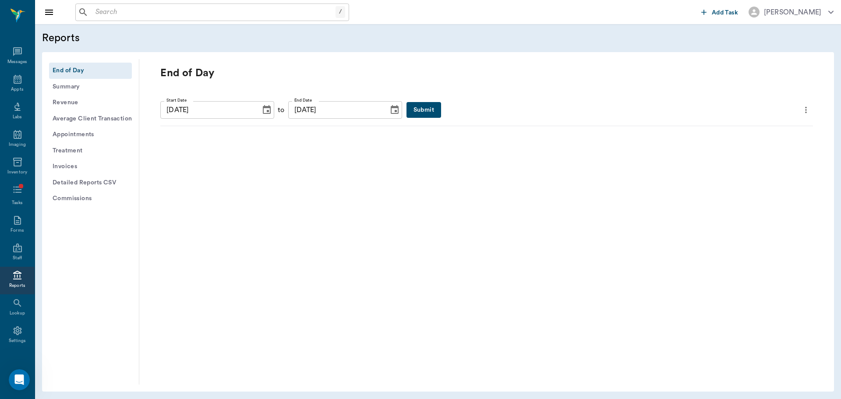
click at [261, 109] on icon "Choose date, selected date is Aug 29, 2025" at bounding box center [266, 110] width 11 height 11
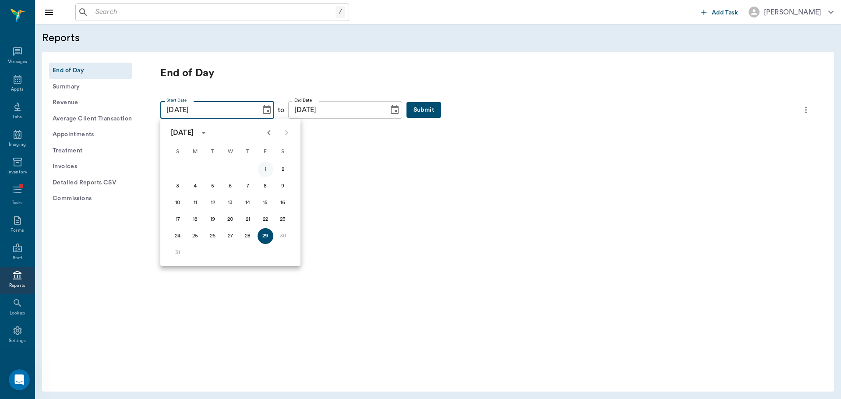
click at [269, 166] on button "1" at bounding box center [266, 170] width 16 height 16
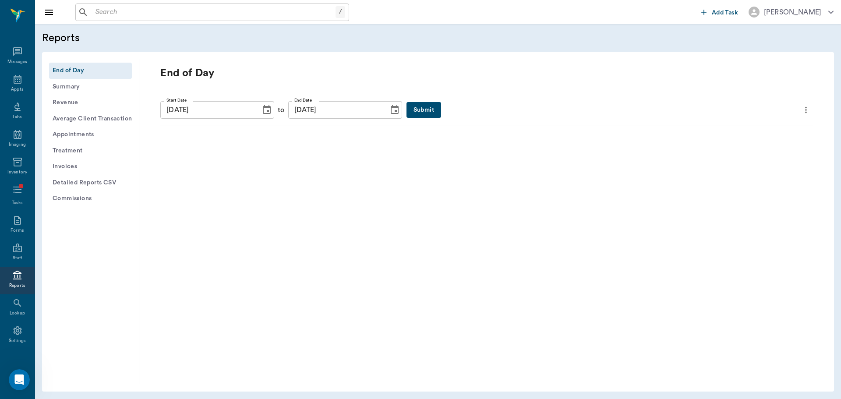
click at [261, 105] on icon "Choose date, selected date is Aug 1, 2025" at bounding box center [266, 110] width 11 height 11
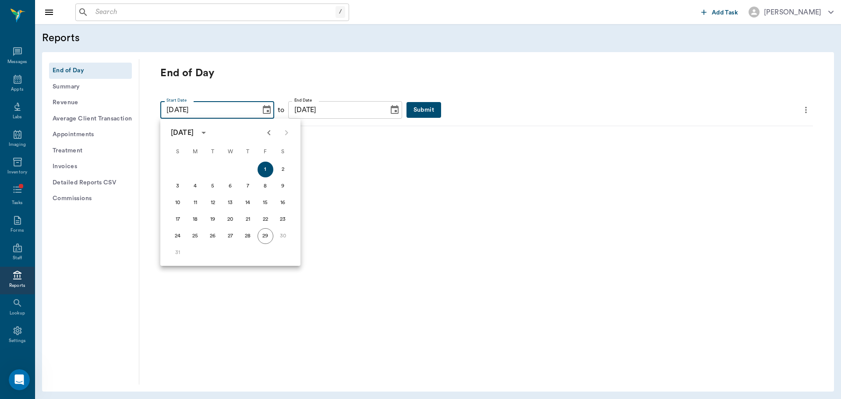
click at [269, 125] on button "Previous month" at bounding box center [269, 133] width 18 height 18
click at [218, 169] on button "1" at bounding box center [213, 170] width 16 height 16
type input "[DATE]"
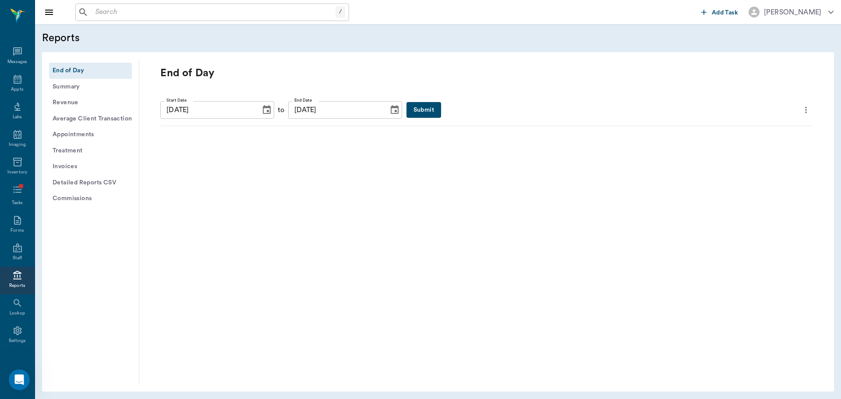
click at [406, 113] on button "Submit" at bounding box center [423, 110] width 35 height 16
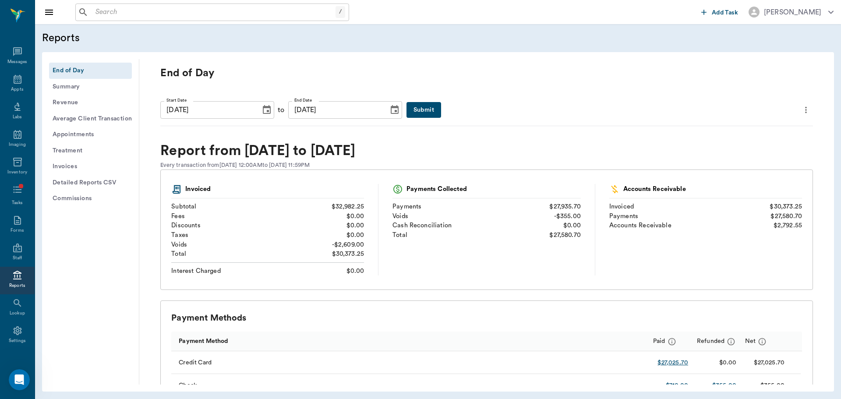
scroll to position [88, 0]
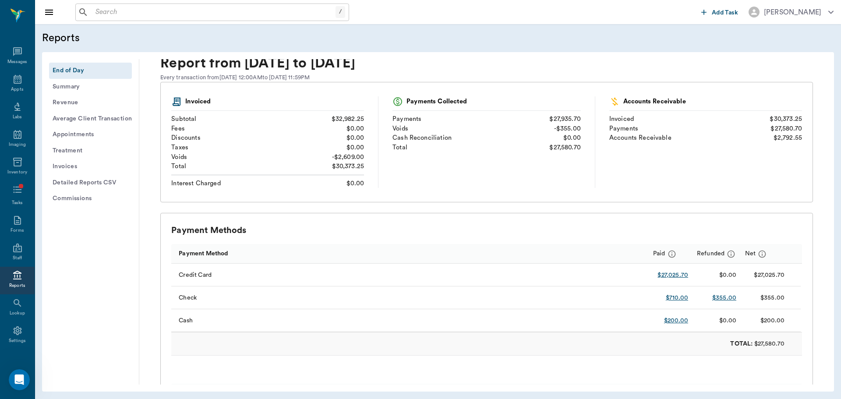
click at [218, 12] on input "text" at bounding box center [214, 12] width 244 height 12
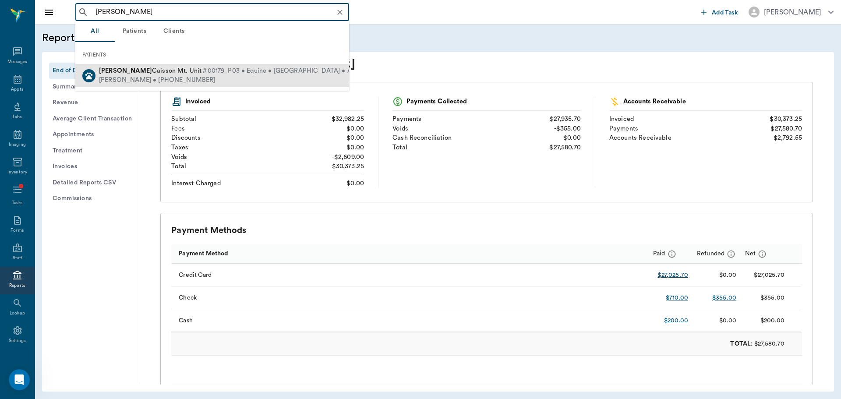
click at [163, 71] on span "Bloch Caisson Mt. Unit" at bounding box center [150, 70] width 102 height 7
type input "[PERSON_NAME]"
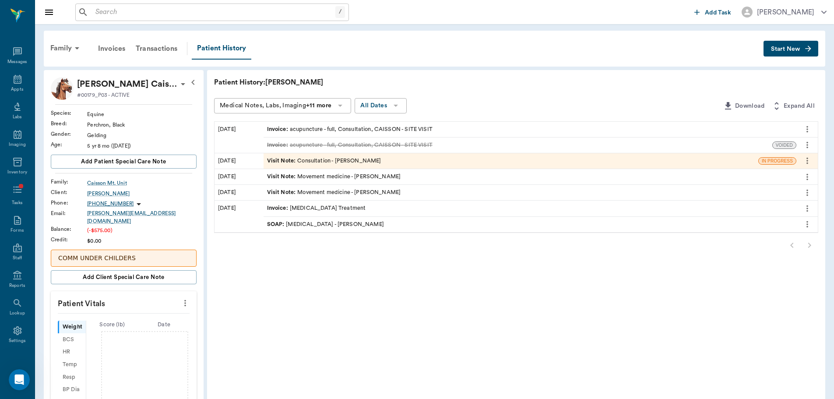
click at [355, 128] on div "Invoice : acupuncture - full, Consultation, CAISSON - SITE VISIT" at bounding box center [350, 129] width 166 height 8
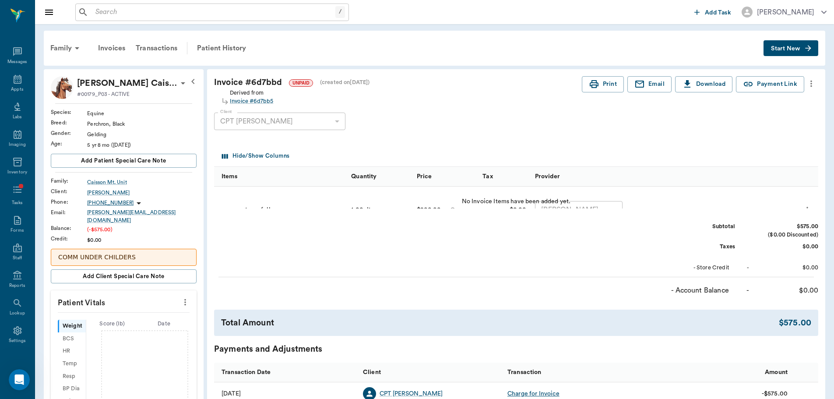
click at [672, 87] on div "Print Email Download Payment Link" at bounding box center [693, 84] width 222 height 16
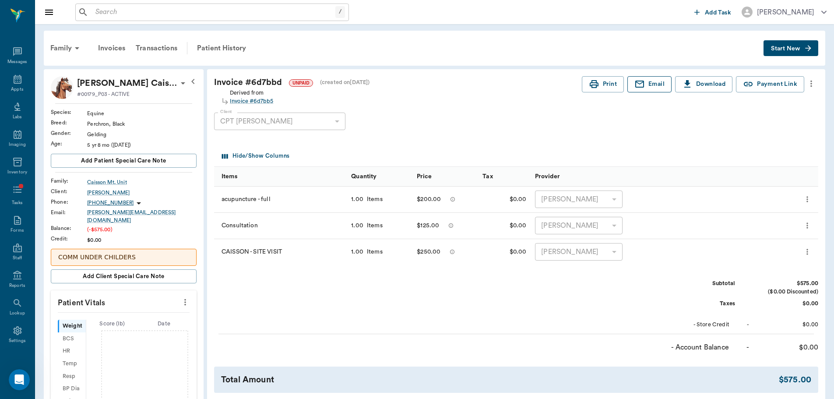
click at [642, 78] on button "Email" at bounding box center [650, 84] width 44 height 16
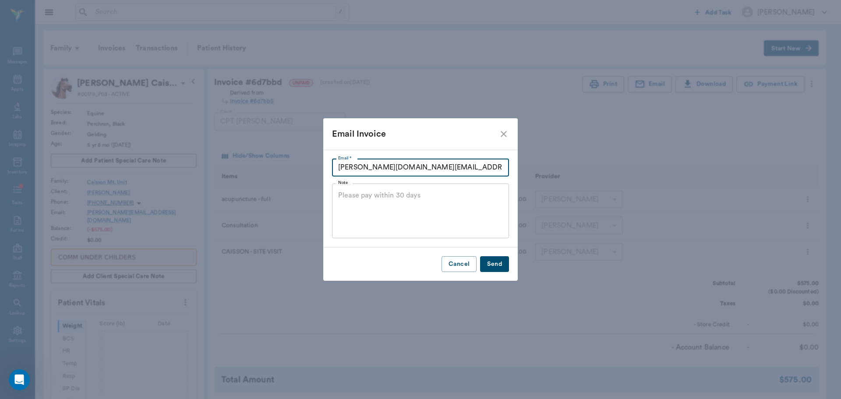
click at [477, 161] on input "[PERSON_NAME][DOMAIN_NAME][EMAIL_ADDRESS][PERSON_NAME][DOMAIN_NAME]" at bounding box center [420, 168] width 177 height 18
click at [480, 170] on input "[PERSON_NAME][DOMAIN_NAME][EMAIL_ADDRESS][PERSON_NAME][DOMAIN_NAME]" at bounding box center [420, 168] width 177 height 18
drag, startPoint x: 480, startPoint y: 170, endPoint x: 325, endPoint y: 166, distance: 155.1
click at [325, 166] on div "Email * sabrina.r.dagher-arevalo.mil@health.mil Email * Note x Note" at bounding box center [420, 199] width 194 height 98
type input "sabidagher"
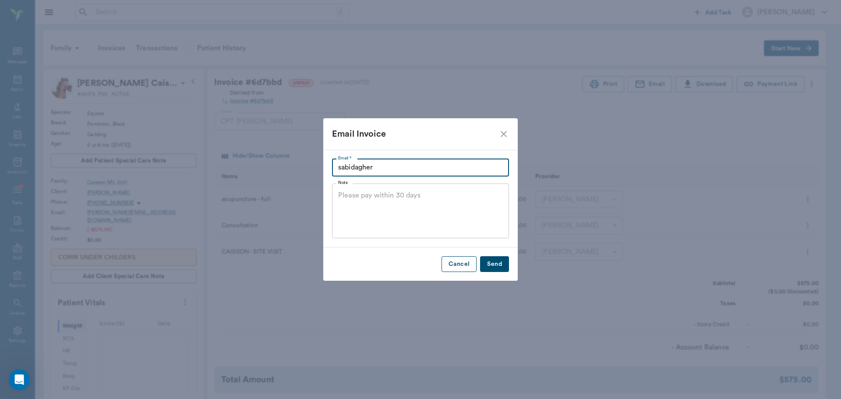
click at [453, 269] on button "Cancel" at bounding box center [458, 264] width 35 height 16
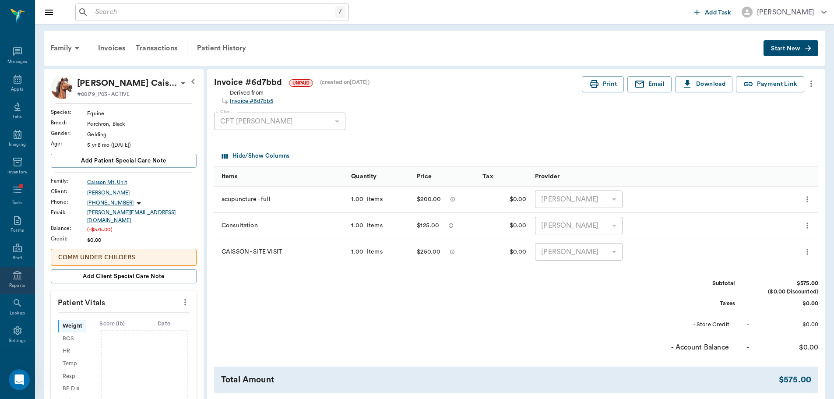
click at [14, 275] on icon at bounding box center [17, 275] width 11 height 11
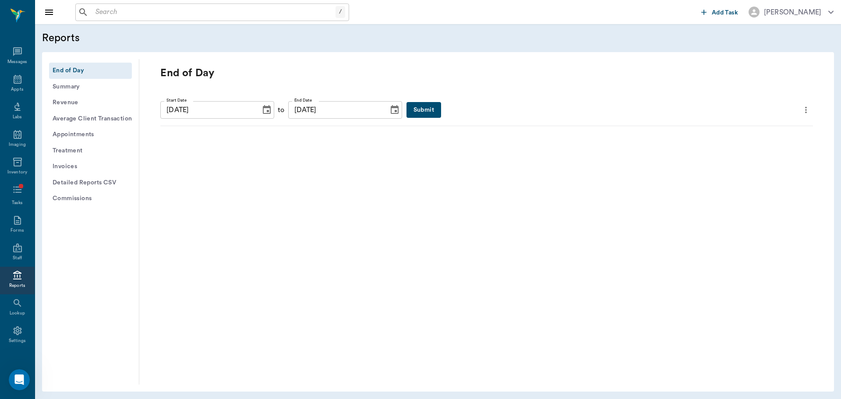
click at [263, 112] on icon "Choose date, selected date is Aug 29, 2025" at bounding box center [267, 109] width 8 height 9
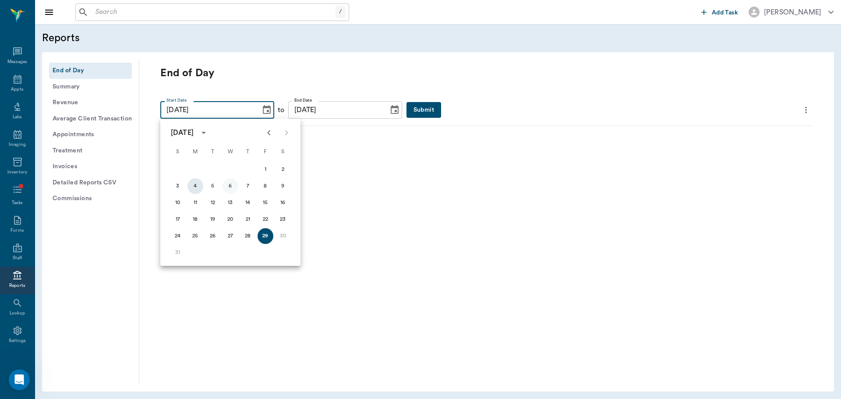
click at [195, 183] on button "4" at bounding box center [195, 186] width 16 height 16
type input "08/04/2025"
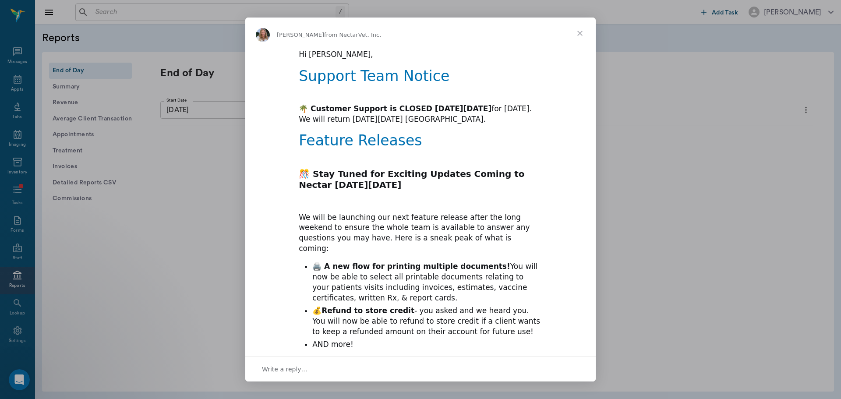
click at [581, 32] on span "Close" at bounding box center [580, 34] width 32 height 32
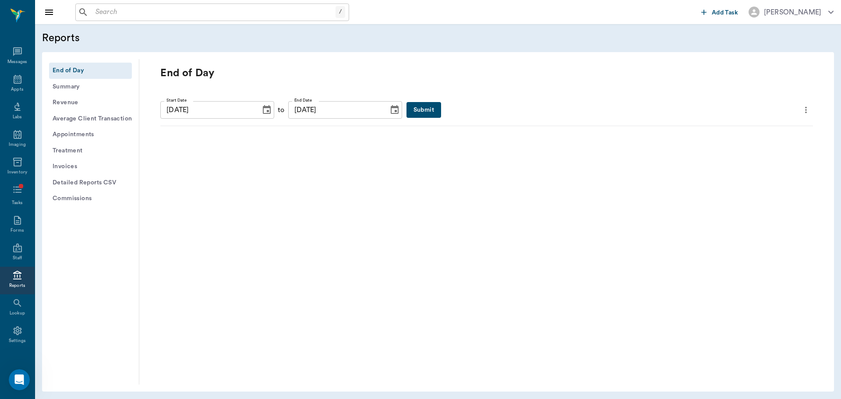
click at [409, 111] on button "Submit" at bounding box center [423, 110] width 35 height 16
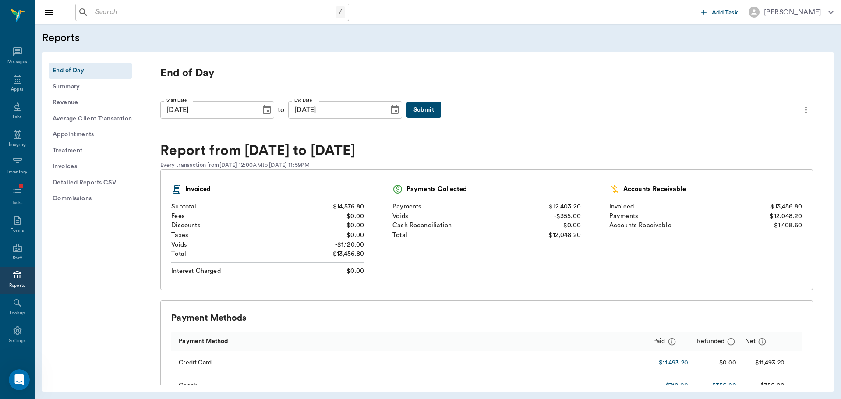
click at [219, 303] on div "Reports End of Day Summary Revenue Average Client Transaction Appointments Trea…" at bounding box center [438, 211] width 806 height 375
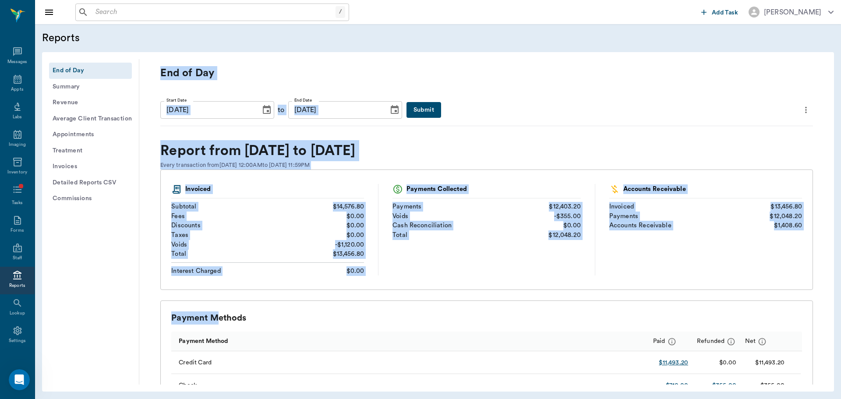
click at [127, 9] on input "text" at bounding box center [214, 12] width 244 height 12
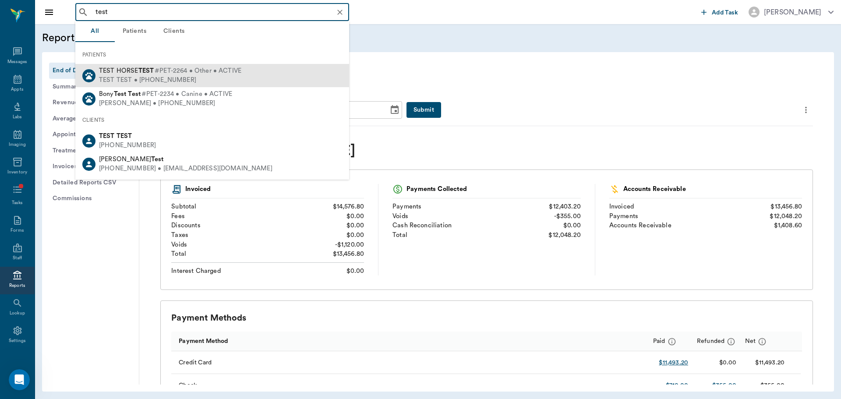
click at [148, 71] on b "TEST" at bounding box center [146, 70] width 16 height 7
type input "test"
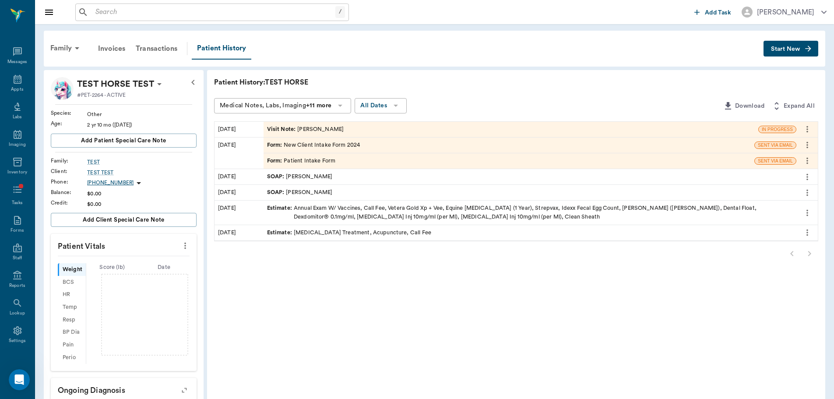
click at [302, 125] on div "Visit Note : Brittany Newsham" at bounding box center [305, 129] width 77 height 8
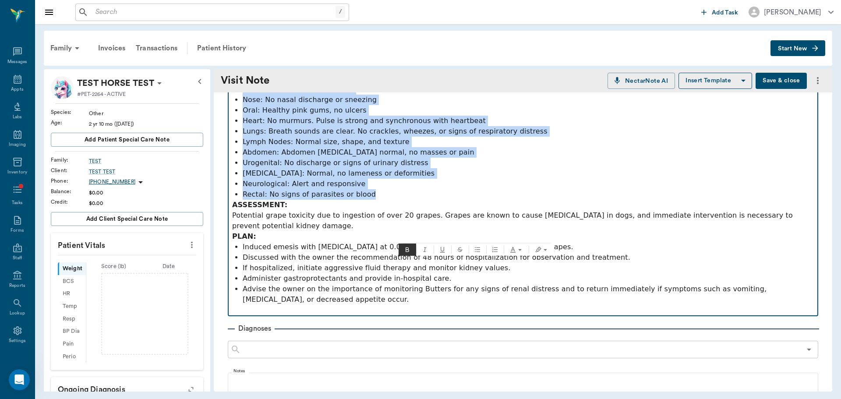
drag, startPoint x: 233, startPoint y: 170, endPoint x: 521, endPoint y: 261, distance: 302.4
click at [521, 261] on div "SUBJECTIVE: Butters, an intact male doodle, presented for ingestion of an unkno…" at bounding box center [523, 168] width 582 height 294
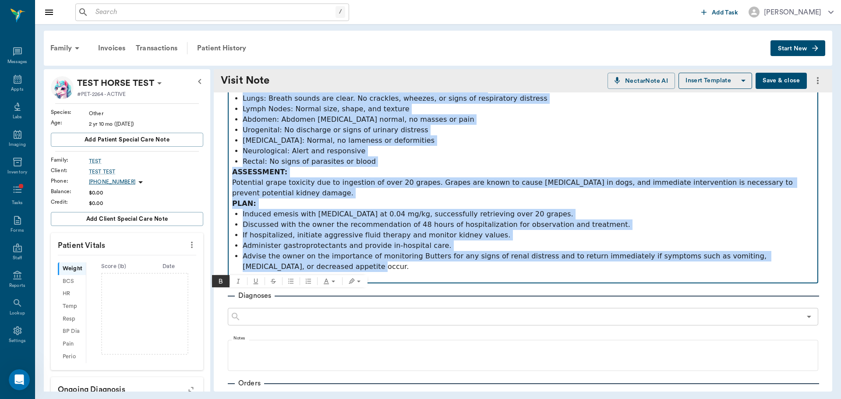
copy div "SUBJECTIVE: Butters, an intact male doodle, presented for ingestion of an unkno…"
